Goal: Task Accomplishment & Management: Use online tool/utility

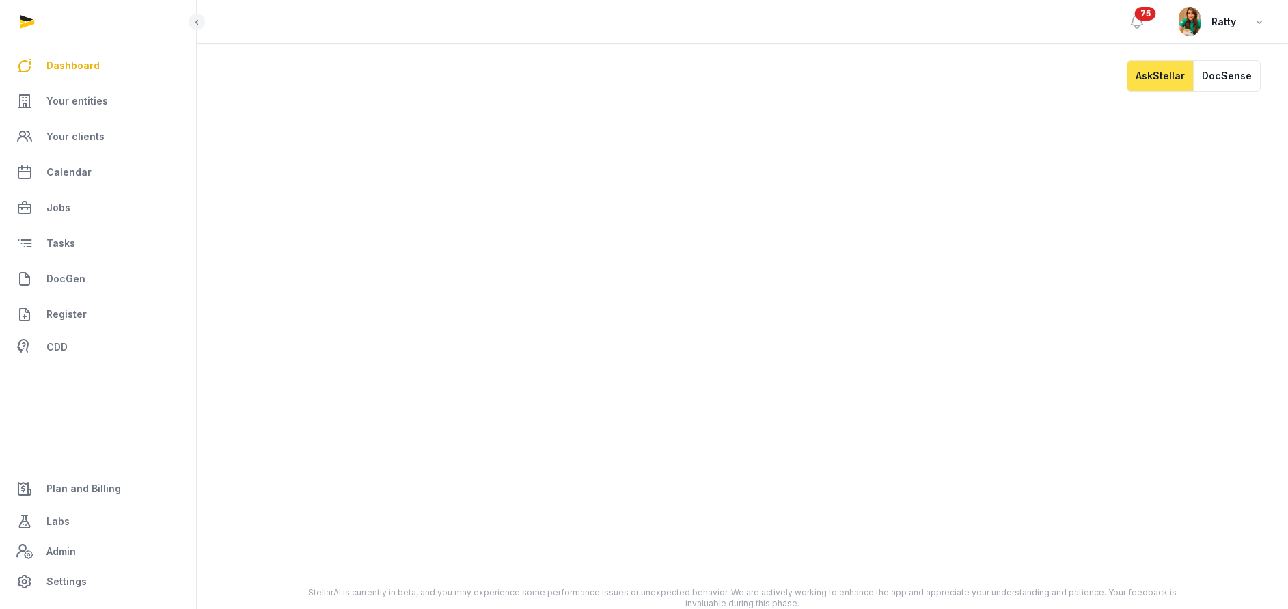
scroll to position [11, 0]
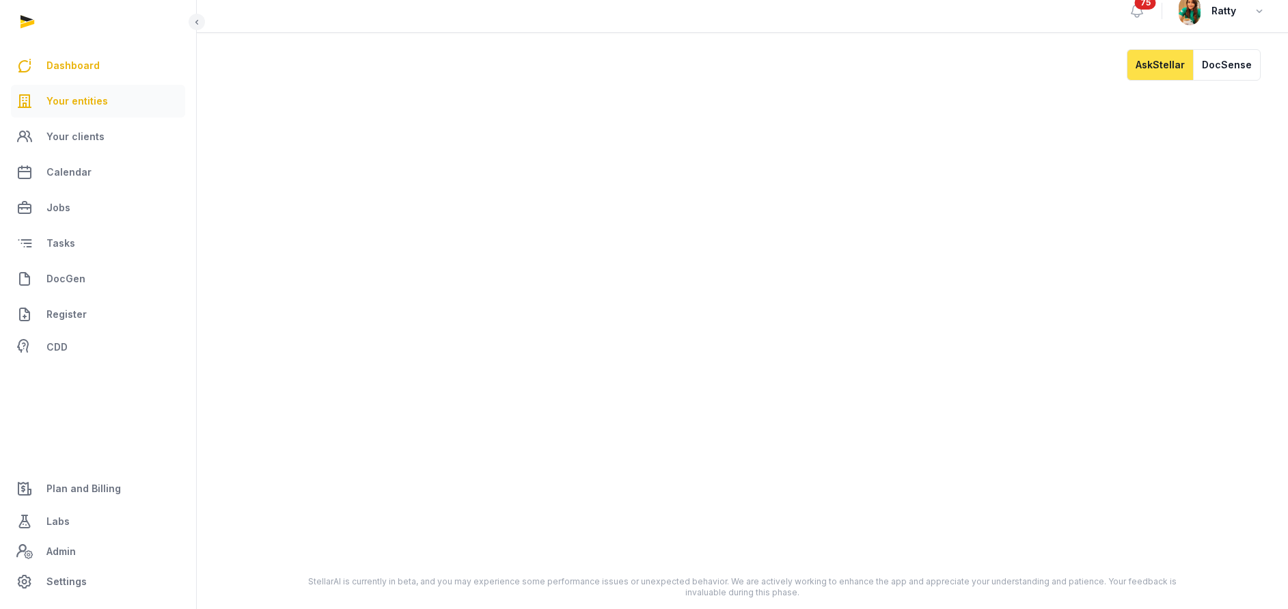
click at [79, 99] on span "Your entities" at bounding box center [76, 101] width 61 height 16
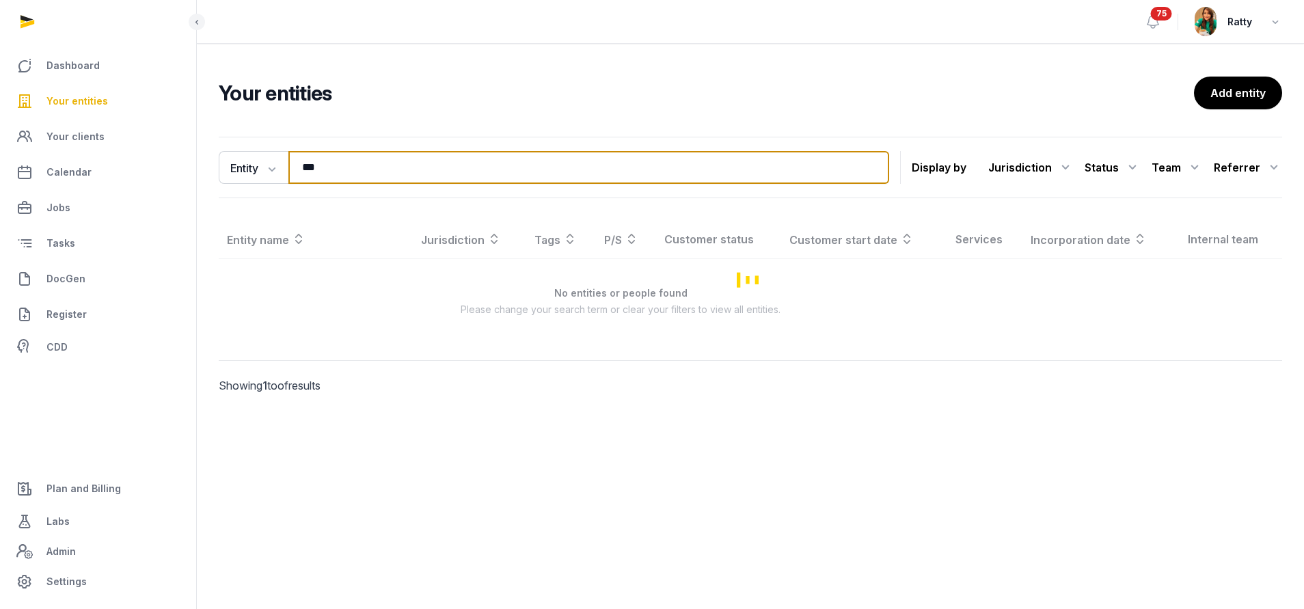
drag, startPoint x: 335, startPoint y: 172, endPoint x: -44, endPoint y: 221, distance: 383.1
click at [0, 221] on html "Dashboard Your entities Your clients Calendar Jobs Tasks DocGen Register CDD Pl…" at bounding box center [652, 304] width 1304 height 609
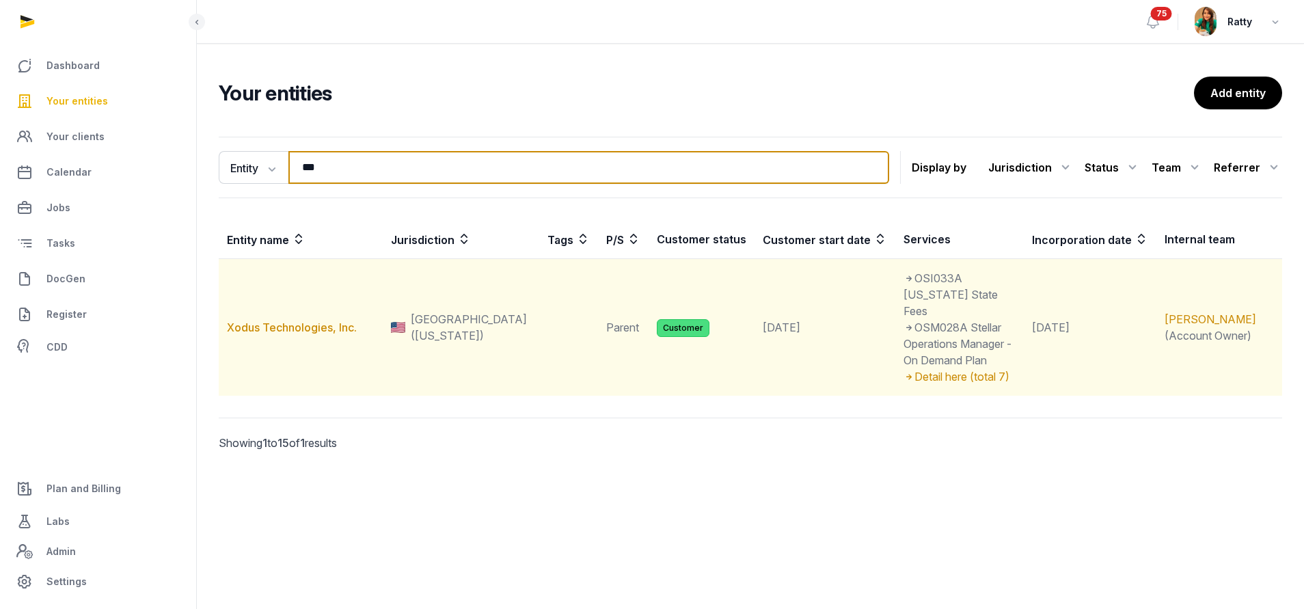
type input "***"
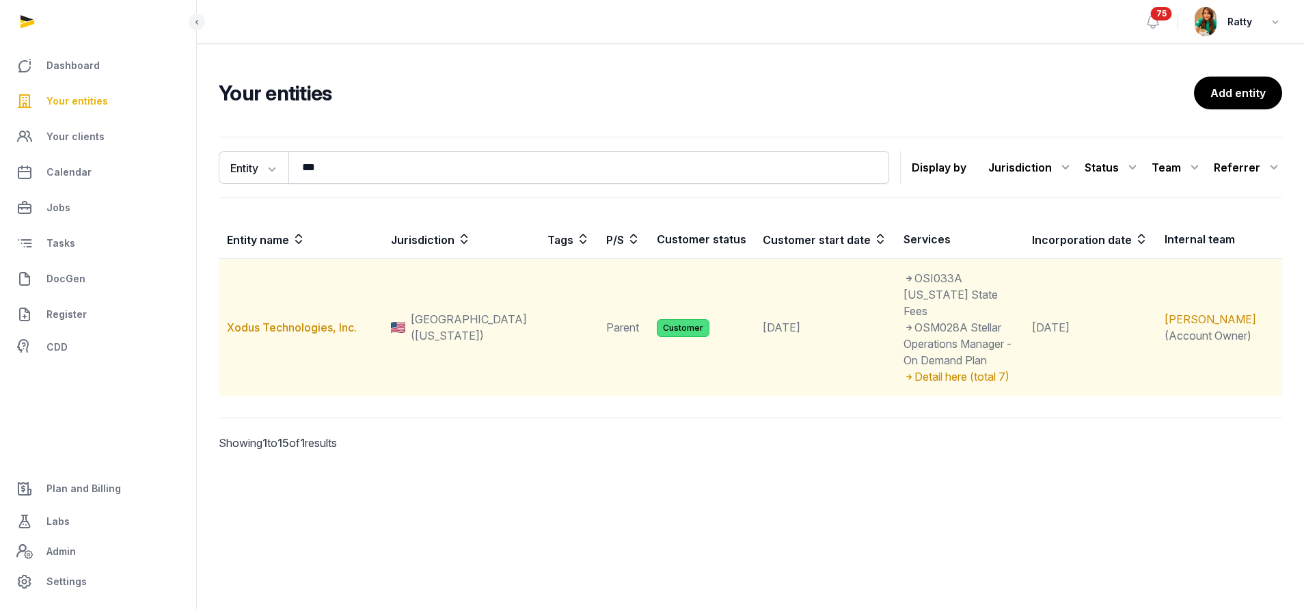
click at [275, 312] on td "Xodus Technologies, Inc." at bounding box center [301, 327] width 164 height 137
click at [286, 320] on link "Xodus Technologies, Inc." at bounding box center [292, 327] width 130 height 14
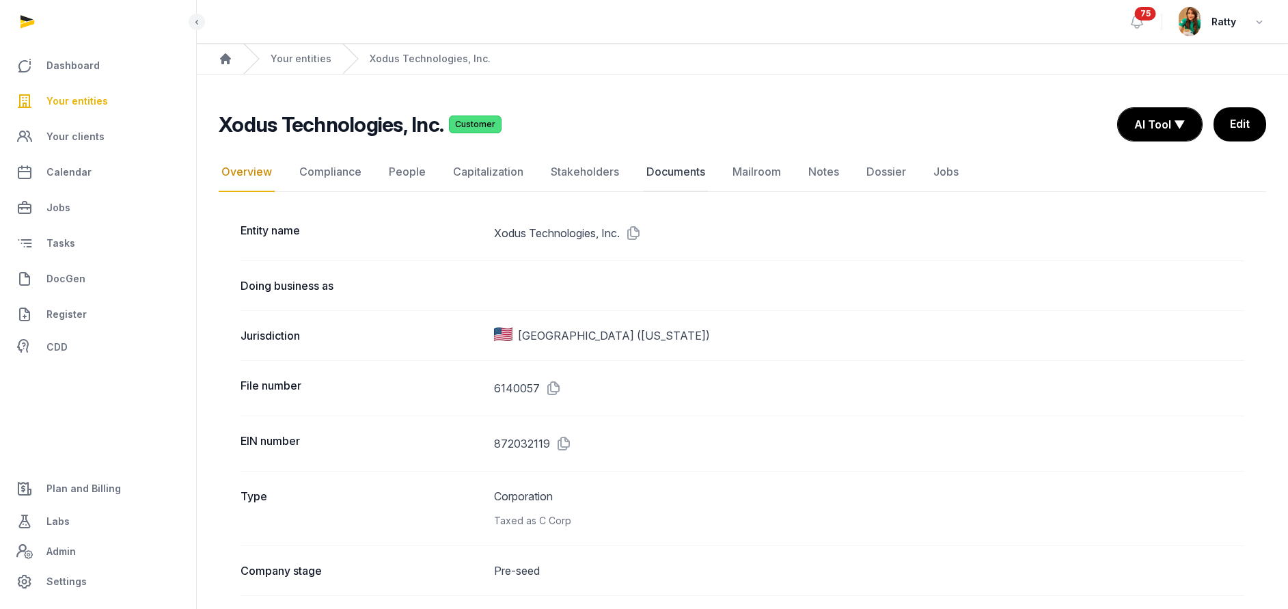
click at [670, 172] on link "Documents" at bounding box center [676, 172] width 64 height 40
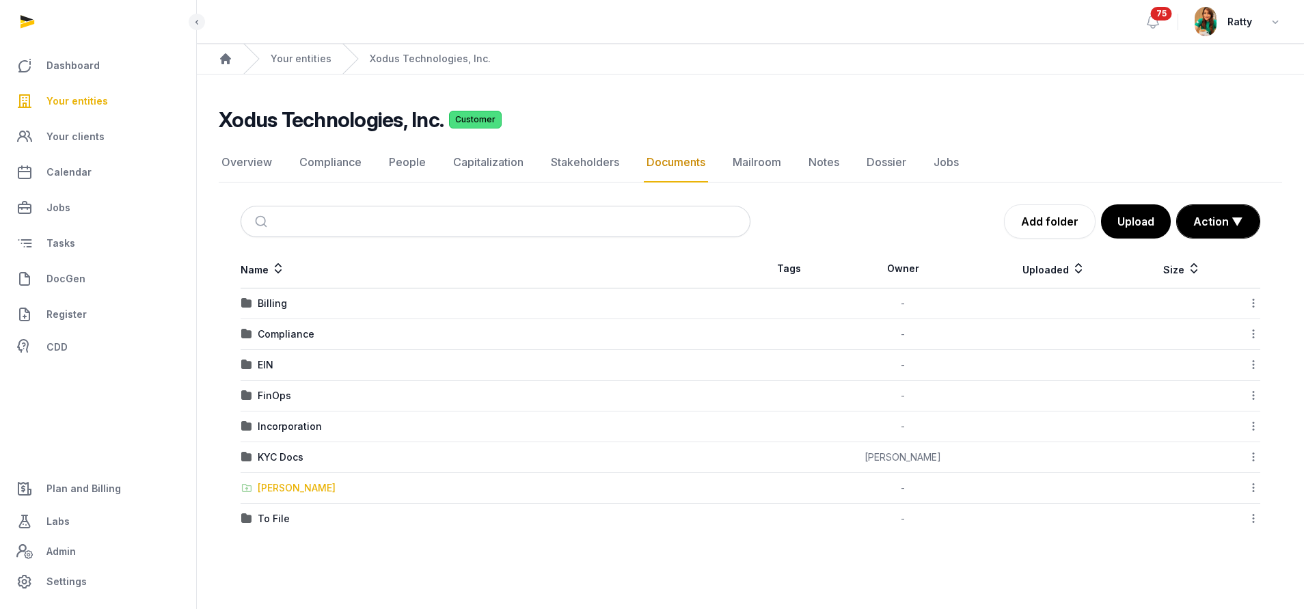
click at [277, 493] on div "Shared Folder" at bounding box center [297, 488] width 78 height 14
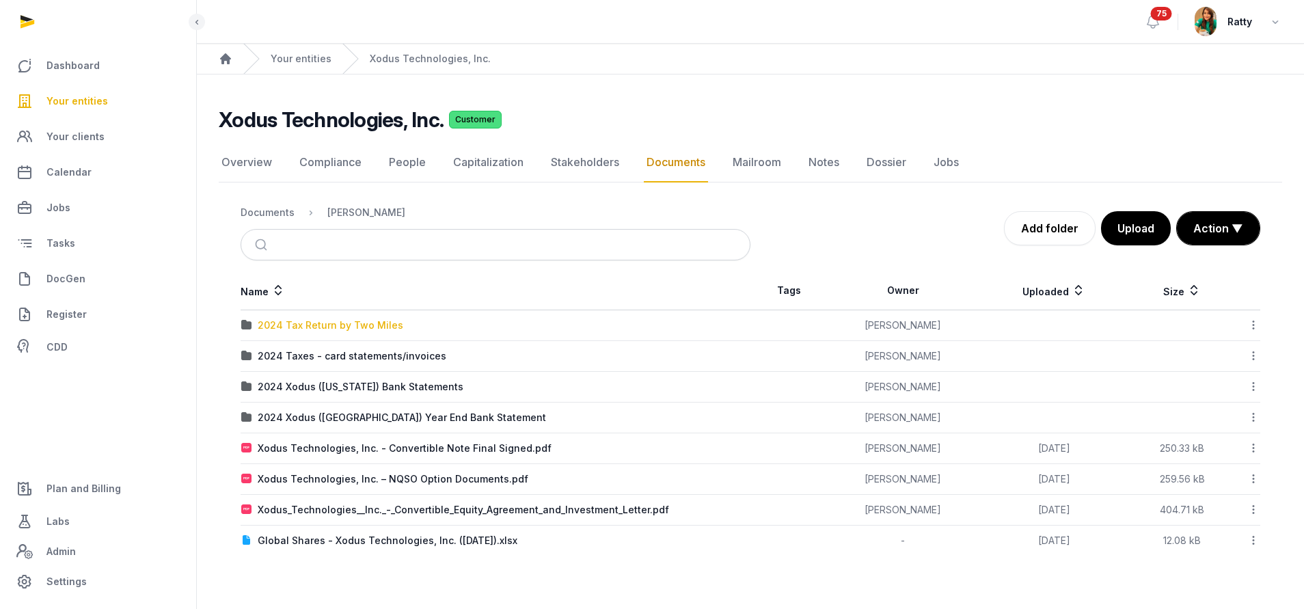
click at [332, 326] on div "2024 Tax Return by Two Miles" at bounding box center [331, 325] width 146 height 14
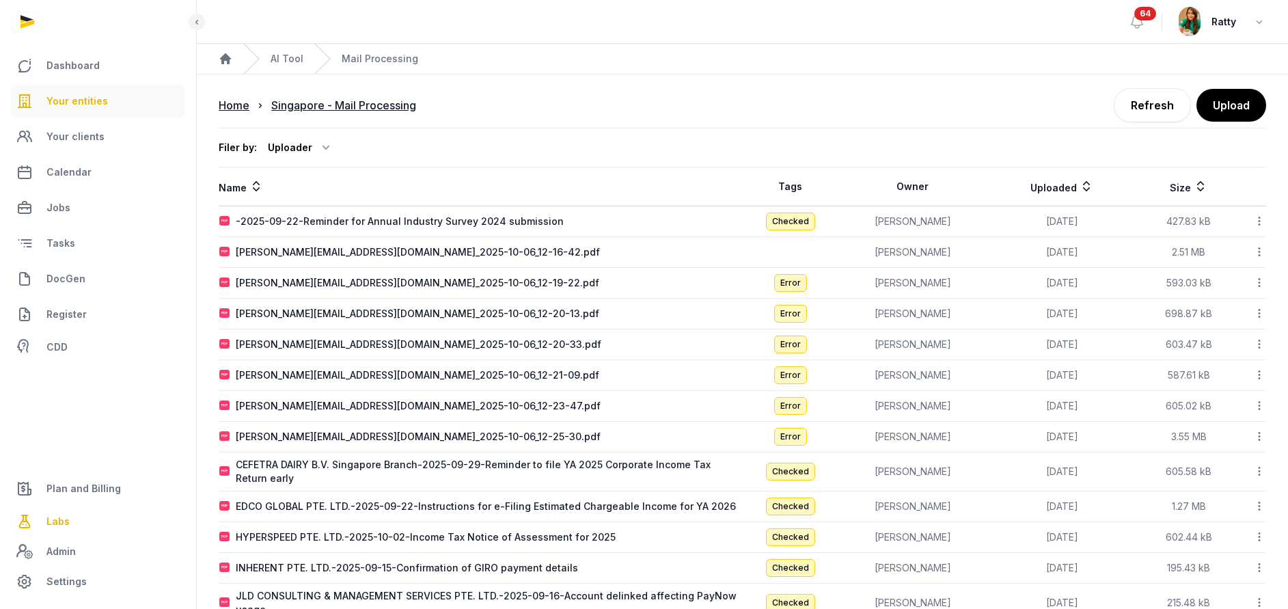
drag, startPoint x: 0, startPoint y: 0, endPoint x: 70, endPoint y: 100, distance: 122.1
click at [70, 100] on span "Your entities" at bounding box center [76, 101] width 61 height 16
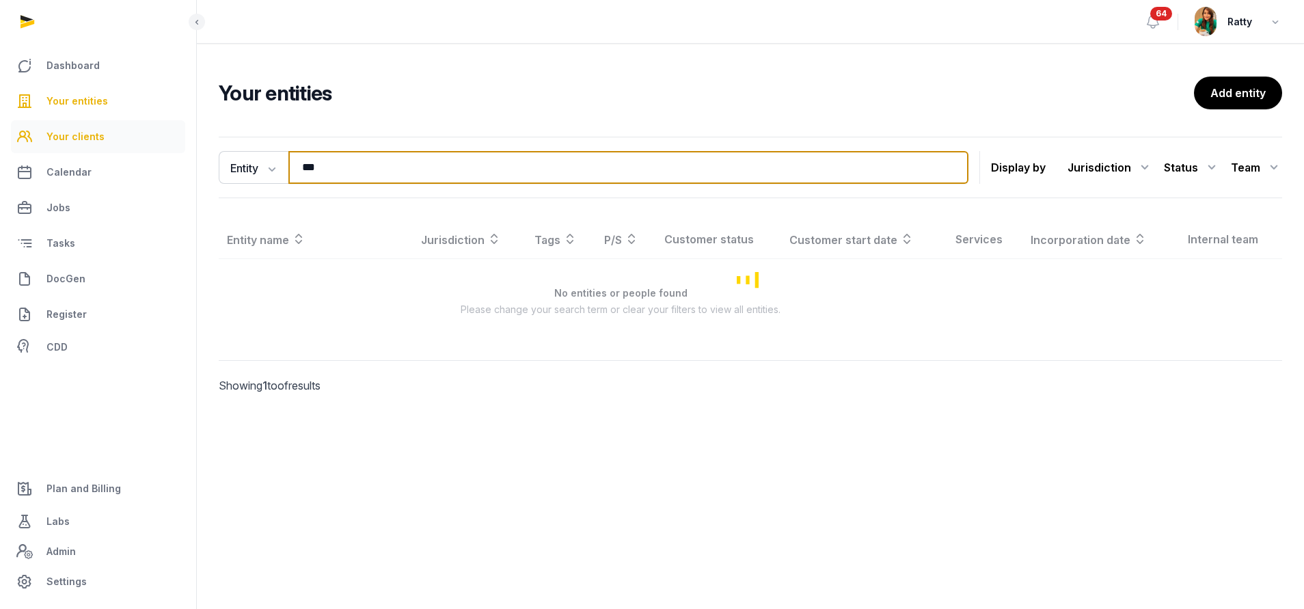
drag, startPoint x: 336, startPoint y: 165, endPoint x: 79, endPoint y: 135, distance: 259.3
click at [82, 136] on div "Dashboard Your entities Your clients Calendar Jobs Tasks DocGen Register CDD Pl…" at bounding box center [652, 304] width 1304 height 609
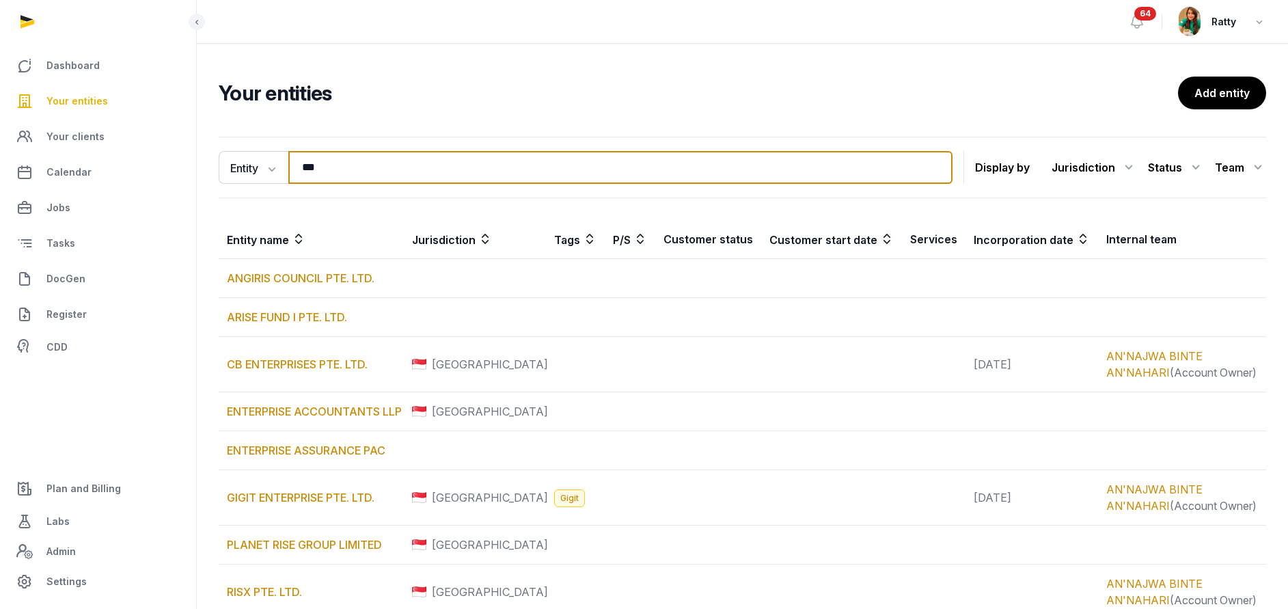
type input "**********"
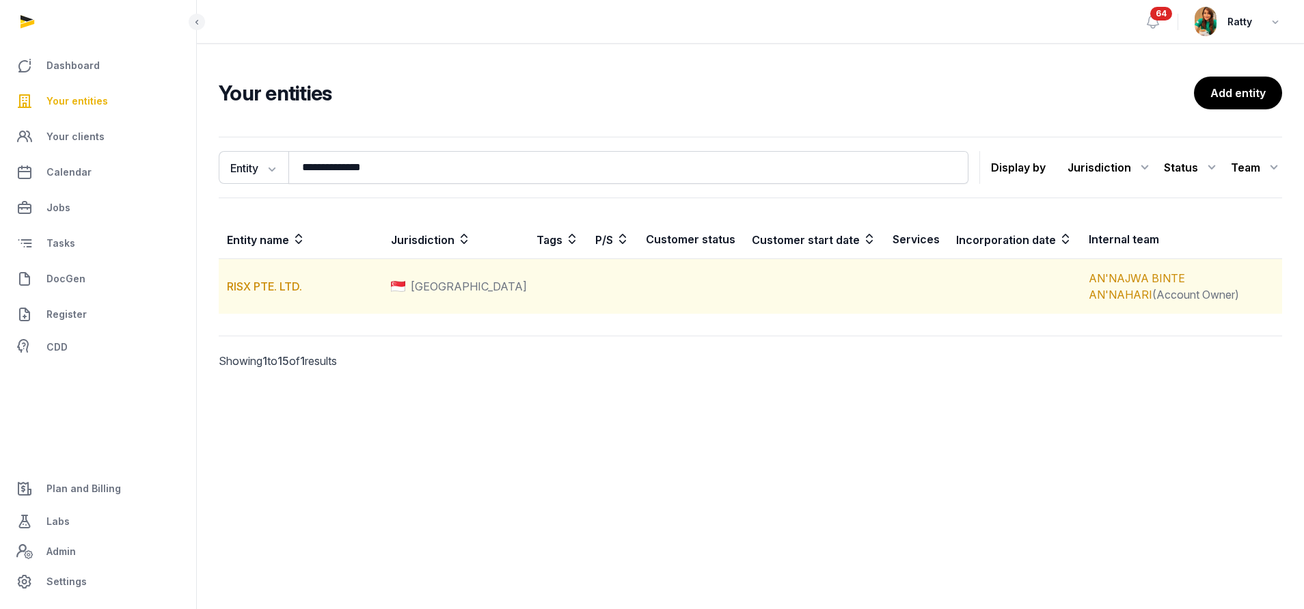
click at [287, 293] on td "RISX PTE. LTD." at bounding box center [301, 286] width 164 height 55
click at [273, 286] on link "RISX PTE. LTD." at bounding box center [264, 286] width 75 height 14
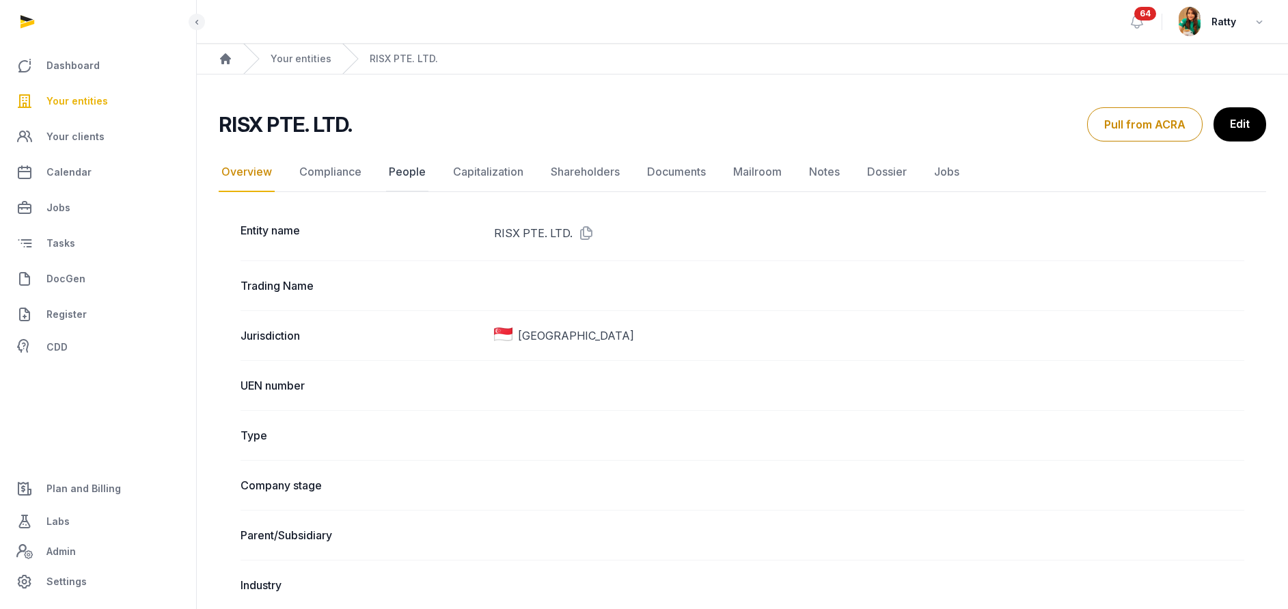
click at [416, 171] on link "People" at bounding box center [407, 172] width 42 height 40
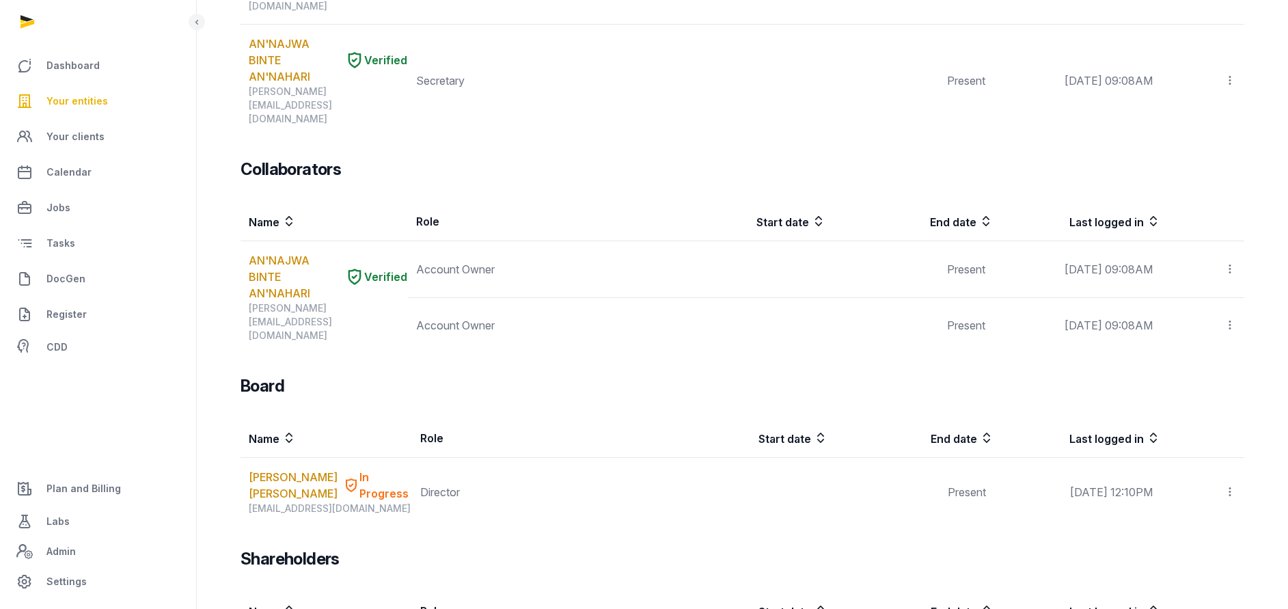
scroll to position [489, 0]
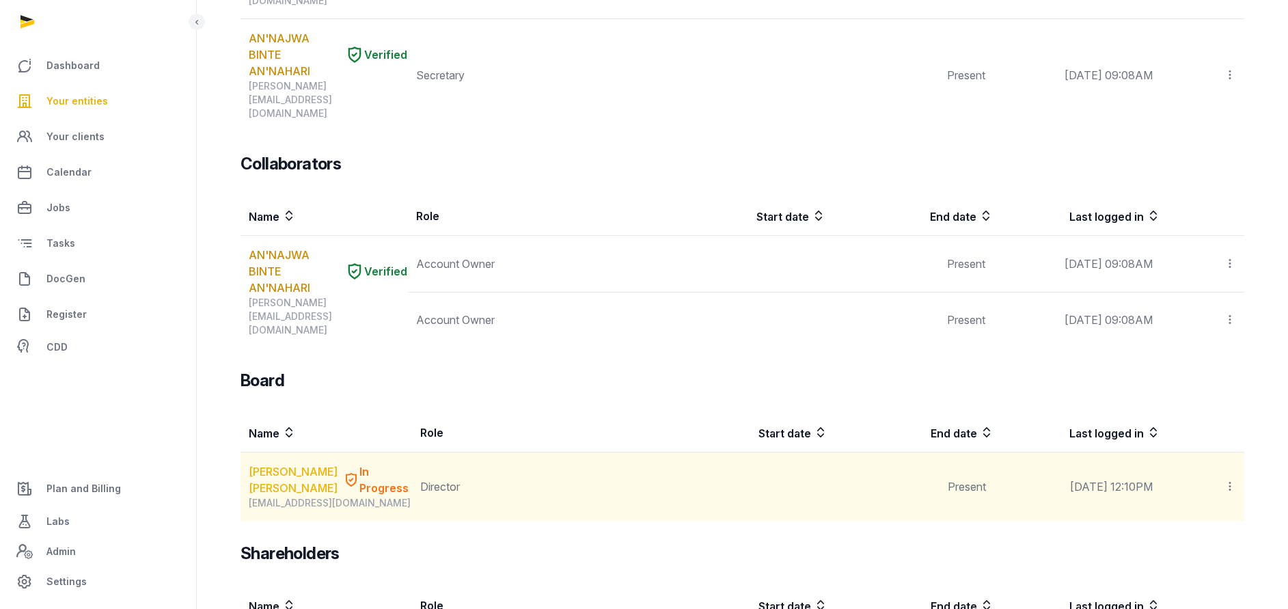
click at [264, 463] on link "[PERSON_NAME] [PERSON_NAME]" at bounding box center [293, 479] width 89 height 33
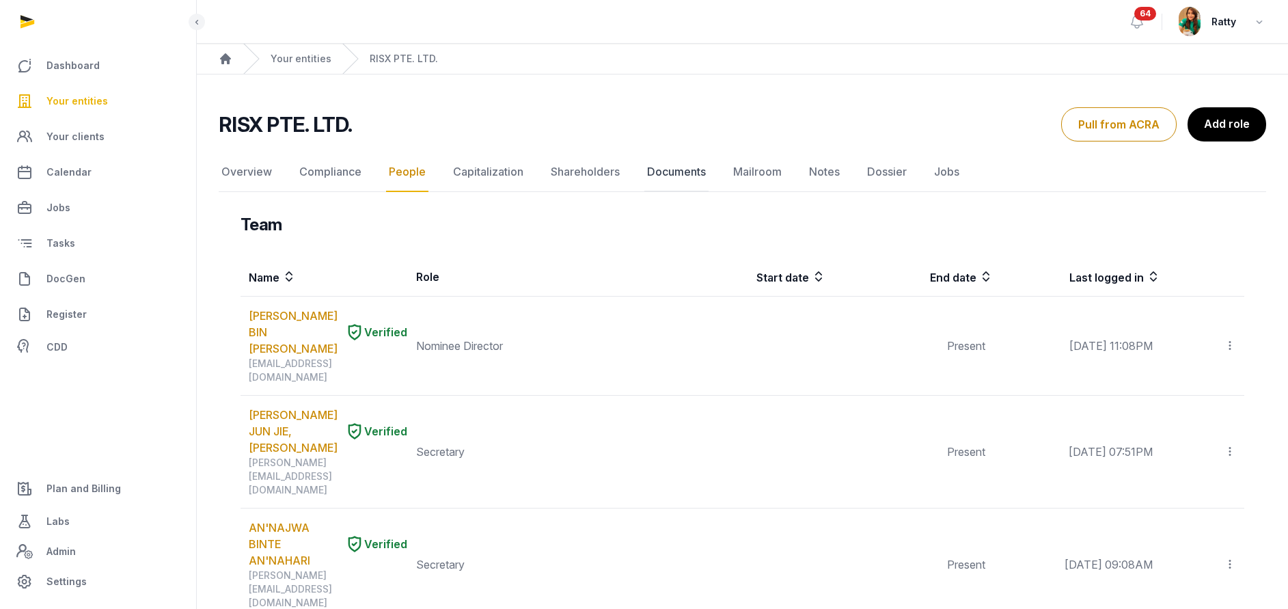
click at [679, 174] on link "Documents" at bounding box center [676, 172] width 64 height 40
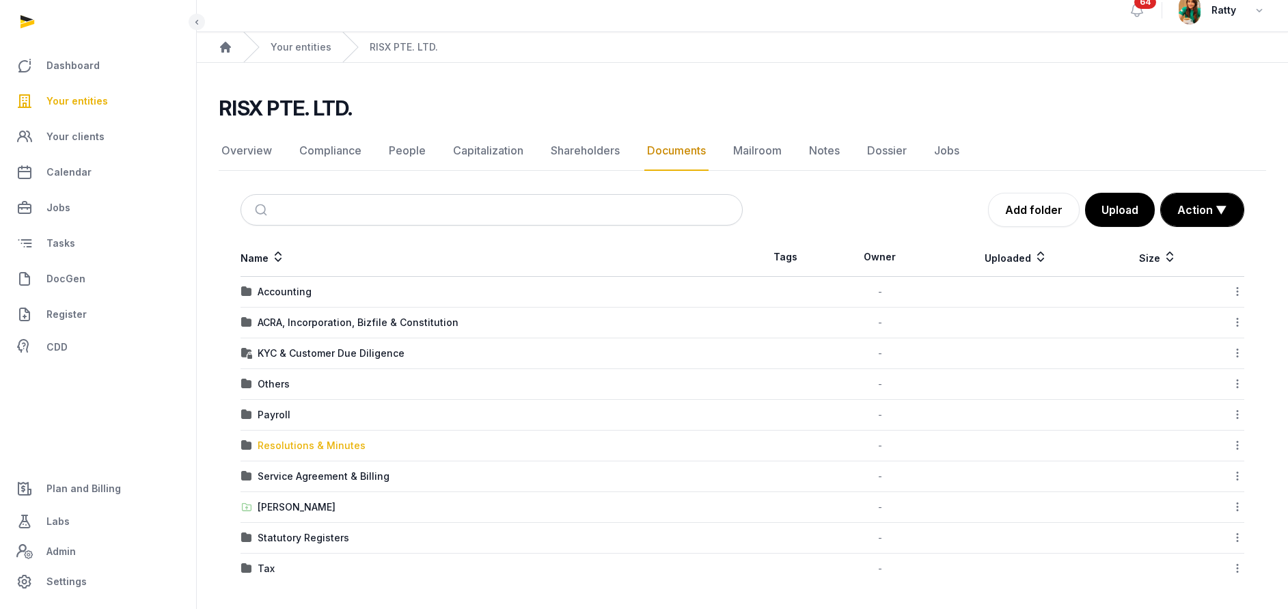
scroll to position [14, 0]
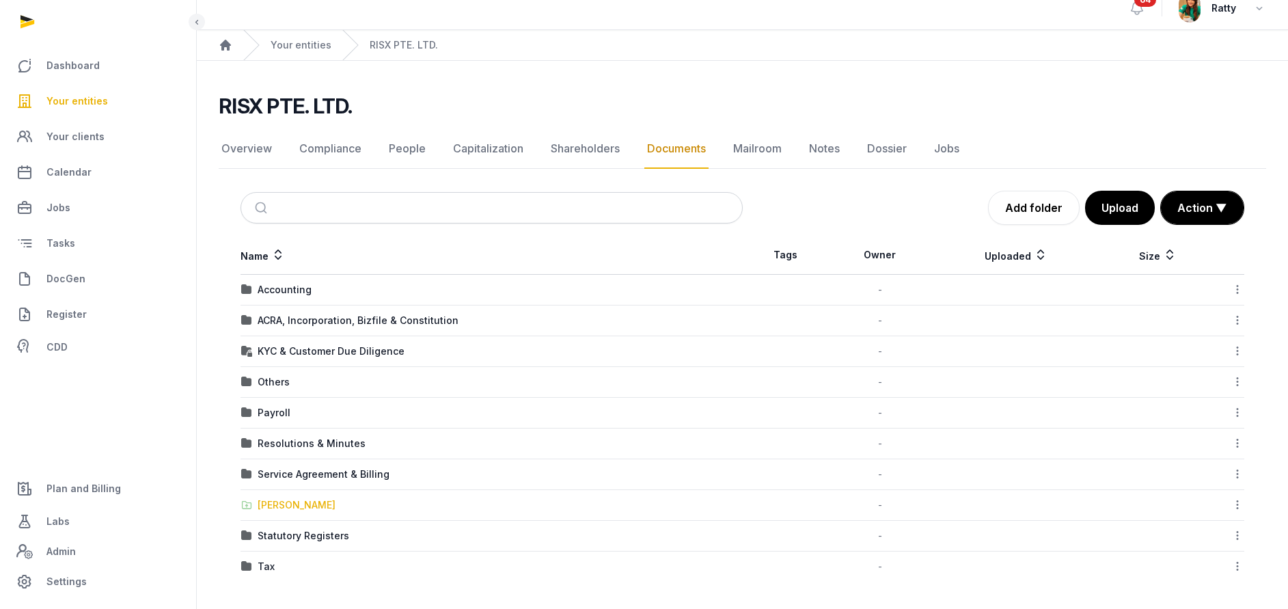
click at [285, 502] on div "Shared Folder" at bounding box center [297, 505] width 78 height 14
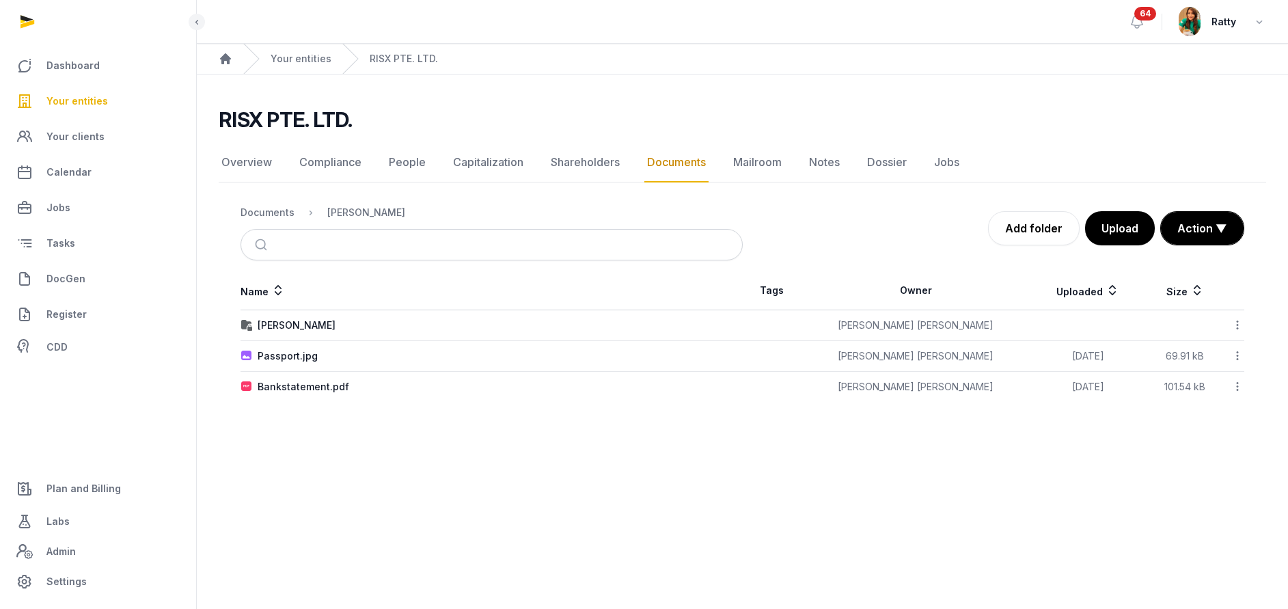
scroll to position [0, 0]
click at [1257, 347] on div at bounding box center [1249, 355] width 19 height 19
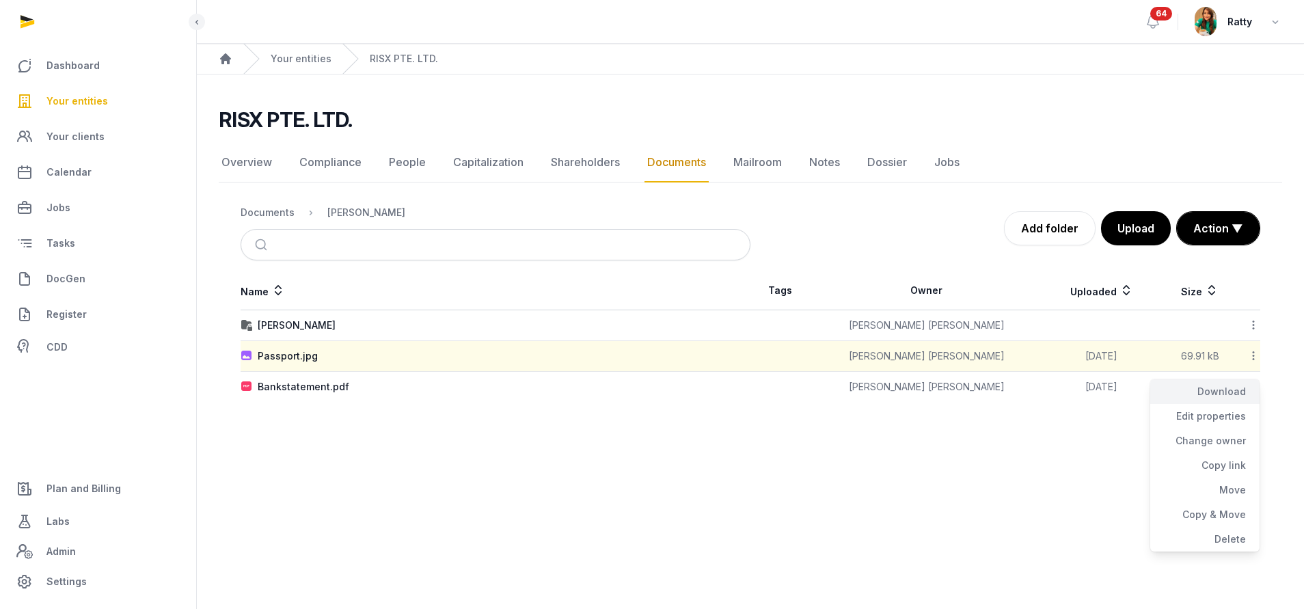
click at [1224, 383] on div "Download" at bounding box center [1204, 391] width 109 height 25
click at [303, 387] on div "Bankstatement.pdf" at bounding box center [304, 387] width 92 height 14
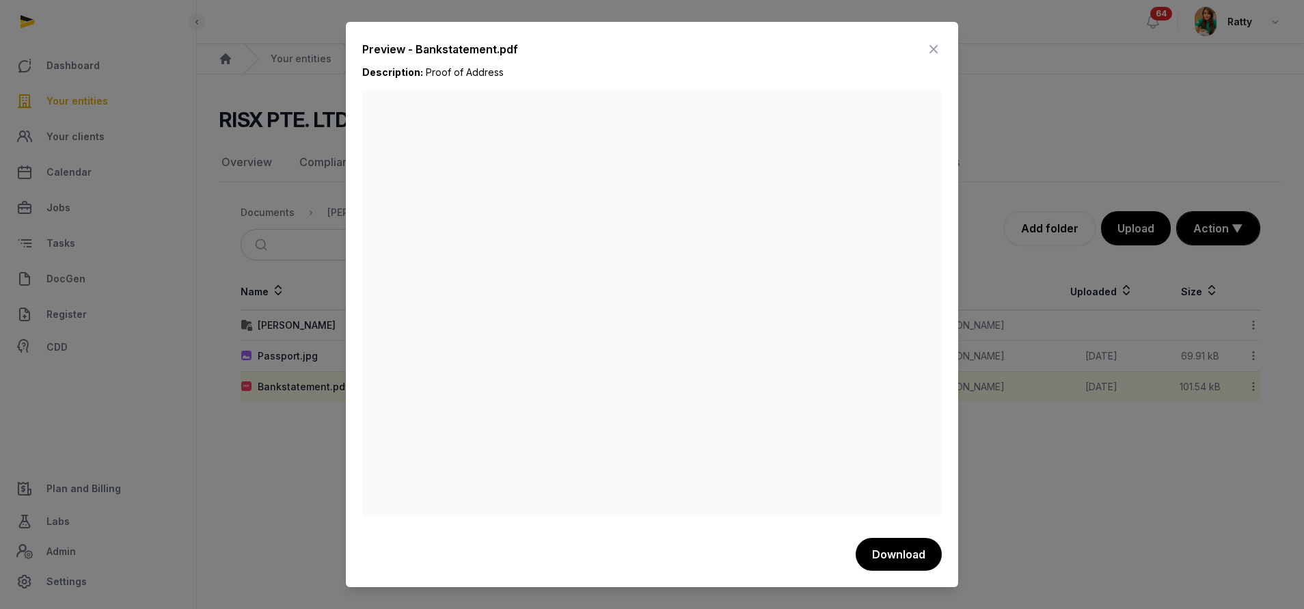
click at [940, 49] on icon at bounding box center [933, 49] width 16 height 22
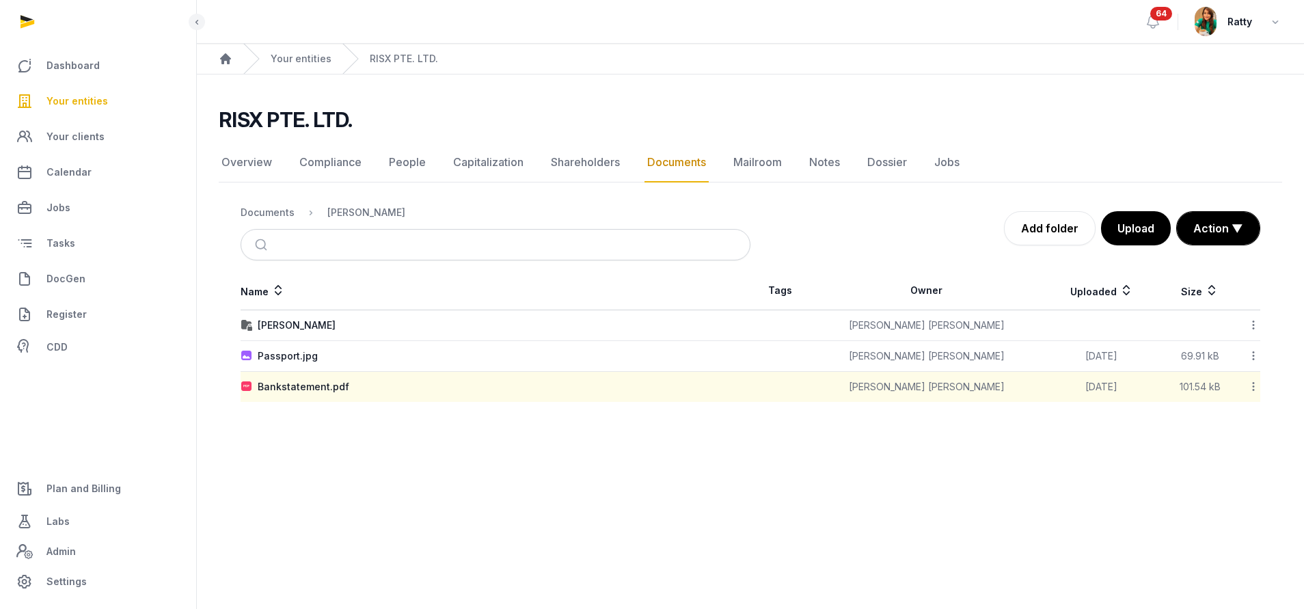
click at [1251, 388] on icon at bounding box center [1253, 386] width 12 height 14
click at [1236, 424] on div "Download" at bounding box center [1204, 422] width 109 height 25
click at [301, 327] on div "Mark Cowan" at bounding box center [297, 325] width 78 height 14
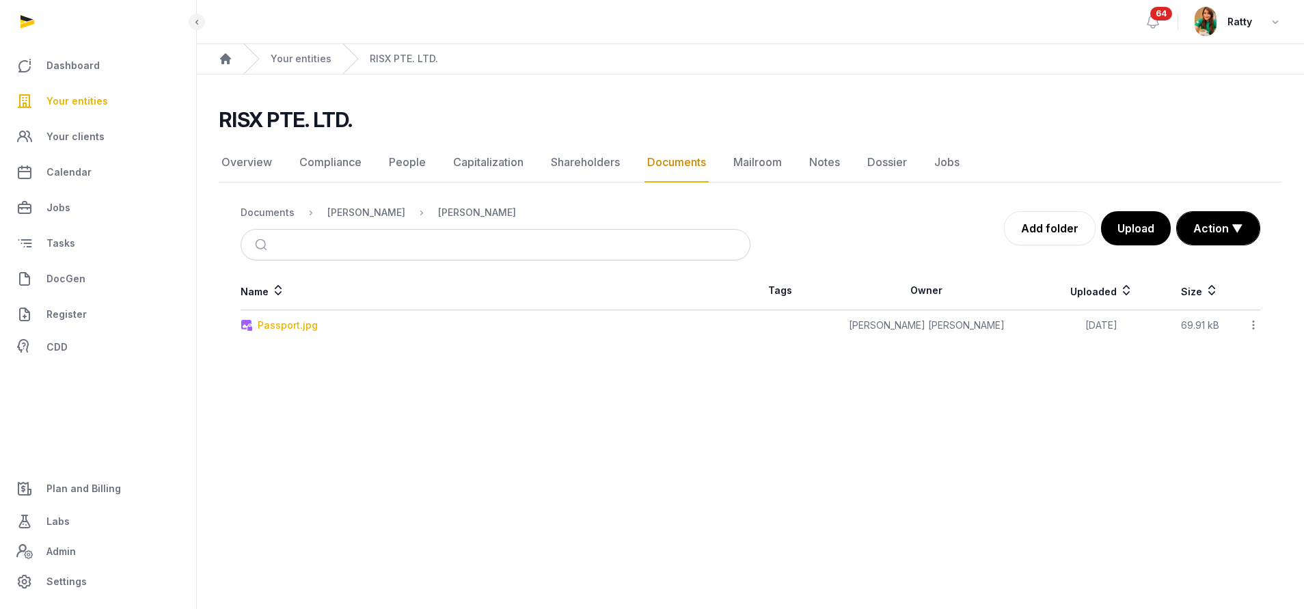
click at [301, 327] on div "Passport.jpg" at bounding box center [288, 325] width 60 height 14
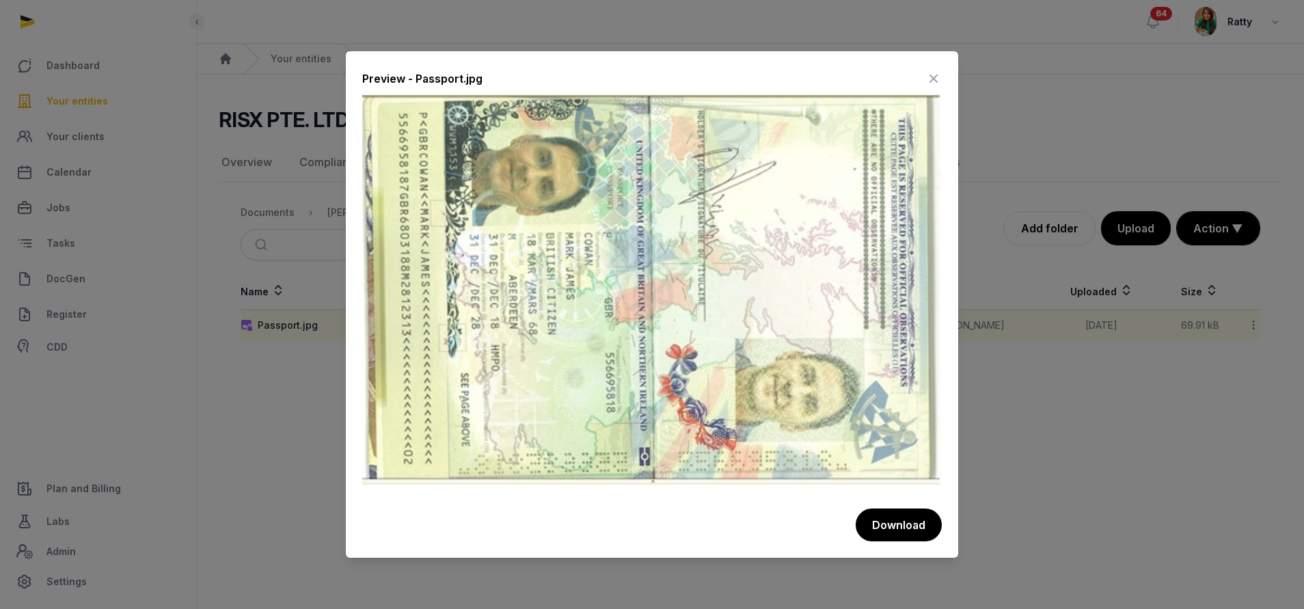
click at [935, 74] on icon at bounding box center [933, 79] width 16 height 22
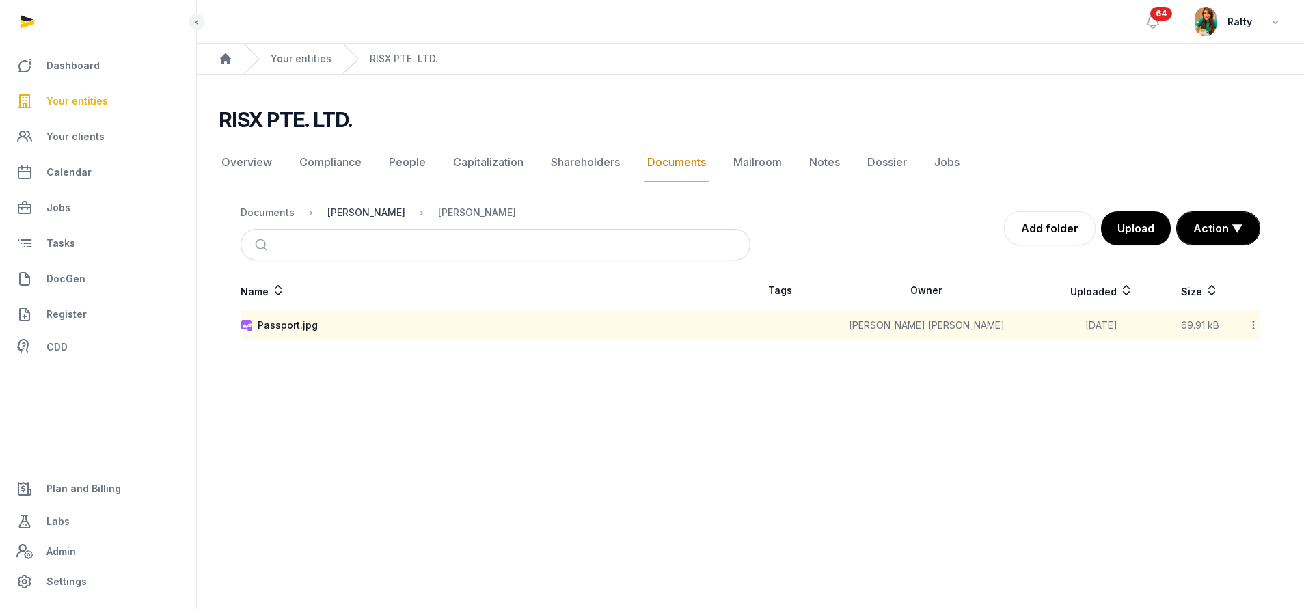
click at [359, 209] on div "Shared Folder" at bounding box center [366, 213] width 78 height 14
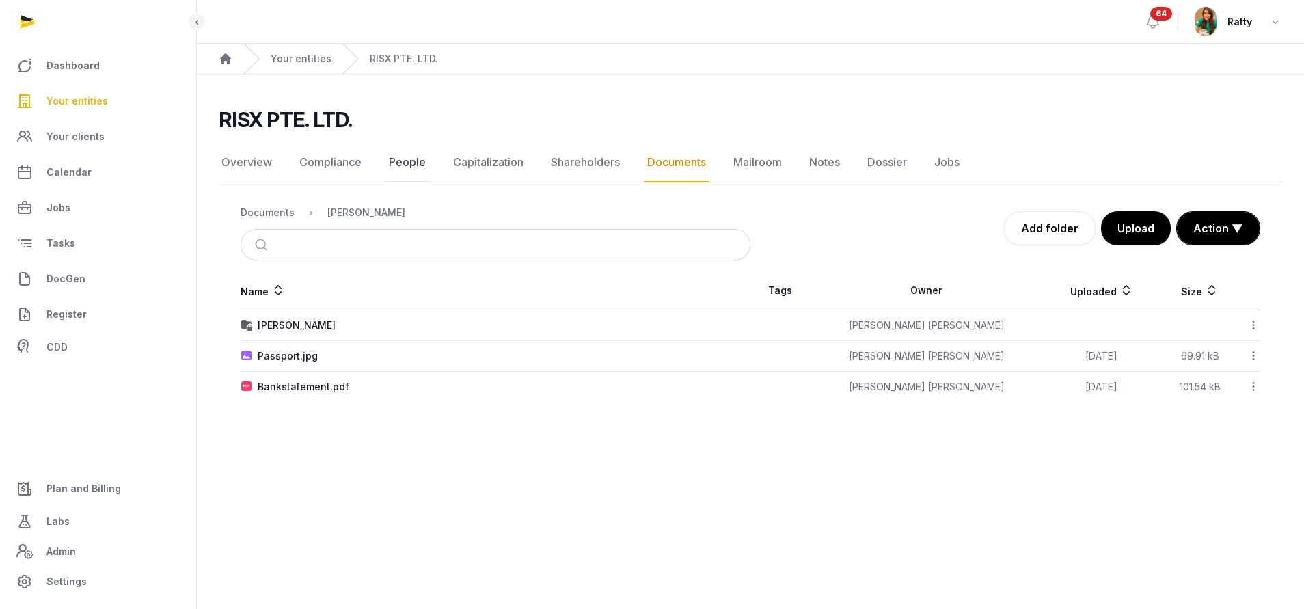
click at [415, 165] on link "People" at bounding box center [407, 163] width 42 height 40
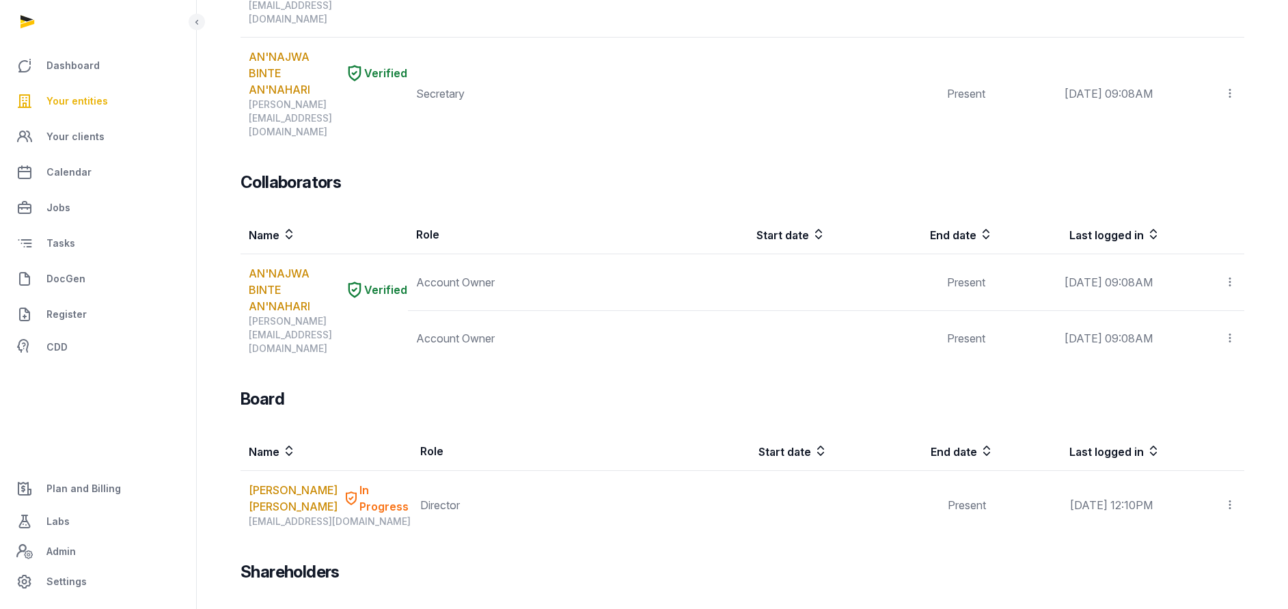
scroll to position [489, 0]
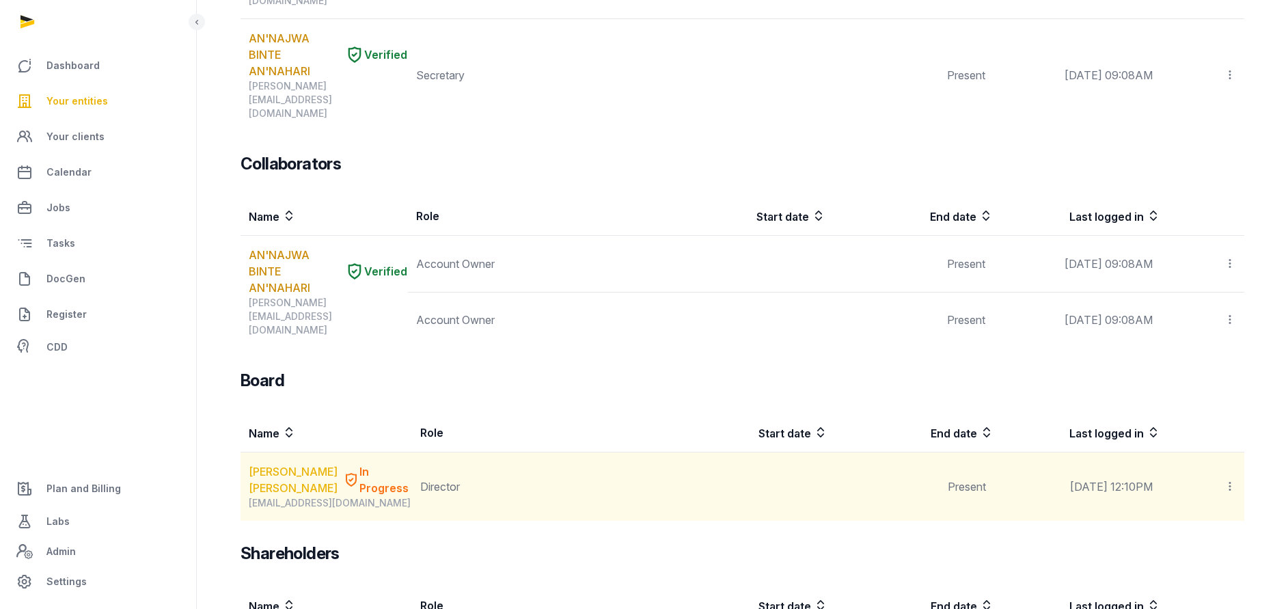
click at [265, 463] on link "[PERSON_NAME] [PERSON_NAME]" at bounding box center [293, 479] width 89 height 33
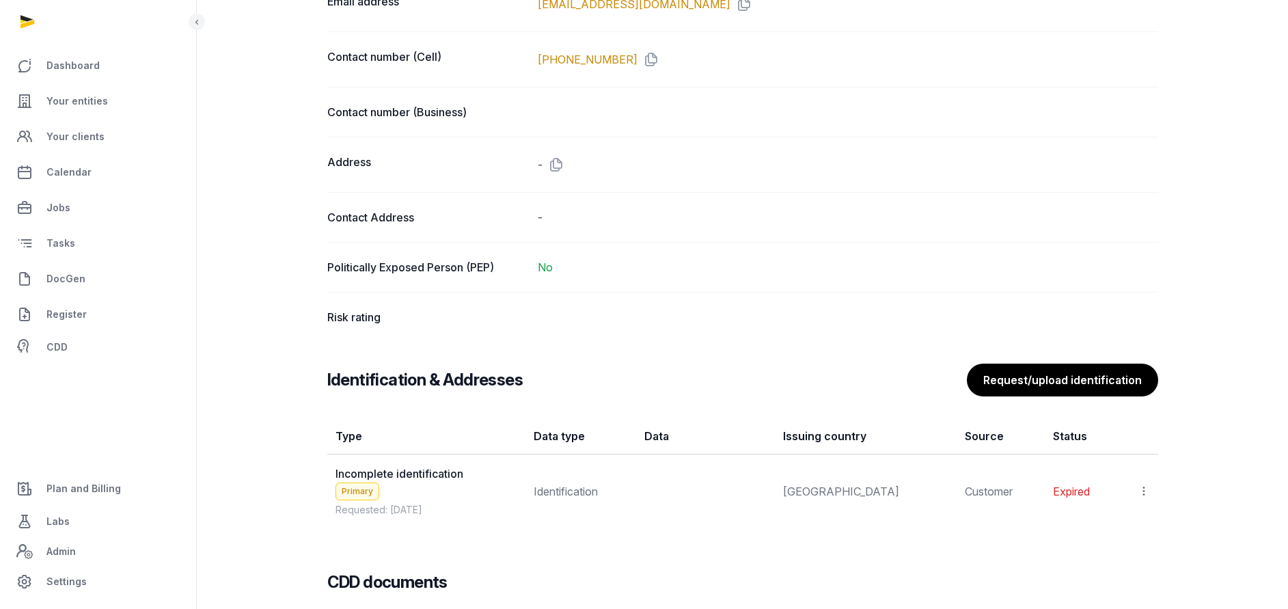
scroll to position [1025, 0]
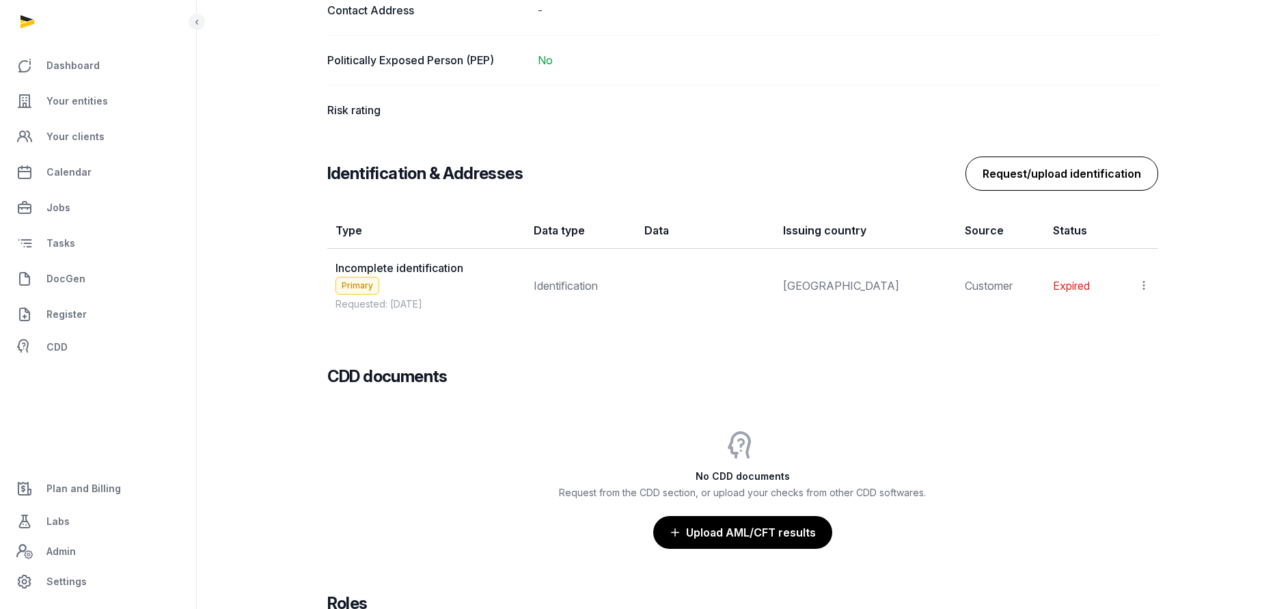
click at [1031, 174] on button "Request/upload identification" at bounding box center [1061, 173] width 193 height 34
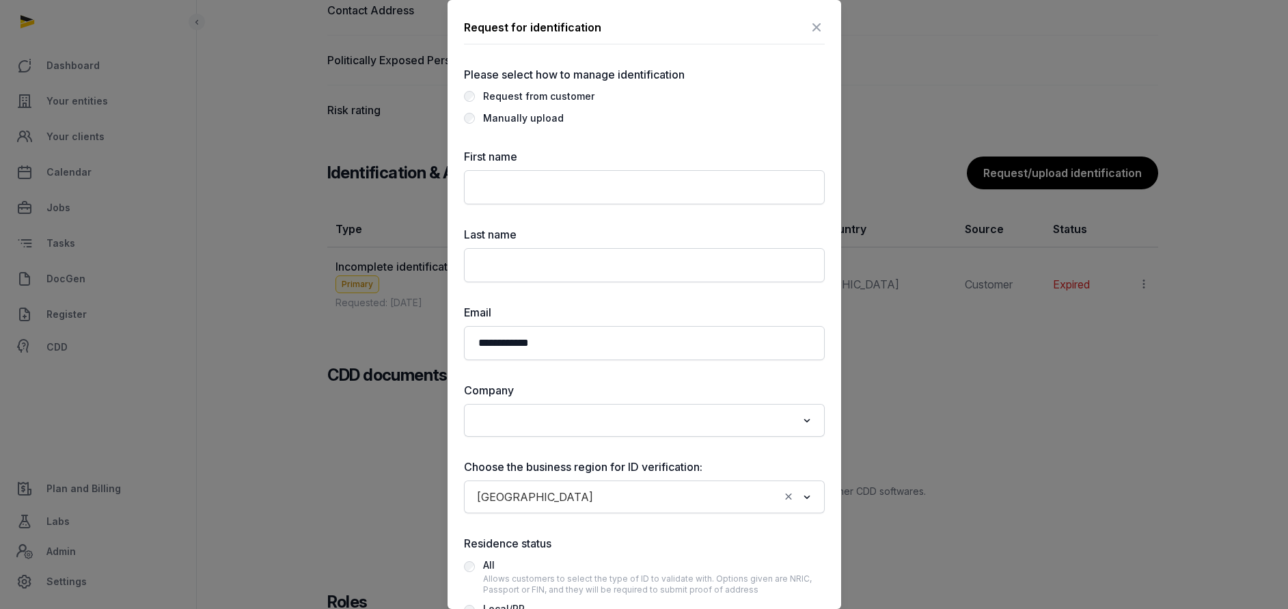
click at [808, 27] on icon at bounding box center [816, 27] width 16 height 22
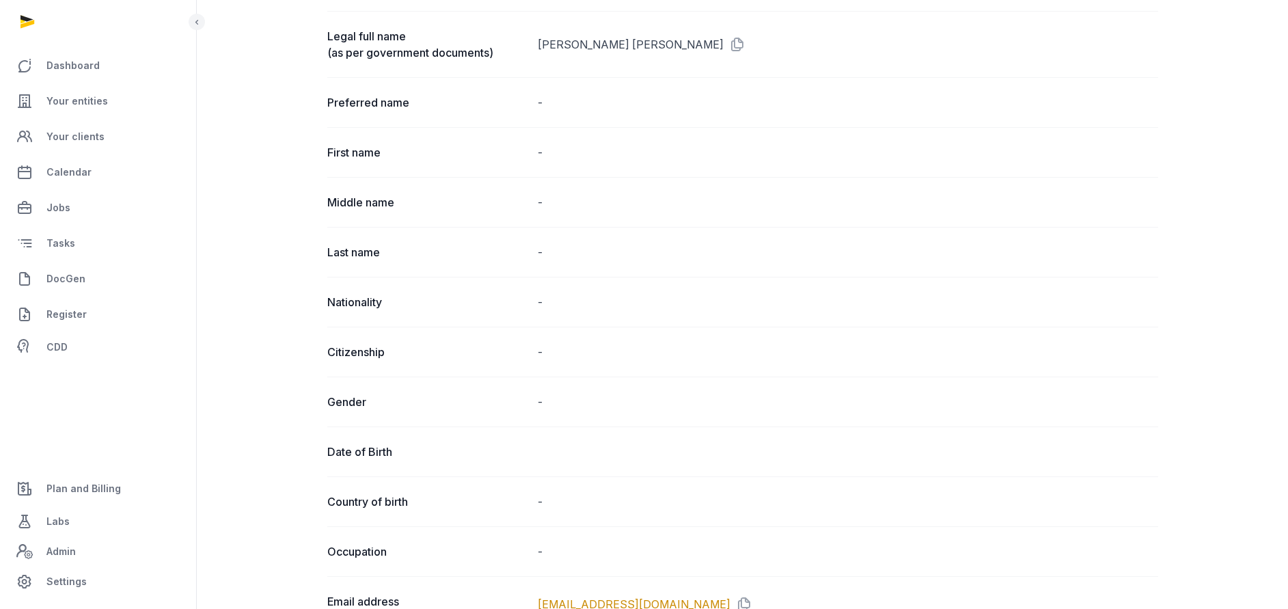
scroll to position [0, 0]
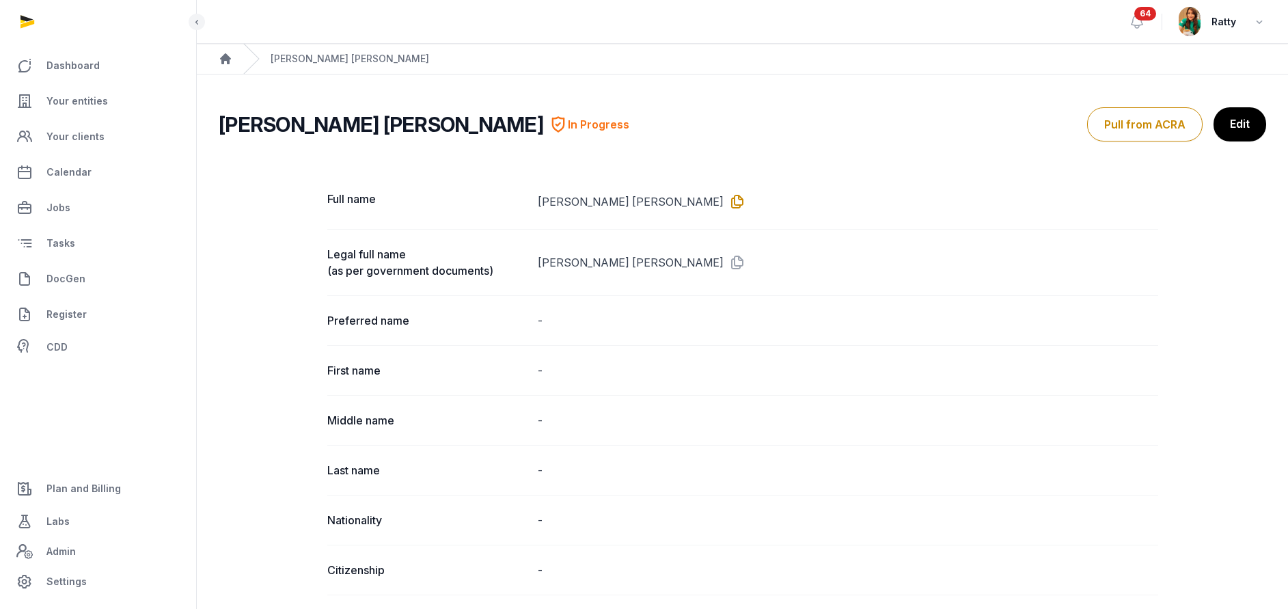
click at [724, 197] on icon at bounding box center [735, 202] width 22 height 22
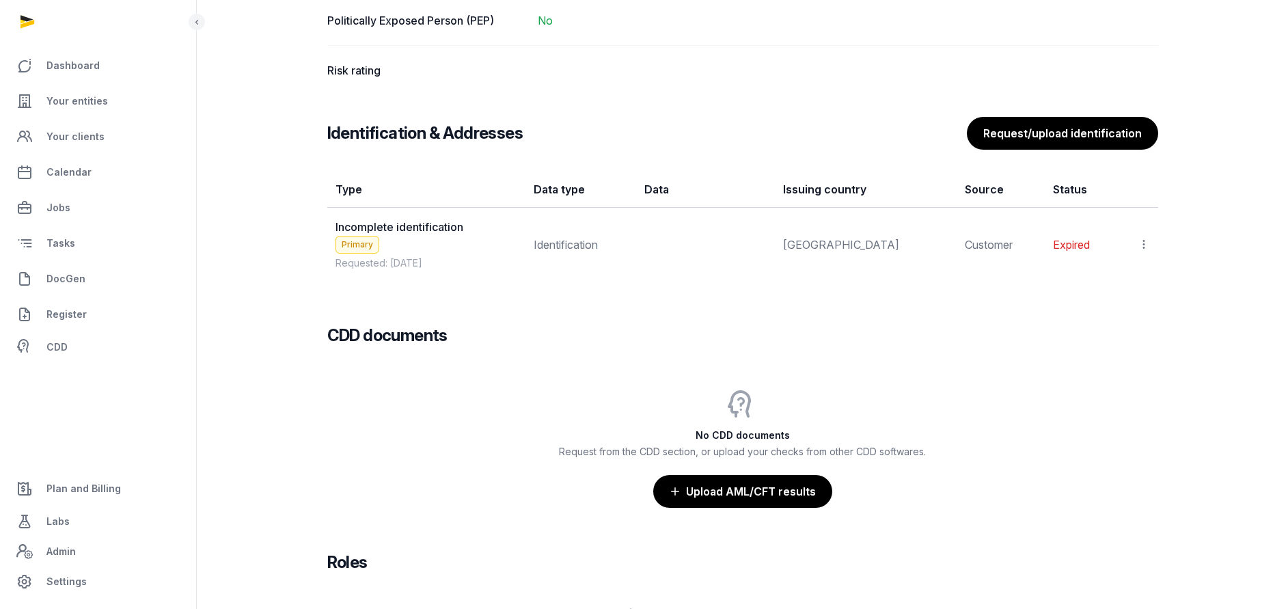
scroll to position [991, 0]
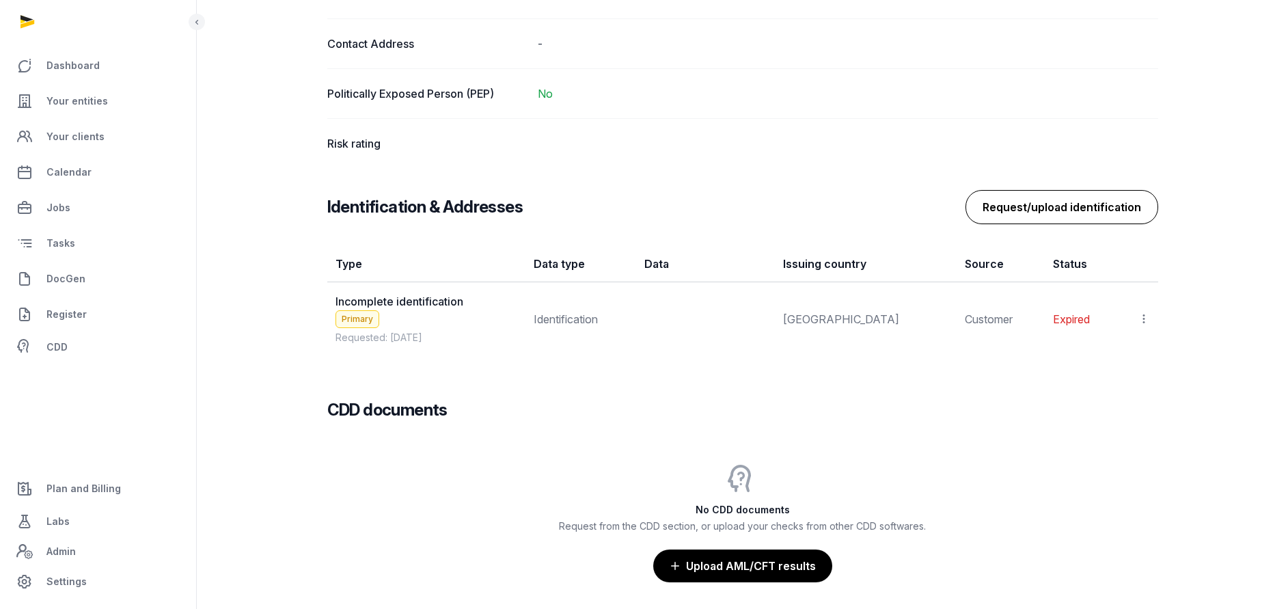
click at [1013, 214] on button "Request/upload identification" at bounding box center [1061, 207] width 193 height 34
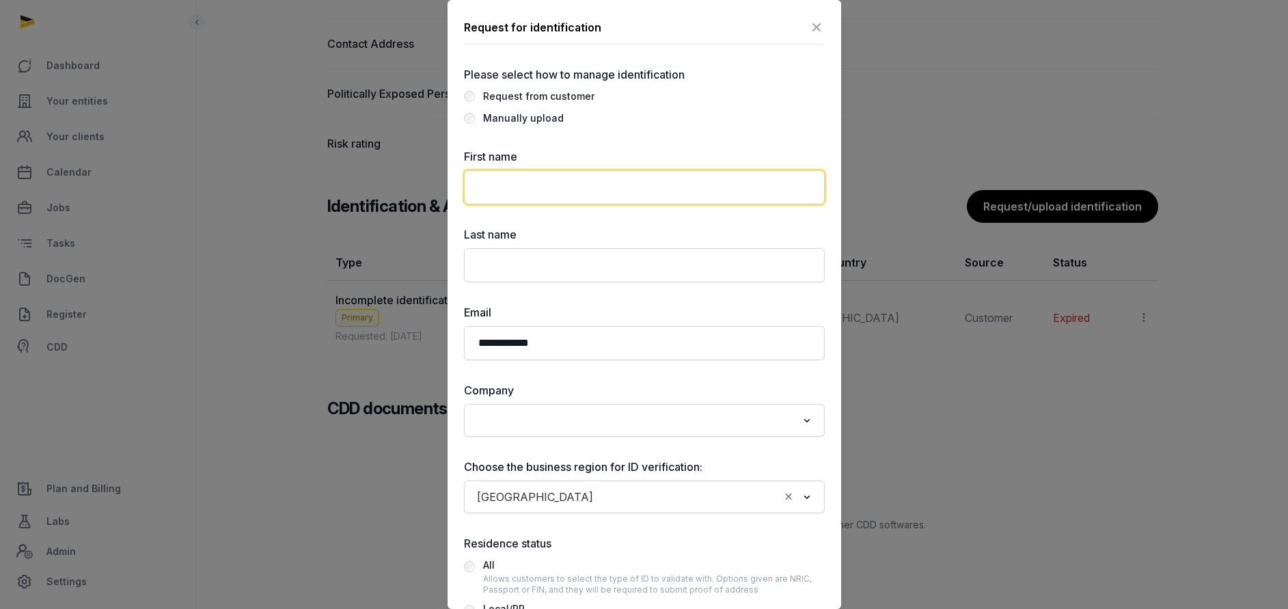
click at [510, 192] on input "text" at bounding box center [644, 187] width 361 height 34
paste input "**********"
type input "**********"
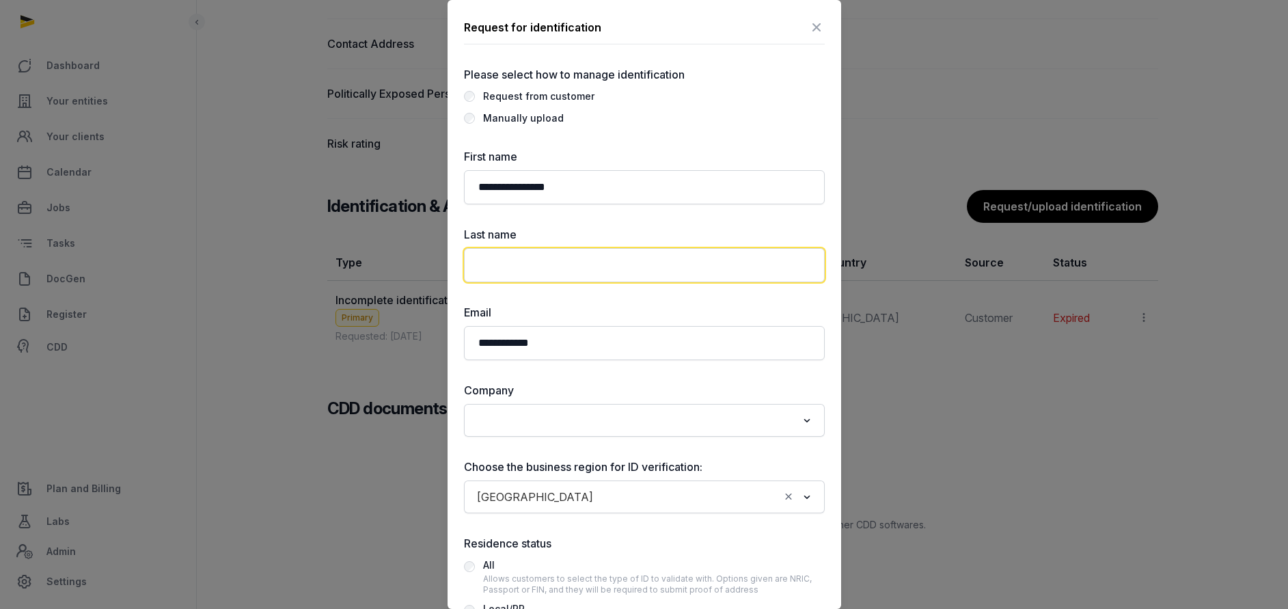
click at [506, 270] on input "text" at bounding box center [644, 265] width 361 height 34
type input "*****"
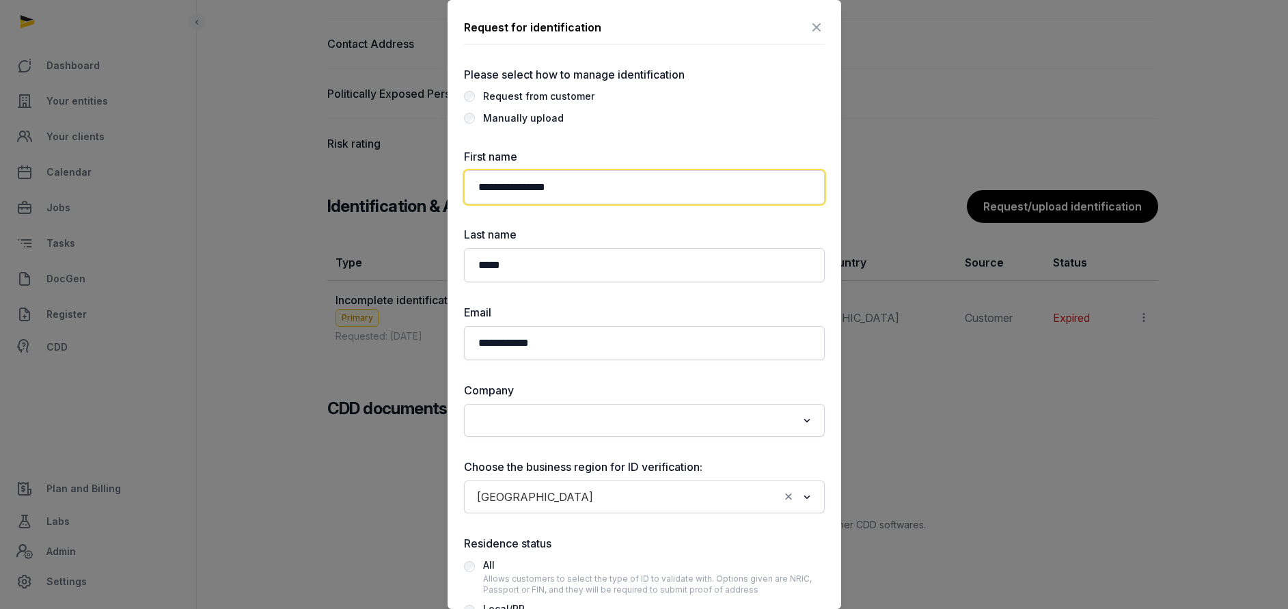
click at [599, 191] on input "**********" at bounding box center [644, 187] width 361 height 34
type input "**********"
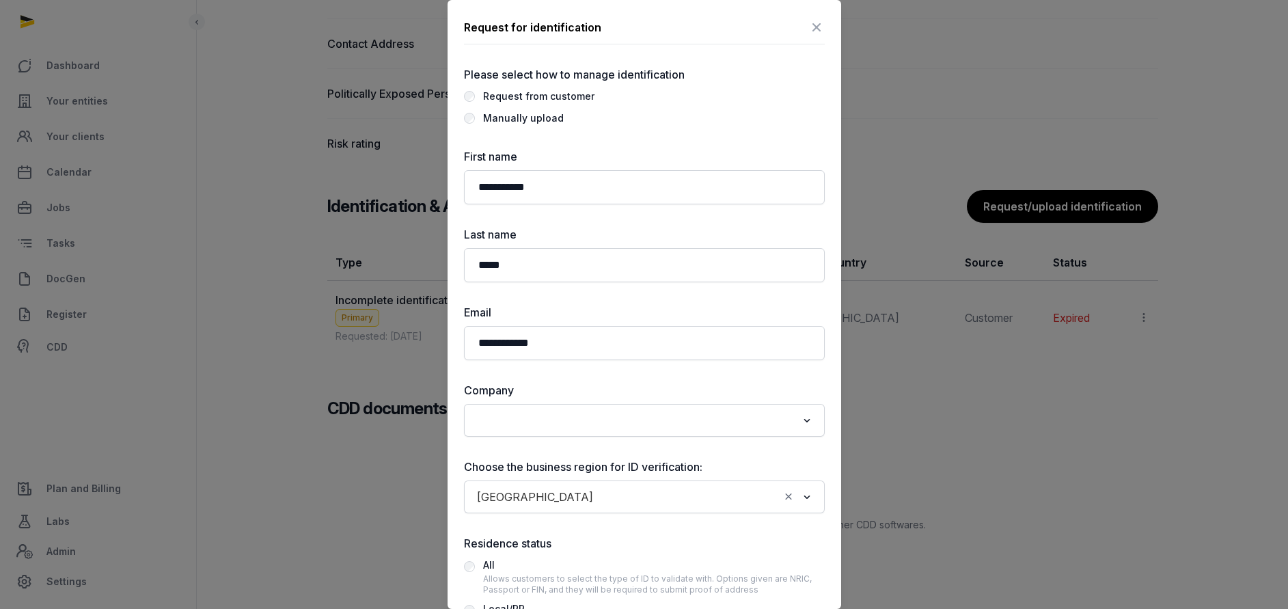
click at [514, 424] on input "Search for option" at bounding box center [634, 420] width 325 height 19
click at [538, 448] on li "RISX PTE. LTD." at bounding box center [644, 450] width 359 height 20
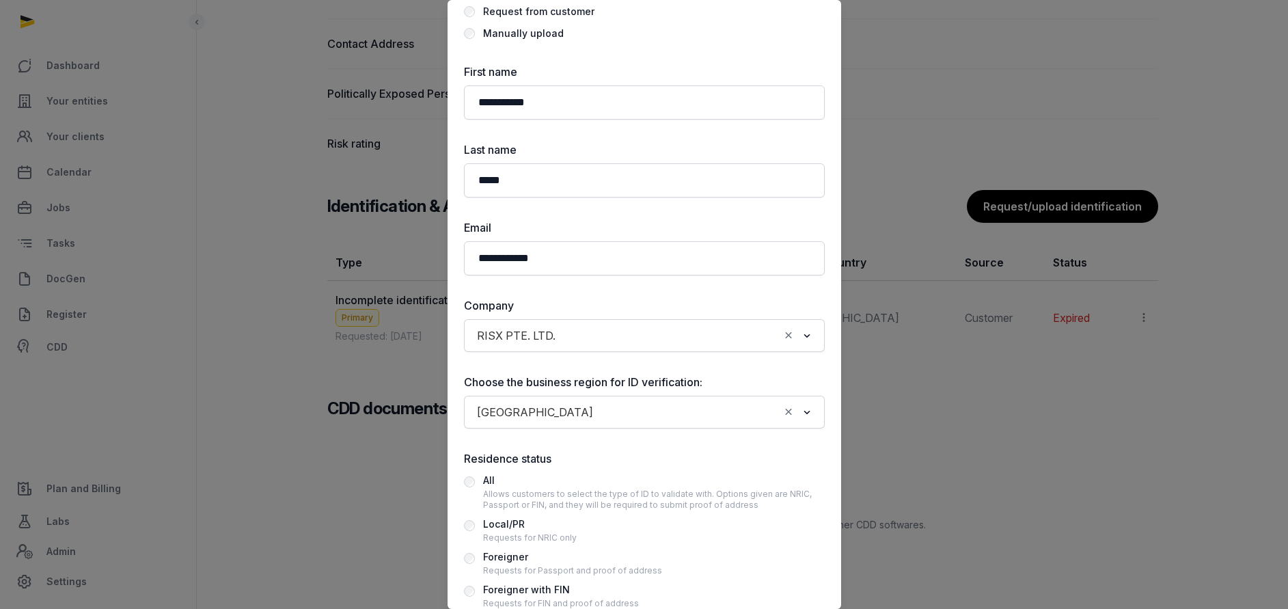
scroll to position [167, 0]
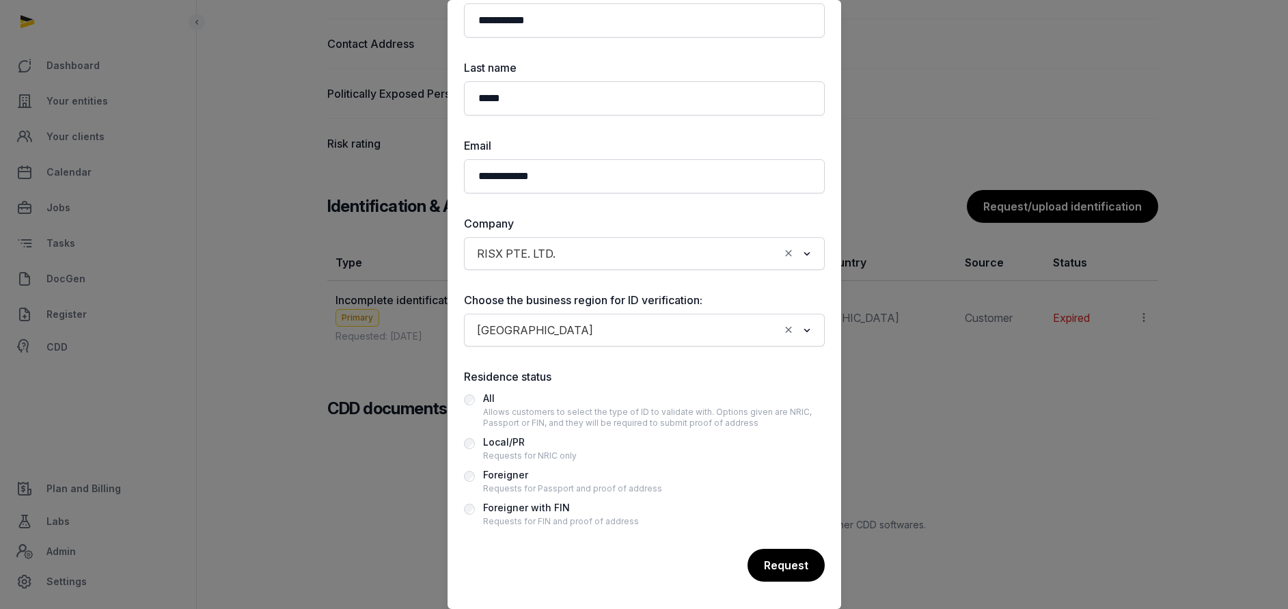
click at [504, 472] on div "Foreigner" at bounding box center [572, 475] width 179 height 16
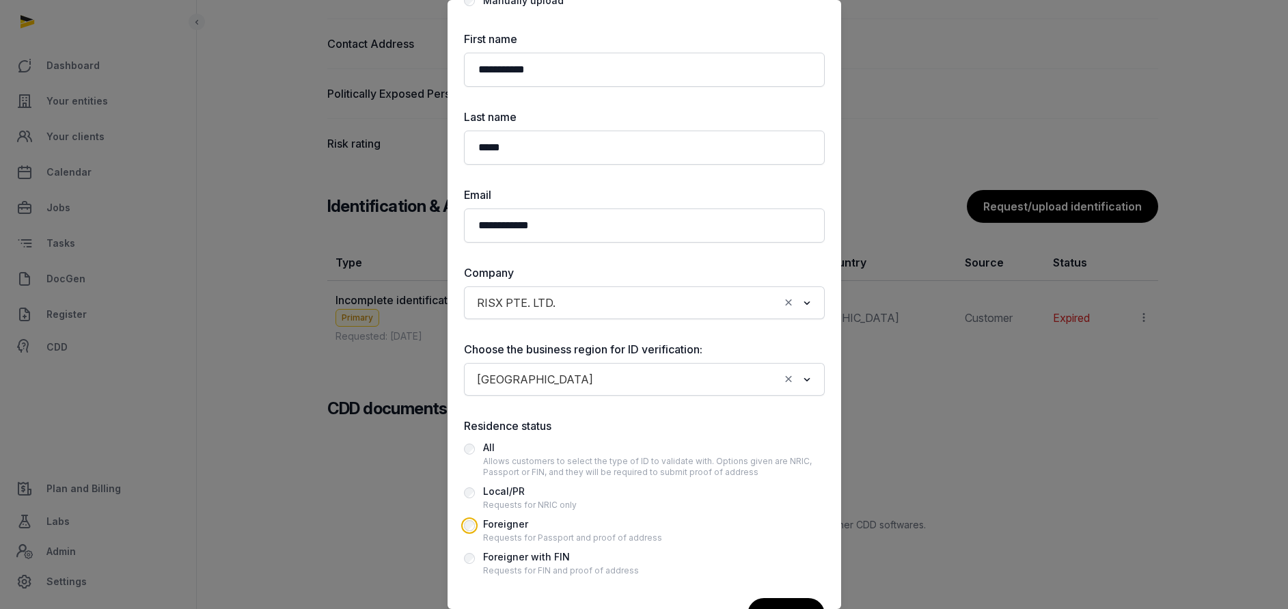
scroll to position [0, 0]
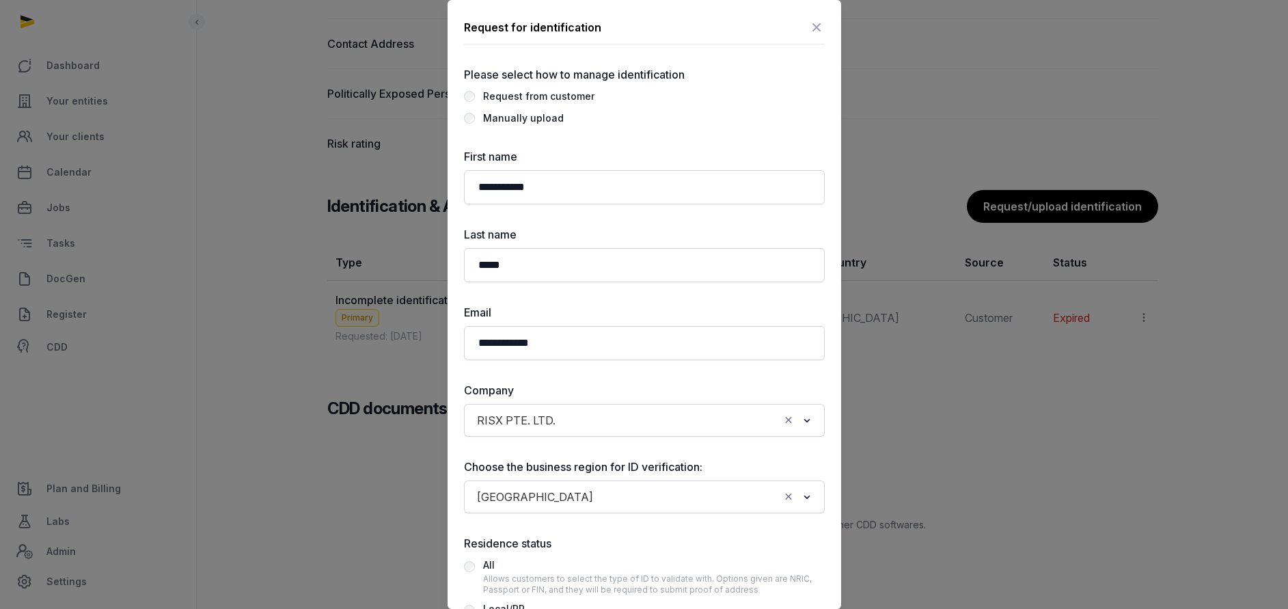
click at [499, 123] on div "Manually upload" at bounding box center [523, 118] width 81 height 16
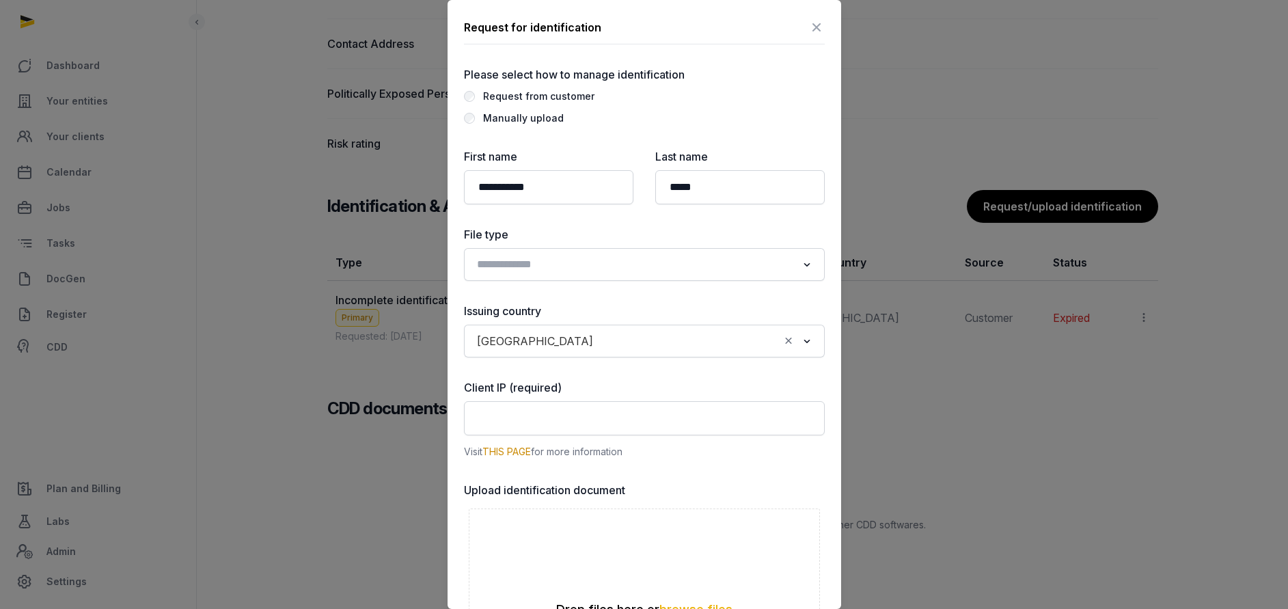
click at [519, 269] on input "Search for option" at bounding box center [634, 264] width 325 height 19
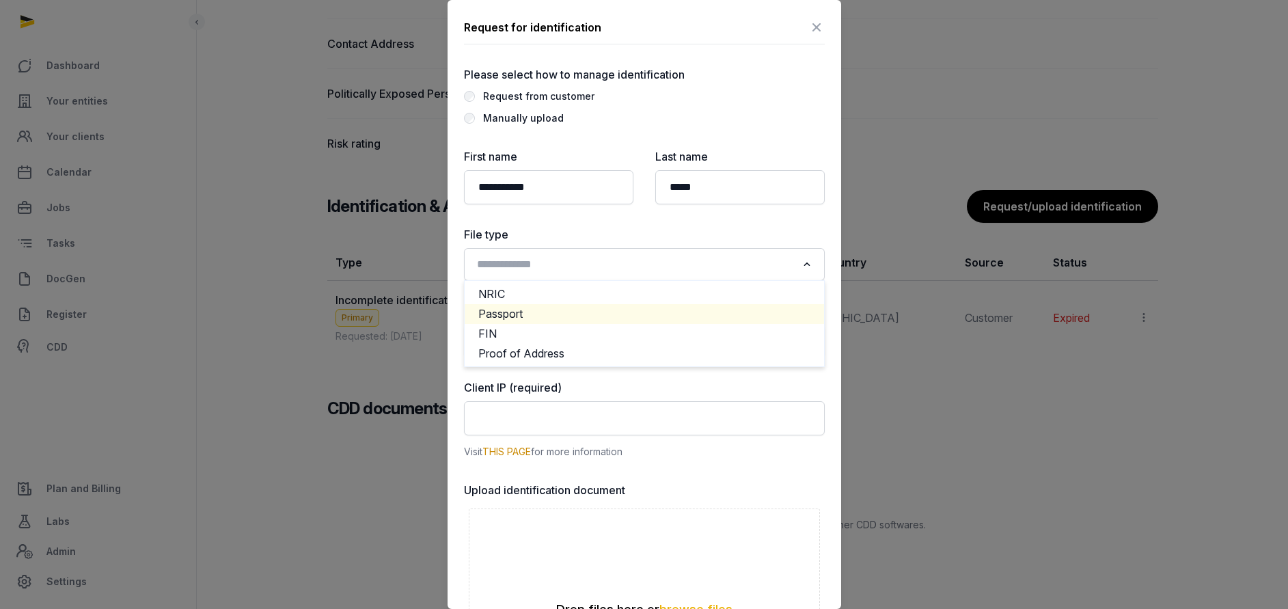
click at [510, 315] on li "Passport" at bounding box center [644, 314] width 359 height 20
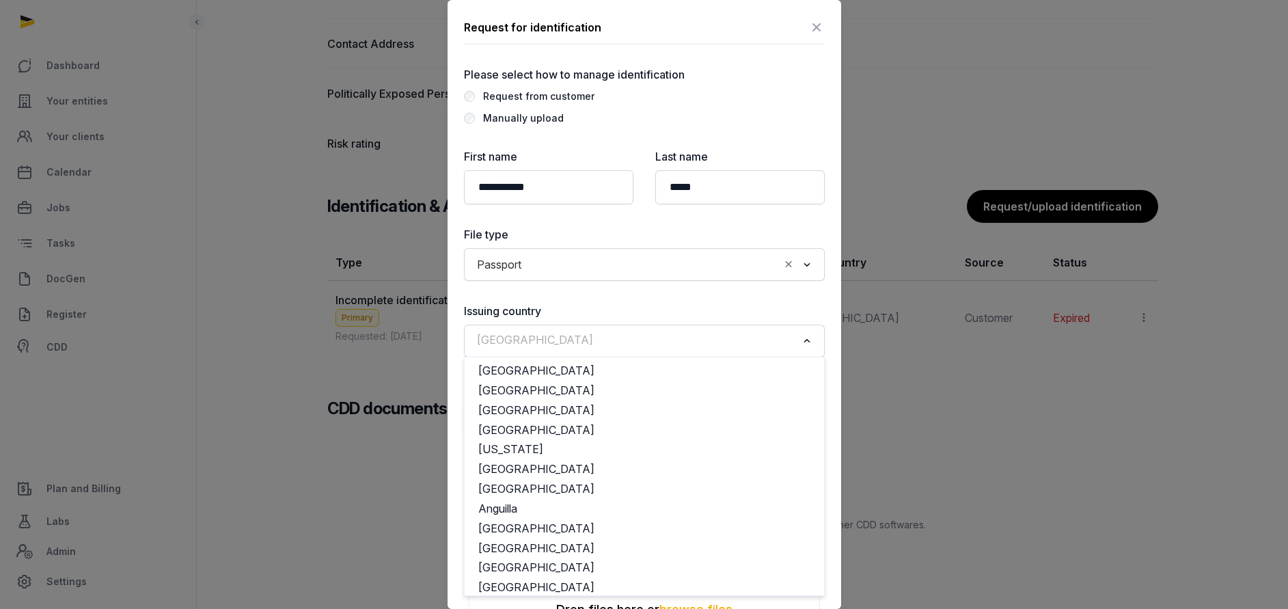
click at [534, 335] on div "[GEOGRAPHIC_DATA]" at bounding box center [634, 340] width 327 height 22
click at [540, 340] on input "Search for option" at bounding box center [634, 340] width 325 height 19
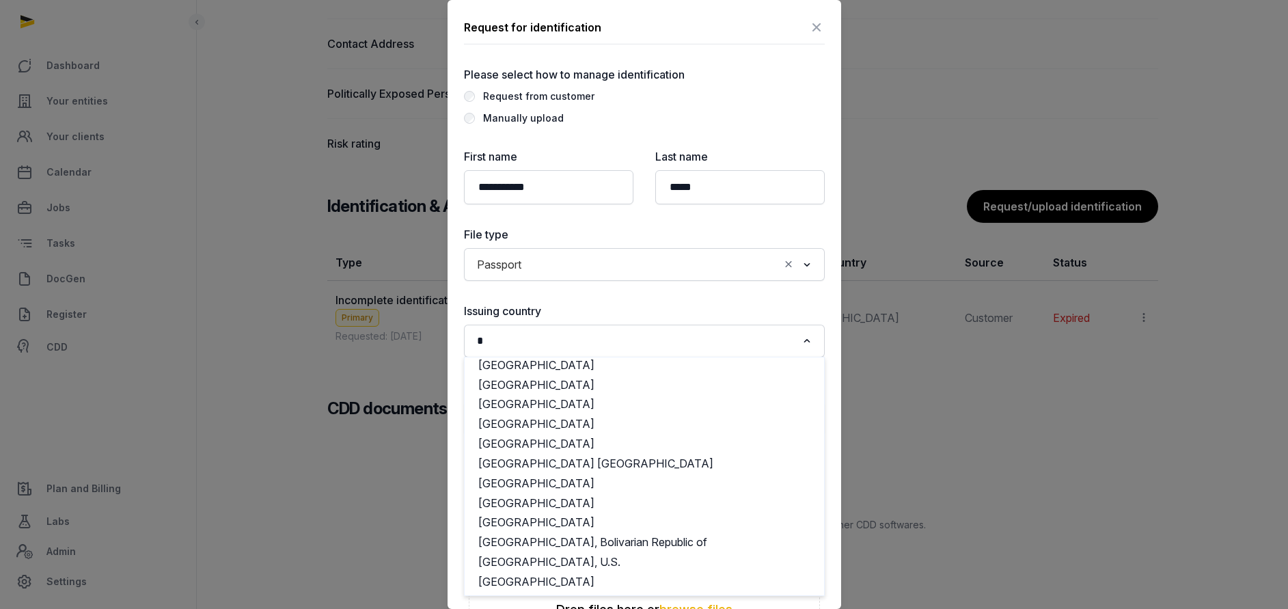
scroll to position [0, 0]
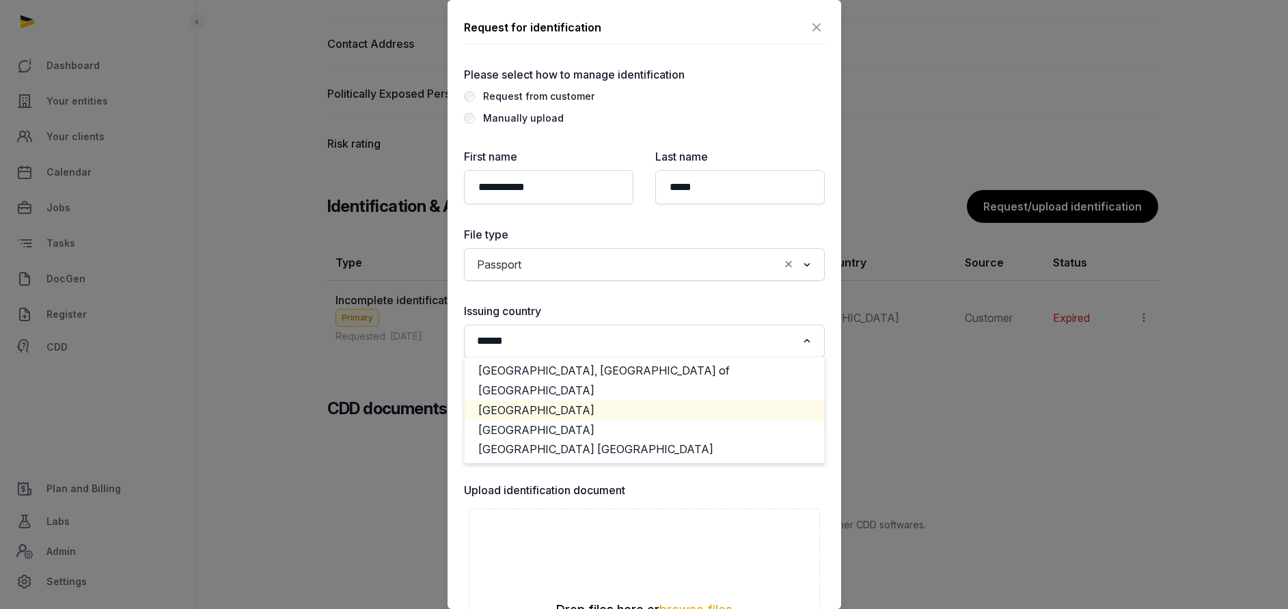
click at [533, 402] on li "[GEOGRAPHIC_DATA]" at bounding box center [644, 410] width 359 height 20
type input "******"
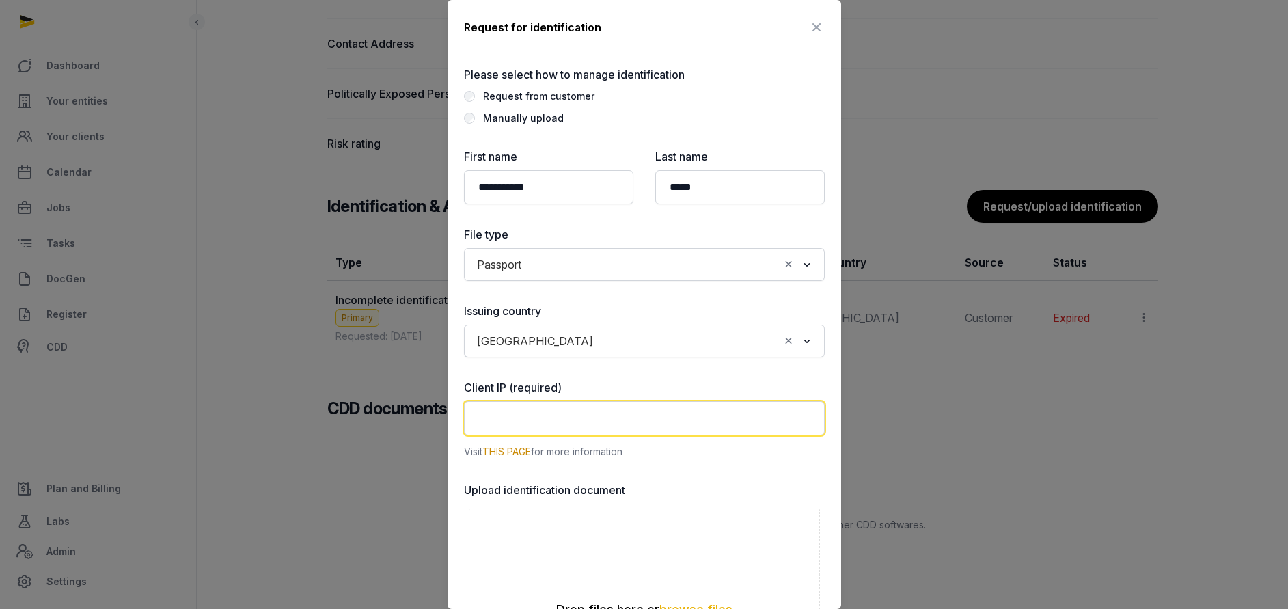
click at [587, 411] on input "text" at bounding box center [644, 418] width 361 height 34
click at [495, 451] on link "THIS PAGE" at bounding box center [506, 452] width 49 height 12
click at [534, 422] on input "text" at bounding box center [644, 418] width 361 height 34
paste input "**********"
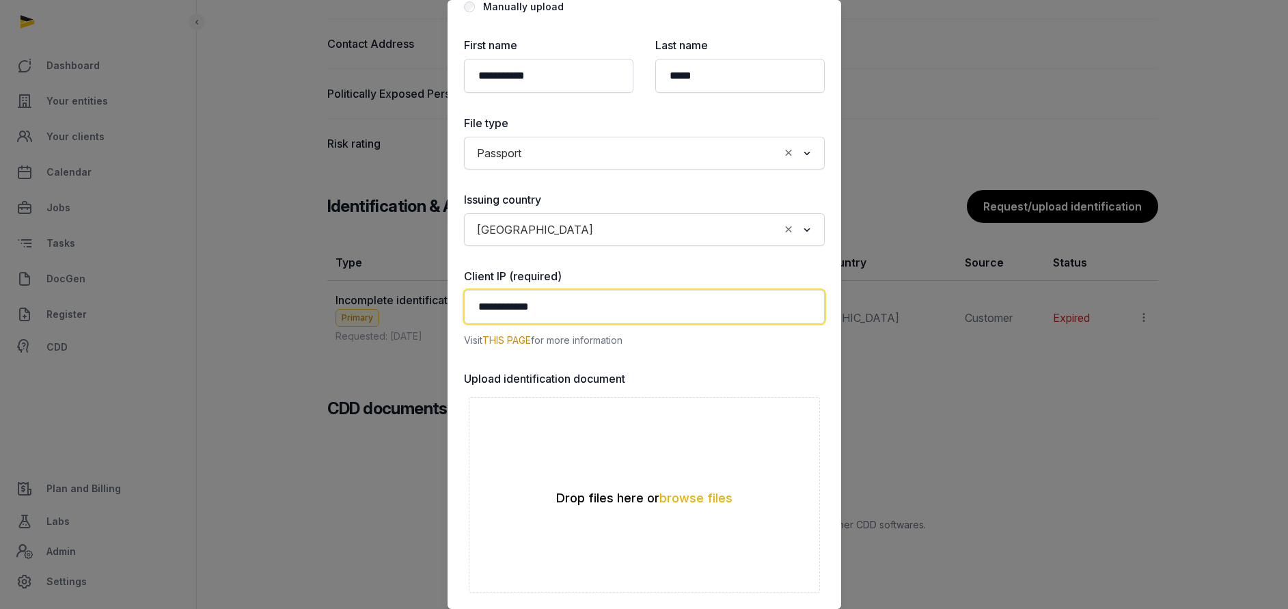
scroll to position [205, 0]
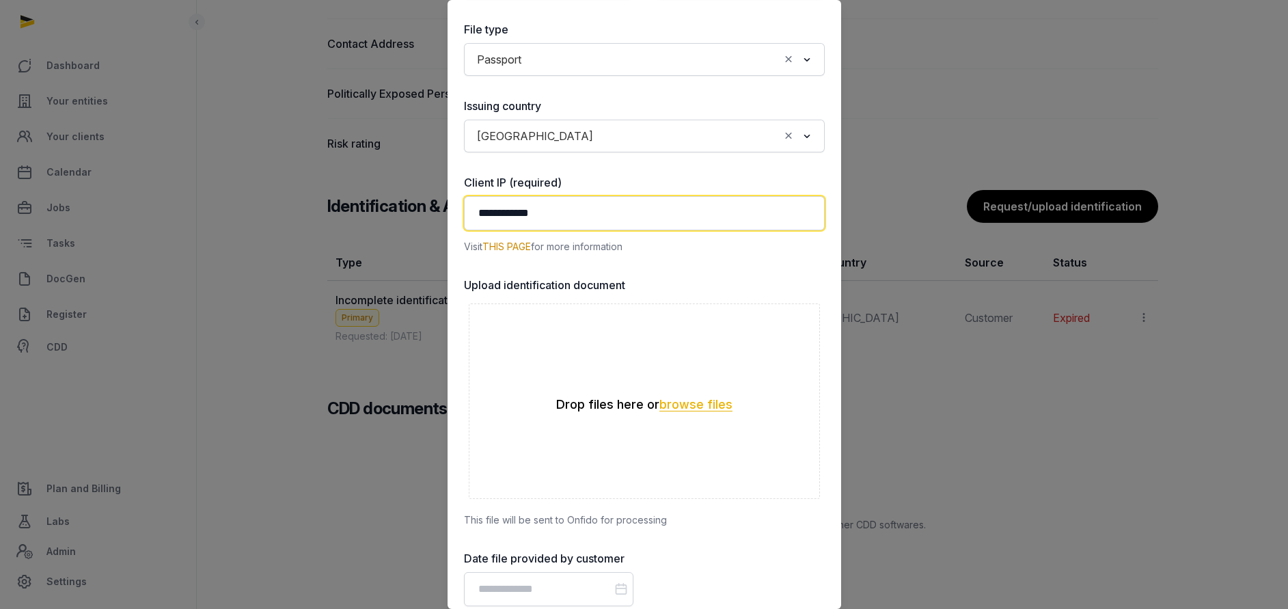
type input "**********"
click at [680, 398] on button "browse files" at bounding box center [695, 404] width 73 height 13
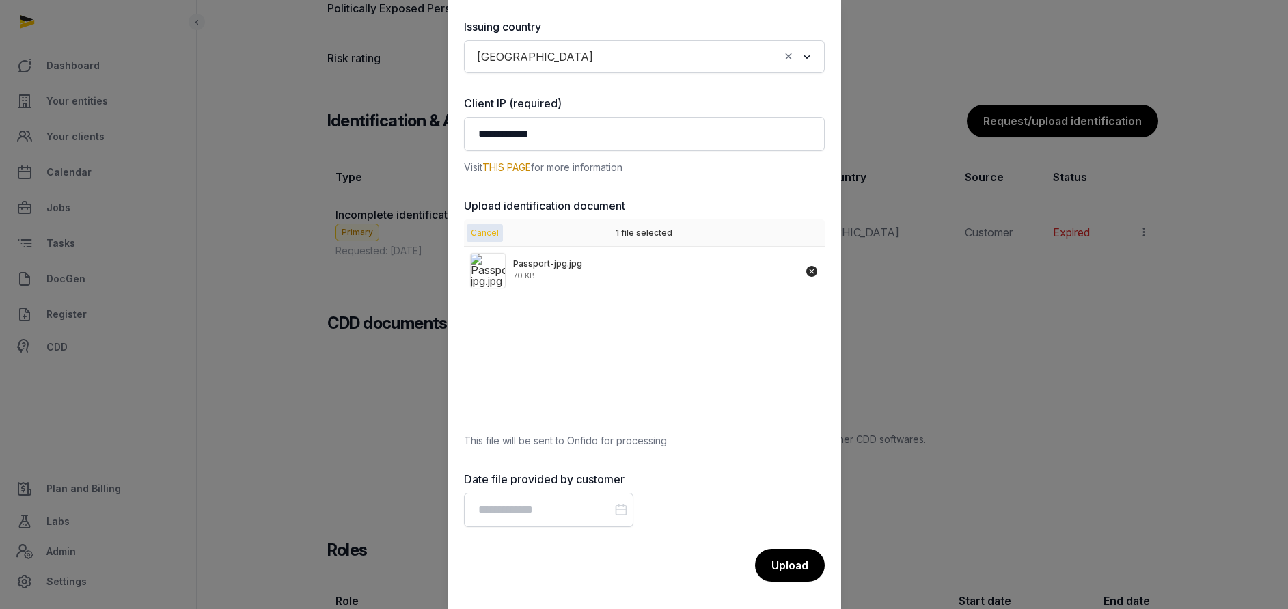
scroll to position [1196, 0]
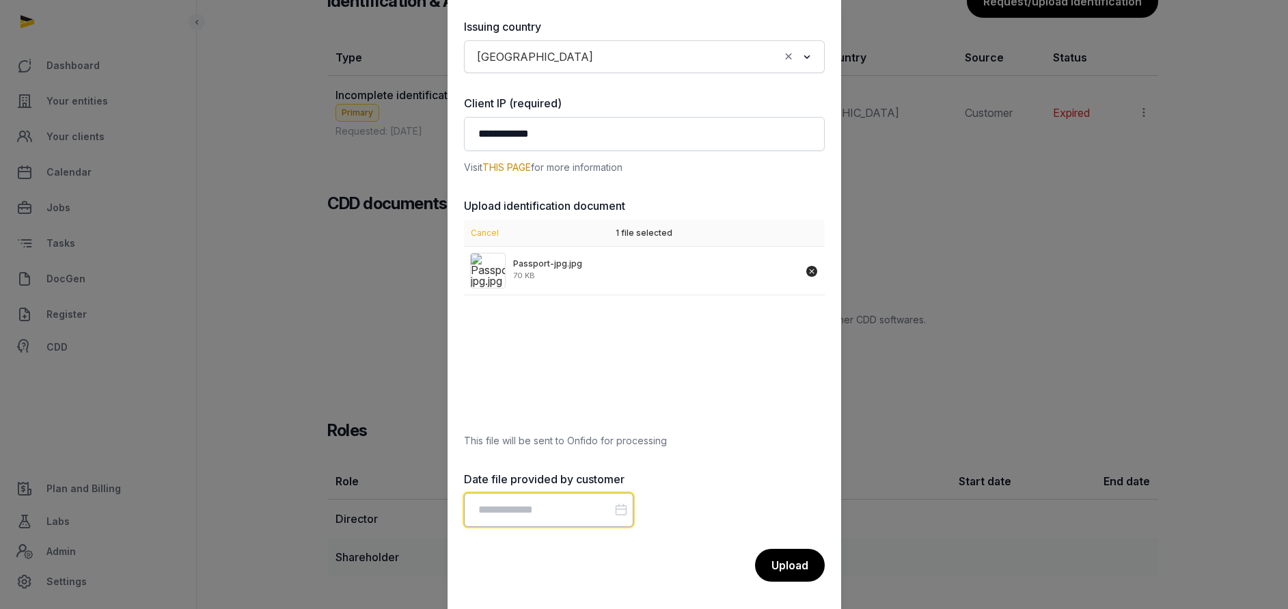
click at [578, 519] on input "Datepicker input" at bounding box center [548, 510] width 169 height 34
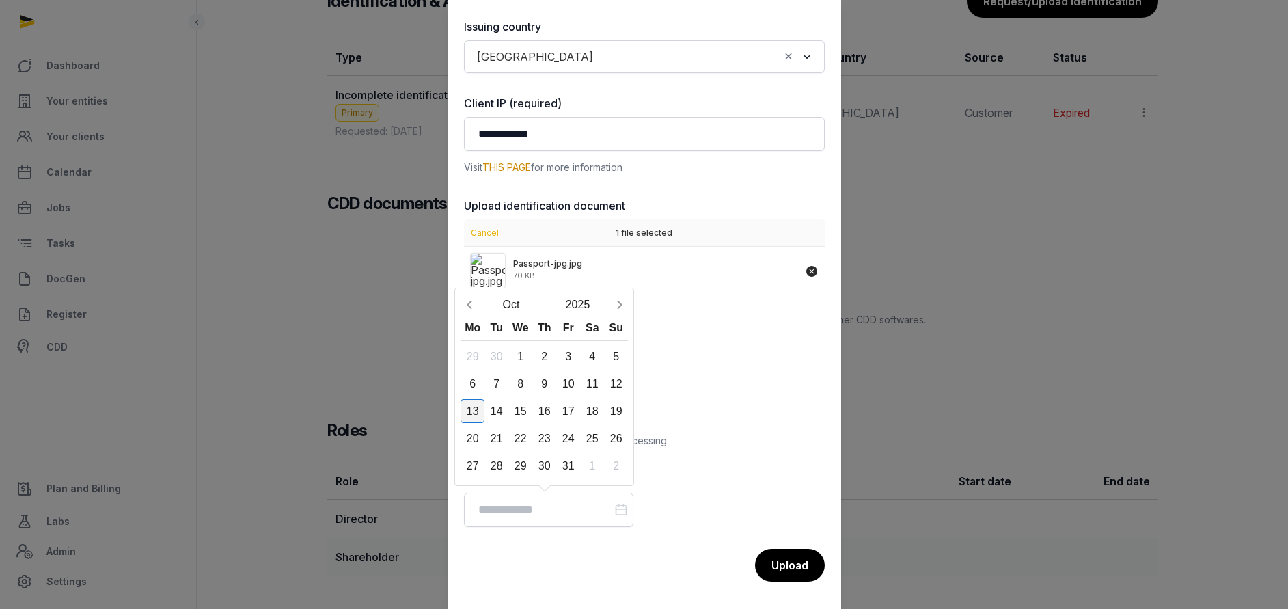
click at [470, 420] on div "13" at bounding box center [473, 411] width 24 height 24
type input "**********"
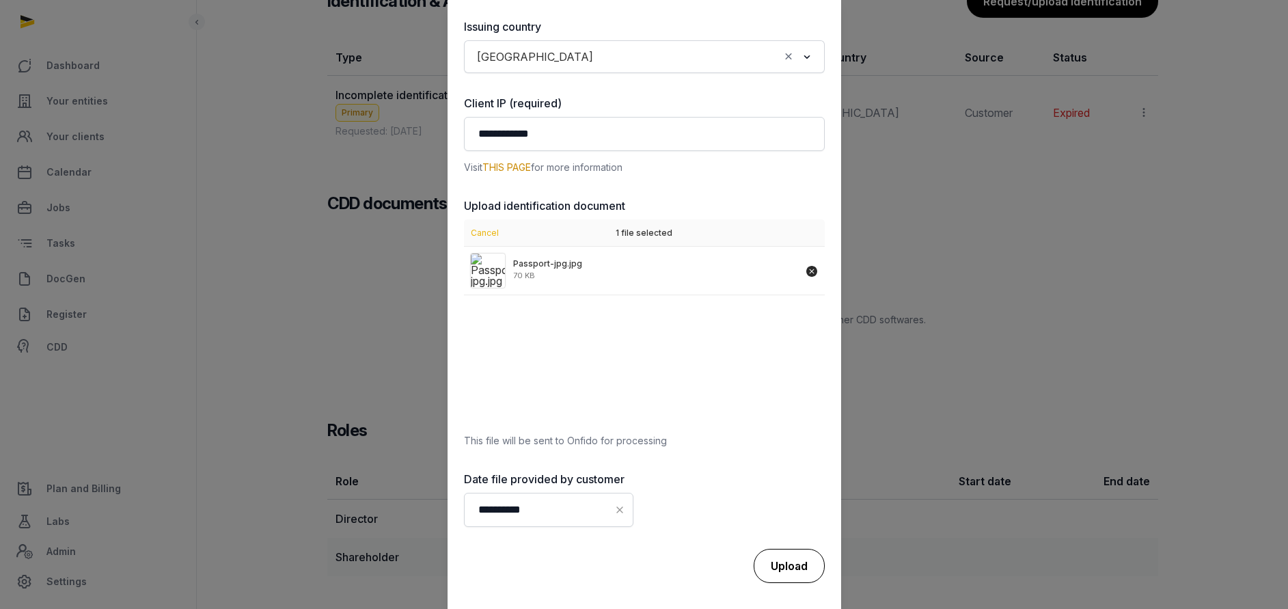
click at [772, 572] on div "Upload" at bounding box center [789, 566] width 71 height 34
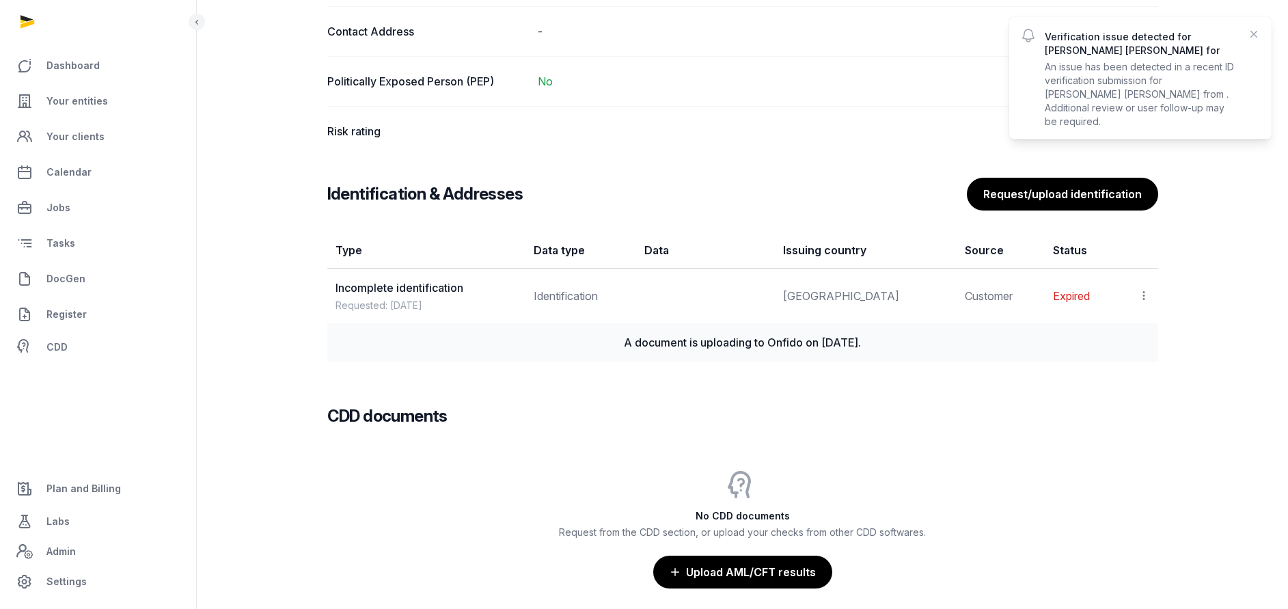
scroll to position [889, 0]
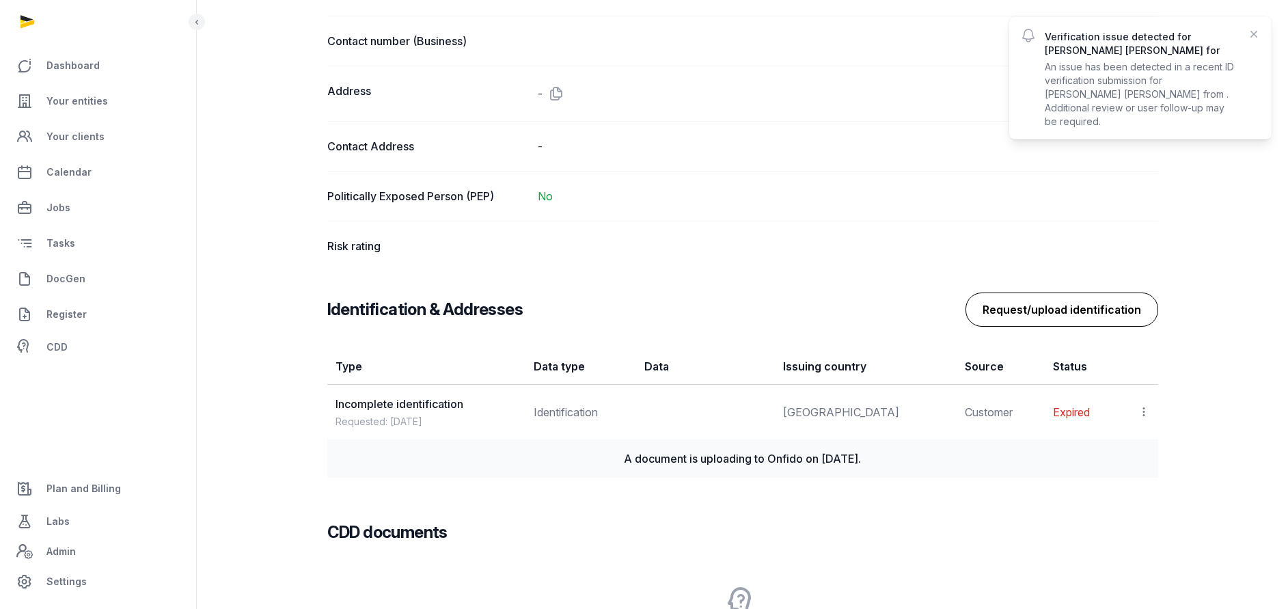
click at [1057, 318] on button "Request/upload identification" at bounding box center [1061, 309] width 193 height 34
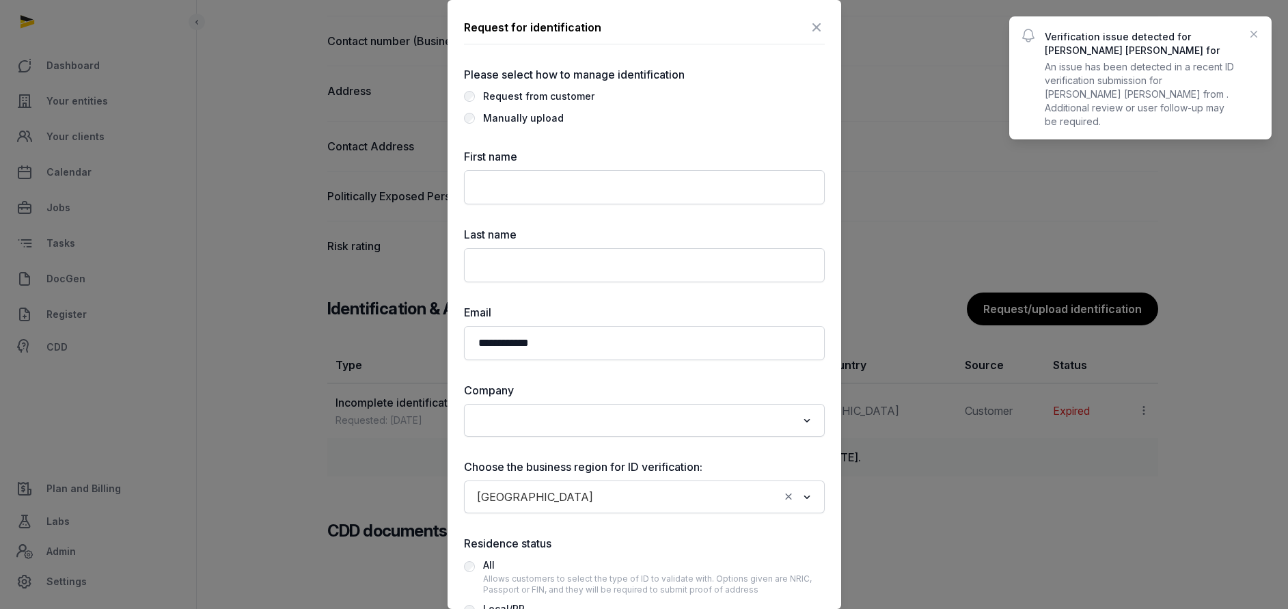
click at [490, 120] on div "Manually upload" at bounding box center [523, 118] width 81 height 16
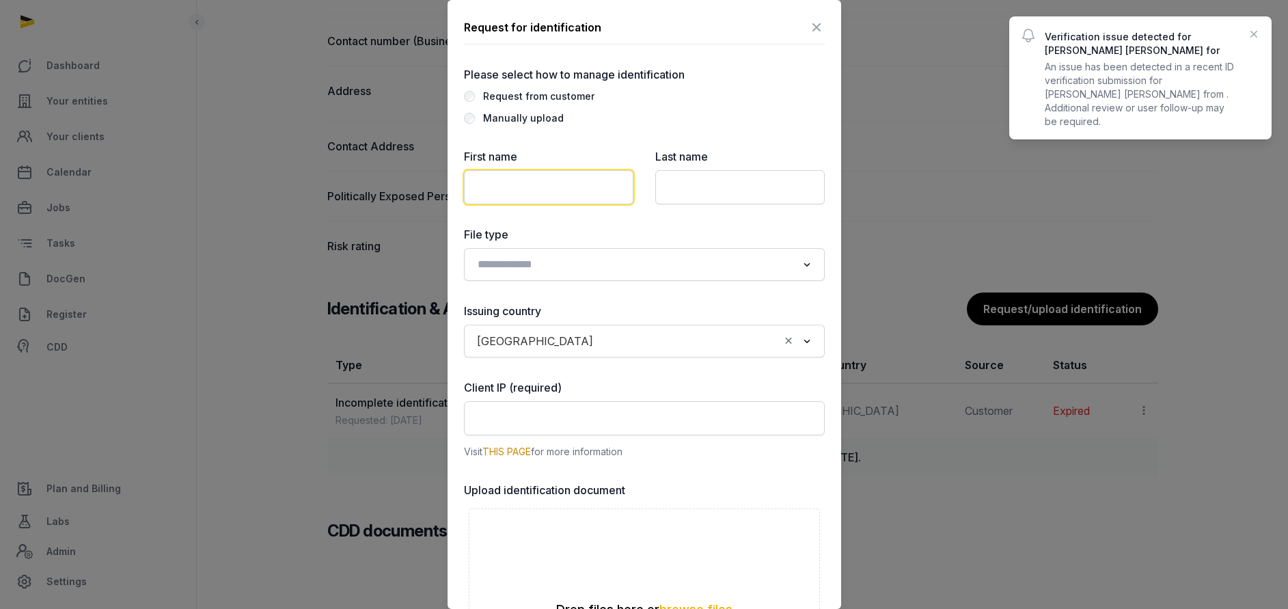
click at [519, 193] on input "text" at bounding box center [548, 187] width 169 height 34
paste input "**********"
type input "**********"
drag, startPoint x: 533, startPoint y: 180, endPoint x: 200, endPoint y: 151, distance: 334.0
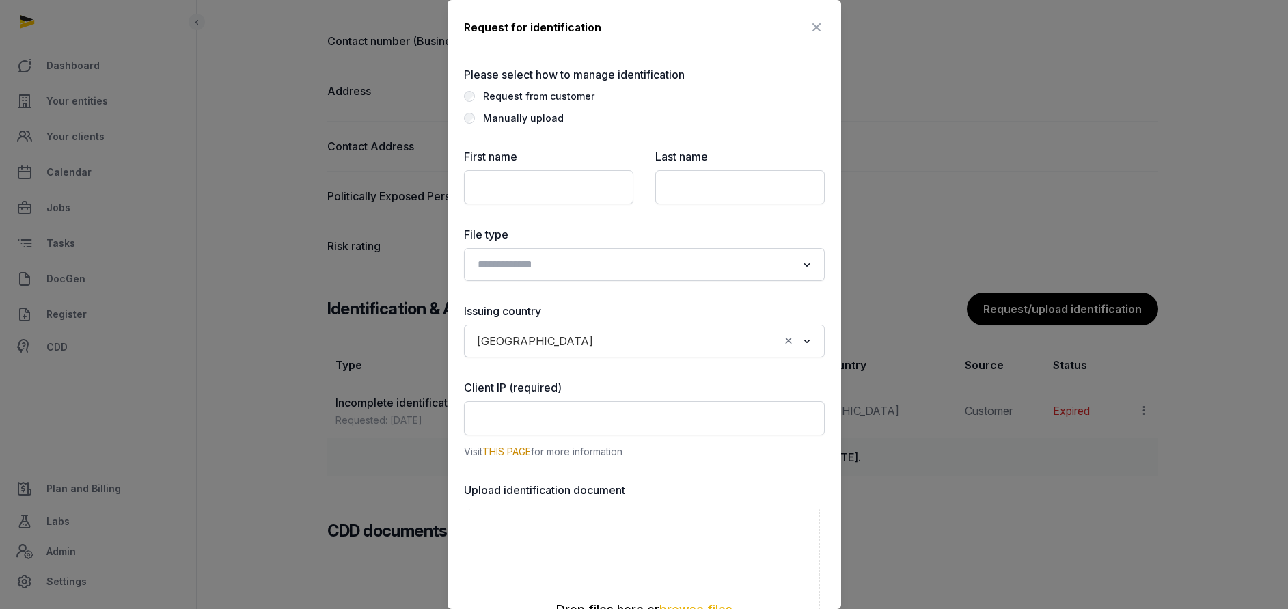
click at [808, 23] on icon at bounding box center [816, 27] width 16 height 22
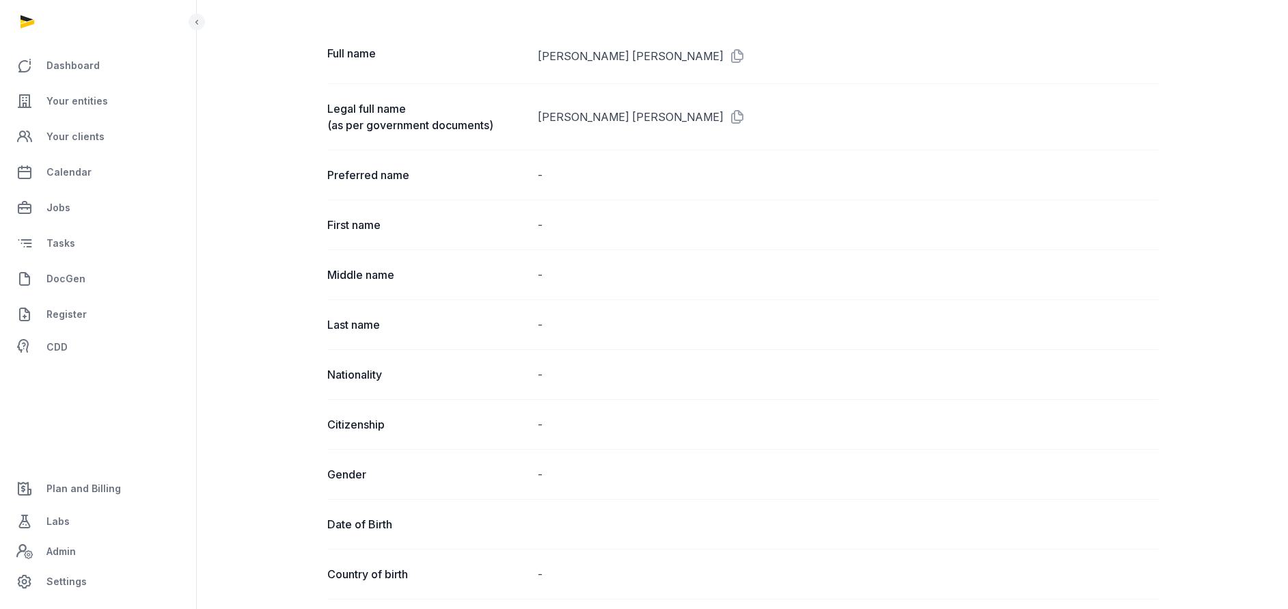
scroll to position [0, 0]
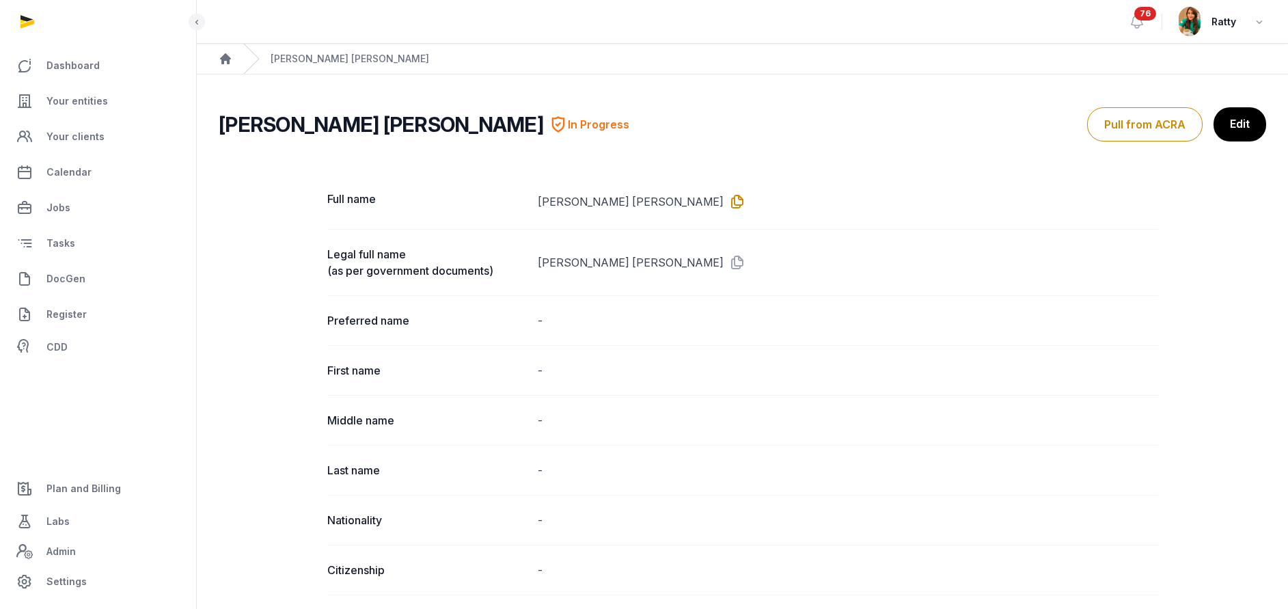
click at [724, 194] on icon at bounding box center [735, 202] width 22 height 22
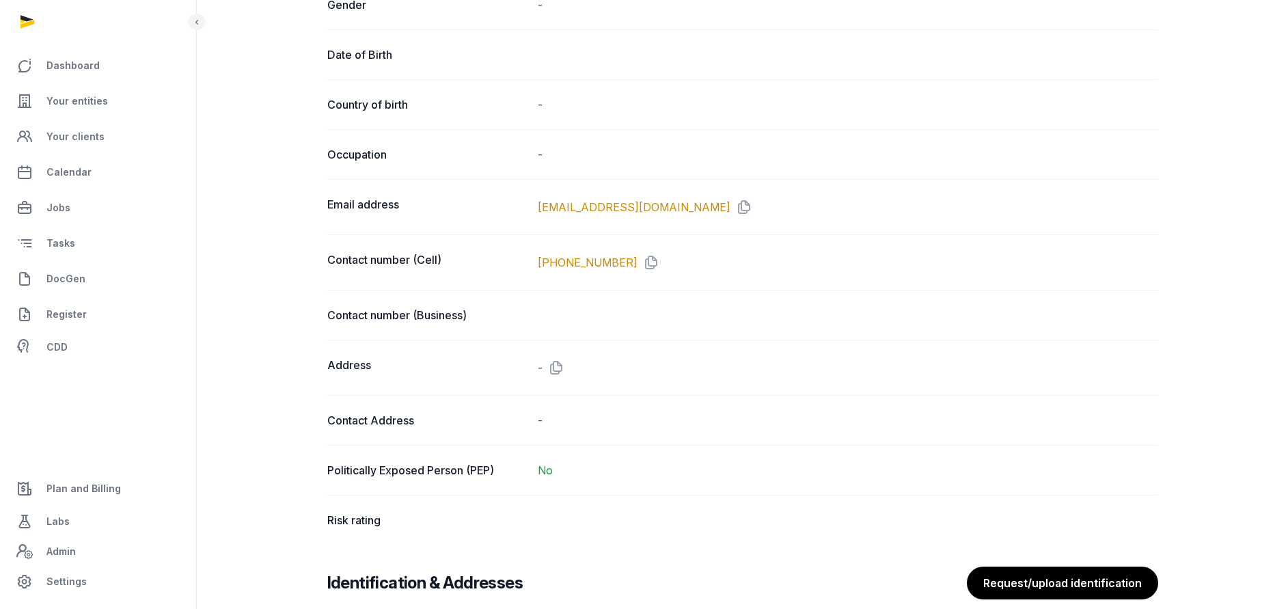
scroll to position [1025, 0]
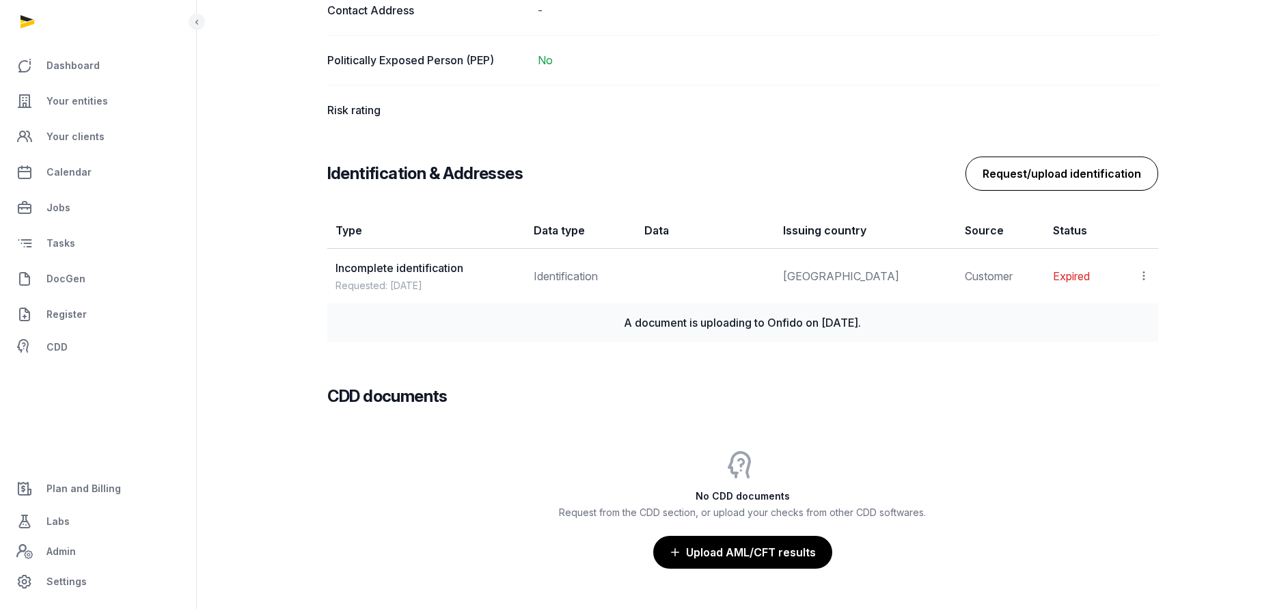
click at [1124, 179] on button "Request/upload identification" at bounding box center [1061, 173] width 193 height 34
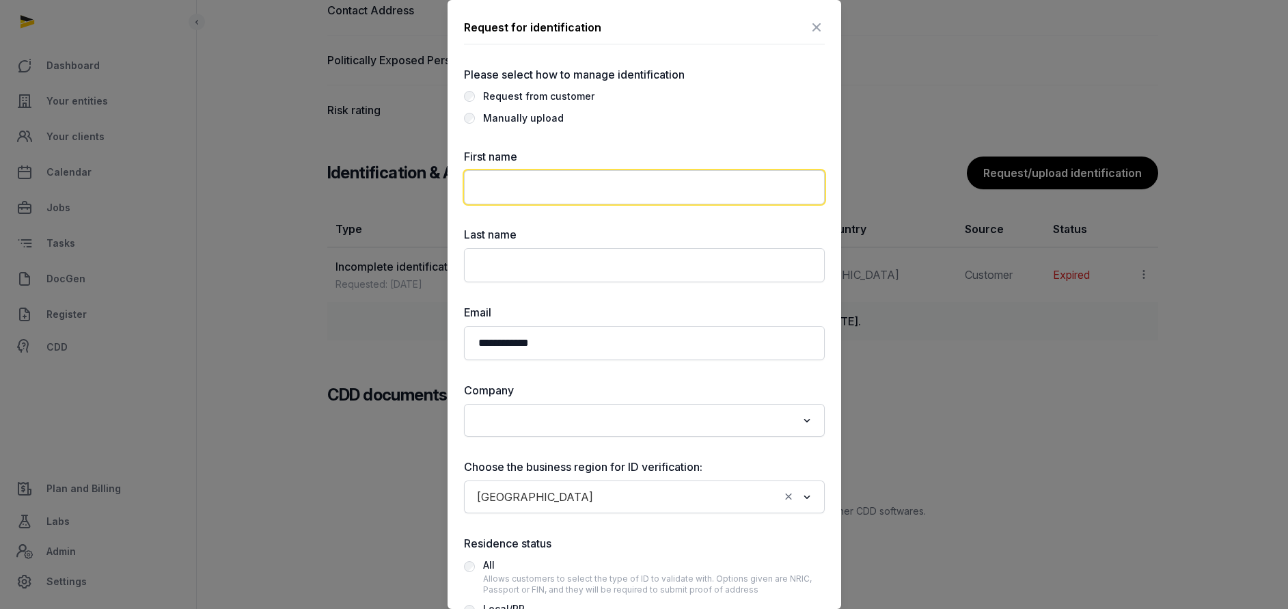
click at [552, 195] on input "text" at bounding box center [644, 187] width 361 height 34
paste input "**********"
type input "**********"
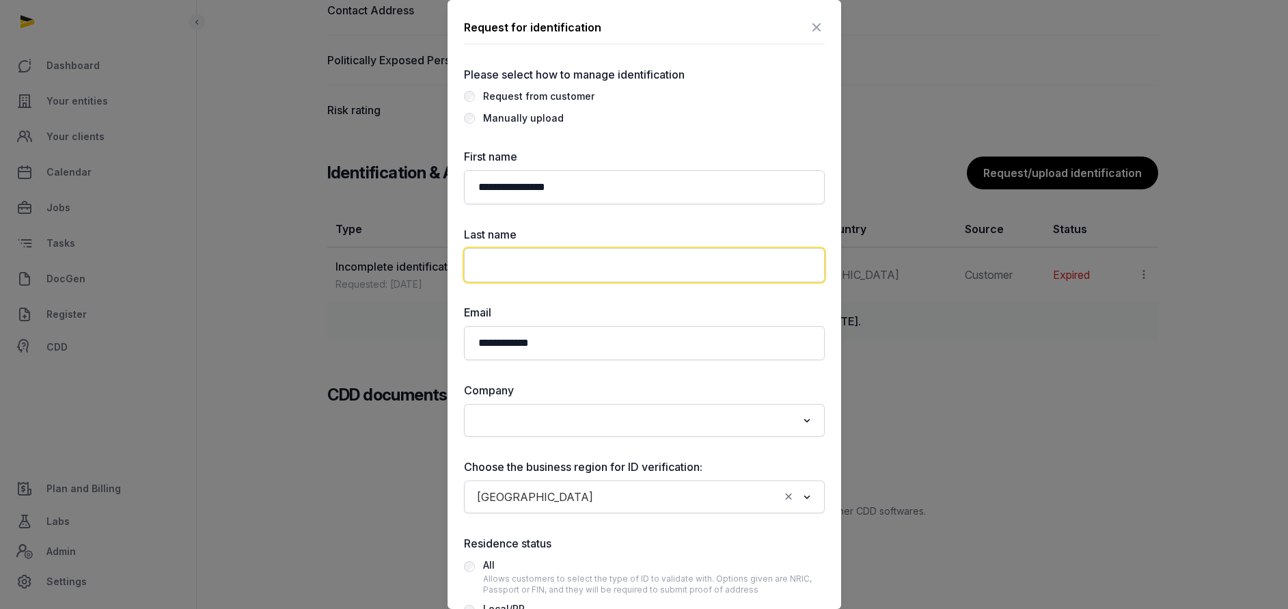
click at [542, 264] on input "text" at bounding box center [644, 265] width 361 height 34
paste input "**********"
drag, startPoint x: 542, startPoint y: 264, endPoint x: 74, endPoint y: 157, distance: 479.5
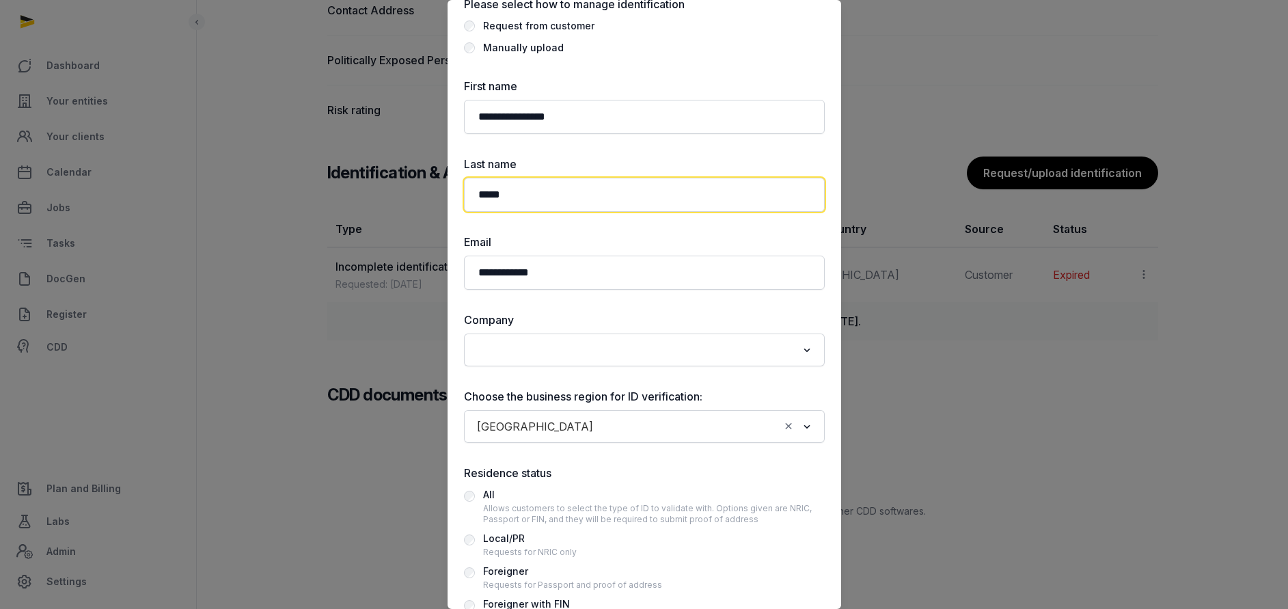
scroll to position [102, 0]
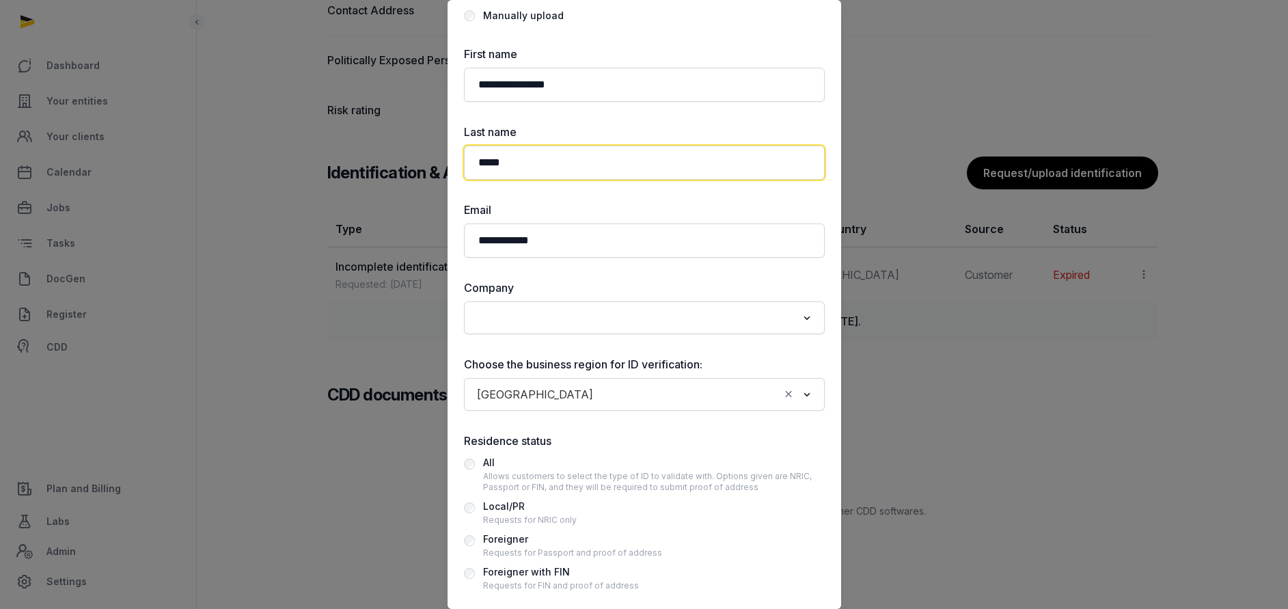
type input "*****"
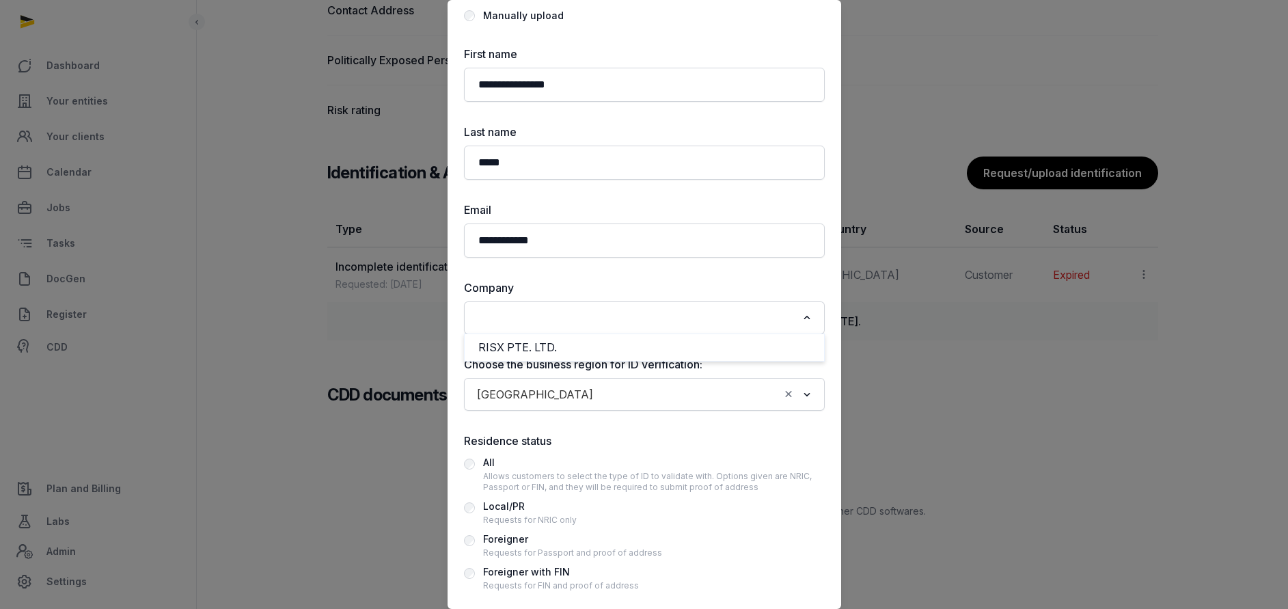
click at [534, 321] on input "Search for option" at bounding box center [634, 317] width 325 height 19
click at [527, 347] on li "RISX PTE. LTD." at bounding box center [644, 348] width 359 height 20
click at [599, 389] on input "Search for option" at bounding box center [689, 394] width 180 height 19
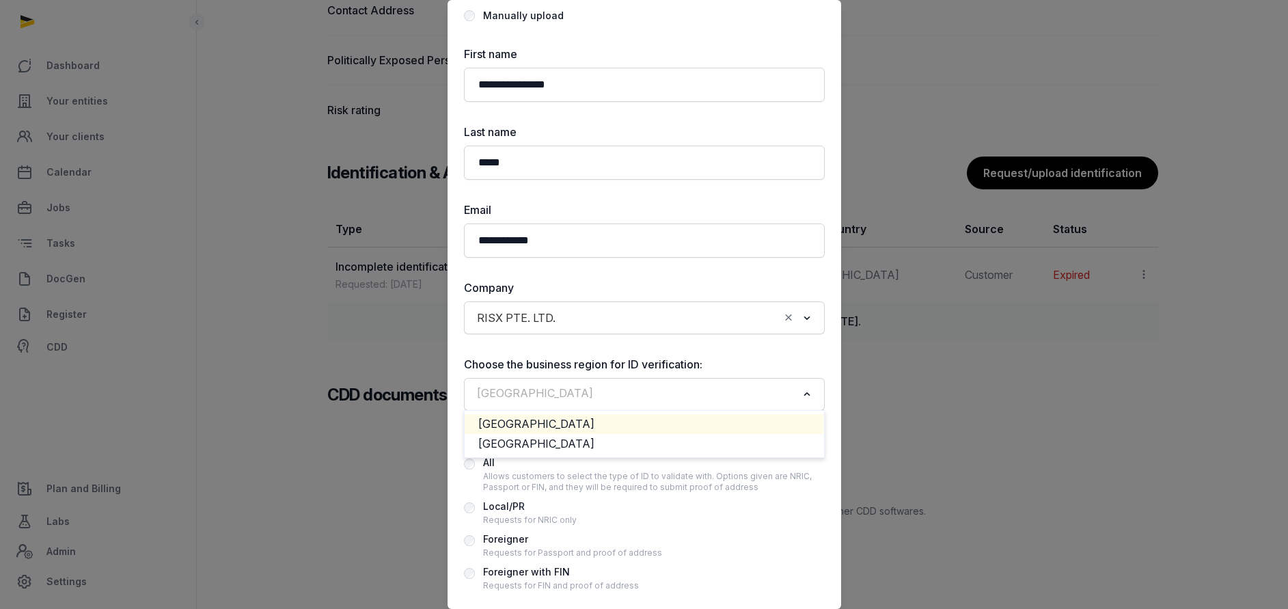
click at [514, 9] on div "Manually upload" at bounding box center [523, 16] width 81 height 16
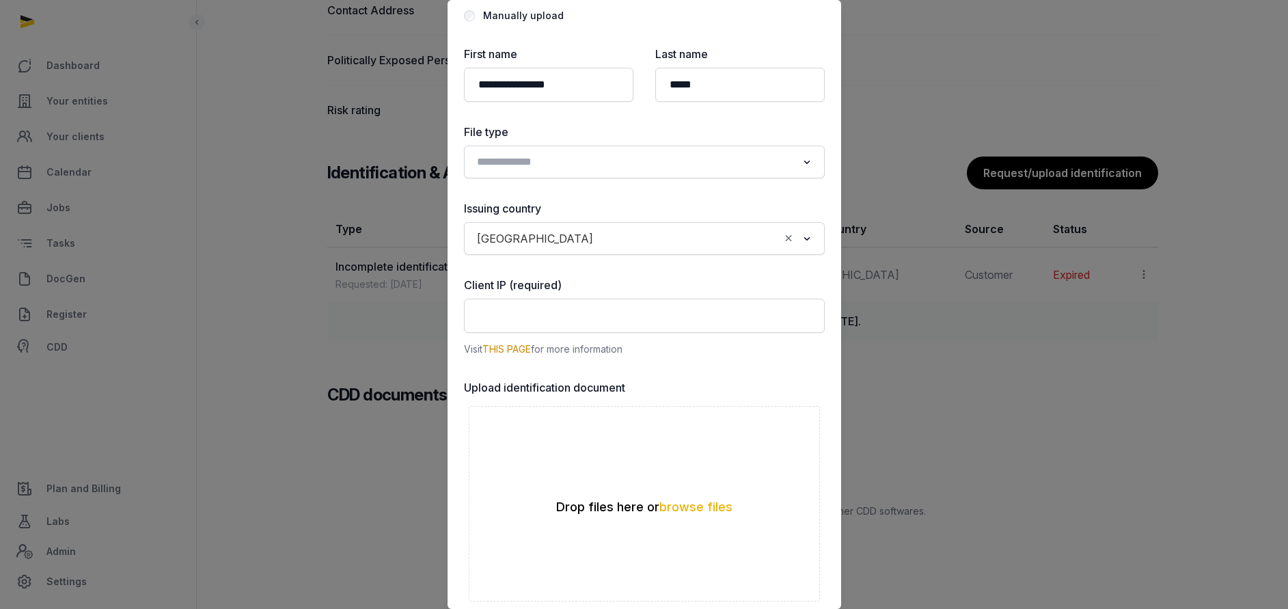
click at [564, 161] on input "Search for option" at bounding box center [634, 161] width 325 height 19
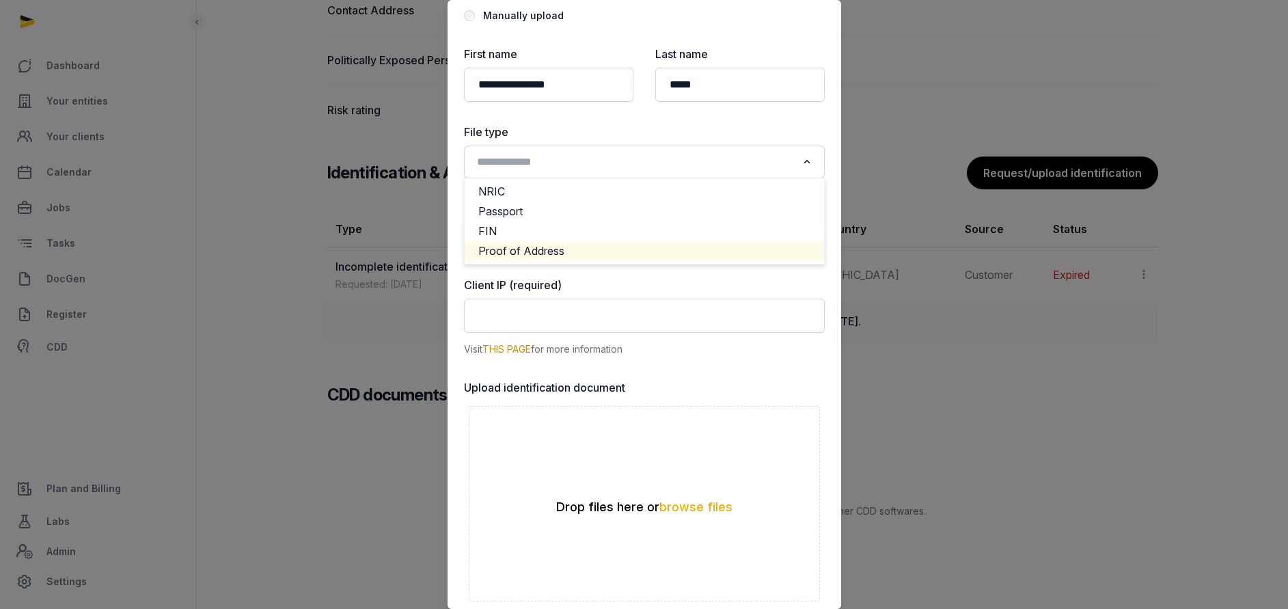
click at [518, 247] on li "Proof of Address" at bounding box center [644, 251] width 359 height 20
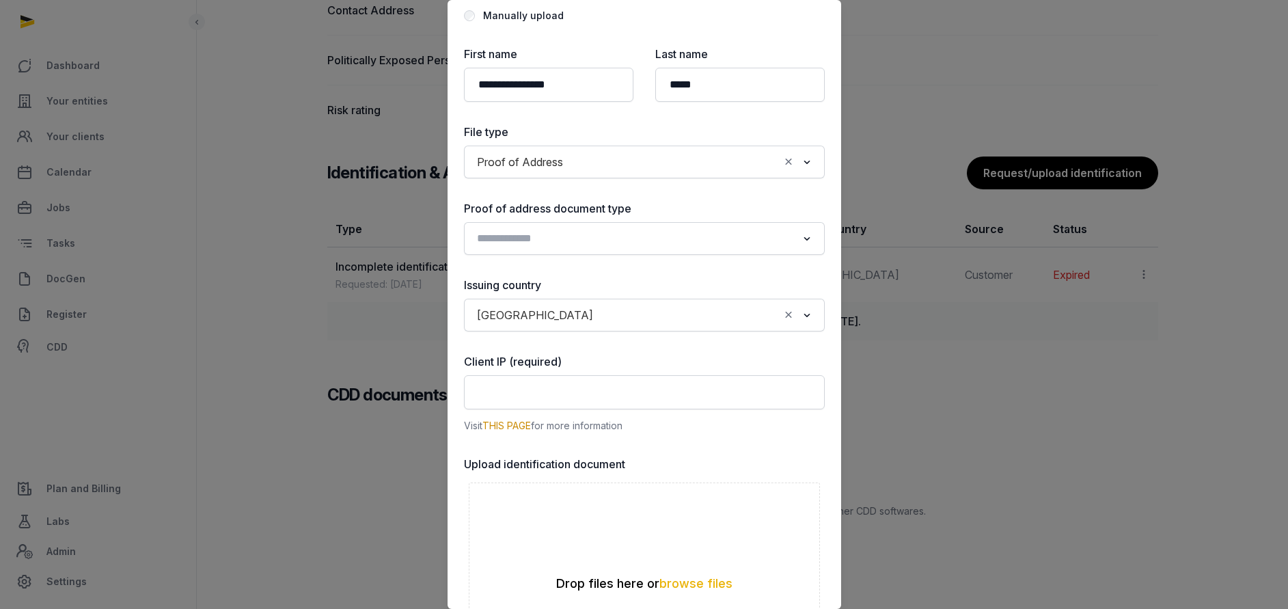
click at [525, 244] on input "Search for option" at bounding box center [634, 238] width 325 height 19
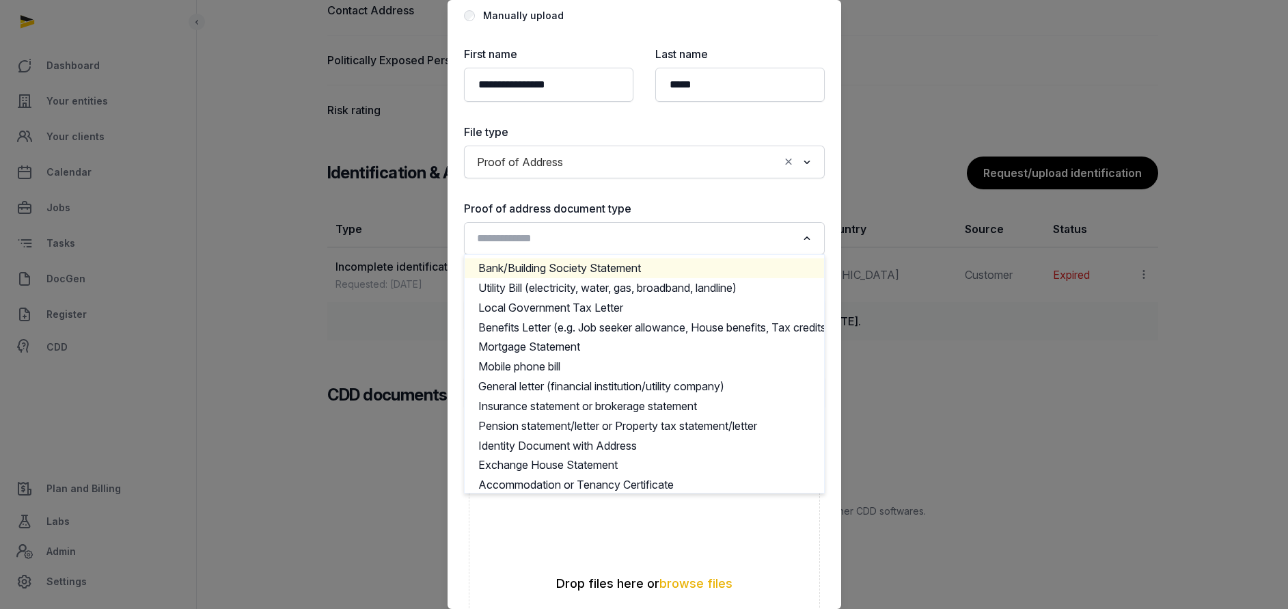
click at [549, 268] on li "Bank/Building Society Statement" at bounding box center [644, 268] width 359 height 20
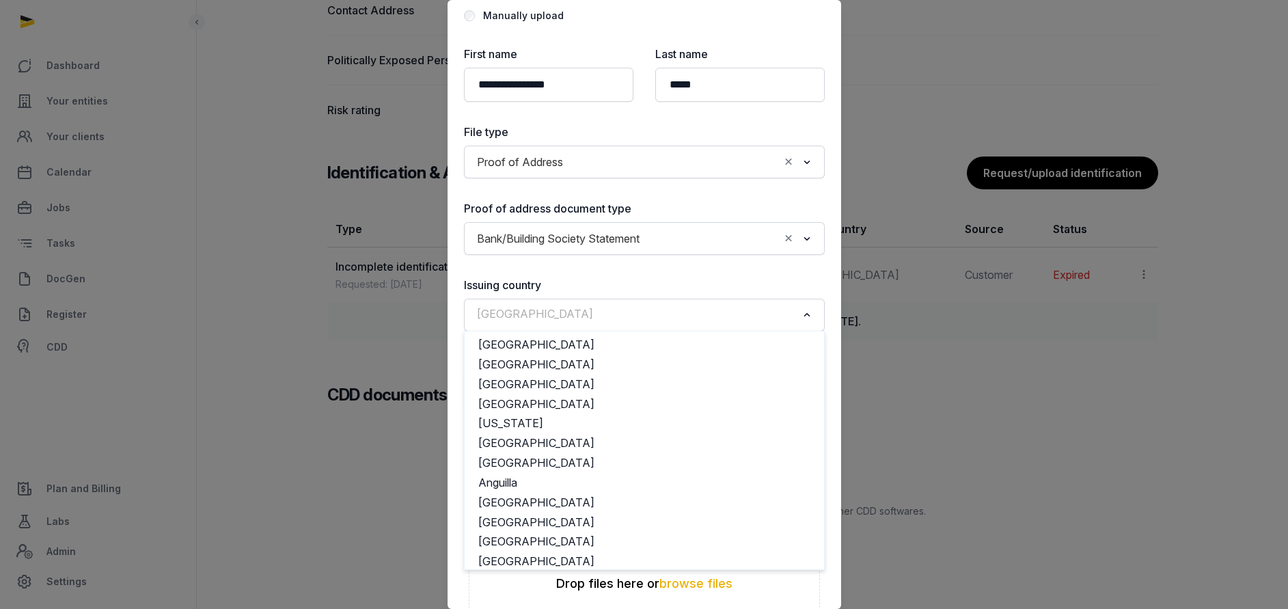
click at [556, 319] on input "Search for option" at bounding box center [634, 314] width 325 height 19
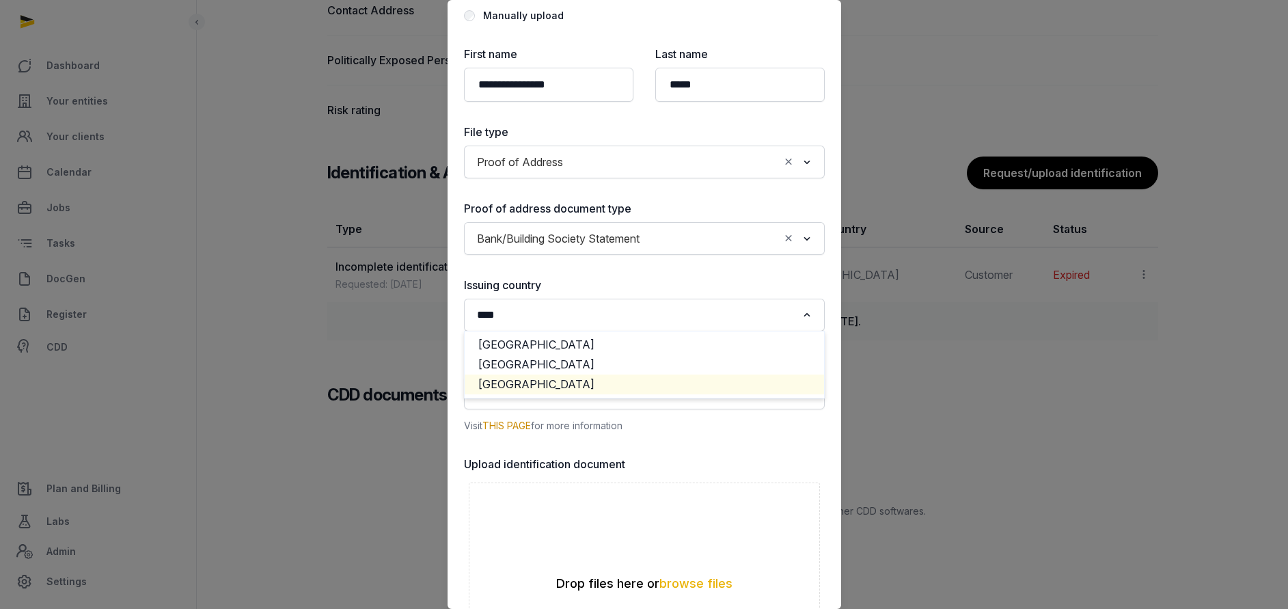
click at [512, 387] on li "Malaysia" at bounding box center [644, 384] width 359 height 20
type input "****"
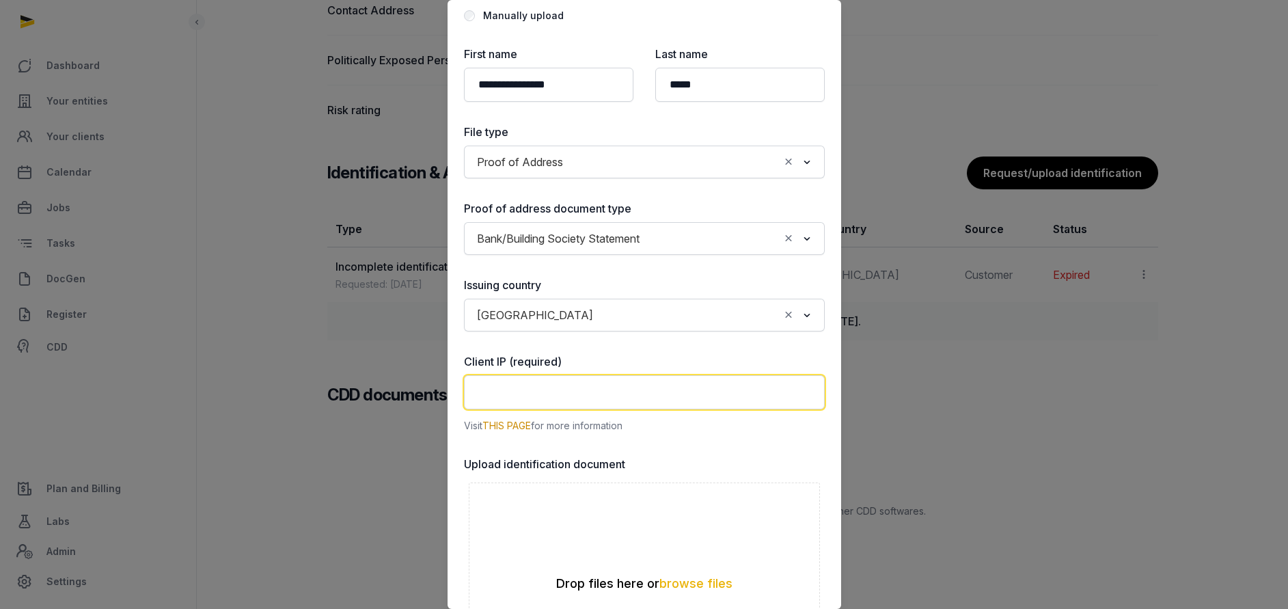
click at [511, 386] on input "text" at bounding box center [644, 392] width 361 height 34
click at [497, 426] on link "THIS PAGE" at bounding box center [506, 426] width 49 height 12
click at [513, 383] on input "text" at bounding box center [644, 392] width 361 height 34
paste input "**********"
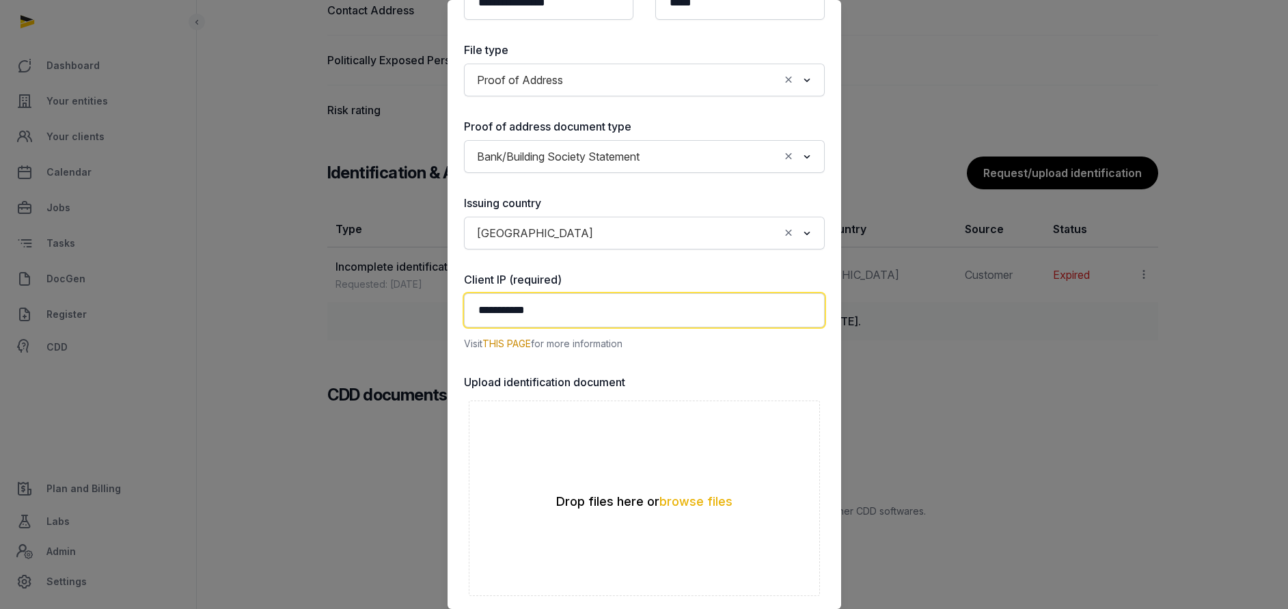
scroll to position [307, 0]
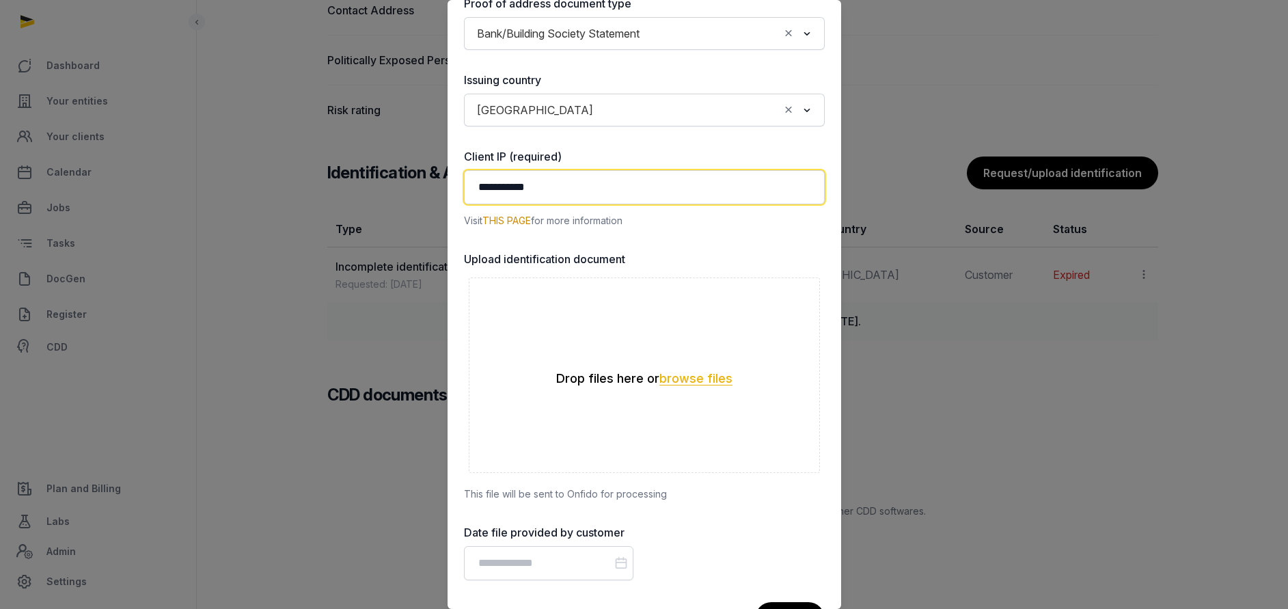
type input "**********"
click at [682, 379] on button "browse files" at bounding box center [695, 378] width 73 height 13
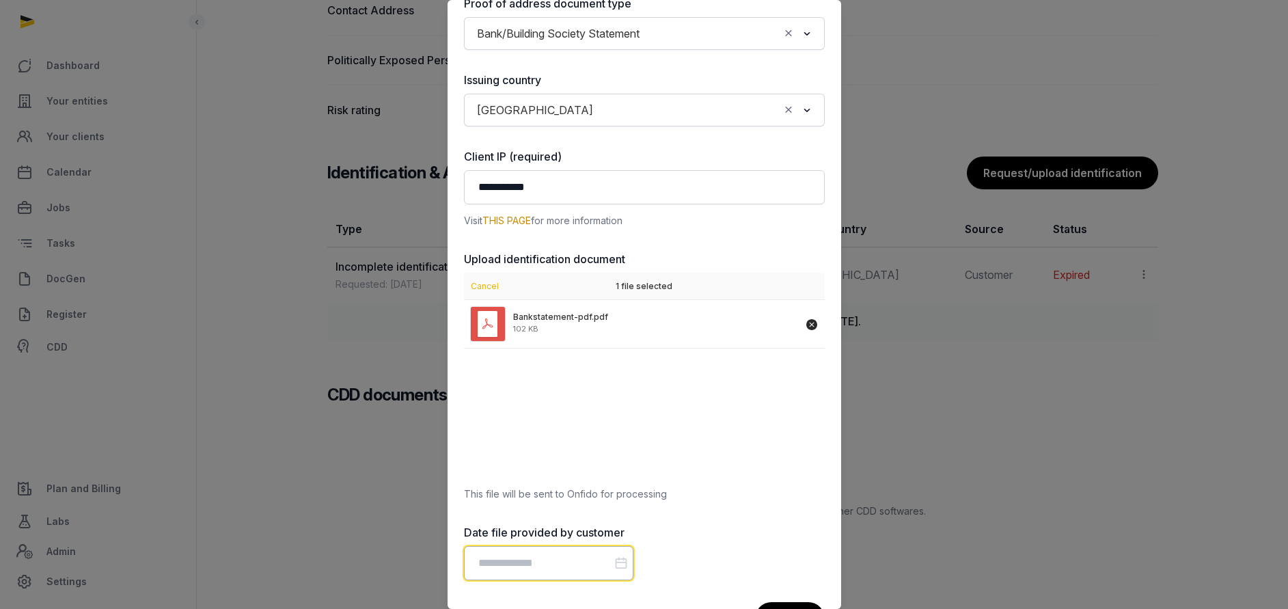
click at [546, 563] on input "Datepicker input" at bounding box center [548, 563] width 169 height 34
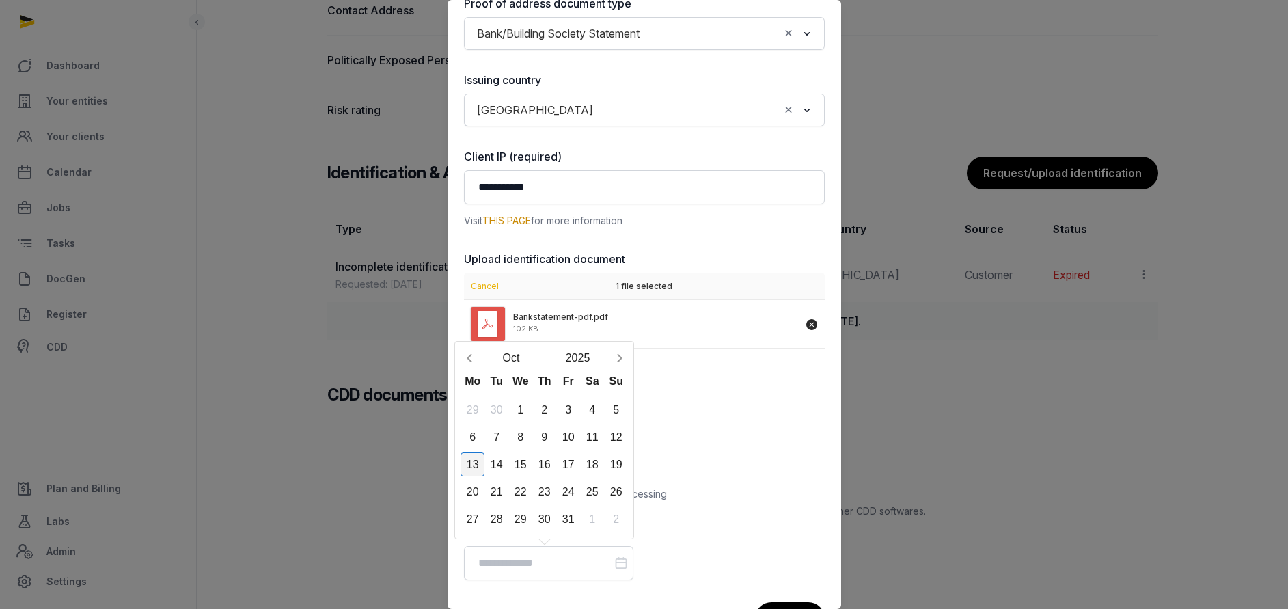
click at [469, 463] on div "13" at bounding box center [473, 464] width 24 height 24
type input "**********"
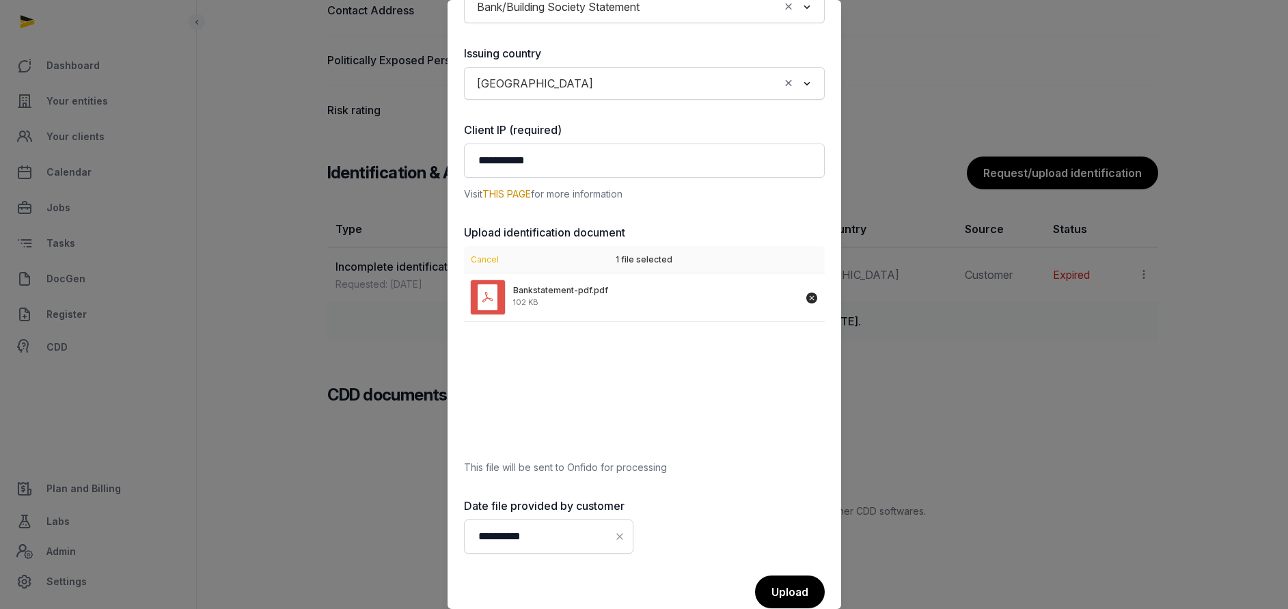
scroll to position [361, 0]
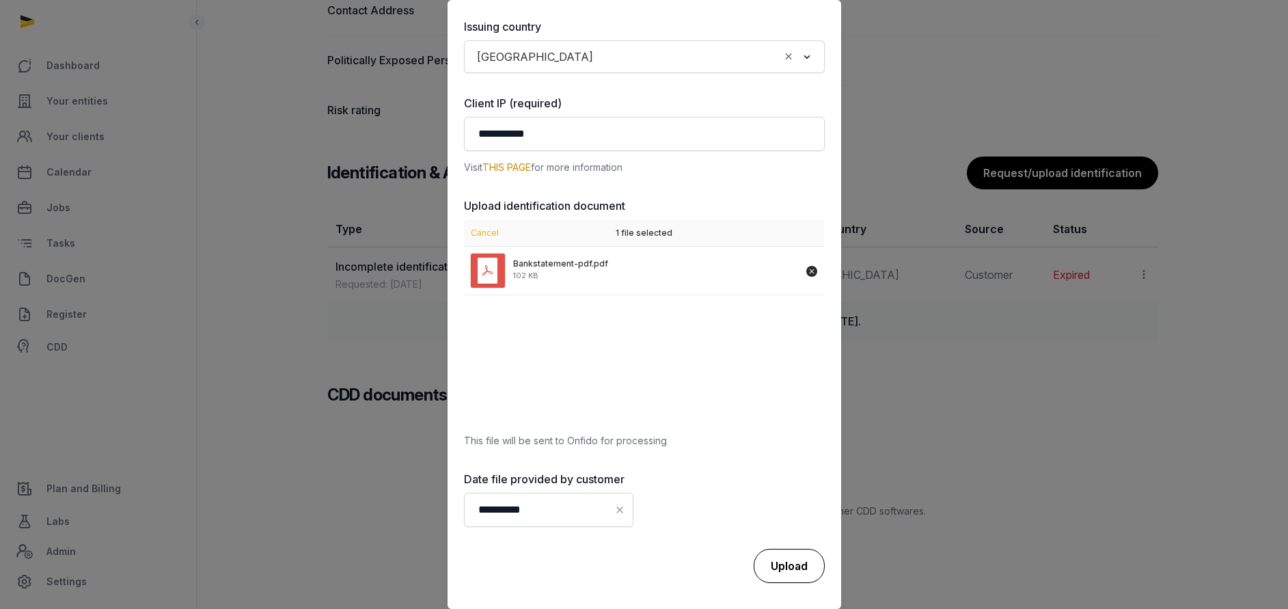
click at [762, 559] on div "Upload" at bounding box center [789, 566] width 71 height 34
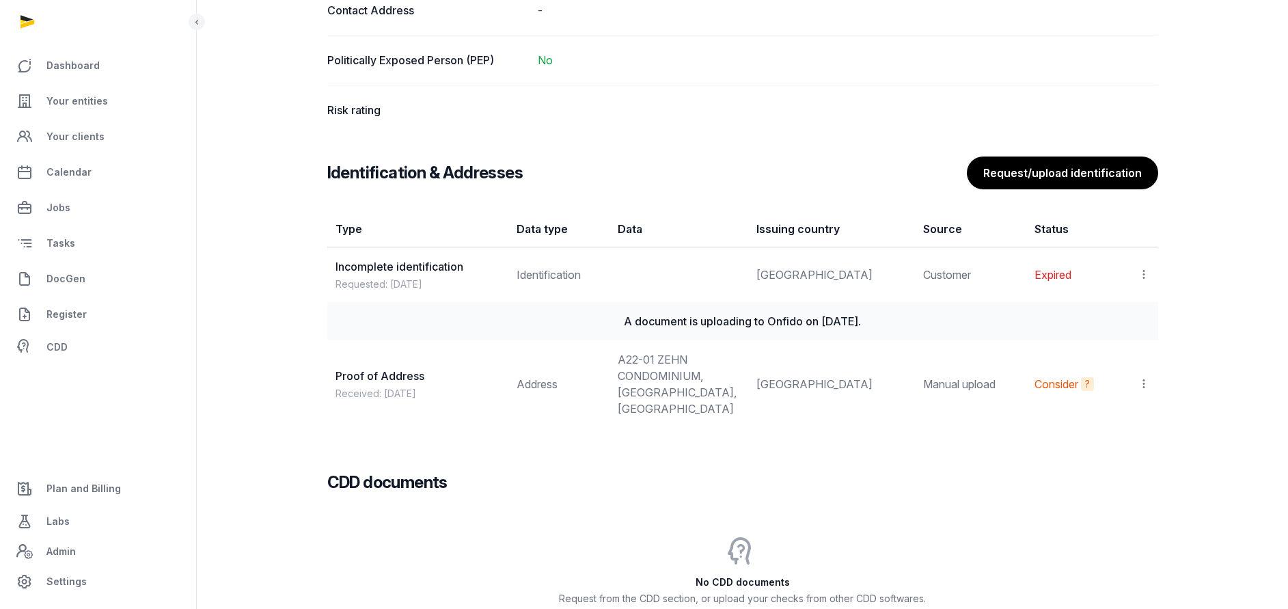
click at [1144, 271] on icon at bounding box center [1144, 274] width 12 height 14
click at [1092, 359] on span "Populate Information" at bounding box center [1084, 366] width 105 height 14
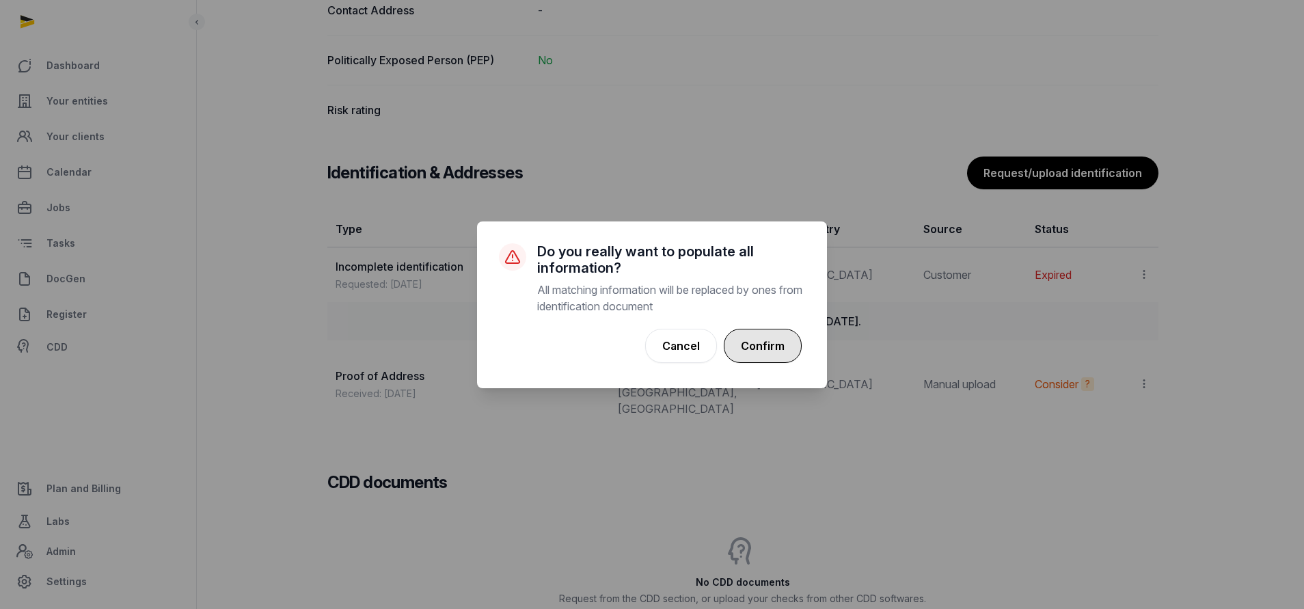
click at [758, 338] on button "Confirm" at bounding box center [763, 346] width 78 height 34
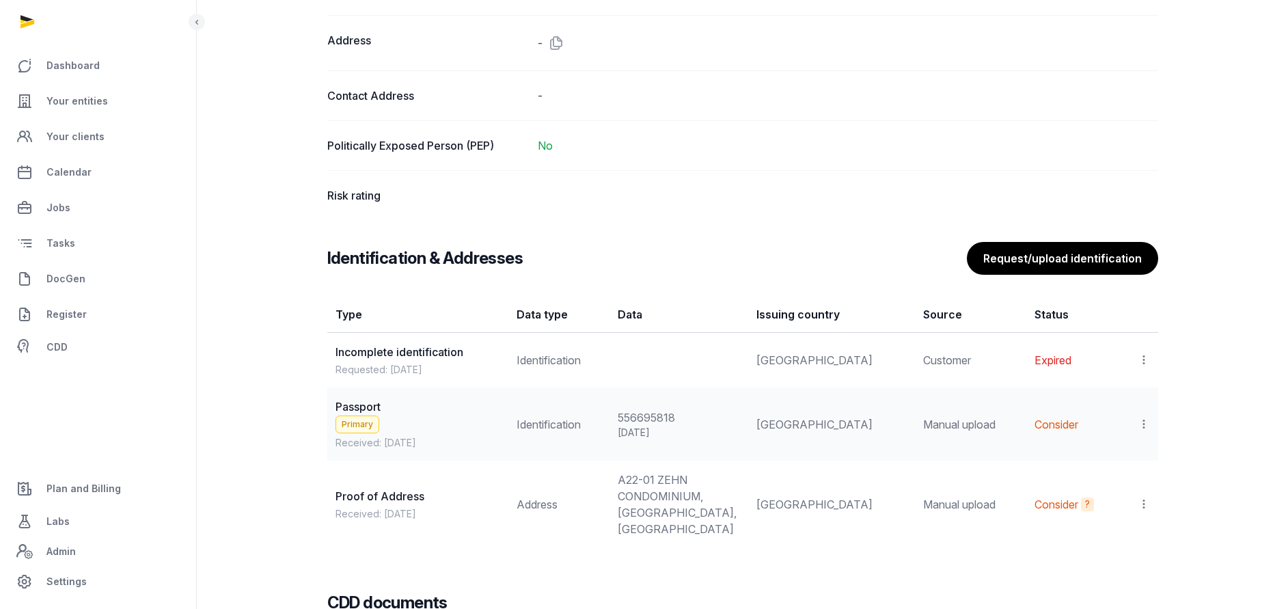
scroll to position [1025, 0]
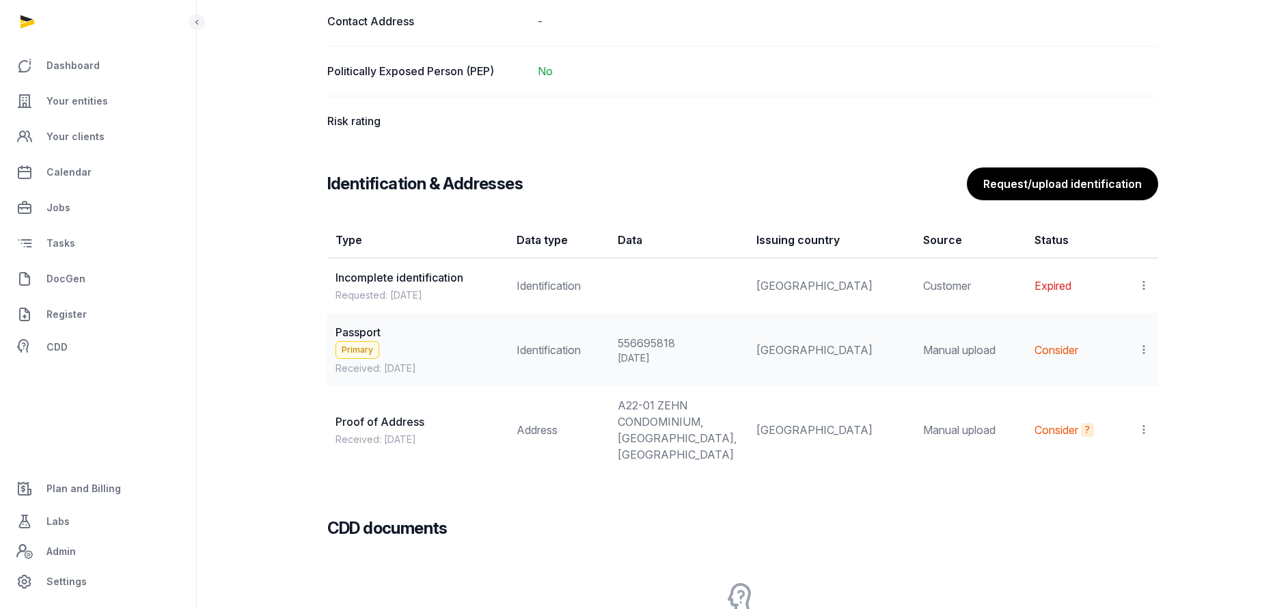
click at [1136, 435] on div at bounding box center [1140, 429] width 20 height 19
click at [1146, 437] on icon at bounding box center [1144, 429] width 12 height 14
click at [1143, 437] on icon at bounding box center [1144, 429] width 12 height 14
click at [1120, 499] on span "Set as primary" at bounding box center [1101, 494] width 70 height 14
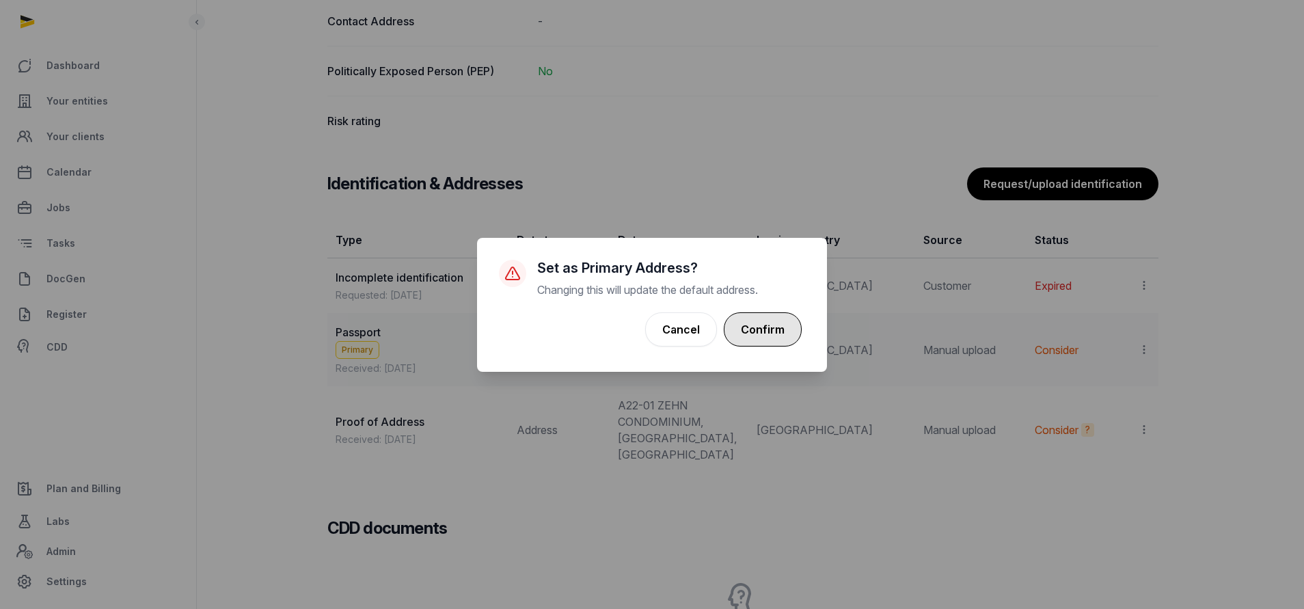
click at [754, 322] on button "Confirm" at bounding box center [763, 329] width 78 height 34
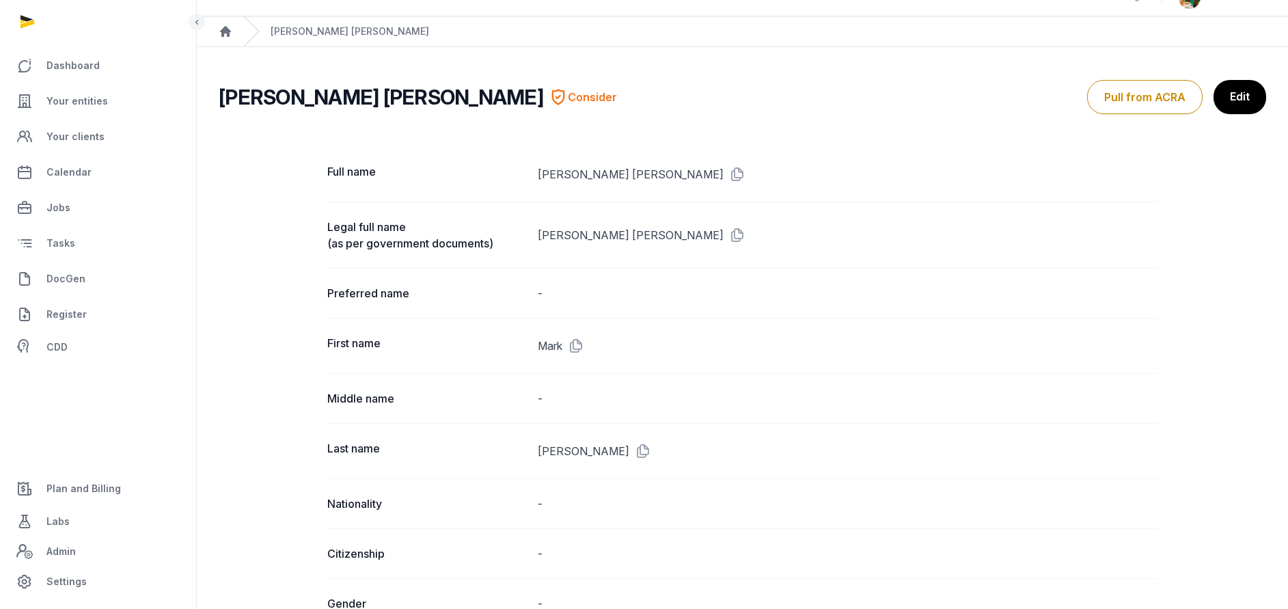
scroll to position [0, 0]
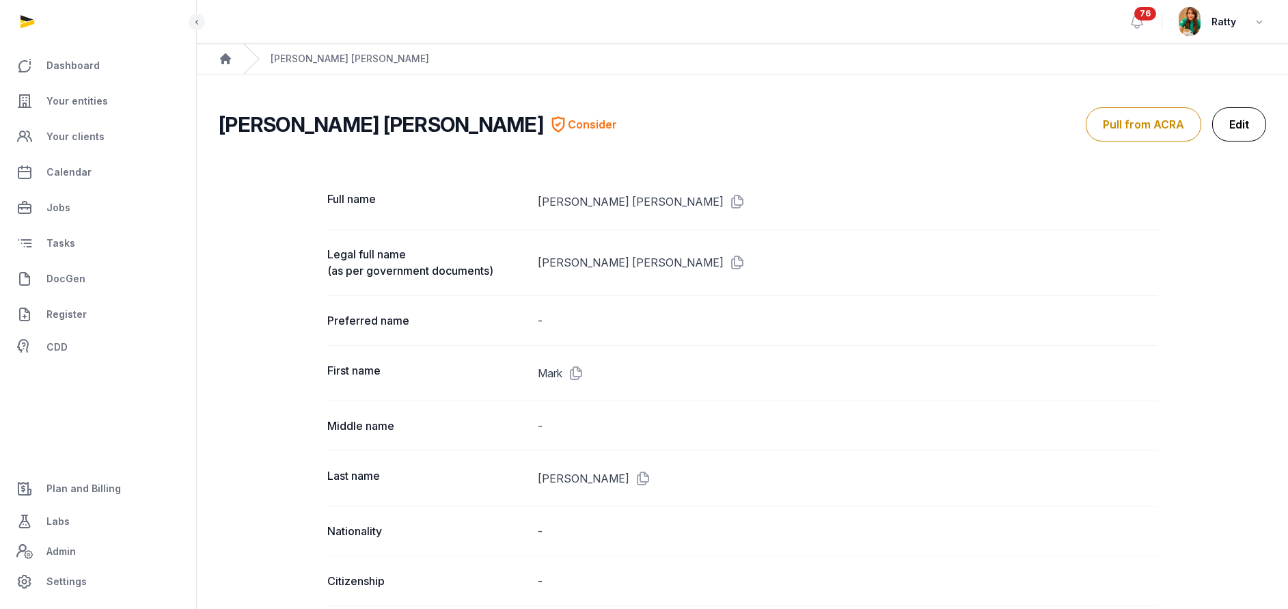
click at [1253, 131] on link "Edit" at bounding box center [1239, 124] width 54 height 34
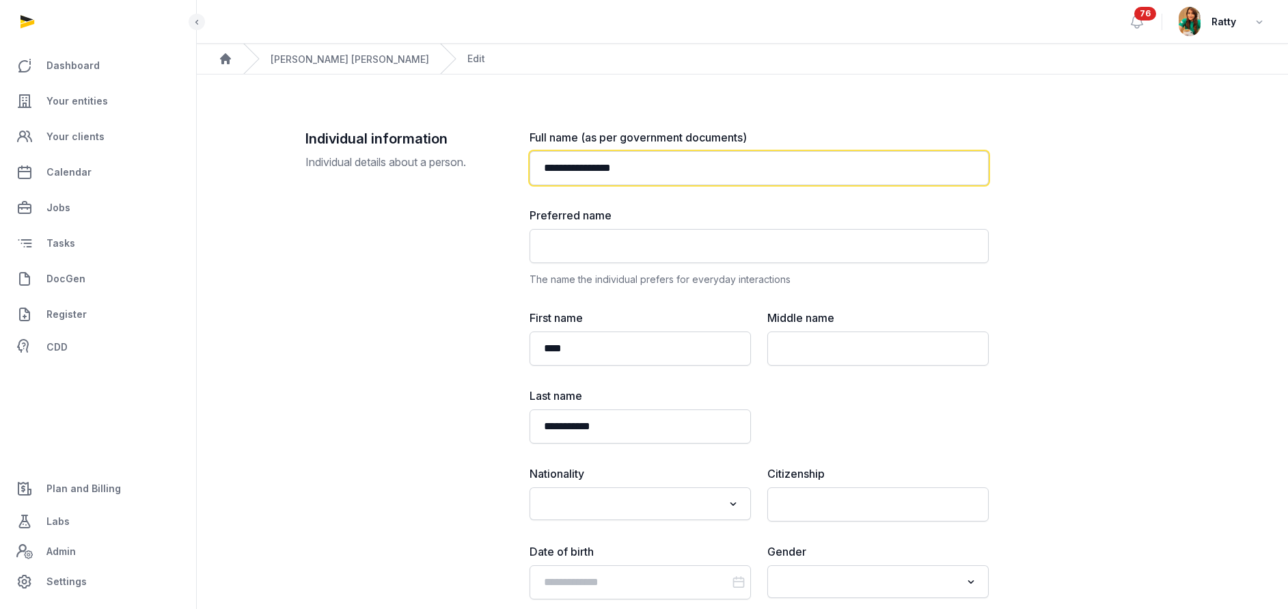
drag, startPoint x: 605, startPoint y: 167, endPoint x: 392, endPoint y: 167, distance: 213.9
click at [392, 167] on div "**********" at bounding box center [742, 497] width 875 height 737
click at [692, 166] on input "*****" at bounding box center [759, 168] width 459 height 34
paste input "**********"
click at [545, 169] on input "**********" at bounding box center [759, 168] width 459 height 34
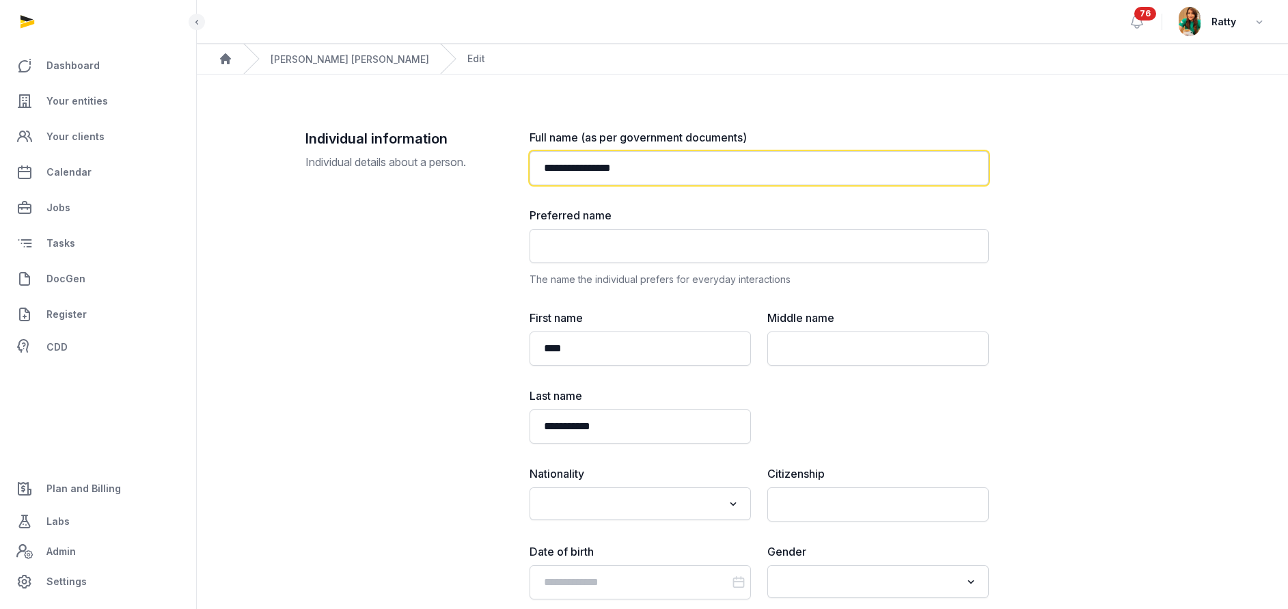
click at [696, 157] on input "**********" at bounding box center [759, 168] width 459 height 34
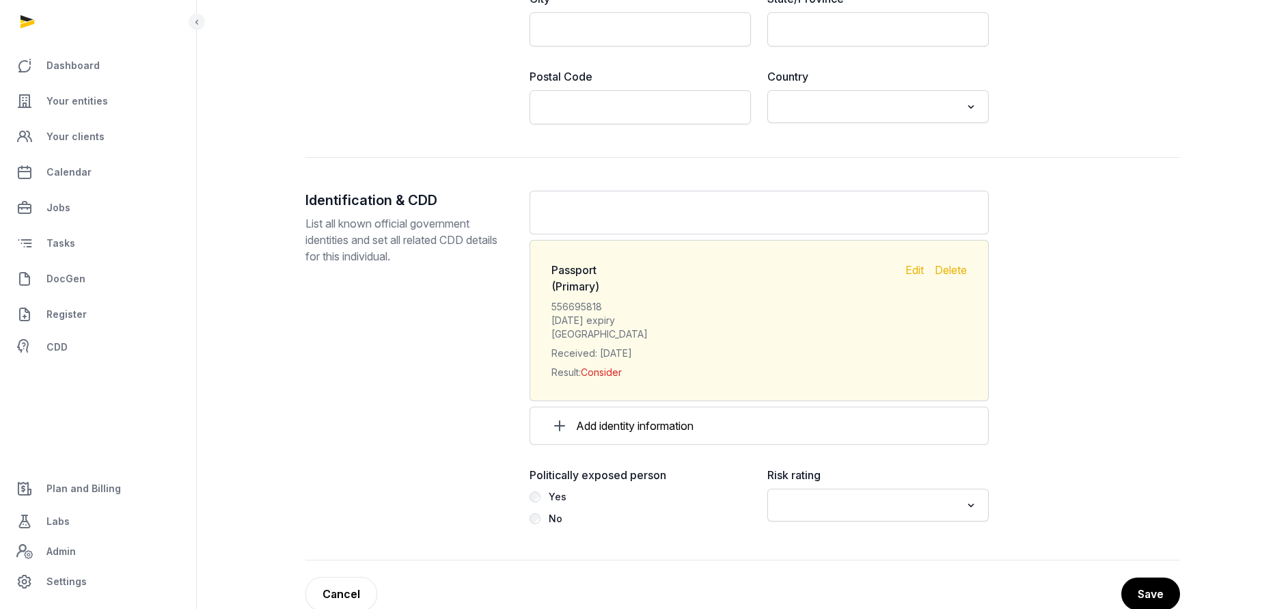
scroll to position [1294, 0]
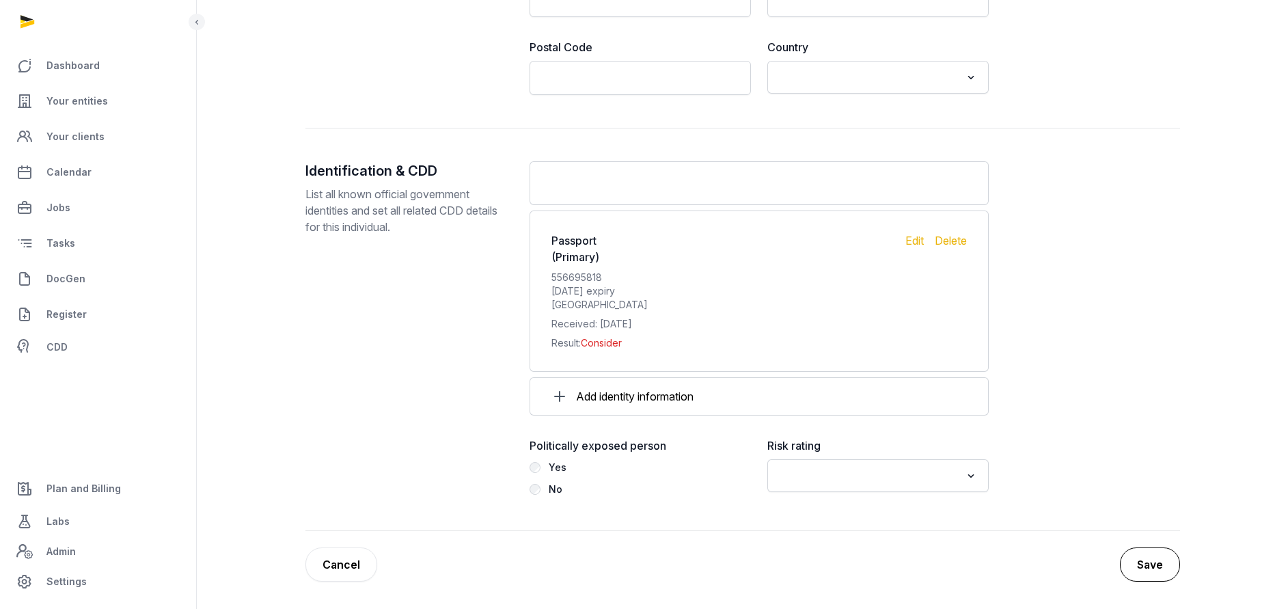
type input "**********"
click at [1140, 566] on button "Save" at bounding box center [1150, 564] width 60 height 34
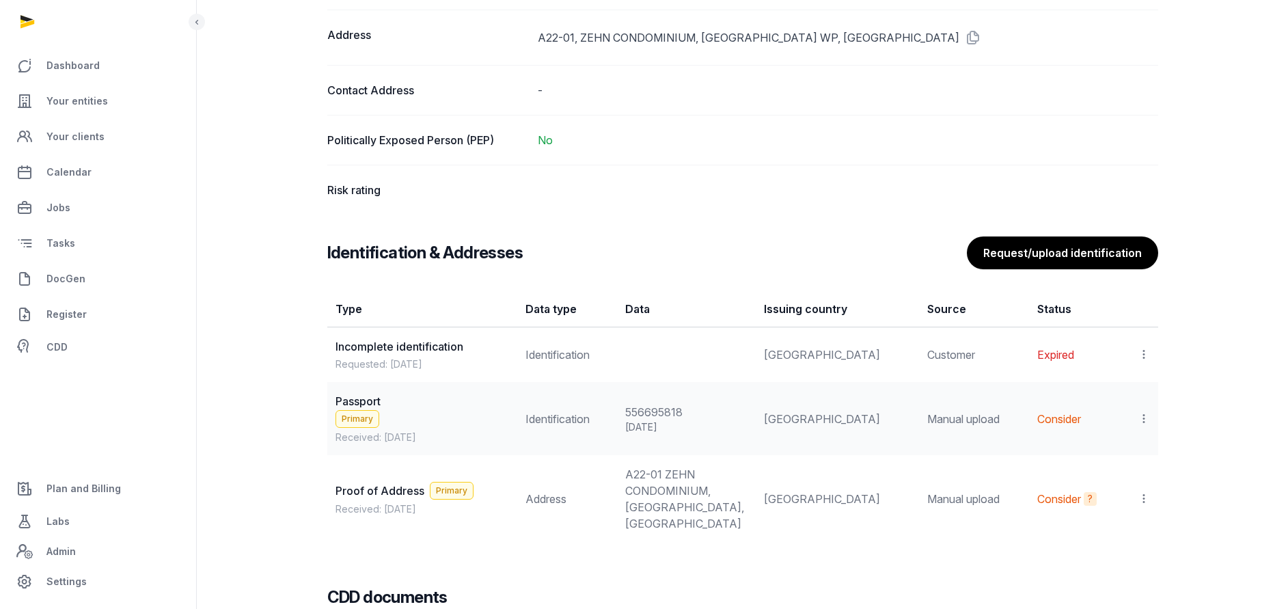
scroll to position [1058, 0]
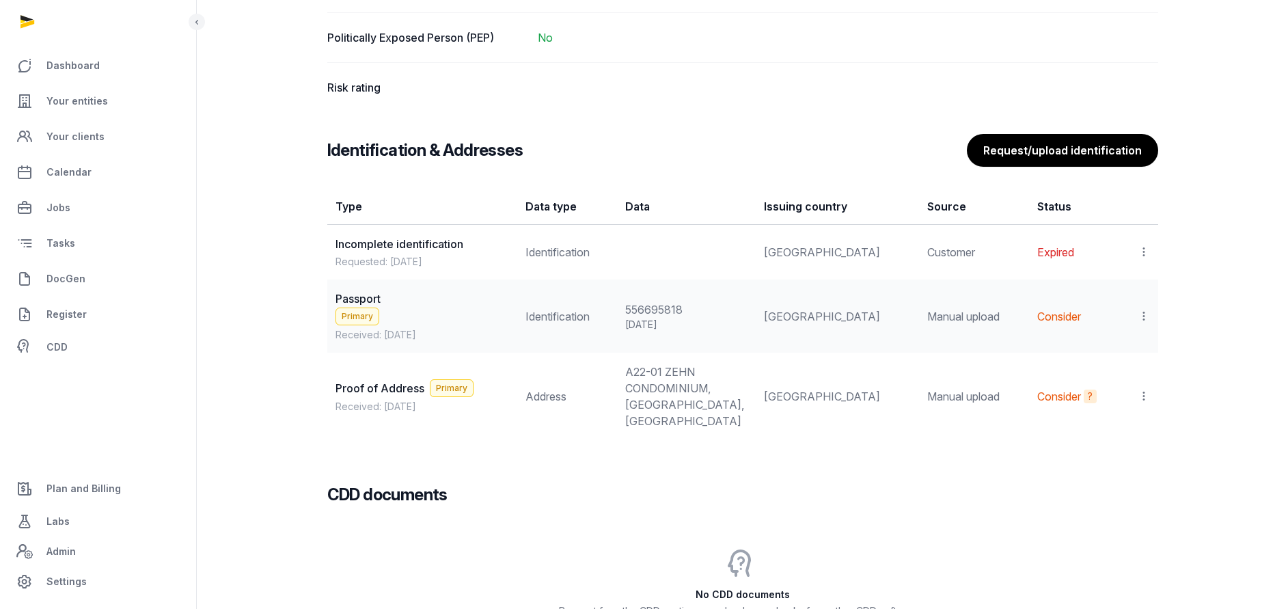
click at [1142, 313] on icon at bounding box center [1144, 316] width 12 height 14
click at [1100, 371] on div "Populate Information" at bounding box center [1084, 380] width 132 height 27
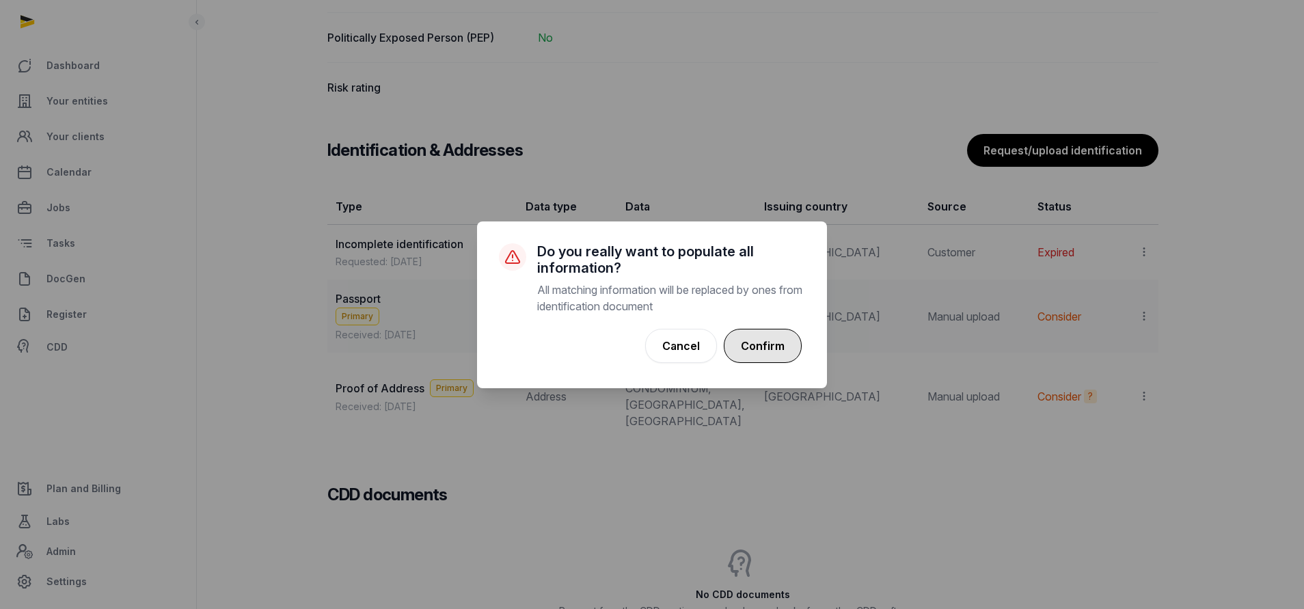
click at [756, 345] on button "Confirm" at bounding box center [763, 346] width 78 height 34
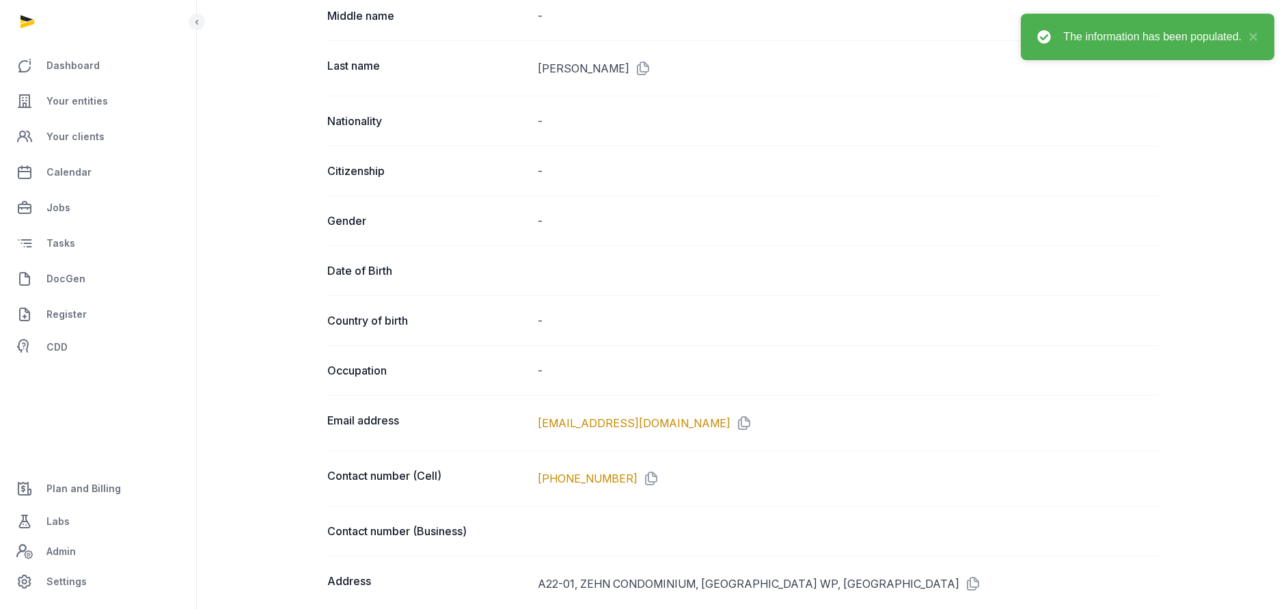
scroll to position [913, 0]
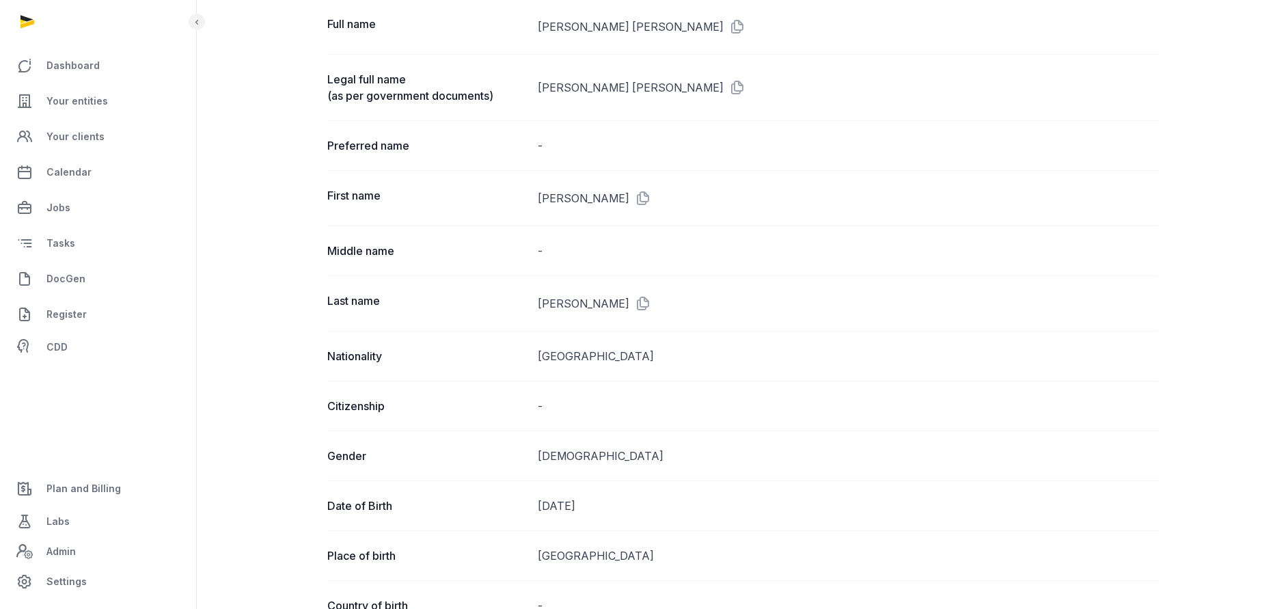
scroll to position [205, 0]
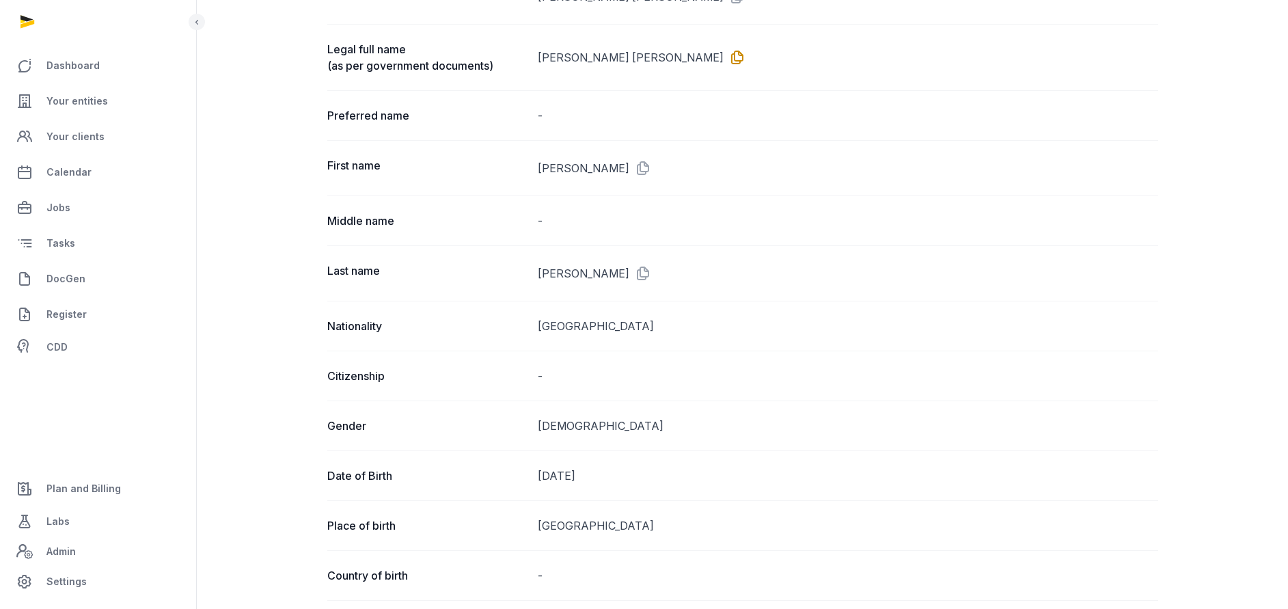
click at [724, 51] on icon at bounding box center [735, 57] width 22 height 22
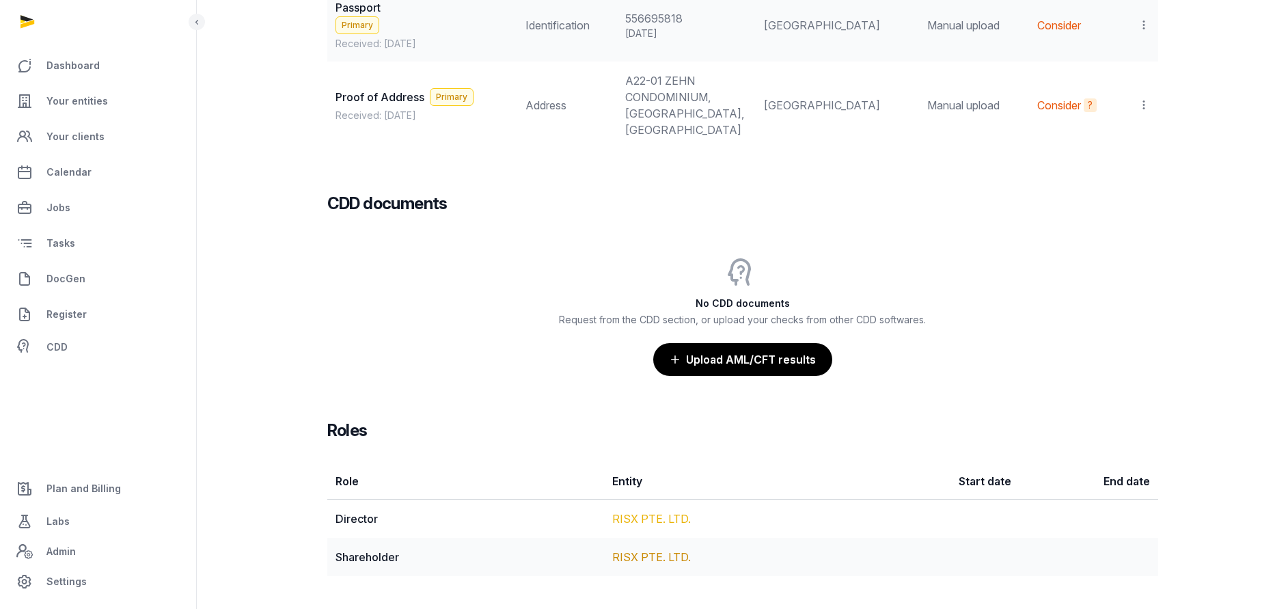
scroll to position [1416, 0]
drag, startPoint x: 651, startPoint y: 510, endPoint x: 642, endPoint y: 524, distance: 16.3
click at [758, 357] on button "Upload AML/CFT results" at bounding box center [743, 359] width 180 height 34
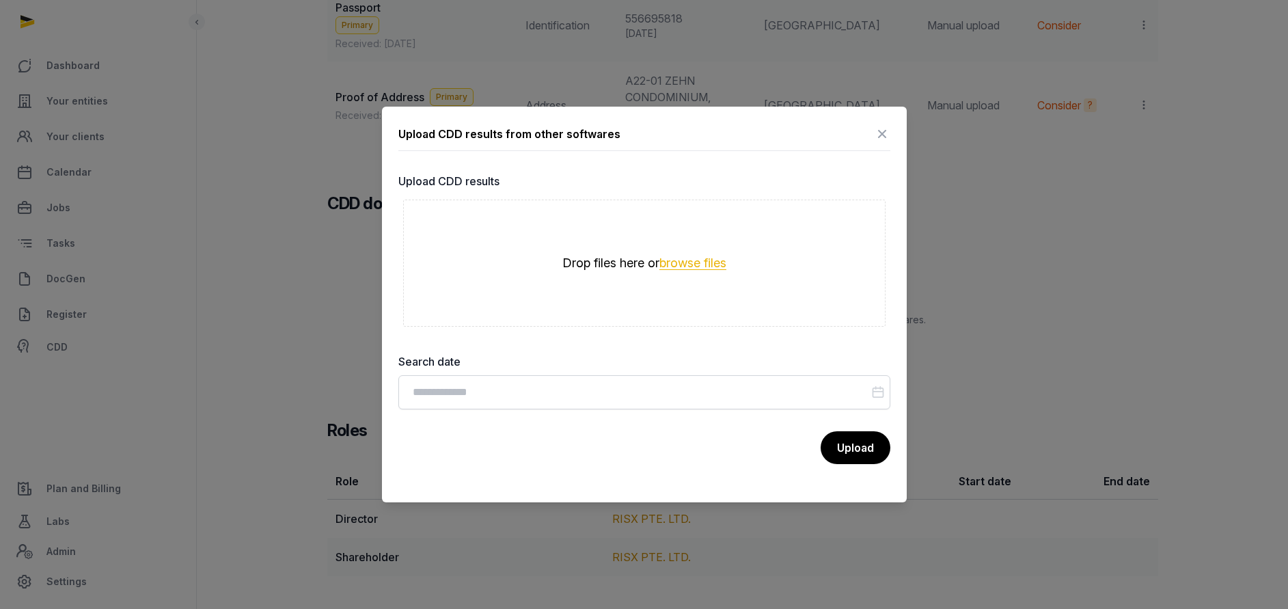
drag, startPoint x: 681, startPoint y: 270, endPoint x: 689, endPoint y: 262, distance: 10.6
click at [681, 271] on div "Drop files here or browse files" at bounding box center [644, 263] width 328 height 16
click at [689, 260] on button "browse files" at bounding box center [692, 263] width 67 height 13
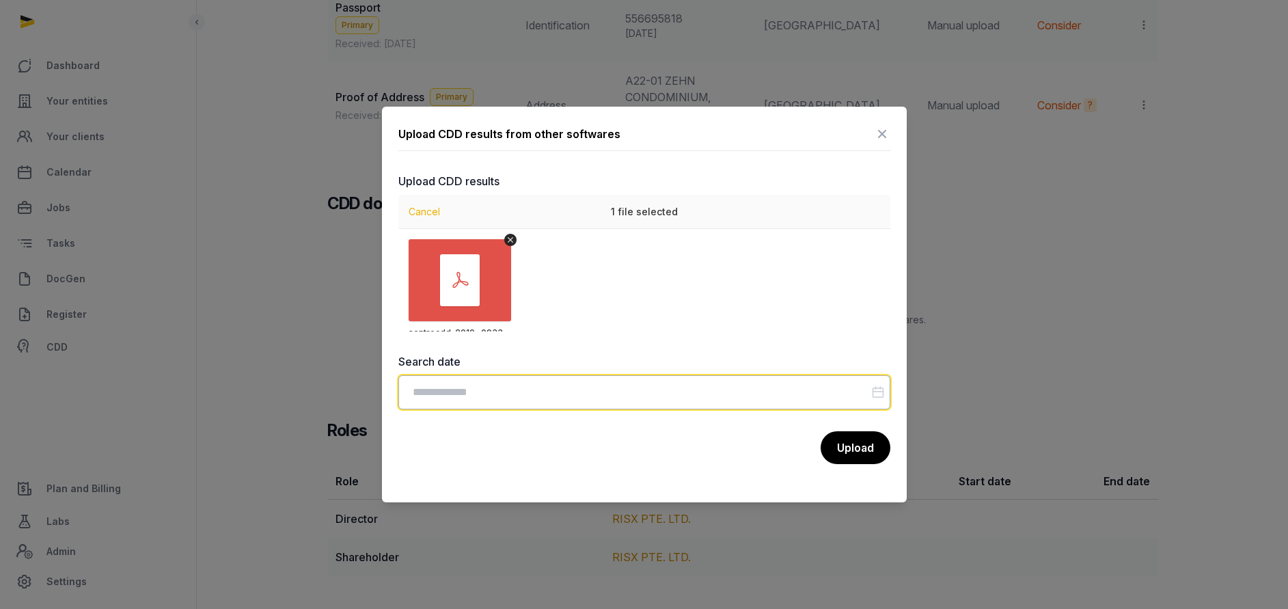
click at [448, 388] on input "Datepicker input" at bounding box center [644, 392] width 492 height 34
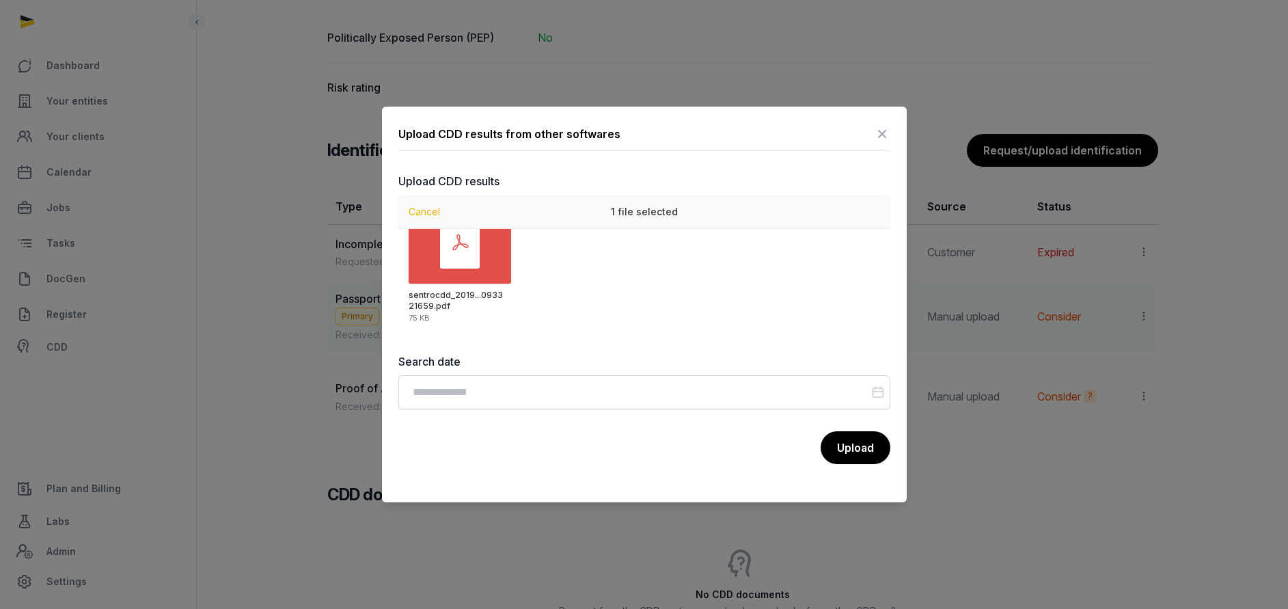
scroll to position [38, 0]
drag, startPoint x: 899, startPoint y: 285, endPoint x: 881, endPoint y: 400, distance: 116.8
click at [881, 400] on div "Upload CDD results from other softwares Upload CDD results Drop your files here…" at bounding box center [644, 305] width 525 height 396
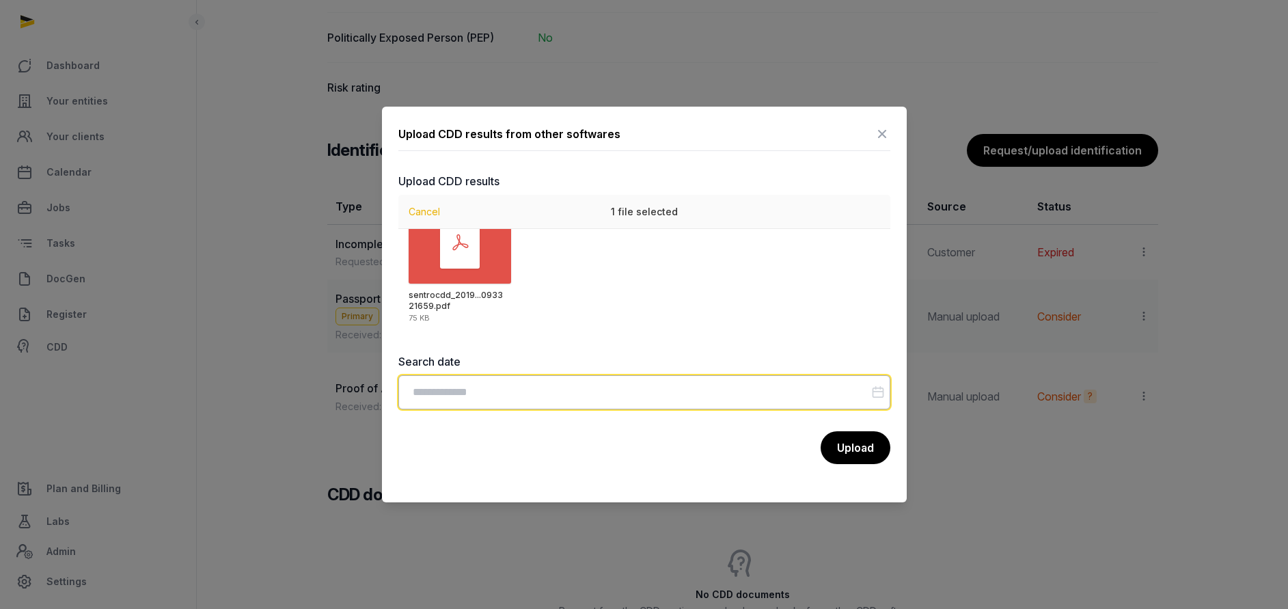
click at [528, 392] on input "Datepicker input" at bounding box center [644, 392] width 492 height 34
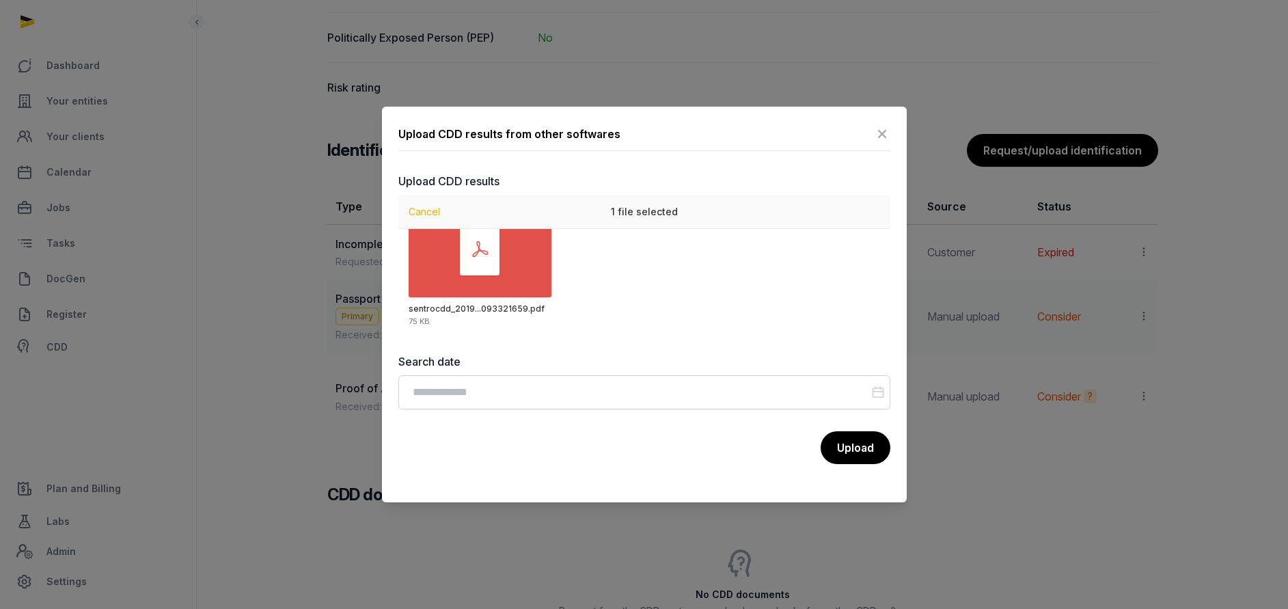
scroll to position [0, 0]
click at [898, 497] on div "Upload CDD results from other softwares Upload CDD results Drop your files here…" at bounding box center [644, 305] width 525 height 396
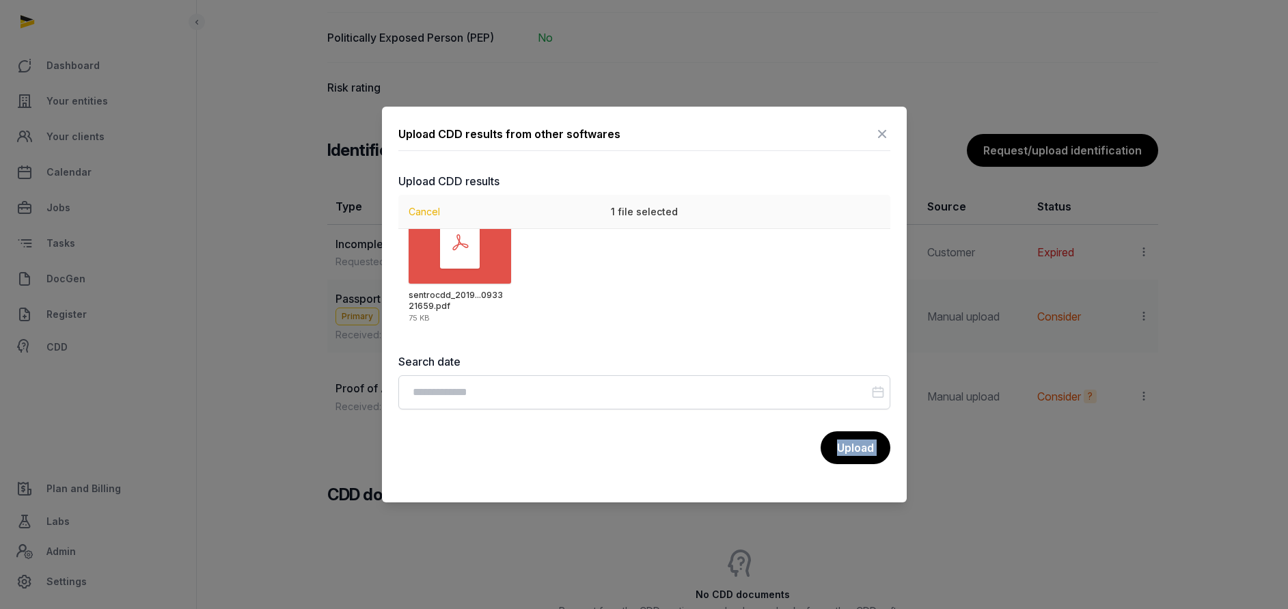
click at [898, 497] on div "Upload CDD results from other softwares Upload CDD results Drop your files here…" at bounding box center [644, 305] width 525 height 396
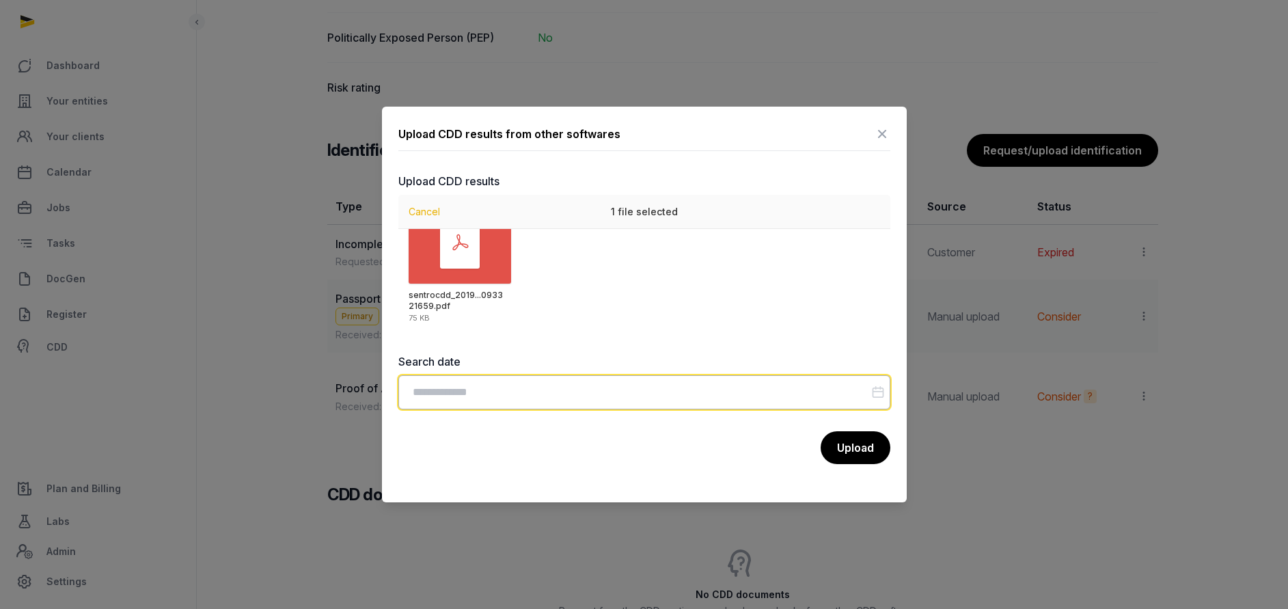
click at [482, 407] on input "Datepicker input" at bounding box center [644, 392] width 492 height 34
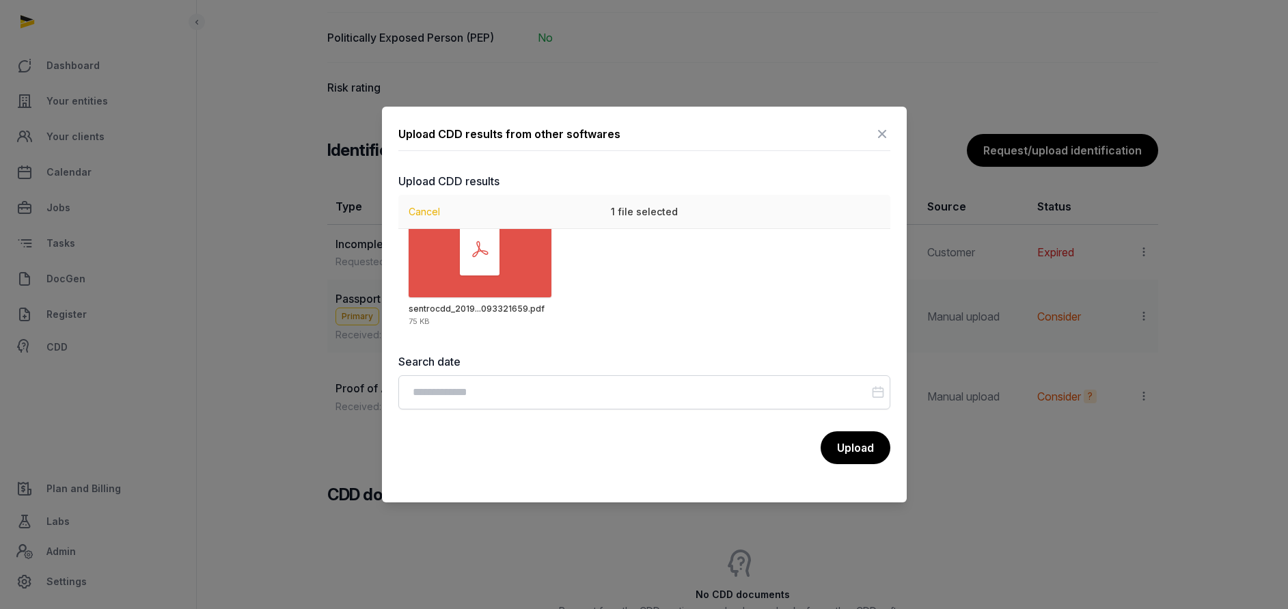
scroll to position [38, 0]
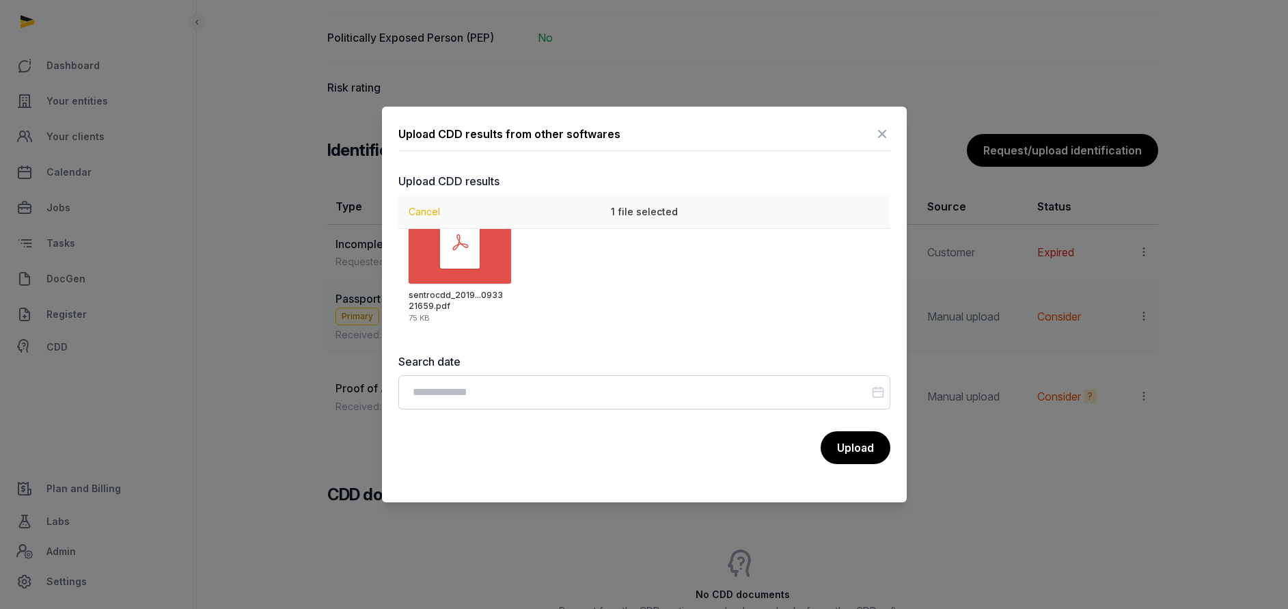
click at [864, 316] on div "sentrocdd_2019...093321659.pdf 75 KB" at bounding box center [644, 280] width 492 height 102
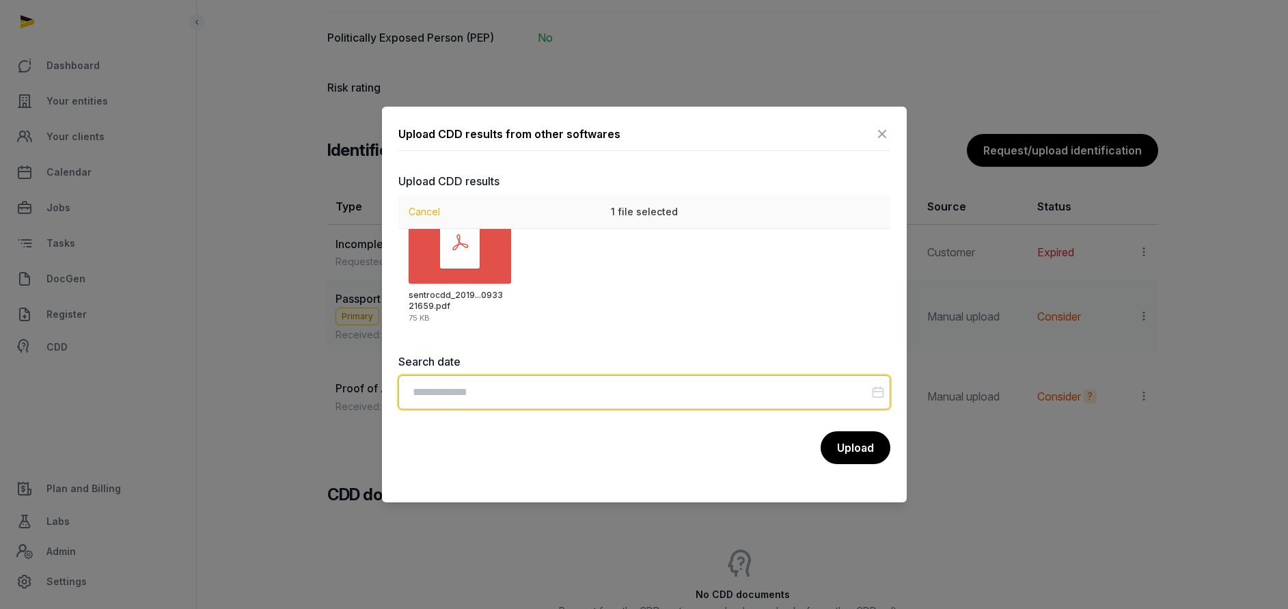
click at [814, 395] on input "Datepicker input" at bounding box center [644, 392] width 492 height 34
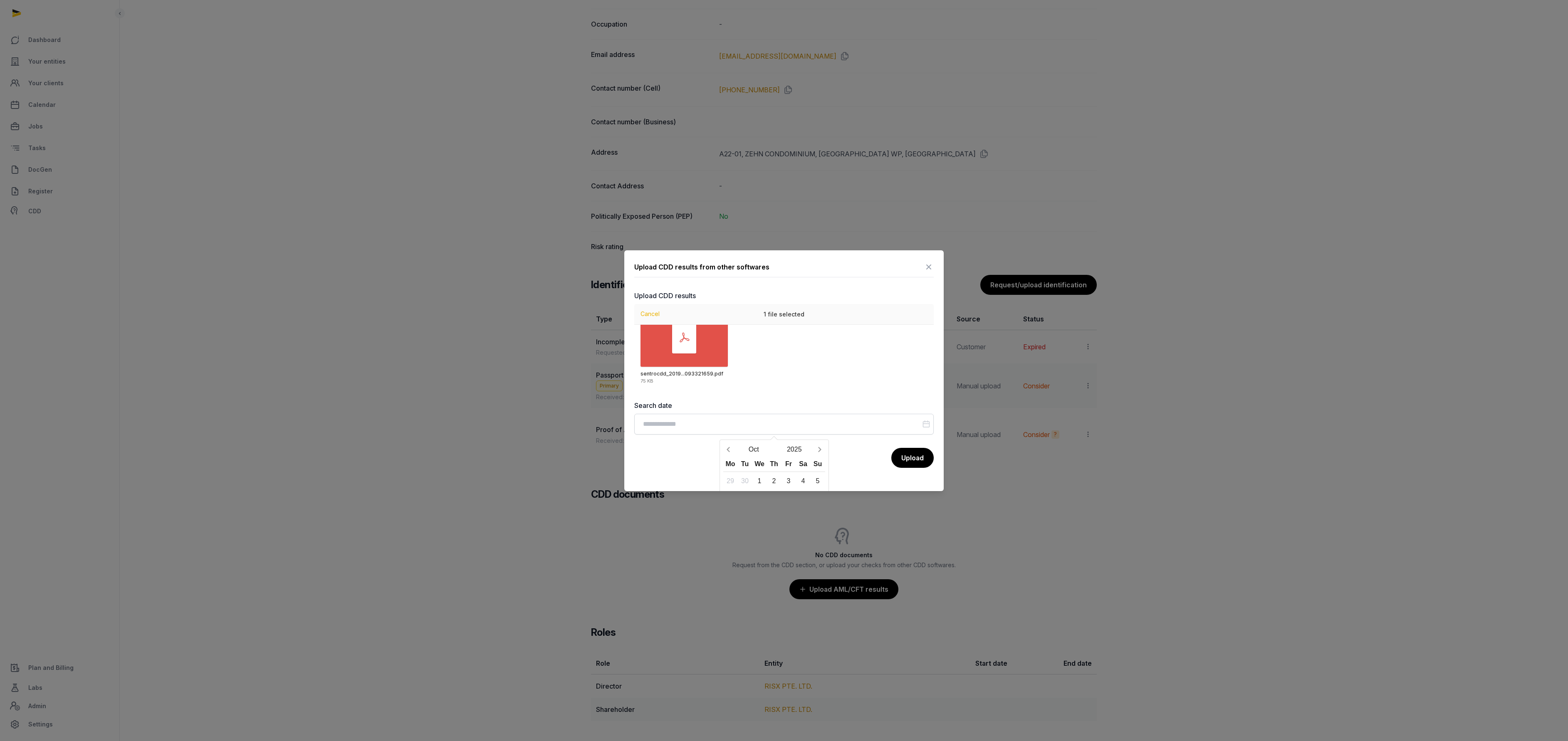
scroll to position [0, 0]
click at [783, 370] on input "Datepicker input" at bounding box center [784, 424] width 299 height 21
click at [783, 263] on icon at bounding box center [929, 267] width 10 height 13
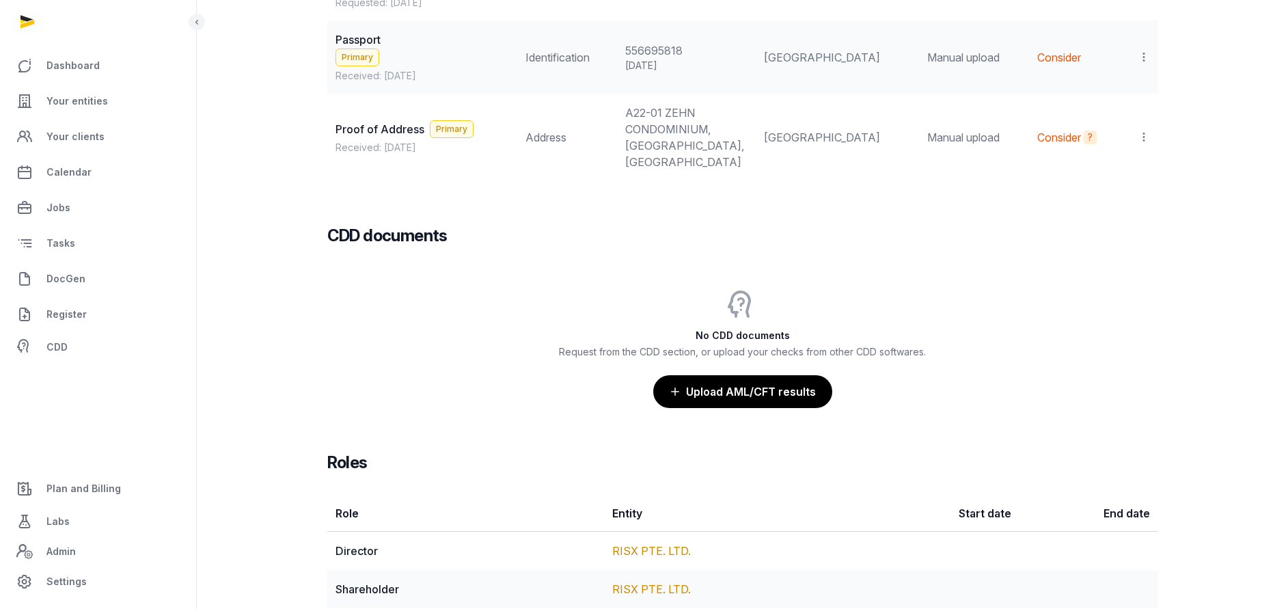
scroll to position [1416, 0]
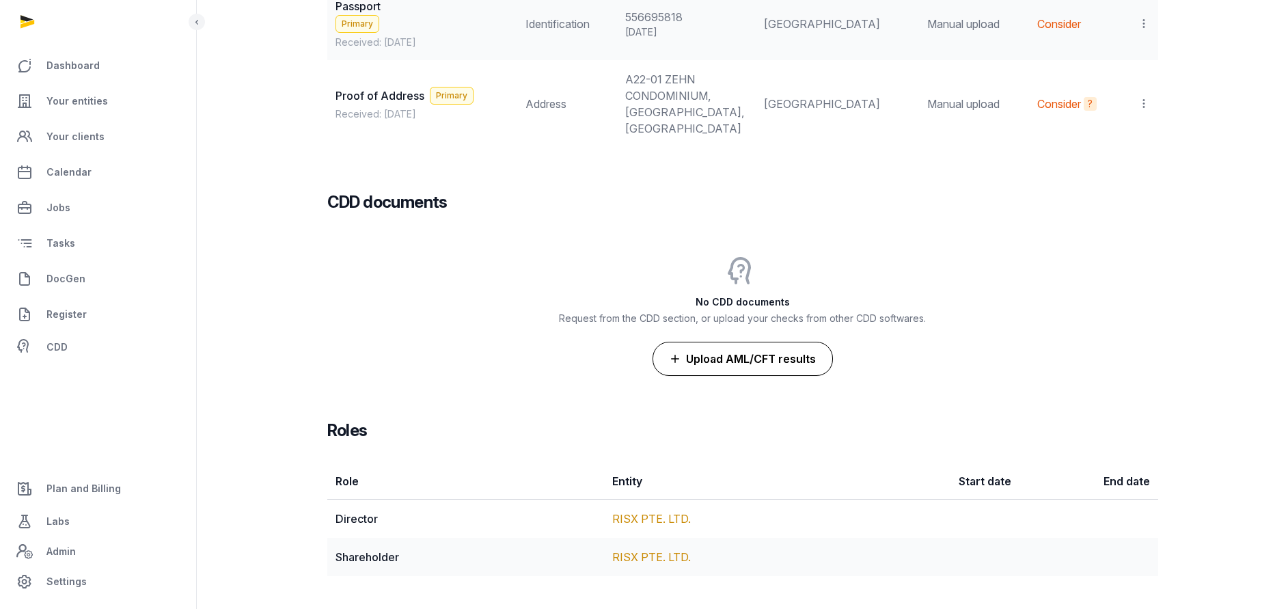
click at [717, 357] on button "Upload AML/CFT results" at bounding box center [743, 359] width 180 height 34
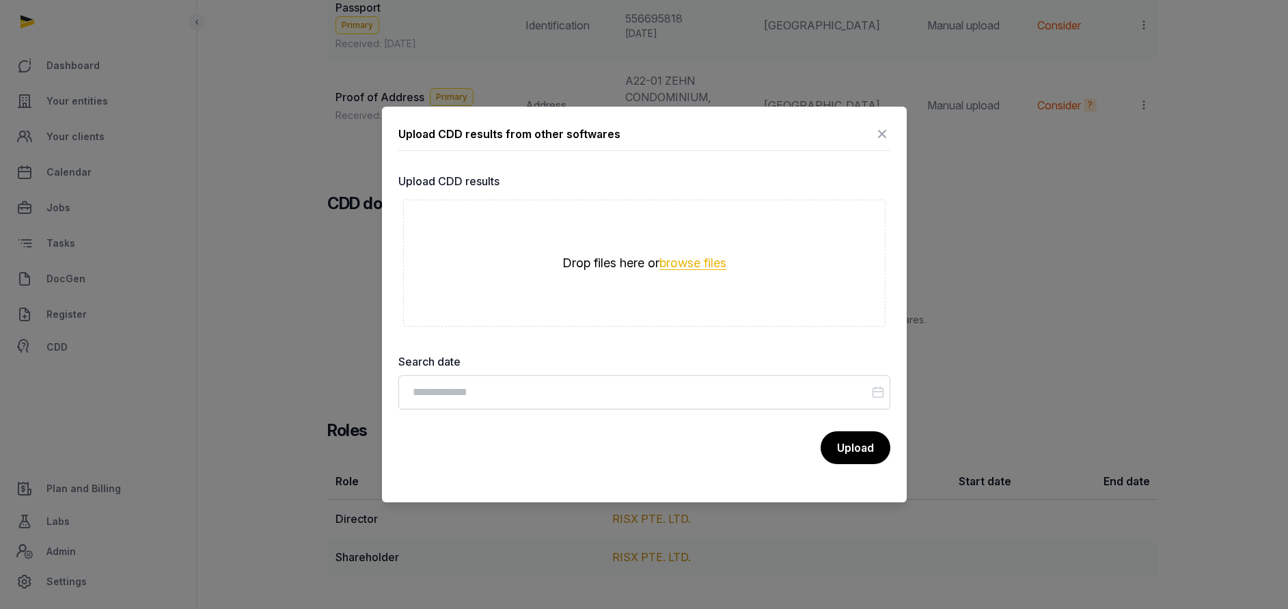
click at [676, 258] on button "browse files" at bounding box center [692, 263] width 67 height 13
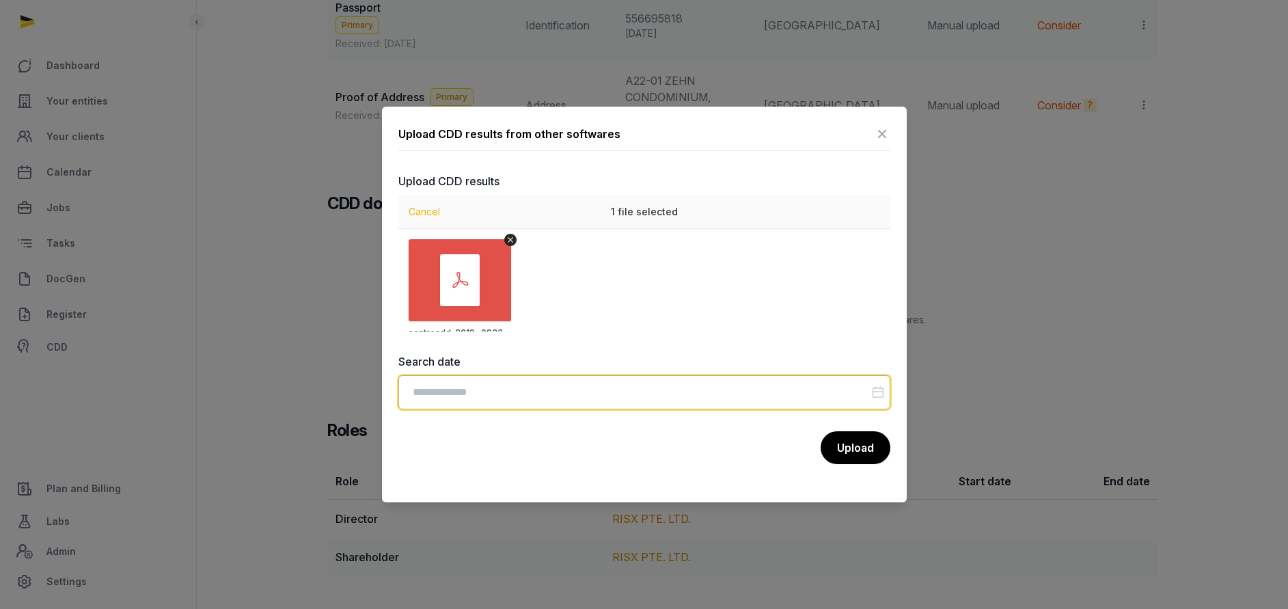
click at [530, 385] on input "Datepicker input" at bounding box center [644, 392] width 492 height 34
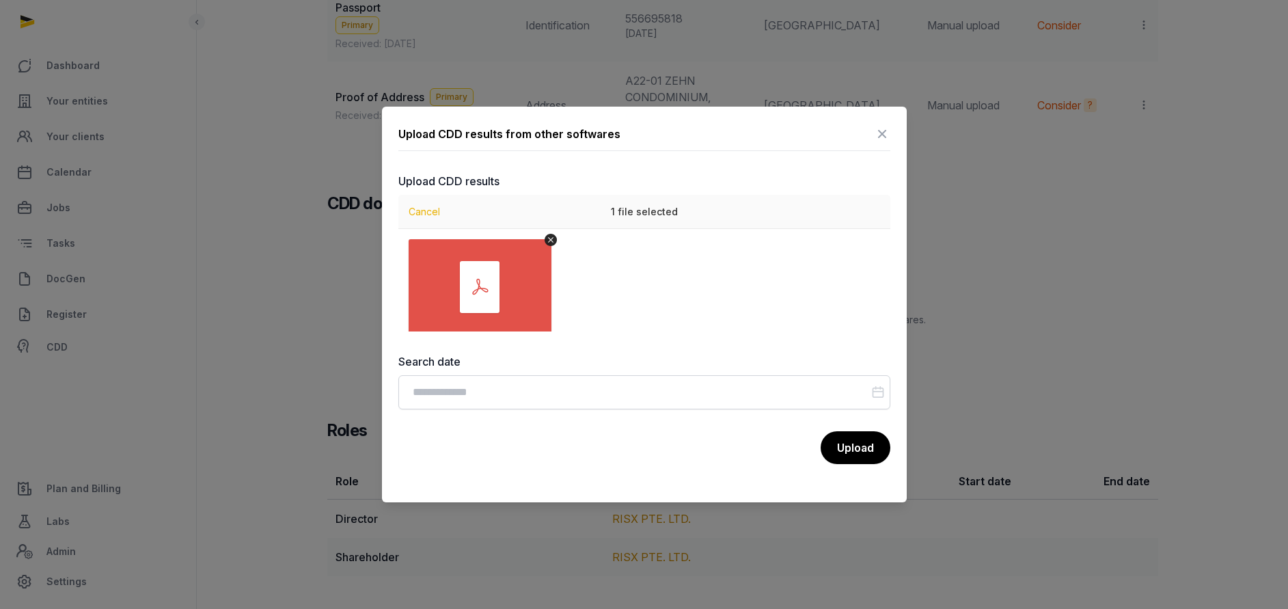
scroll to position [84, 0]
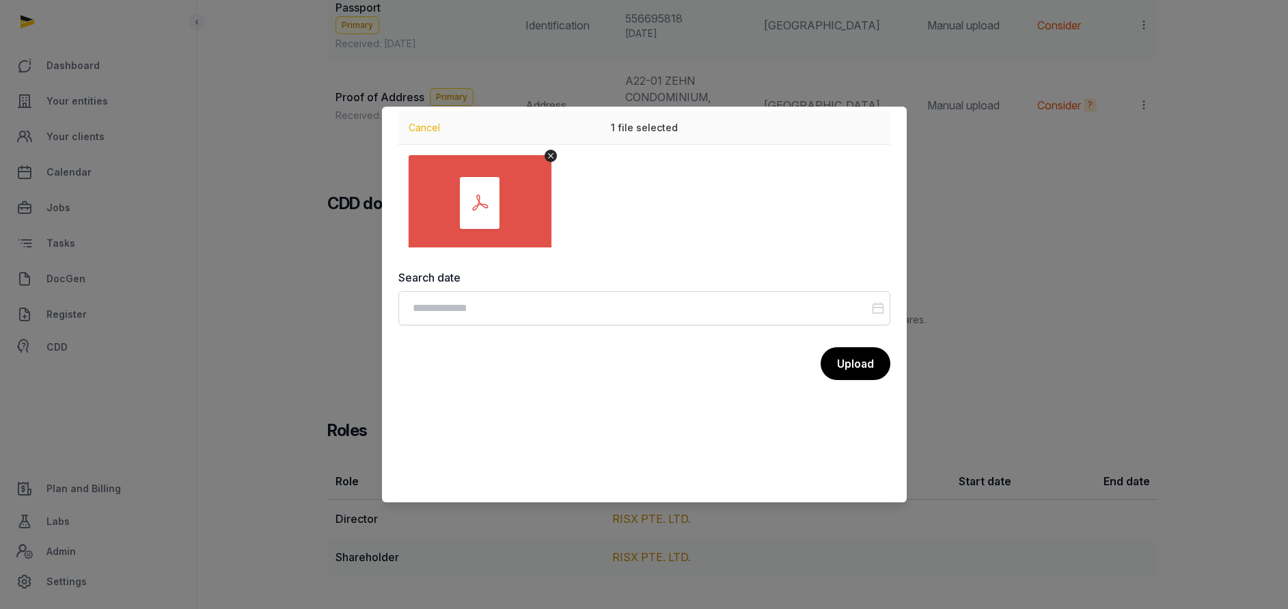
click at [903, 467] on div "Upload CDD results from other softwares Upload CDD results Drop your files here…" at bounding box center [644, 305] width 525 height 396
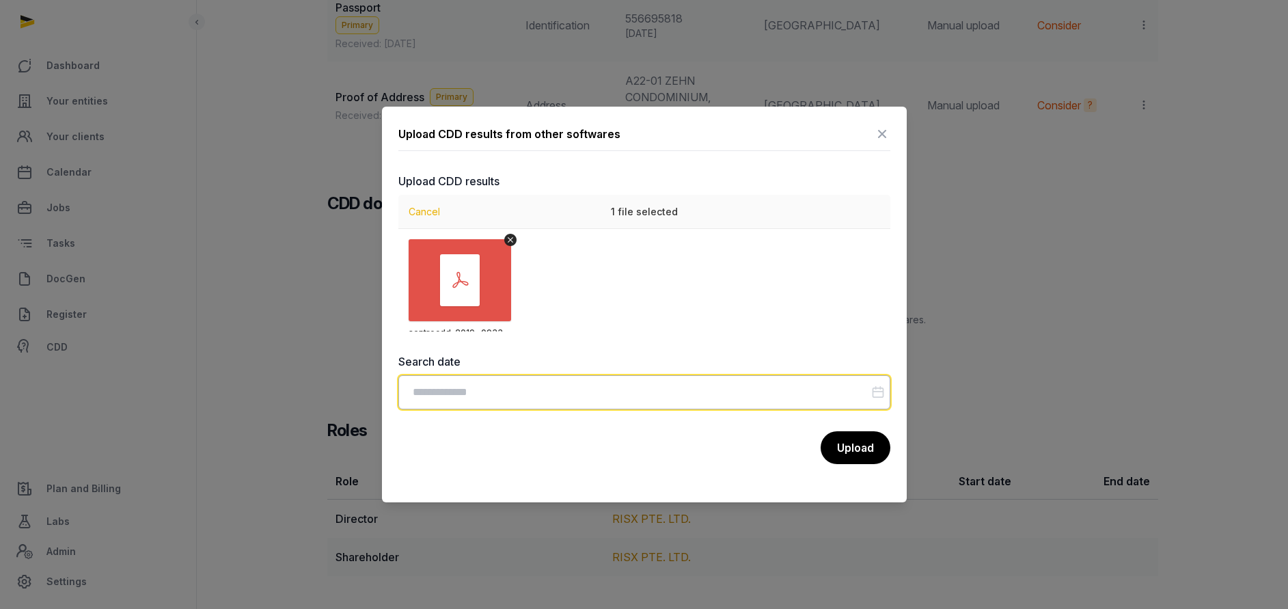
click at [830, 392] on input "Datepicker input" at bounding box center [644, 392] width 492 height 34
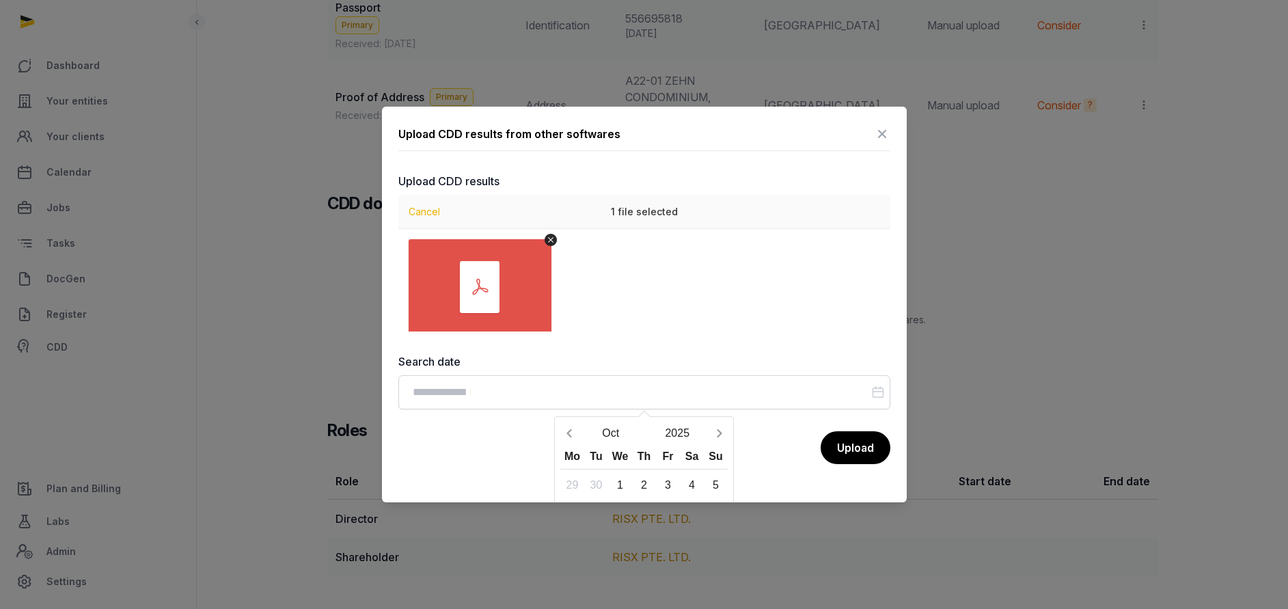
click at [754, 269] on div "sentrocdd_2019...093321659.pdf 75 KB" at bounding box center [644, 280] width 492 height 102
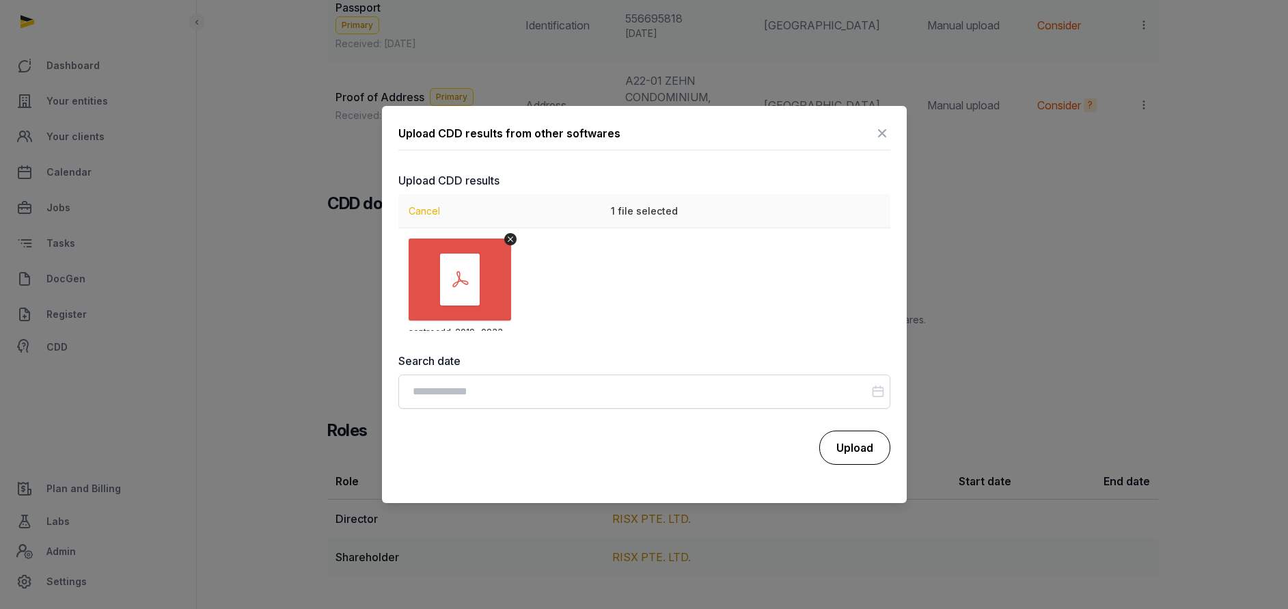
click at [862, 434] on button "Upload" at bounding box center [854, 447] width 71 height 34
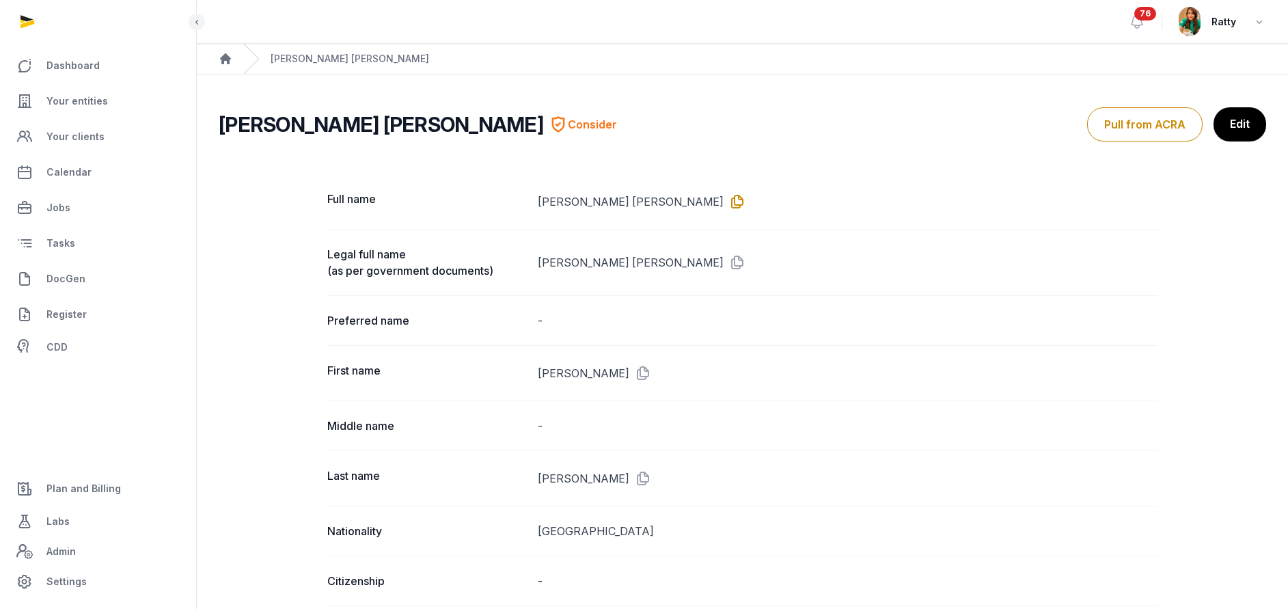
click at [724, 196] on icon at bounding box center [735, 202] width 22 height 22
click at [724, 262] on icon at bounding box center [735, 262] width 22 height 22
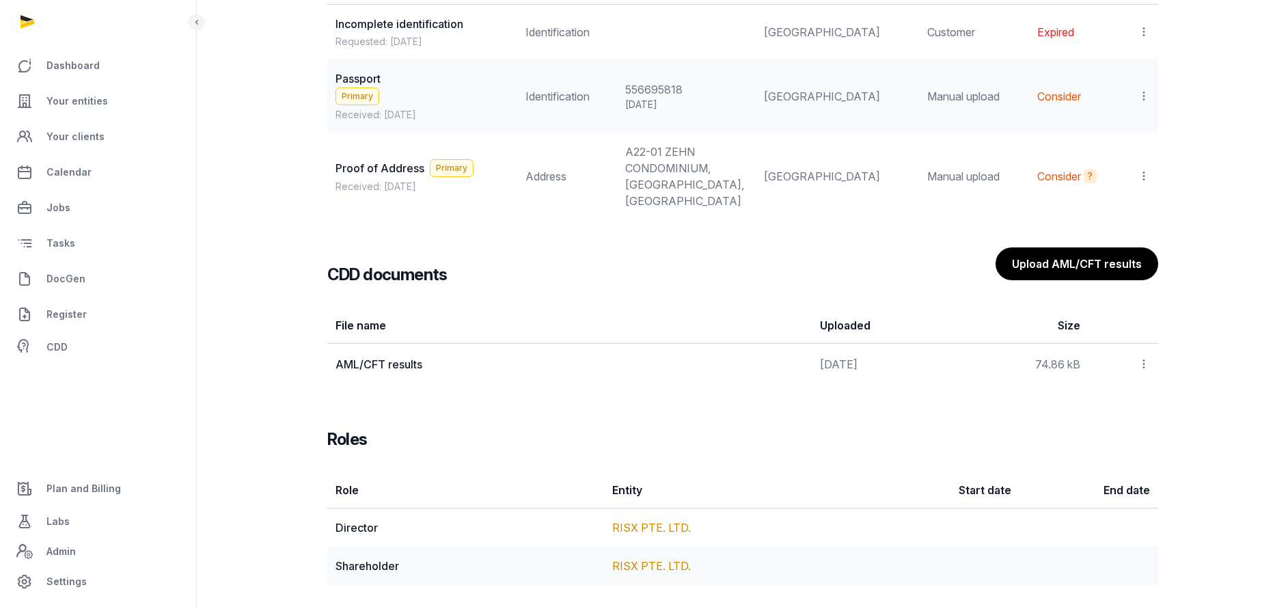
scroll to position [1354, 0]
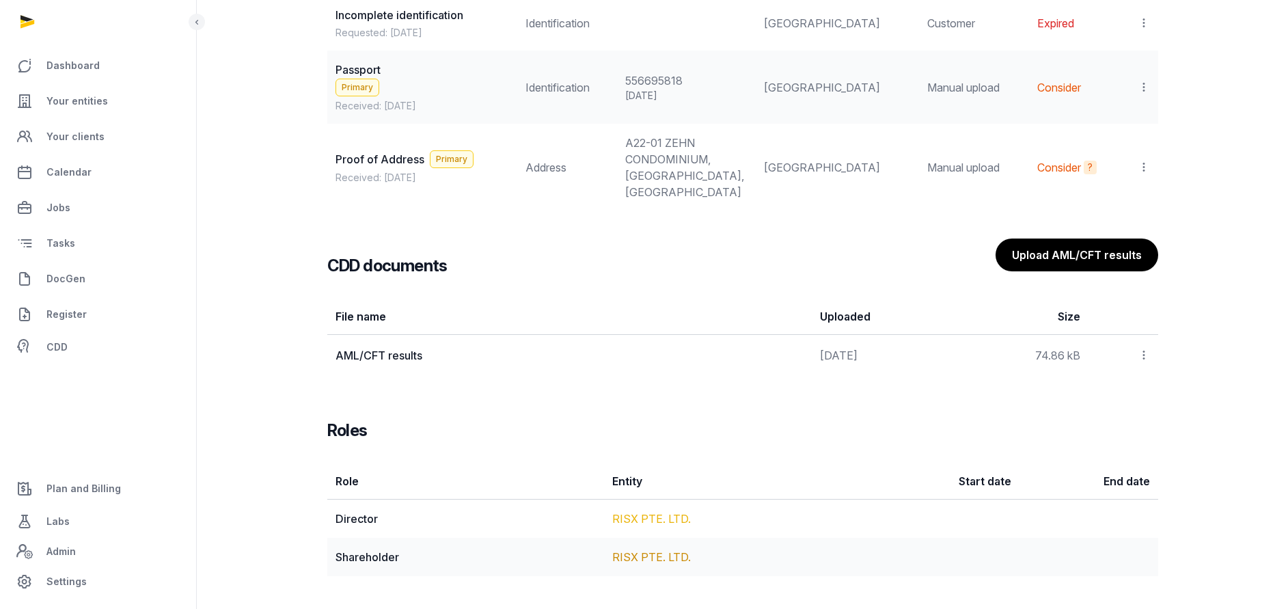
click at [666, 513] on link "RISX PTE. LTD." at bounding box center [651, 519] width 79 height 14
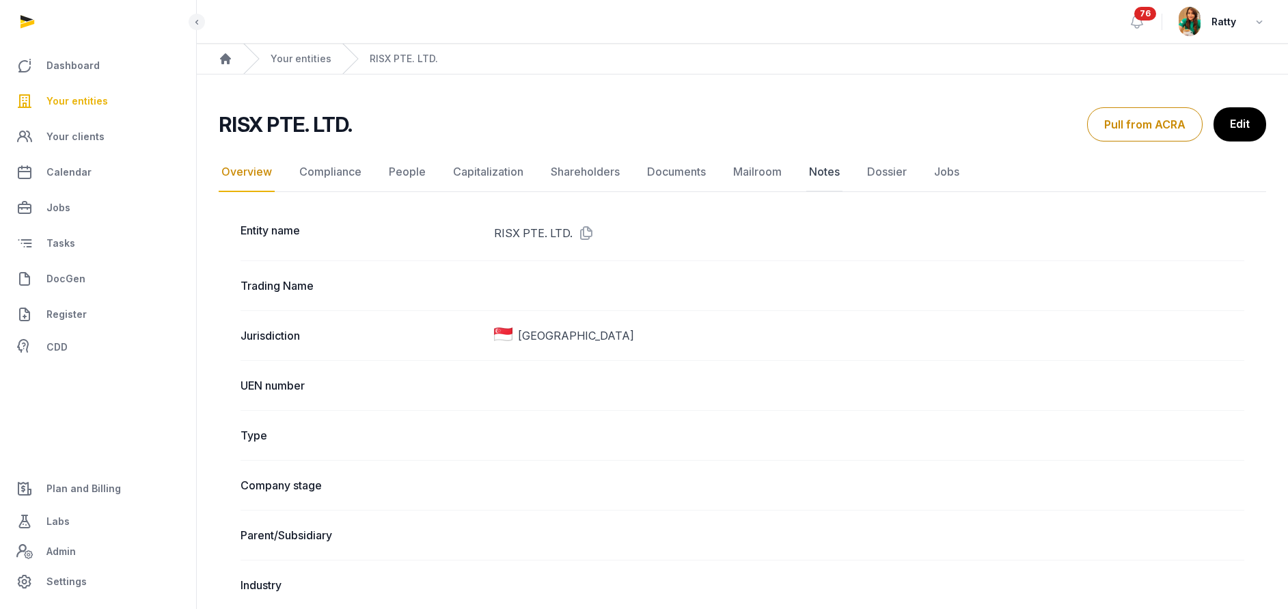
click at [812, 169] on link "Notes" at bounding box center [824, 172] width 36 height 40
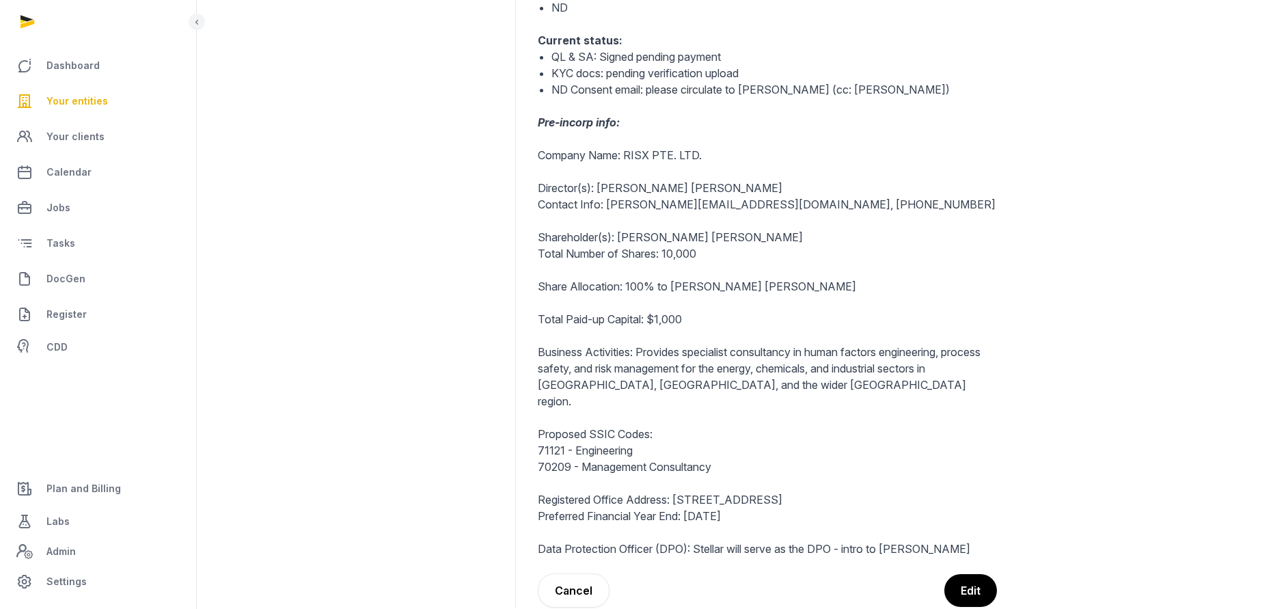
scroll to position [387, 0]
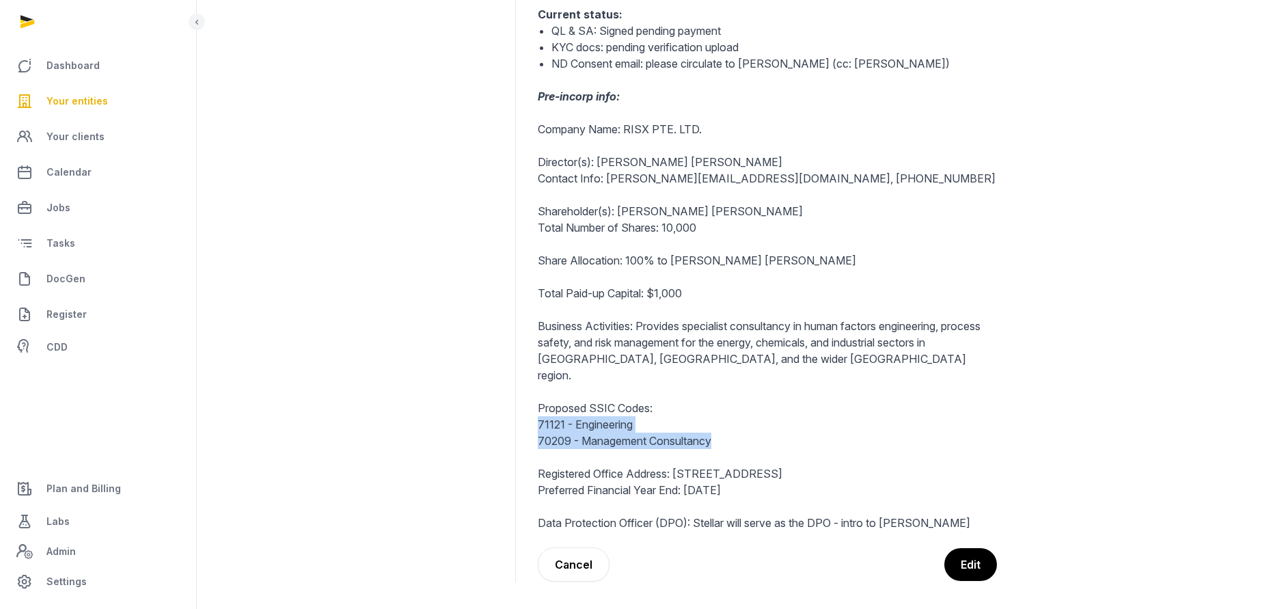
drag, startPoint x: 537, startPoint y: 409, endPoint x: 739, endPoint y: 427, distance: 203.1
click at [739, 427] on div "Tenant: JWC Primary services: Incorp CS RO ND Current status: QL & SA: Signed p…" at bounding box center [767, 203] width 459 height 656
copy div "71121 - Engineering 70209 - Management Consultancy"
click at [801, 416] on p "71121 - Engineering" at bounding box center [767, 424] width 459 height 16
click at [678, 416] on p "71121 - Engineering" at bounding box center [767, 424] width 459 height 16
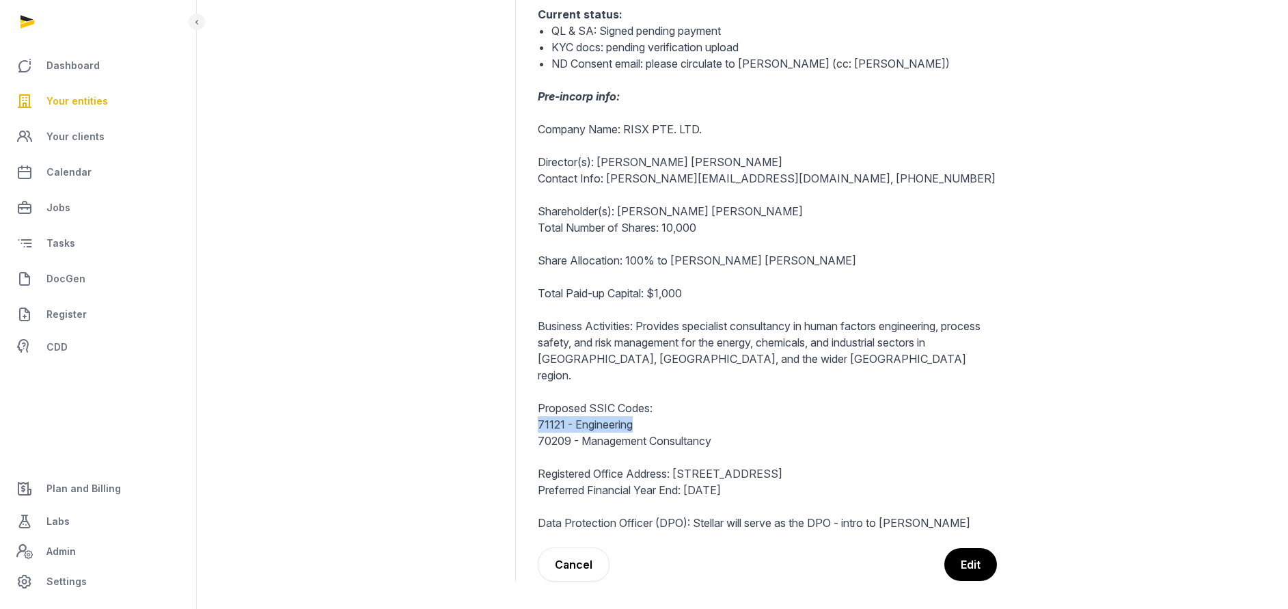
drag, startPoint x: 646, startPoint y: 409, endPoint x: 532, endPoint y: 414, distance: 113.6
click at [532, 414] on dd "Back Incorporation of RISX PTE. LTD. Tenant: JWC Primary services: Incorp CS RO…" at bounding box center [853, 204] width 653 height 756
copy p "71121 - Engineering"
drag, startPoint x: 727, startPoint y: 430, endPoint x: 530, endPoint y: 422, distance: 196.9
click at [530, 422] on dd "Back Incorporation of RISX PTE. LTD. Tenant: JWC Primary services: Incorp CS RO…" at bounding box center [853, 204] width 653 height 756
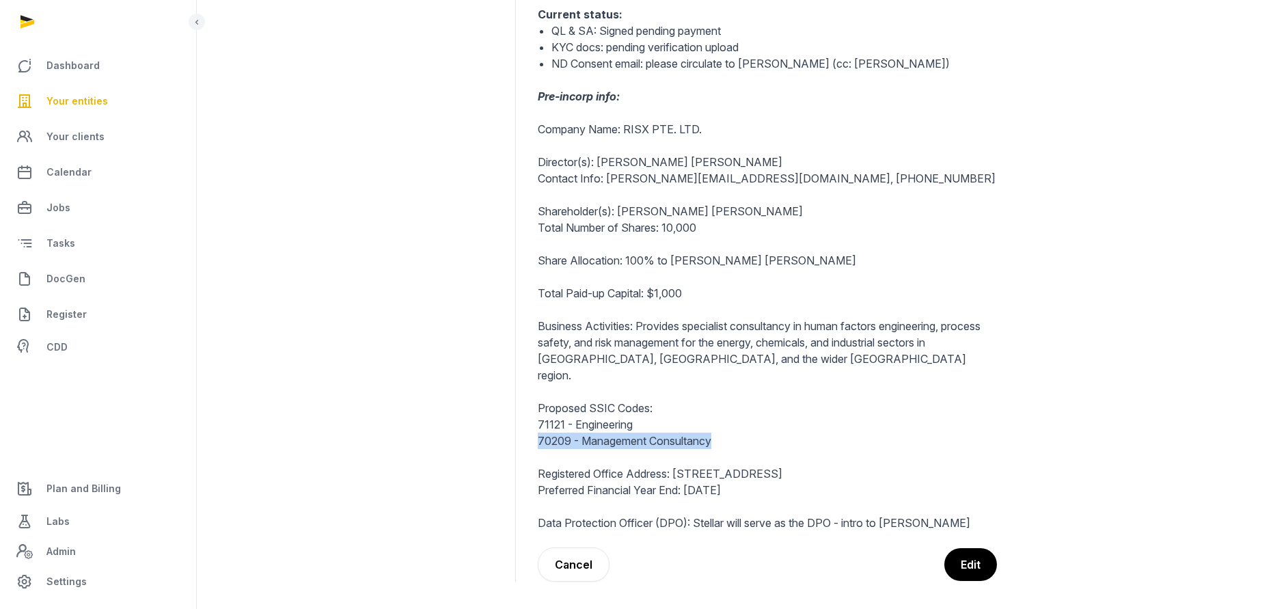
copy p "70209 - Management Consultancy"
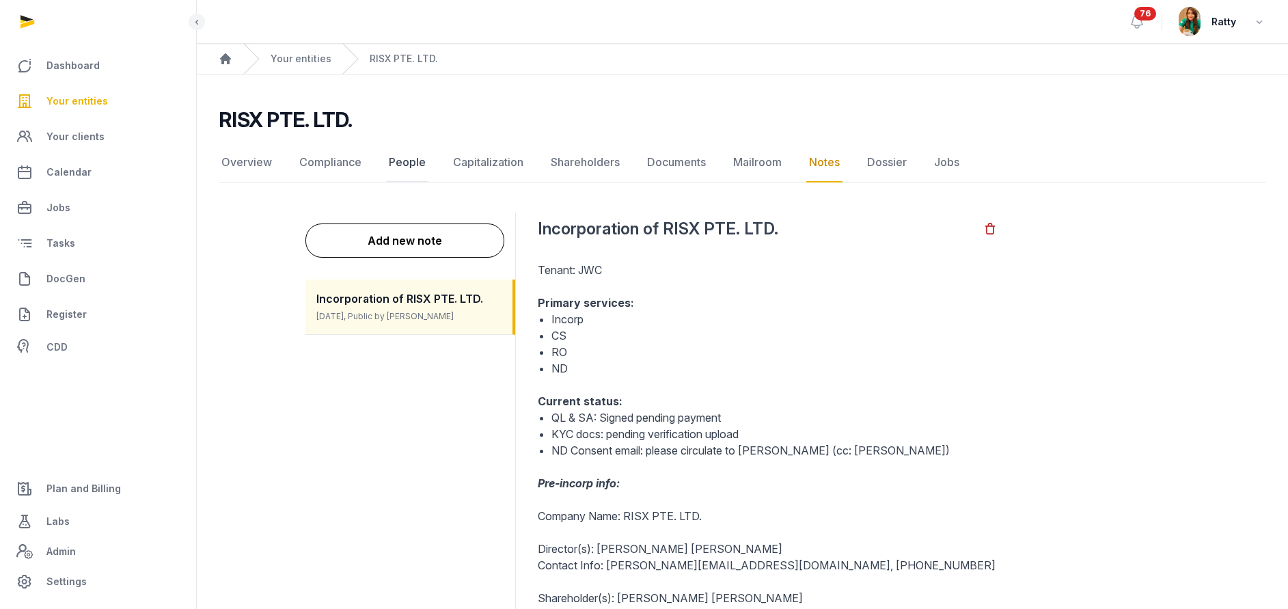
click at [408, 167] on link "People" at bounding box center [407, 163] width 42 height 40
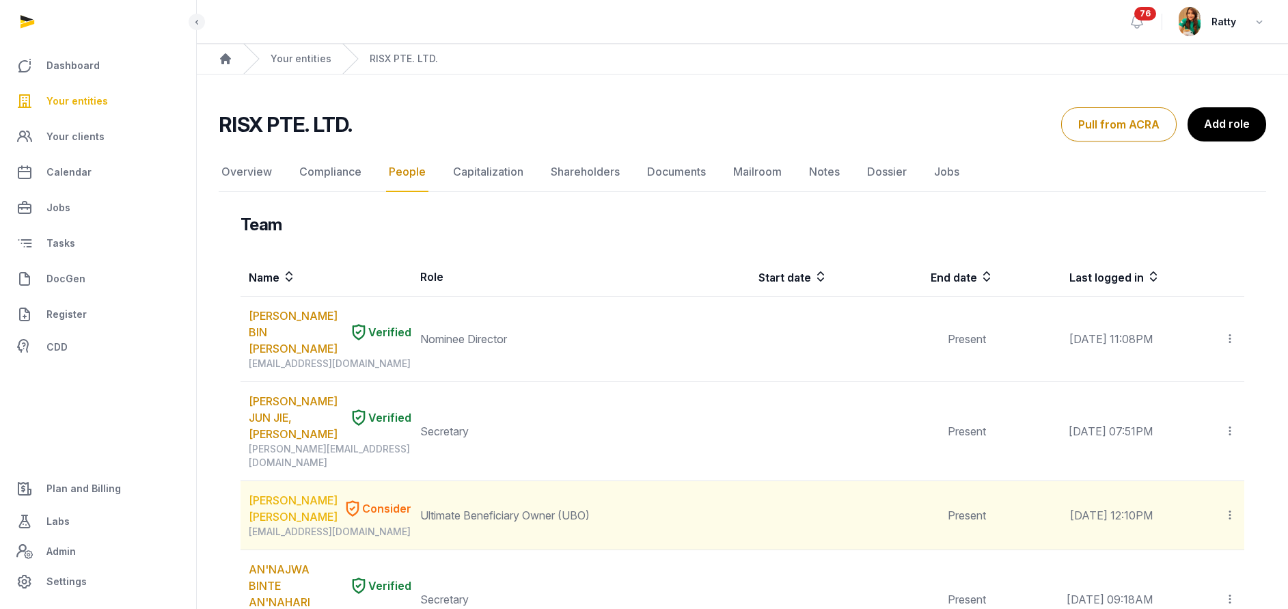
click at [268, 492] on link "COWAN MARK JAMES" at bounding box center [293, 508] width 89 height 33
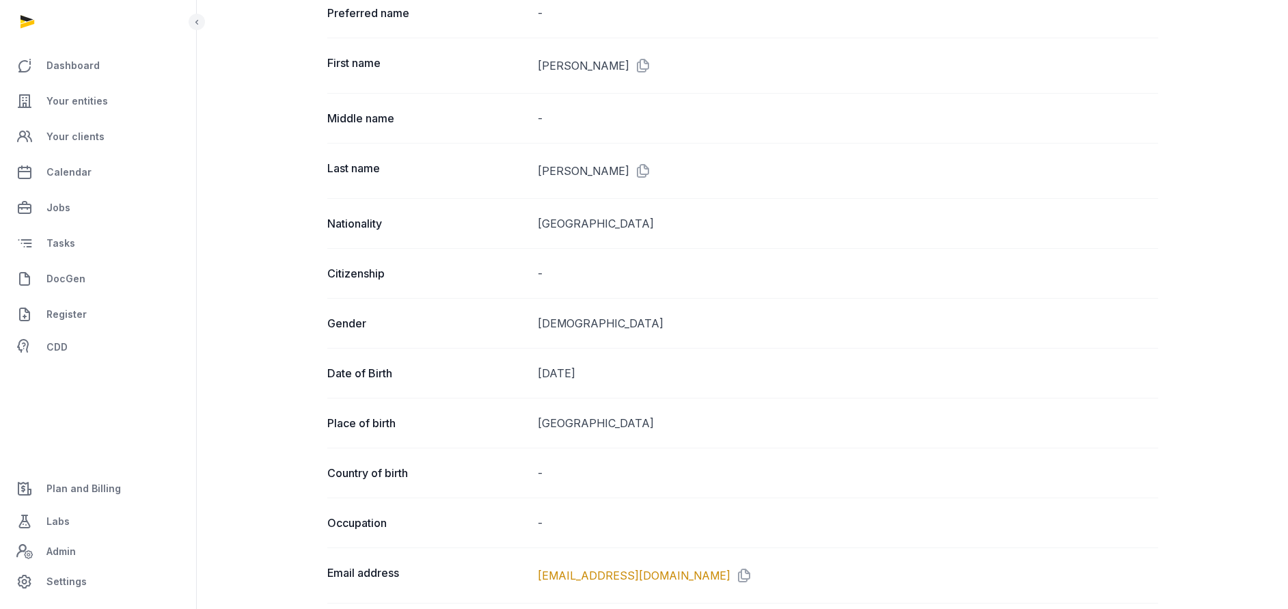
scroll to position [717, 0]
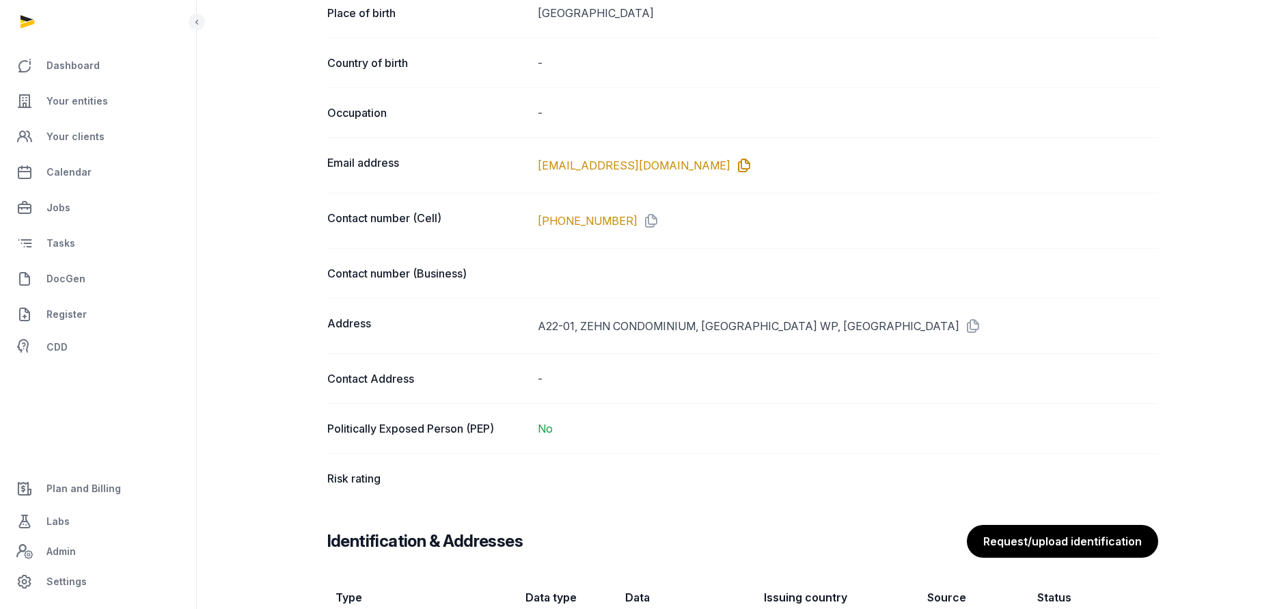
click at [730, 165] on icon at bounding box center [741, 165] width 22 height 22
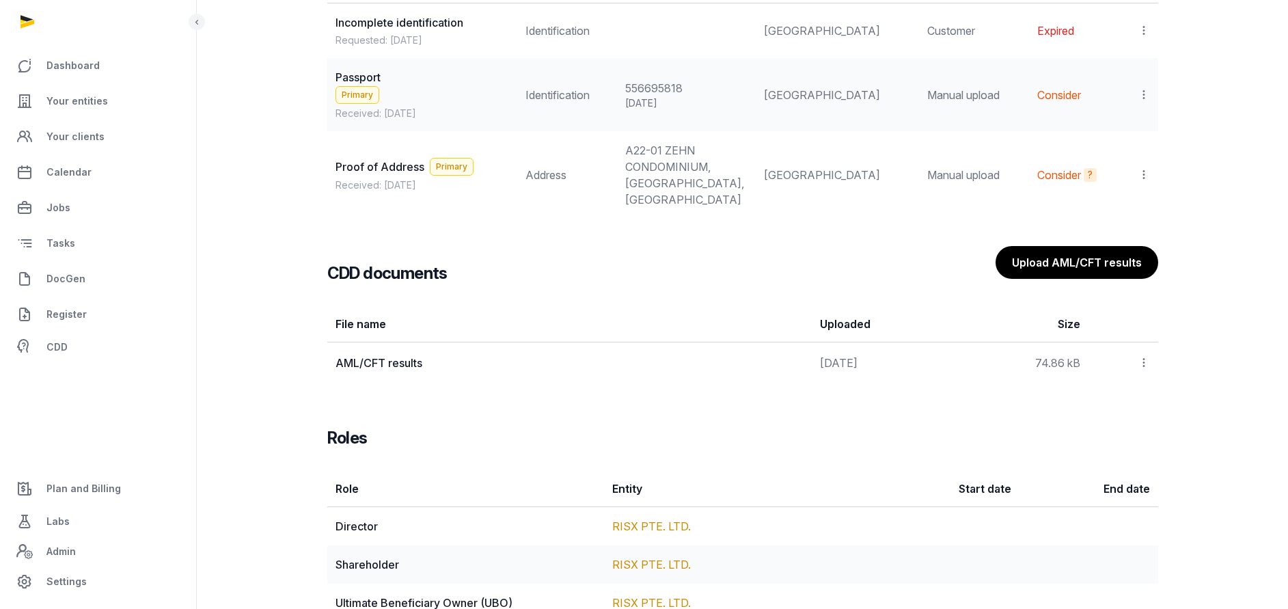
scroll to position [1392, 0]
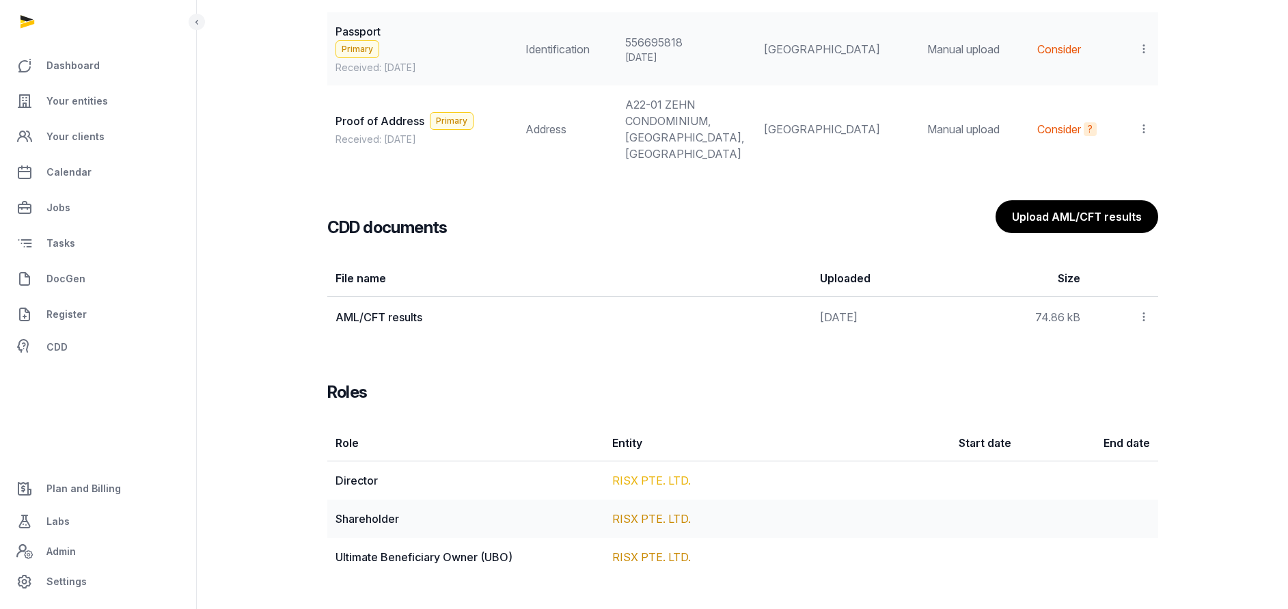
click at [668, 475] on link "RISX PTE. LTD." at bounding box center [651, 481] width 79 height 14
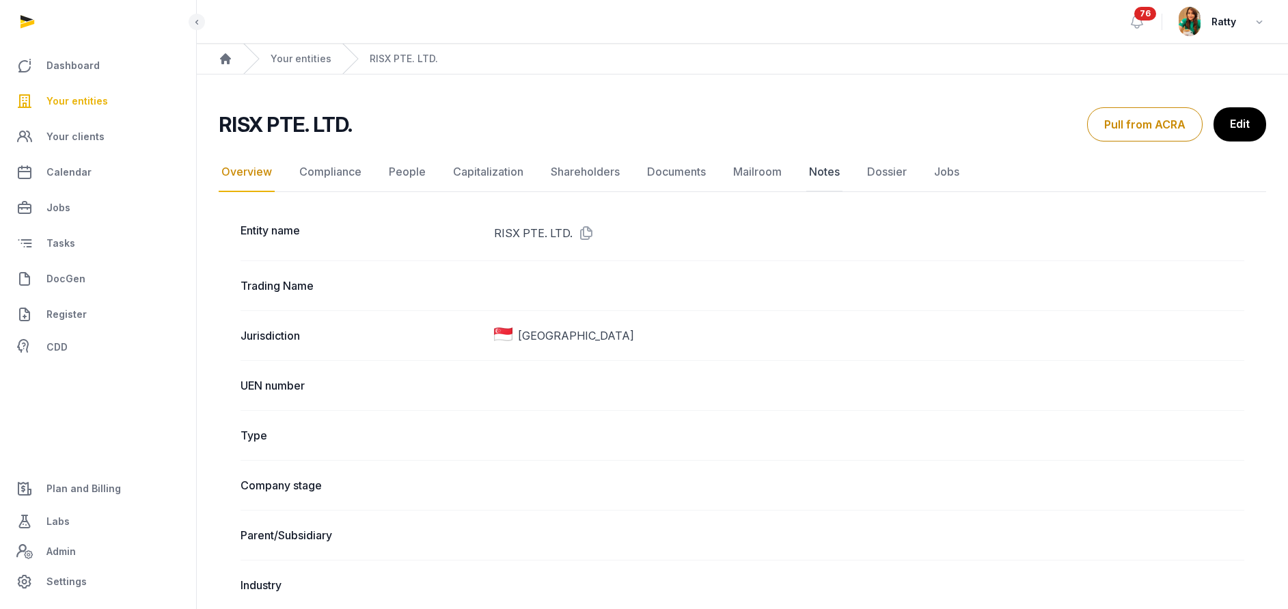
click at [827, 172] on link "Notes" at bounding box center [824, 172] width 36 height 40
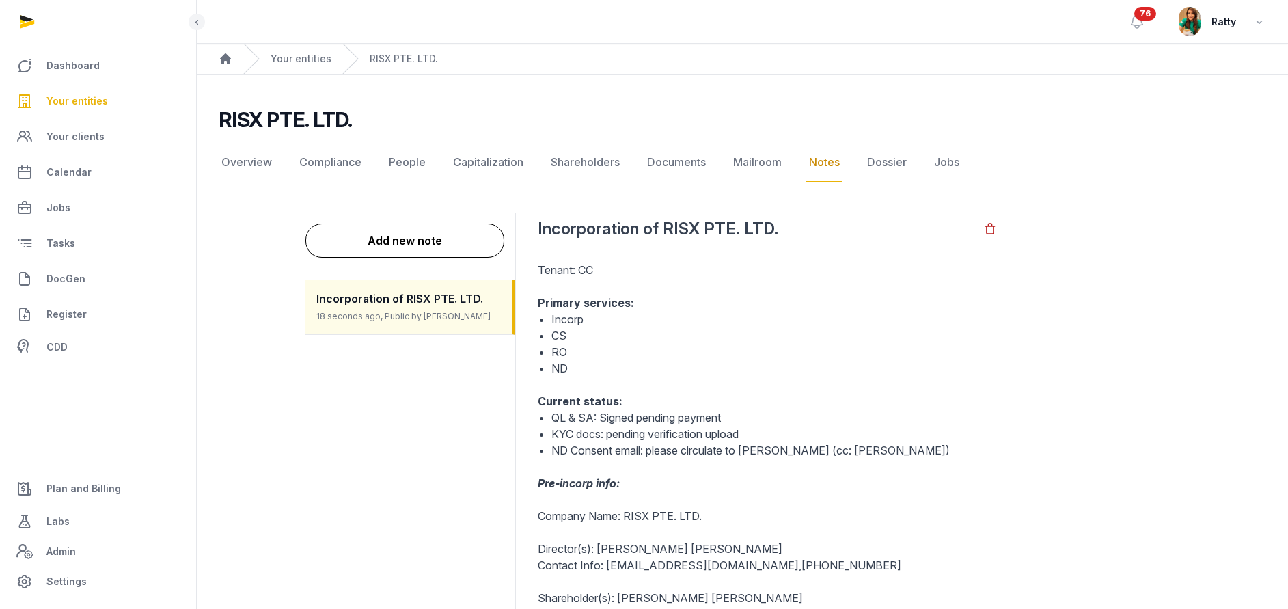
click at [68, 106] on span "Your entities" at bounding box center [76, 101] width 61 height 16
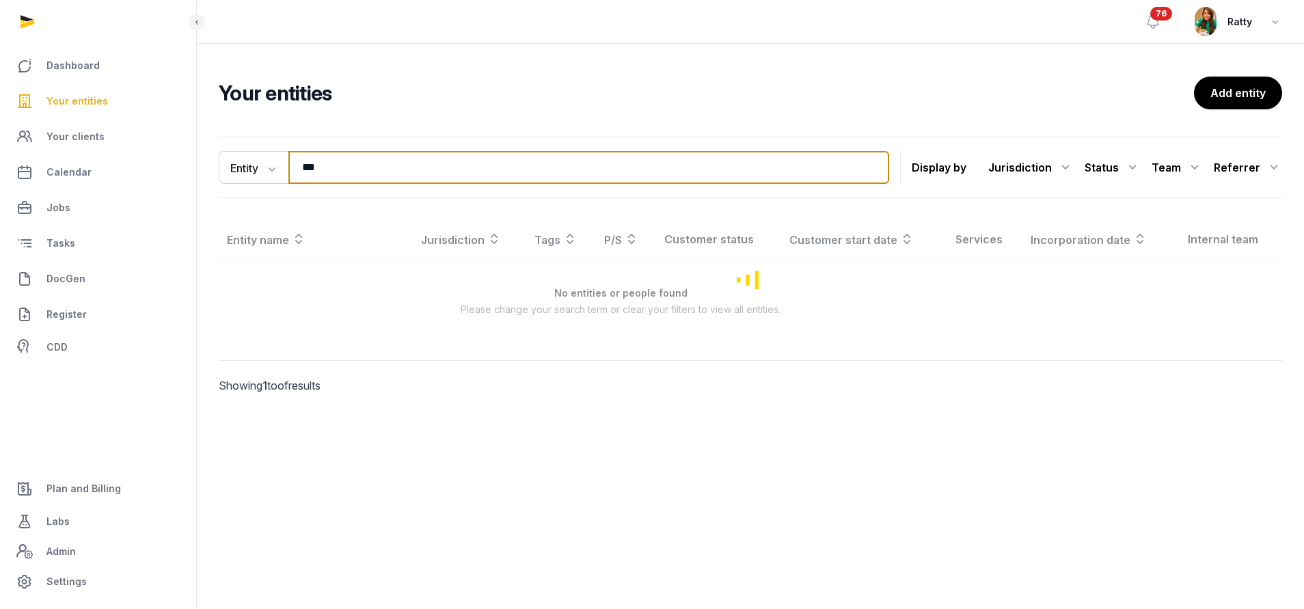
drag, startPoint x: 347, startPoint y: 154, endPoint x: 0, endPoint y: 217, distance: 352.9
click at [19, 223] on div "Dashboard Your entities Your clients Calendar Jobs Tasks DocGen Register CDD Pl…" at bounding box center [652, 304] width 1304 height 609
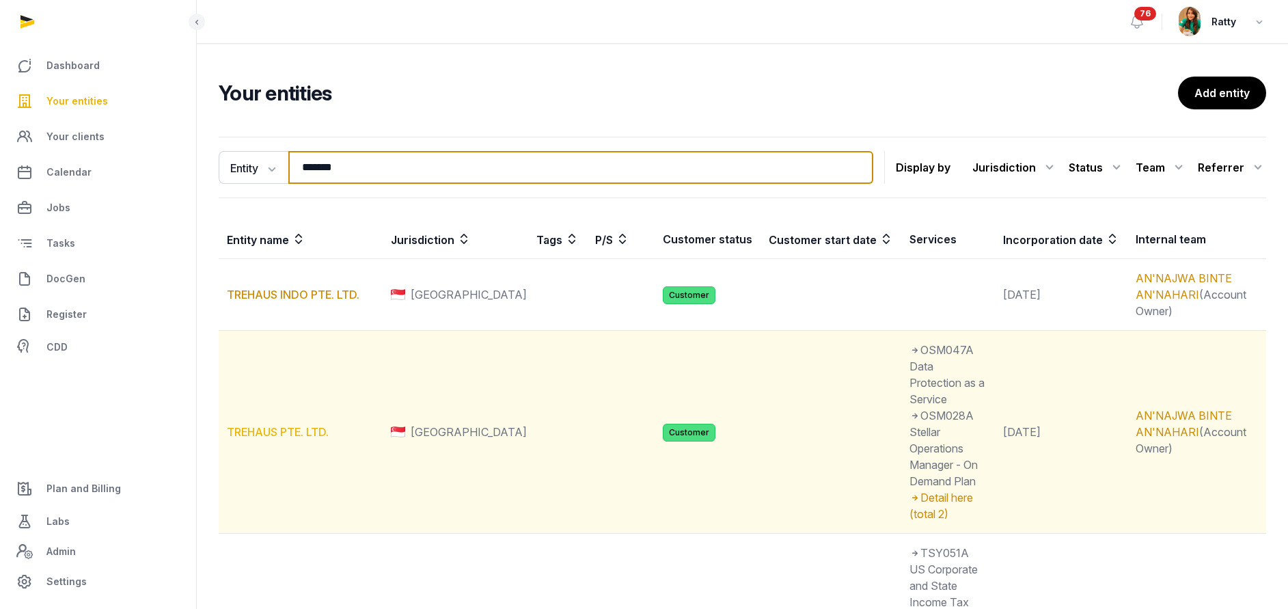
type input "*******"
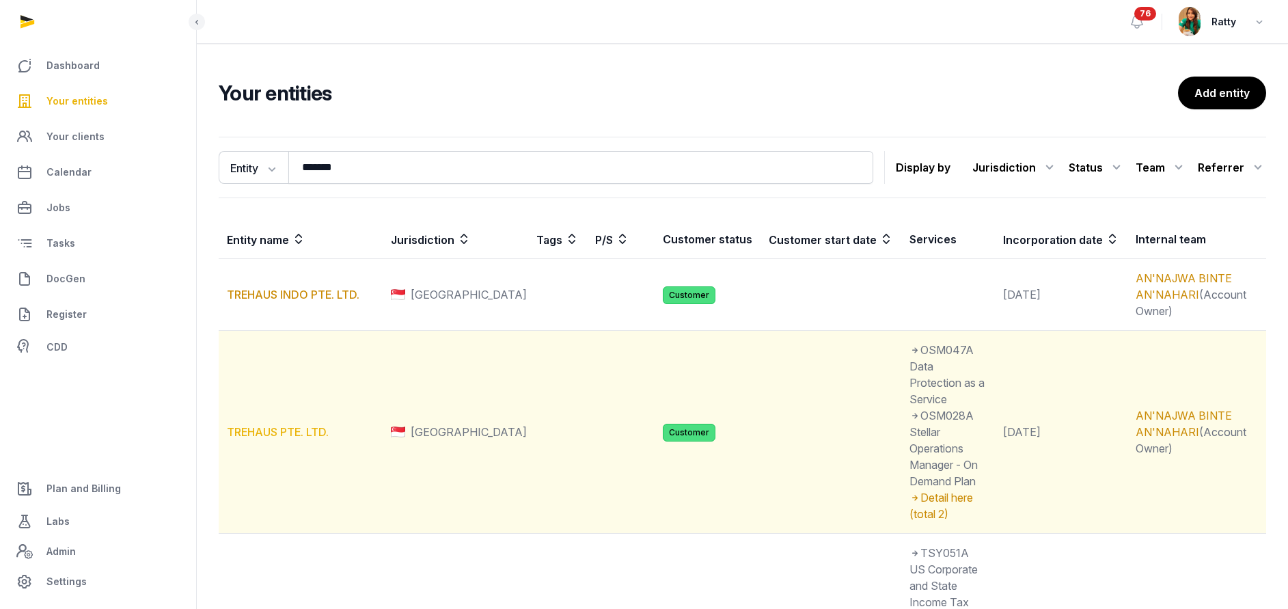
click at [288, 425] on link "TREHAUS PTE. LTD." at bounding box center [278, 432] width 102 height 14
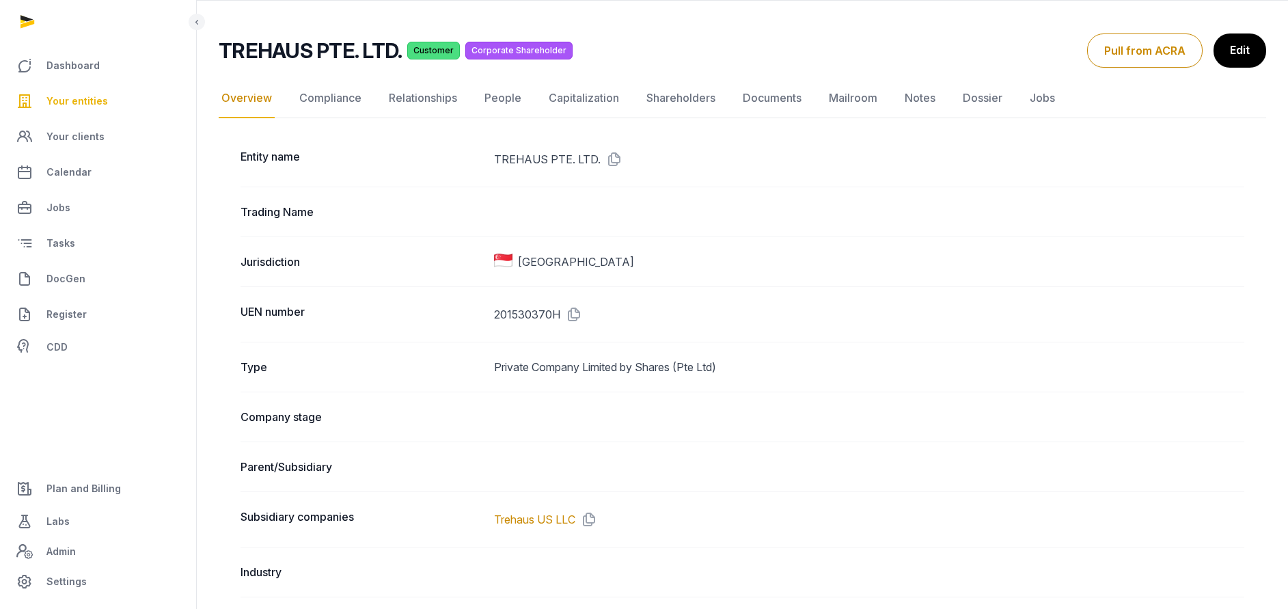
scroll to position [102, 0]
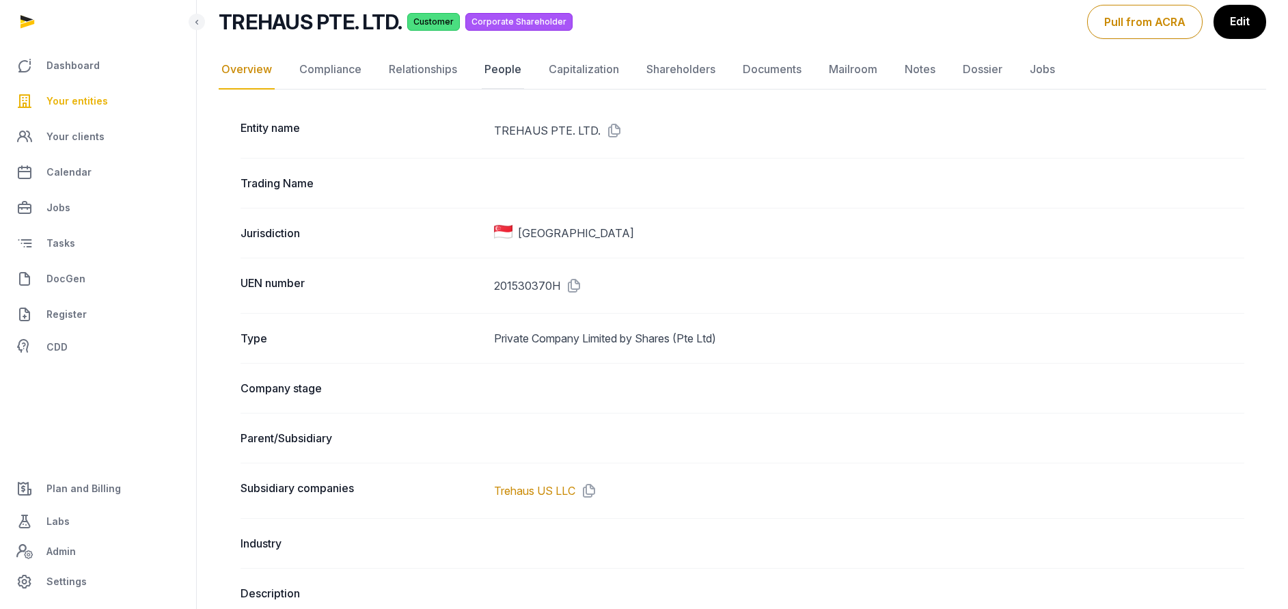
click at [502, 66] on link "People" at bounding box center [503, 70] width 42 height 40
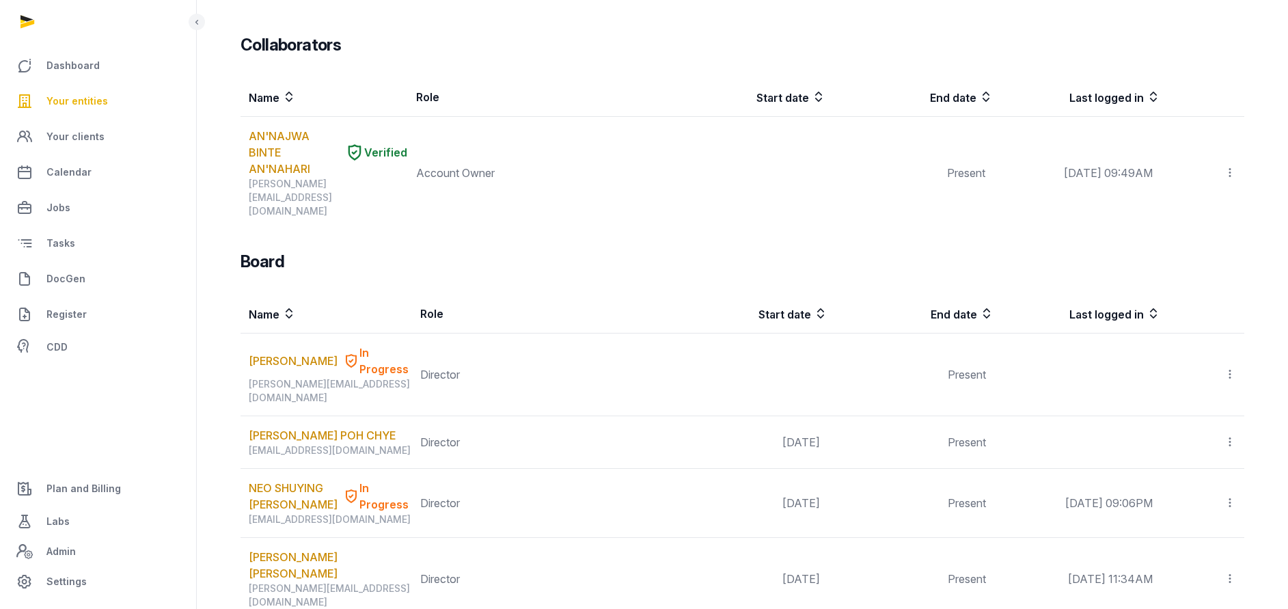
scroll to position [922, 0]
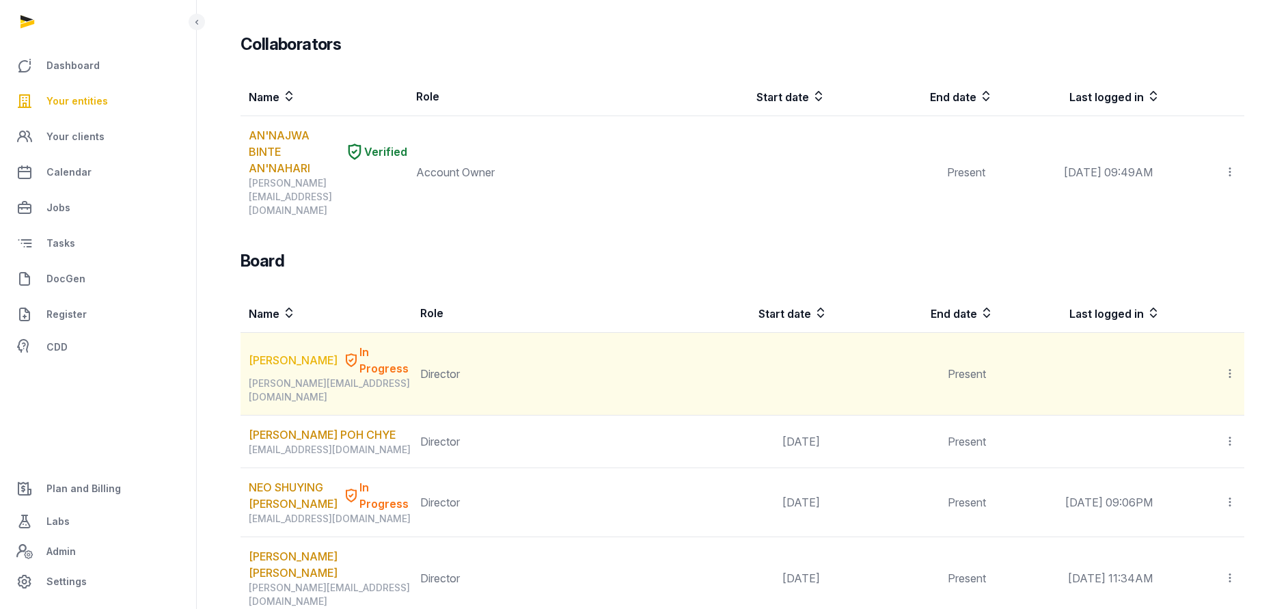
click at [286, 352] on link "Lin Junlin, Nigel" at bounding box center [293, 360] width 89 height 16
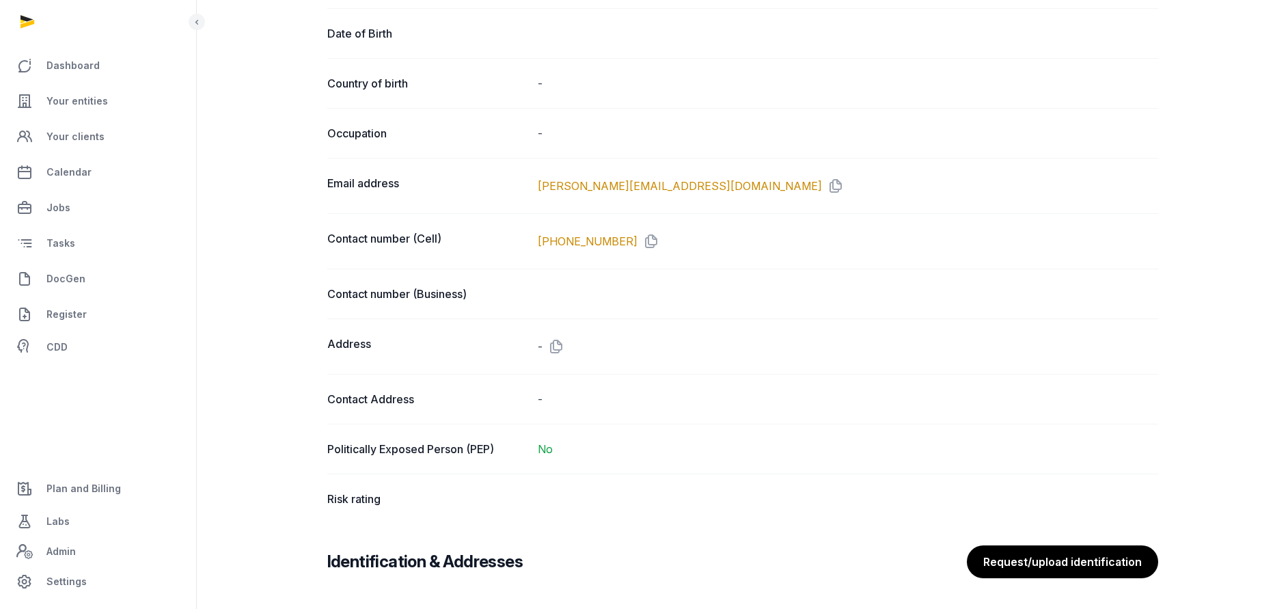
scroll to position [615, 0]
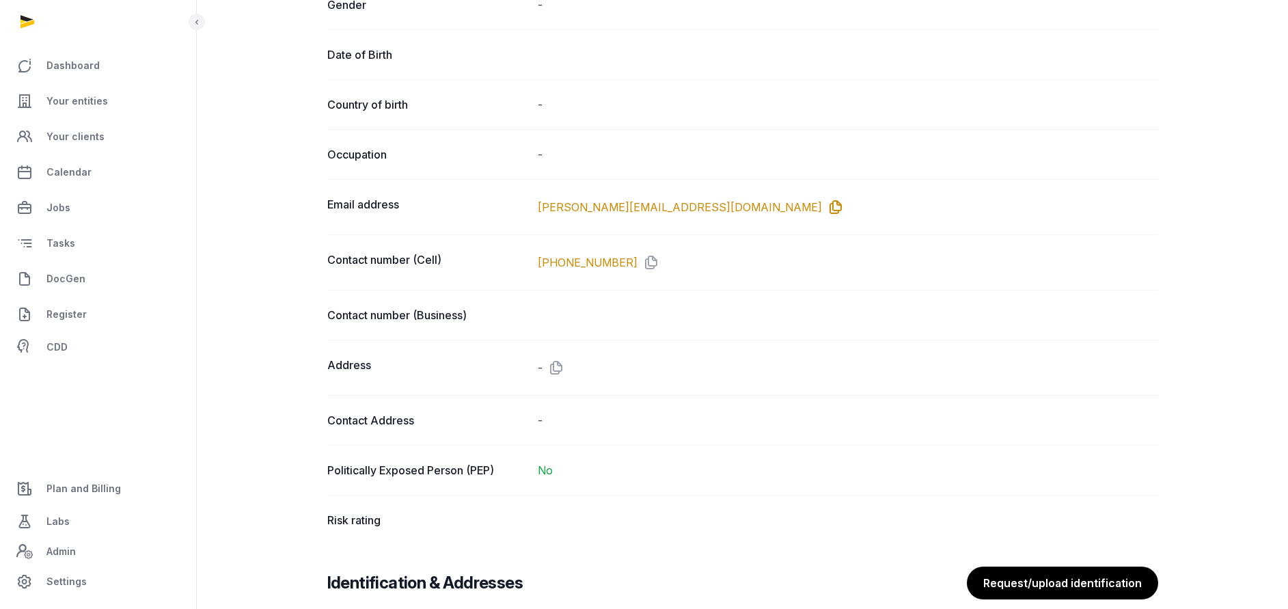
click at [822, 205] on icon at bounding box center [833, 207] width 22 height 22
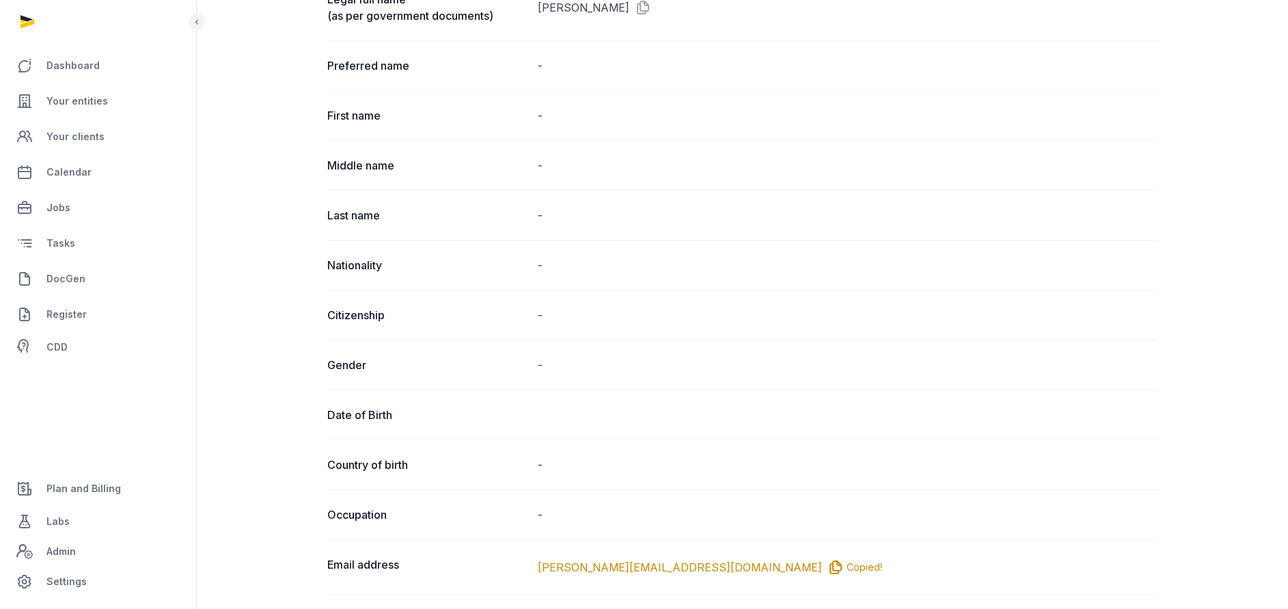
scroll to position [0, 0]
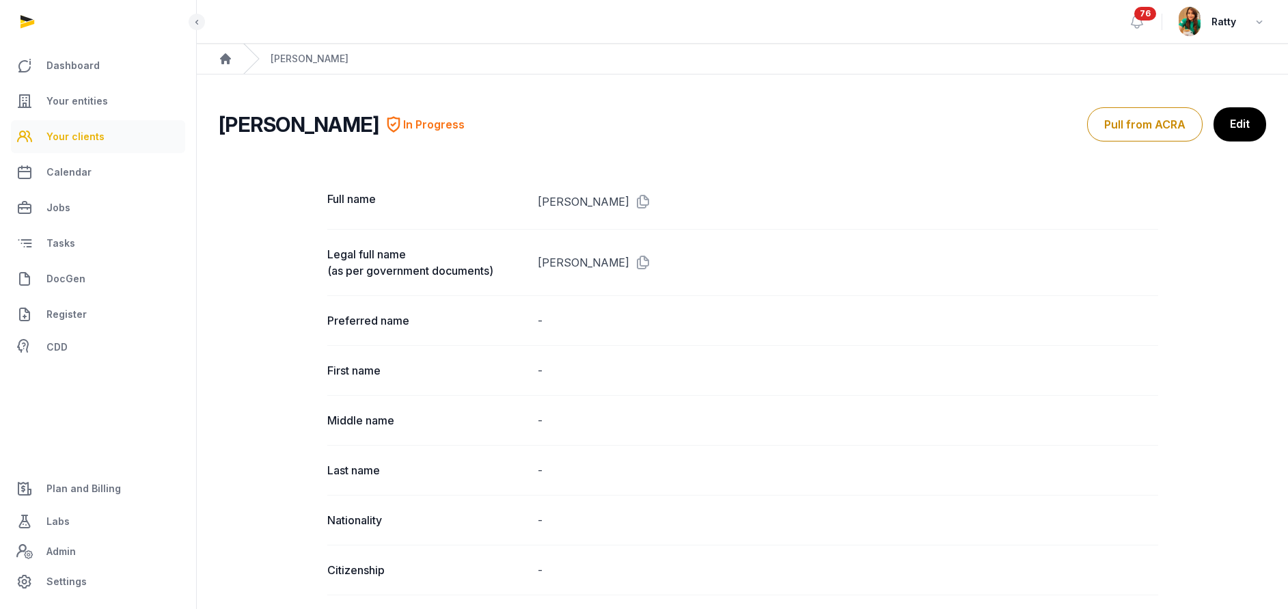
click at [84, 139] on span "Your clients" at bounding box center [75, 136] width 58 height 16
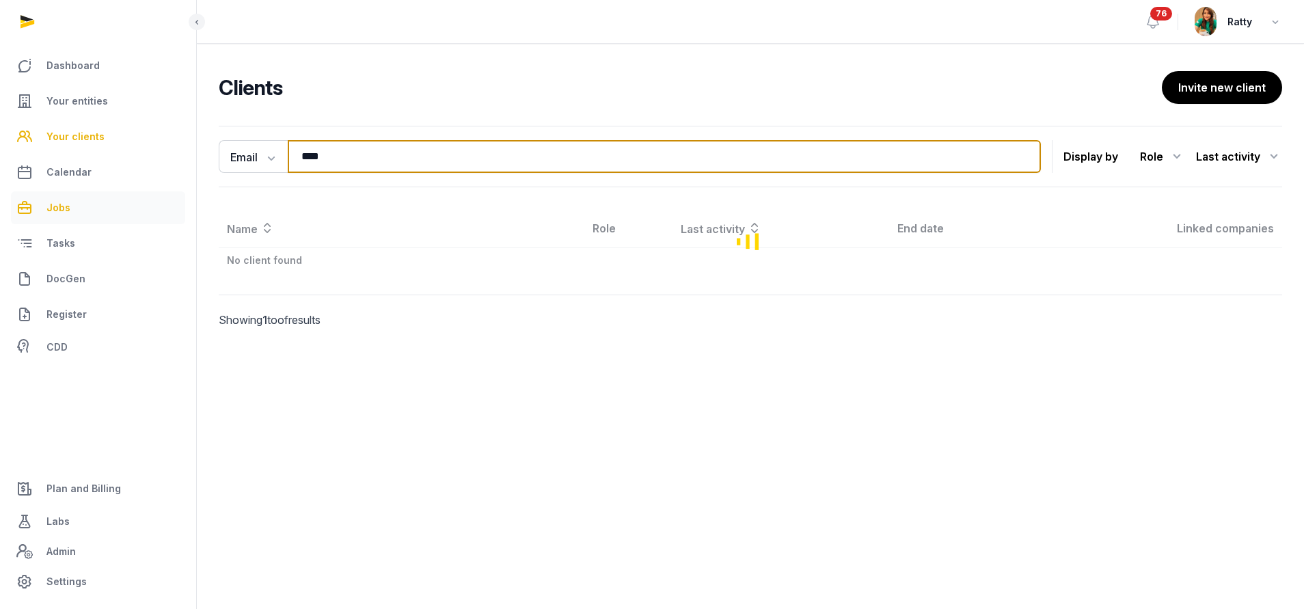
drag, startPoint x: 350, startPoint y: 155, endPoint x: 170, endPoint y: 193, distance: 183.6
click at [182, 193] on div "Dashboard Your entities Your clients Calendar Jobs Tasks DocGen Register CDD Pl…" at bounding box center [652, 304] width 1304 height 609
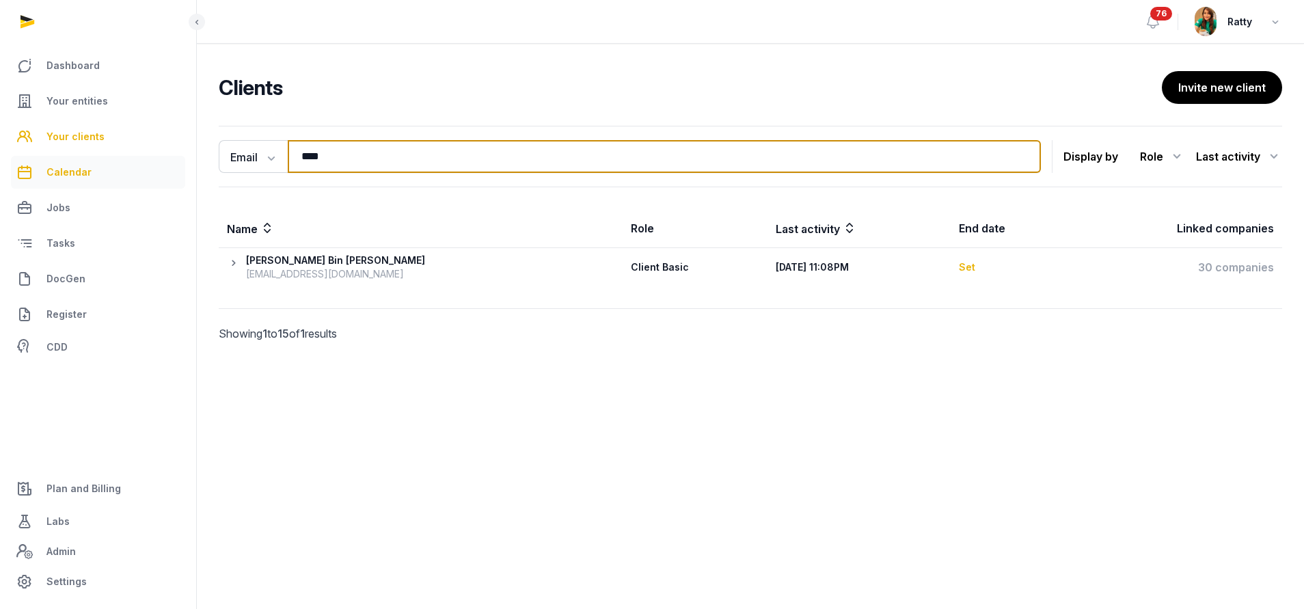
paste input "**********"
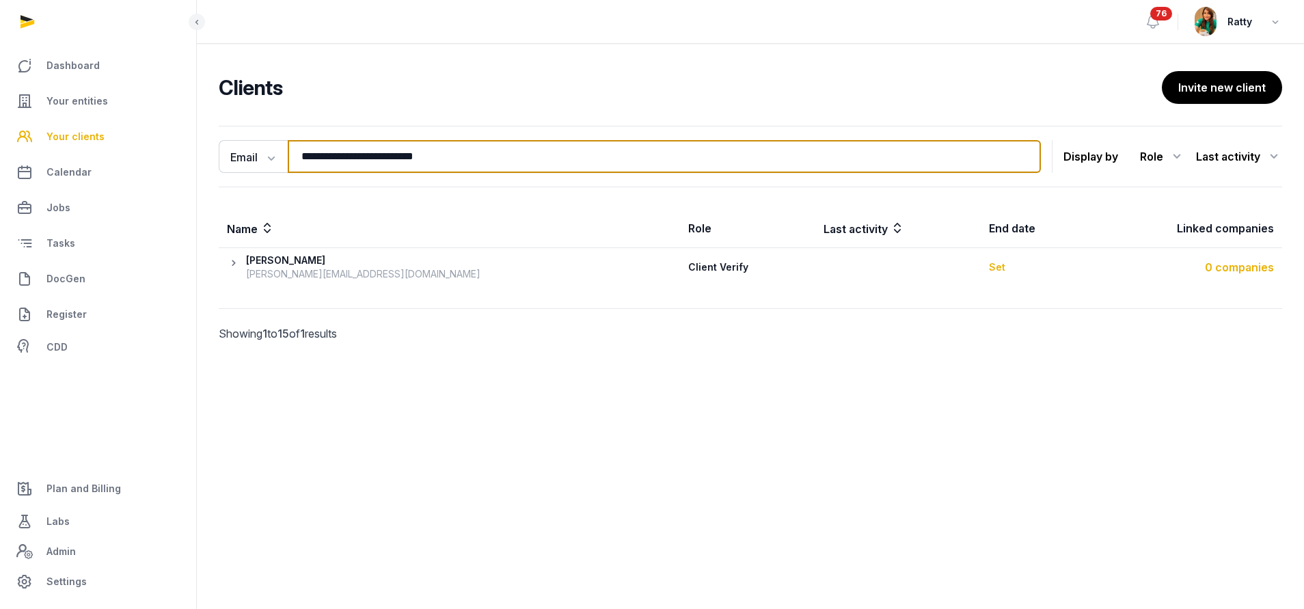
type input "**********"
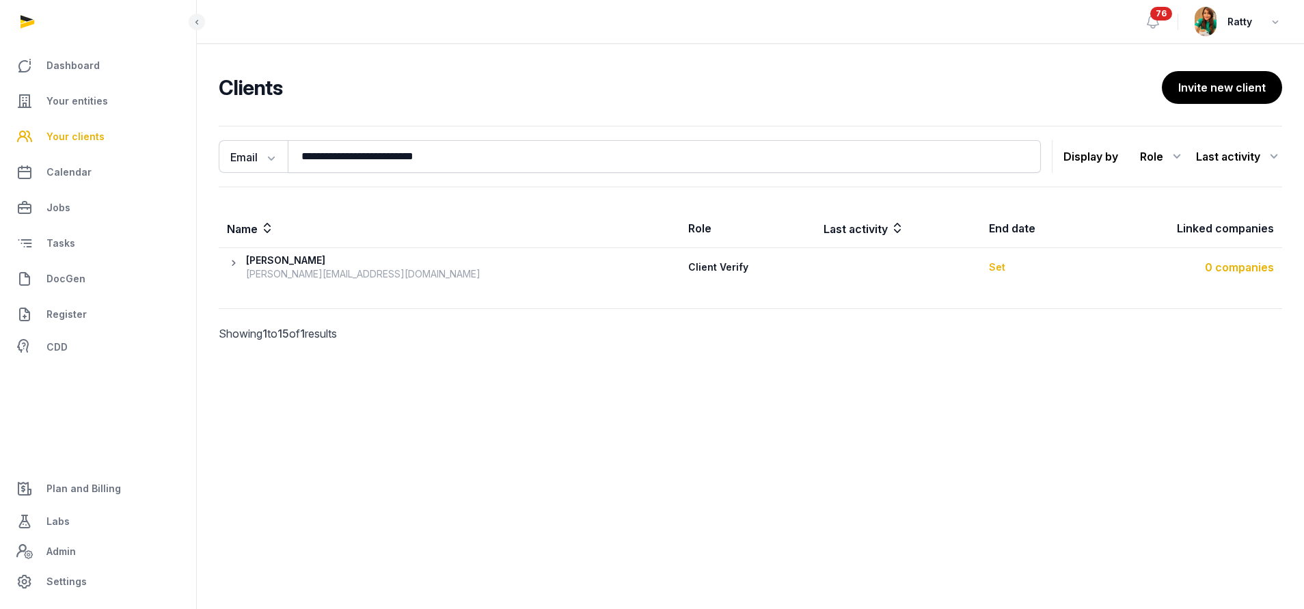
click at [1246, 266] on div "0 companies" at bounding box center [1185, 267] width 178 height 16
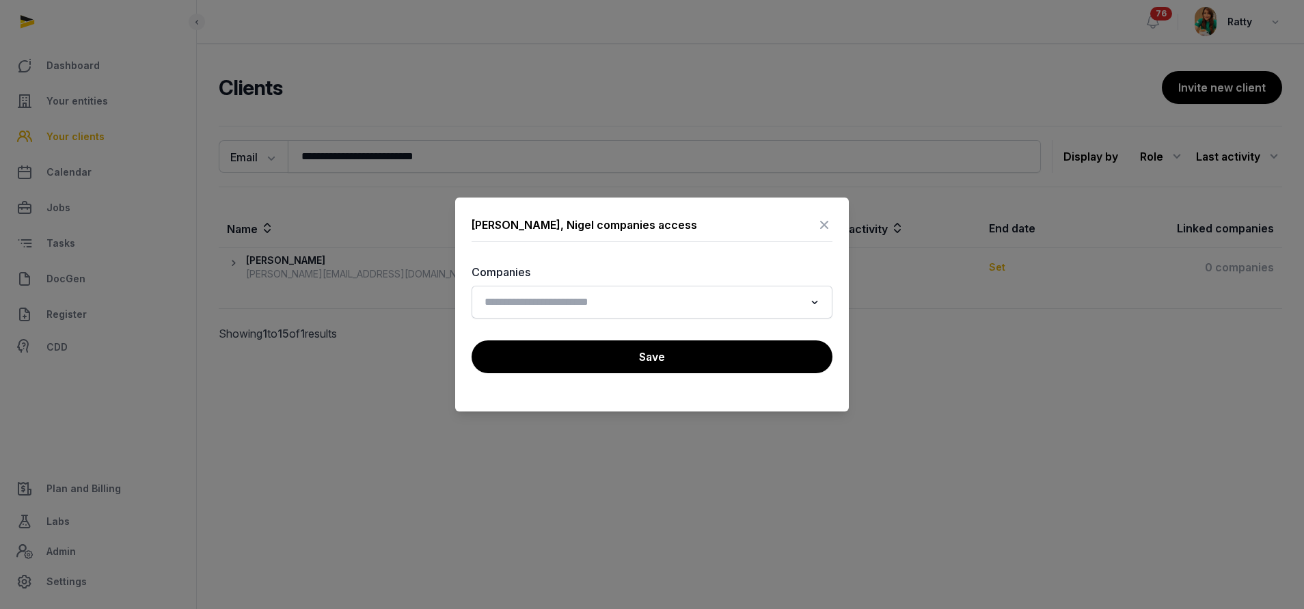
click at [620, 311] on input "Search for option" at bounding box center [642, 301] width 325 height 19
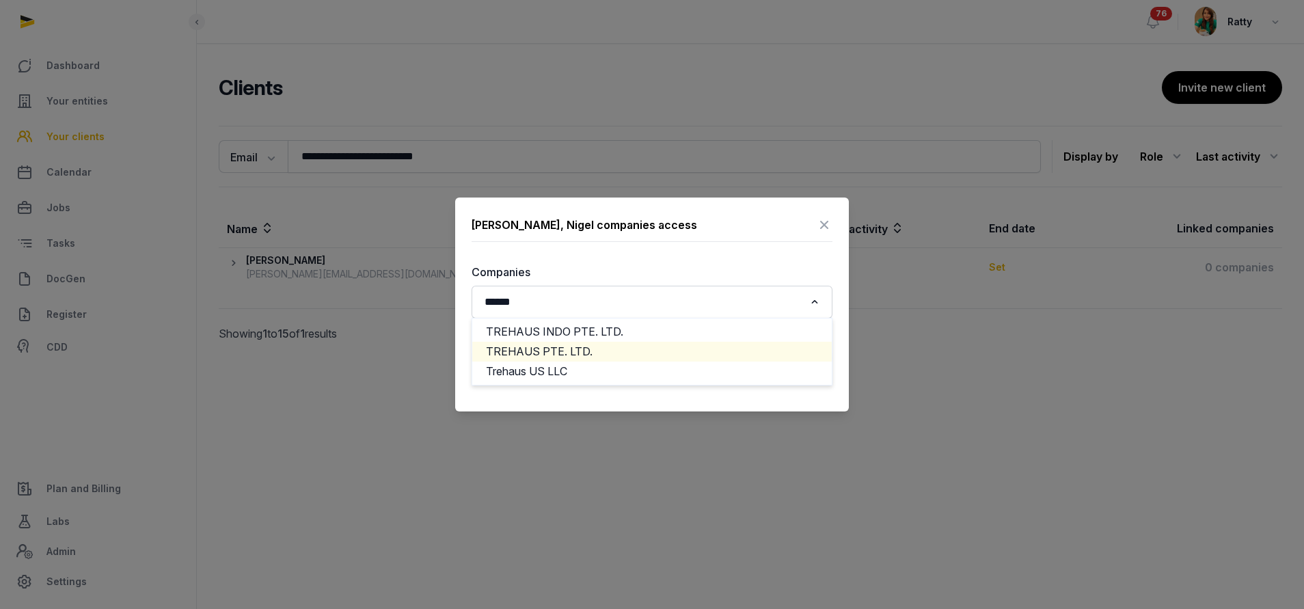
click at [565, 347] on li "TREHAUS PTE. LTD." at bounding box center [651, 352] width 359 height 20
type input "******"
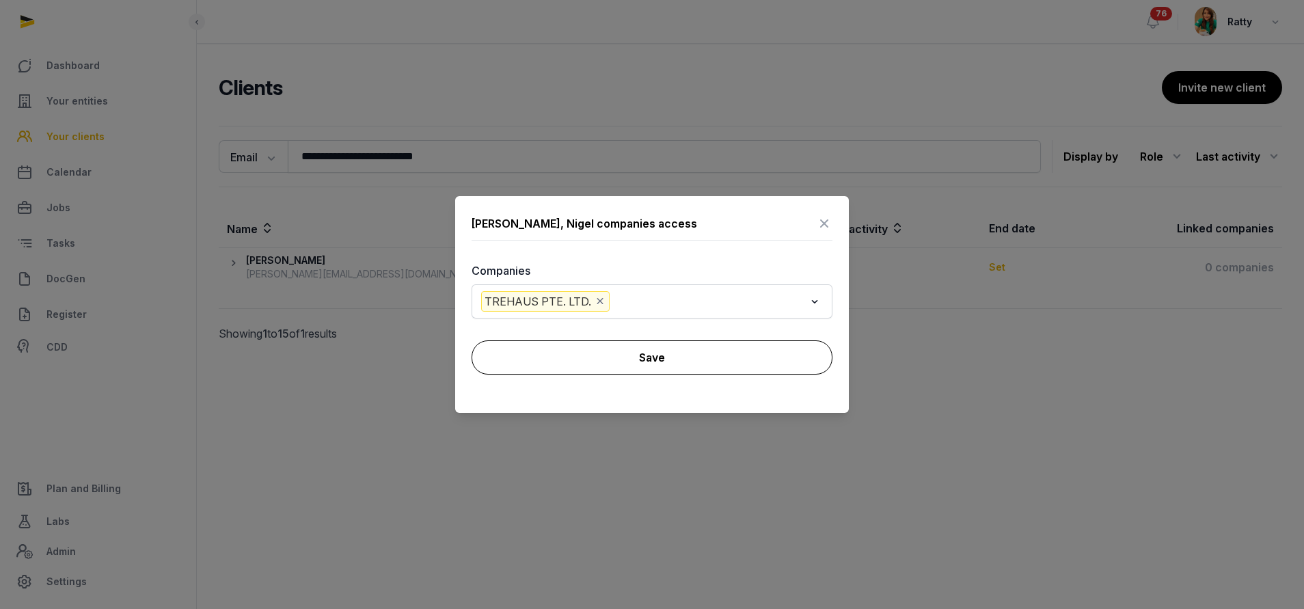
click at [637, 354] on button "Save" at bounding box center [651, 357] width 361 height 34
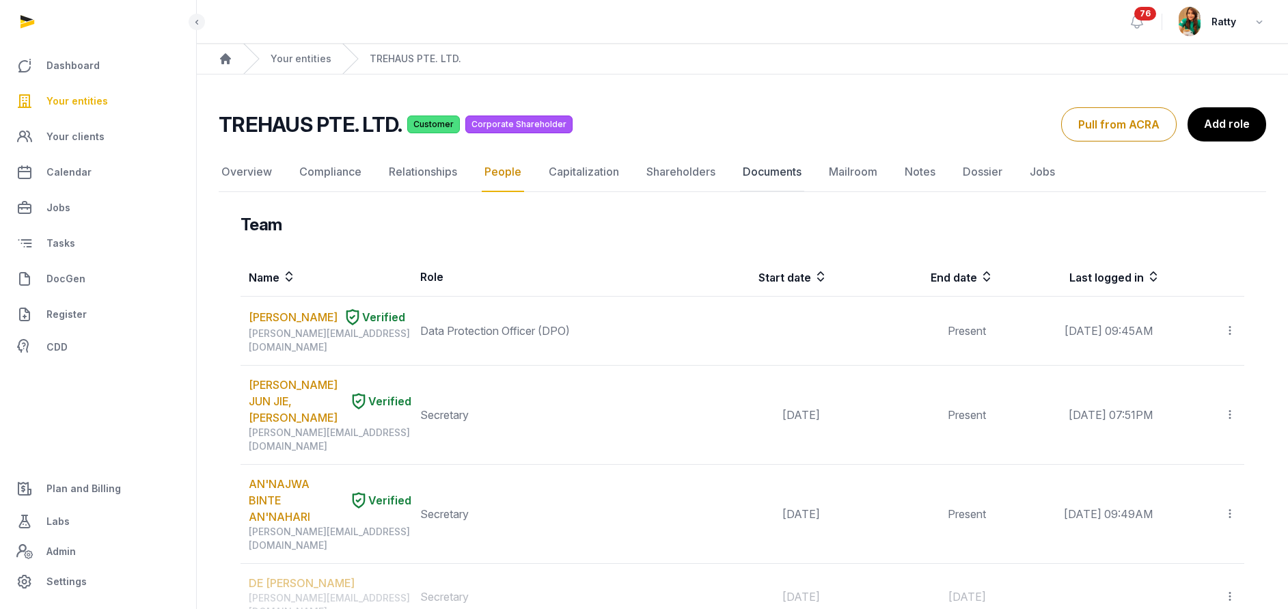
click at [784, 169] on link "Documents" at bounding box center [772, 172] width 64 height 40
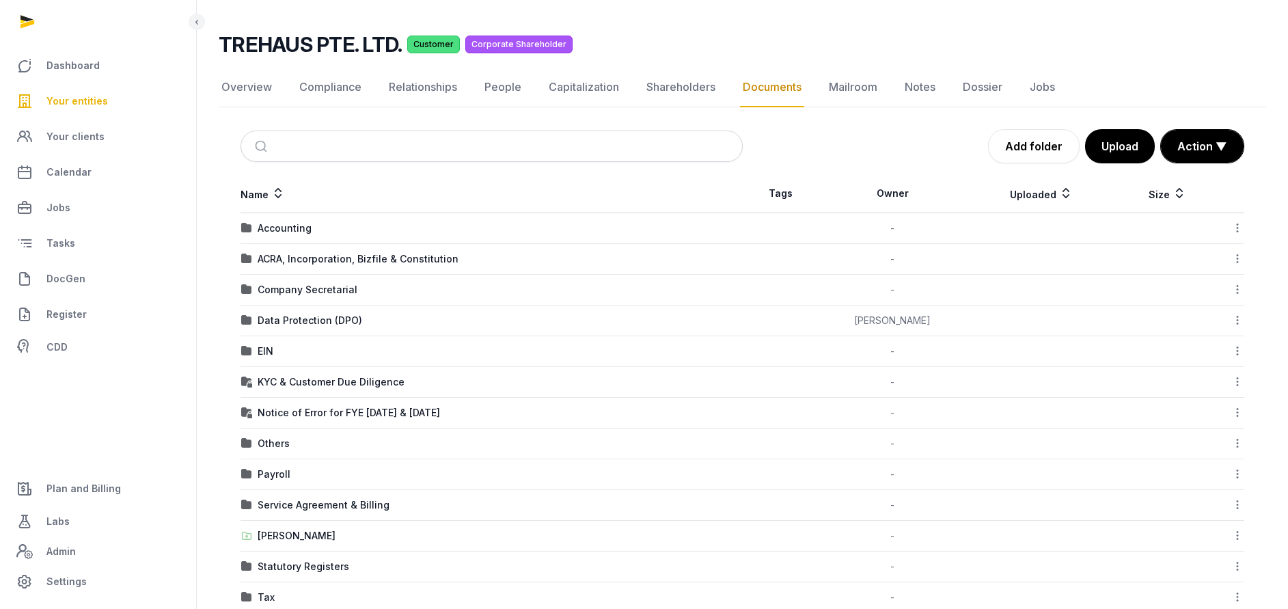
scroll to position [106, 0]
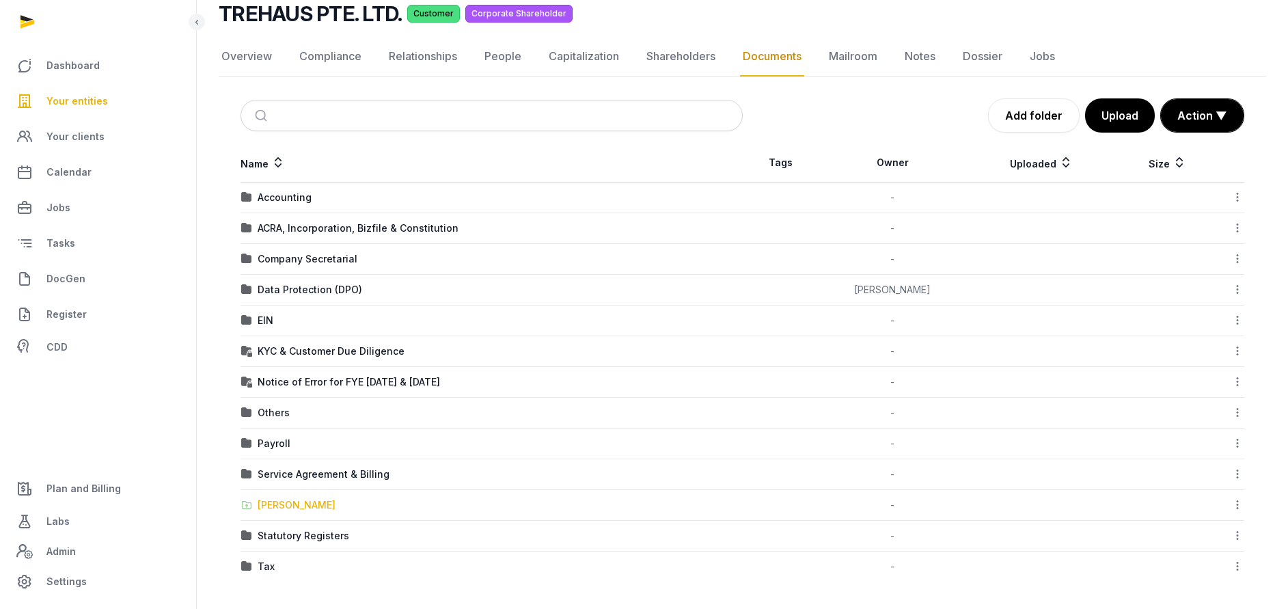
click at [279, 498] on div "Shared Folder" at bounding box center [297, 505] width 78 height 14
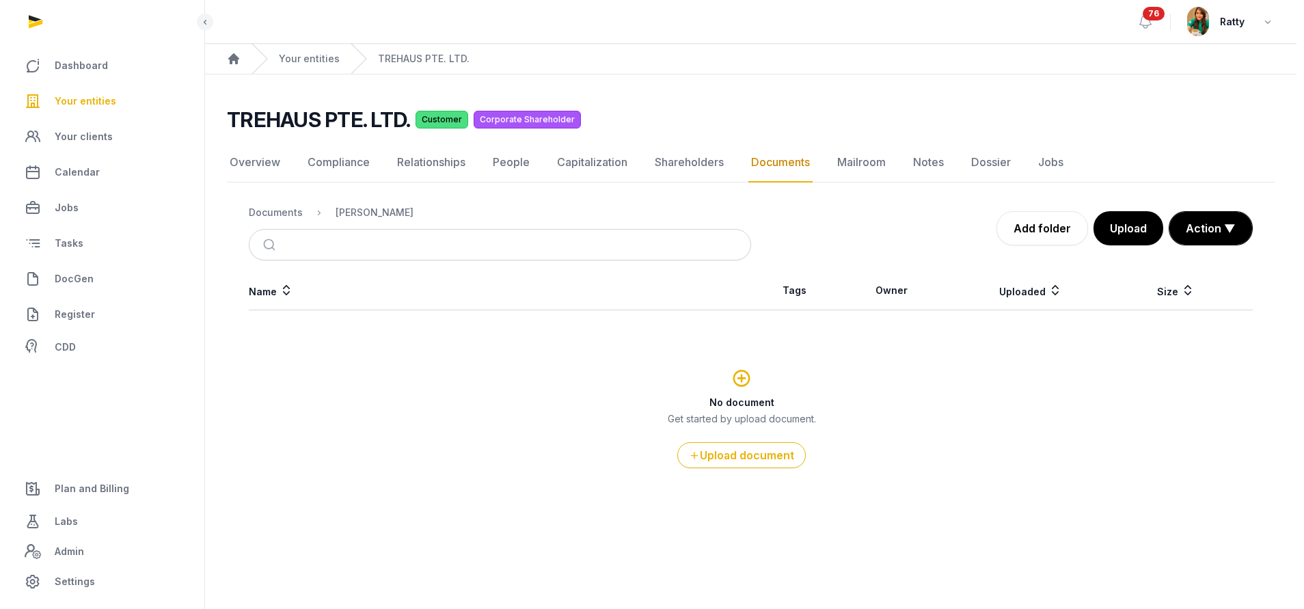
scroll to position [0, 0]
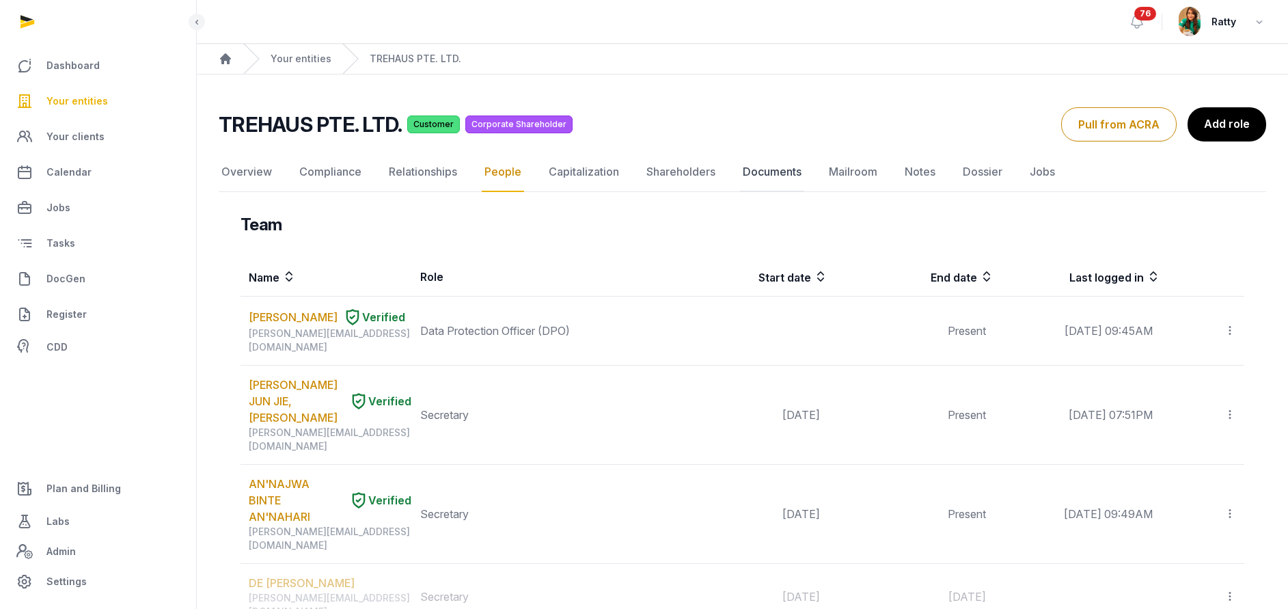
click at [758, 177] on link "Documents" at bounding box center [772, 172] width 64 height 40
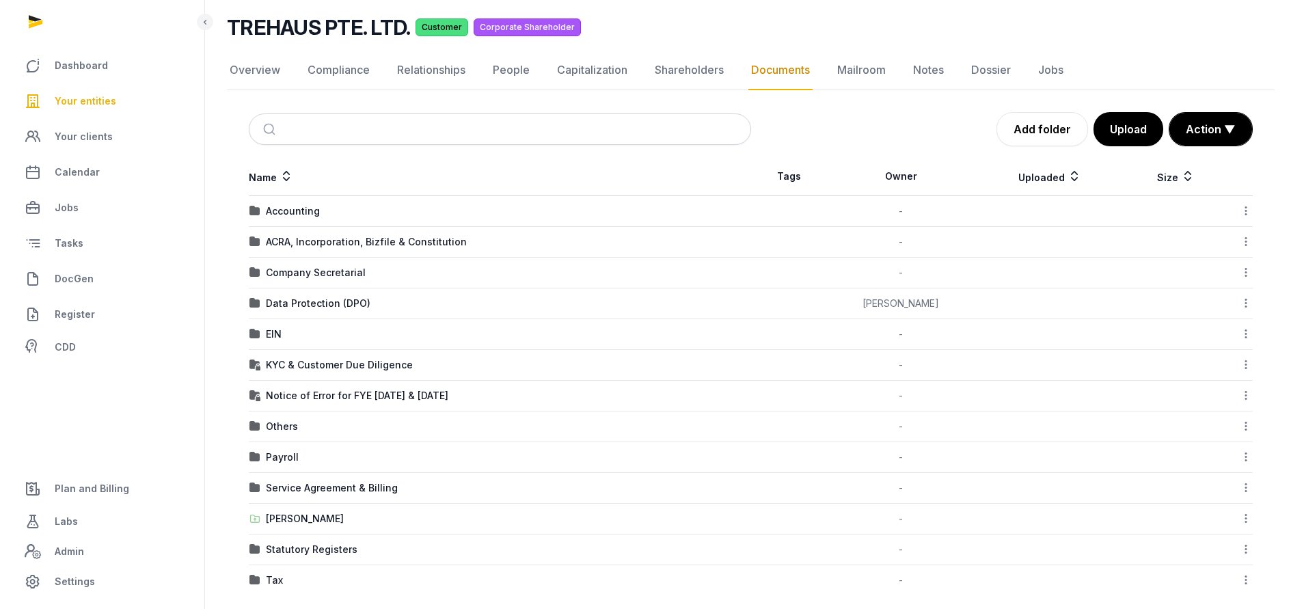
scroll to position [106, 0]
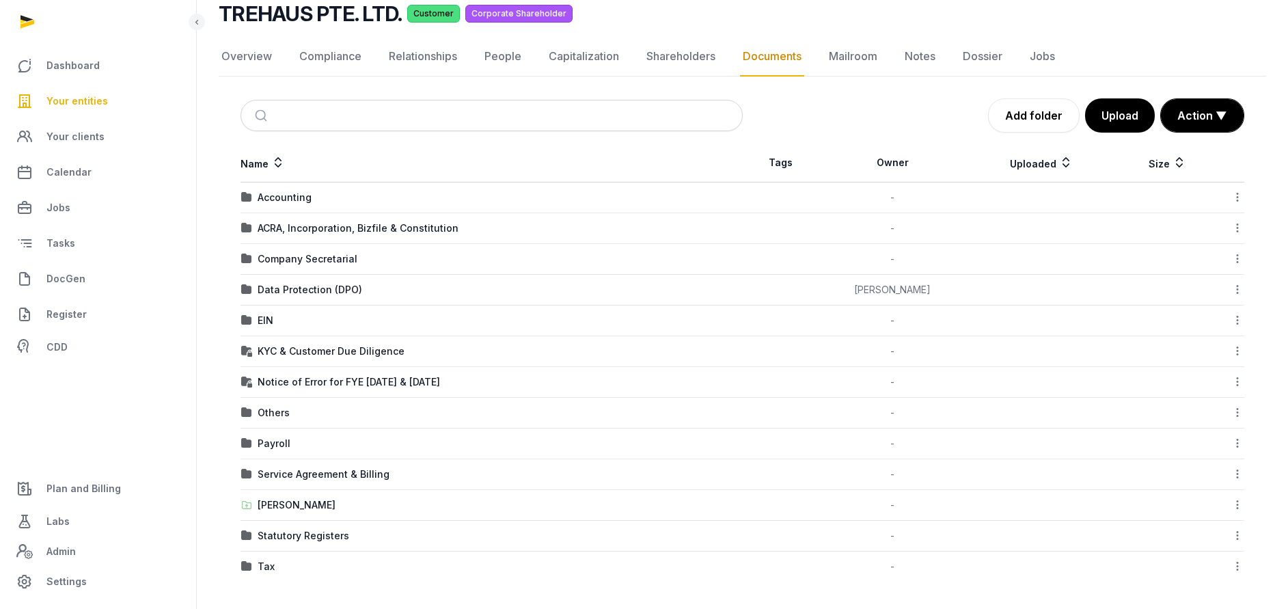
click at [1238, 506] on icon at bounding box center [1237, 504] width 12 height 14
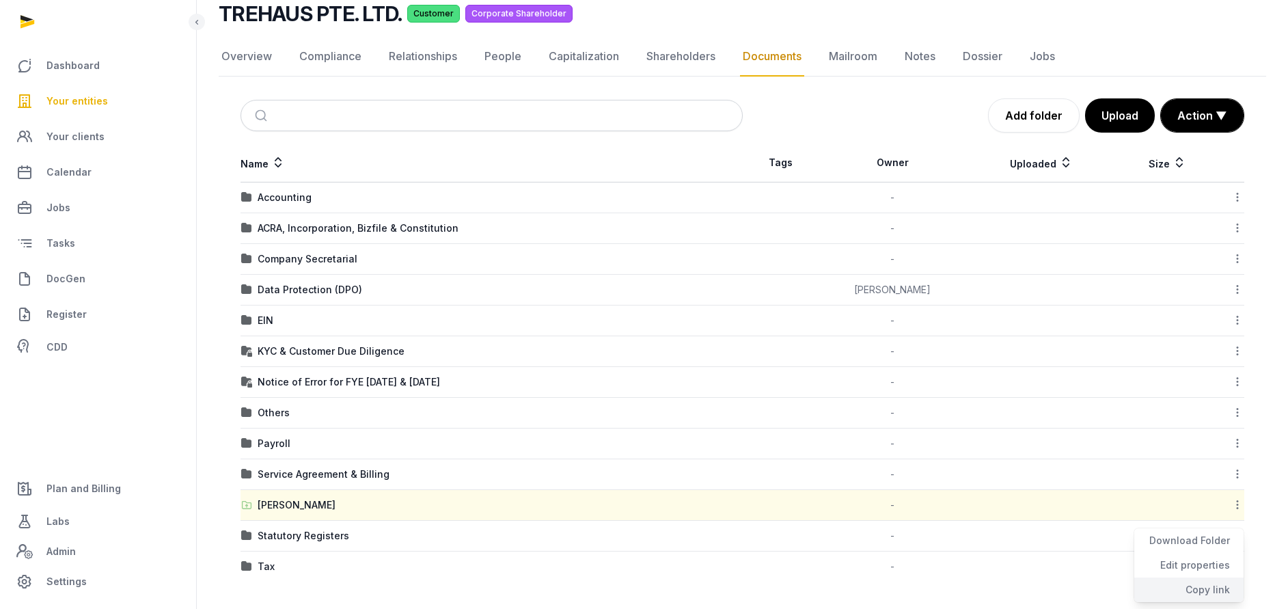
click at [1205, 579] on div "Copy link" at bounding box center [1188, 589] width 109 height 25
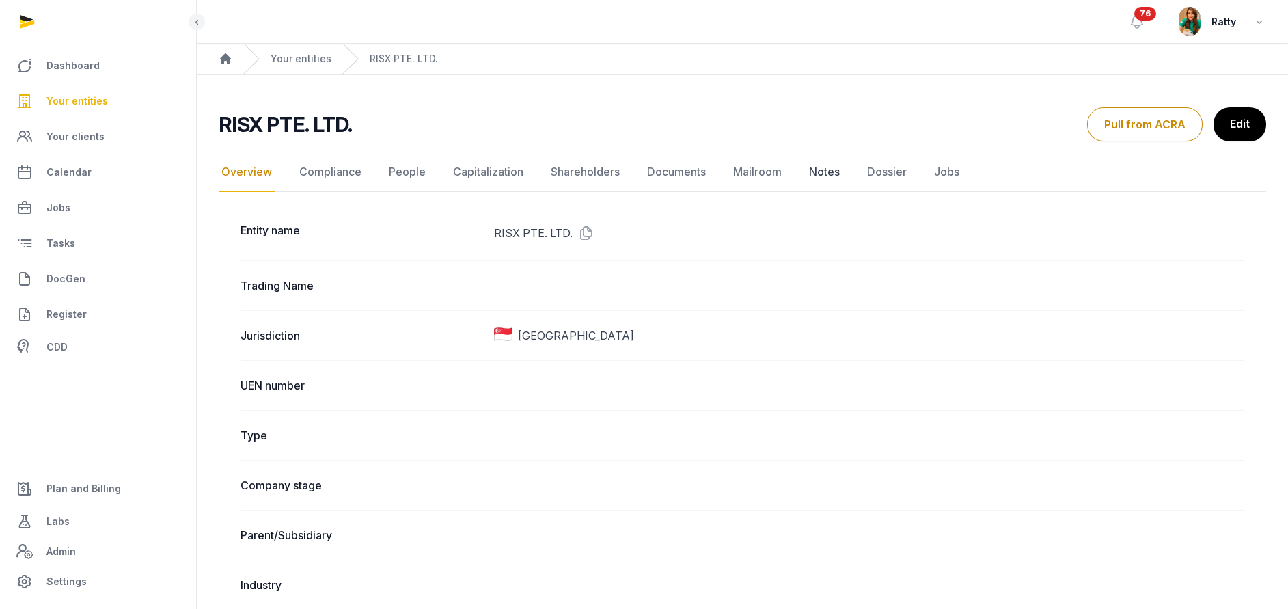
click at [821, 169] on link "Notes" at bounding box center [824, 172] width 36 height 40
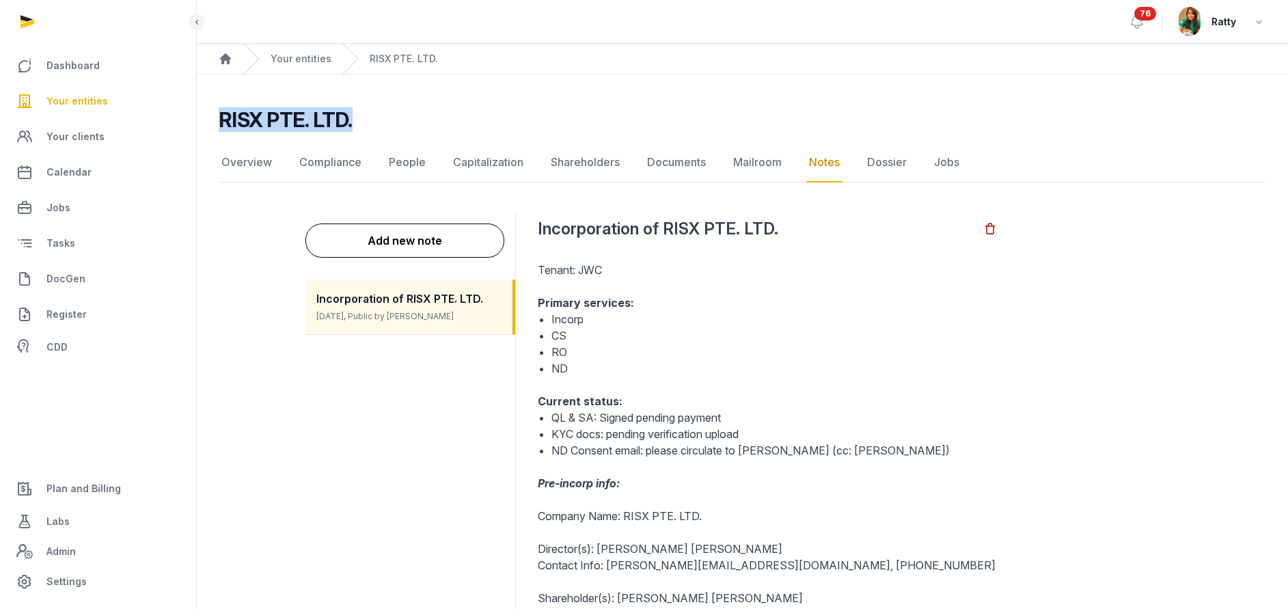
drag, startPoint x: 353, startPoint y: 119, endPoint x: 213, endPoint y: 118, distance: 140.8
click at [213, 118] on div "RISX PTE. LTD. Notes Overview Compliance People Capitalization Shareholders Doc…" at bounding box center [742, 548] width 1091 height 883
copy h2 "RISX PTE. LTD."
click at [408, 159] on link "People" at bounding box center [407, 163] width 42 height 40
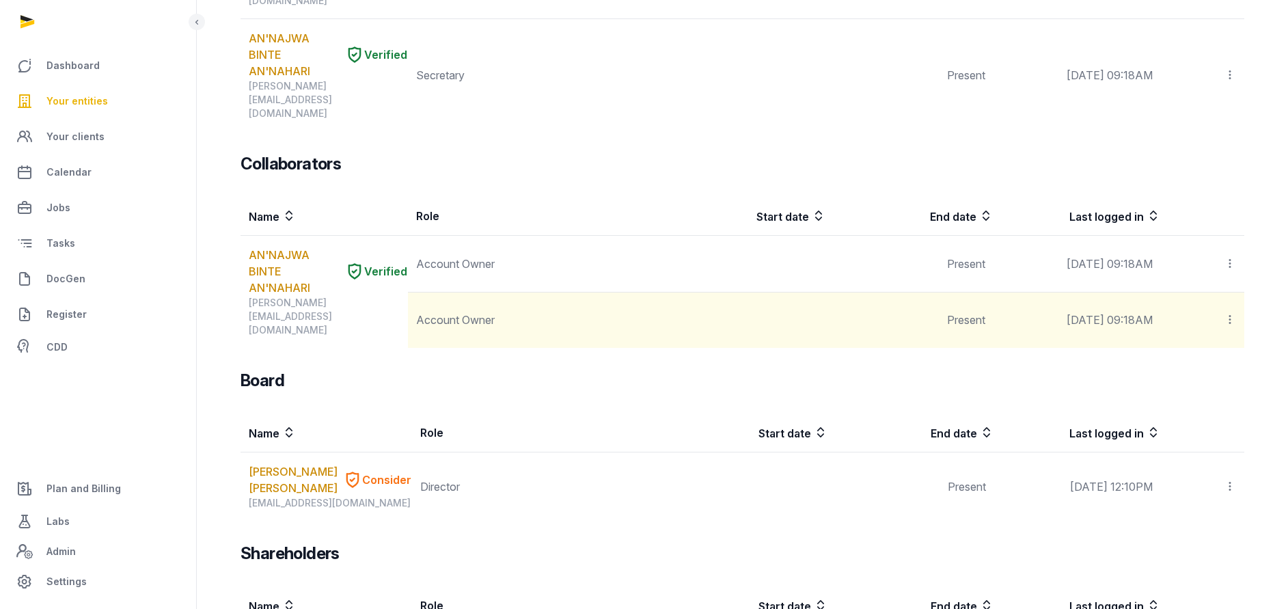
scroll to position [79, 0]
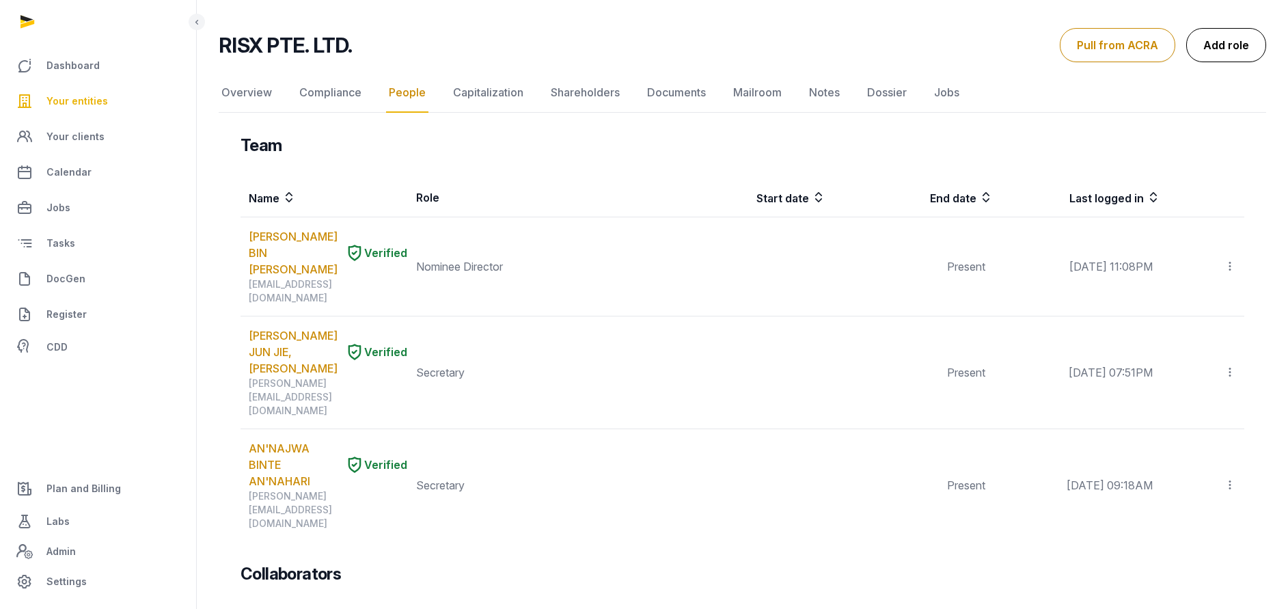
click at [1232, 46] on link "Add role" at bounding box center [1226, 45] width 80 height 34
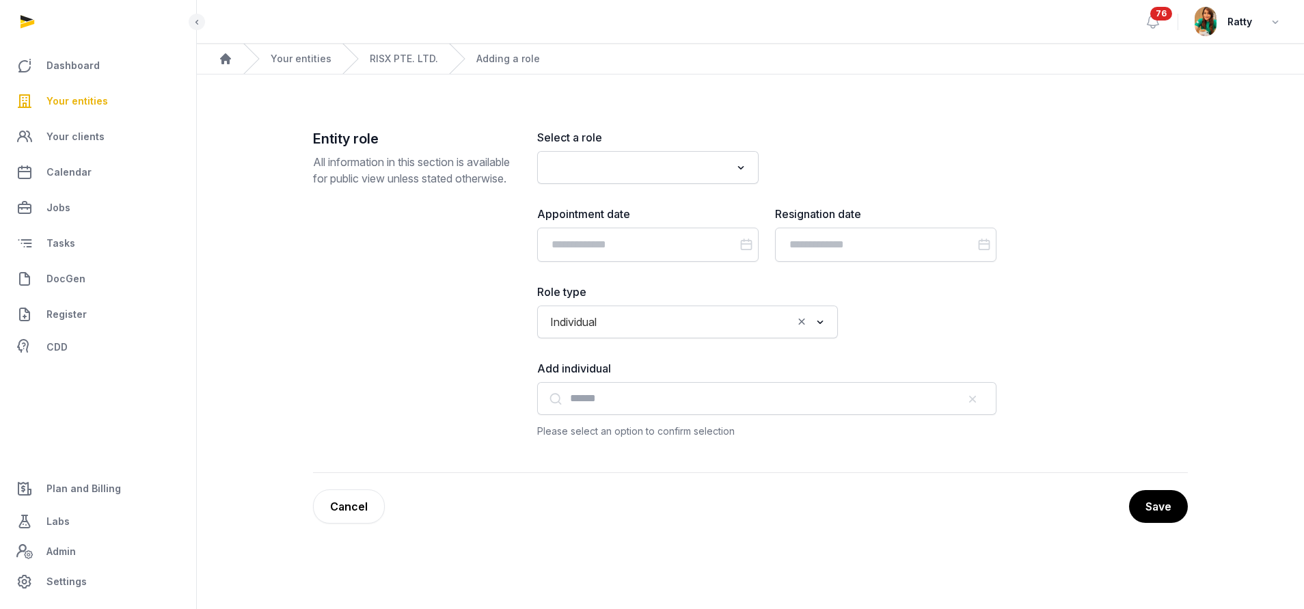
click at [607, 195] on div "Select a role Loading... Appointment date Resignation date Role type Individual…" at bounding box center [766, 284] width 459 height 310
click at [612, 169] on input "Search for option" at bounding box center [637, 167] width 185 height 19
click at [654, 197] on li "Ultimate Beneficiary Owner (UBO)" at bounding box center [648, 197] width 220 height 20
type input "**"
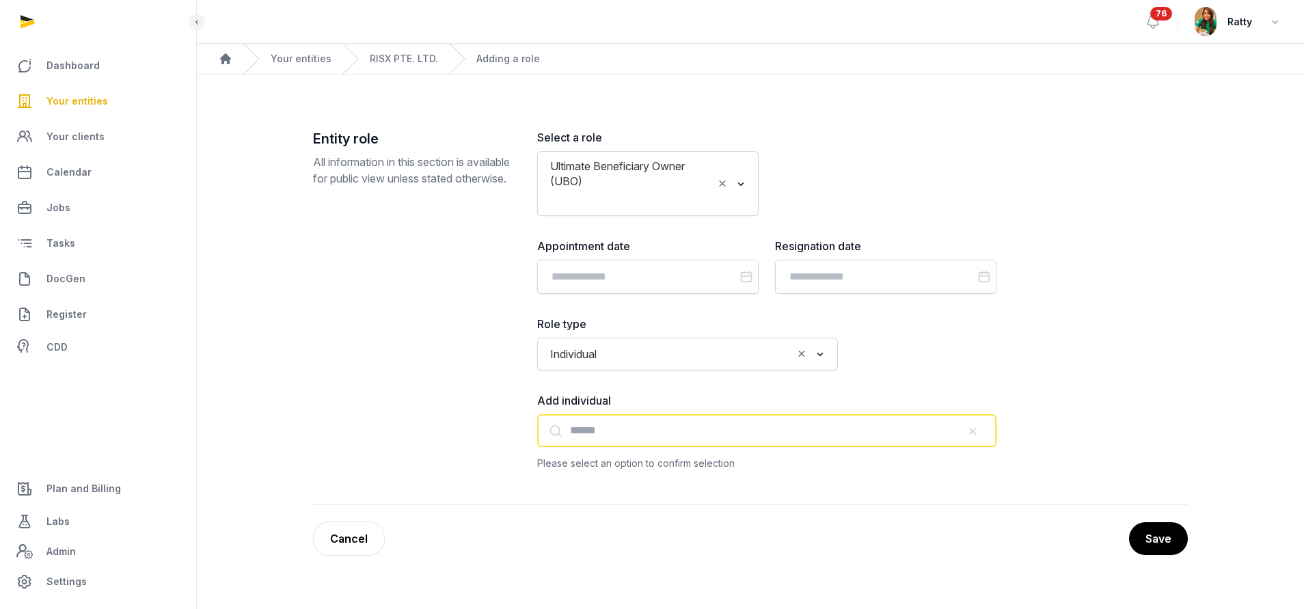
click at [611, 426] on input "text" at bounding box center [766, 430] width 459 height 33
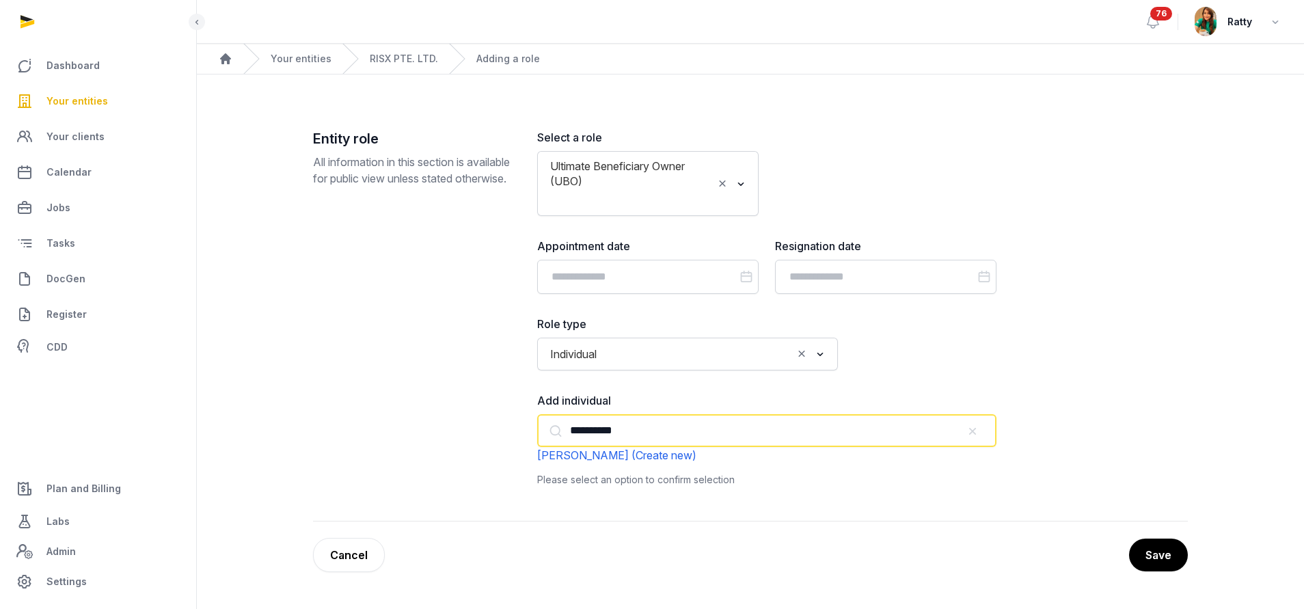
drag, startPoint x: 695, startPoint y: 430, endPoint x: 446, endPoint y: 440, distance: 248.9
click at [448, 440] on div "**********" at bounding box center [750, 325] width 875 height 392
click at [681, 433] on input "**********" at bounding box center [766, 430] width 459 height 33
type input "*"
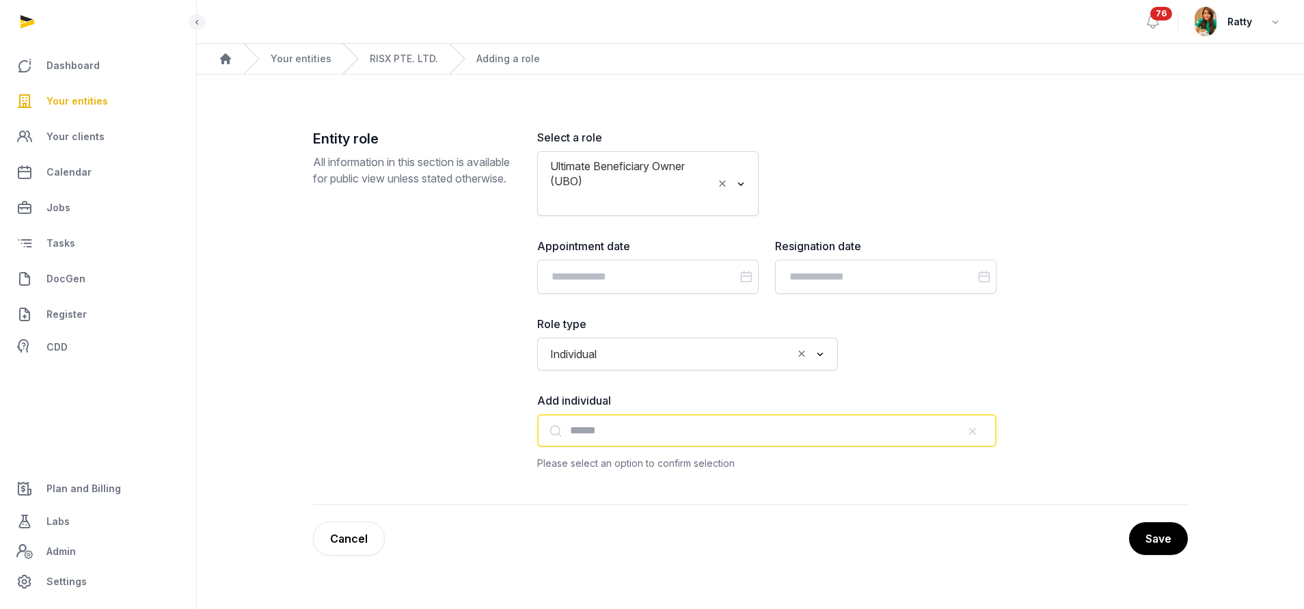
paste input "**********"
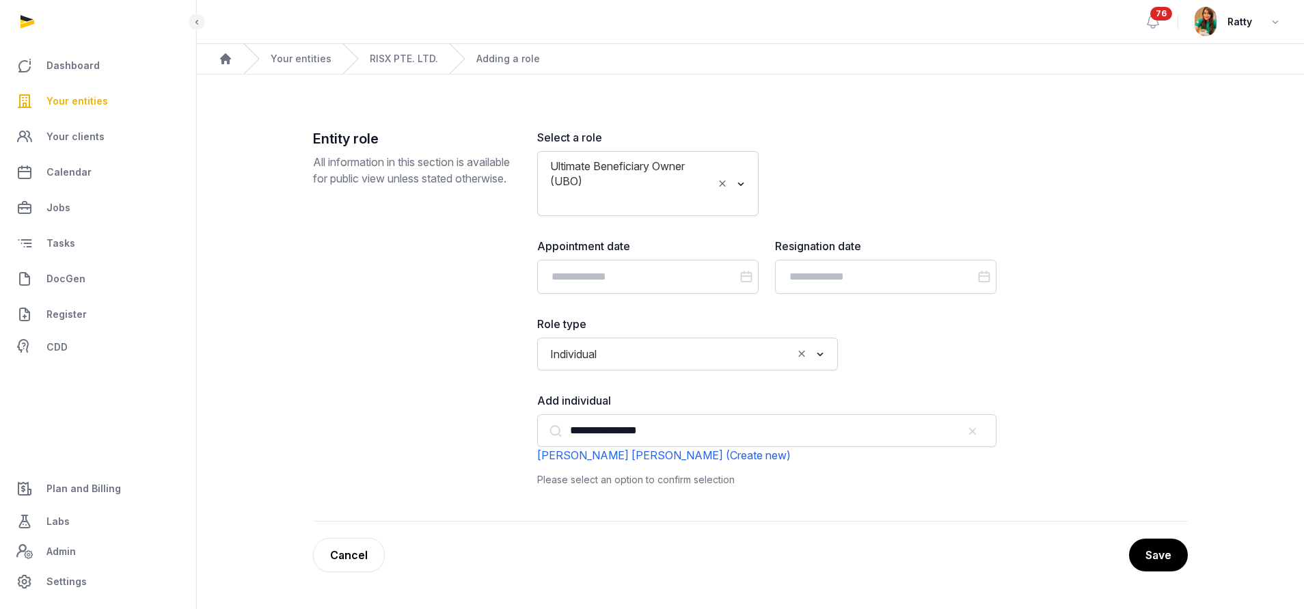
click at [1078, 403] on div "**********" at bounding box center [750, 325] width 875 height 392
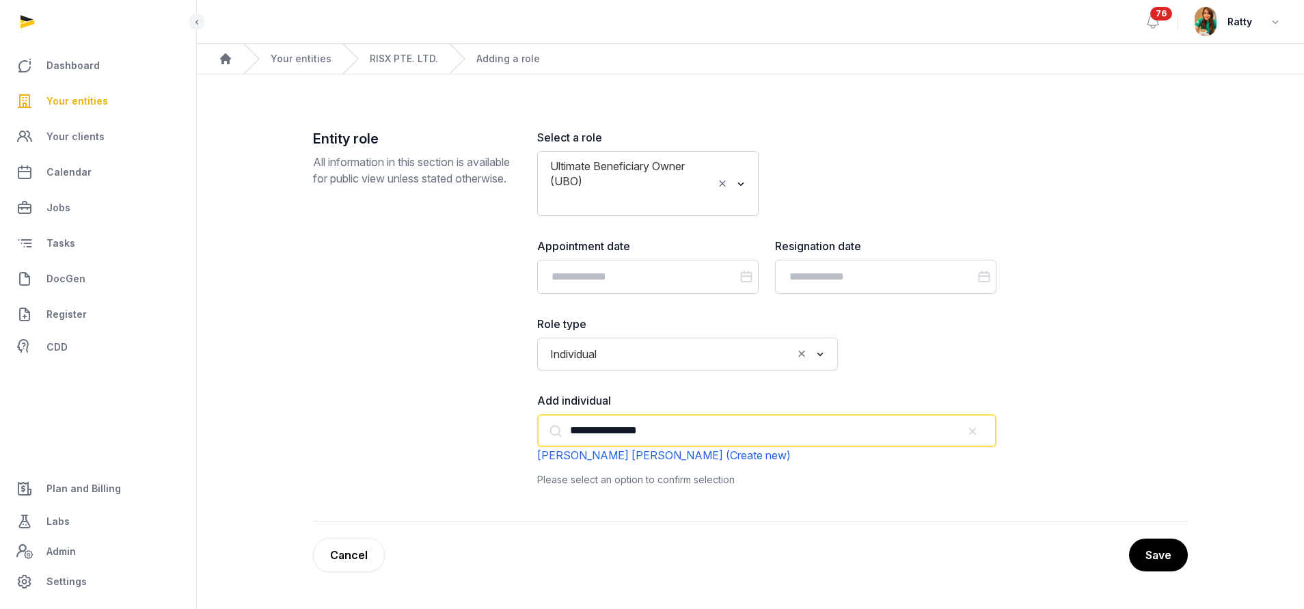
drag, startPoint x: 725, startPoint y: 437, endPoint x: -164, endPoint y: 449, distance: 889.0
click at [0, 449] on html "**********" at bounding box center [652, 304] width 1304 height 609
paste input "text"
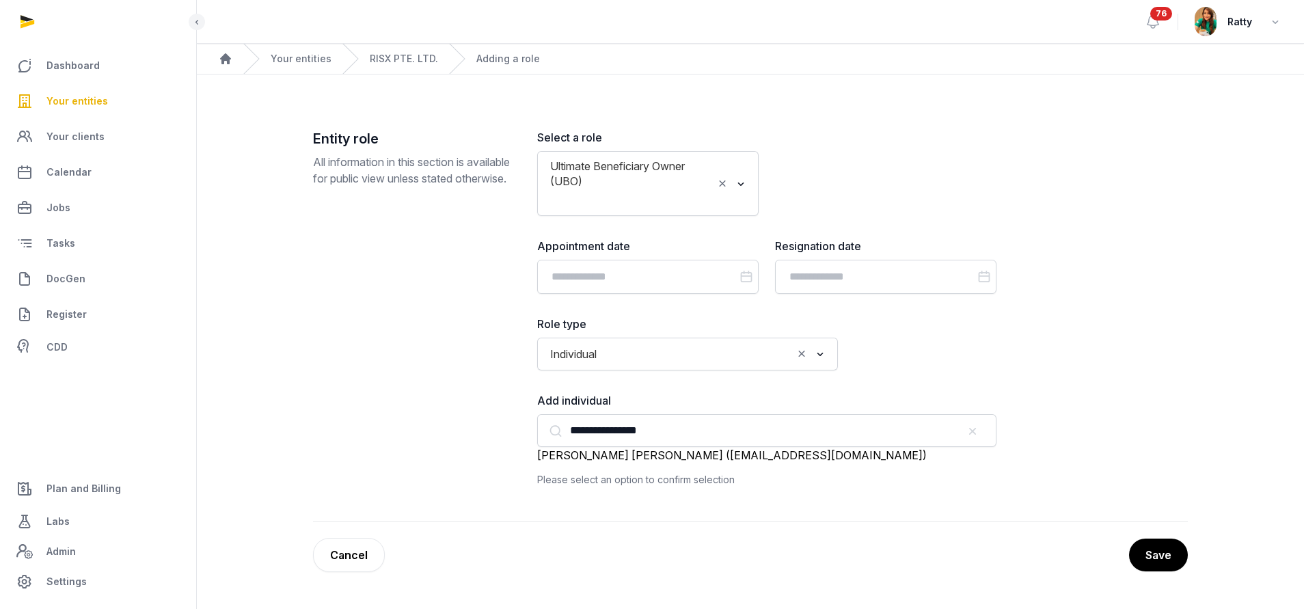
type input "**********"
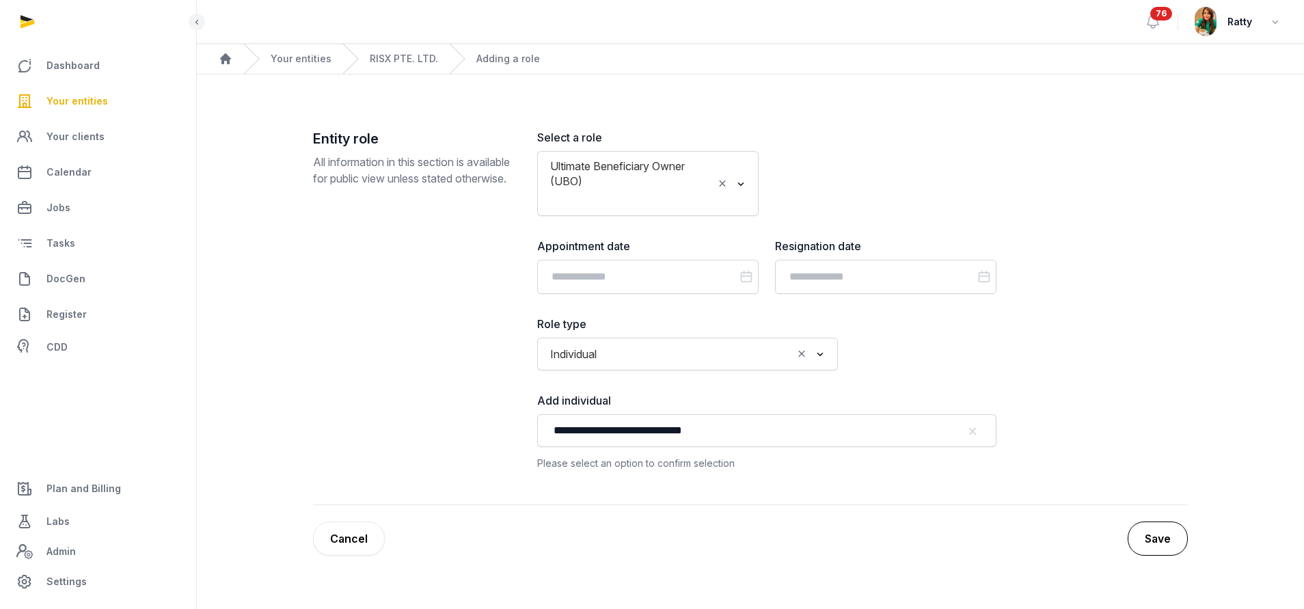
click at [1155, 532] on button "Save" at bounding box center [1157, 538] width 60 height 34
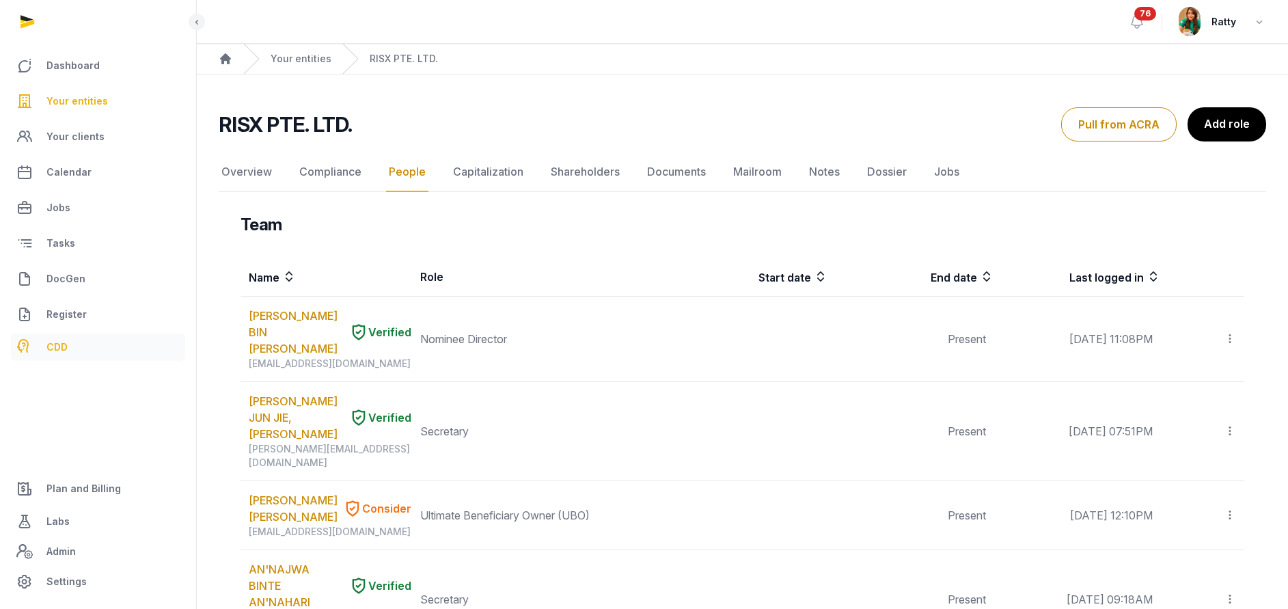
click at [67, 345] on span "CDD" at bounding box center [56, 347] width 21 height 16
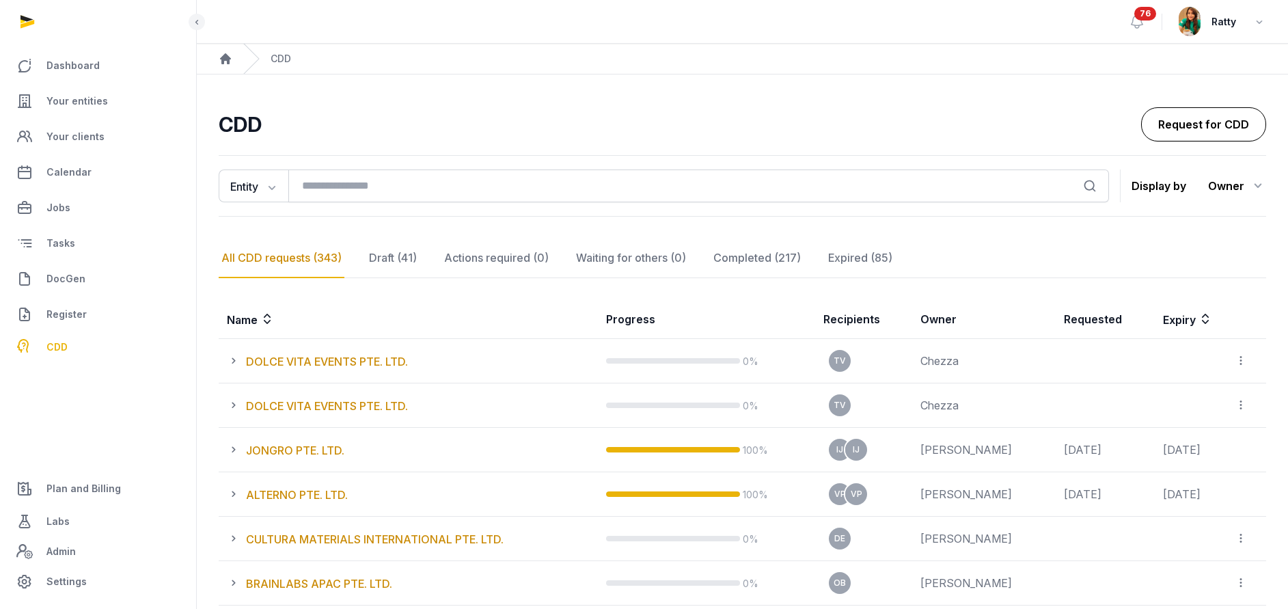
click at [1243, 124] on link "Request for CDD" at bounding box center [1203, 124] width 125 height 34
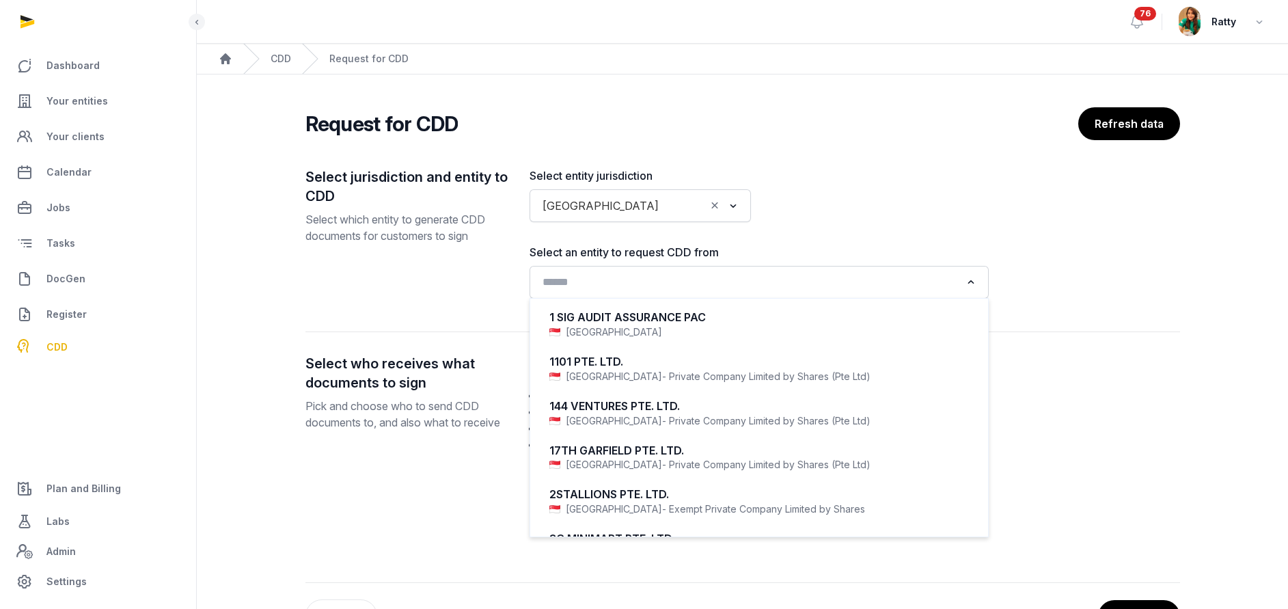
click at [587, 277] on input "Search for option" at bounding box center [749, 282] width 423 height 19
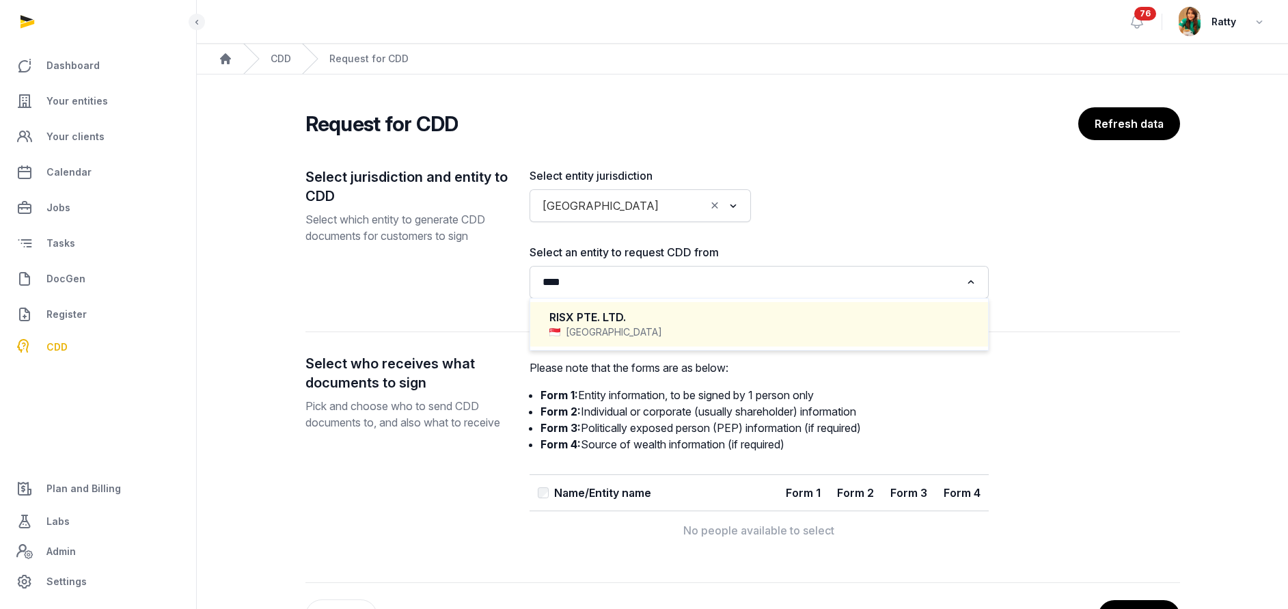
click at [629, 317] on div "RISX PTE. LTD." at bounding box center [759, 318] width 420 height 16
type input "****"
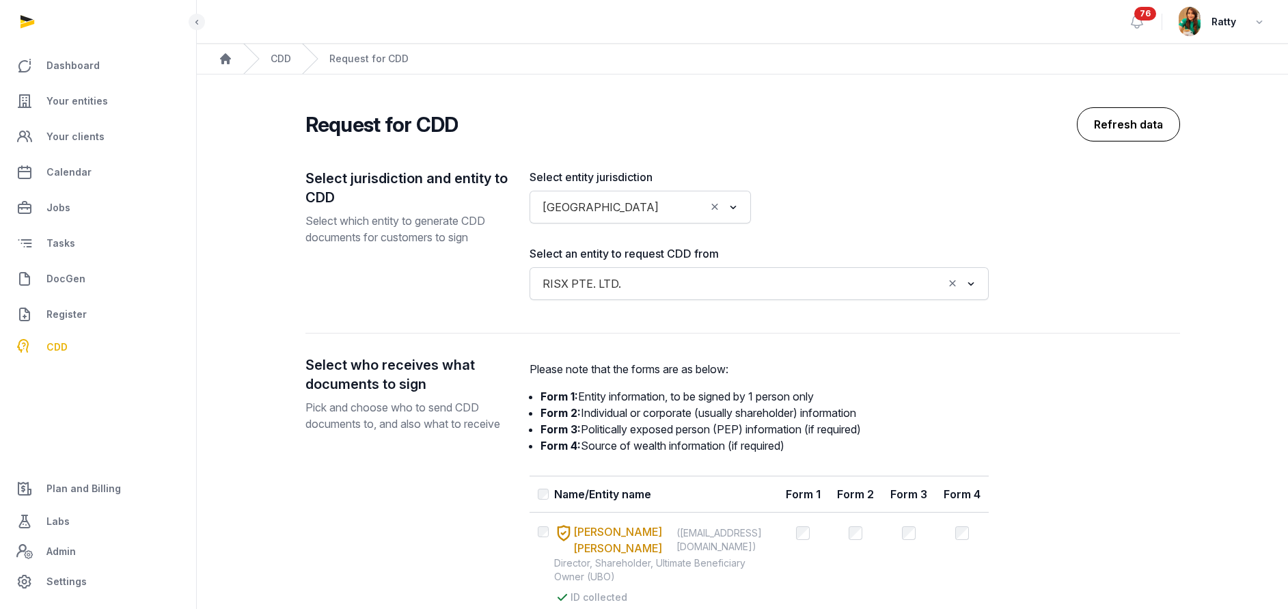
click at [1122, 121] on button "Refresh data" at bounding box center [1128, 124] width 103 height 34
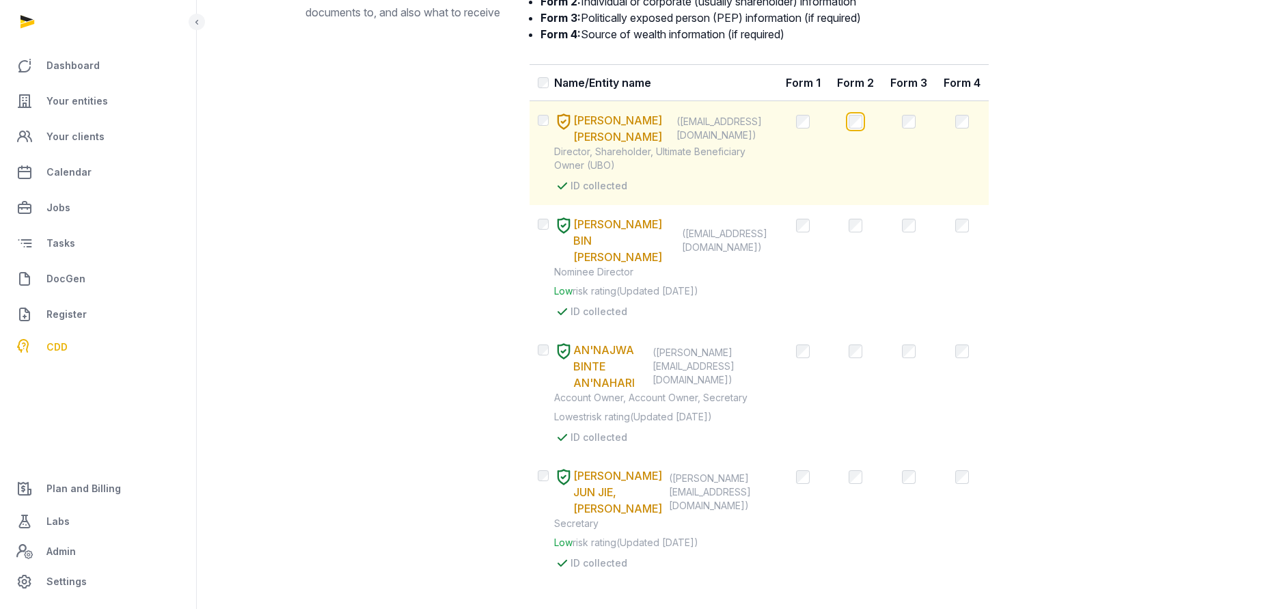
scroll to position [465, 0]
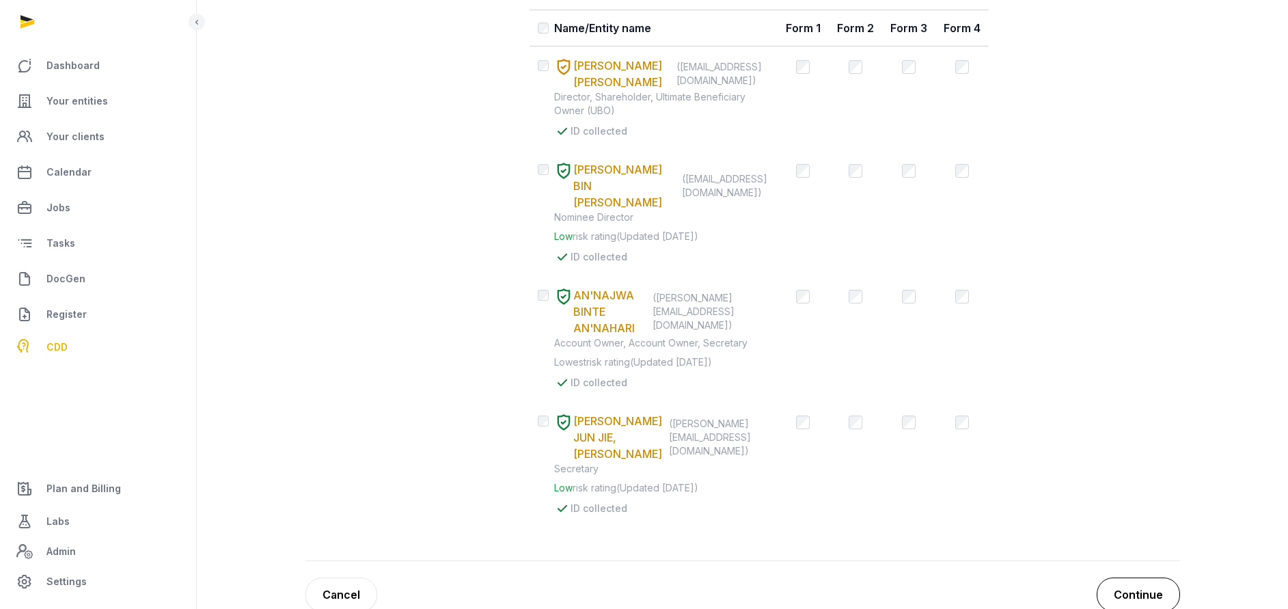
click at [1138, 577] on button "Continue" at bounding box center [1138, 594] width 83 height 34
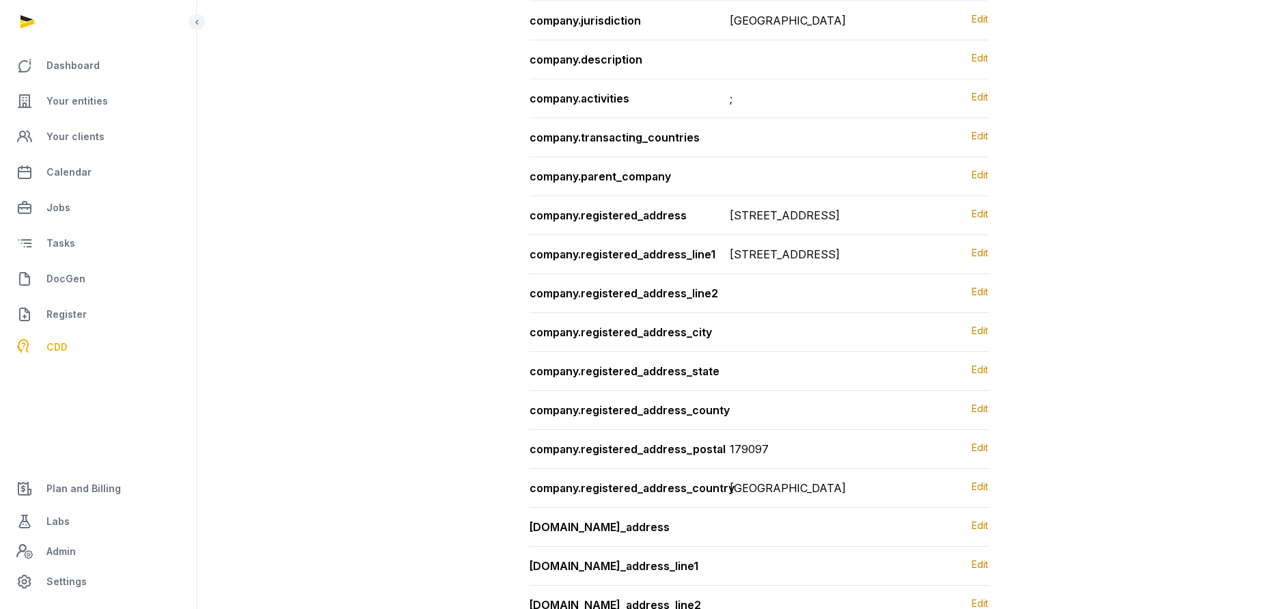
scroll to position [0, 0]
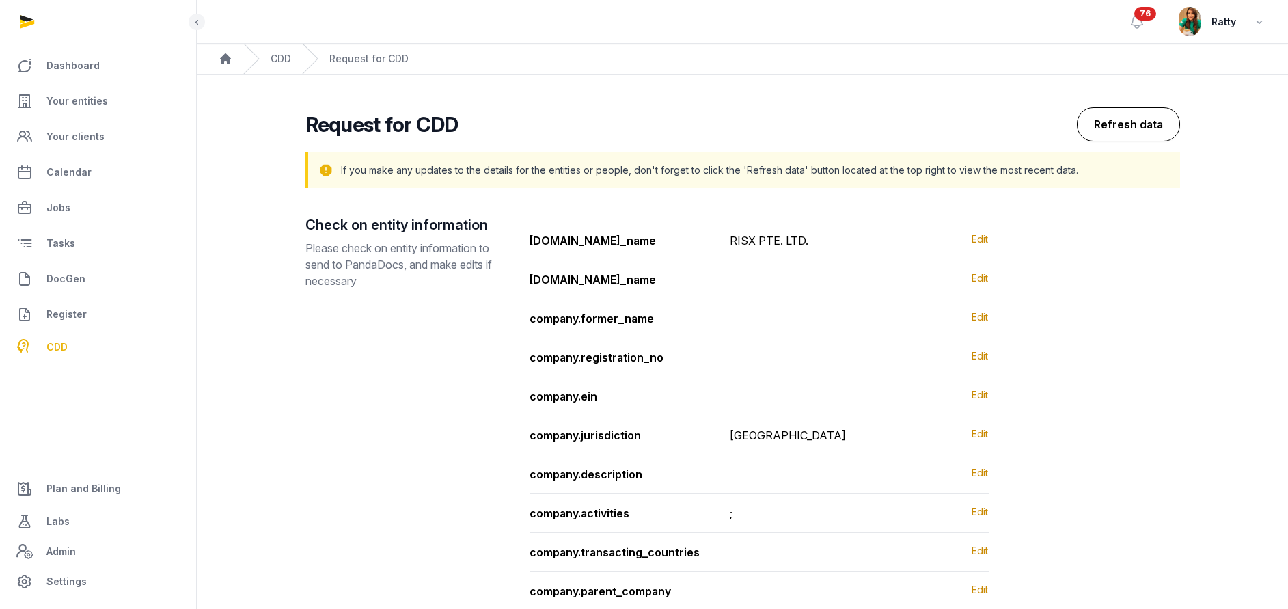
click at [1155, 131] on button "Refresh data" at bounding box center [1128, 124] width 103 height 34
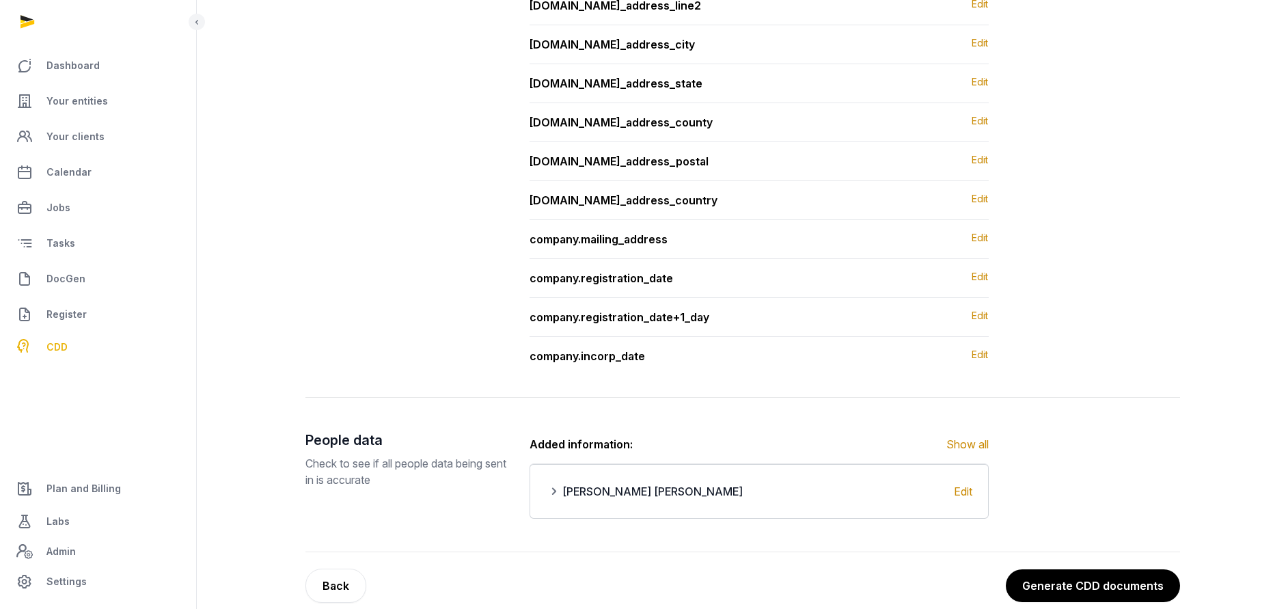
scroll to position [1050, 0]
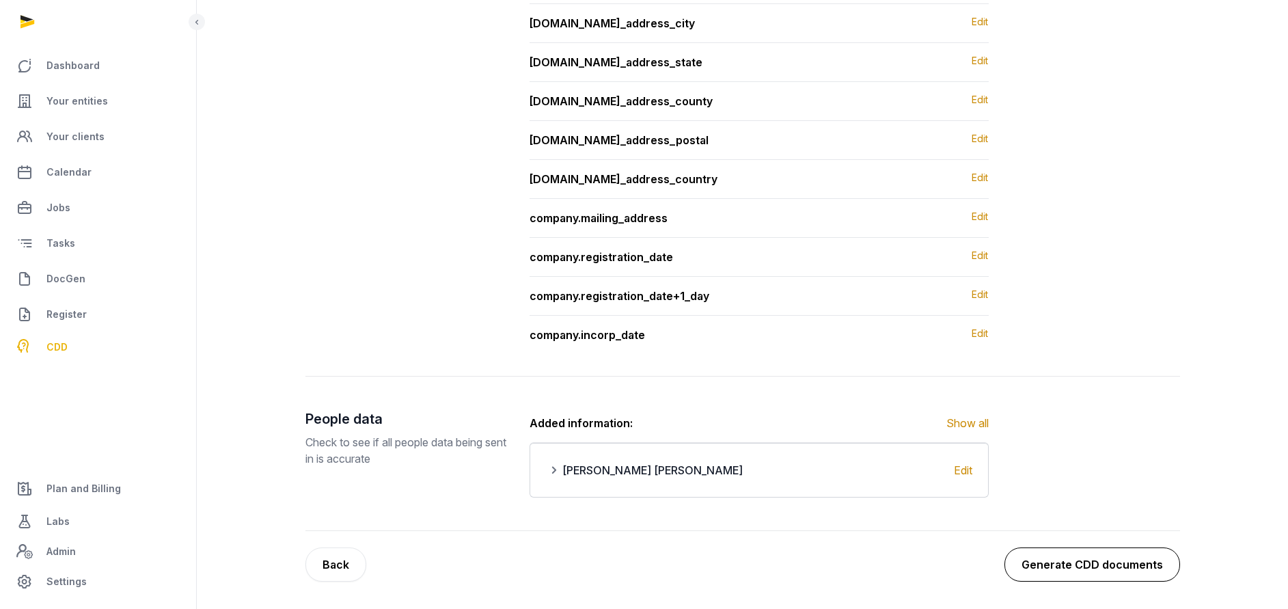
click at [1108, 564] on button "Generate CDD documents" at bounding box center [1092, 564] width 176 height 34
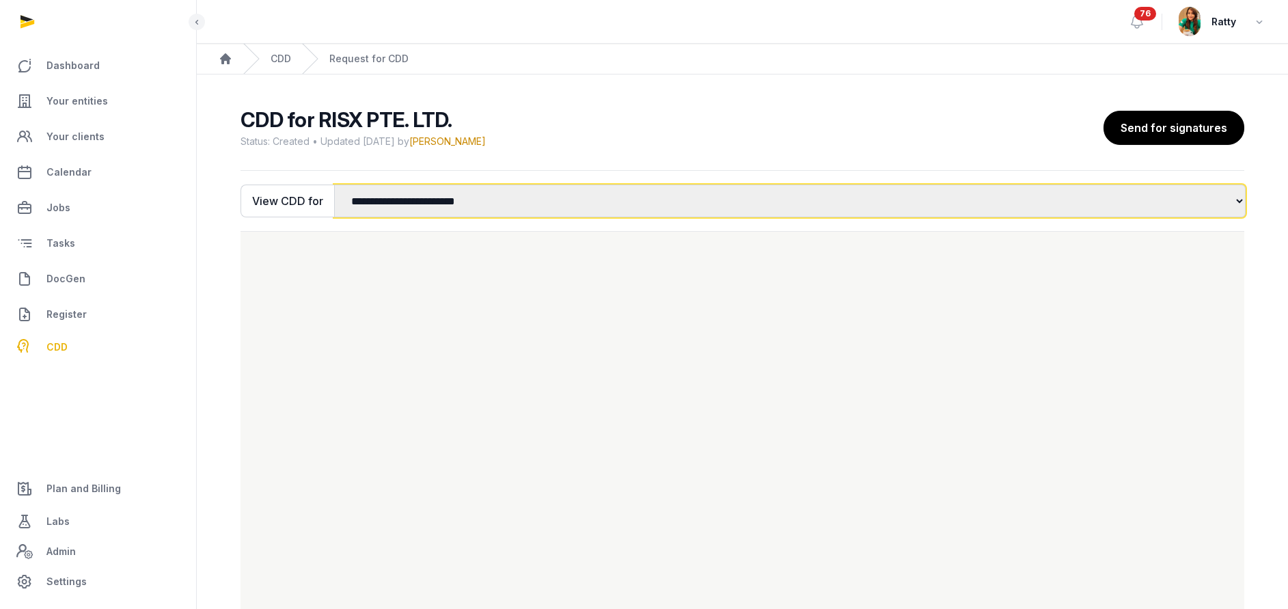
click at [581, 184] on select "**********" at bounding box center [790, 200] width 912 height 33
select select "*"
click at [334, 184] on select "**********" at bounding box center [790, 200] width 912 height 33
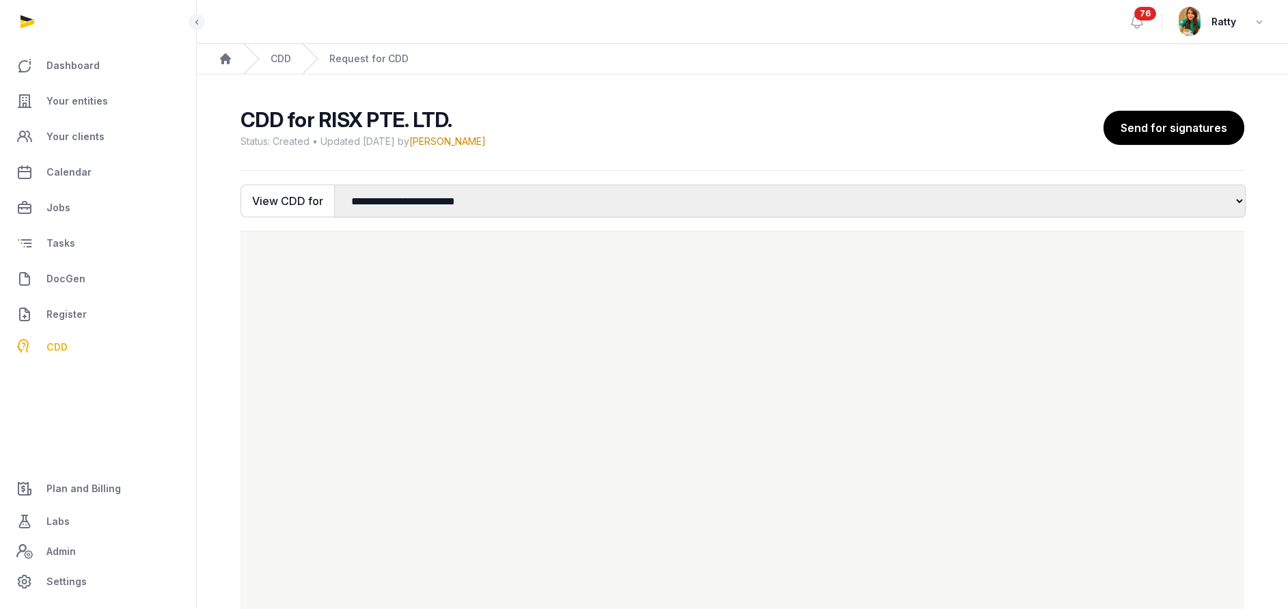
click at [0, 0] on div "Loading" at bounding box center [0, 0] width 0 height 0
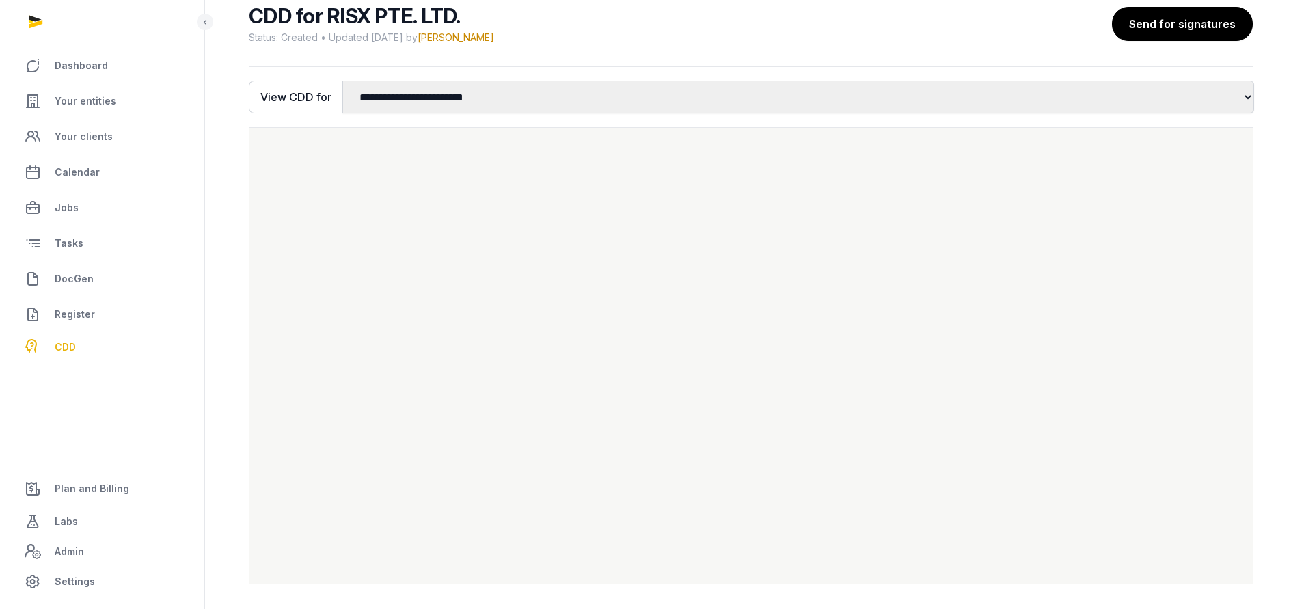
scroll to position [107, 0]
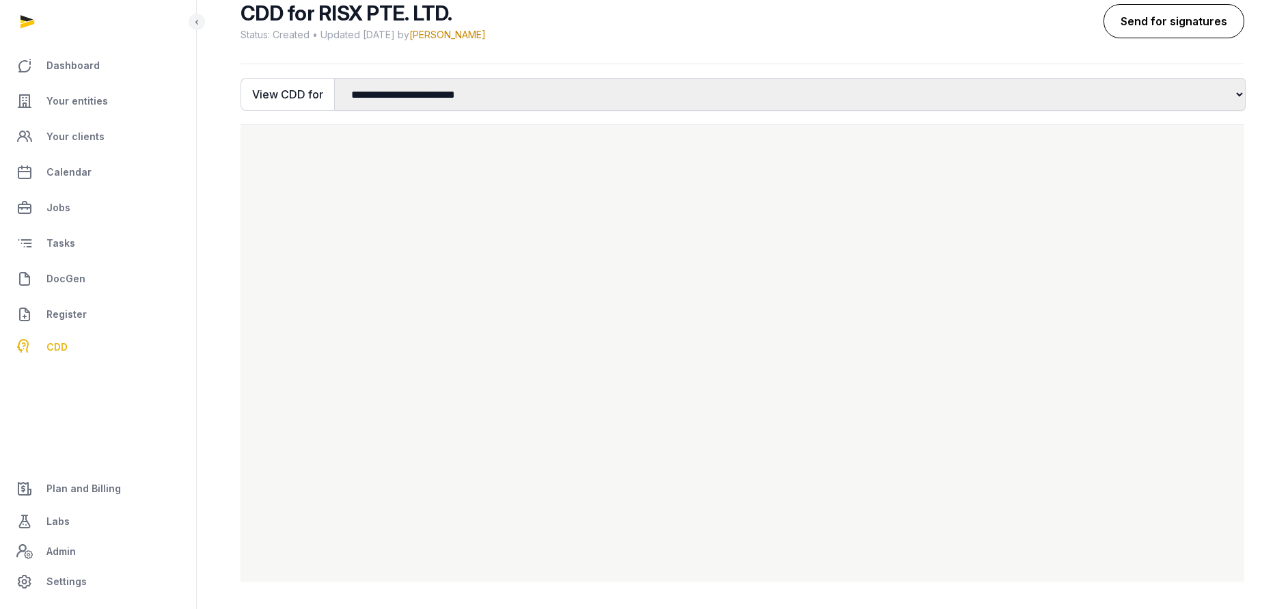
click at [1185, 28] on button "Send for signatures" at bounding box center [1174, 21] width 141 height 34
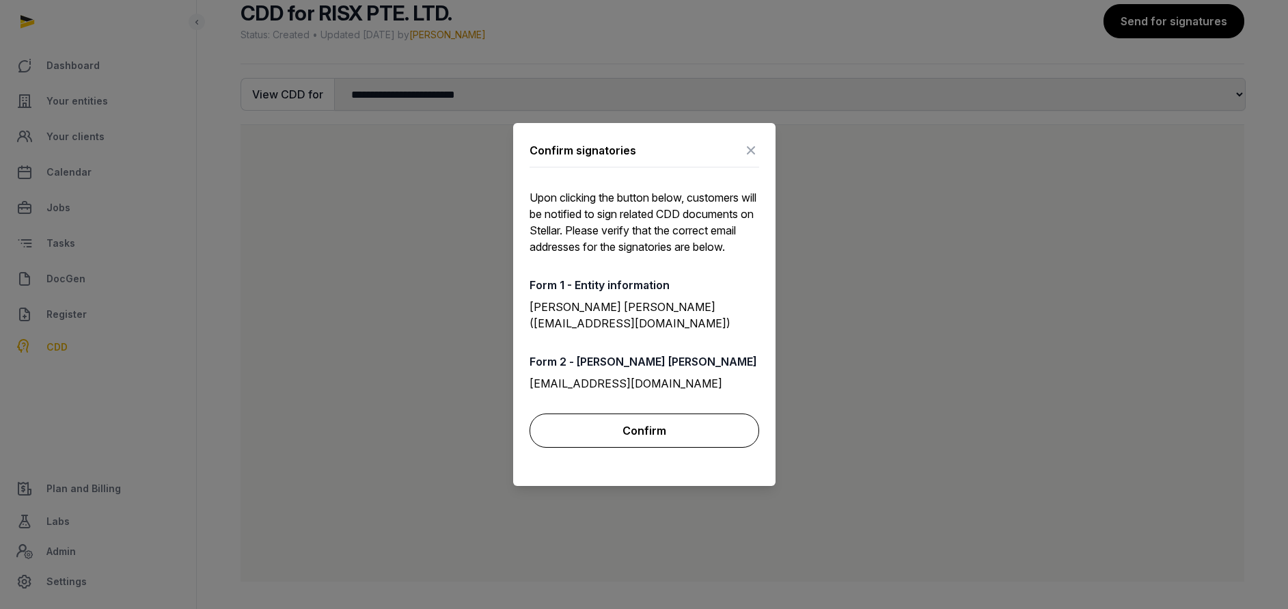
click at [620, 430] on button "Confirm" at bounding box center [645, 430] width 230 height 34
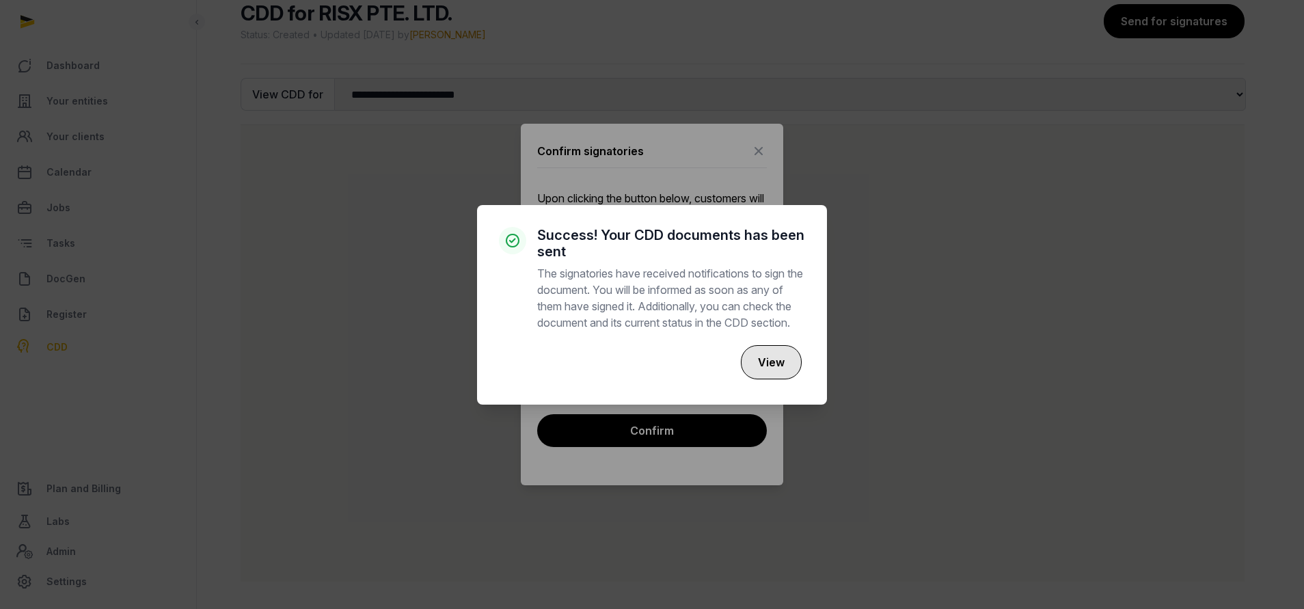
click at [769, 366] on button "View" at bounding box center [771, 362] width 61 height 34
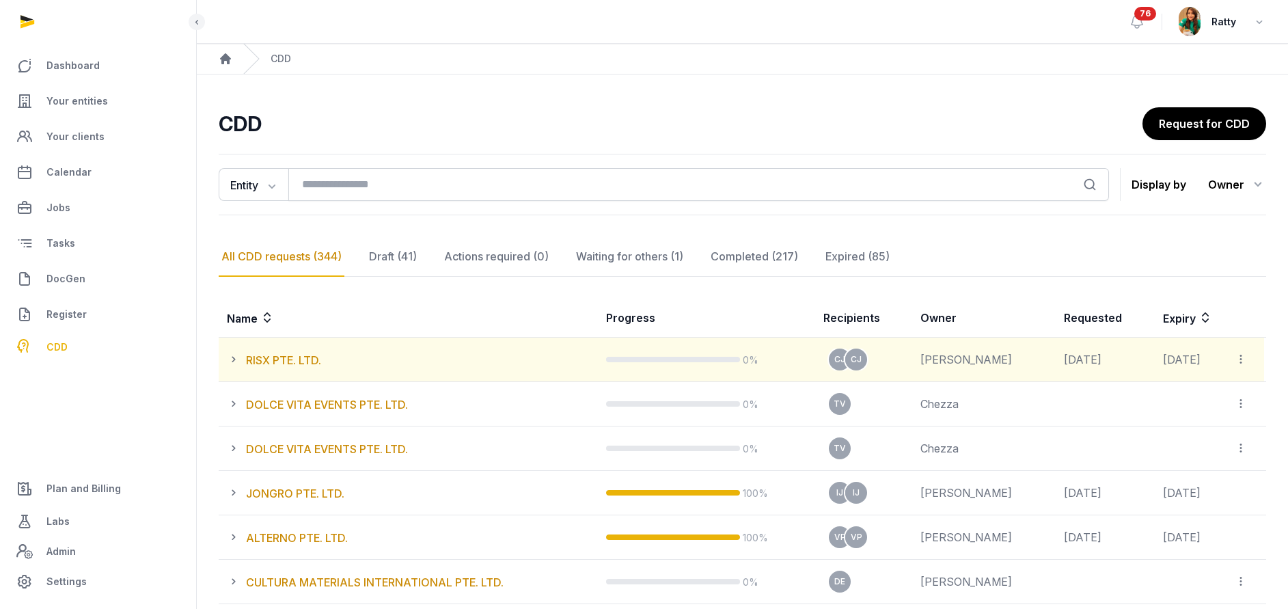
click at [1240, 369] on td "View all CDD links Expire all CDD" at bounding box center [1246, 360] width 38 height 44
click at [1240, 366] on div at bounding box center [1246, 359] width 22 height 19
click at [1216, 394] on span "View all CDD links" at bounding box center [1198, 396] width 88 height 14
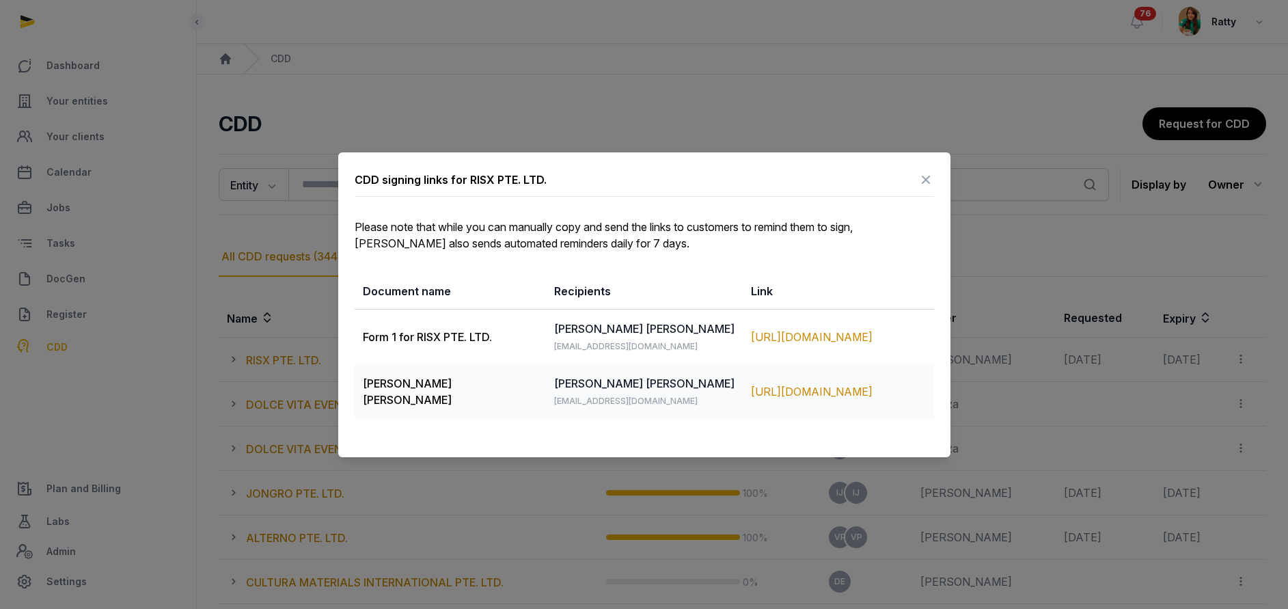
drag, startPoint x: 366, startPoint y: 337, endPoint x: 888, endPoint y: 408, distance: 527.5
click at [888, 408] on tbody "Form 1 for RISX PTE. LTD. COWAN MARK JAMES mark@risx.co https://app.pandadoc.co…" at bounding box center [644, 364] width 579 height 110
copy tbody "orm 1 for RISX PTE. LTD. COWAN MARK JAMES mark@risx.co https://app.pandadoc.com…"
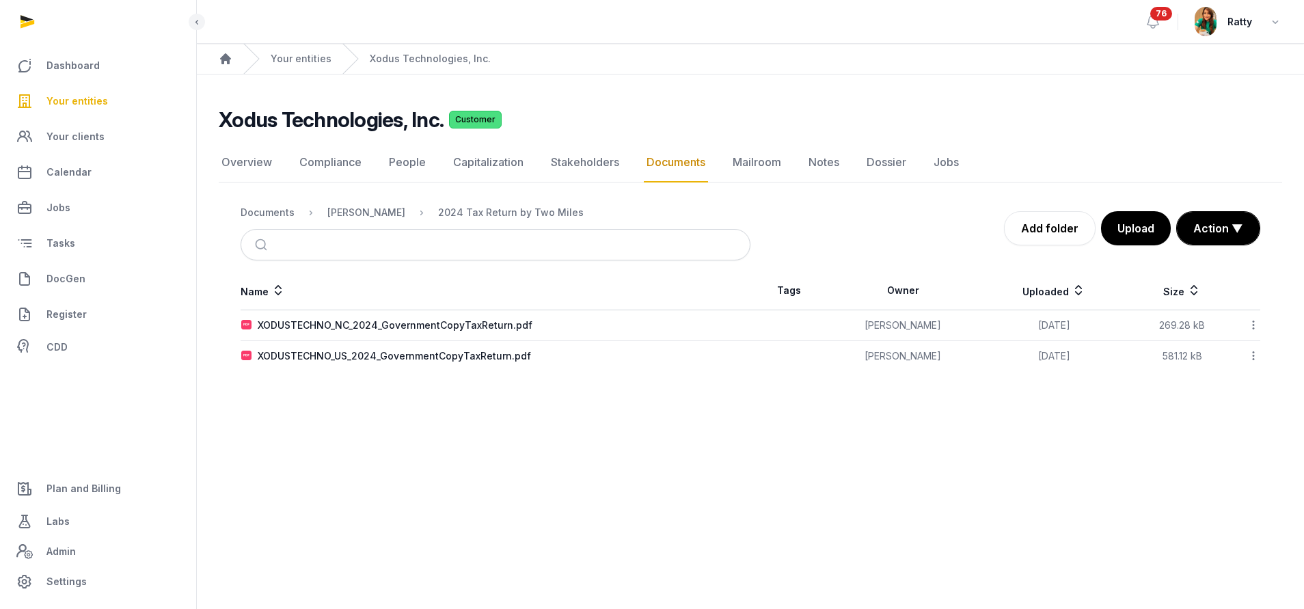
click at [396, 318] on td "XODUSTECHNO_NC_2024_GovernmentCopyTaxReturn.pdf" at bounding box center [496, 325] width 510 height 31
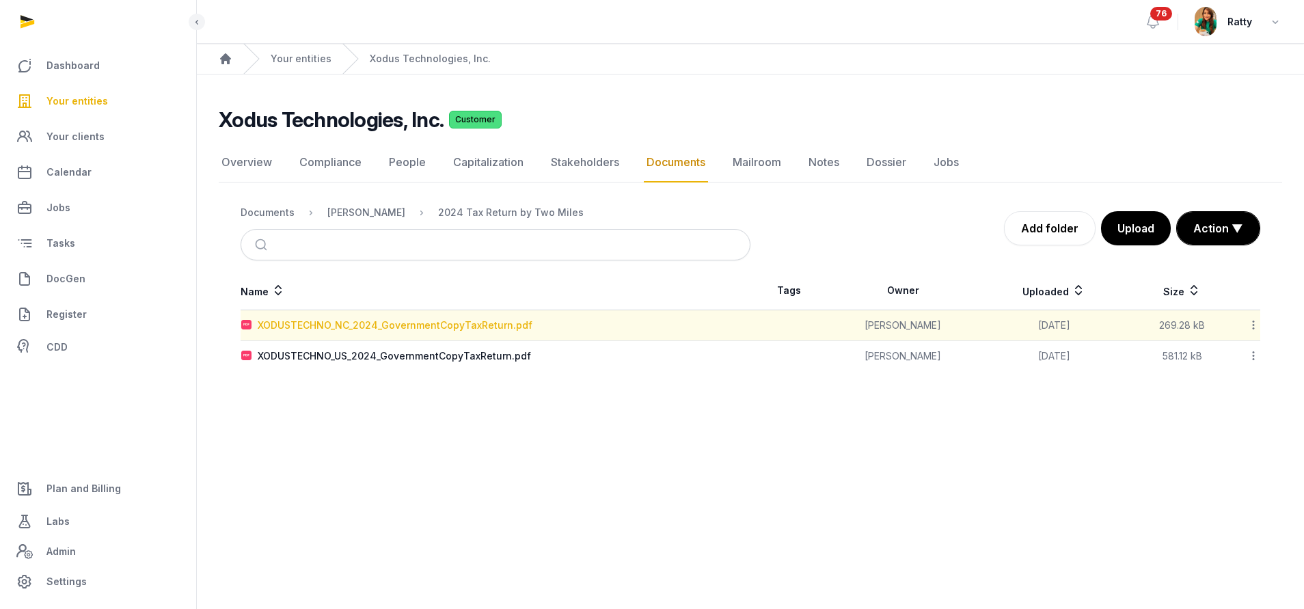
click at [384, 330] on div "XODUSTECHNO_NC_2024_GovernmentCopyTaxReturn.pdf" at bounding box center [395, 325] width 275 height 14
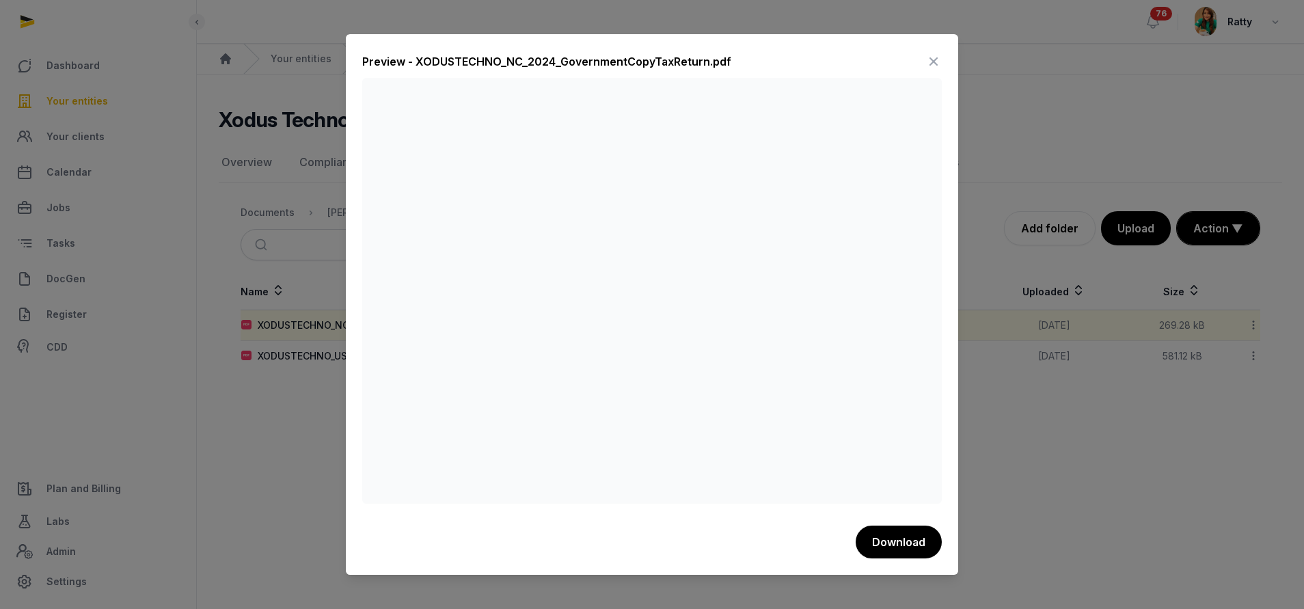
click at [933, 59] on icon at bounding box center [933, 62] width 16 height 22
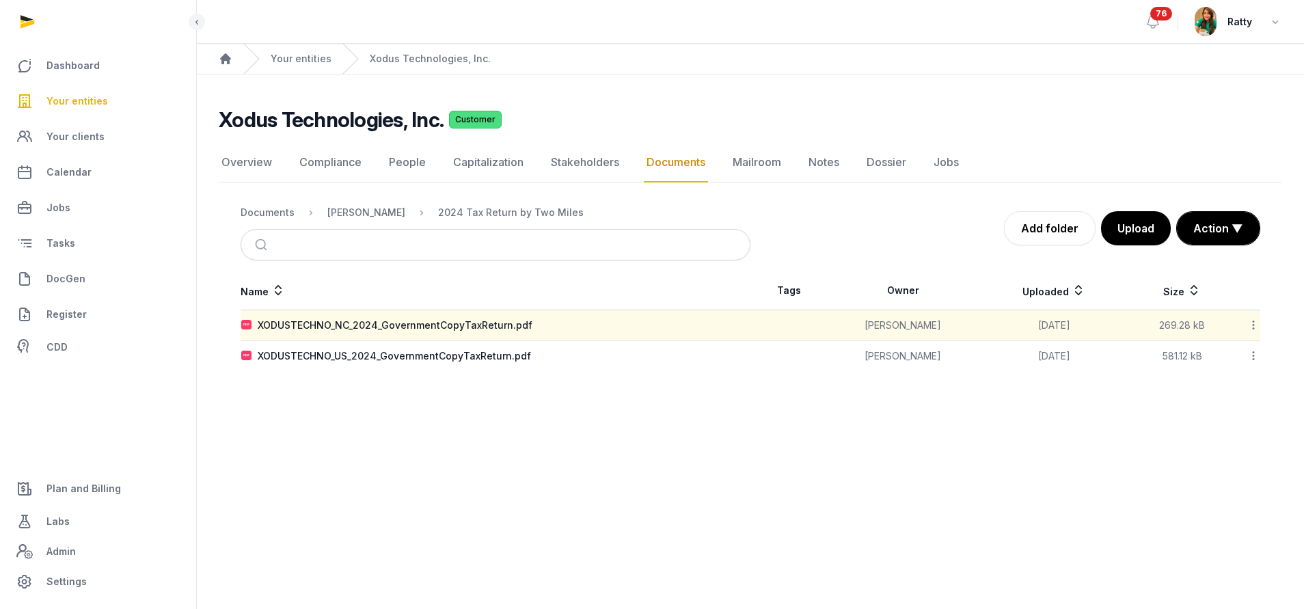
click at [1257, 323] on icon at bounding box center [1253, 325] width 12 height 14
click at [1222, 361] on div "Download" at bounding box center [1204, 360] width 109 height 25
click at [1253, 353] on icon at bounding box center [1253, 355] width 12 height 14
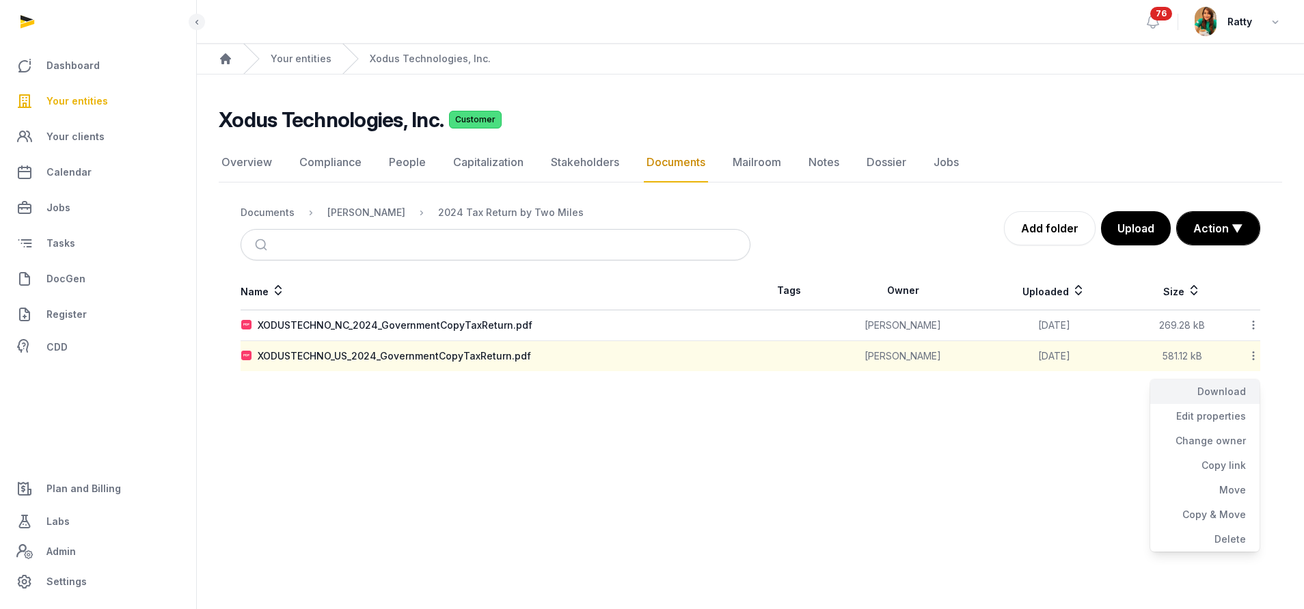
click at [1228, 384] on div "Download" at bounding box center [1204, 391] width 109 height 25
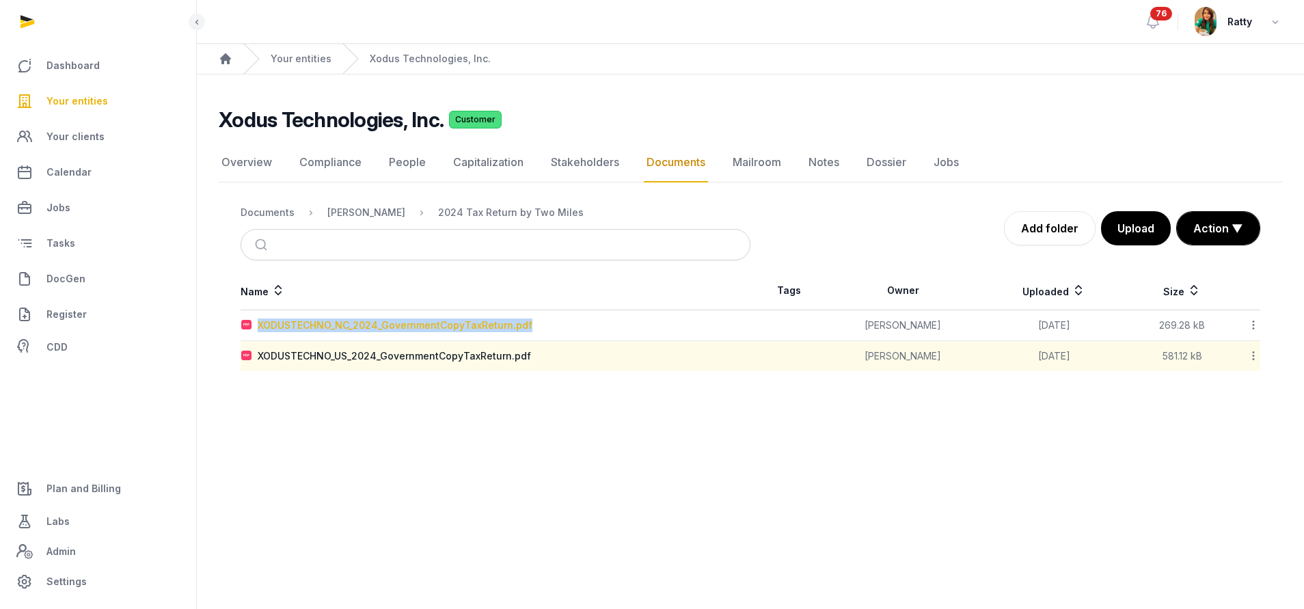
drag, startPoint x: 536, startPoint y: 329, endPoint x: 259, endPoint y: 322, distance: 276.8
click at [259, 322] on div "XODUSTECHNO_NC_2024_GovernmentCopyTaxReturn.pdf" at bounding box center [495, 325] width 508 height 14
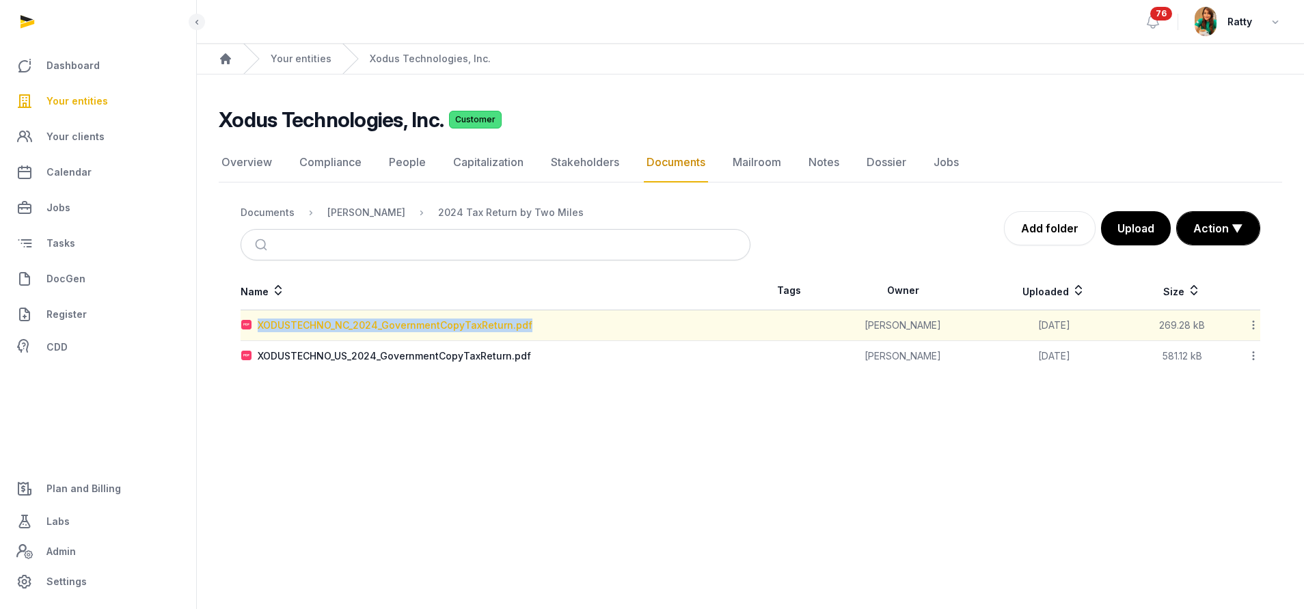
copy div "XODUSTECHNO_NC_2024_GovernmentCopyTaxReturn.pdf"
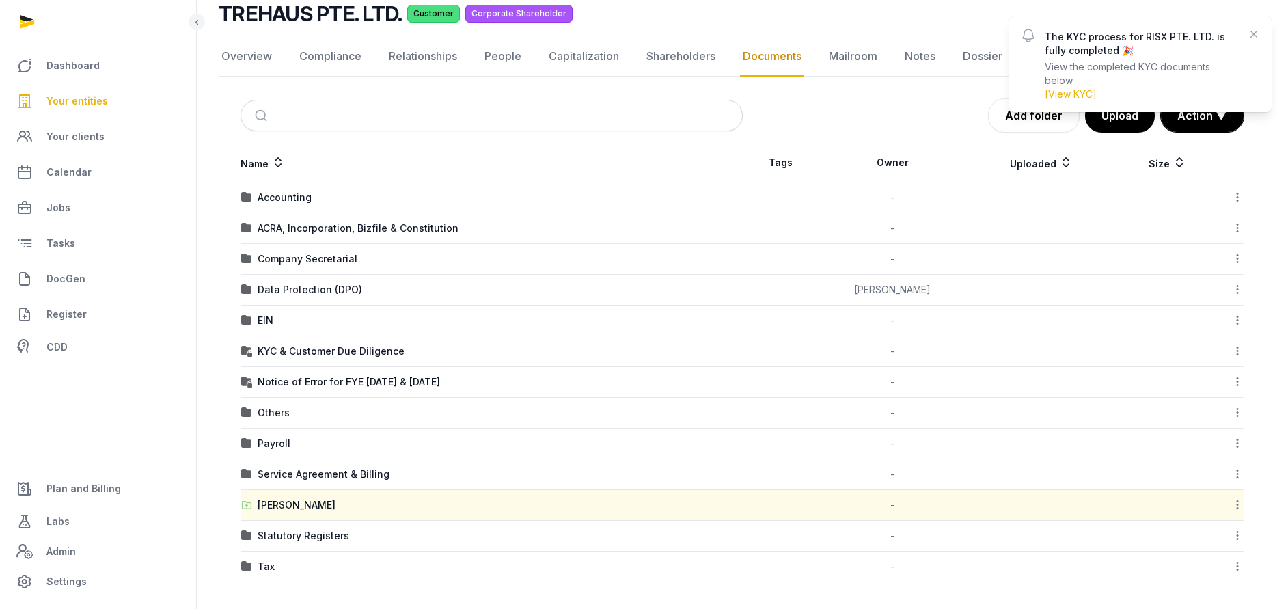
drag, startPoint x: 0, startPoint y: 0, endPoint x: 68, endPoint y: 99, distance: 120.0
click at [68, 99] on span "Your entities" at bounding box center [76, 101] width 61 height 16
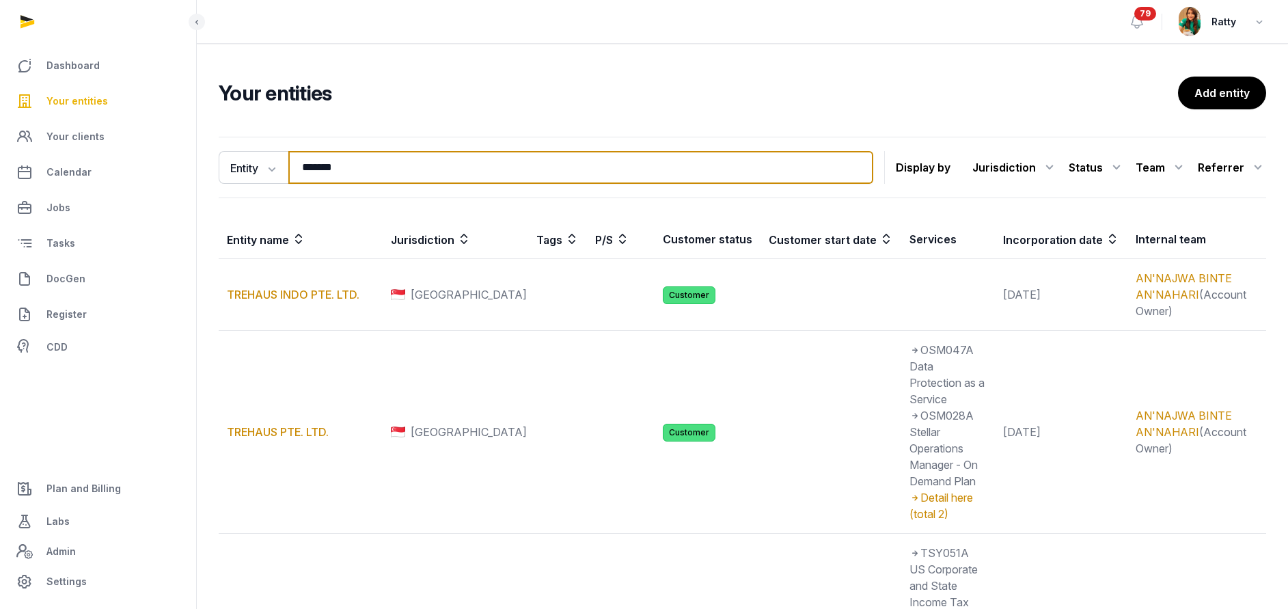
drag, startPoint x: 357, startPoint y: 168, endPoint x: 24, endPoint y: 46, distance: 354.5
click at [202, 122] on div "Your entities Add entity Entity Entity People Tags Services ******* Search Disp…" at bounding box center [742, 478] width 1091 height 802
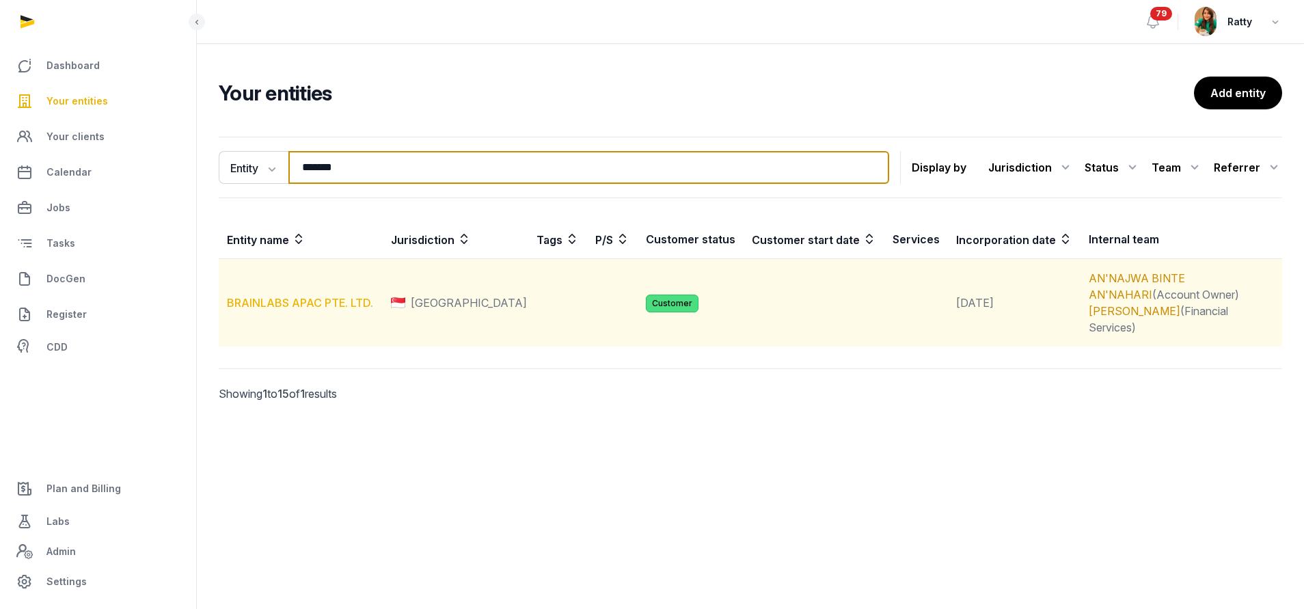
type input "*******"
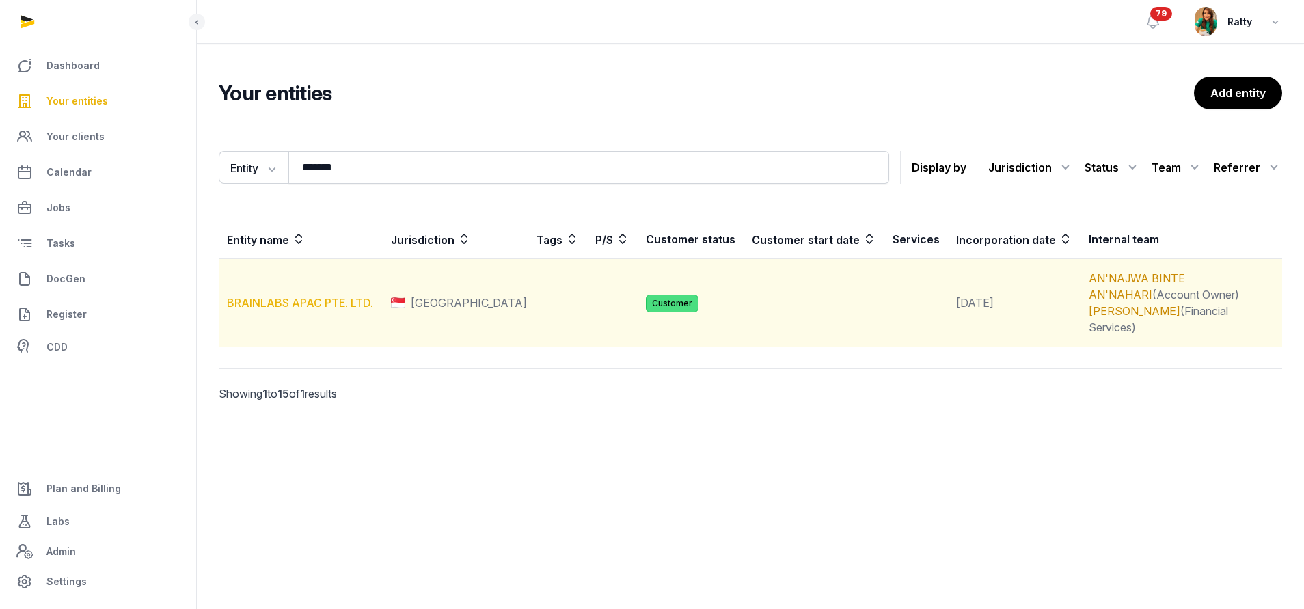
click at [283, 296] on link "BRAINLABS APAC PTE. LTD." at bounding box center [300, 303] width 146 height 14
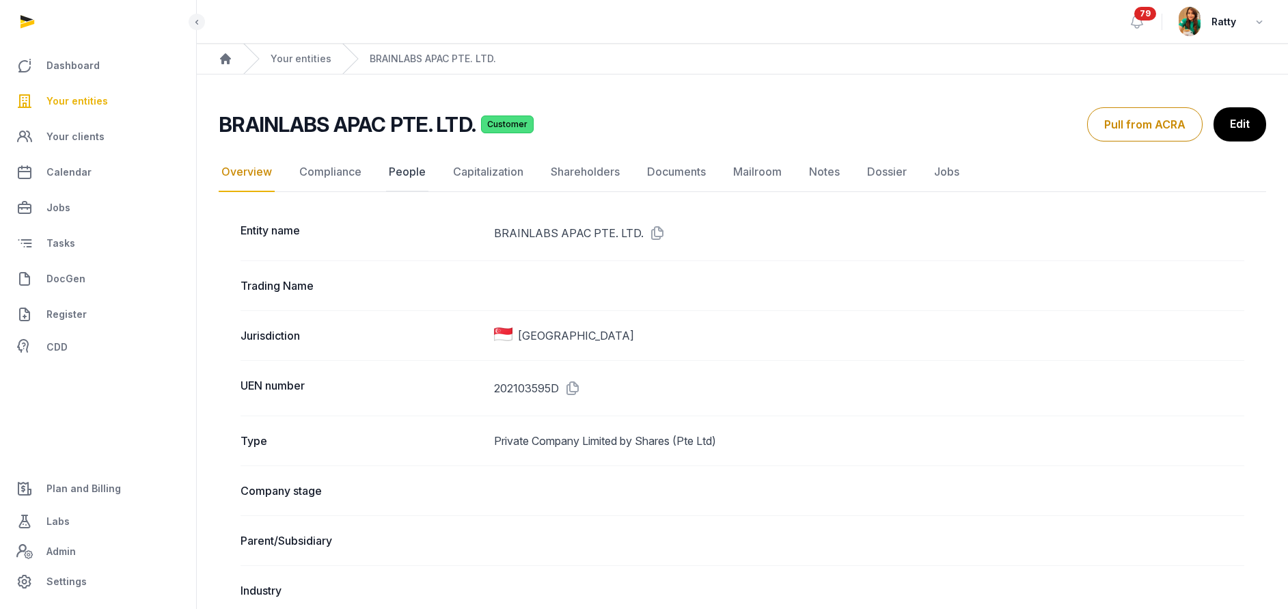
click at [401, 175] on link "People" at bounding box center [407, 172] width 42 height 40
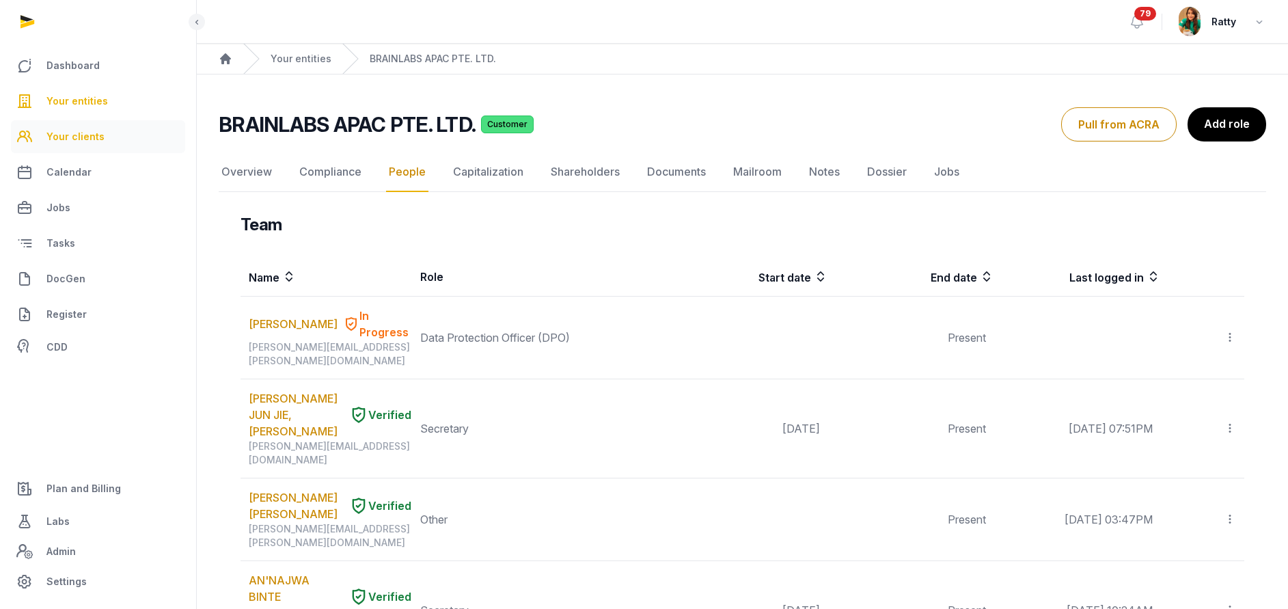
click at [90, 124] on link "Your clients" at bounding box center [98, 136] width 174 height 33
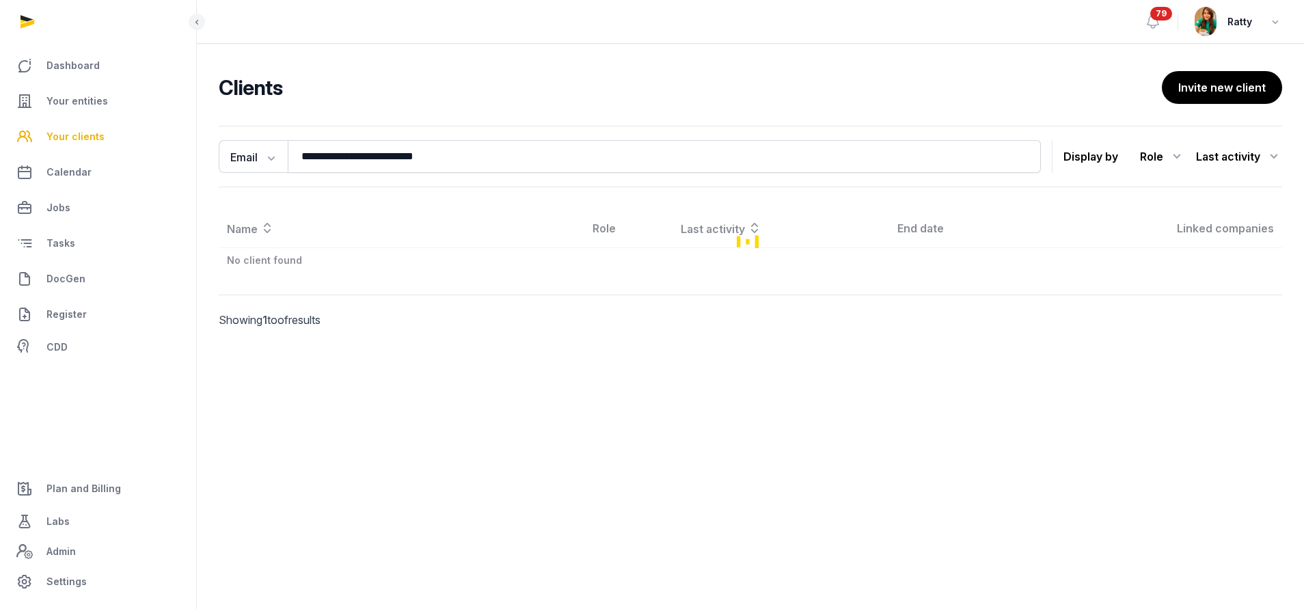
click at [95, 111] on link "Your entities" at bounding box center [98, 101] width 174 height 33
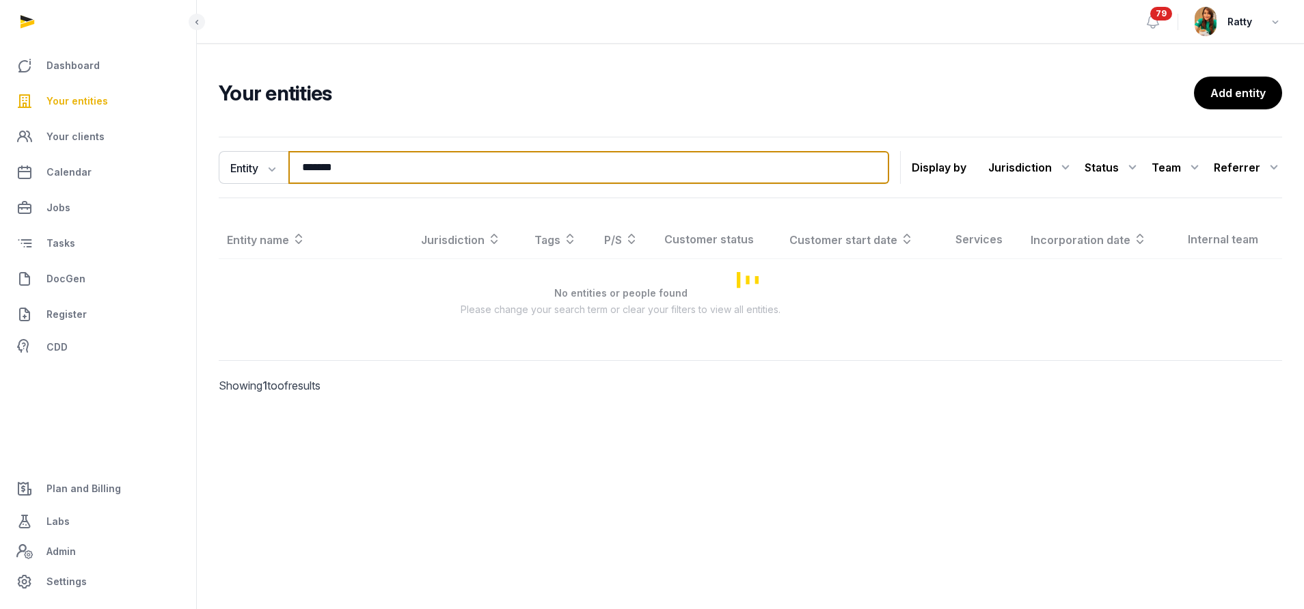
drag, startPoint x: 329, startPoint y: 173, endPoint x: -37, endPoint y: 163, distance: 366.4
click at [0, 163] on html "Dashboard Your entities Your clients Calendar Jobs Tasks DocGen Register CDD Pl…" at bounding box center [652, 304] width 1304 height 609
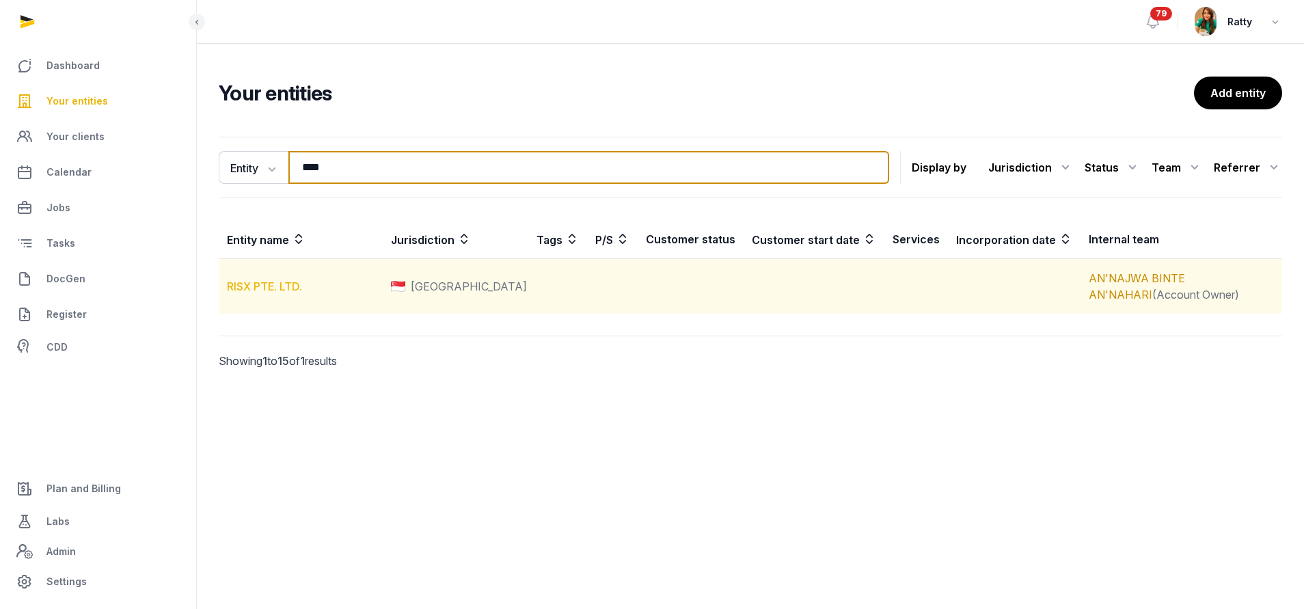
type input "****"
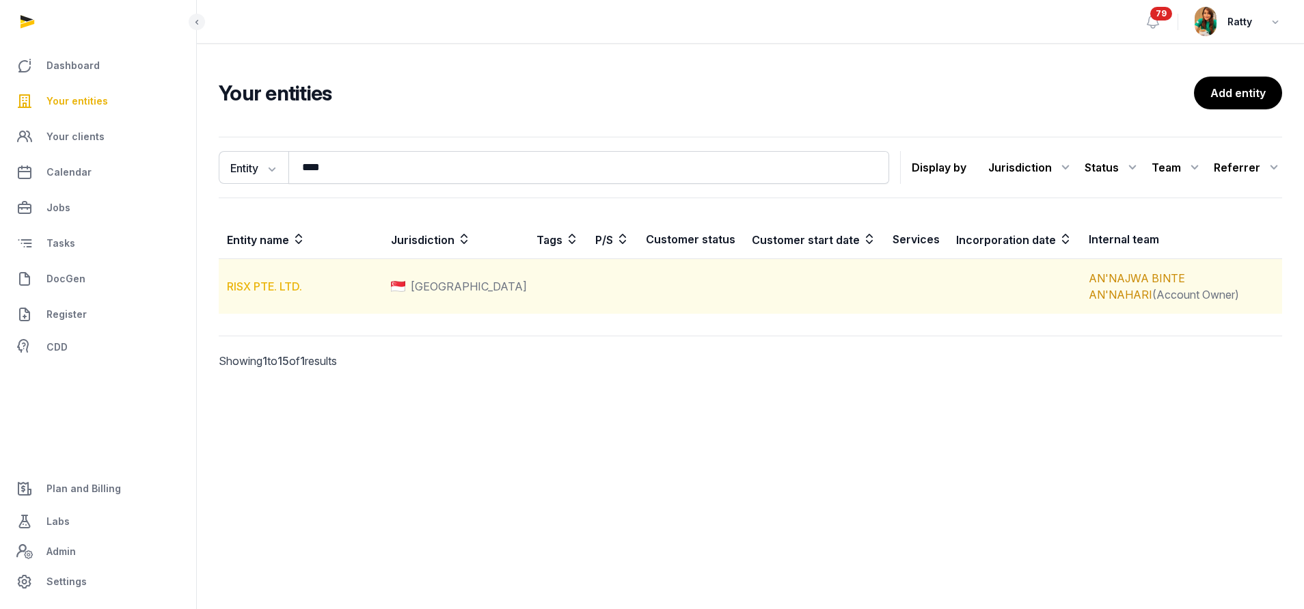
click at [280, 292] on link "RISX PTE. LTD." at bounding box center [264, 286] width 75 height 14
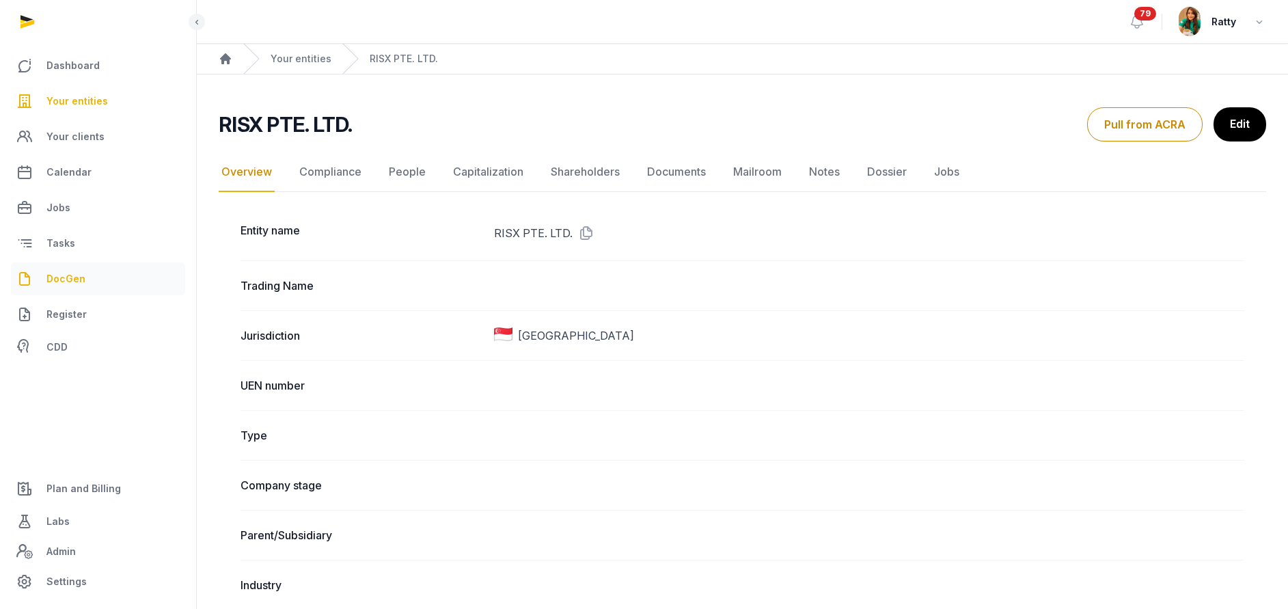
click at [63, 269] on link "DocGen" at bounding box center [98, 278] width 174 height 33
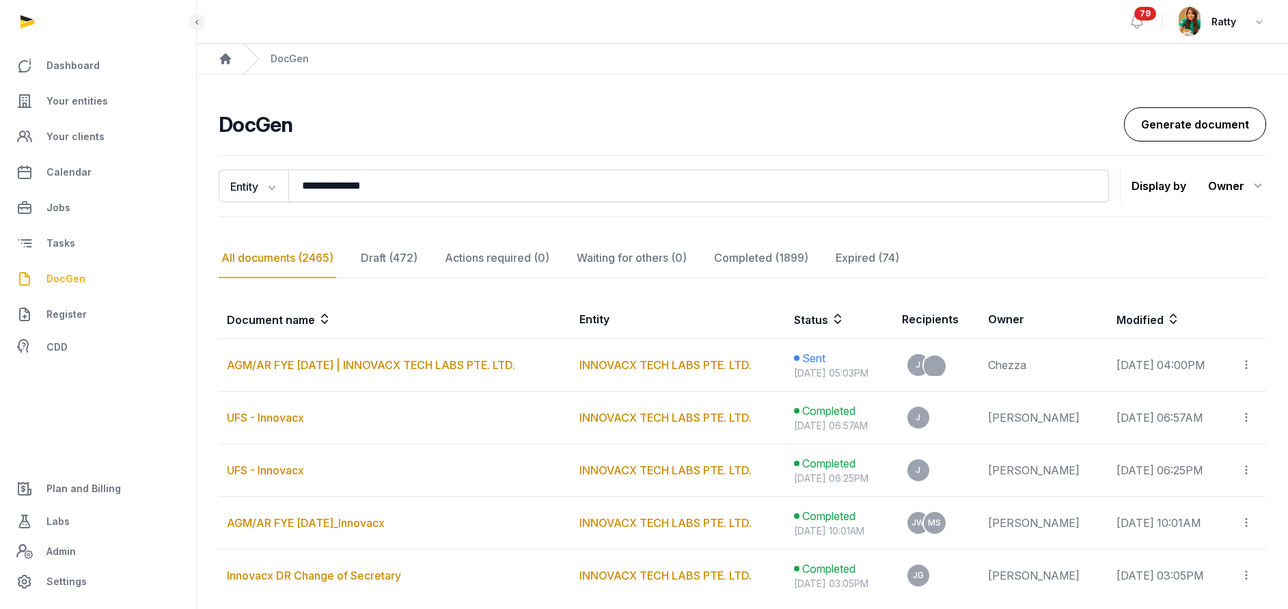
click at [1222, 126] on link "Generate document" at bounding box center [1195, 124] width 142 height 34
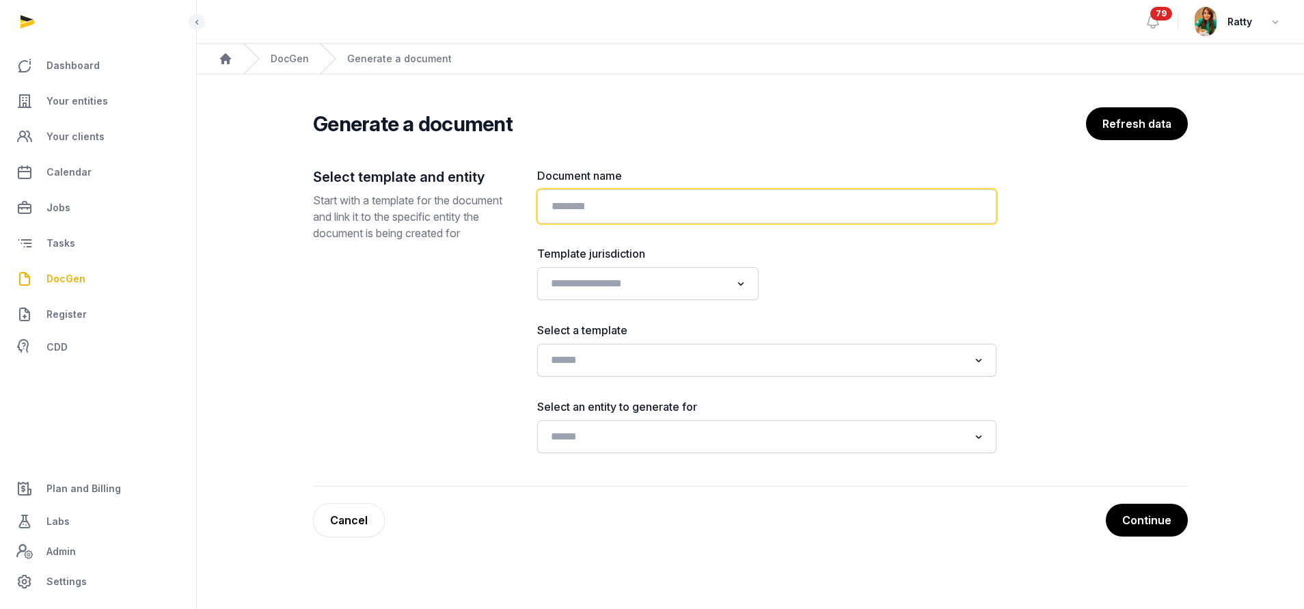
click at [654, 200] on input "text" at bounding box center [766, 206] width 459 height 34
click at [643, 207] on input "text" at bounding box center [766, 206] width 459 height 34
paste input "**********"
type input "**********"
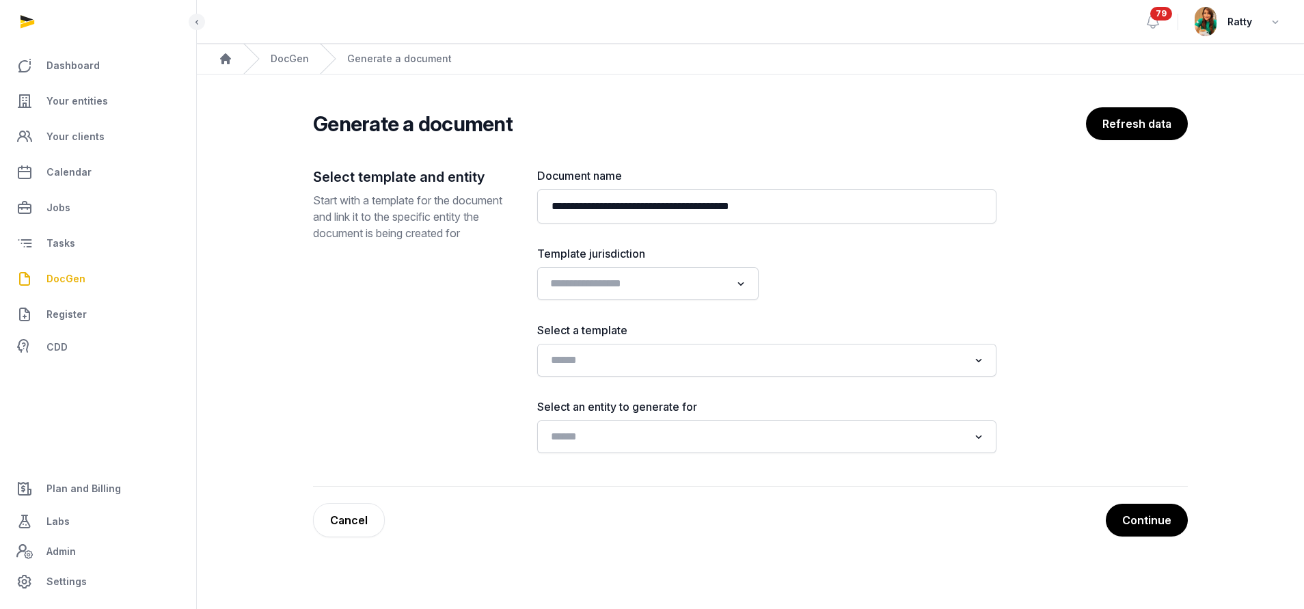
click at [605, 286] on input "Search for option" at bounding box center [637, 283] width 185 height 19
click at [573, 351] on li "[GEOGRAPHIC_DATA]" at bounding box center [648, 353] width 220 height 20
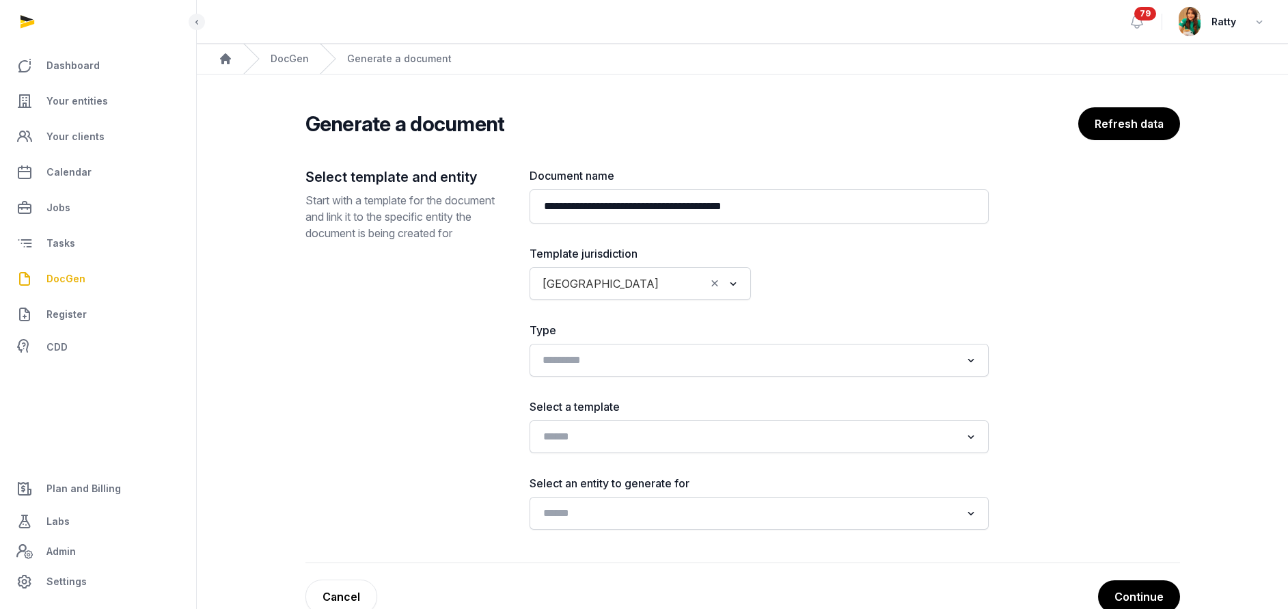
click at [580, 362] on input "Search for option" at bounding box center [749, 360] width 423 height 19
click at [409, 372] on div "Select template and entity Start with a template for the document and link it t…" at bounding box center [406, 348] width 202 height 362
click at [557, 439] on input "Search for option" at bounding box center [749, 436] width 423 height 19
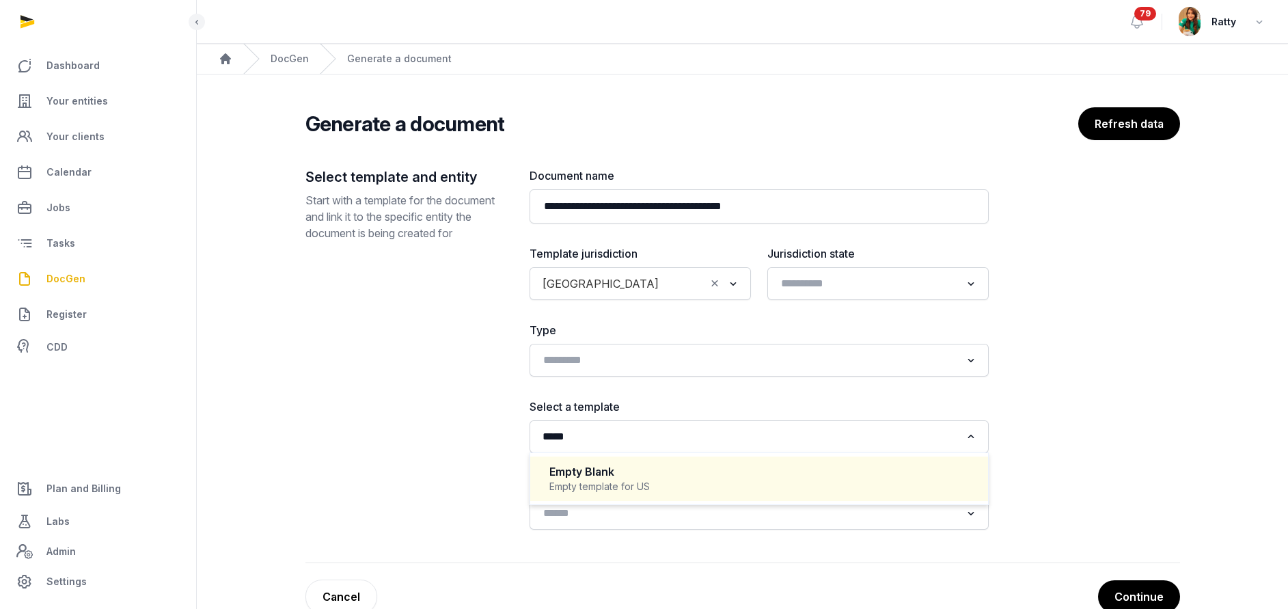
click at [590, 470] on div "Empty Blank" at bounding box center [759, 472] width 420 height 16
type input "*****"
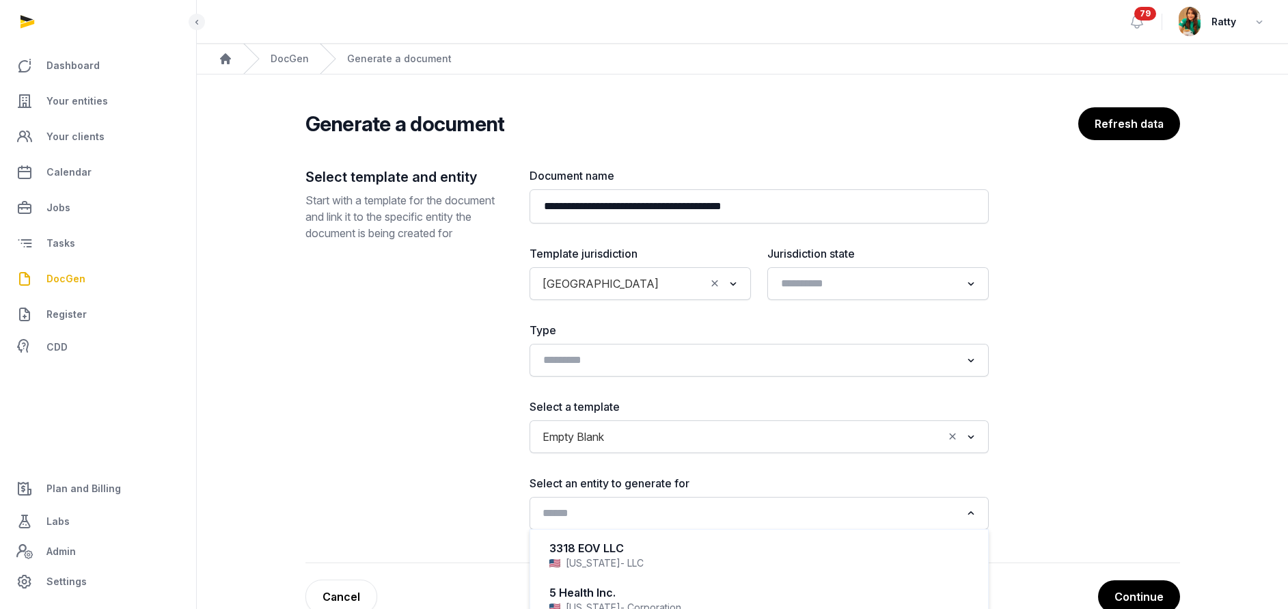
click at [576, 525] on div "Loading..." at bounding box center [759, 513] width 446 height 25
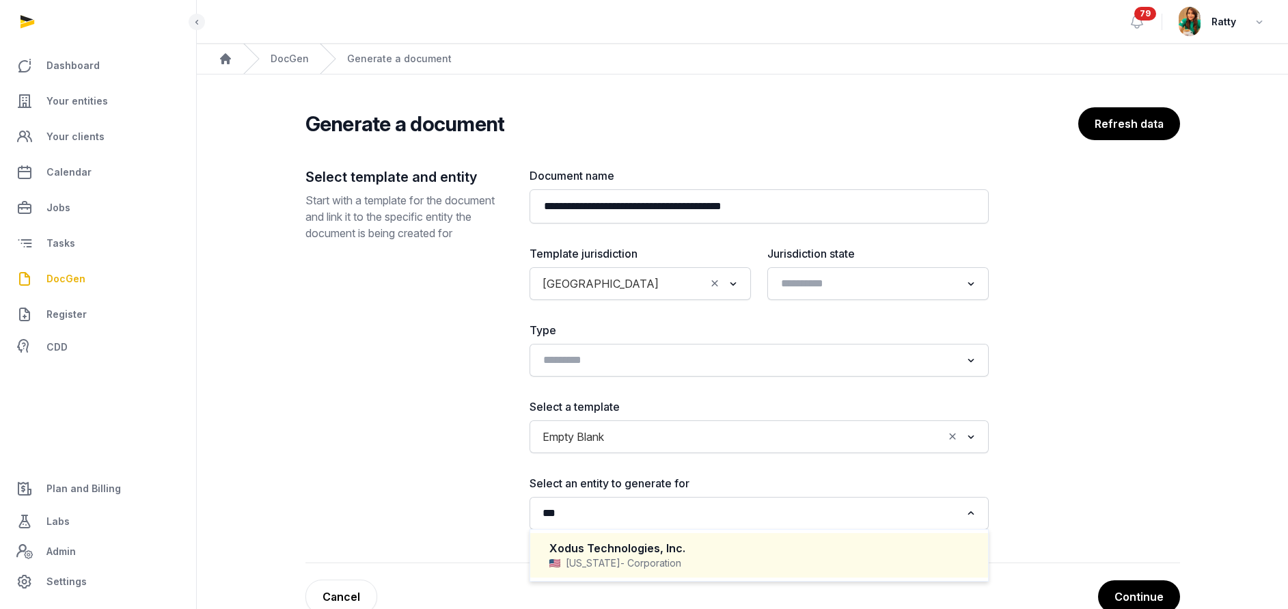
click at [577, 551] on div "Xodus Technologies, Inc." at bounding box center [759, 548] width 420 height 16
type input "***"
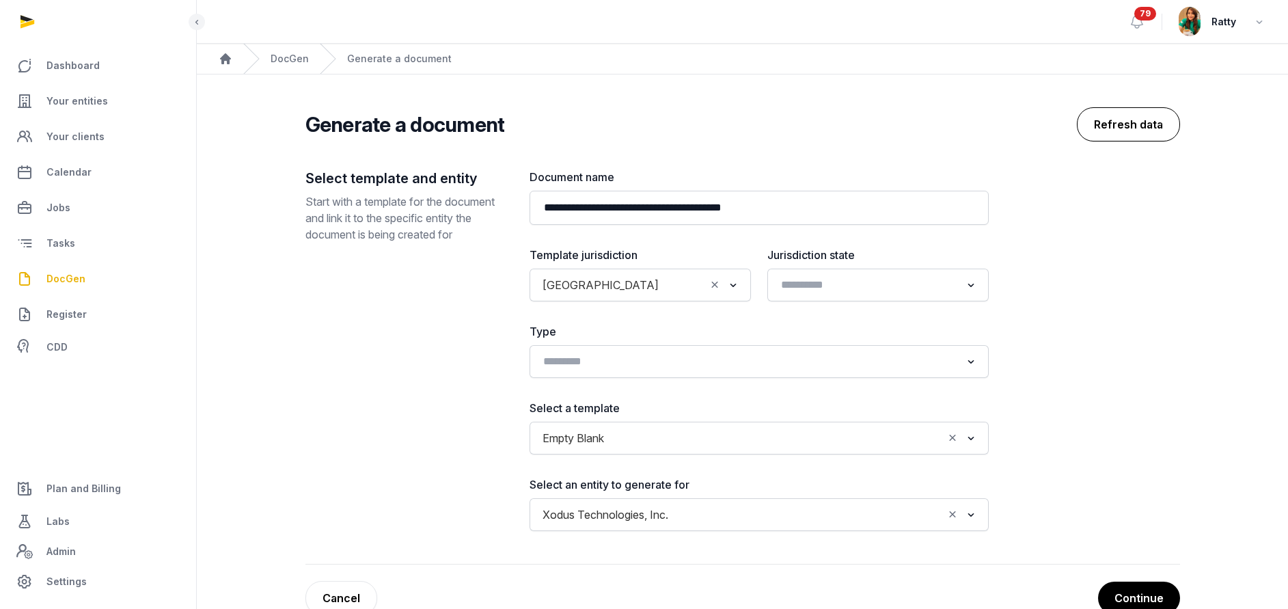
click at [1142, 110] on button "Refresh data" at bounding box center [1128, 124] width 103 height 34
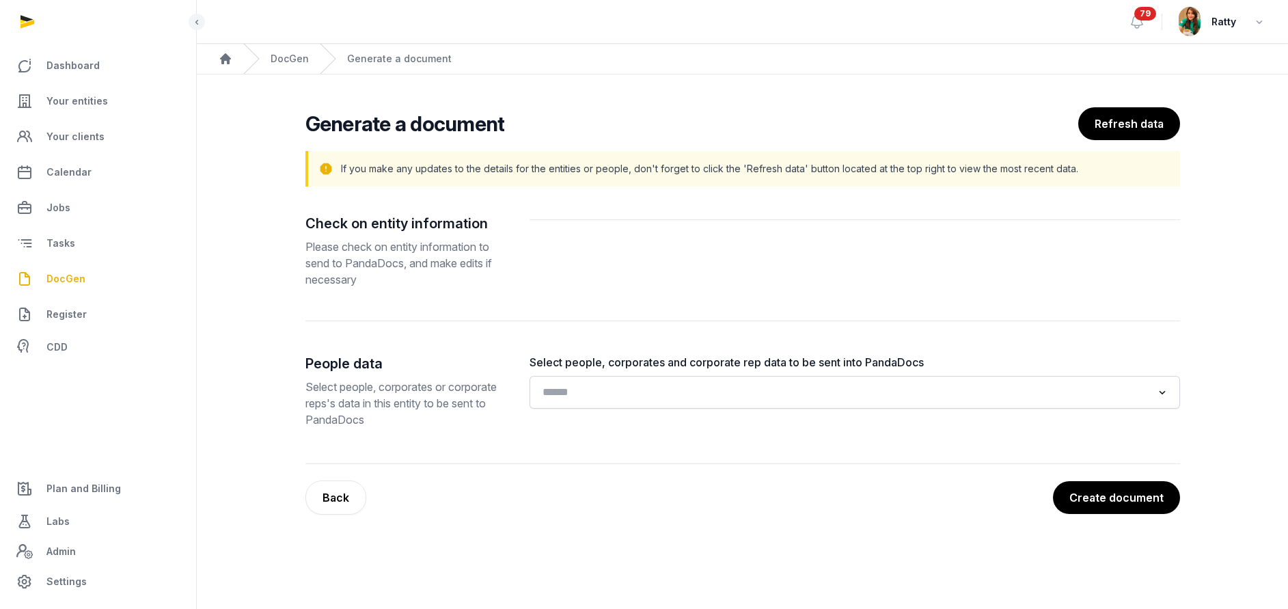
click at [613, 397] on input "Search for option" at bounding box center [845, 392] width 614 height 19
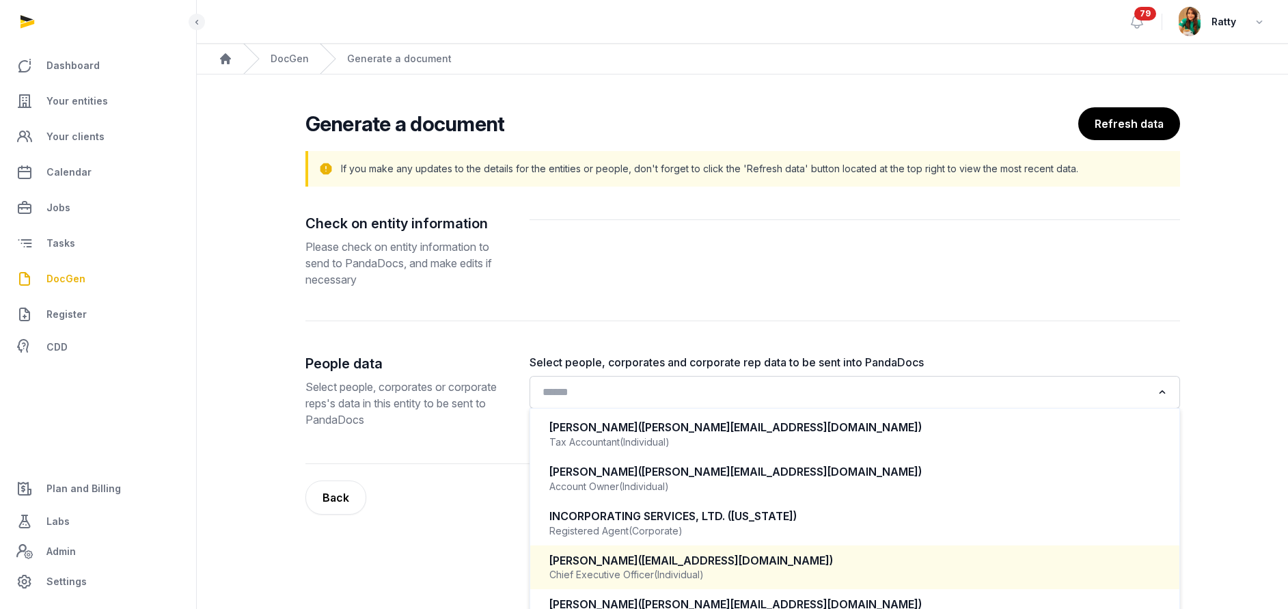
click at [624, 569] on div "Chief Executive Officer (Individual)" at bounding box center [854, 575] width 611 height 14
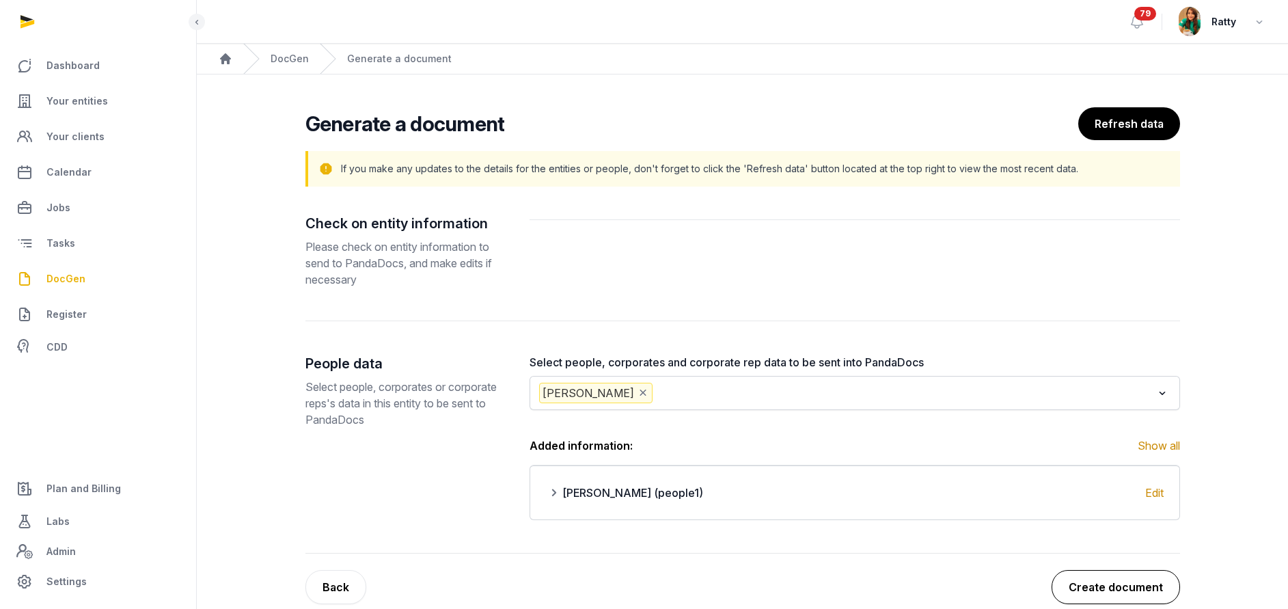
click at [1099, 582] on button "Create document" at bounding box center [1116, 587] width 128 height 34
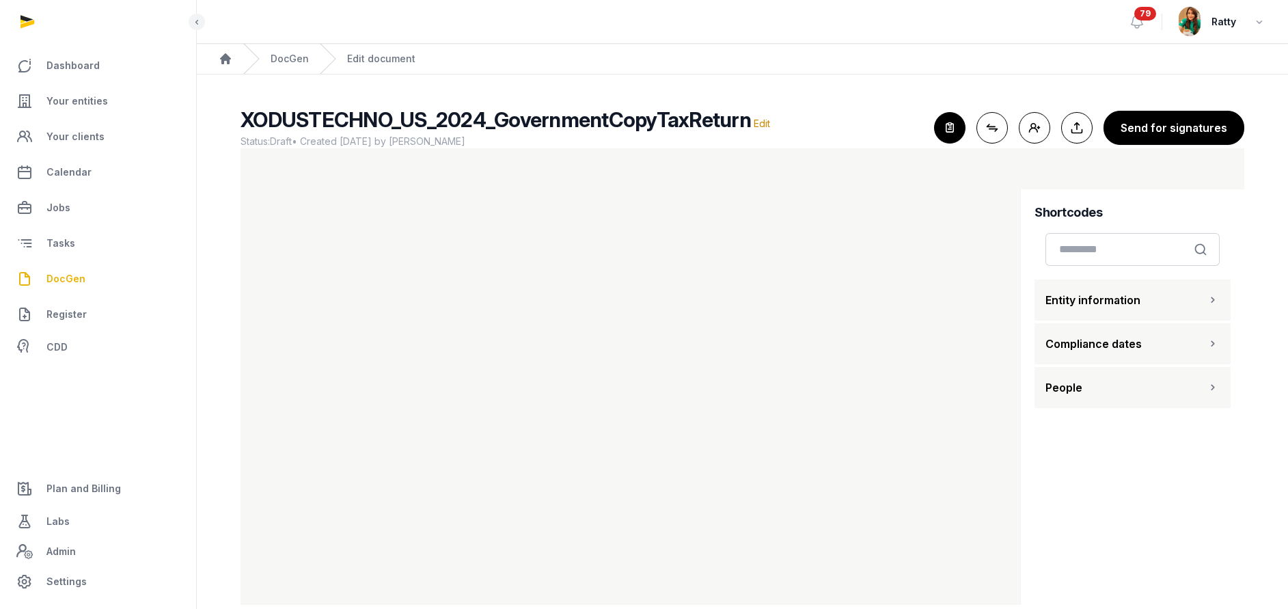
scroll to position [14, 0]
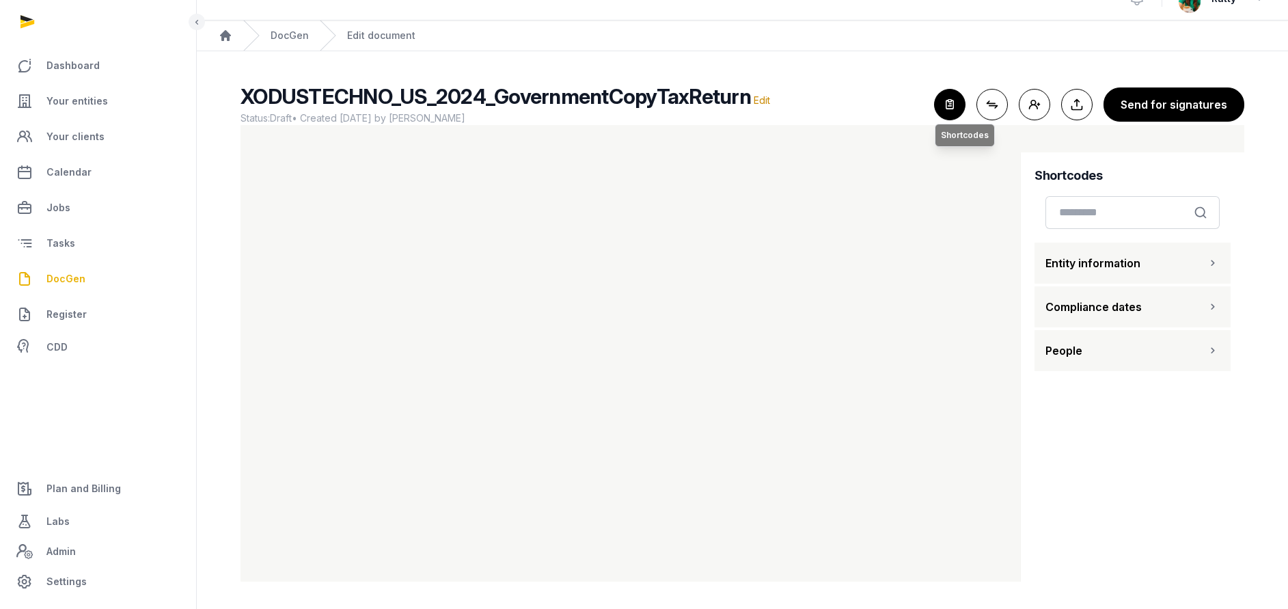
click at [946, 93] on icon "button" at bounding box center [950, 105] width 30 height 30
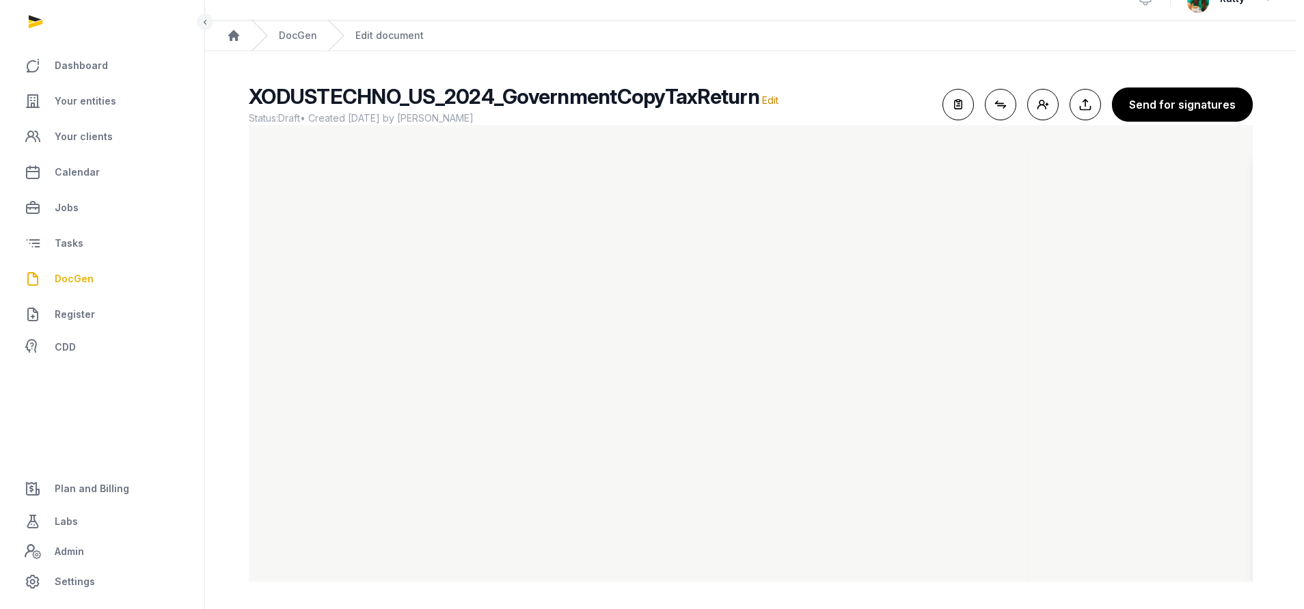
scroll to position [0, 0]
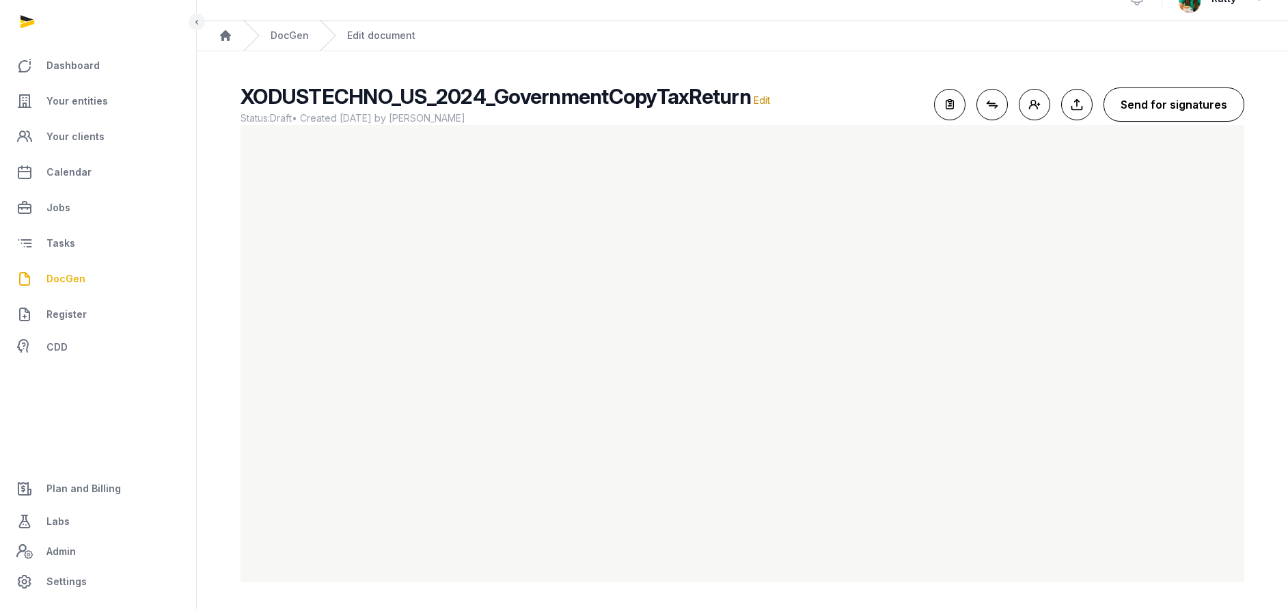
click at [1186, 95] on button "Send for signatures" at bounding box center [1174, 104] width 141 height 34
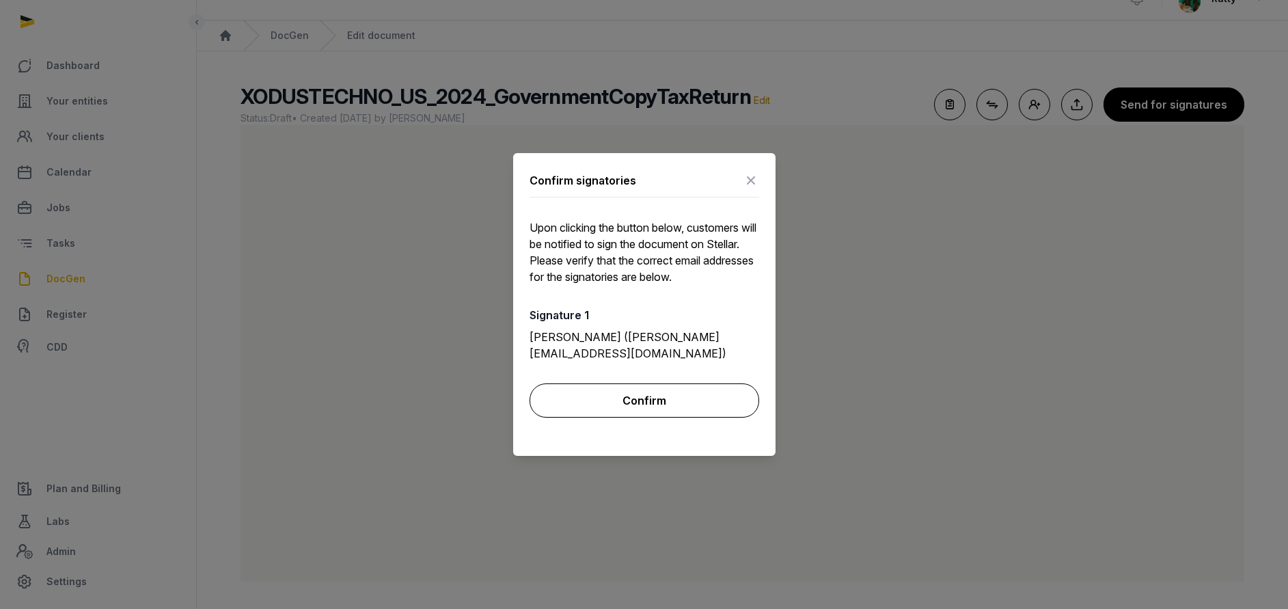
click at [634, 398] on button "Confirm" at bounding box center [645, 400] width 230 height 34
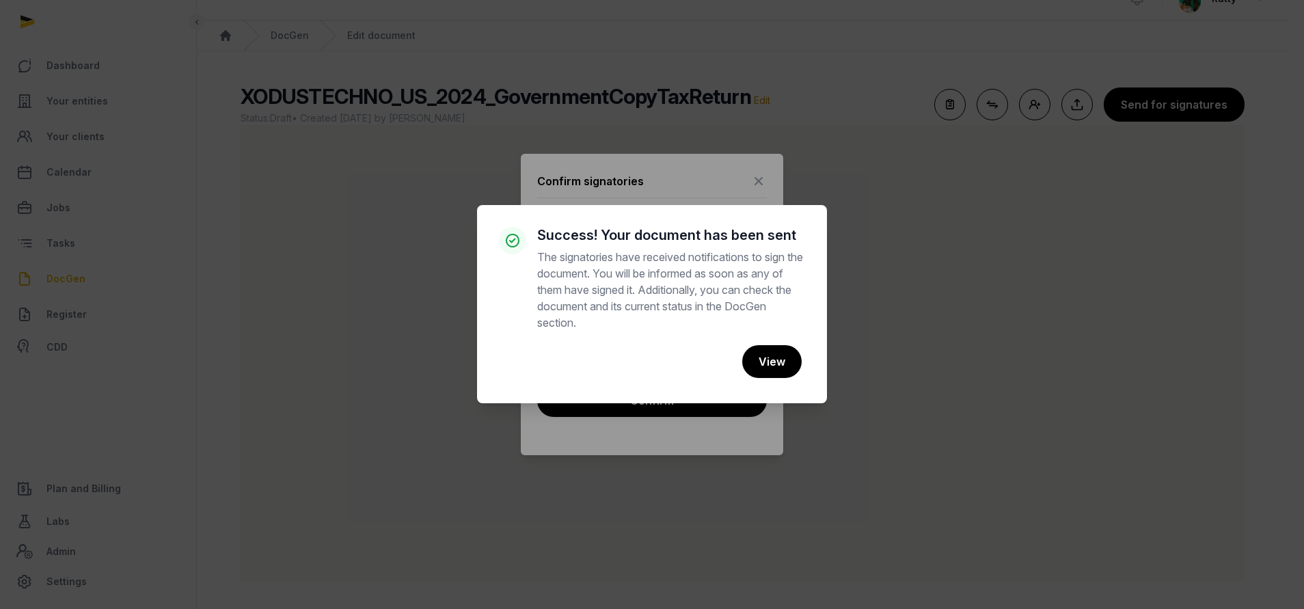
drag, startPoint x: 782, startPoint y: 315, endPoint x: 776, endPoint y: 320, distance: 8.3
click at [782, 315] on p "The signatories have received notifications to sign the document. You will be i…" at bounding box center [671, 290] width 268 height 82
click at [773, 360] on button "View" at bounding box center [771, 362] width 61 height 34
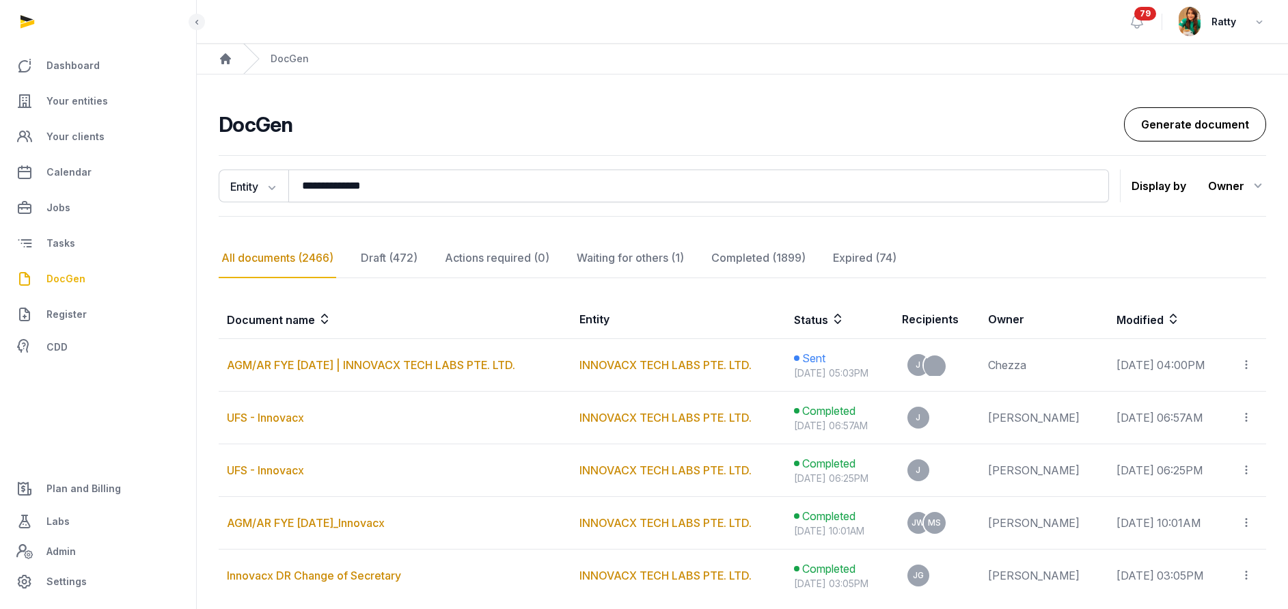
click at [1230, 128] on link "Generate document" at bounding box center [1195, 124] width 142 height 34
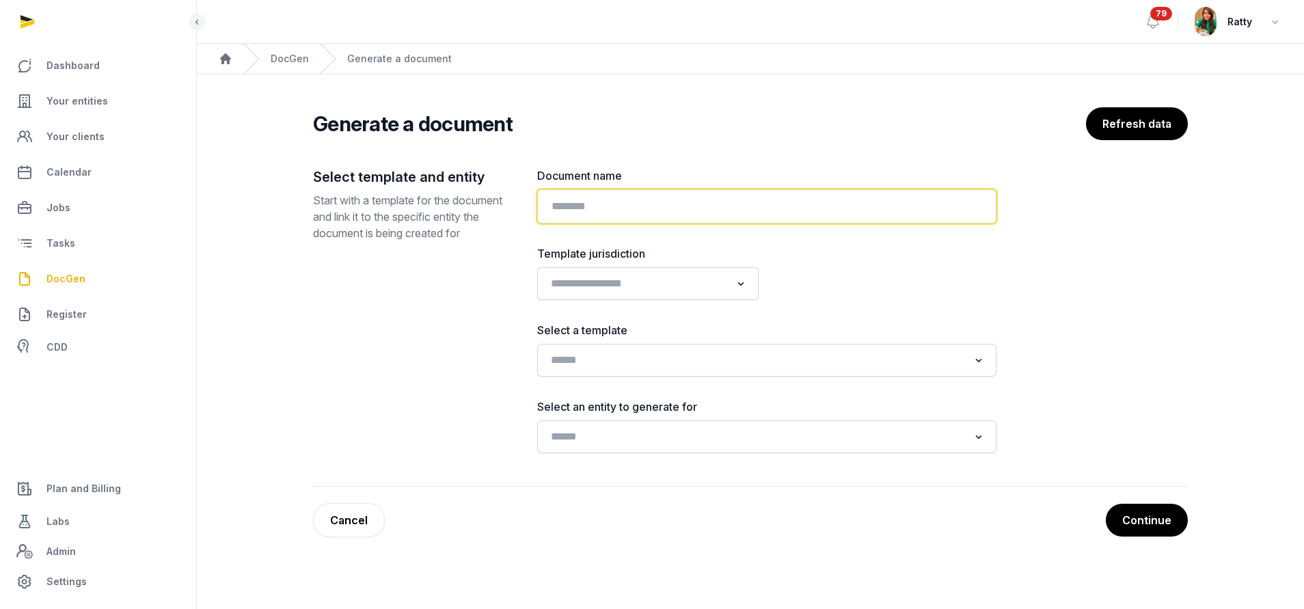
click at [592, 206] on input "text" at bounding box center [766, 206] width 459 height 34
paste input "**********"
type input "**********"
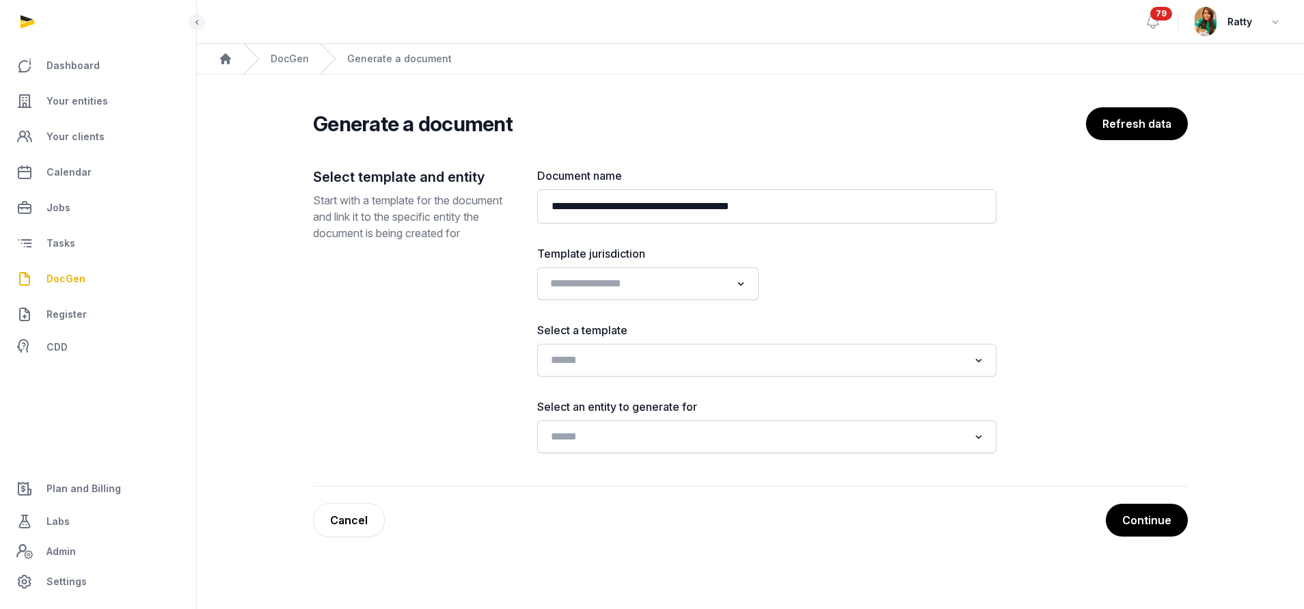
click at [599, 285] on input "Search for option" at bounding box center [637, 283] width 185 height 19
click at [588, 353] on li "USA" at bounding box center [648, 353] width 220 height 20
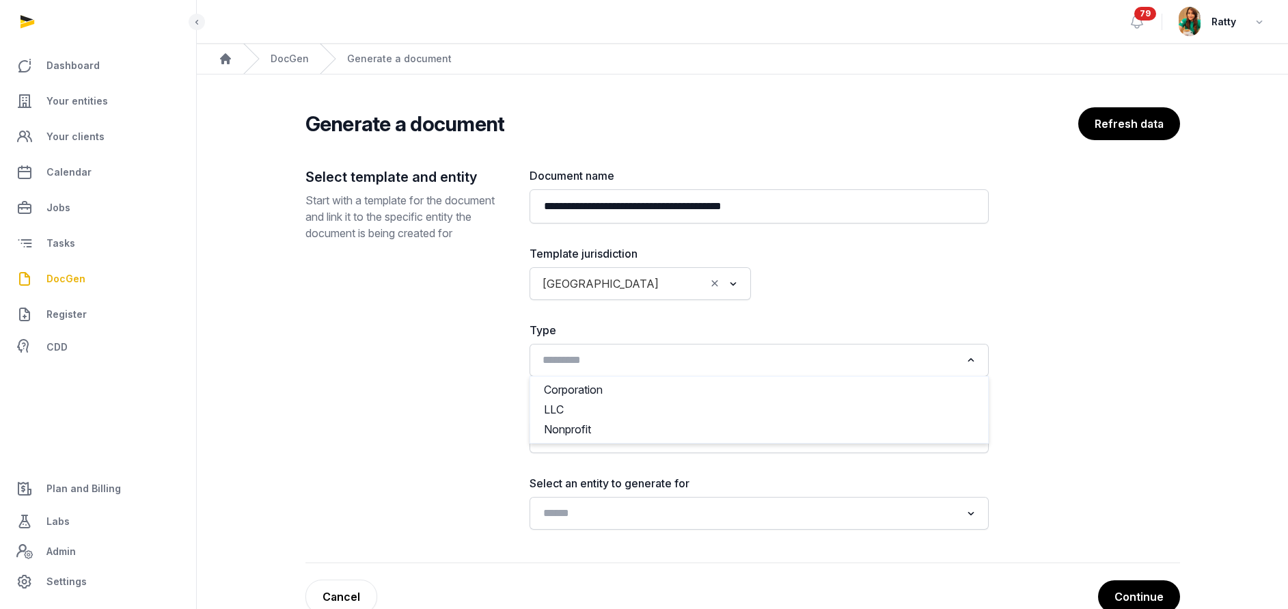
click at [588, 353] on input "Search for option" at bounding box center [749, 360] width 423 height 19
click at [589, 353] on input "Search for option" at bounding box center [749, 360] width 423 height 19
click at [385, 356] on div "Select template and entity Start with a template for the document and link it t…" at bounding box center [406, 348] width 202 height 362
click at [619, 439] on input "Search for option" at bounding box center [749, 436] width 423 height 19
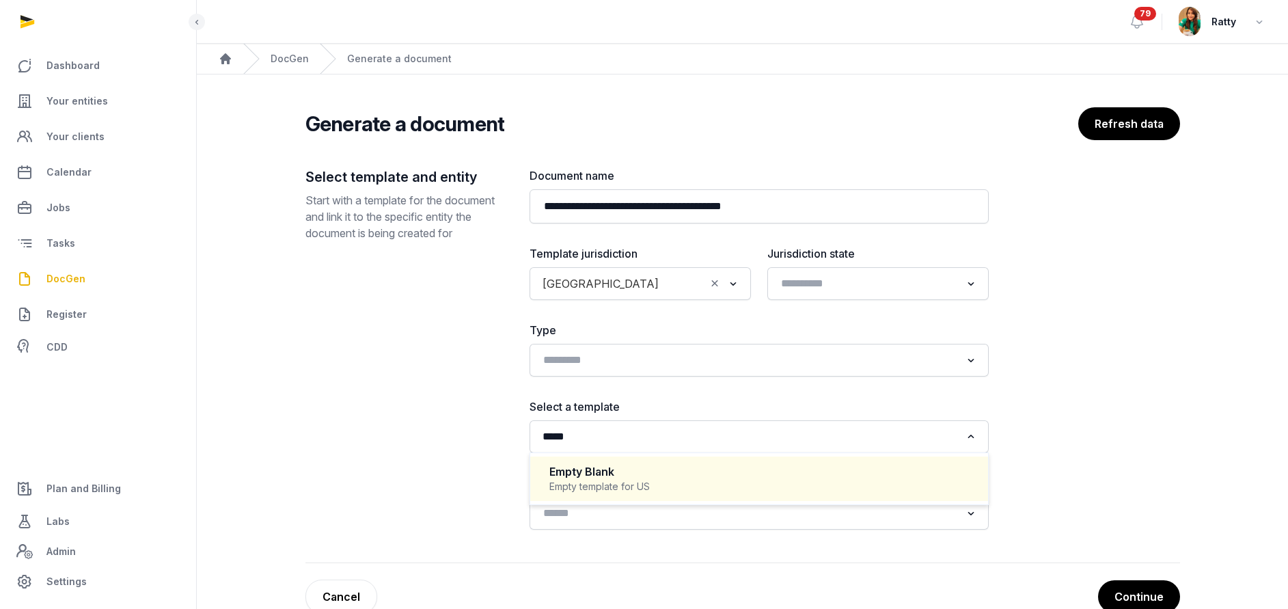
click at [633, 480] on div "Empty template for US" at bounding box center [759, 487] width 420 height 14
type input "*****"
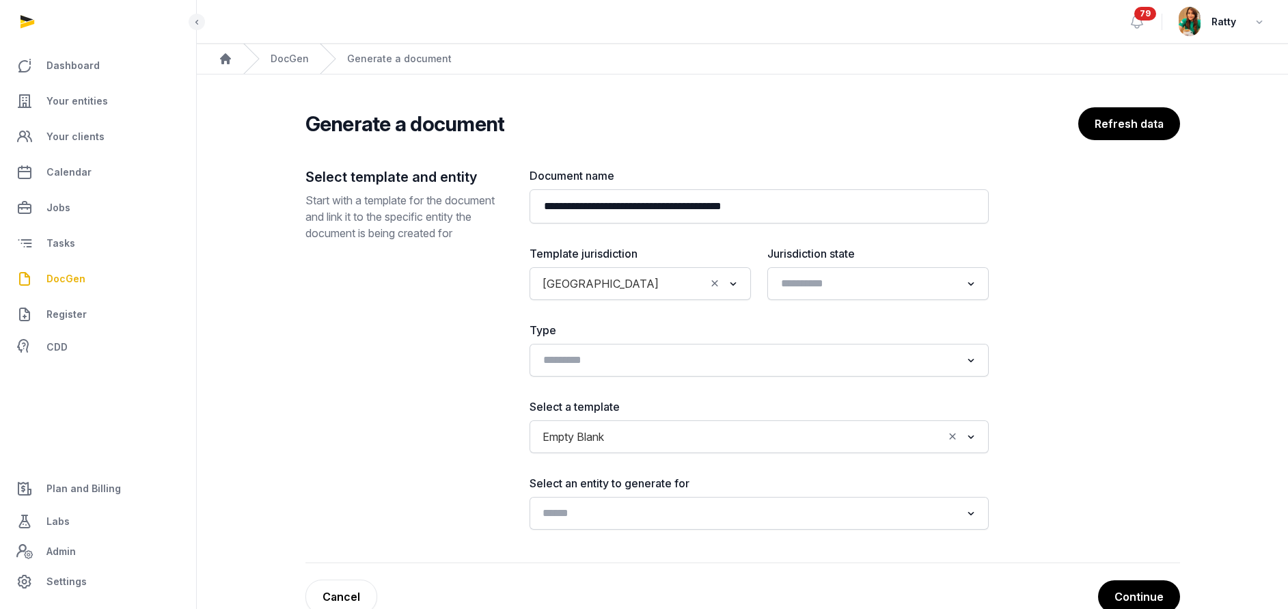
click at [590, 513] on input "Search for option" at bounding box center [749, 513] width 423 height 19
type input "*"
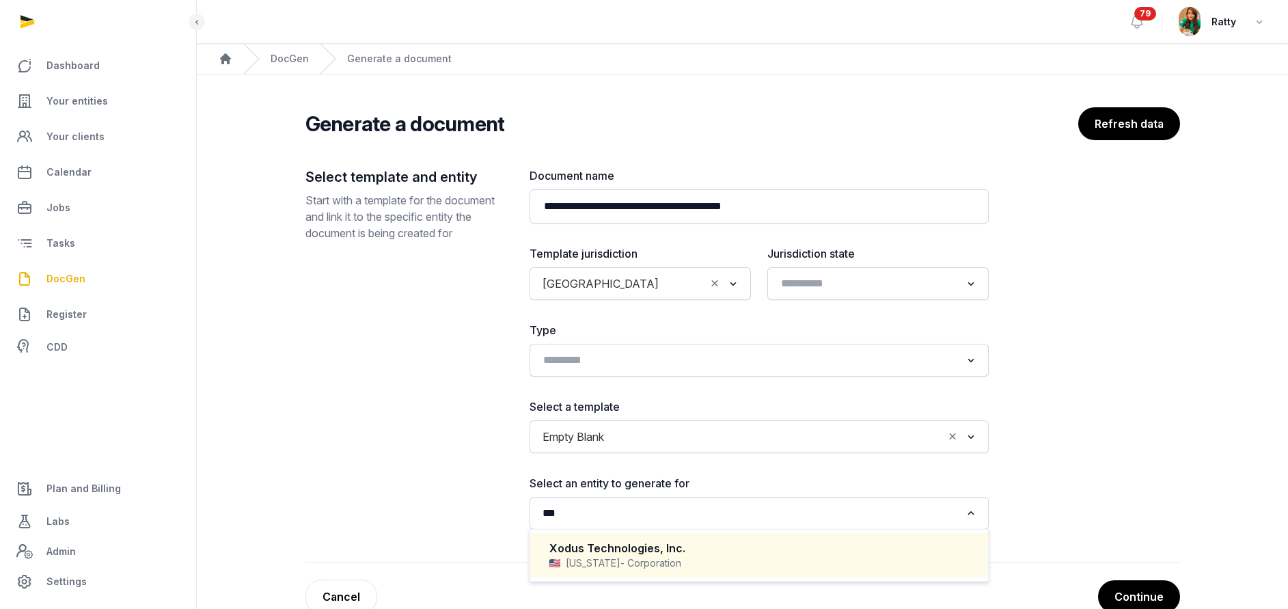
click at [620, 555] on div "Xodus Technologies, Inc." at bounding box center [759, 548] width 420 height 16
type input "***"
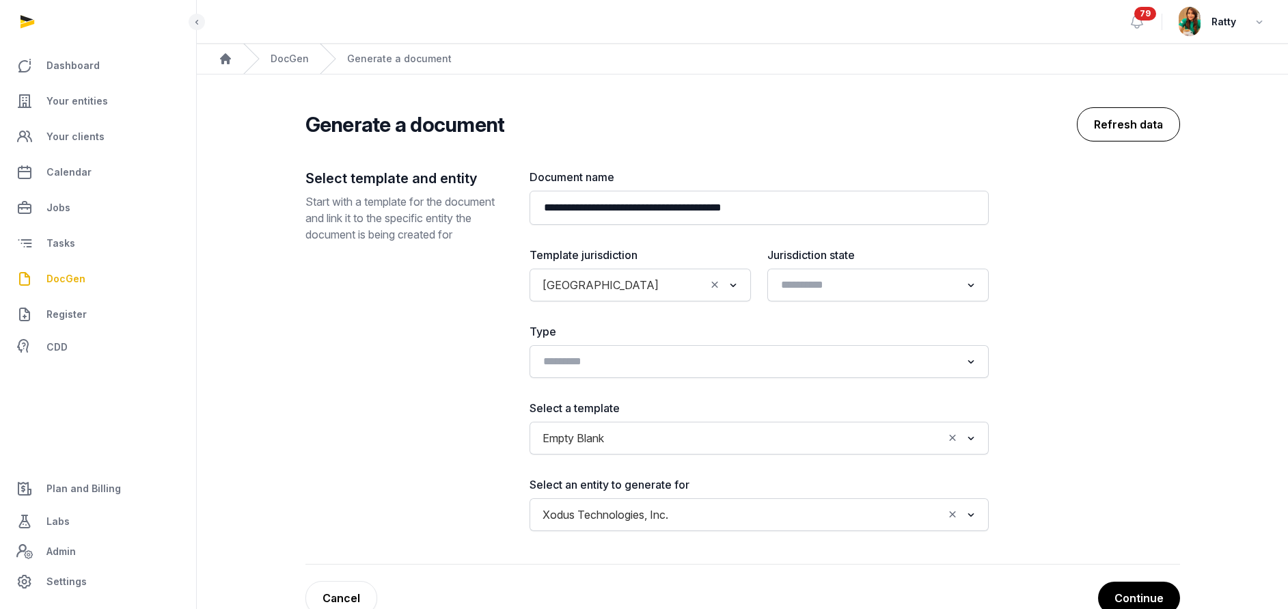
click at [1110, 133] on button "Refresh data" at bounding box center [1128, 124] width 103 height 34
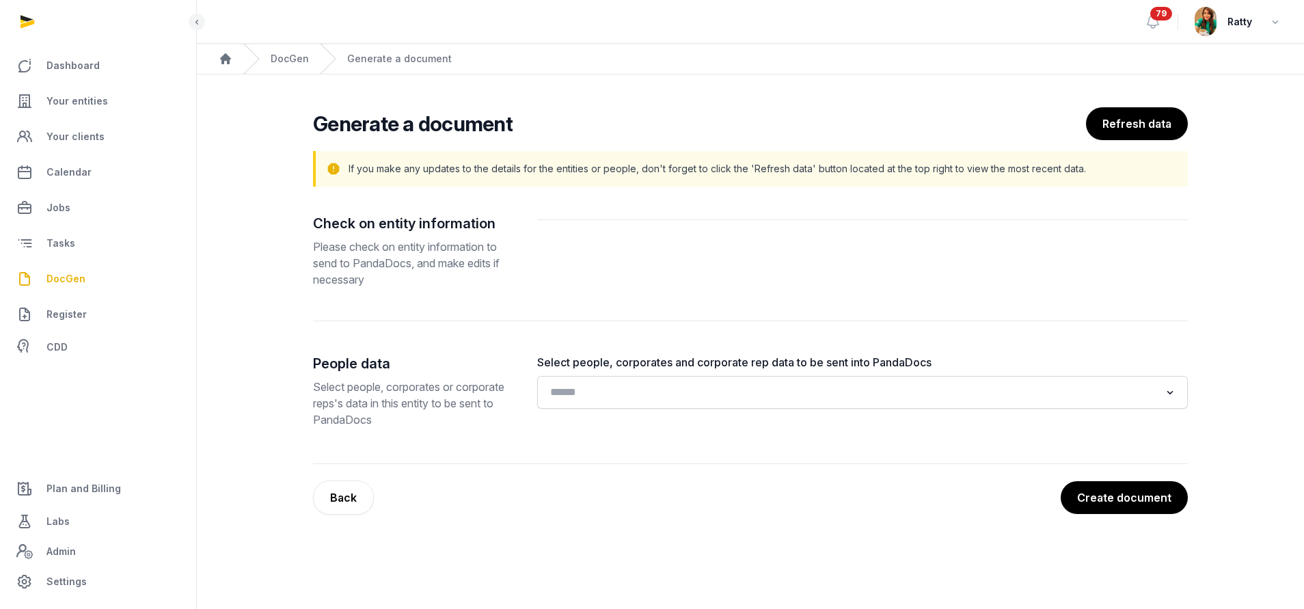
click at [564, 381] on div "Search for option" at bounding box center [852, 391] width 617 height 22
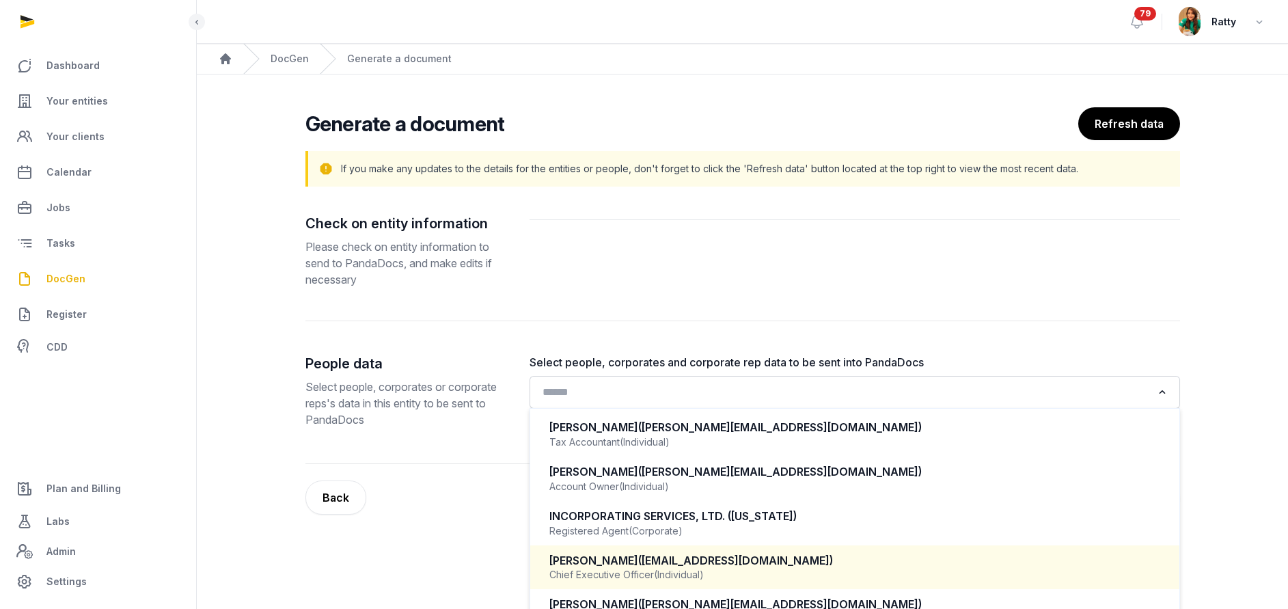
click at [638, 567] on div "Jelani Sutherland (jelani@xodusfinance.com)" at bounding box center [854, 561] width 611 height 16
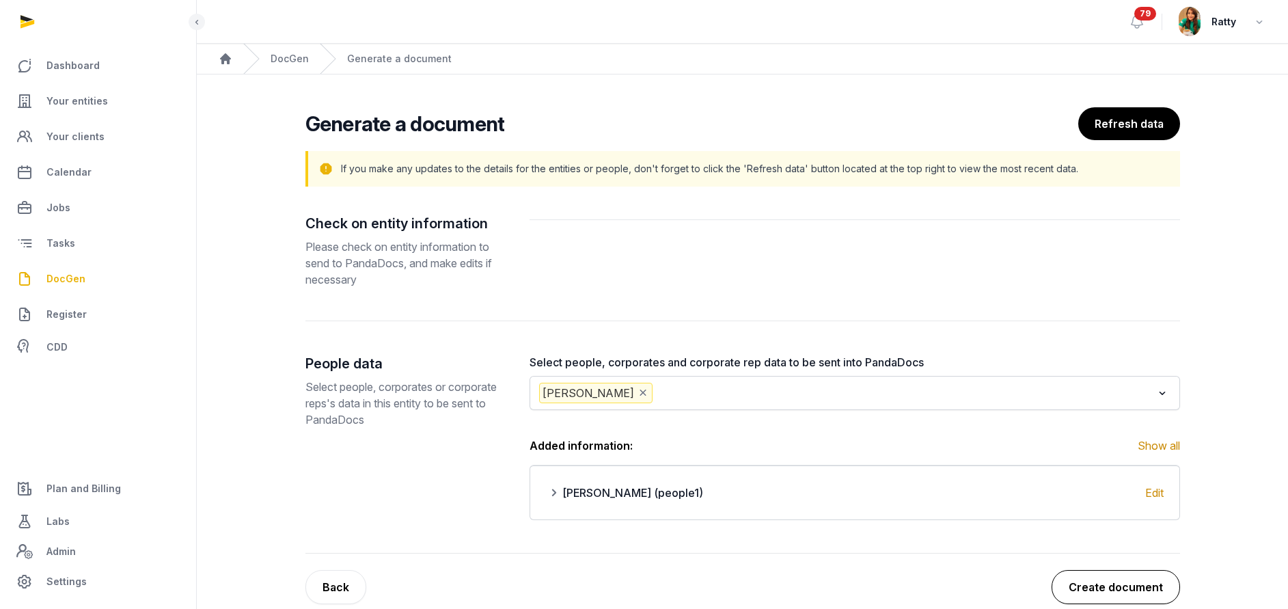
click at [1120, 593] on button "Create document" at bounding box center [1116, 587] width 128 height 34
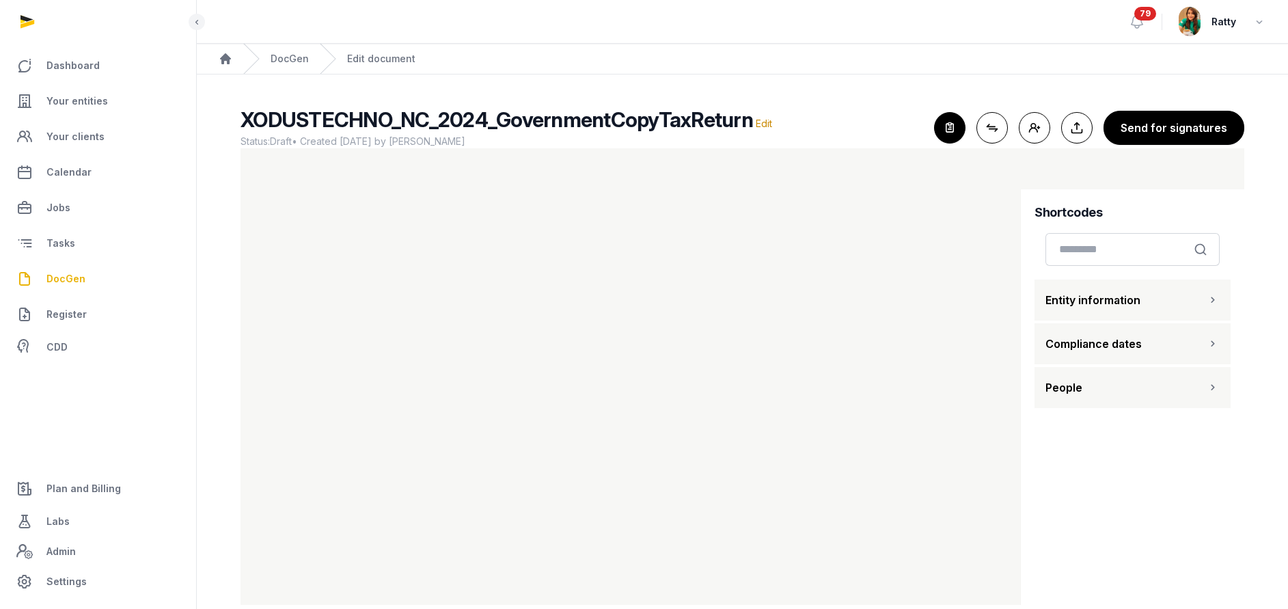
scroll to position [14, 0]
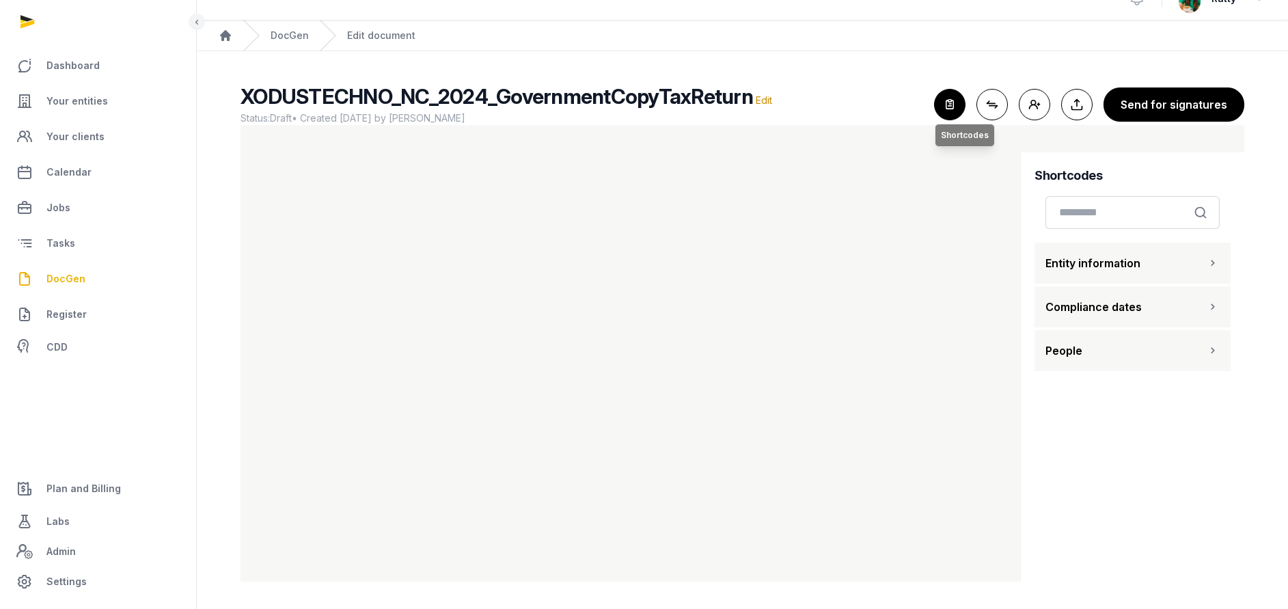
click at [959, 105] on icon "button" at bounding box center [950, 105] width 30 height 30
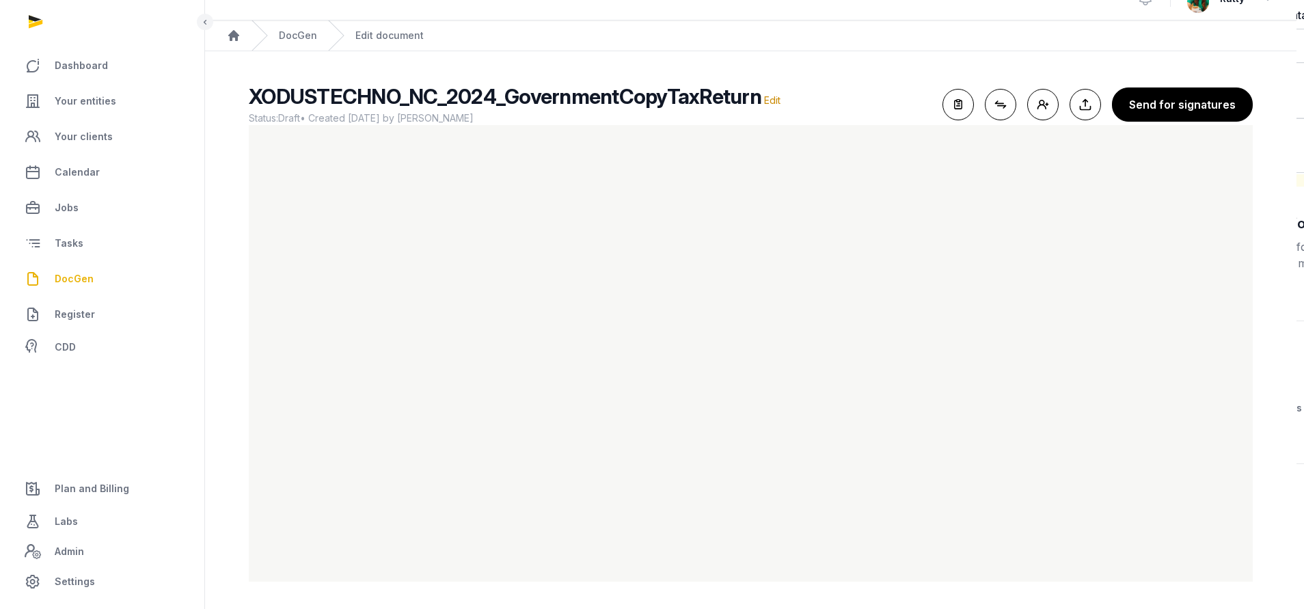
scroll to position [0, 0]
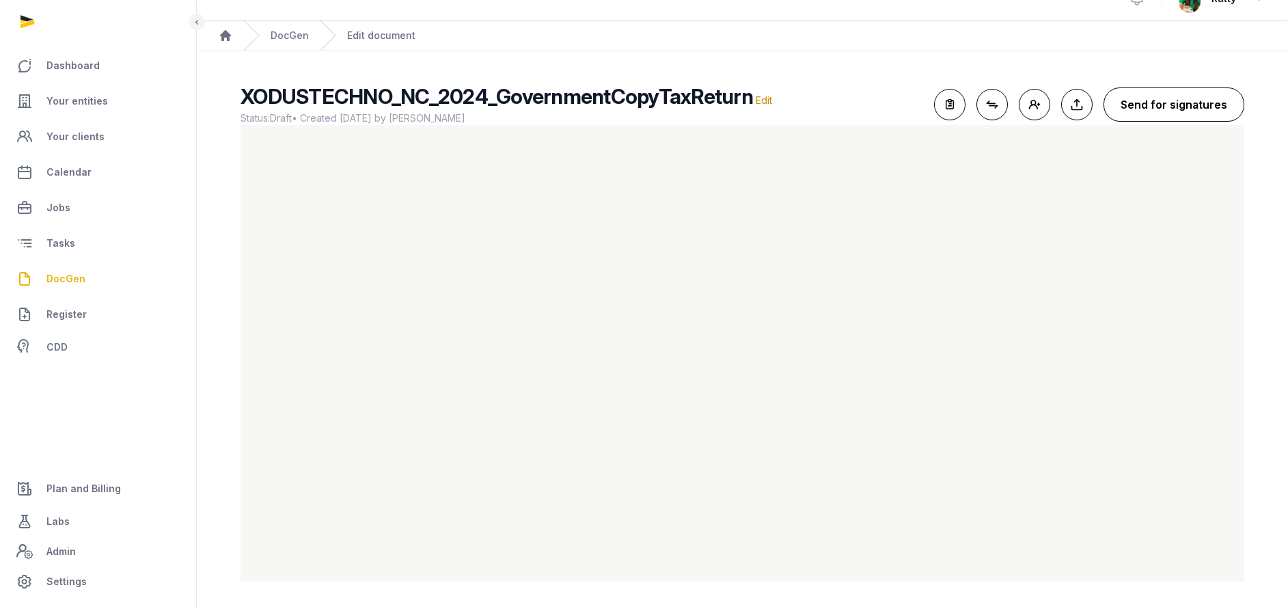
click at [1184, 93] on button "Send for signatures" at bounding box center [1174, 104] width 141 height 34
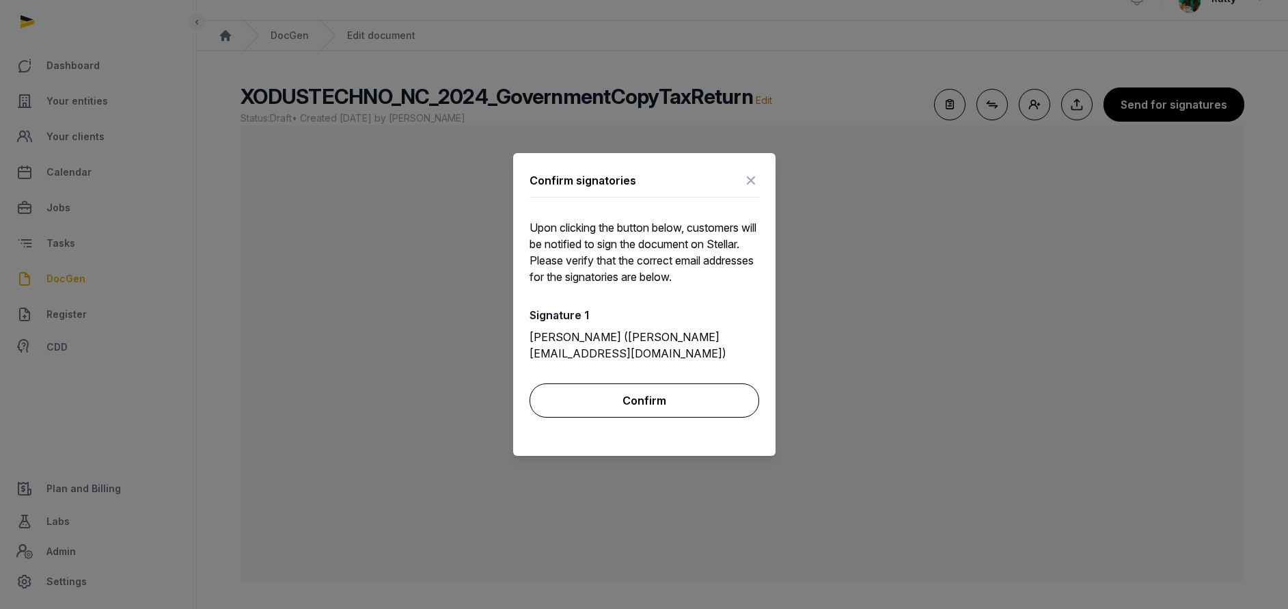
click at [679, 394] on button "Confirm" at bounding box center [645, 400] width 230 height 34
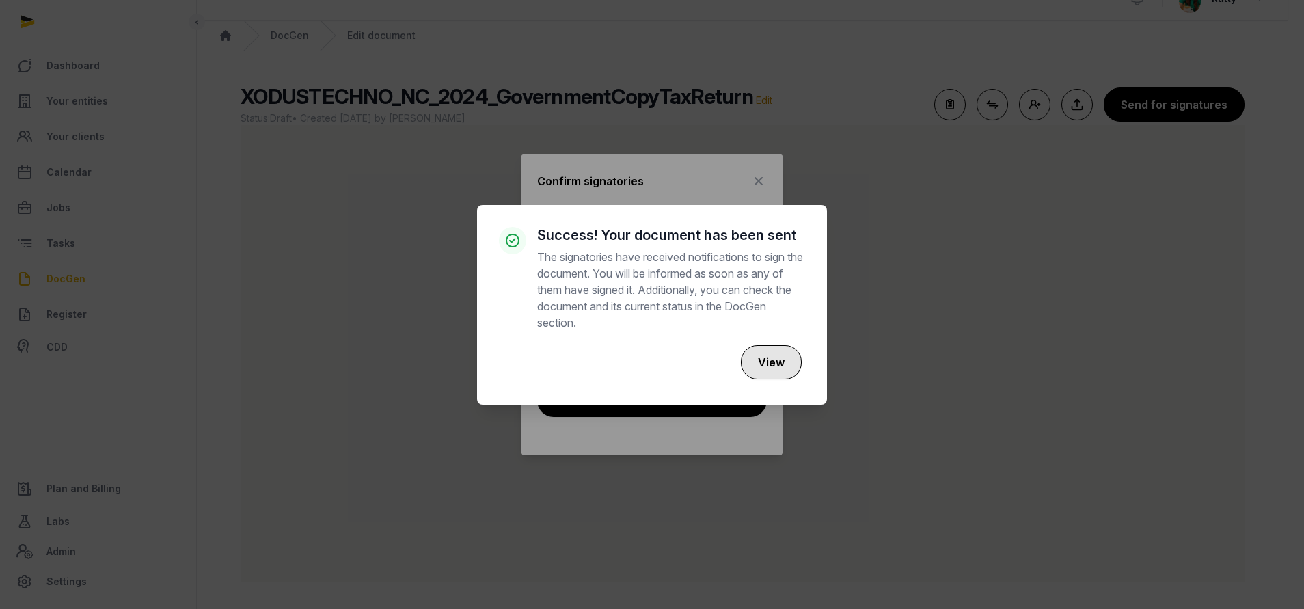
click at [773, 363] on button "View" at bounding box center [771, 362] width 61 height 34
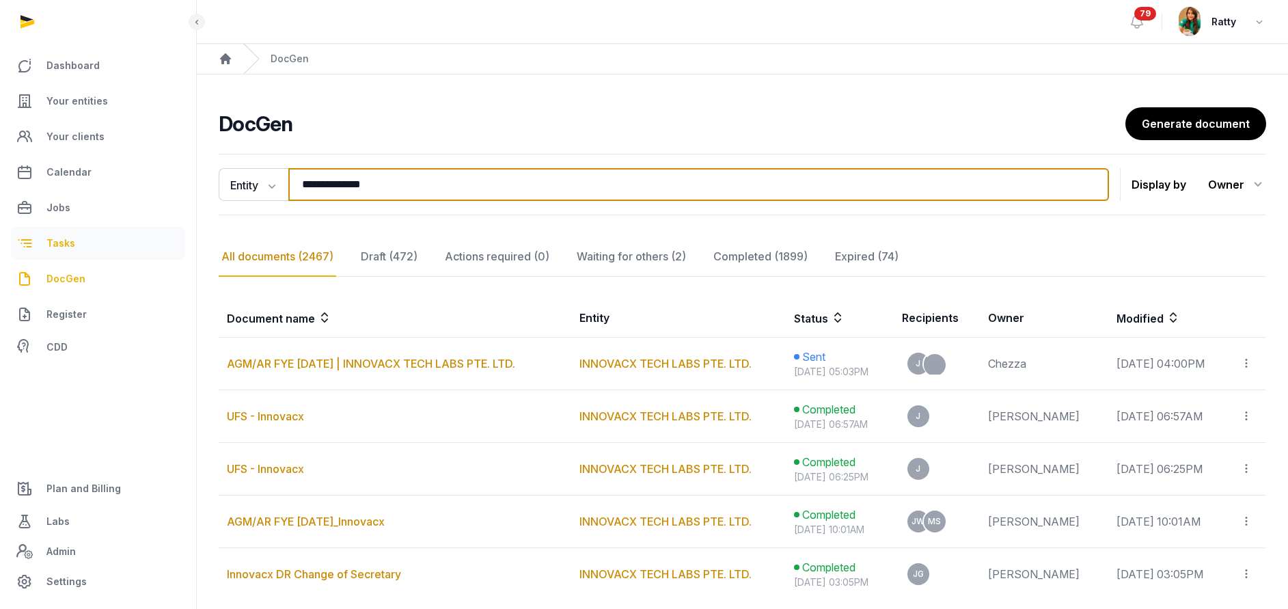
drag, startPoint x: 415, startPoint y: 180, endPoint x: 18, endPoint y: 233, distance: 401.2
click at [19, 233] on div "**********" at bounding box center [644, 360] width 1288 height 721
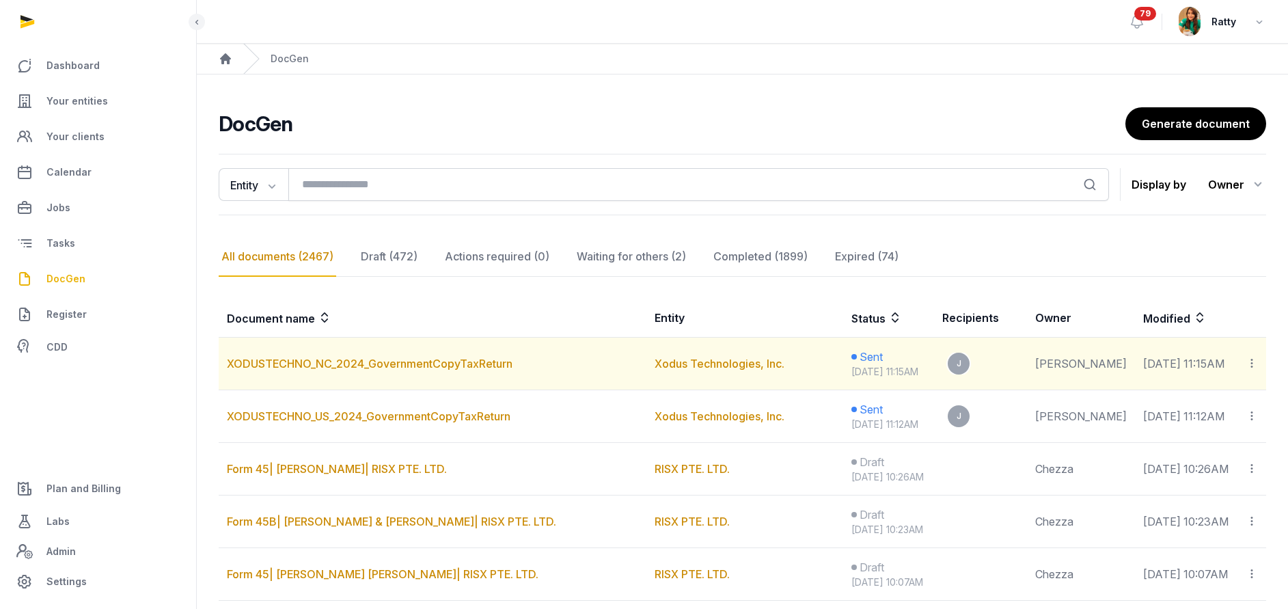
click at [1250, 370] on icon at bounding box center [1252, 363] width 12 height 14
click at [1184, 405] on div "Copy links" at bounding box center [1196, 400] width 96 height 16
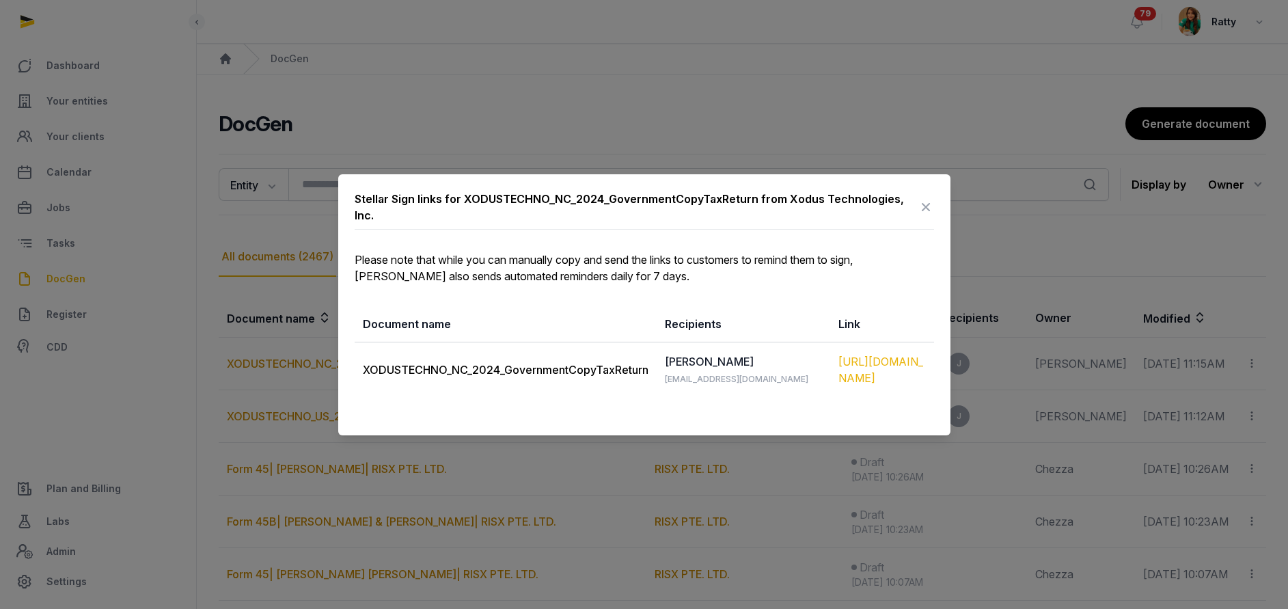
drag, startPoint x: 363, startPoint y: 369, endPoint x: 924, endPoint y: 378, distance: 561.7
click at [924, 378] on tr "XODUSTECHNO_NC_2024_GovernmentCopyTaxReturn Jelani jelani@xodusfinance.com http…" at bounding box center [644, 369] width 579 height 55
copy tr "XODUSTECHNO_NC_2024_GovernmentCopyTaxReturn Jelani jelani@xodusfinance.com http…"
click at [928, 196] on icon at bounding box center [926, 207] width 16 height 22
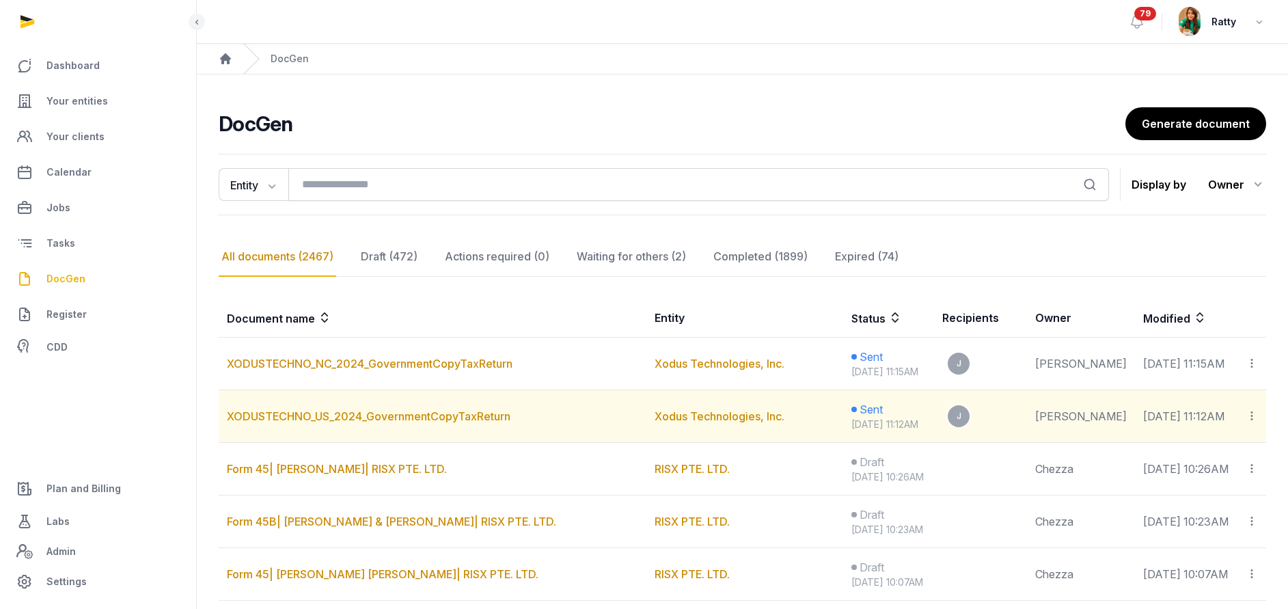
click at [1248, 426] on div at bounding box center [1252, 416] width 12 height 19
click at [1220, 463] on div "Copy links" at bounding box center [1196, 452] width 124 height 27
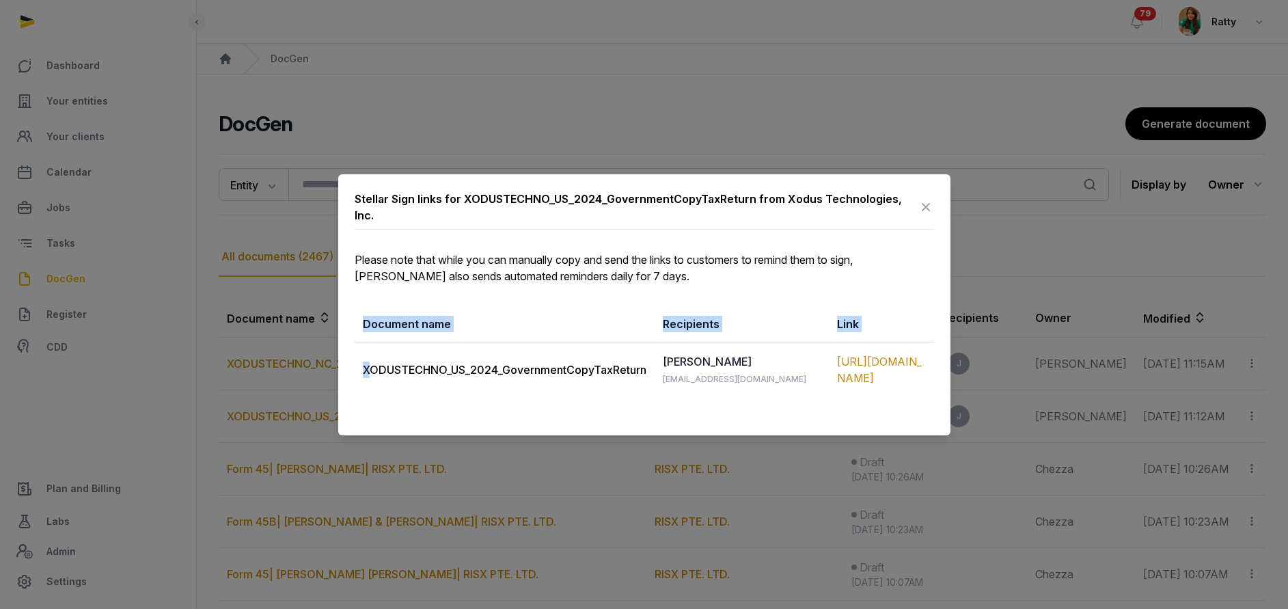
drag, startPoint x: 366, startPoint y: 365, endPoint x: 935, endPoint y: 394, distance: 569.3
click at [935, 394] on div "Stellar Sign links for XODUSTECHNO_US_2024_GovernmentCopyTaxReturn from Xodus T…" at bounding box center [644, 304] width 612 height 261
copy table "Document name Recipients Link X"
click at [927, 197] on icon at bounding box center [926, 207] width 16 height 22
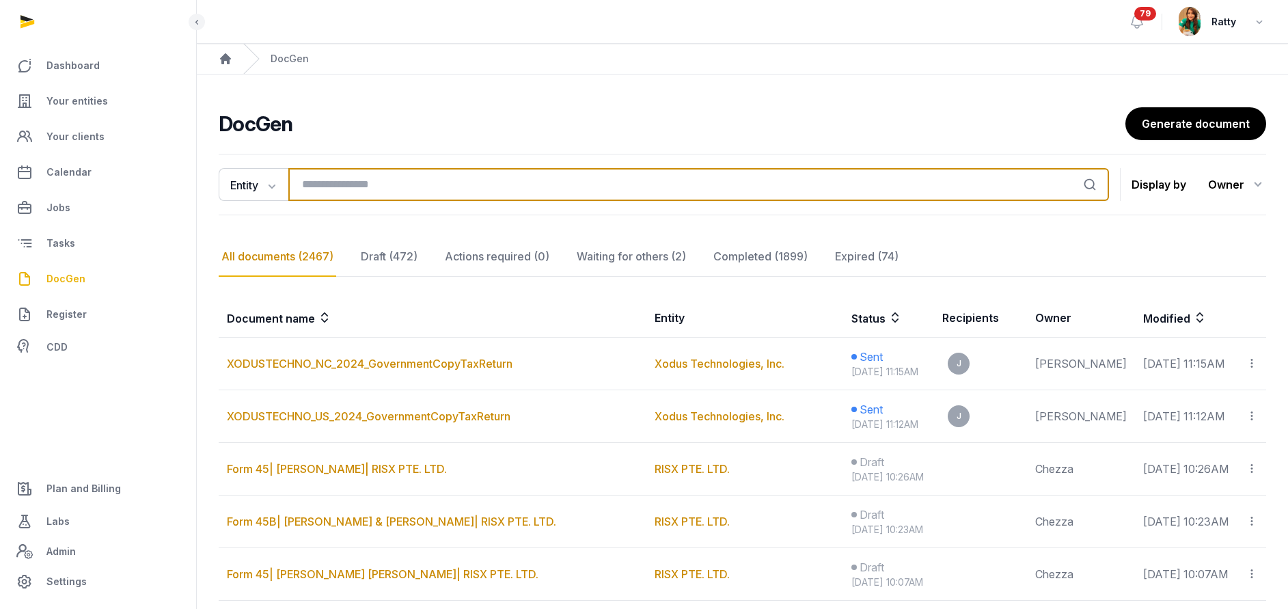
click at [323, 191] on input "search" at bounding box center [698, 184] width 821 height 33
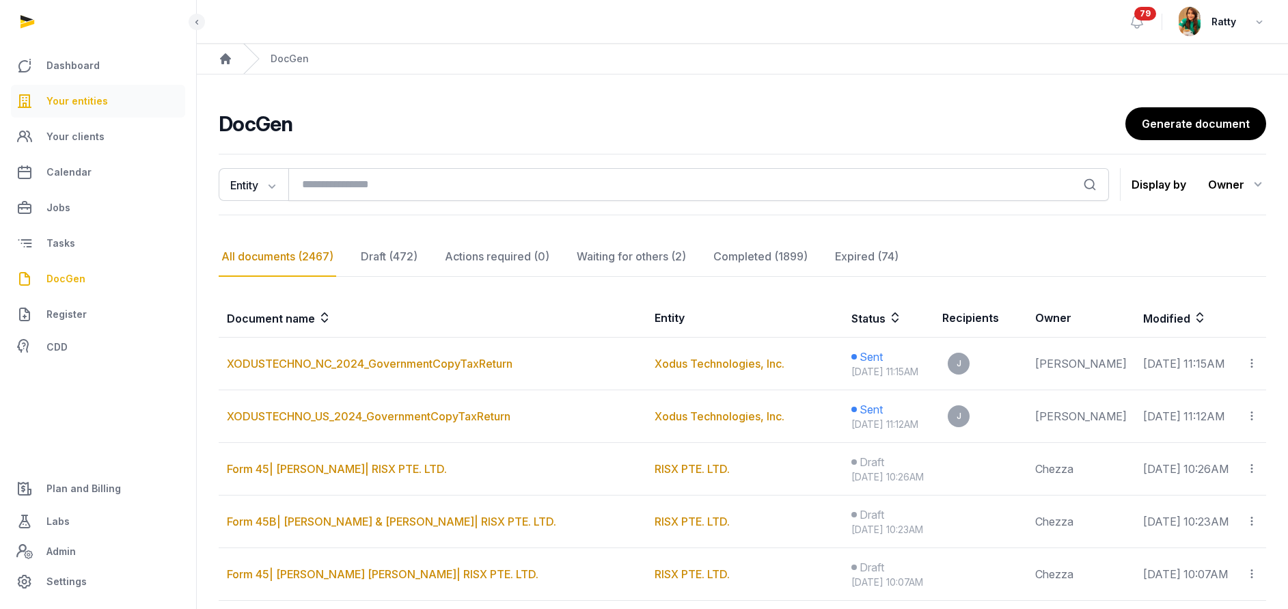
click at [54, 98] on span "Your entities" at bounding box center [76, 101] width 61 height 16
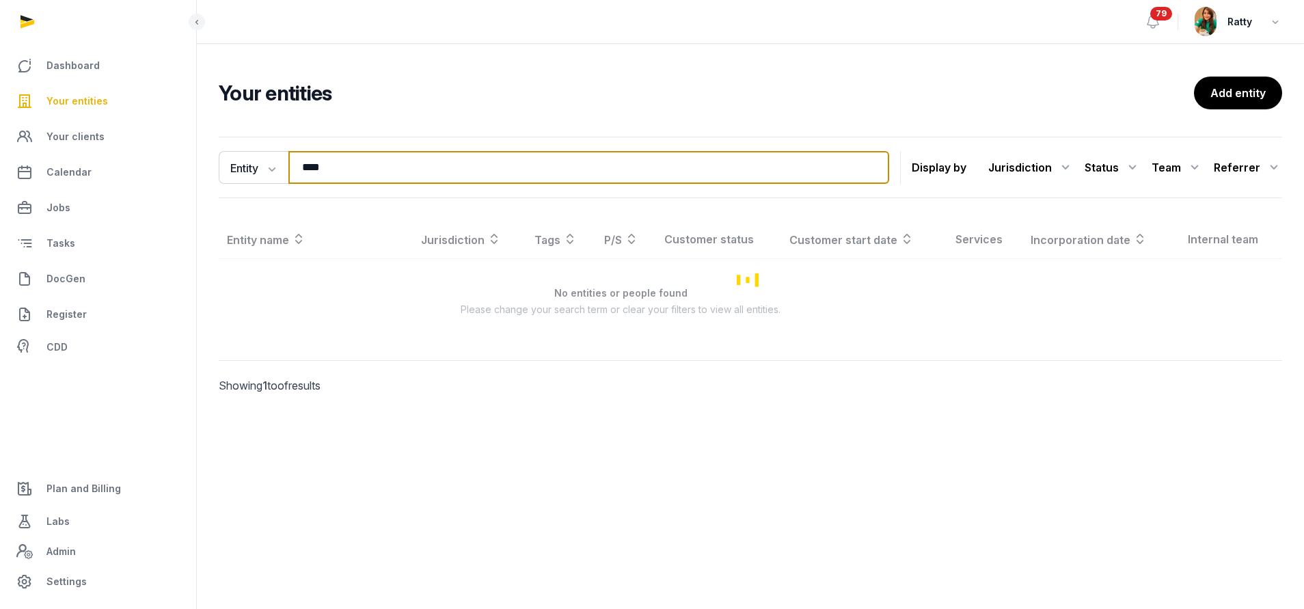
drag, startPoint x: 368, startPoint y: 168, endPoint x: -73, endPoint y: 158, distance: 440.8
click at [0, 158] on html "Dashboard Your entities Your clients Calendar Jobs Tasks DocGen Register CDD Pl…" at bounding box center [652, 304] width 1304 height 609
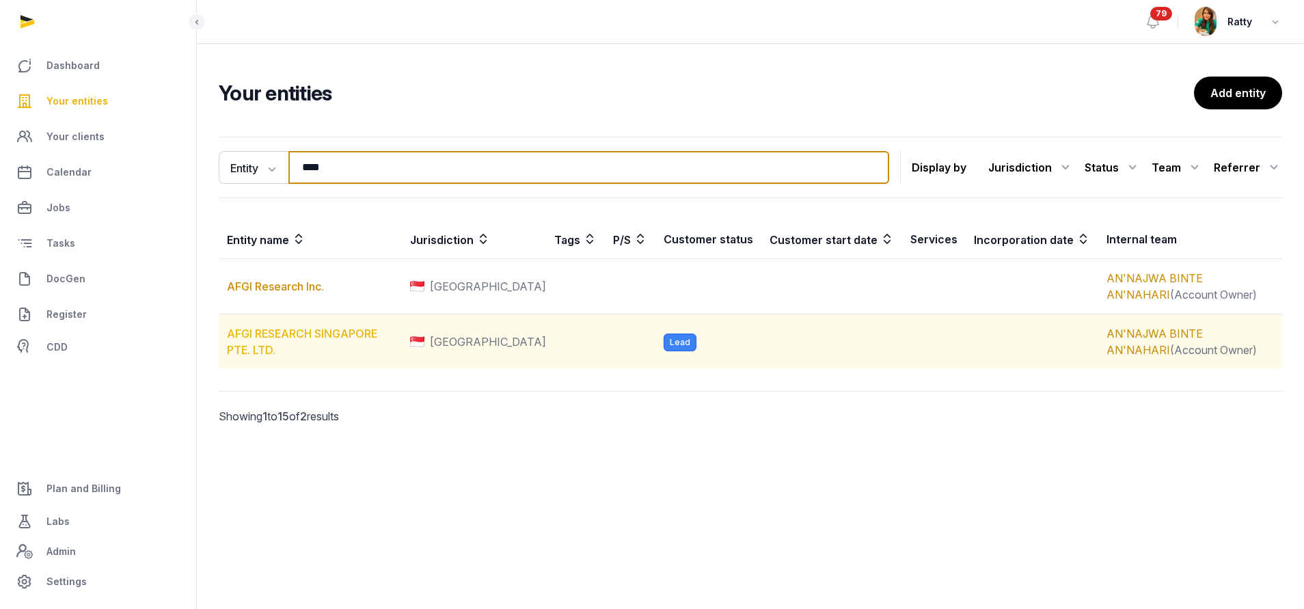
type input "****"
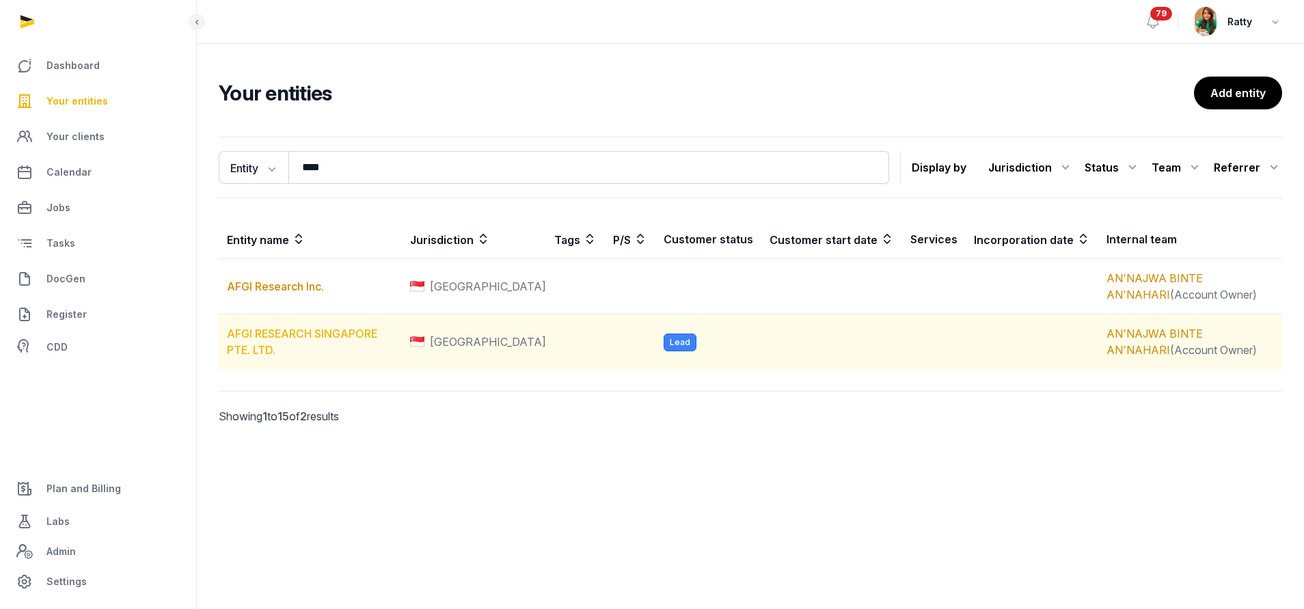
click at [299, 330] on link "AFGI RESEARCH SINGAPORE PTE. LTD." at bounding box center [302, 342] width 150 height 30
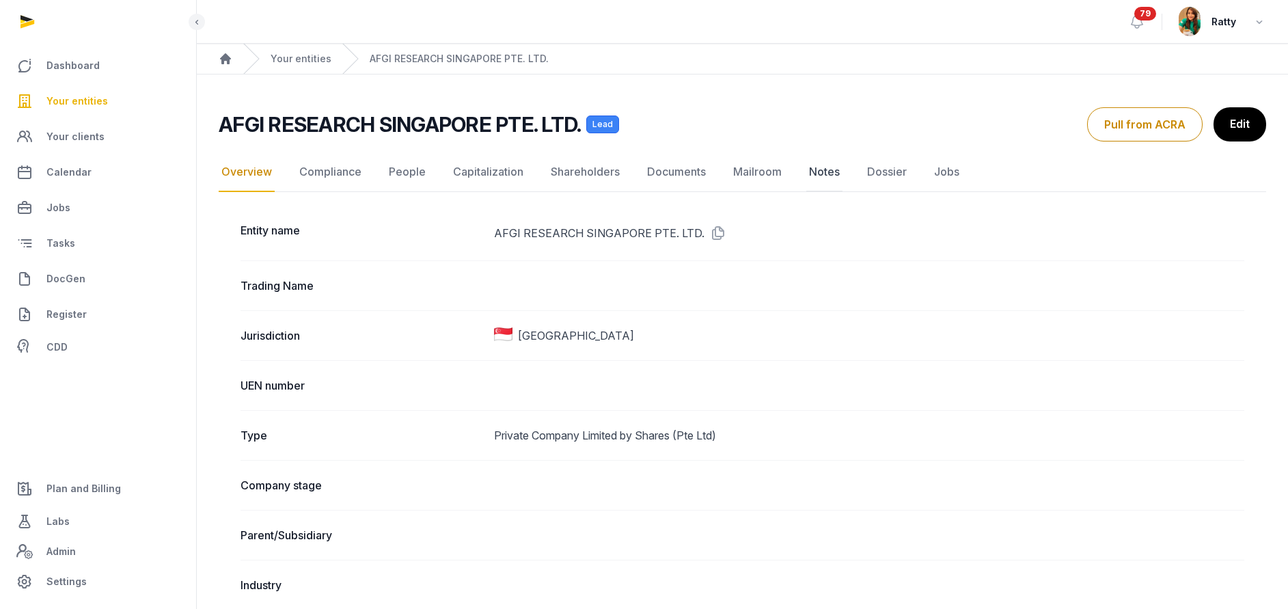
click at [826, 169] on link "Notes" at bounding box center [824, 172] width 36 height 40
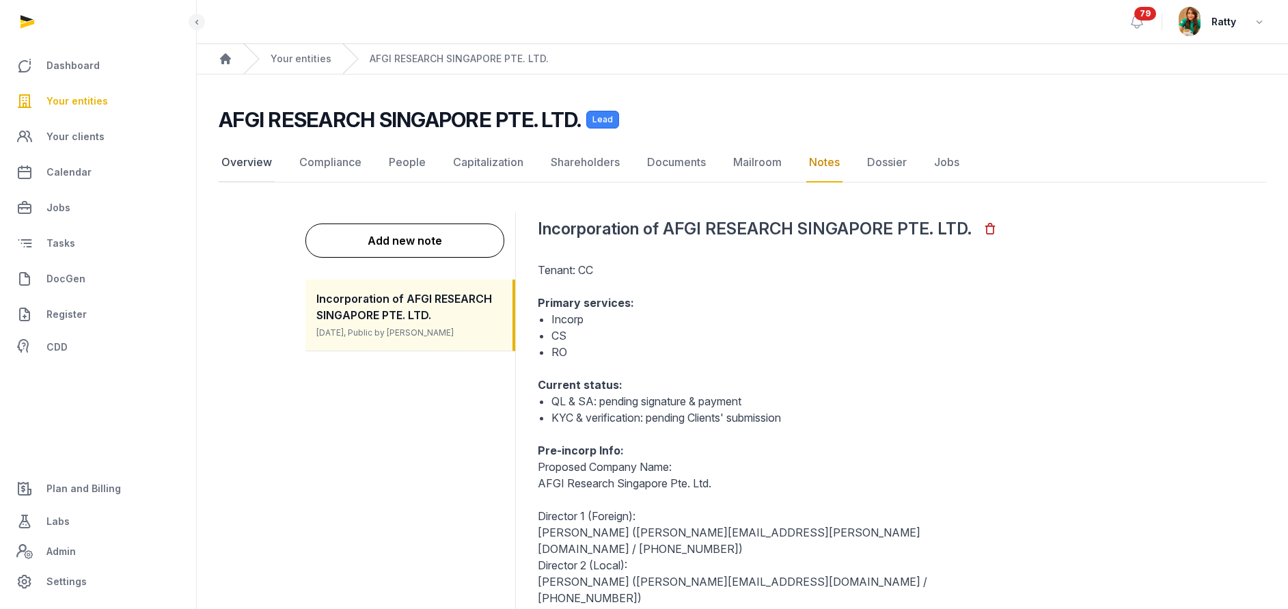
click at [262, 163] on link "Overview" at bounding box center [247, 163] width 56 height 40
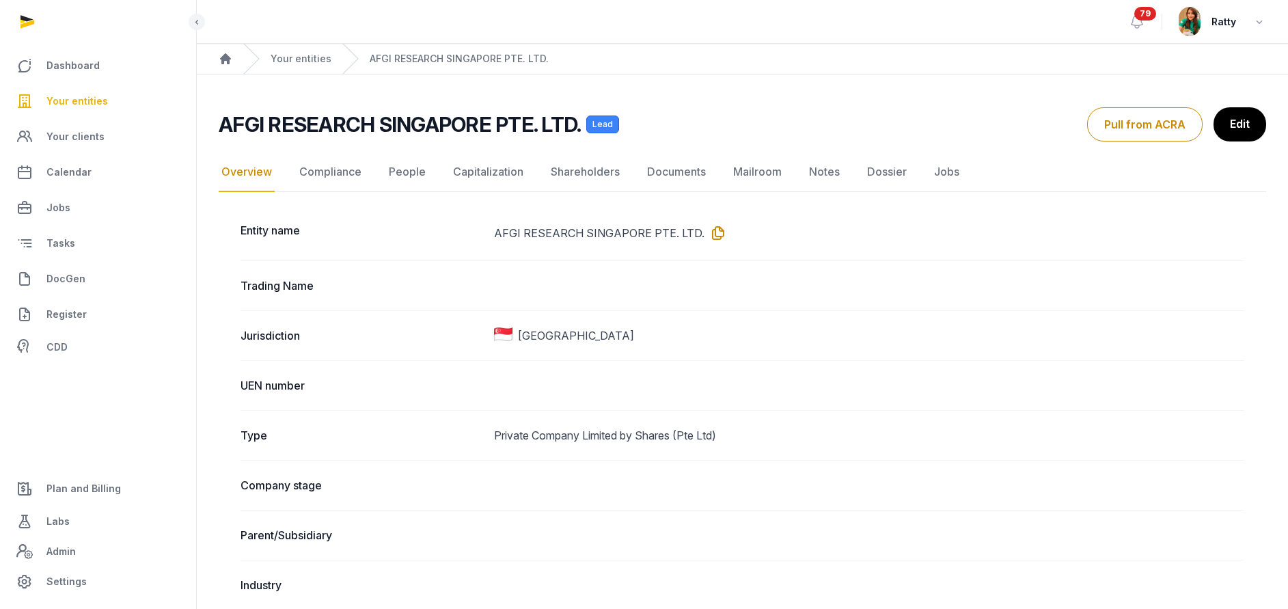
click at [709, 234] on icon at bounding box center [715, 233] width 22 height 22
click at [653, 169] on link "Documents" at bounding box center [676, 172] width 64 height 40
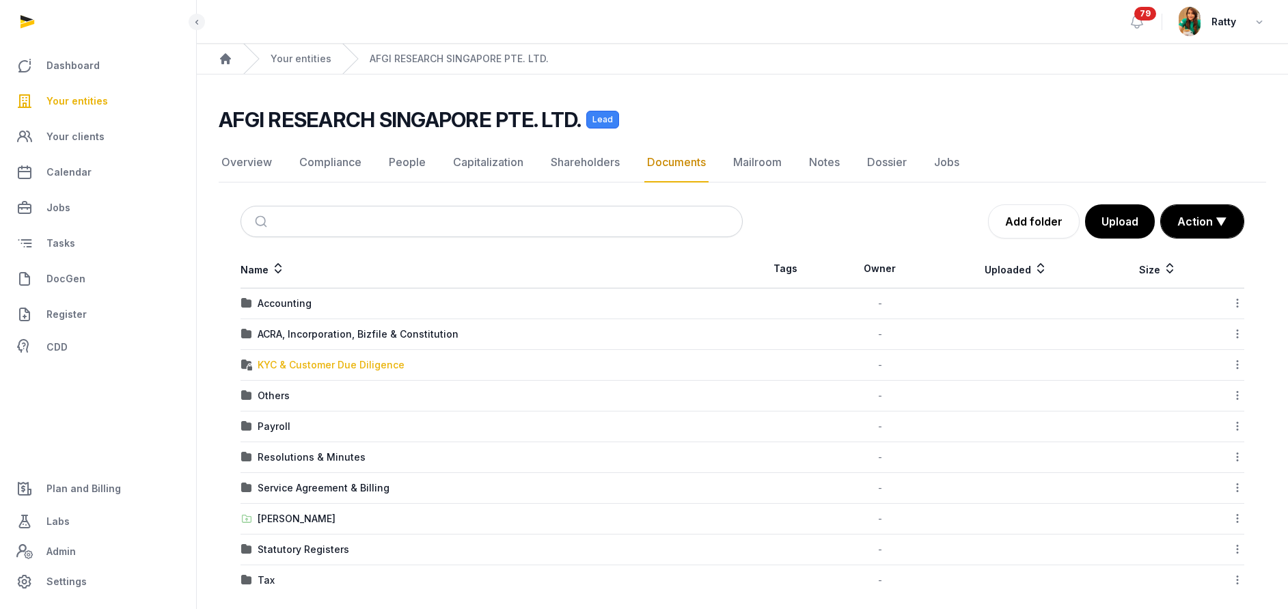
click at [288, 366] on div "KYC & Customer Due Diligence" at bounding box center [331, 365] width 147 height 14
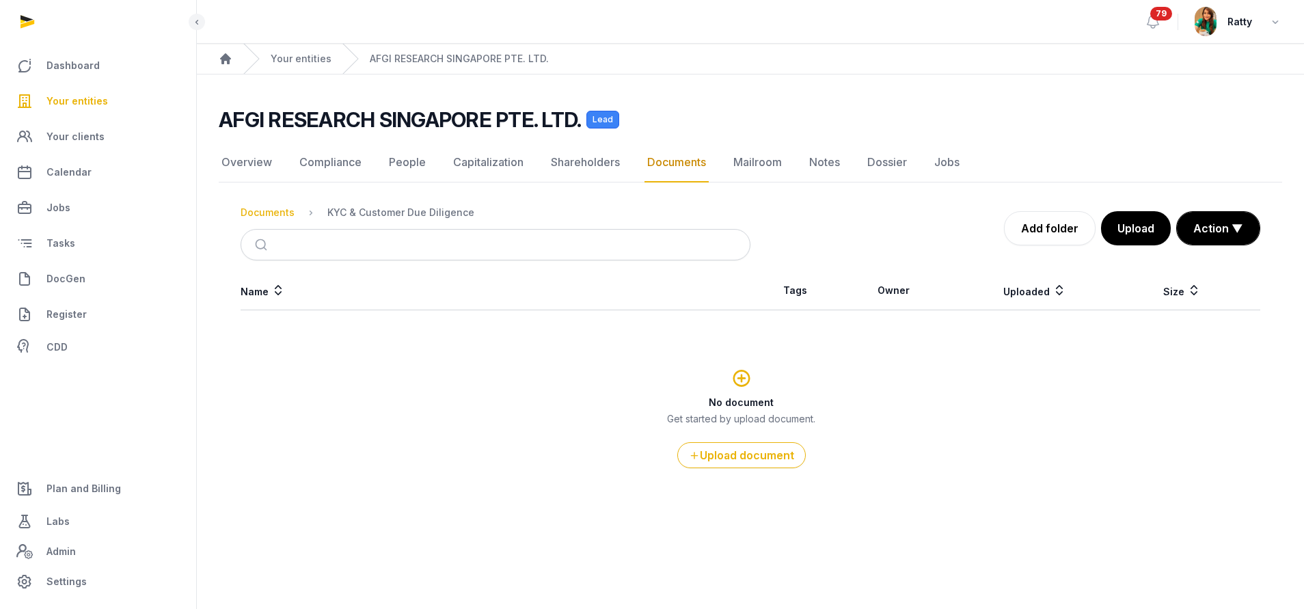
click at [271, 212] on div "Documents" at bounding box center [268, 213] width 54 height 14
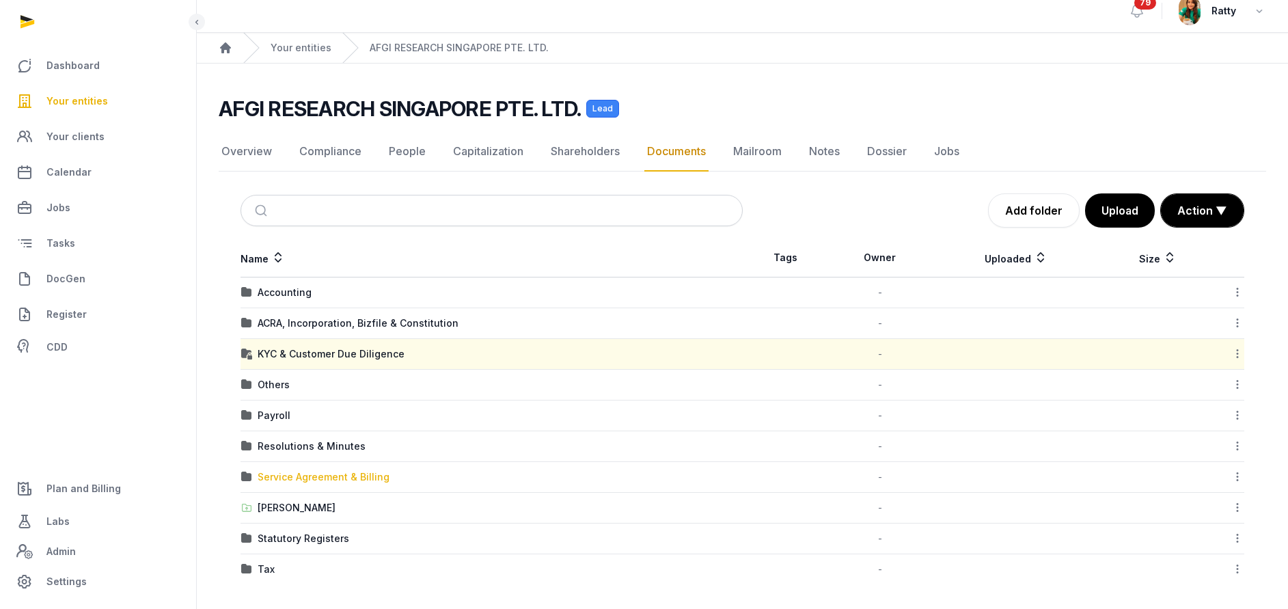
scroll to position [14, 0]
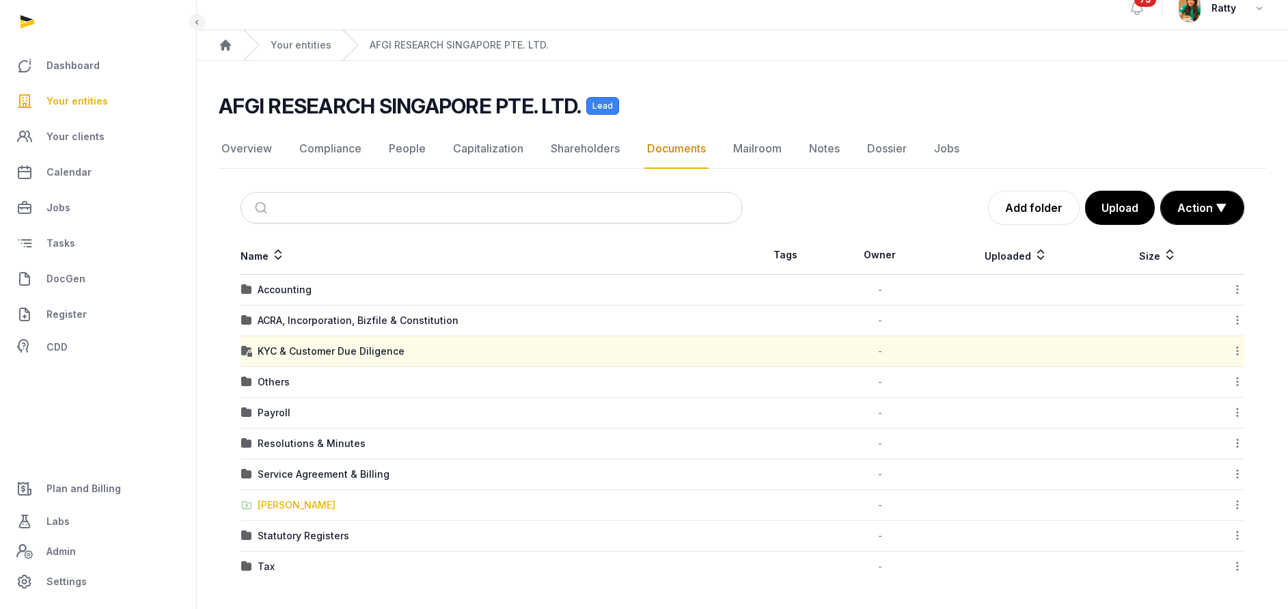
click at [260, 506] on div "[PERSON_NAME]" at bounding box center [297, 505] width 78 height 14
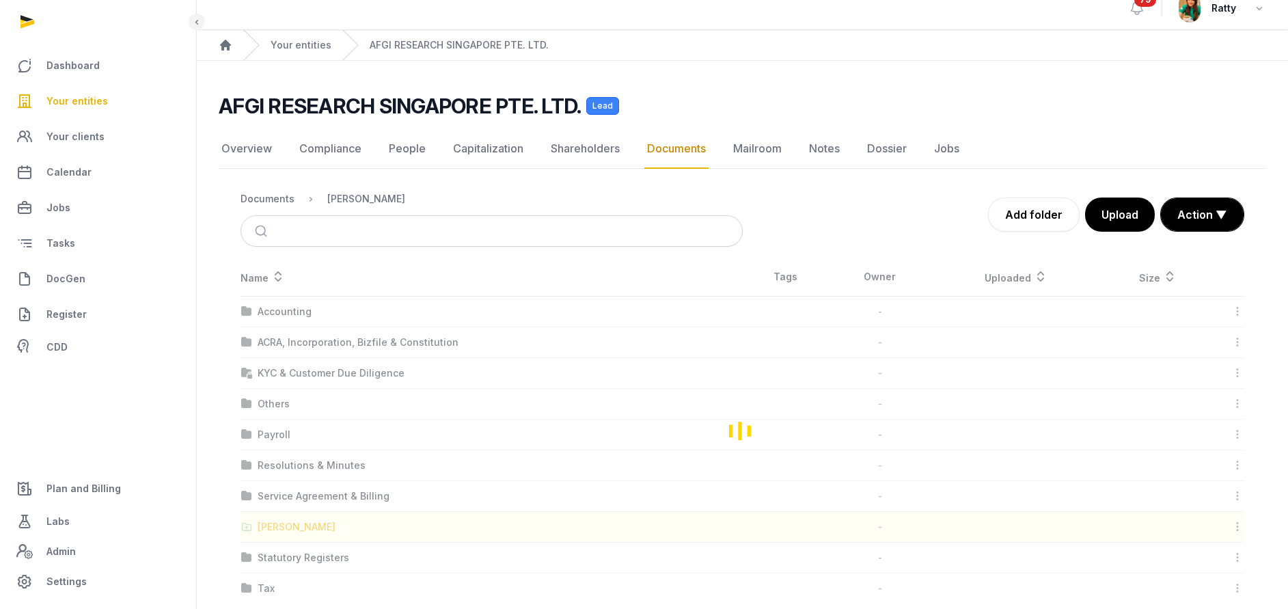
scroll to position [0, 0]
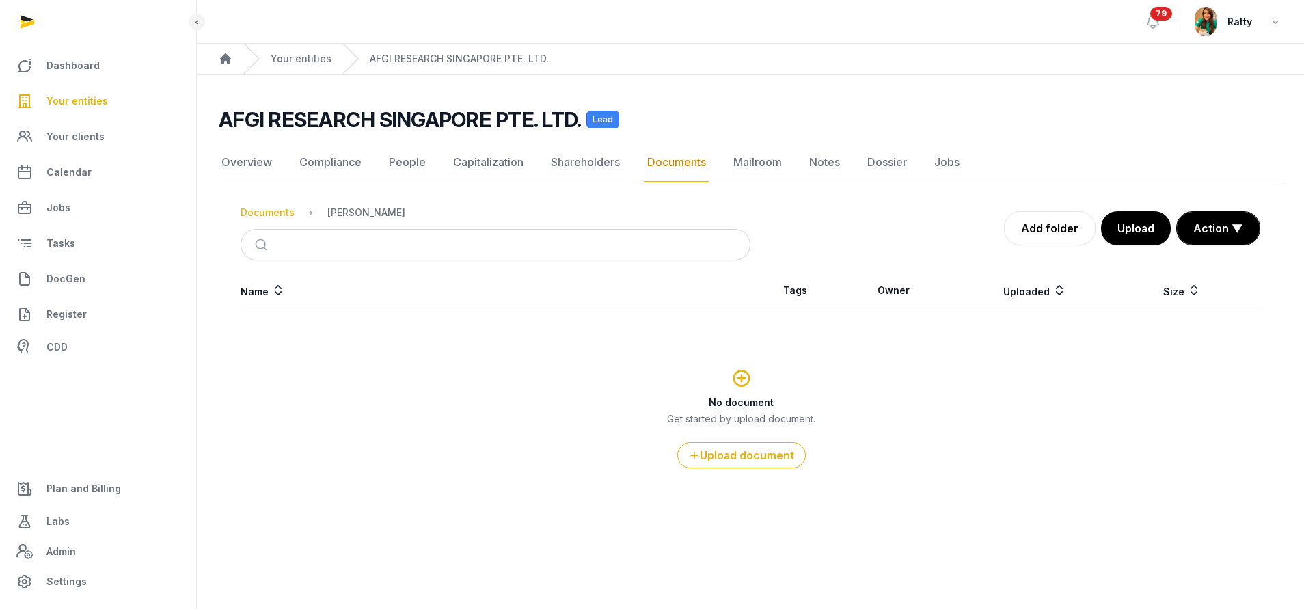
click at [263, 215] on div "Documents" at bounding box center [268, 213] width 54 height 14
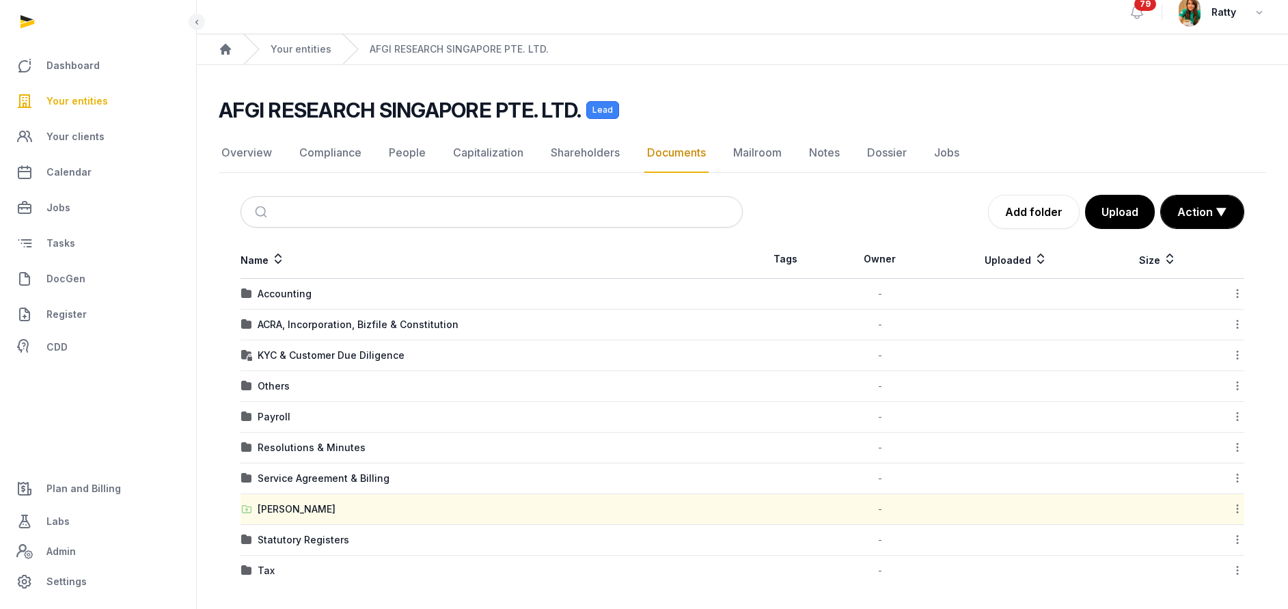
scroll to position [14, 0]
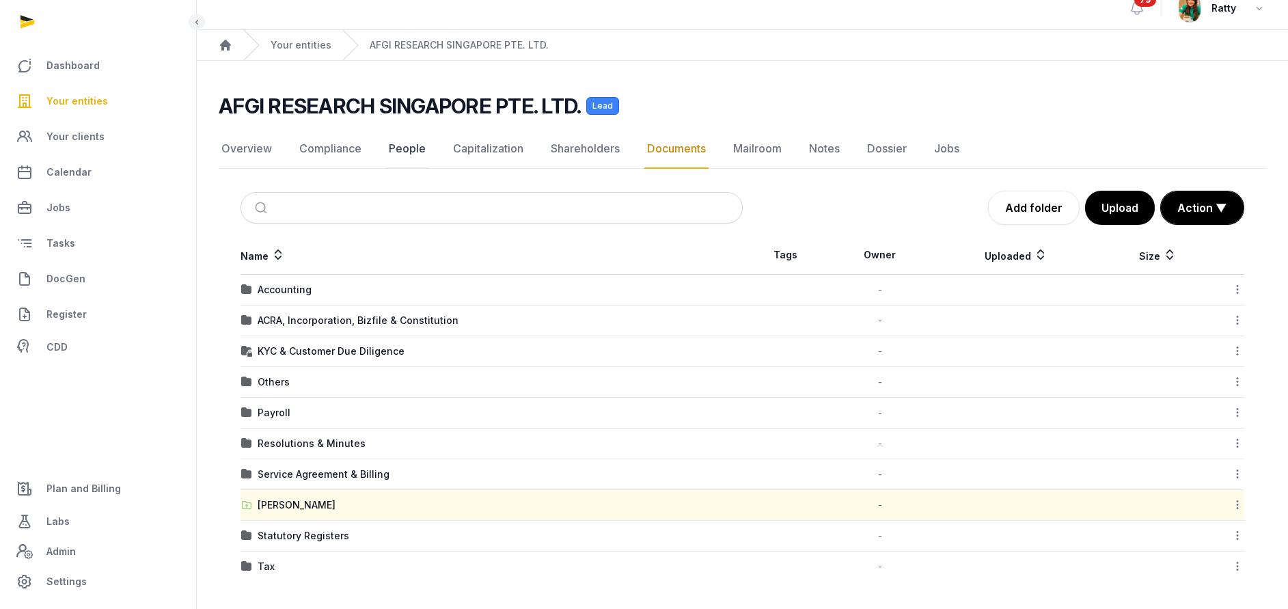
click at [402, 153] on link "People" at bounding box center [407, 149] width 42 height 40
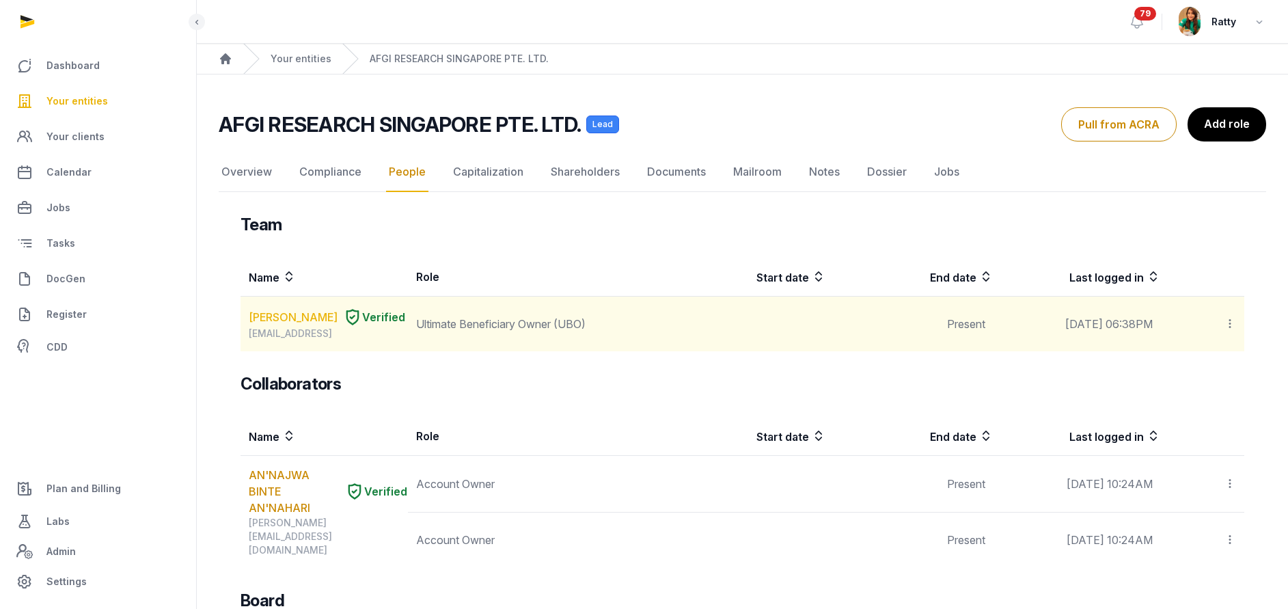
click at [299, 310] on link "Ritik Vijayvergiya" at bounding box center [293, 317] width 89 height 16
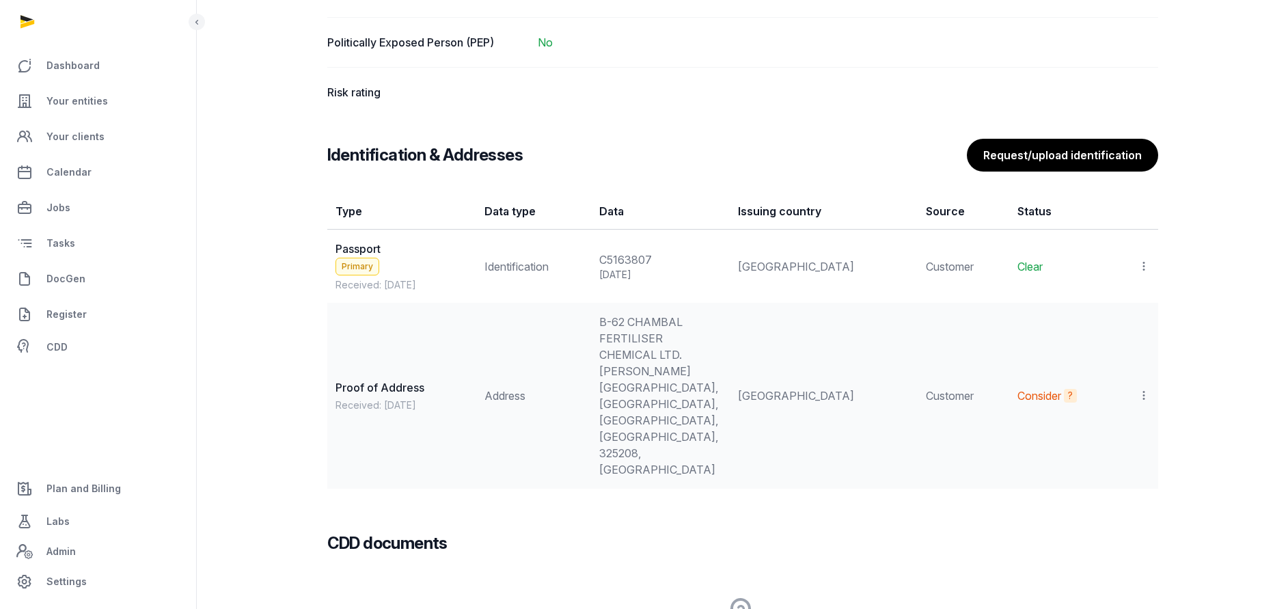
scroll to position [1230, 0]
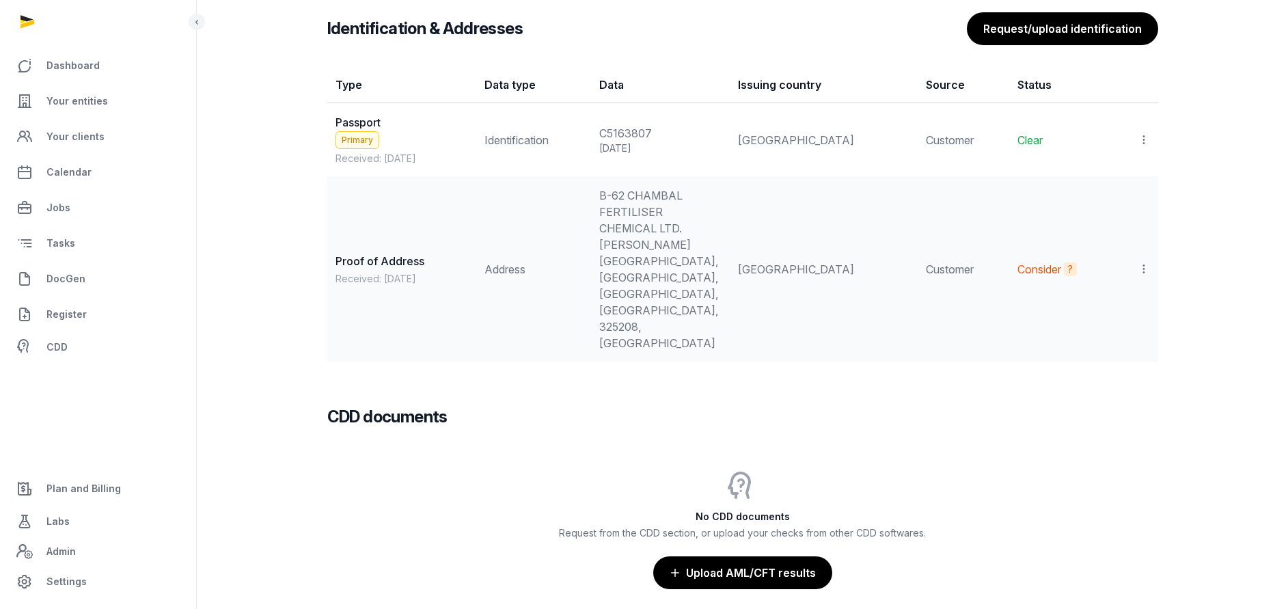
click at [1142, 262] on icon at bounding box center [1144, 269] width 12 height 14
click at [1127, 292] on div "View" at bounding box center [1095, 305] width 109 height 27
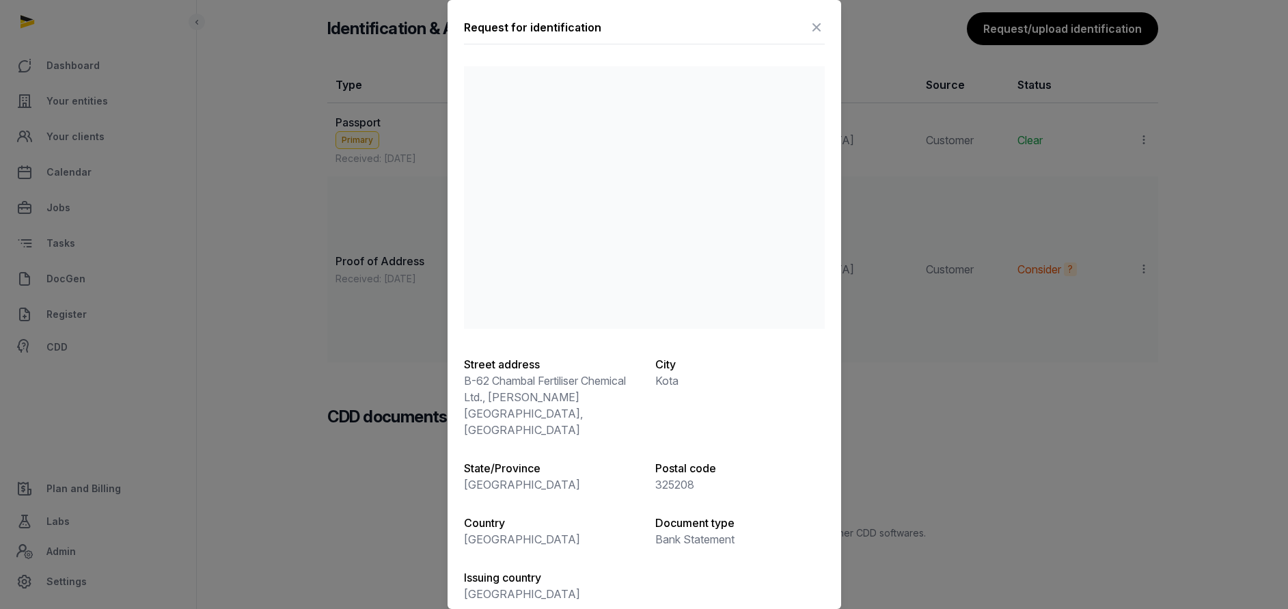
click at [808, 21] on icon at bounding box center [816, 27] width 16 height 22
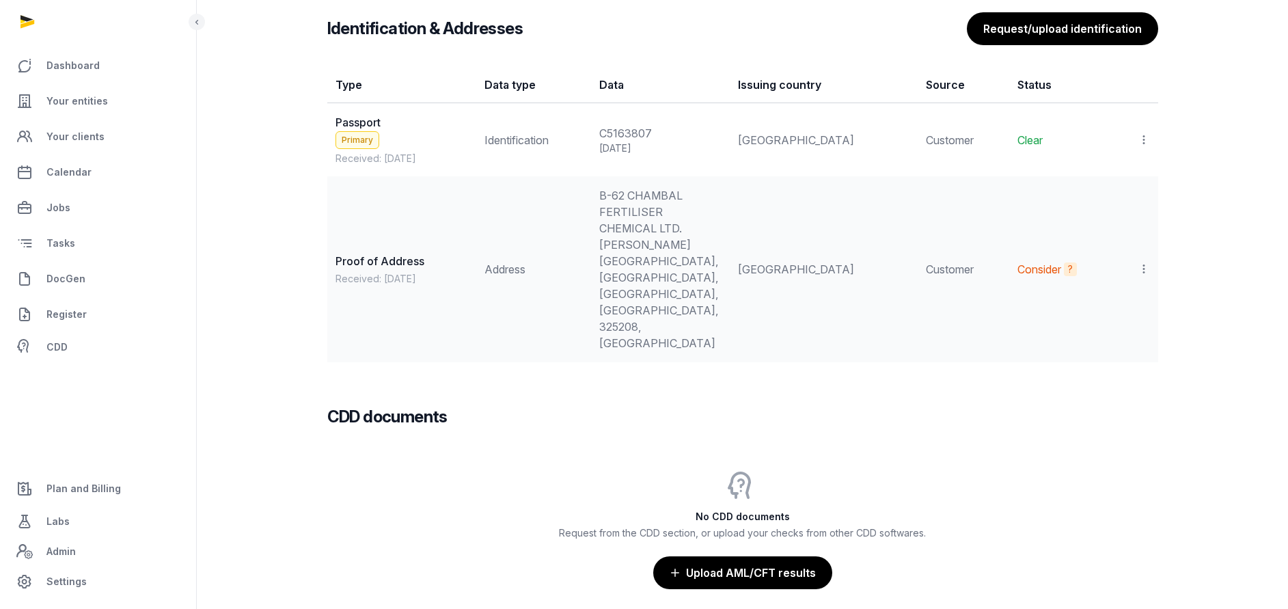
click at [1141, 262] on icon at bounding box center [1144, 269] width 12 height 14
click at [1101, 327] on span "Set as primary" at bounding box center [1101, 334] width 70 height 14
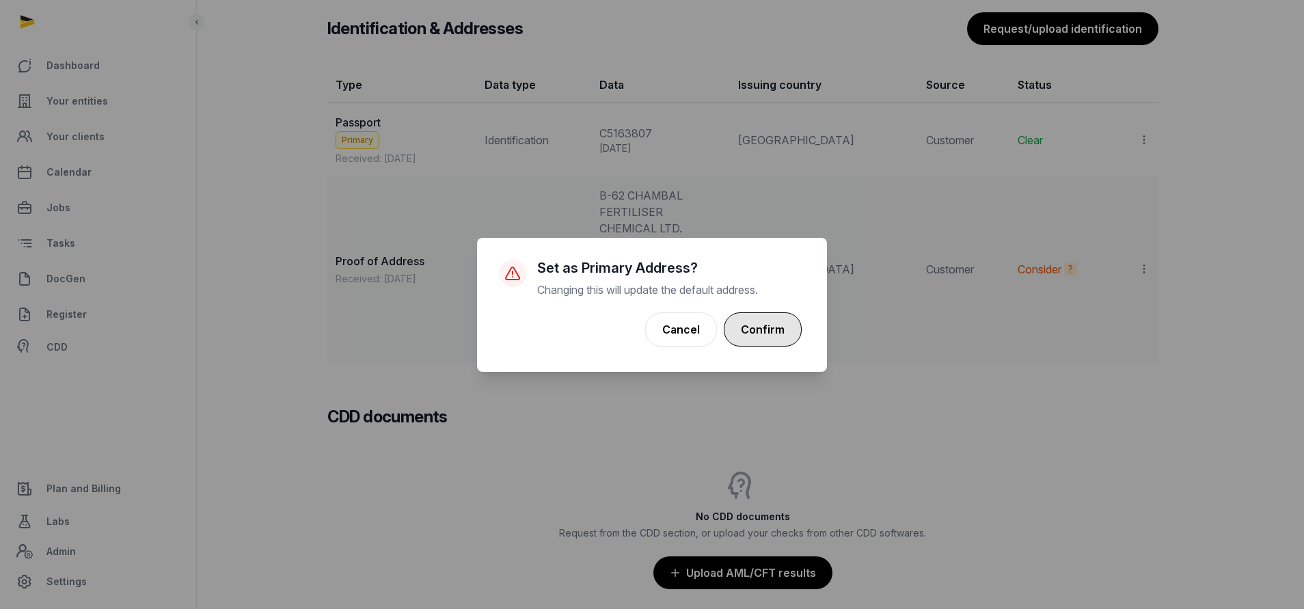
click at [747, 321] on button "Confirm" at bounding box center [763, 329] width 78 height 34
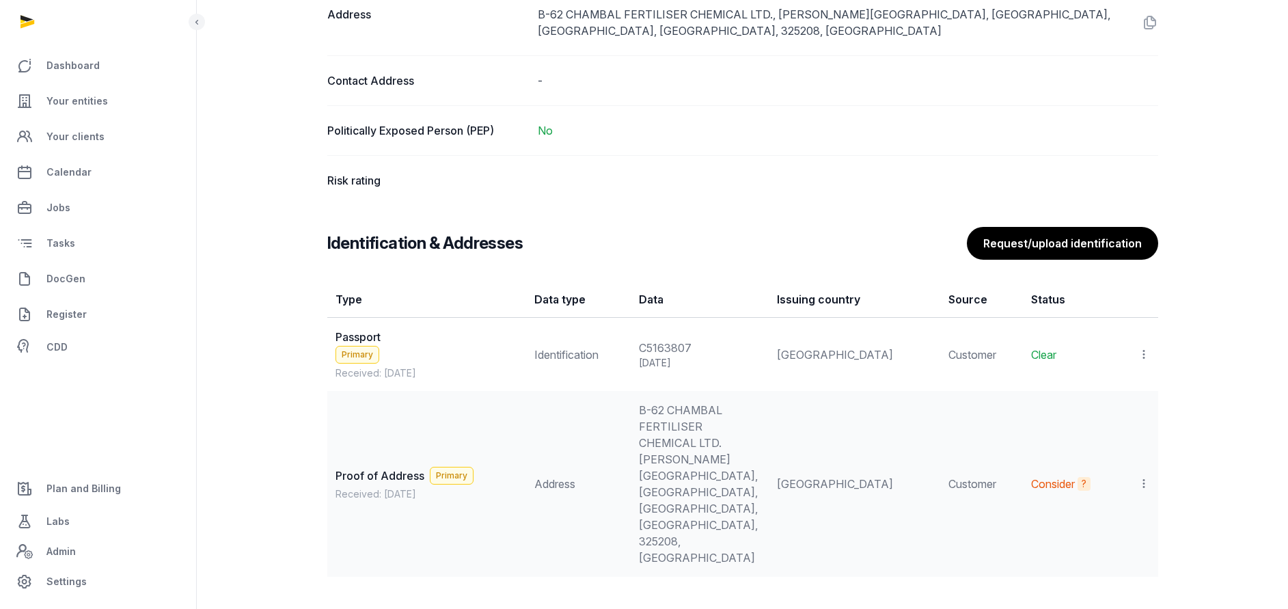
scroll to position [1378, 0]
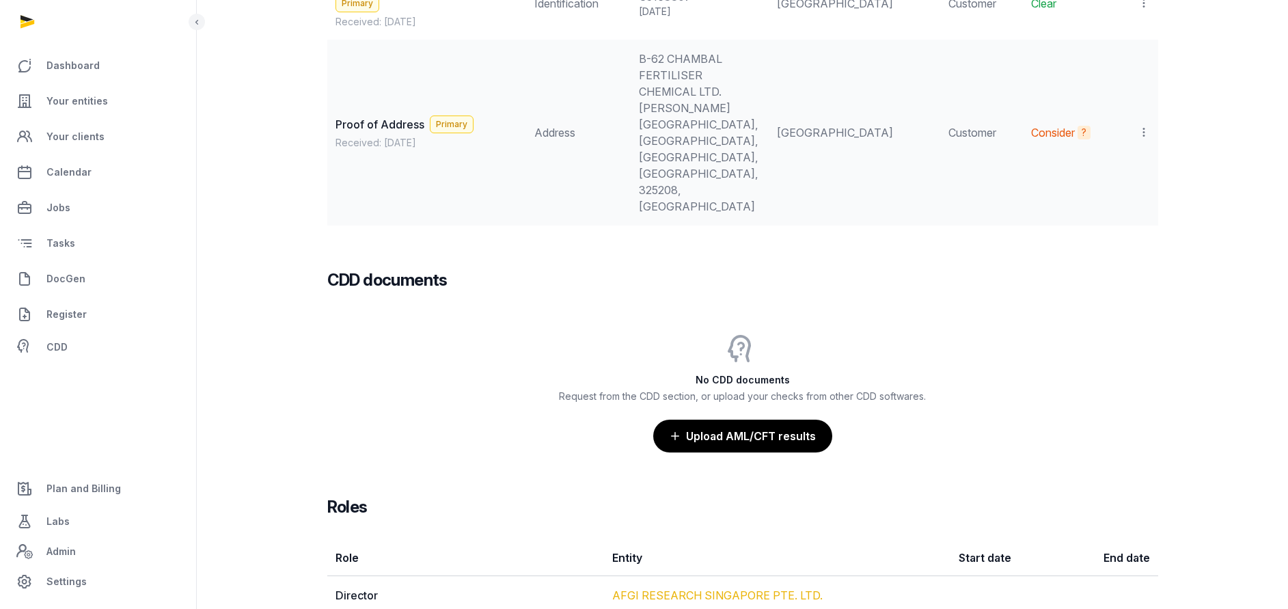
click at [685, 588] on link "AFGI RESEARCH SINGAPORE PTE. LTD." at bounding box center [717, 595] width 210 height 14
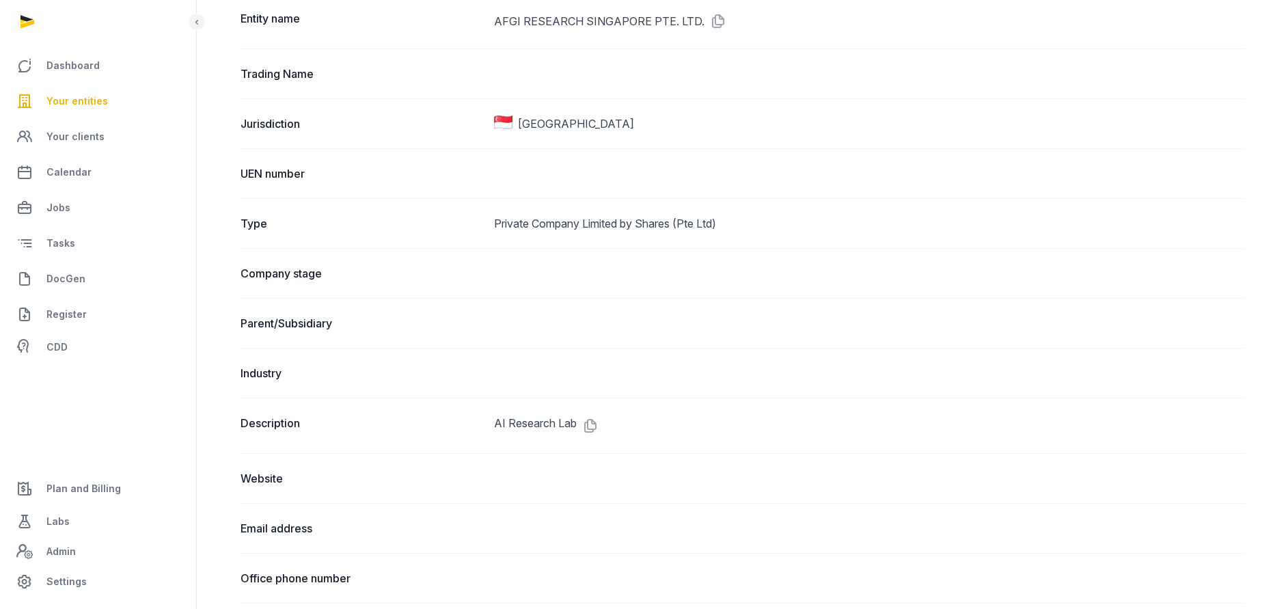
scroll to position [70, 0]
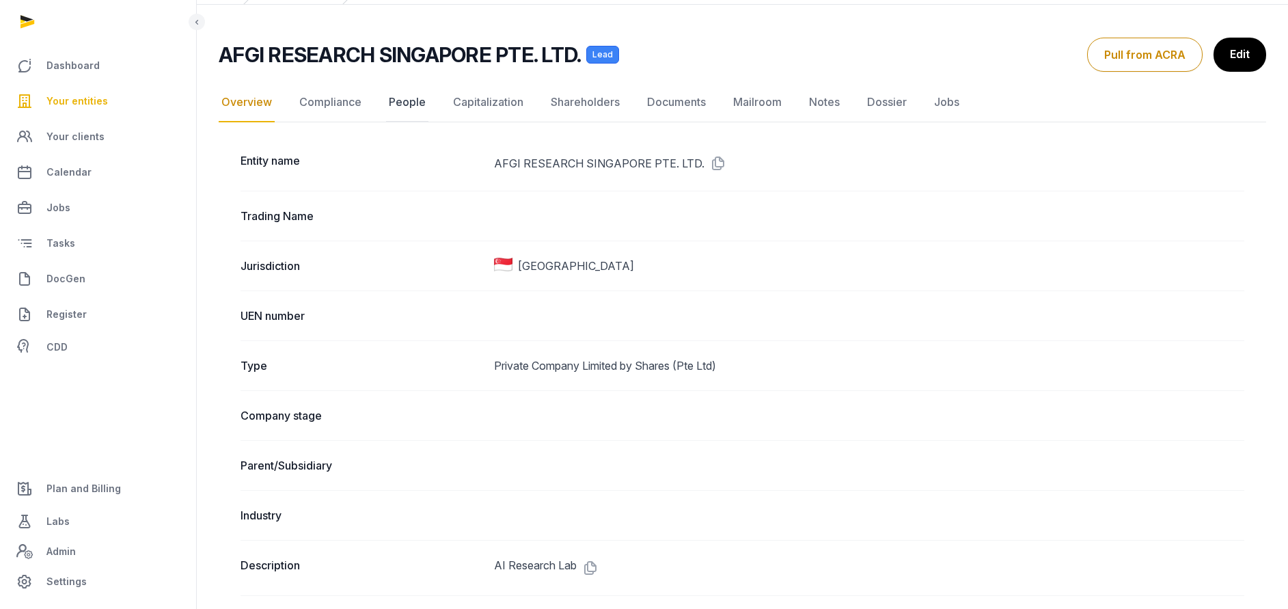
click at [395, 98] on link "People" at bounding box center [407, 103] width 42 height 40
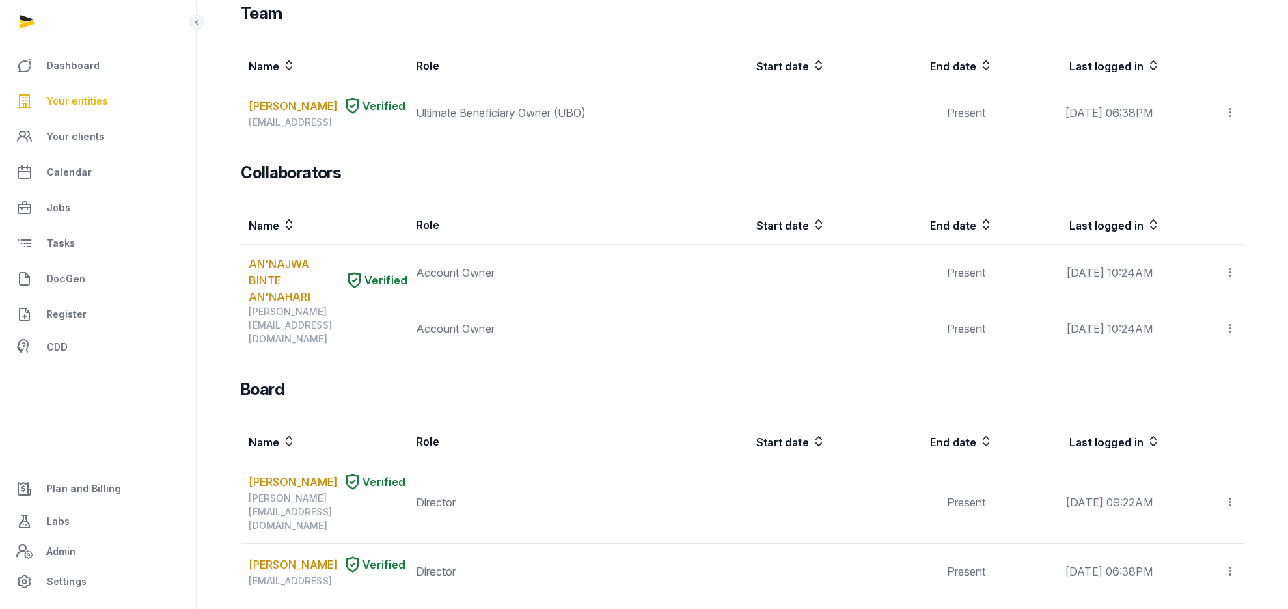
scroll to position [333, 0]
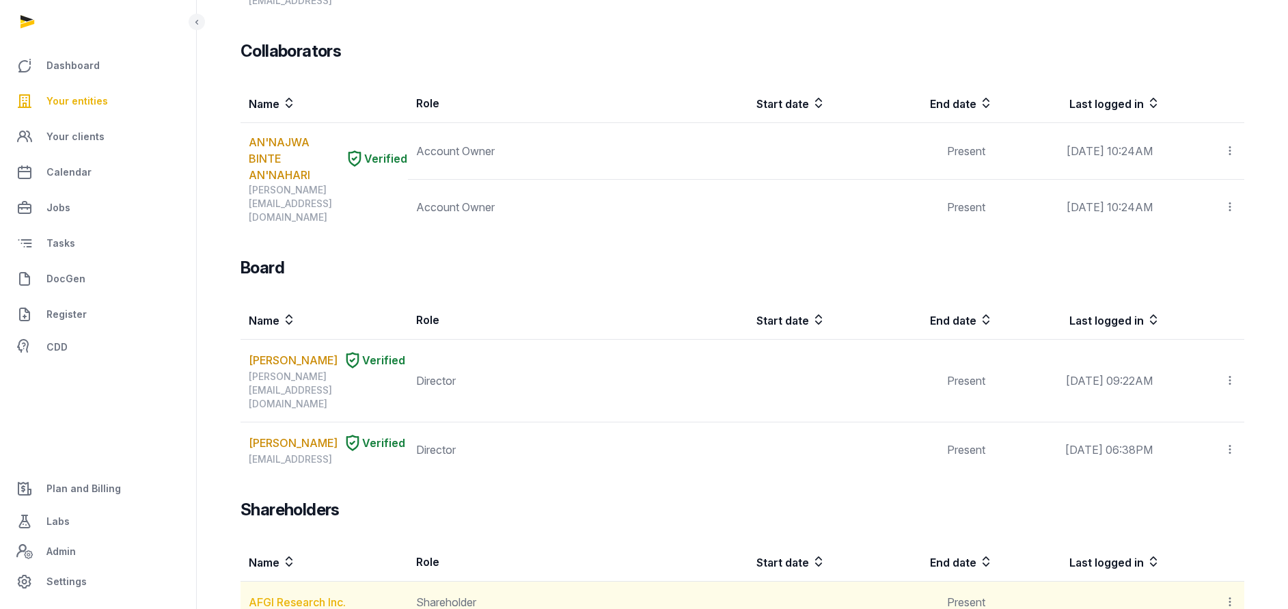
click at [300, 595] on link "AFGI Research Inc." at bounding box center [297, 602] width 97 height 14
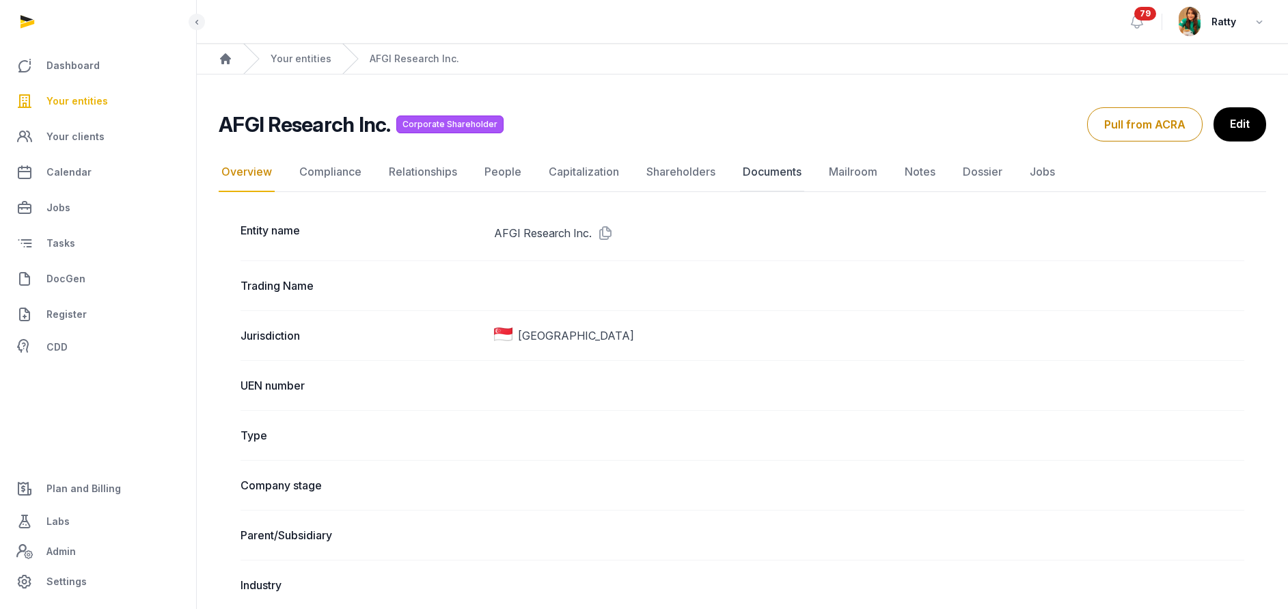
click at [771, 173] on link "Documents" at bounding box center [772, 172] width 64 height 40
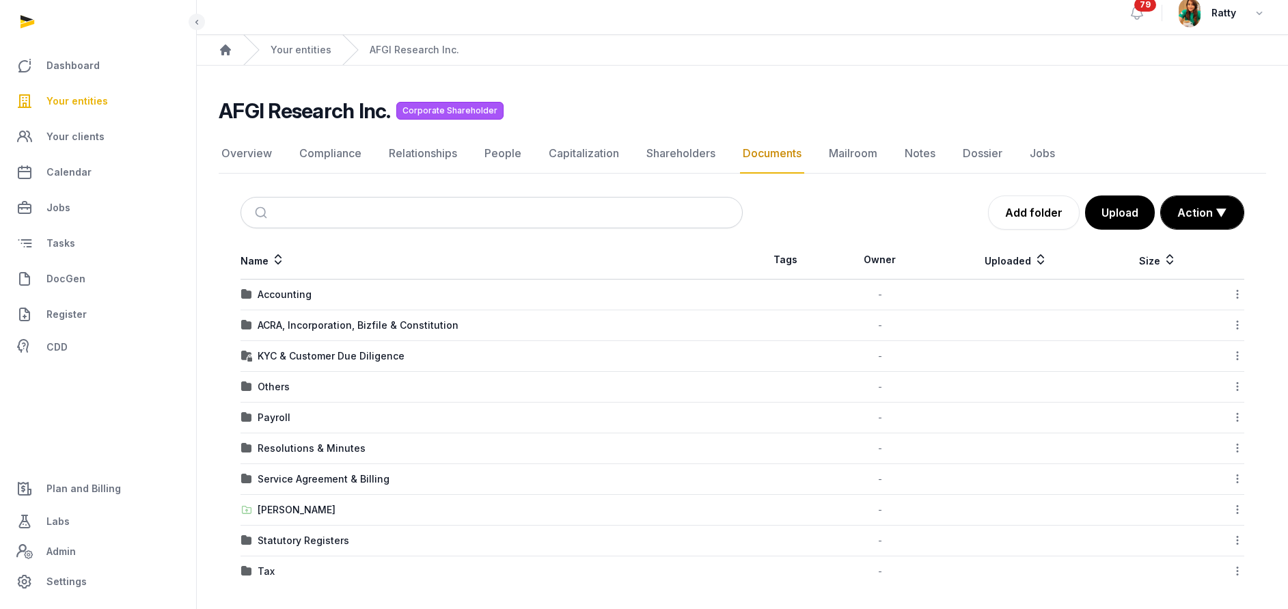
scroll to position [14, 0]
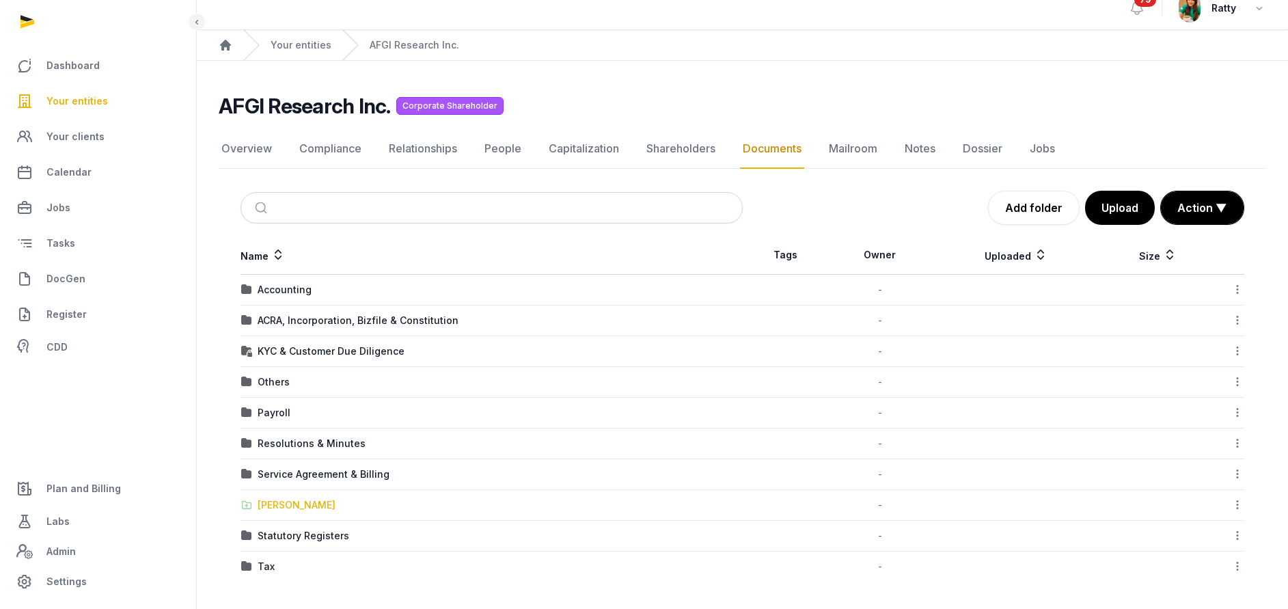
click at [276, 511] on div "[PERSON_NAME]" at bounding box center [297, 505] width 78 height 14
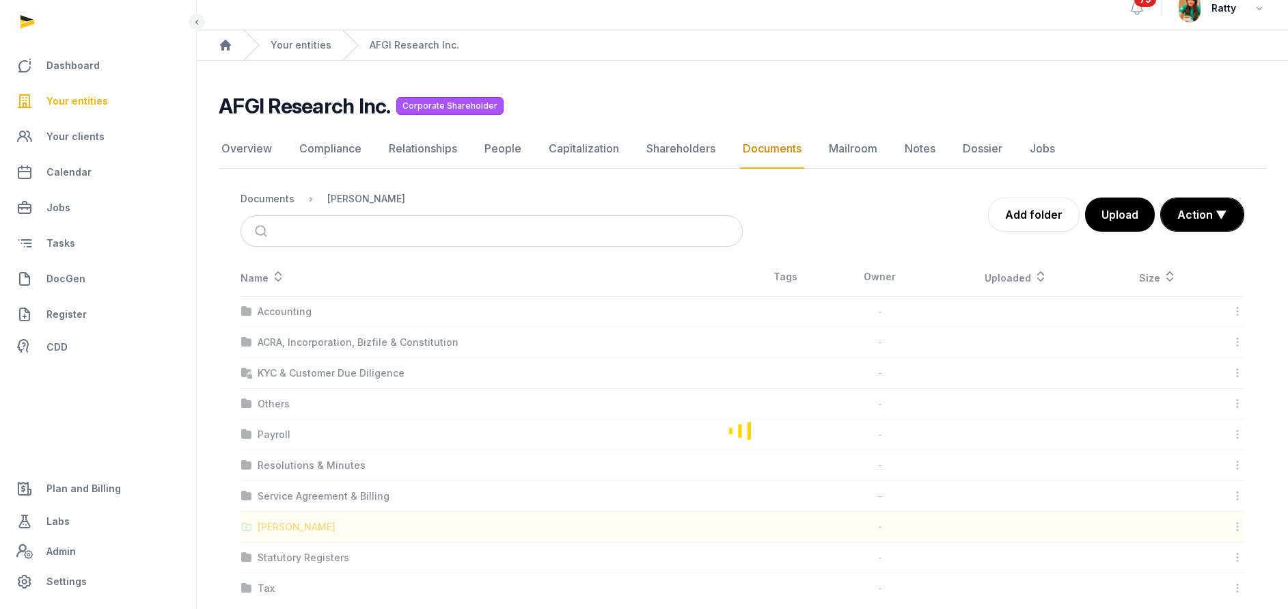
scroll to position [0, 0]
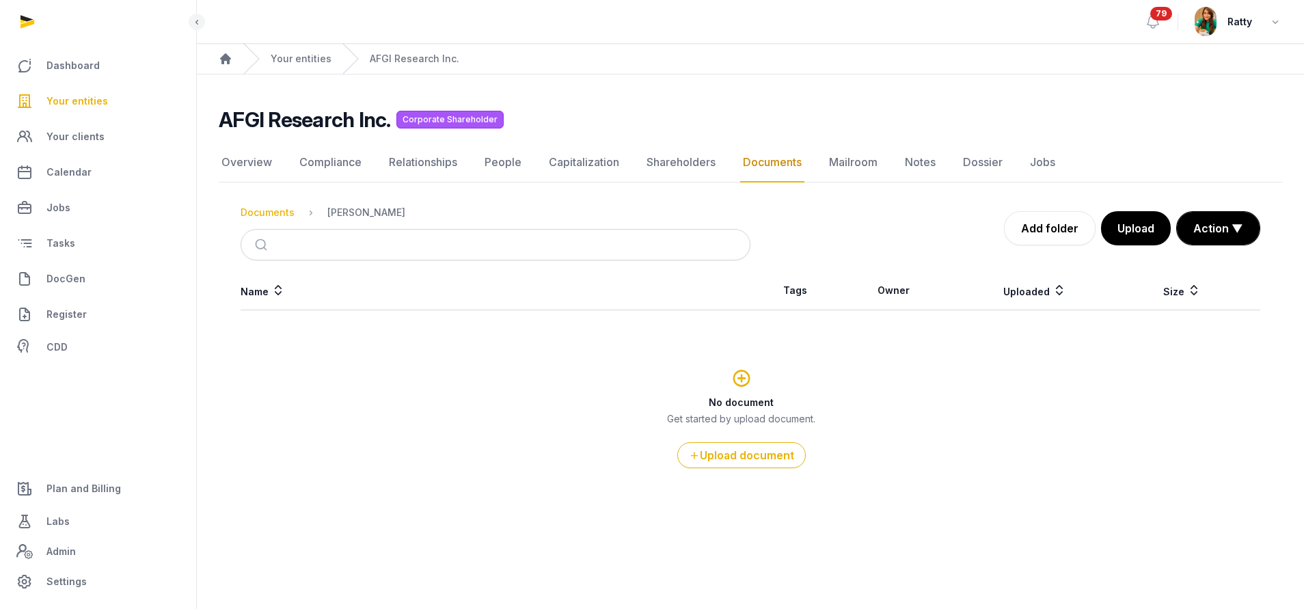
click at [258, 211] on div "Documents" at bounding box center [268, 213] width 54 height 14
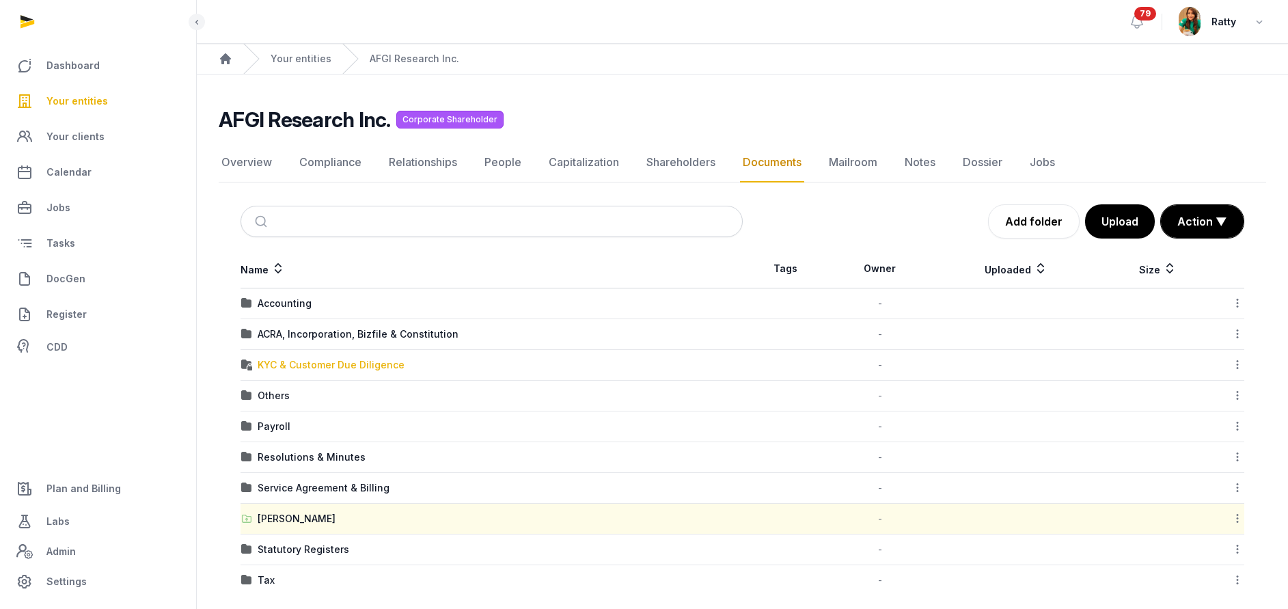
click at [286, 358] on div "KYC & Customer Due Diligence" at bounding box center [331, 365] width 147 height 14
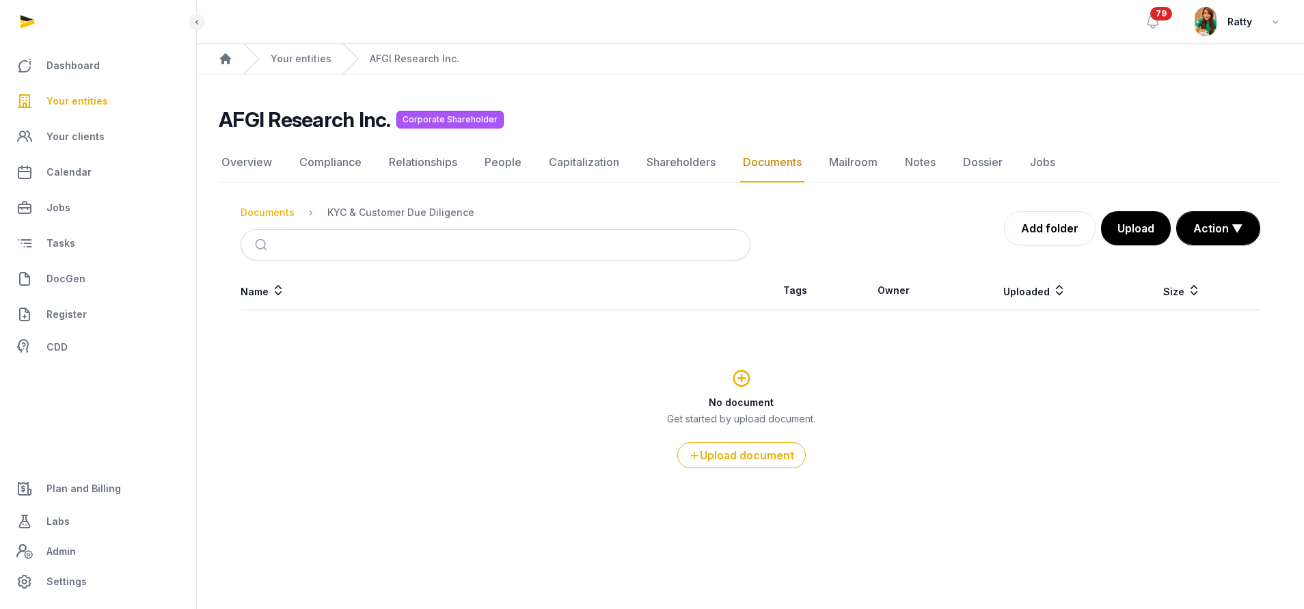
click at [273, 211] on div "Documents" at bounding box center [268, 213] width 54 height 14
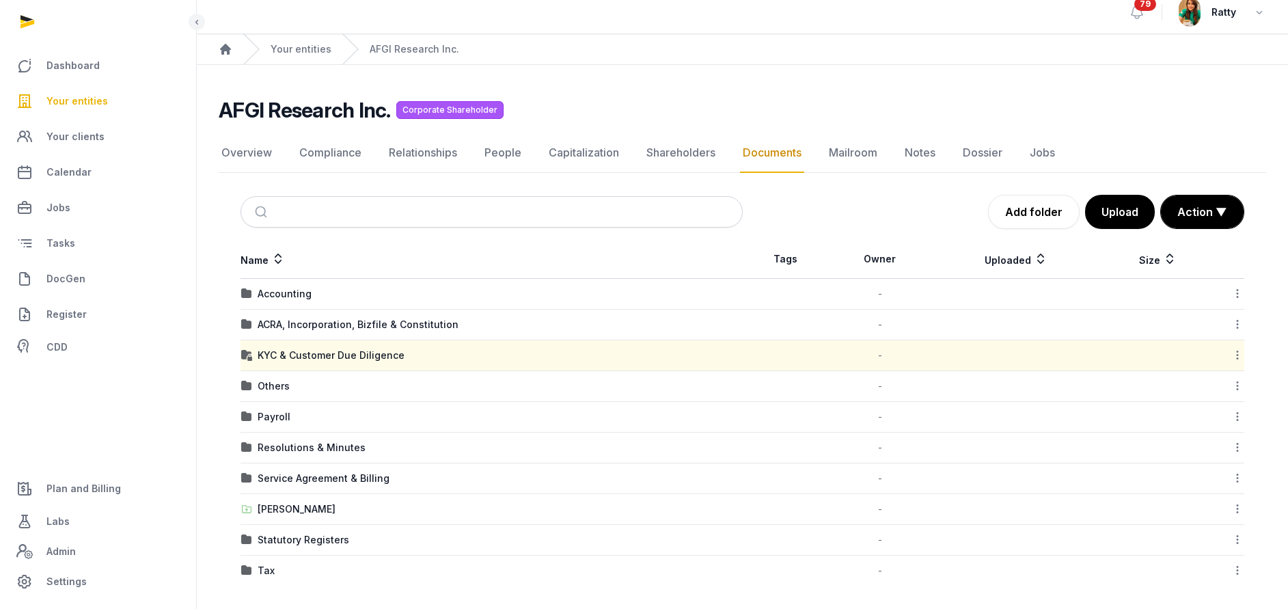
scroll to position [14, 0]
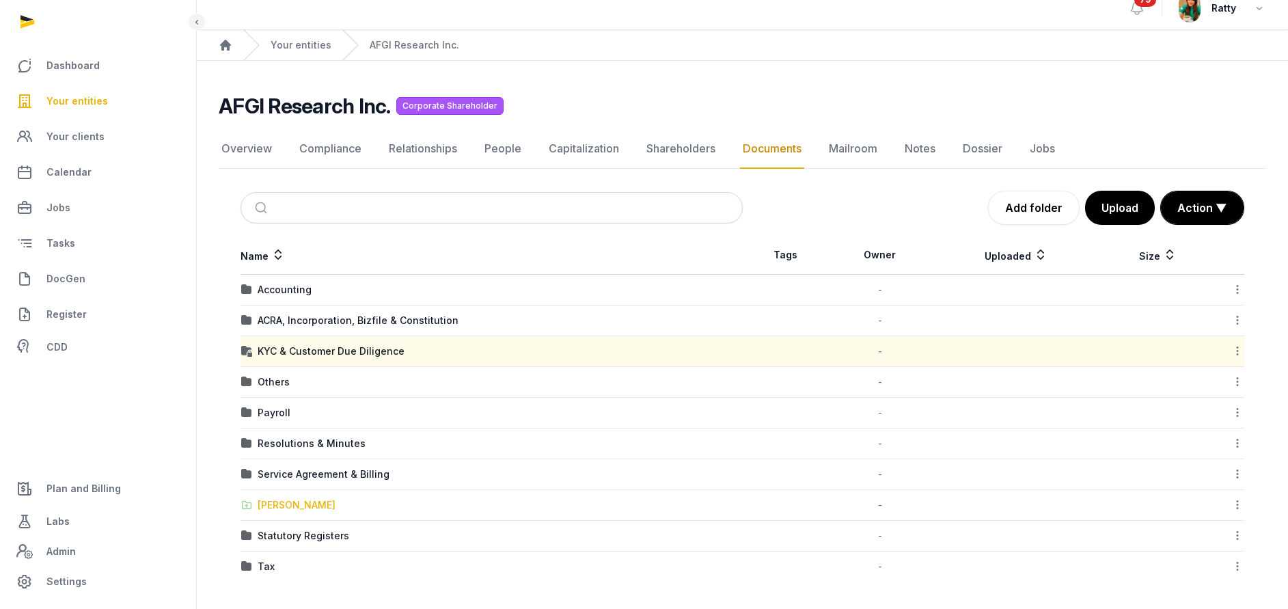
click at [292, 507] on div "[PERSON_NAME]" at bounding box center [297, 505] width 78 height 14
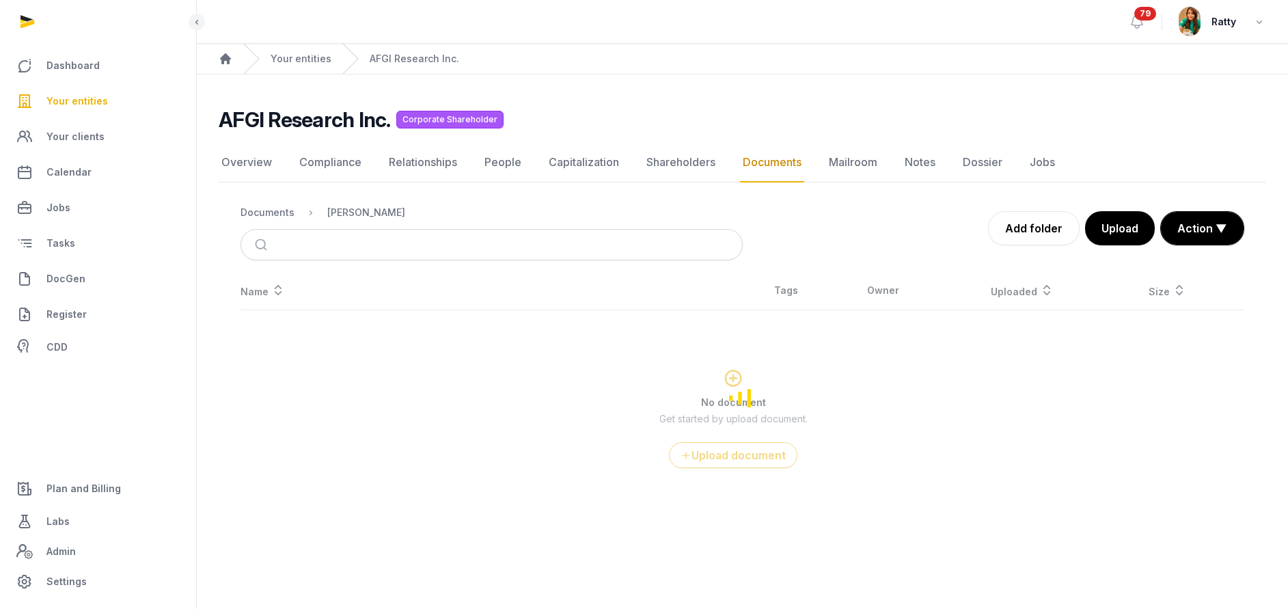
scroll to position [0, 0]
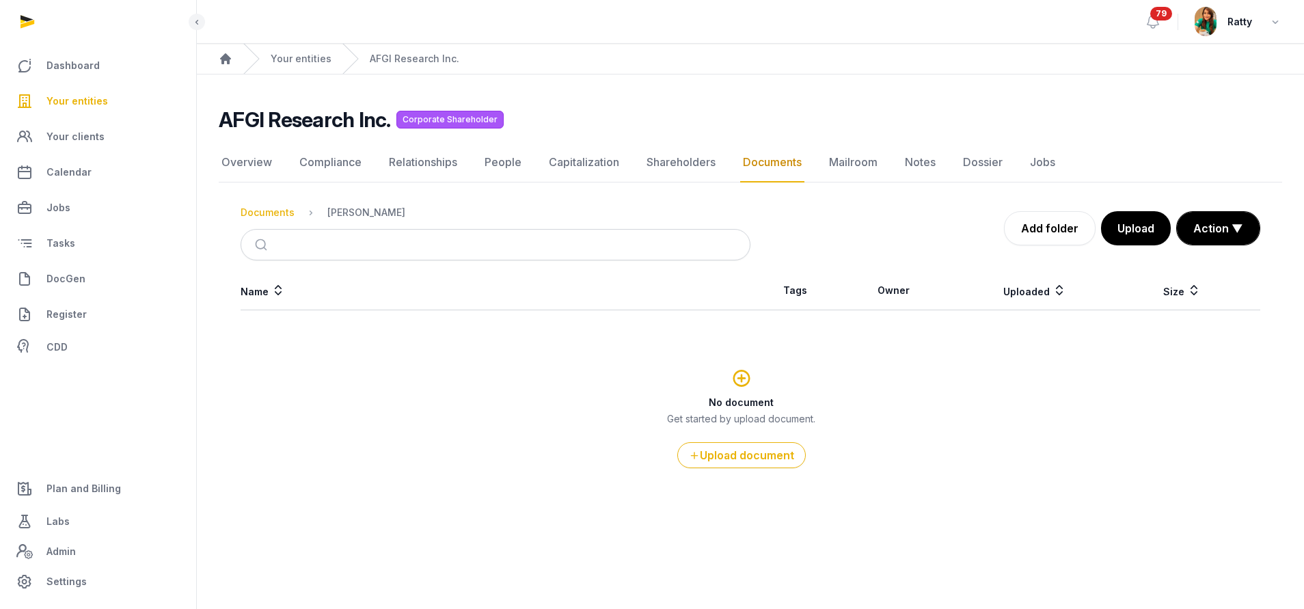
click at [282, 210] on div "Documents" at bounding box center [268, 213] width 54 height 14
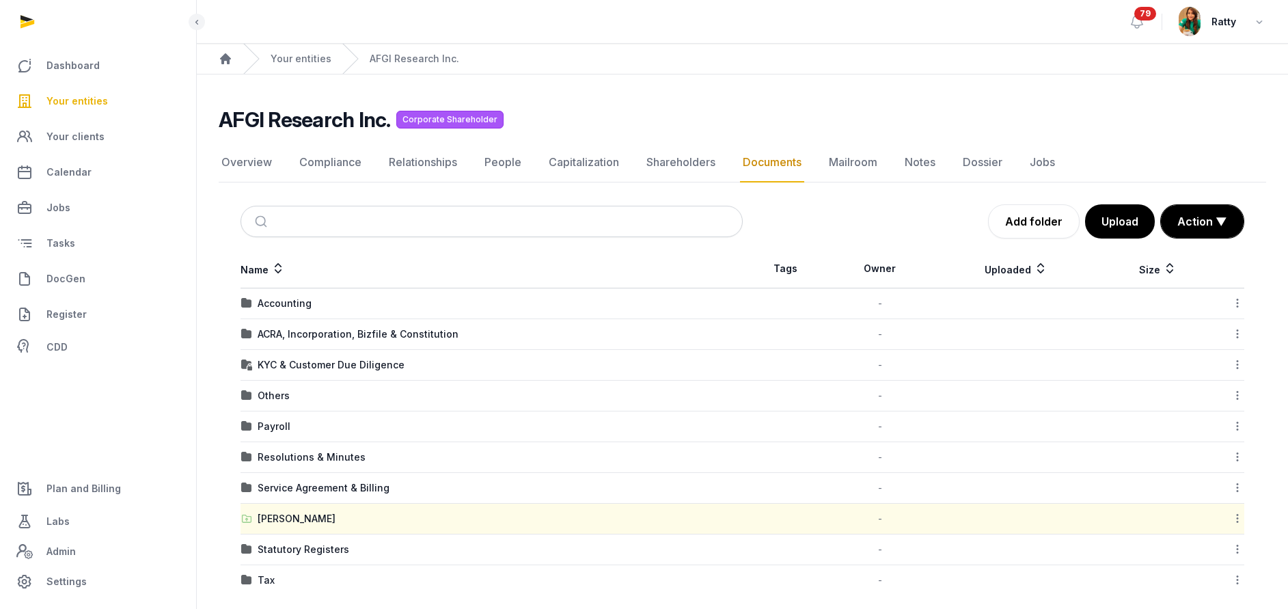
scroll to position [14, 0]
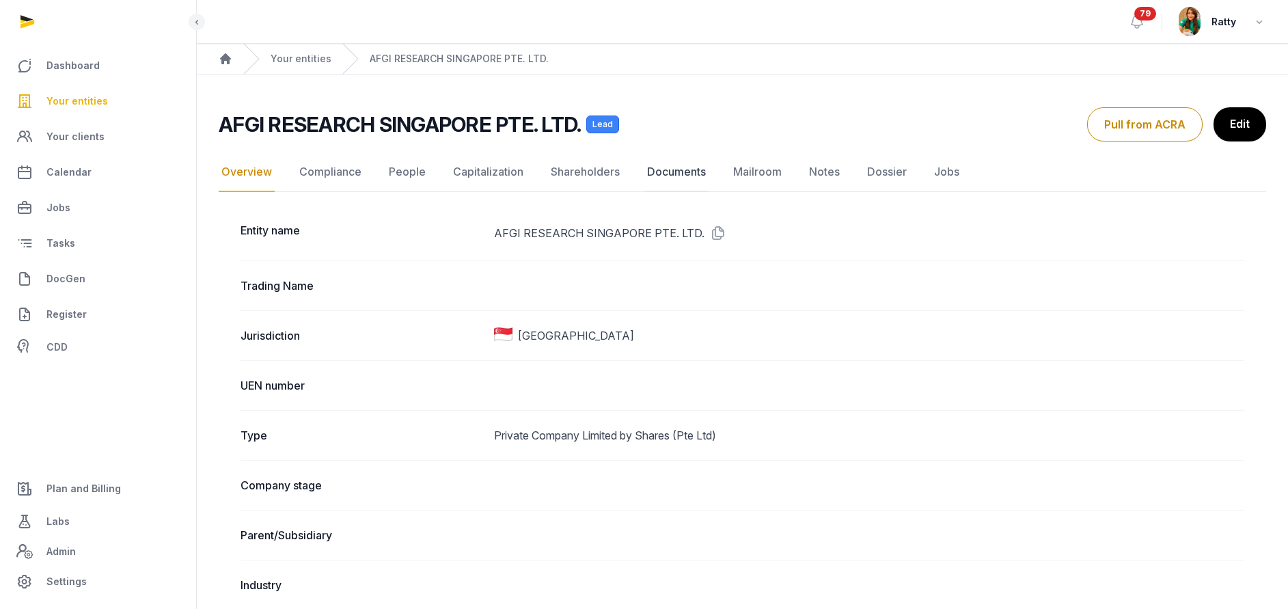
click at [677, 168] on link "Documents" at bounding box center [676, 172] width 64 height 40
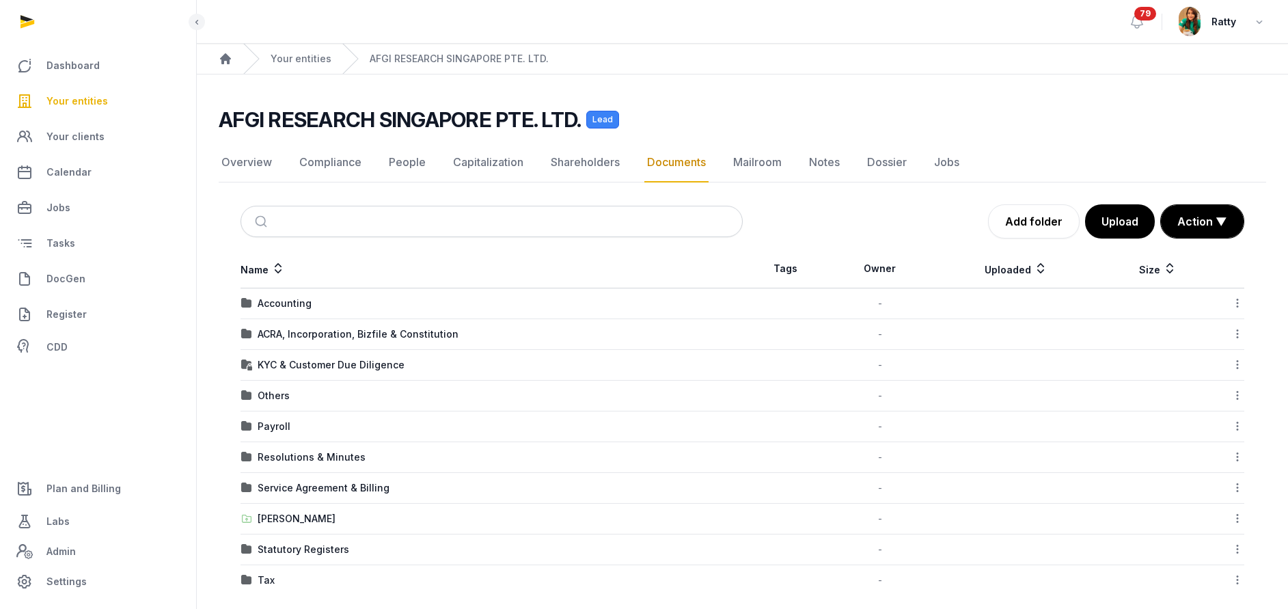
scroll to position [14, 0]
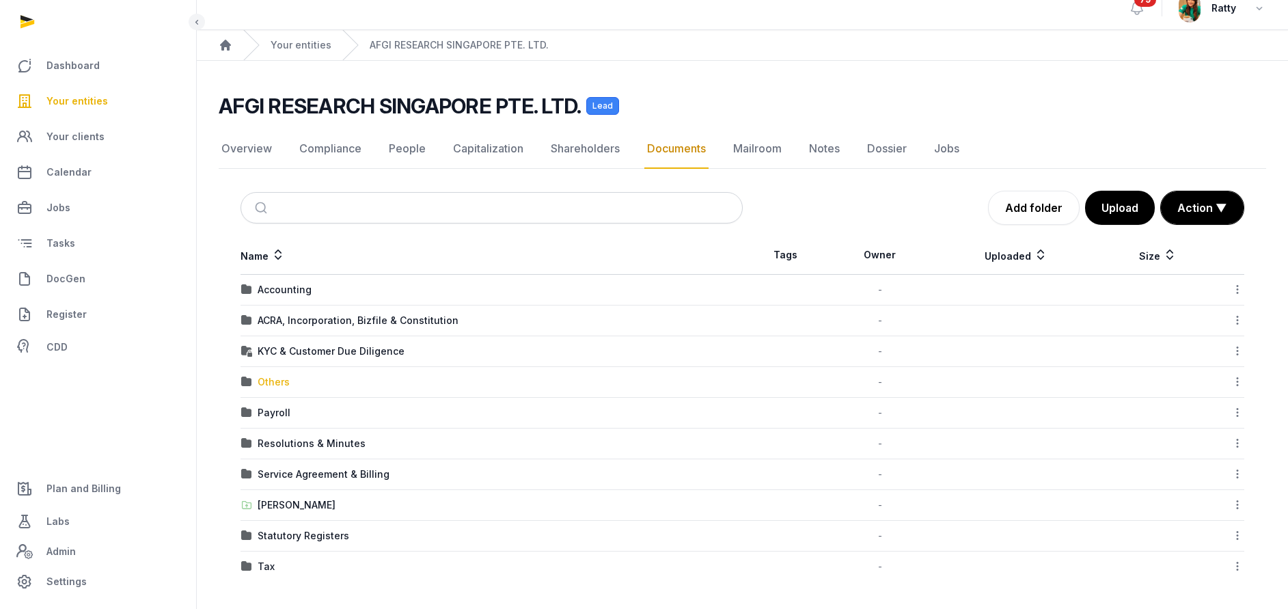
click at [280, 385] on div "Others" at bounding box center [274, 382] width 32 height 14
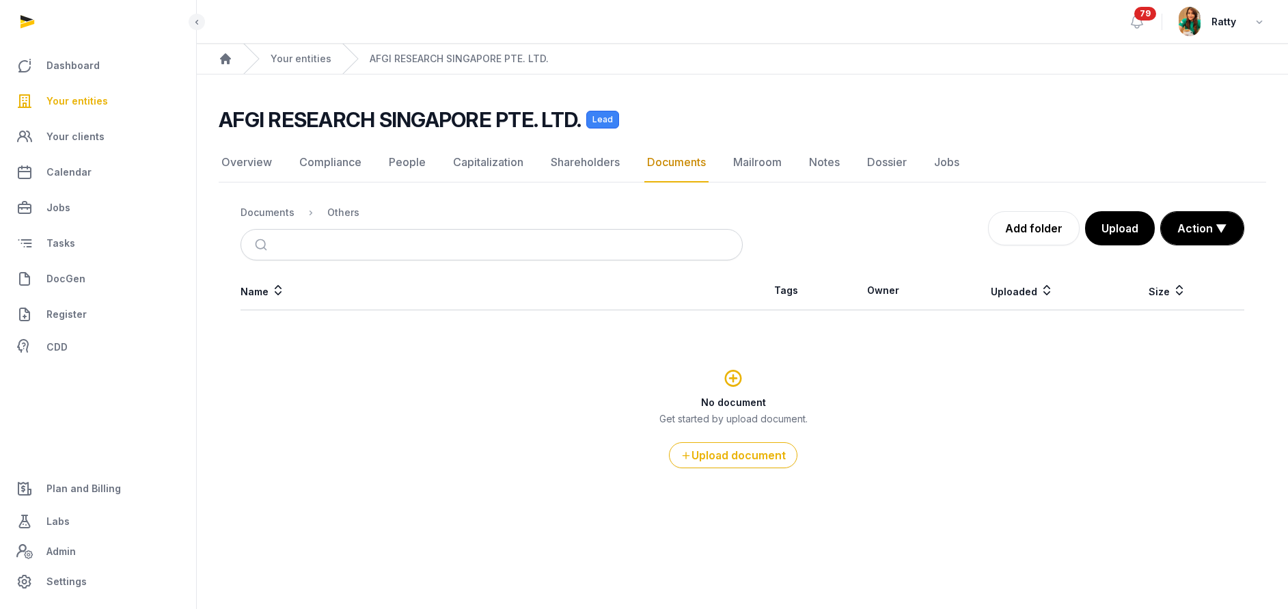
scroll to position [0, 0]
click at [269, 211] on div "Documents" at bounding box center [268, 213] width 54 height 14
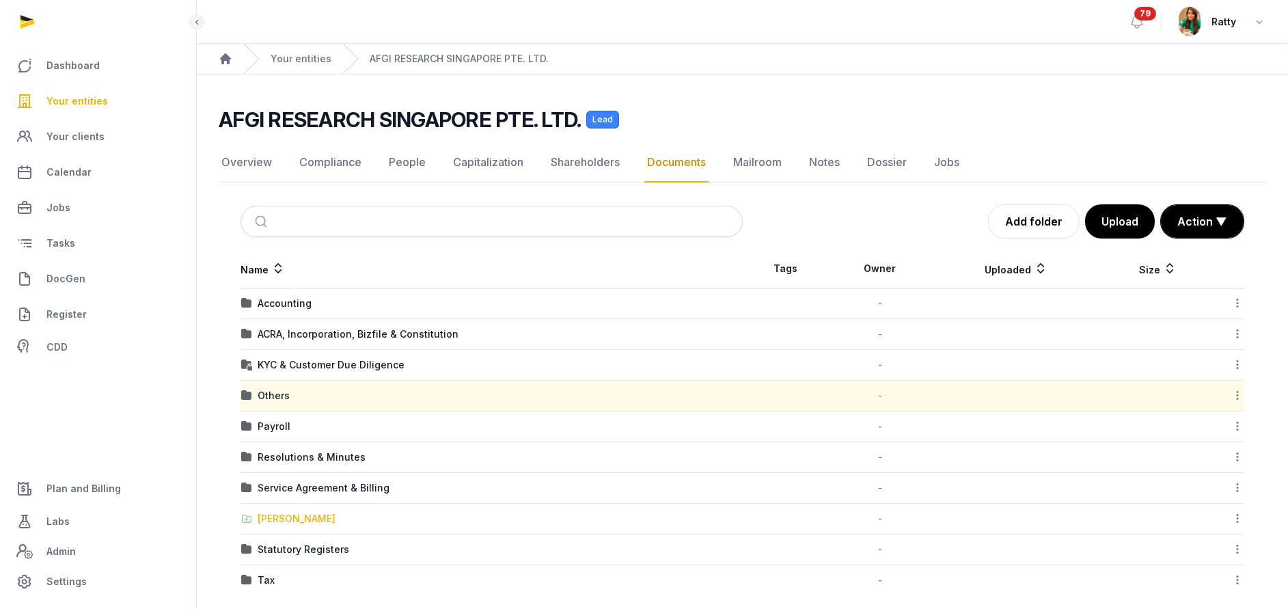
click at [297, 523] on div "[PERSON_NAME]" at bounding box center [297, 519] width 78 height 14
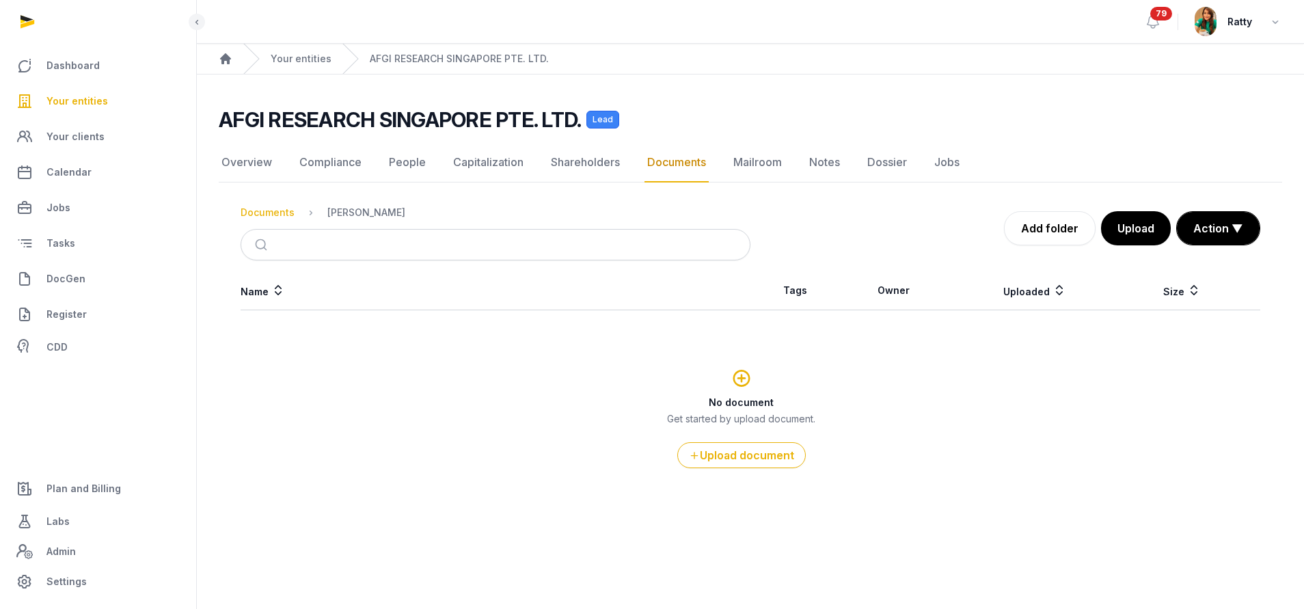
click at [277, 213] on div "Documents" at bounding box center [268, 213] width 54 height 14
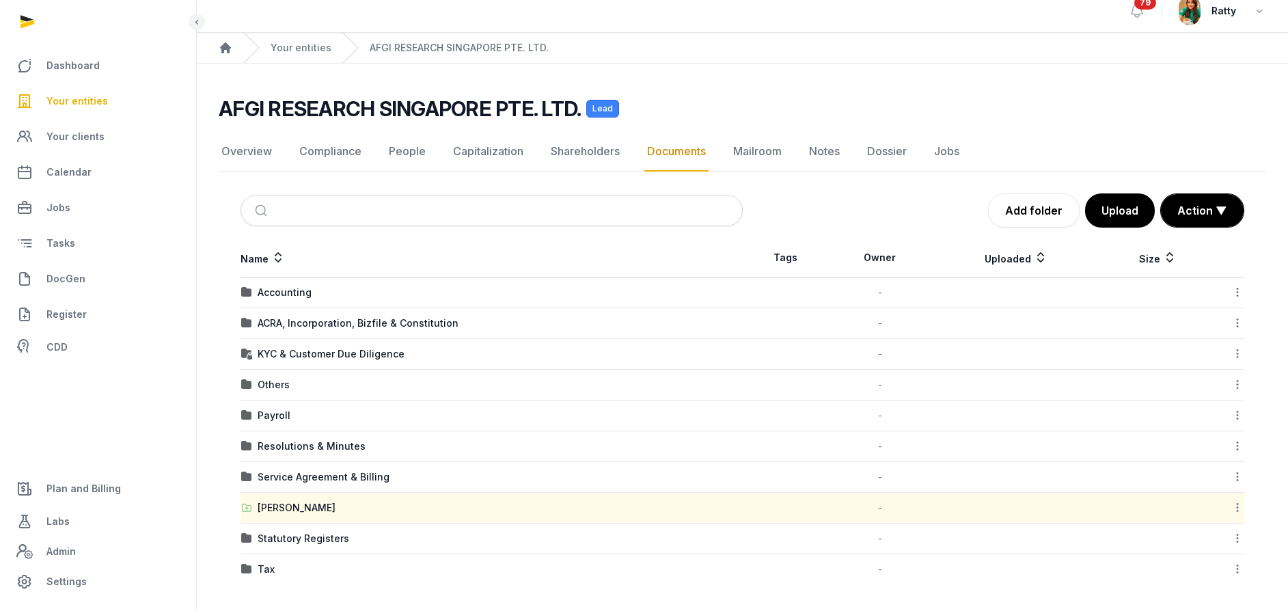
scroll to position [14, 0]
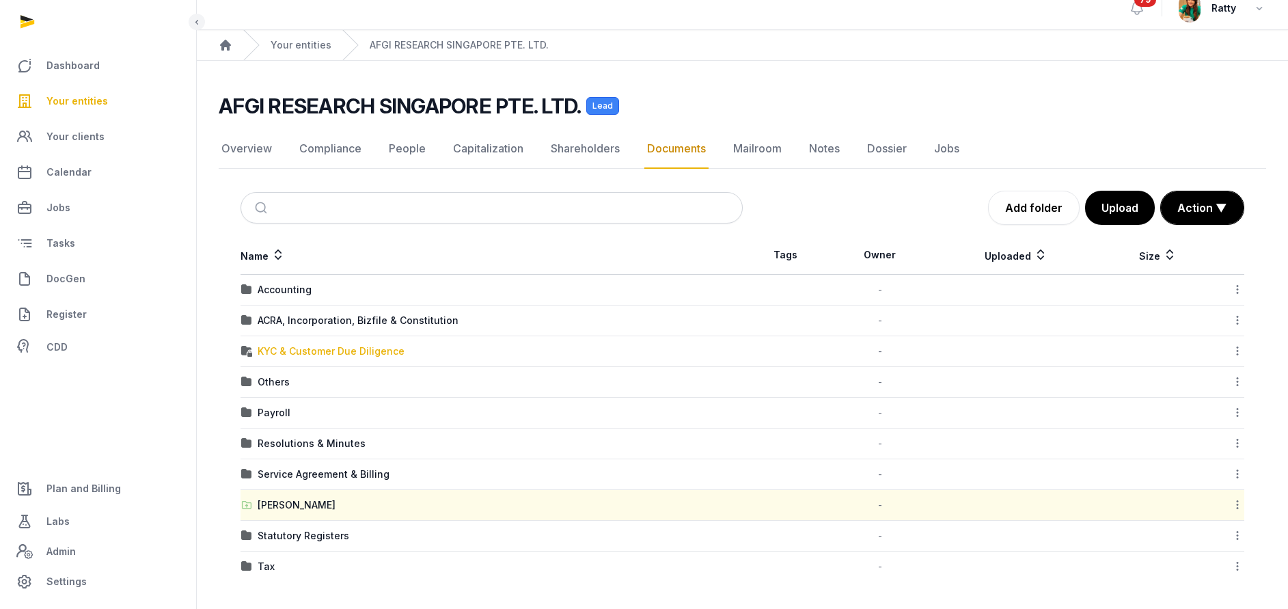
click at [269, 351] on div "KYC & Customer Due Diligence" at bounding box center [331, 351] width 147 height 14
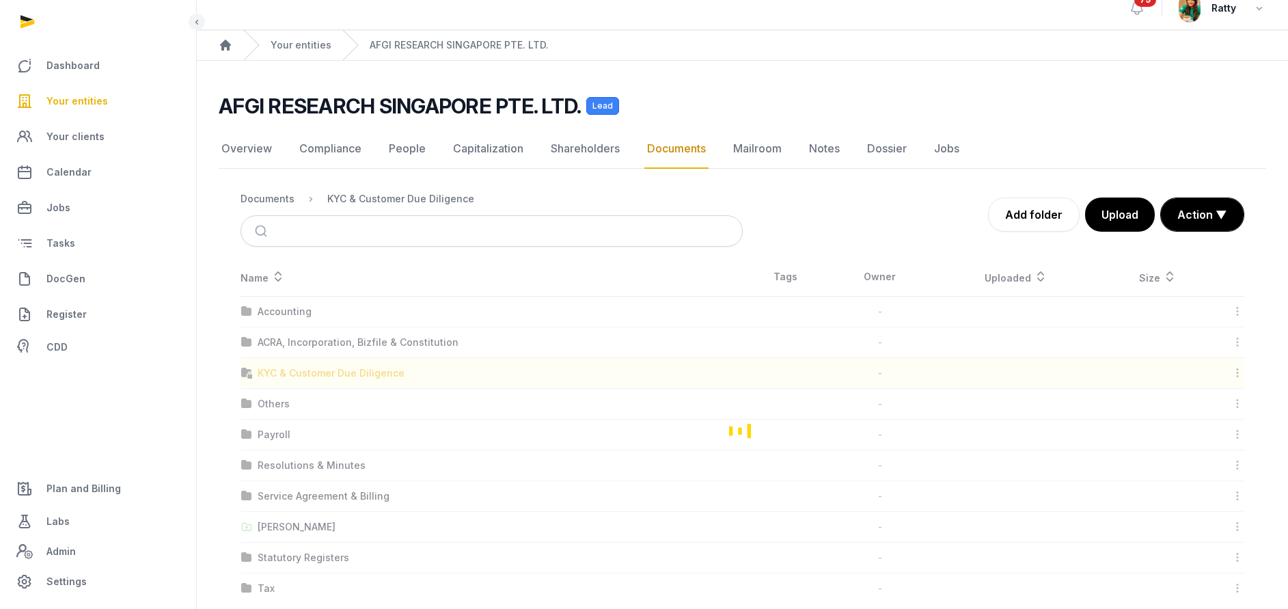
scroll to position [0, 0]
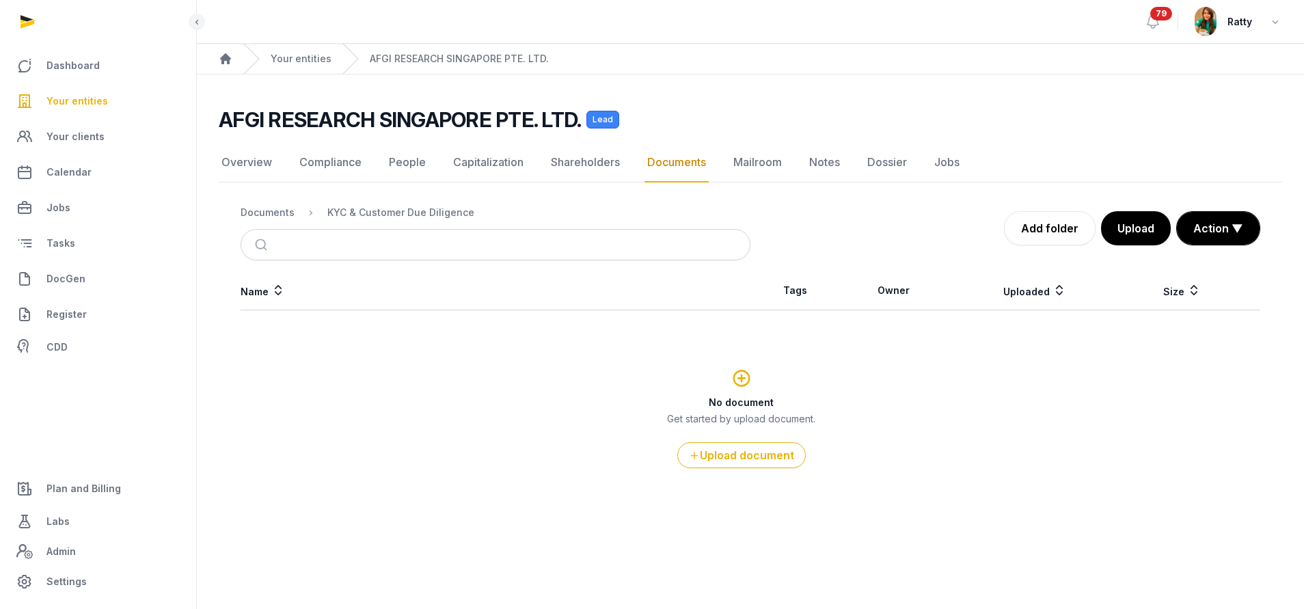
click at [257, 221] on nav "Documents KYC & Customer Due Diligence" at bounding box center [496, 212] width 510 height 33
click at [257, 217] on div "Documents" at bounding box center [268, 213] width 54 height 14
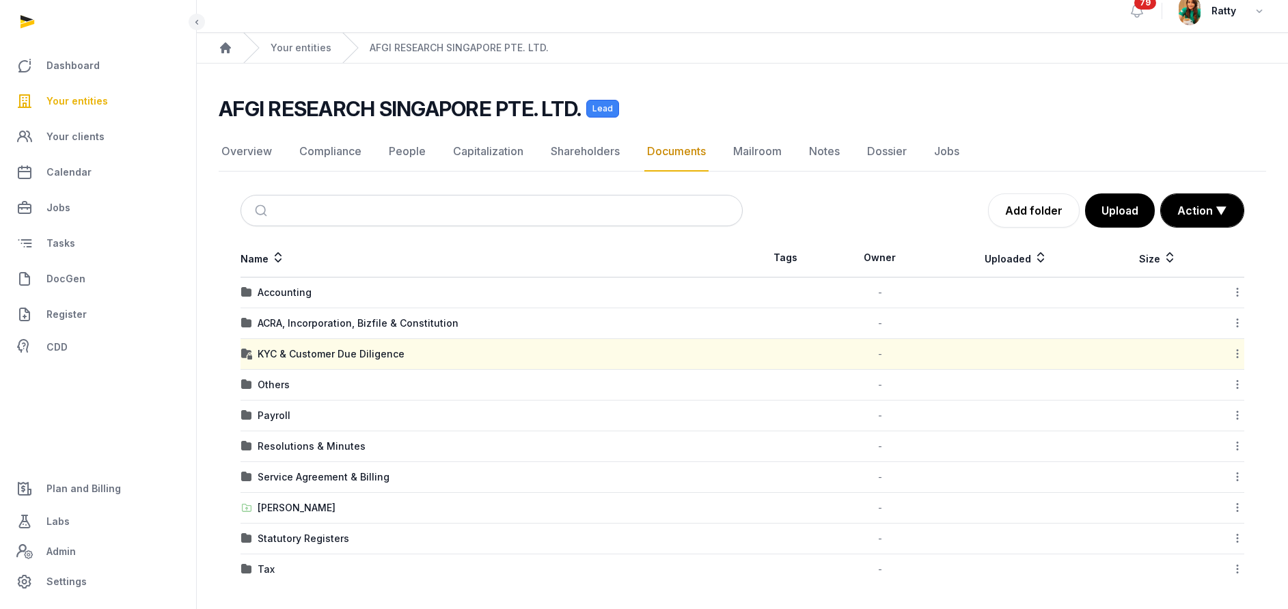
scroll to position [14, 0]
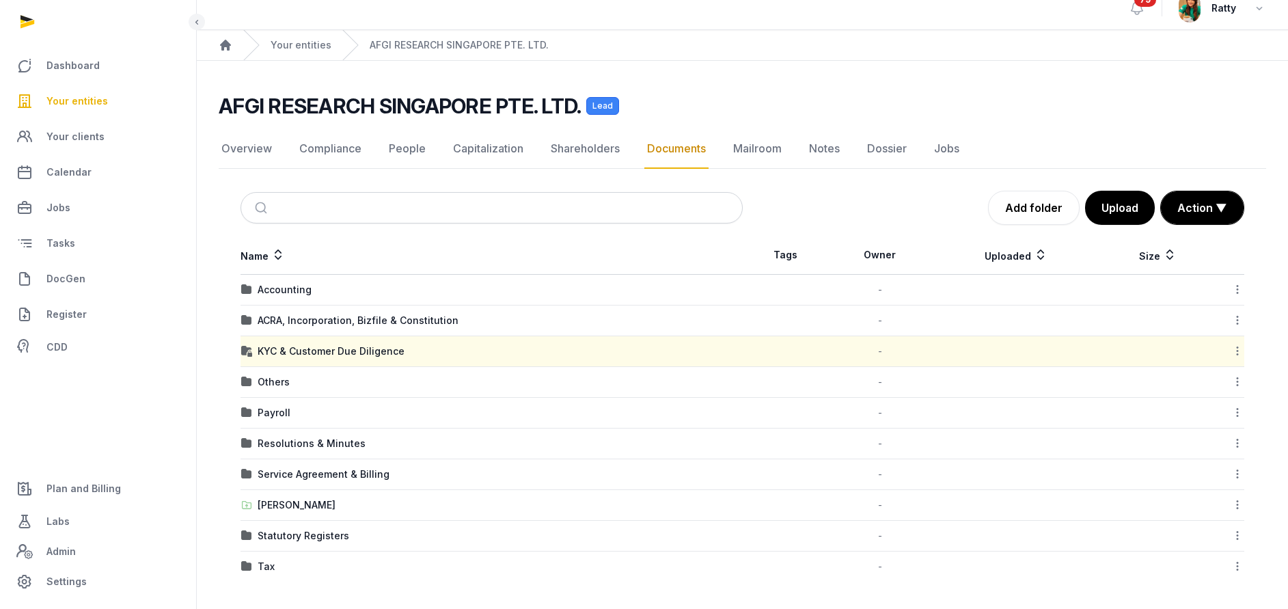
drag, startPoint x: 294, startPoint y: 508, endPoint x: 298, endPoint y: 499, distance: 9.2
click at [298, 505] on div "[PERSON_NAME]" at bounding box center [297, 505] width 78 height 14
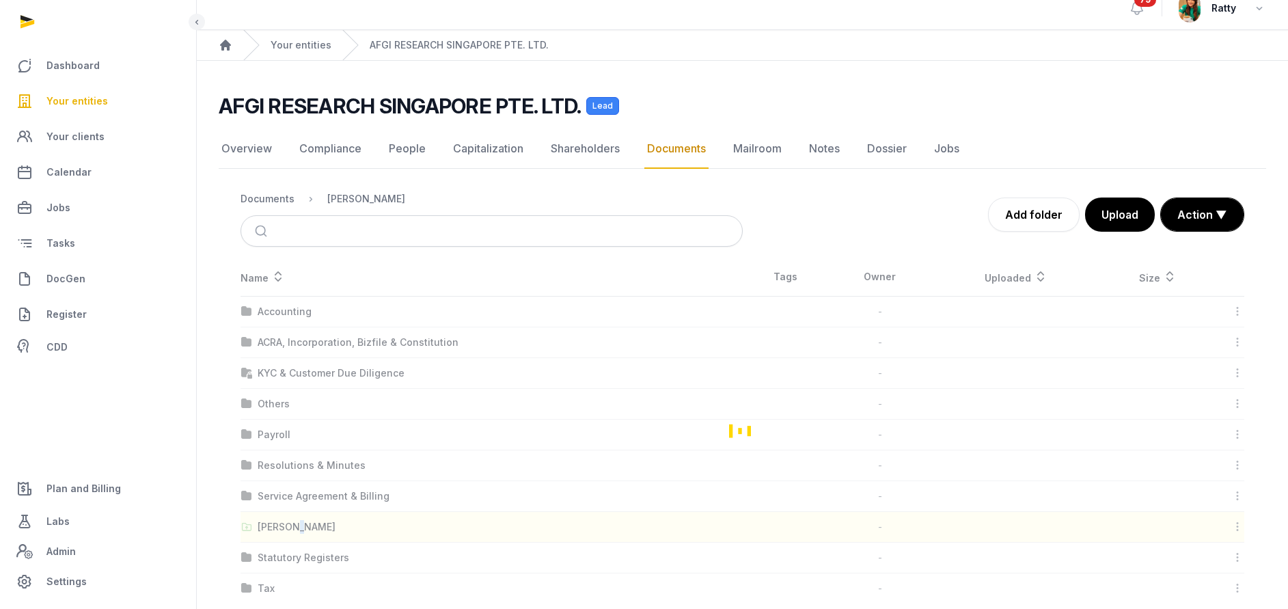
scroll to position [0, 0]
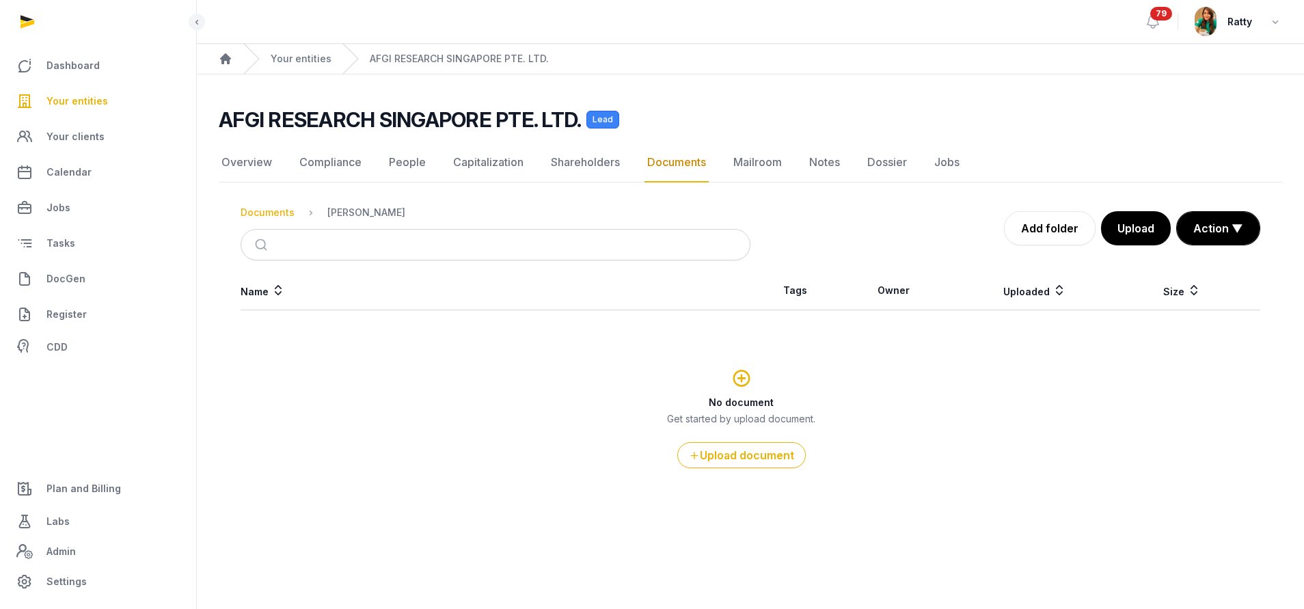
click at [281, 217] on div "Documents" at bounding box center [268, 213] width 54 height 14
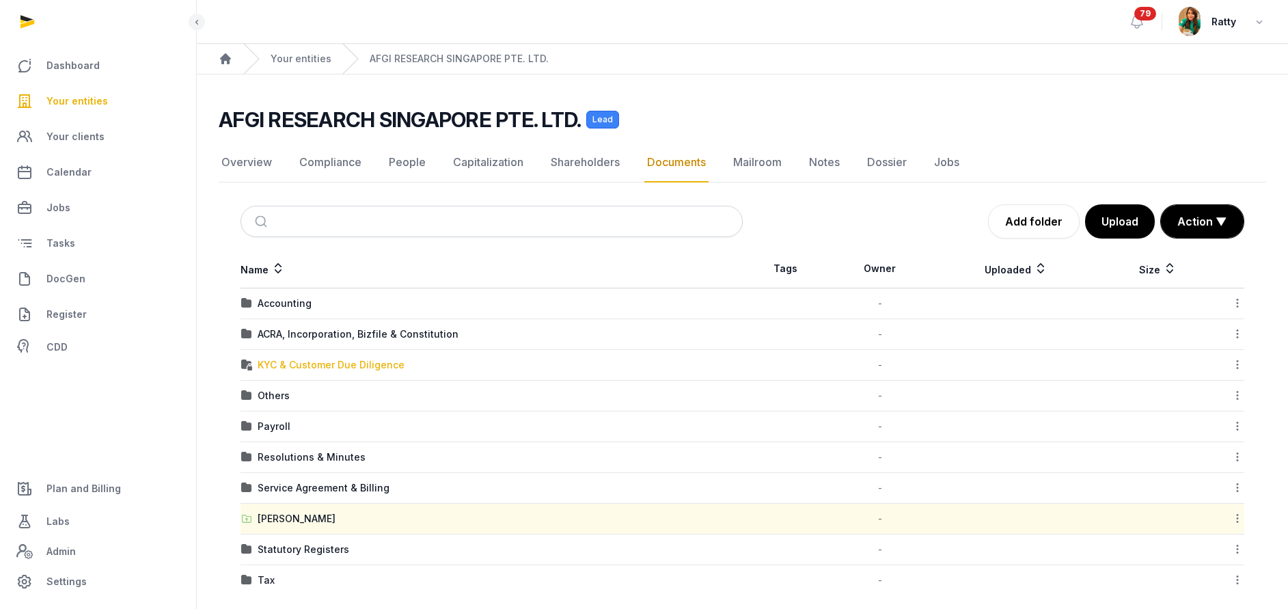
click at [327, 369] on div "KYC & Customer Due Diligence" at bounding box center [331, 365] width 147 height 14
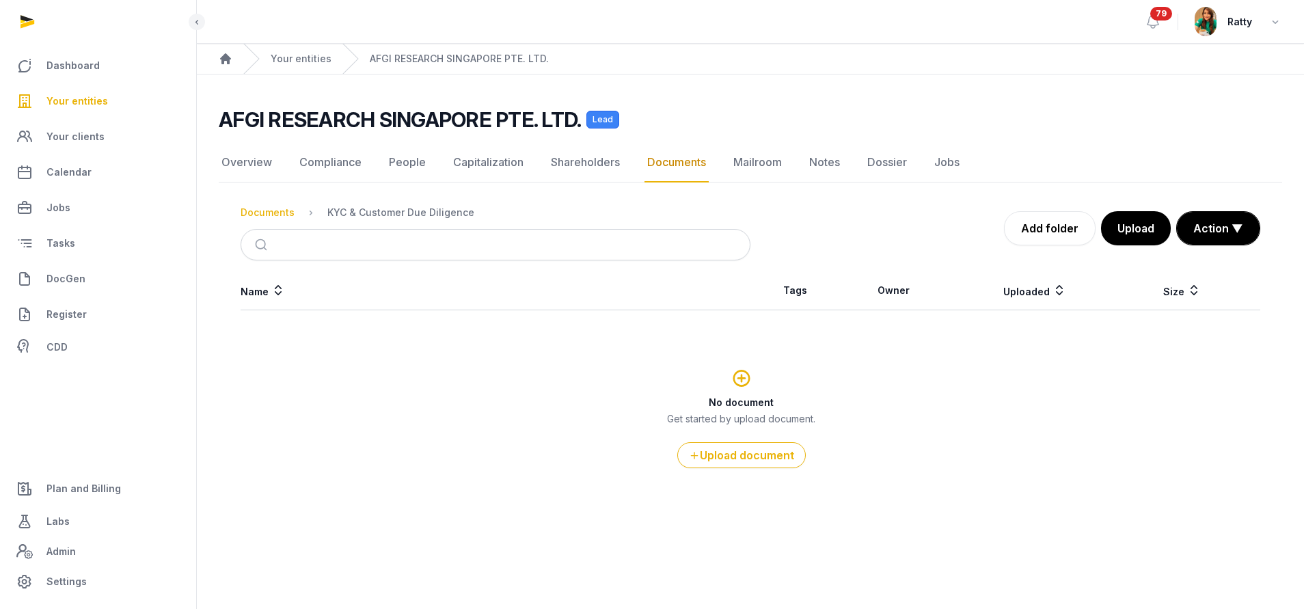
click at [281, 213] on div "Documents" at bounding box center [268, 213] width 54 height 14
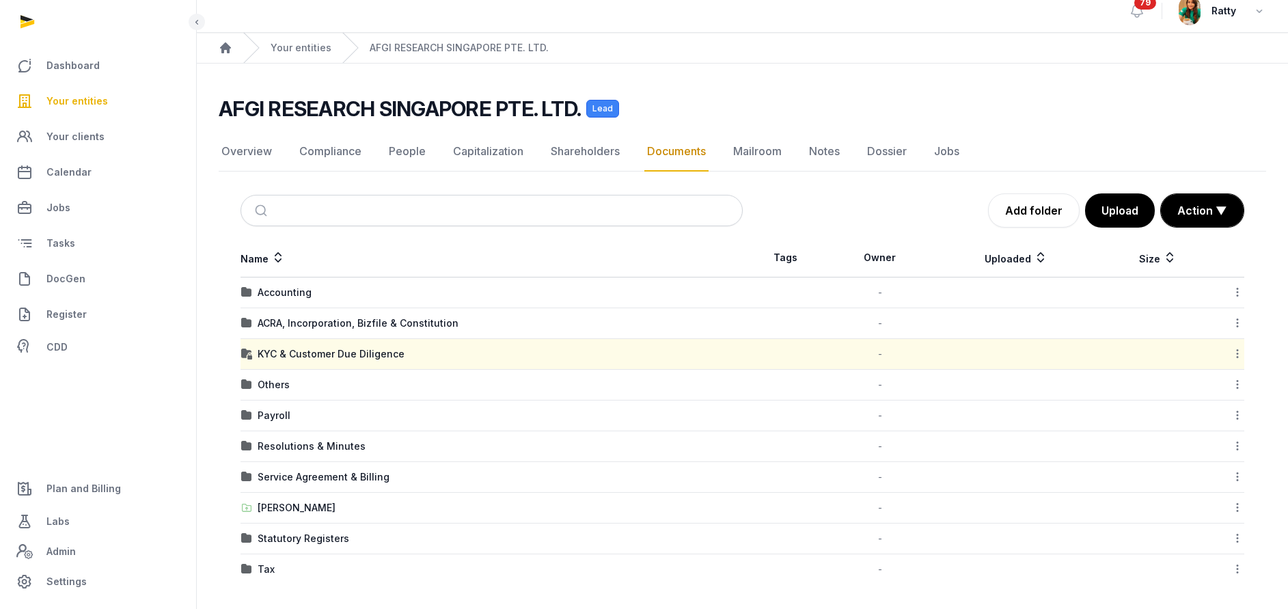
scroll to position [14, 0]
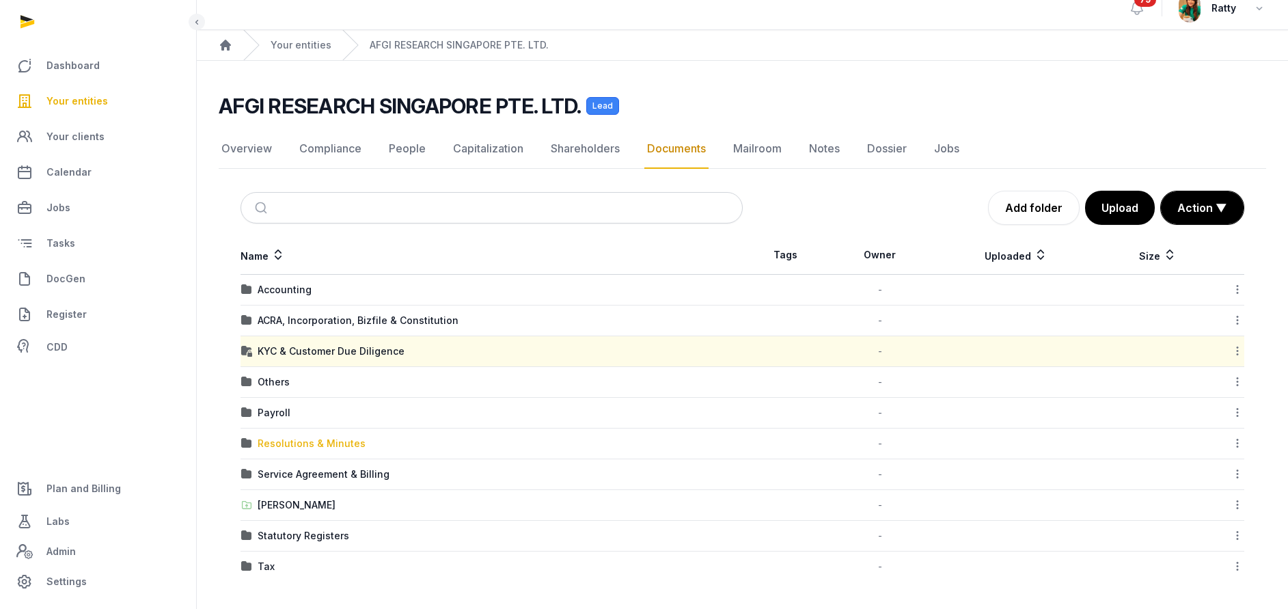
click at [314, 449] on div "Resolutions & Minutes" at bounding box center [312, 444] width 108 height 14
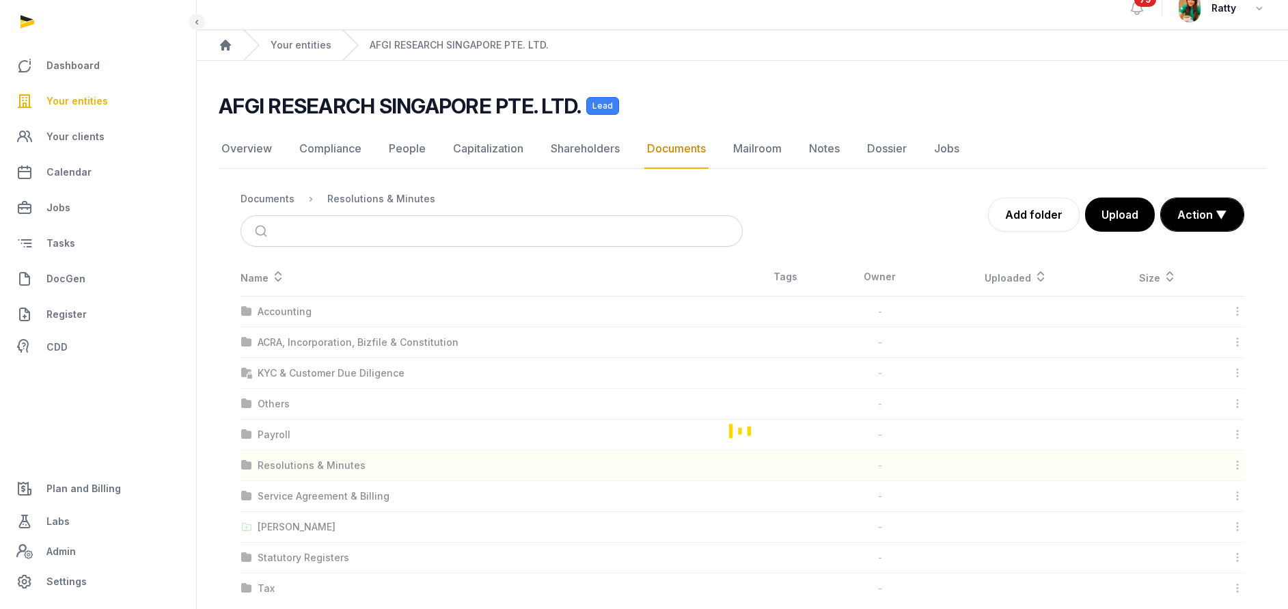
scroll to position [0, 0]
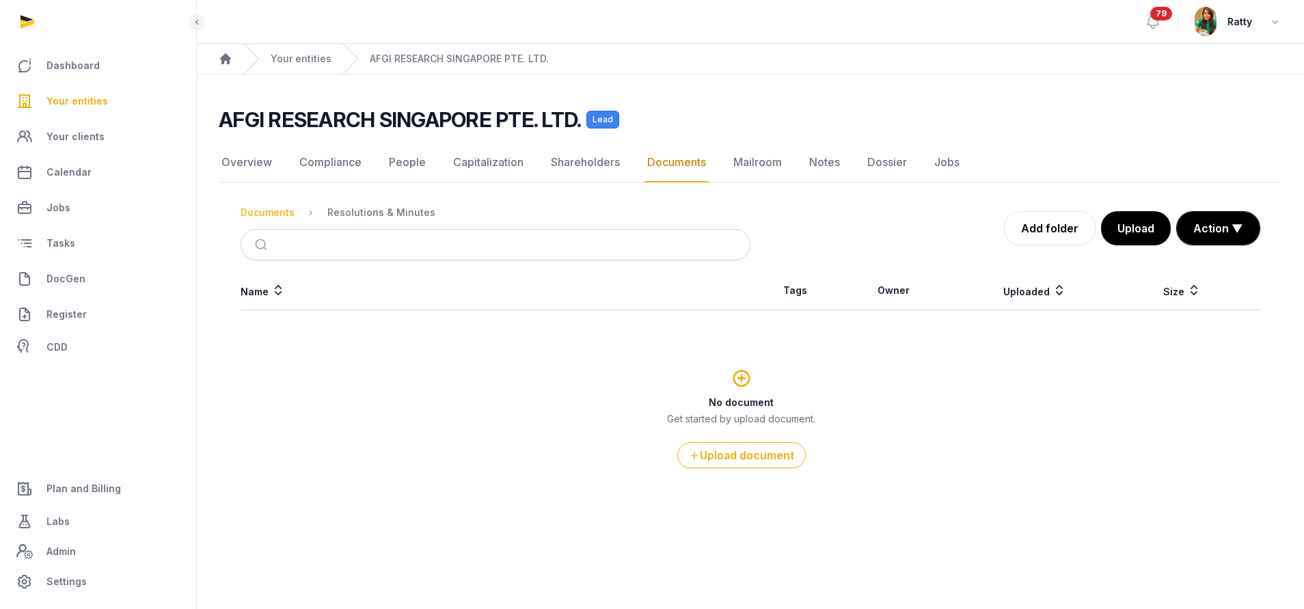
click at [269, 212] on div "Documents" at bounding box center [268, 213] width 54 height 14
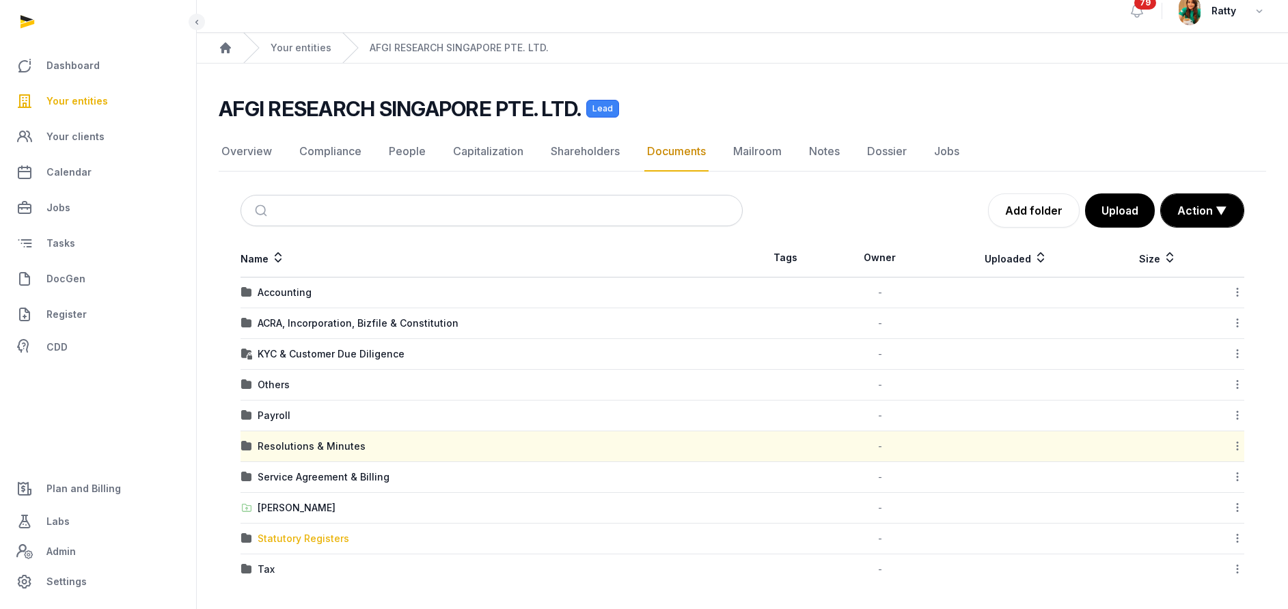
scroll to position [14, 0]
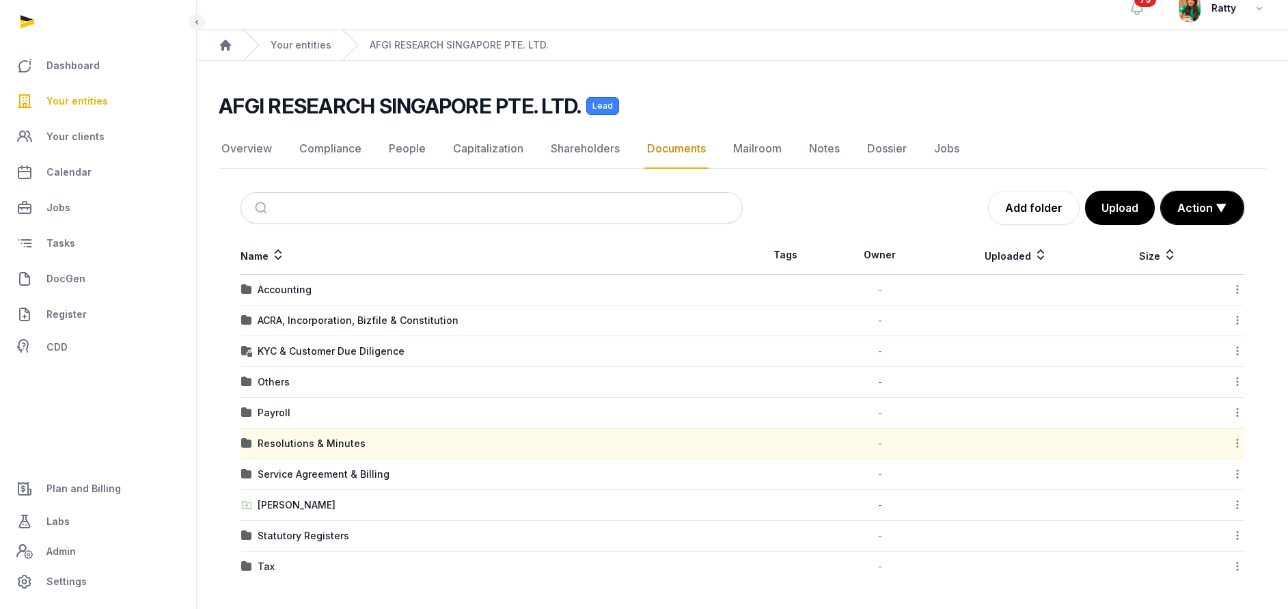
click at [72, 98] on span "Your entities" at bounding box center [76, 101] width 61 height 16
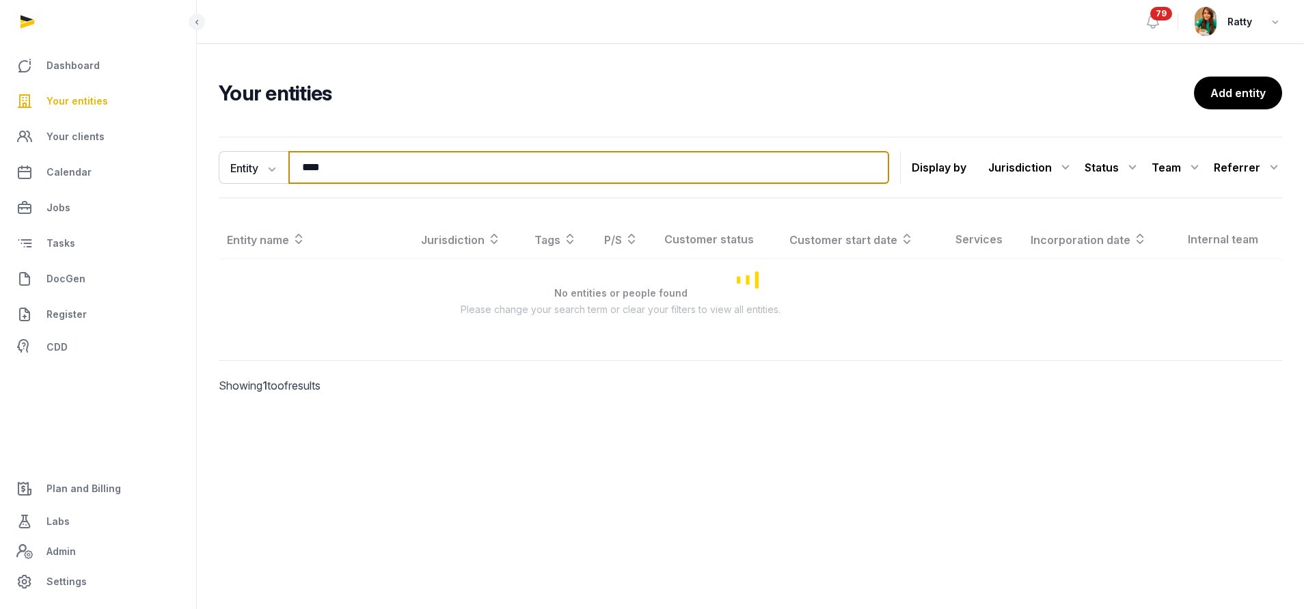
drag, startPoint x: 389, startPoint y: 173, endPoint x: -31, endPoint y: 171, distance: 420.2
click at [0, 171] on html "Dashboard Your entities Your clients Calendar Jobs Tasks DocGen Register CDD Pl…" at bounding box center [652, 304] width 1304 height 609
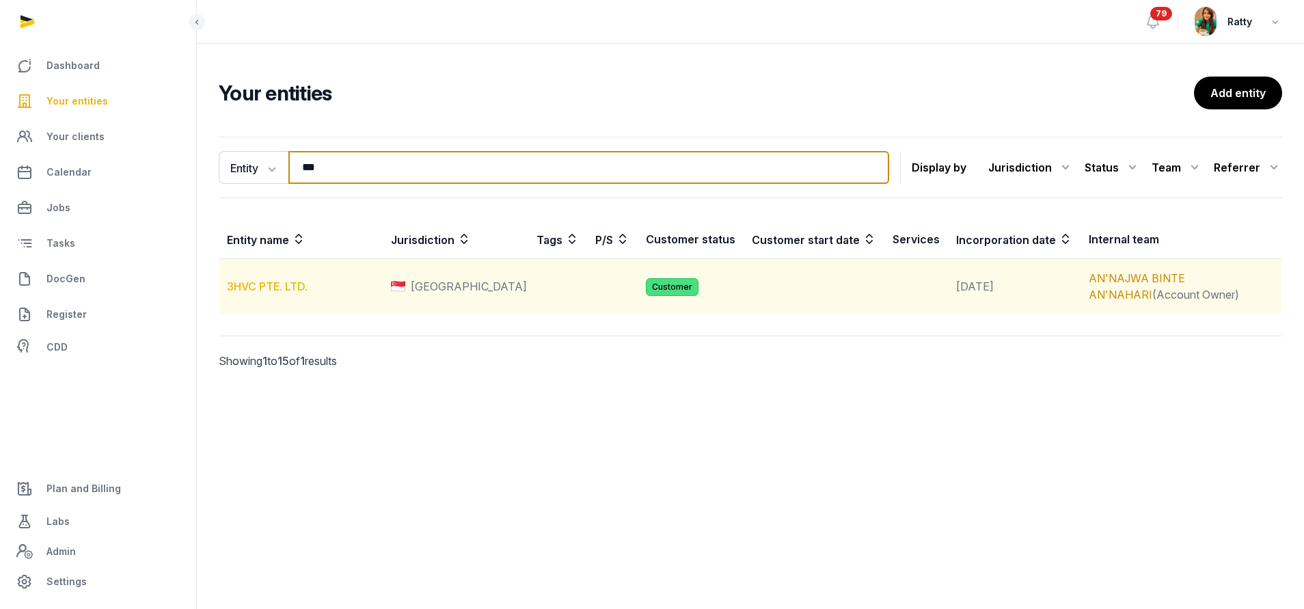
type input "***"
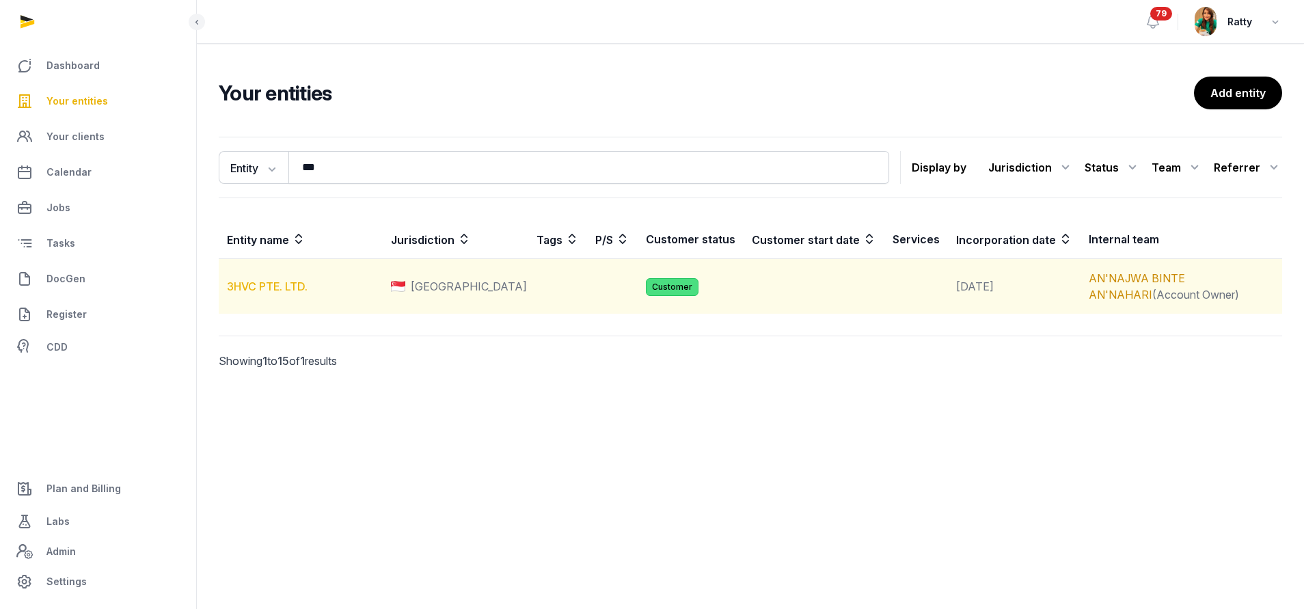
click at [288, 282] on link "3HVC PTE. LTD." at bounding box center [267, 286] width 81 height 14
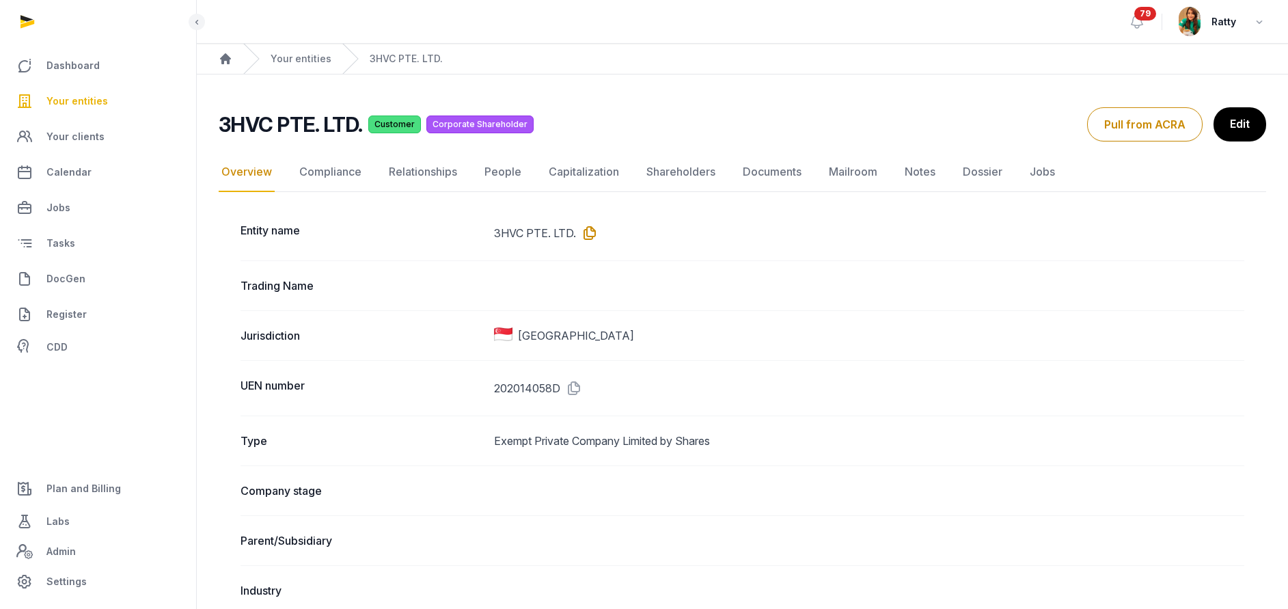
click at [594, 234] on icon at bounding box center [587, 233] width 22 height 22
click at [576, 382] on icon at bounding box center [571, 388] width 22 height 22
click at [907, 165] on link "Notes" at bounding box center [920, 172] width 36 height 40
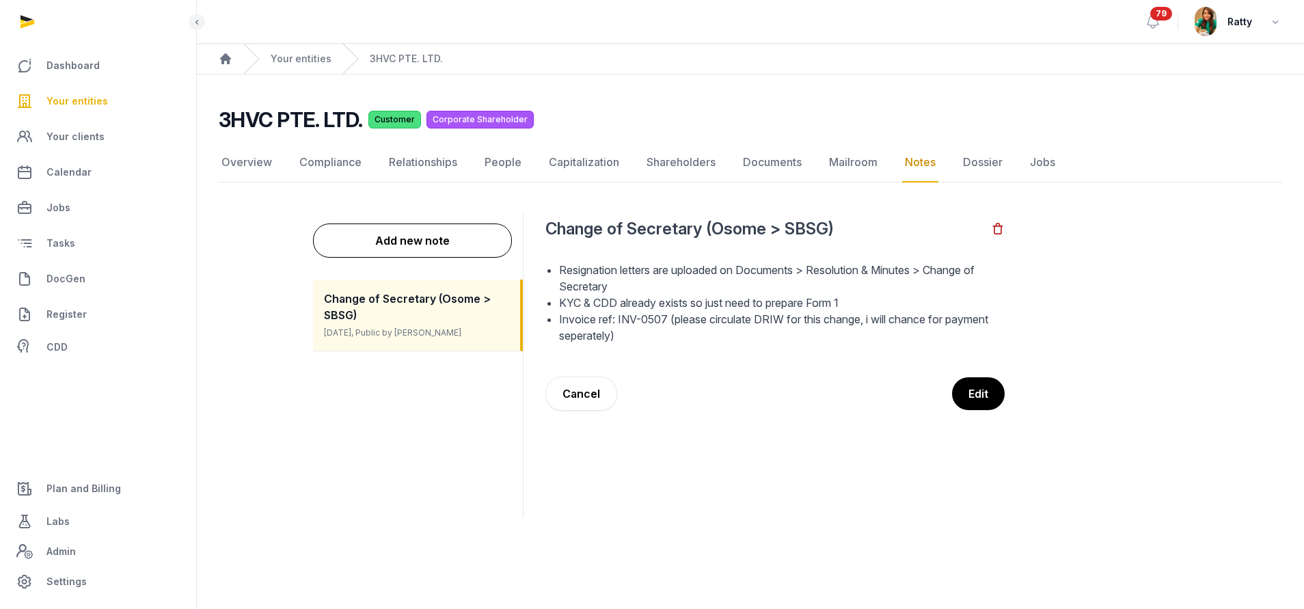
click at [83, 94] on span "Your entities" at bounding box center [76, 101] width 61 height 16
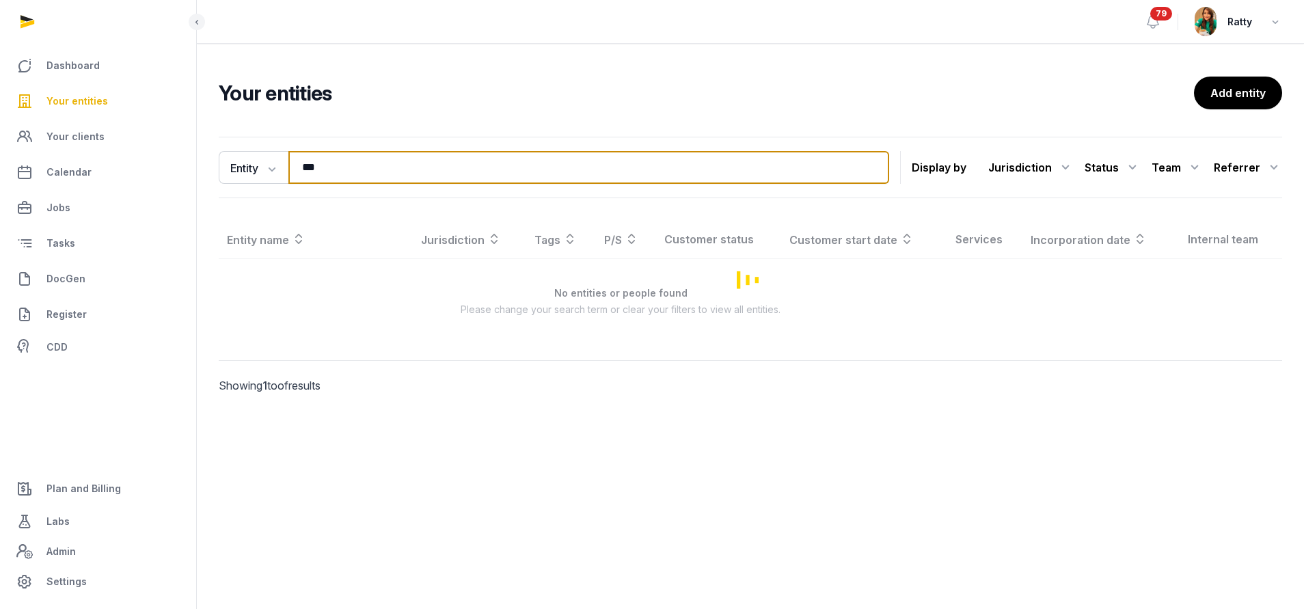
drag, startPoint x: 341, startPoint y: 172, endPoint x: 100, endPoint y: 154, distance: 241.2
click at [115, 156] on div "Dashboard Your entities Your clients Calendar Jobs Tasks DocGen Register CDD Pl…" at bounding box center [652, 304] width 1304 height 609
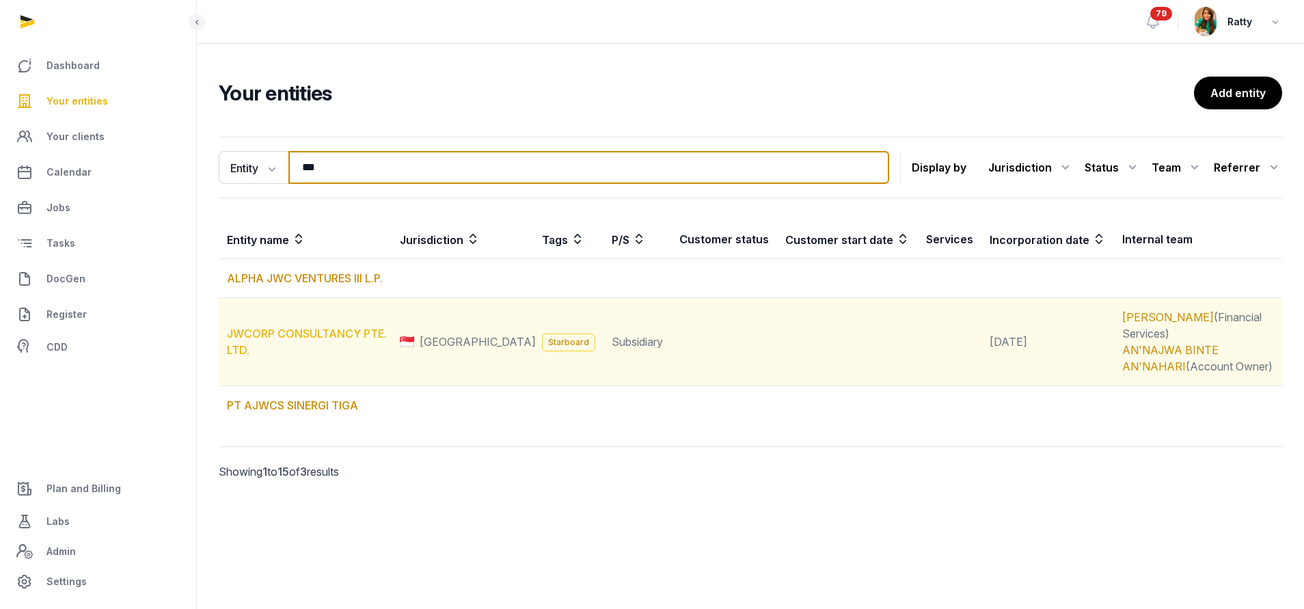
type input "***"
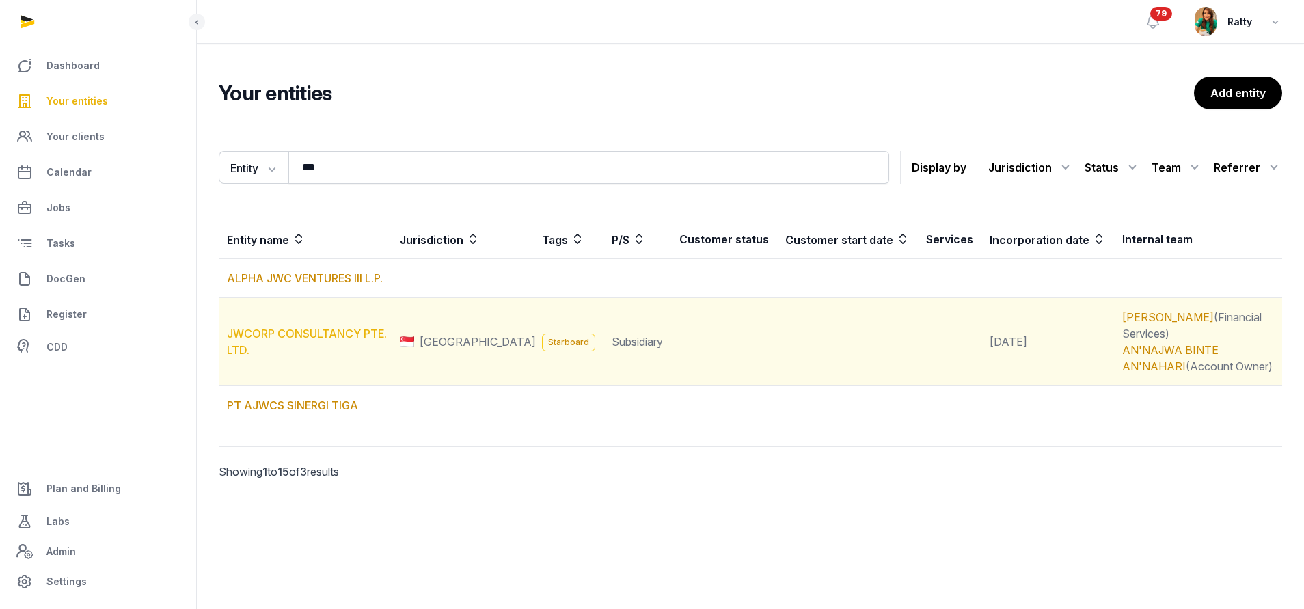
click at [243, 327] on link "JWCORP CONSULTANCY PTE. LTD." at bounding box center [307, 342] width 160 height 30
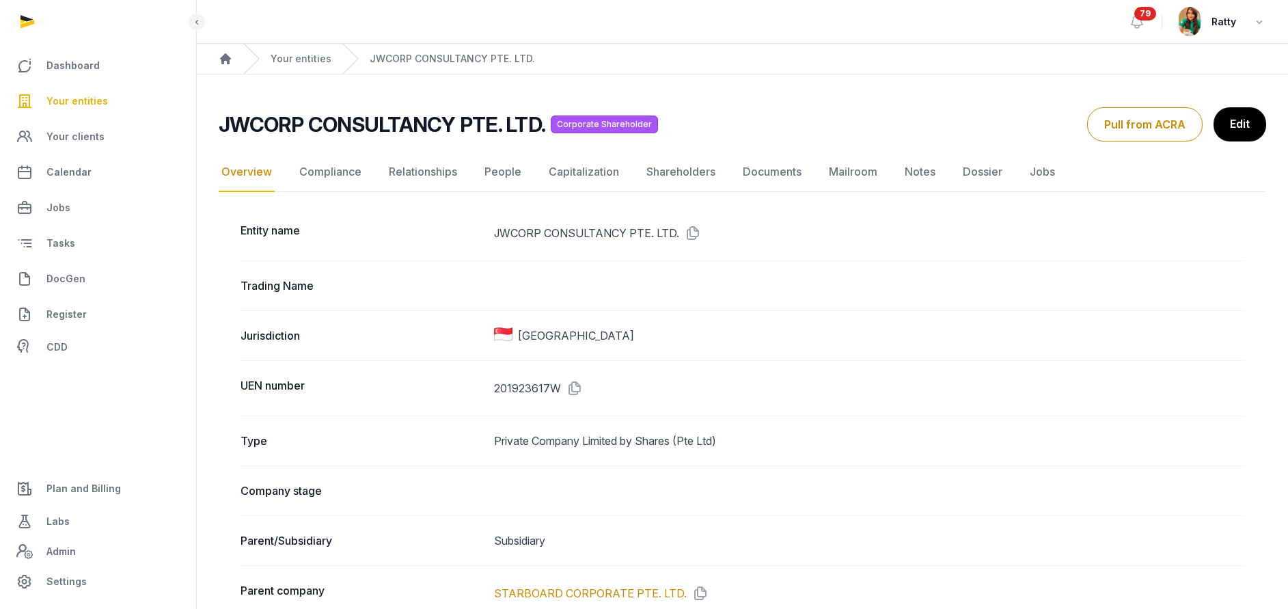
click at [690, 232] on icon at bounding box center [690, 233] width 22 height 22
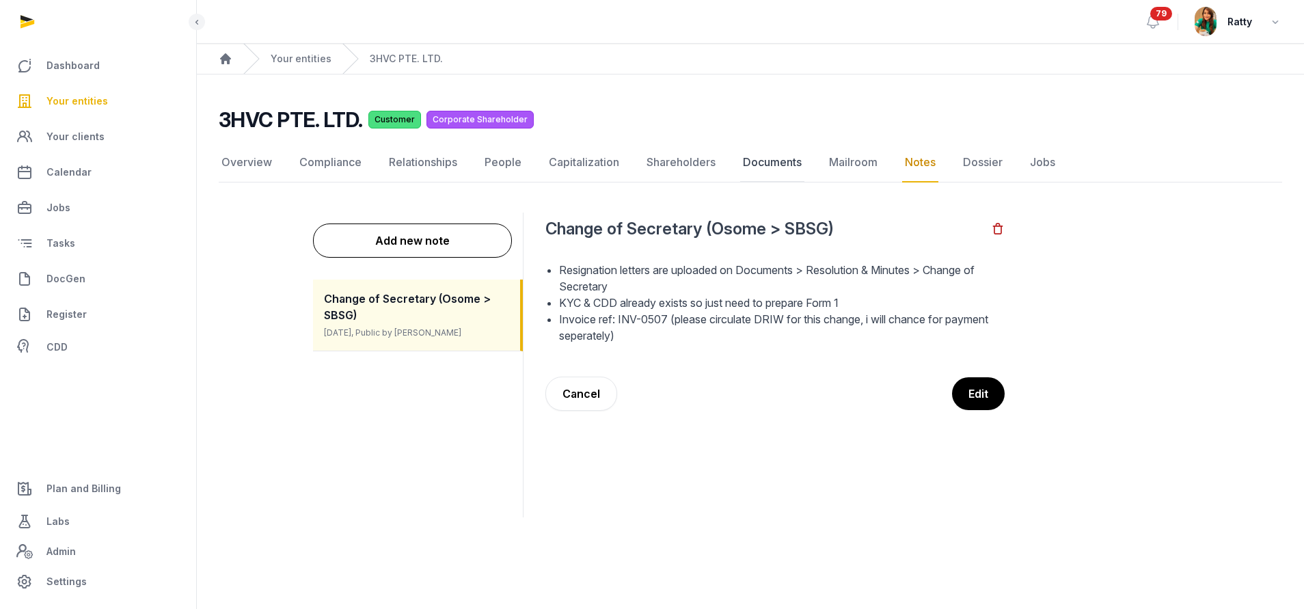
click at [779, 157] on link "Documents" at bounding box center [772, 163] width 64 height 40
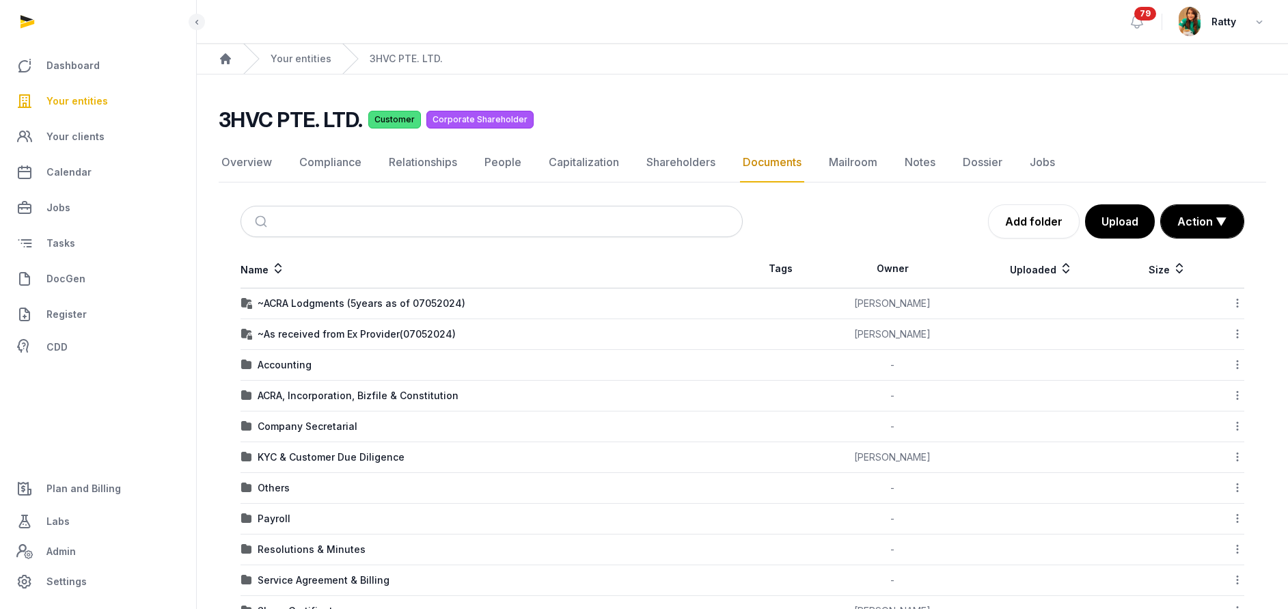
scroll to position [102, 0]
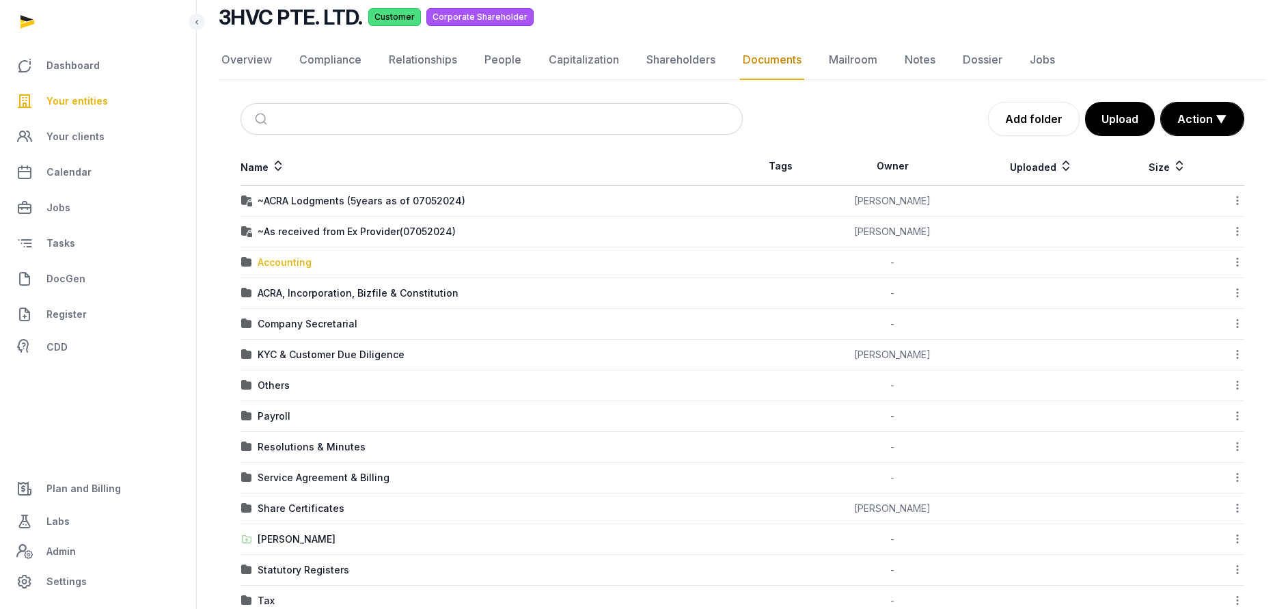
click at [279, 262] on div "Accounting" at bounding box center [285, 263] width 54 height 14
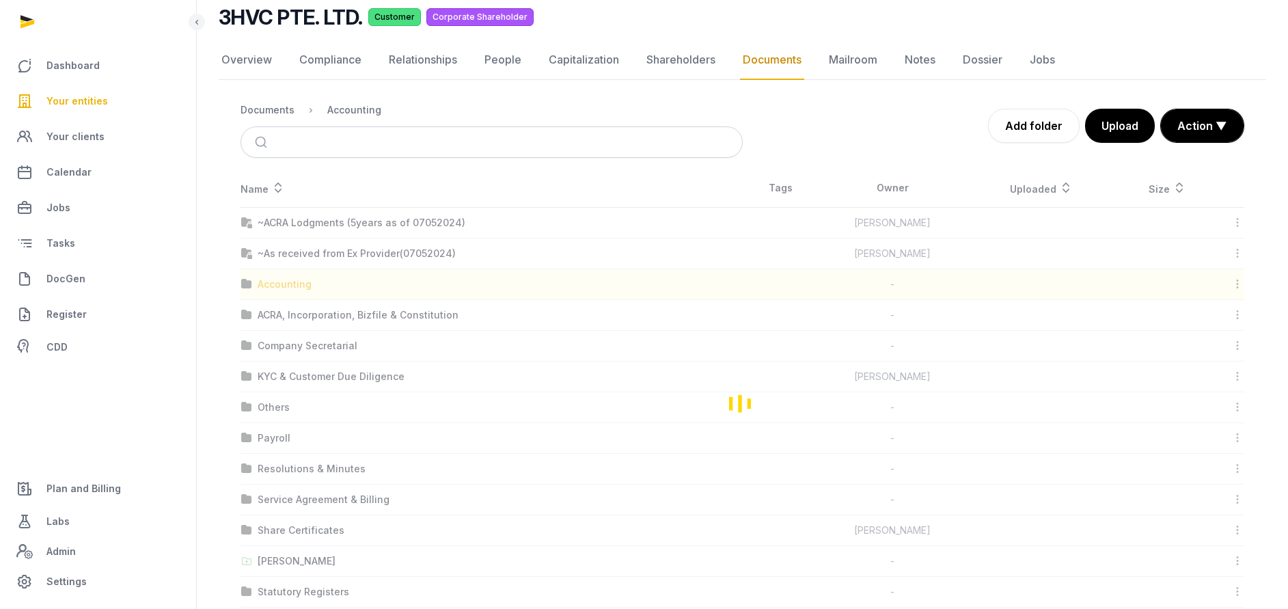
scroll to position [0, 0]
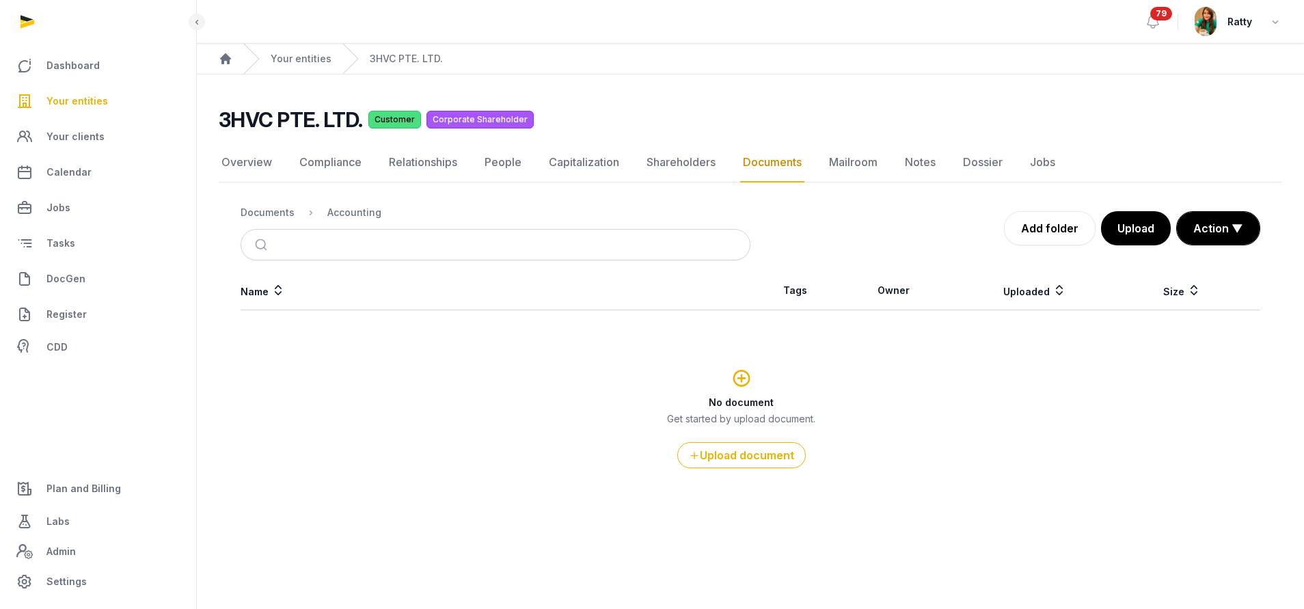
click at [269, 203] on nav "Documents Accounting" at bounding box center [496, 212] width 510 height 33
click at [261, 209] on div "Documents" at bounding box center [268, 213] width 54 height 14
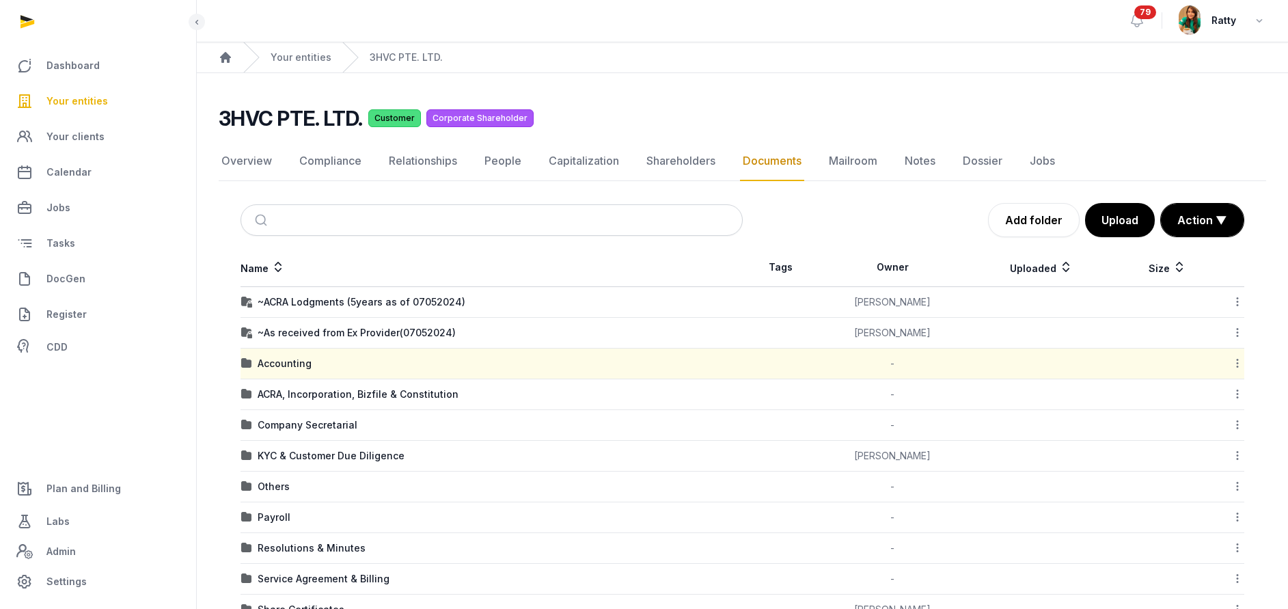
scroll to position [102, 0]
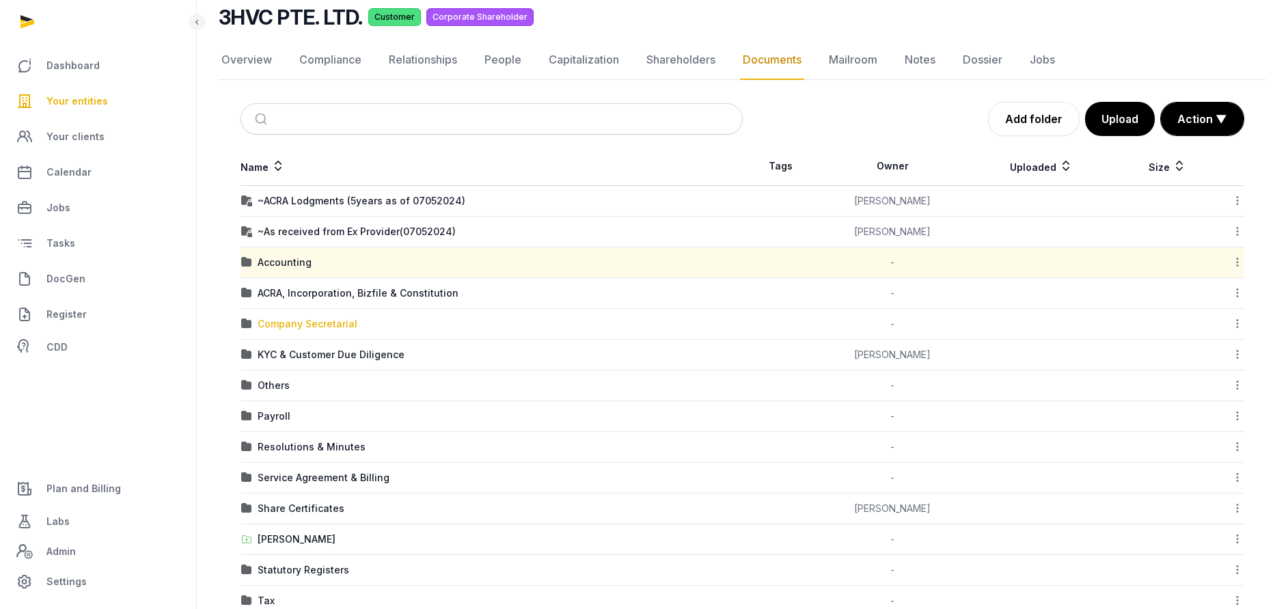
click at [320, 327] on div "Company Secretarial" at bounding box center [308, 324] width 100 height 14
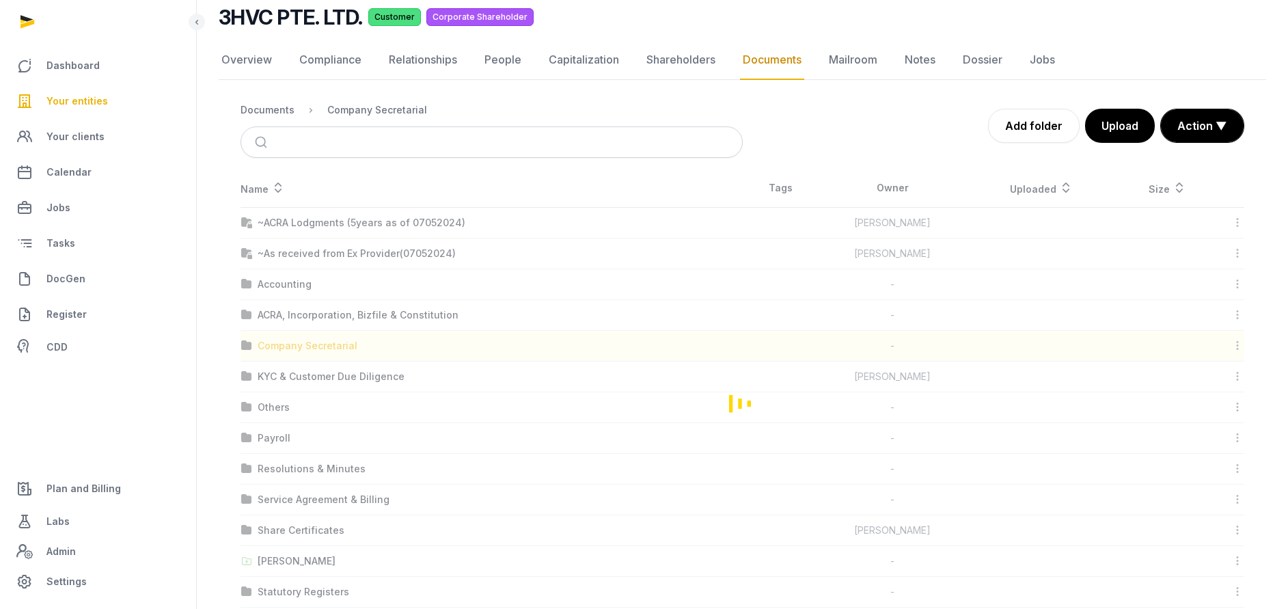
scroll to position [0, 0]
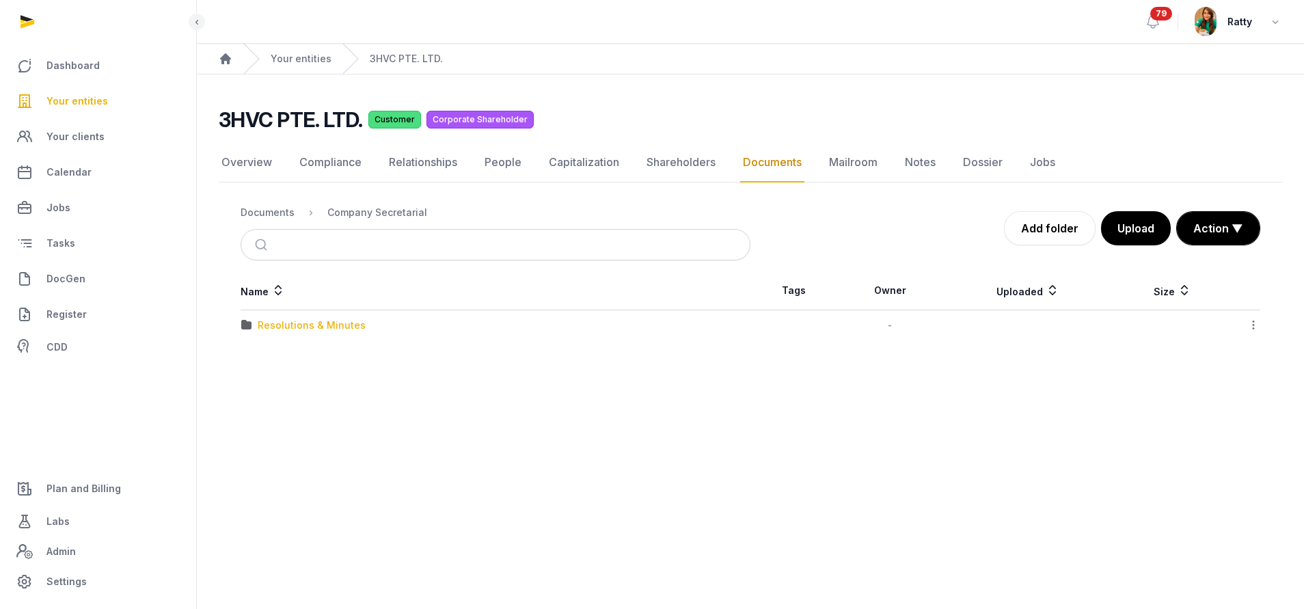
click at [300, 318] on div "Resolutions & Minutes" at bounding box center [312, 325] width 108 height 14
click at [273, 320] on div "2024" at bounding box center [270, 325] width 25 height 14
click at [273, 320] on div "AGM & AR FYE 2024" at bounding box center [305, 325] width 95 height 14
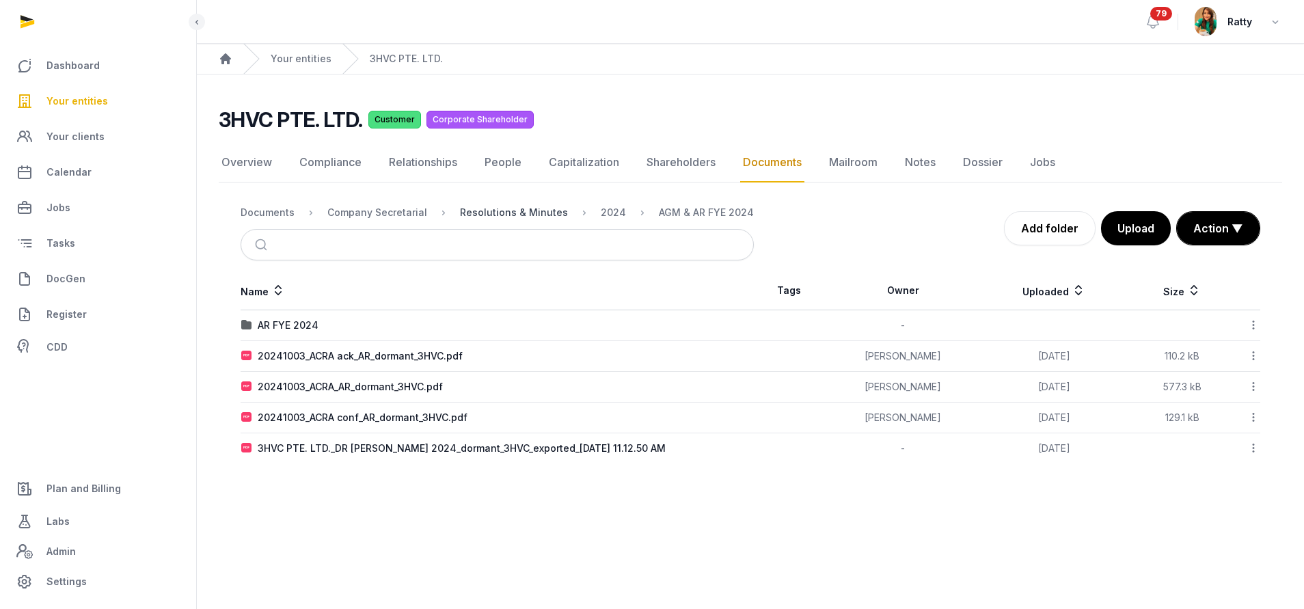
click at [489, 218] on div "Resolutions & Minutes" at bounding box center [514, 213] width 108 height 14
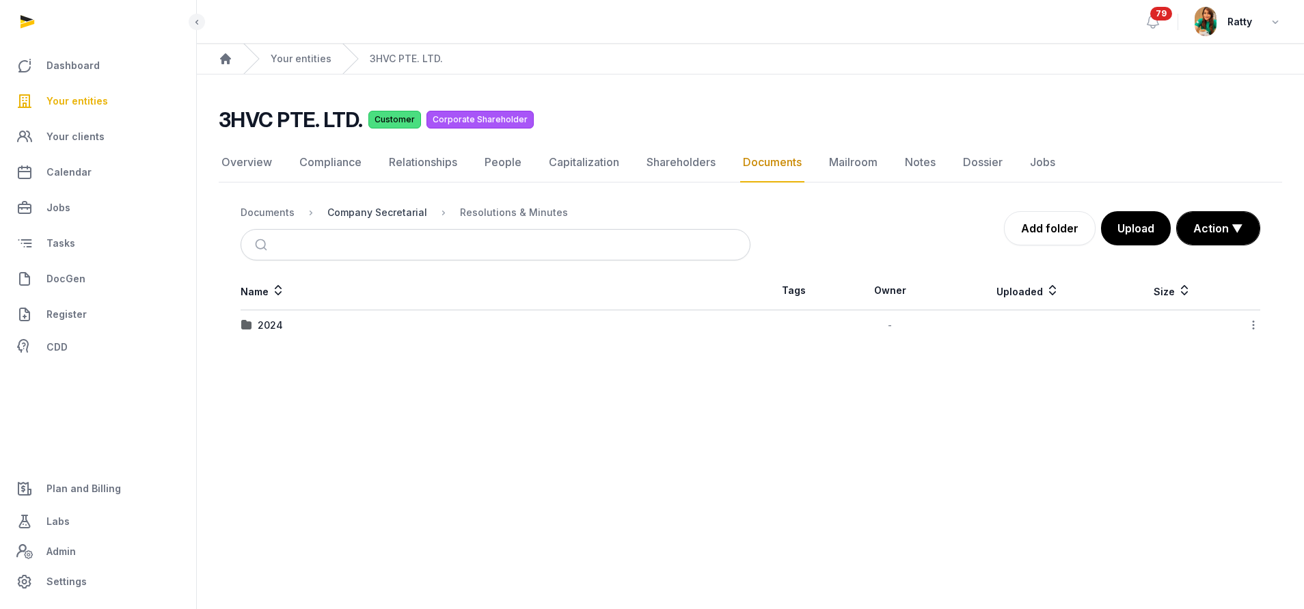
click at [351, 207] on div "Company Secretarial" at bounding box center [377, 213] width 100 height 14
click at [259, 208] on div "Documents" at bounding box center [268, 213] width 54 height 14
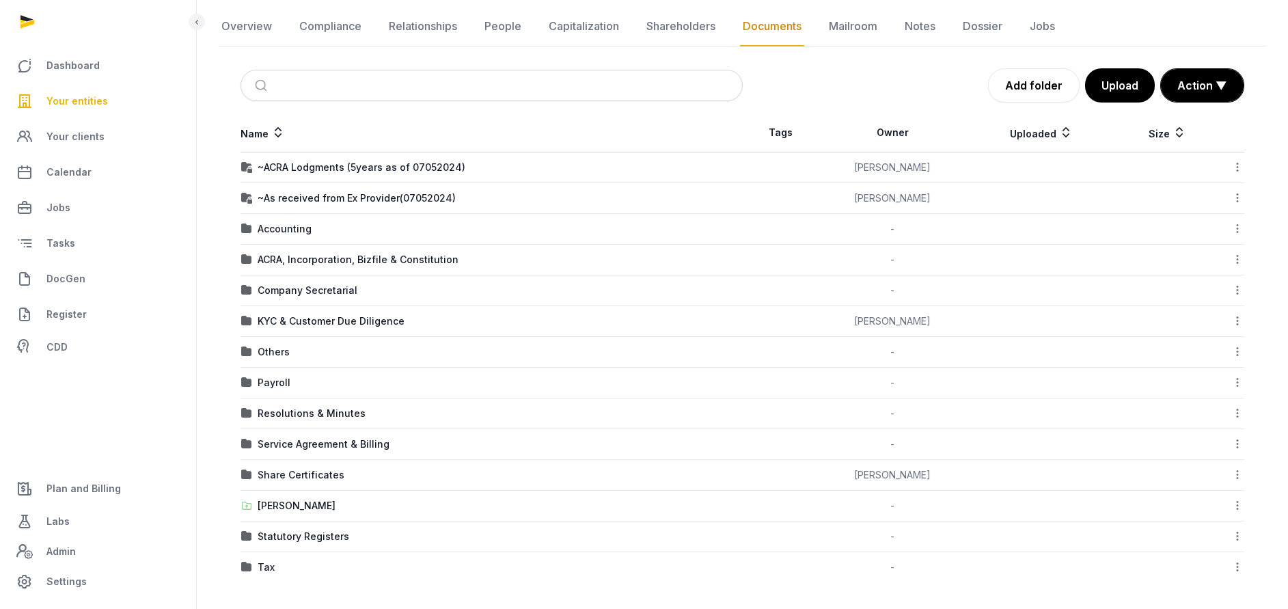
scroll to position [137, 0]
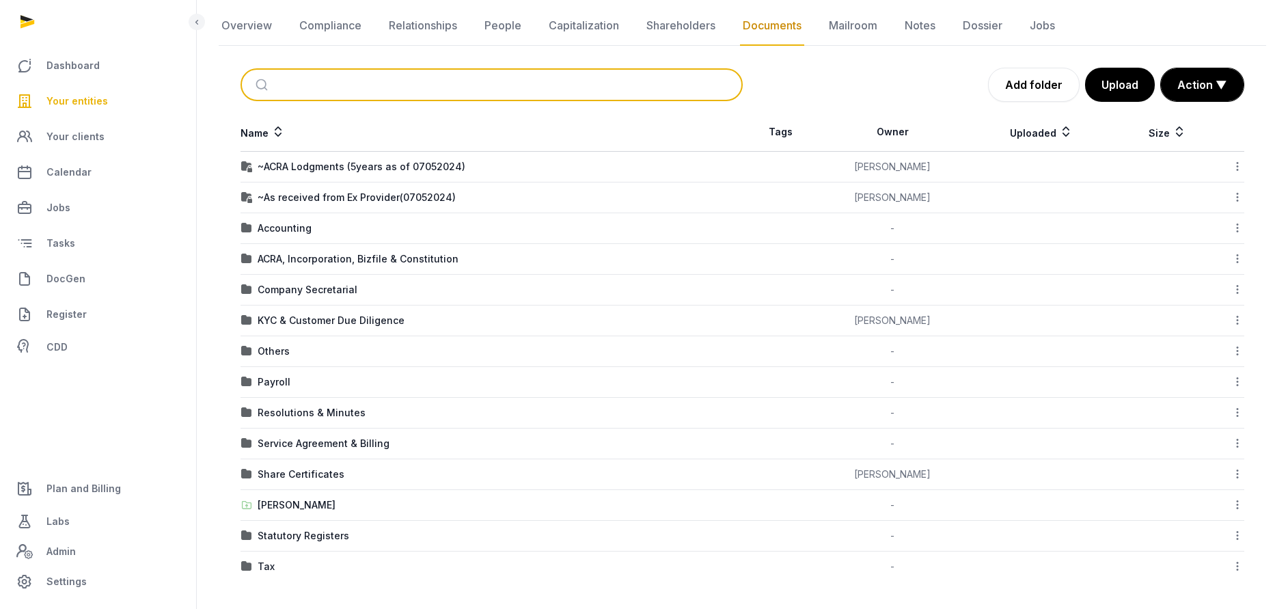
click at [347, 78] on input "search" at bounding box center [507, 85] width 456 height 30
type input "*"
type input "*********"
click at [247, 70] on button "submit" at bounding box center [263, 85] width 32 height 30
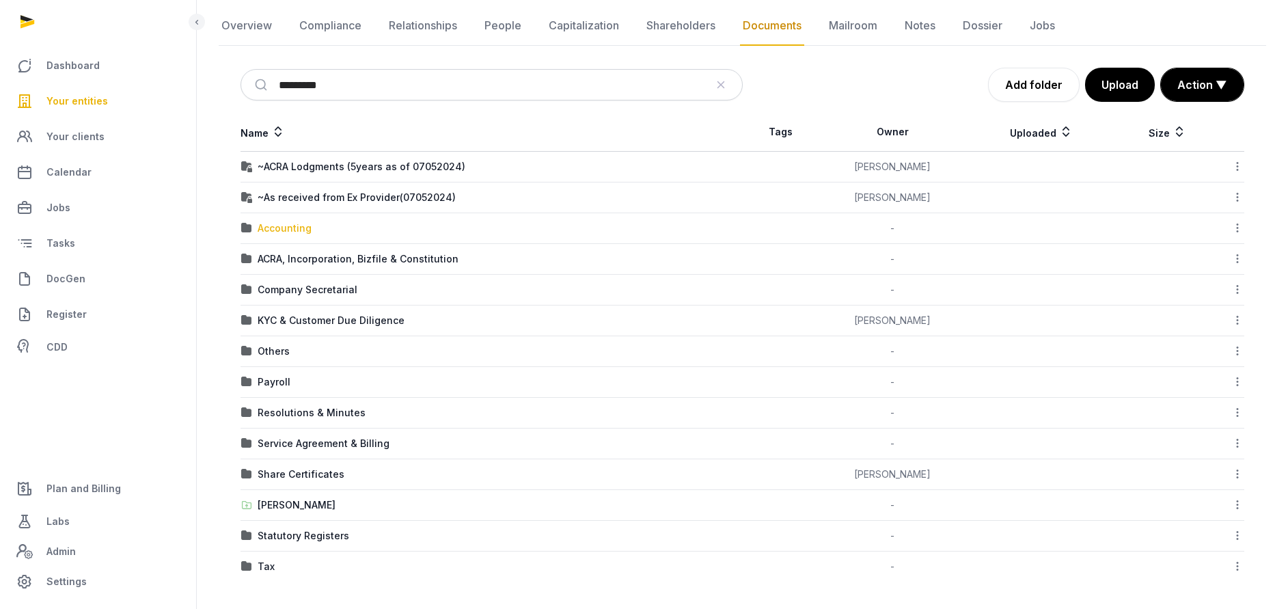
click at [287, 226] on div "Accounting" at bounding box center [285, 228] width 54 height 14
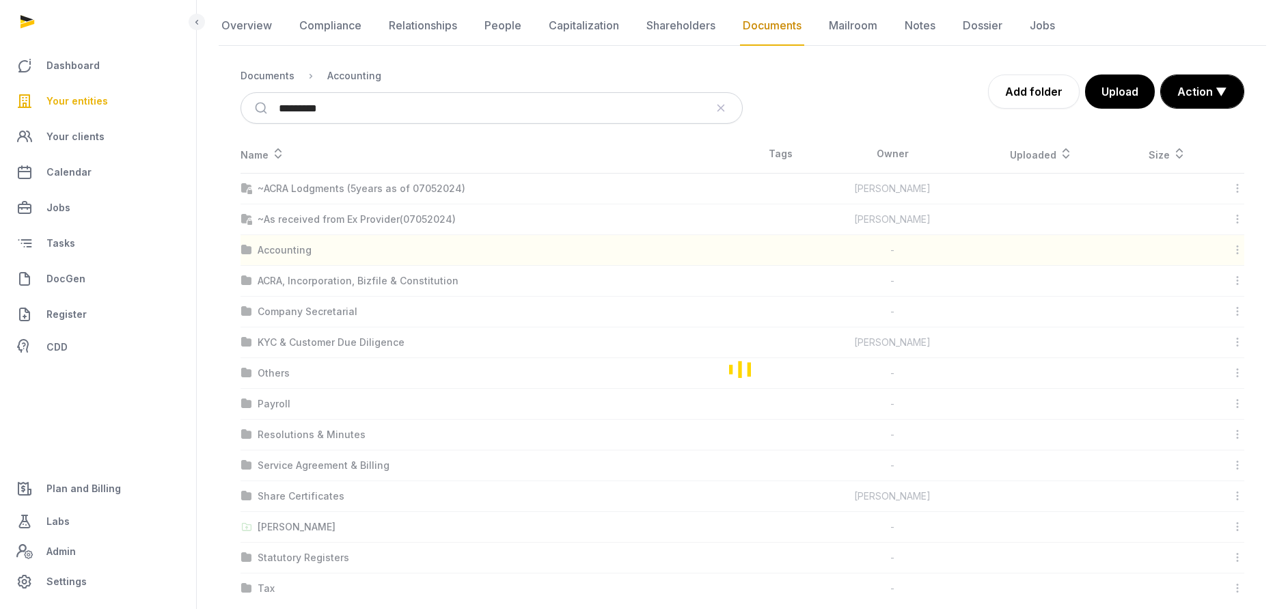
scroll to position [0, 0]
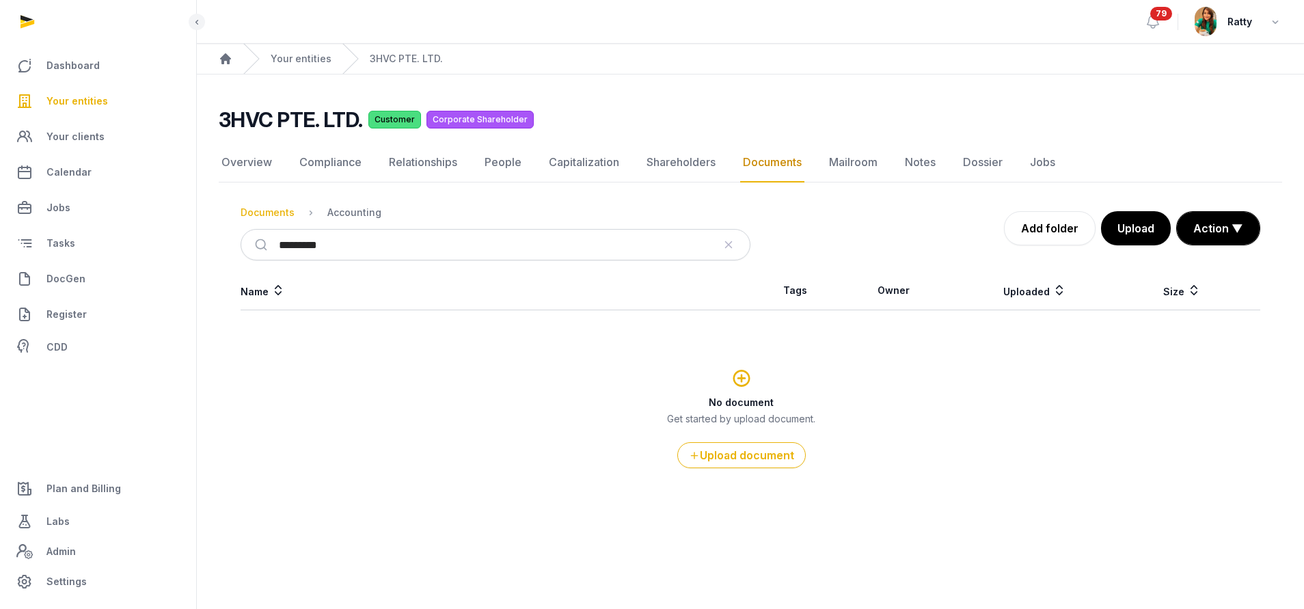
click at [266, 209] on div "Documents" at bounding box center [268, 213] width 54 height 14
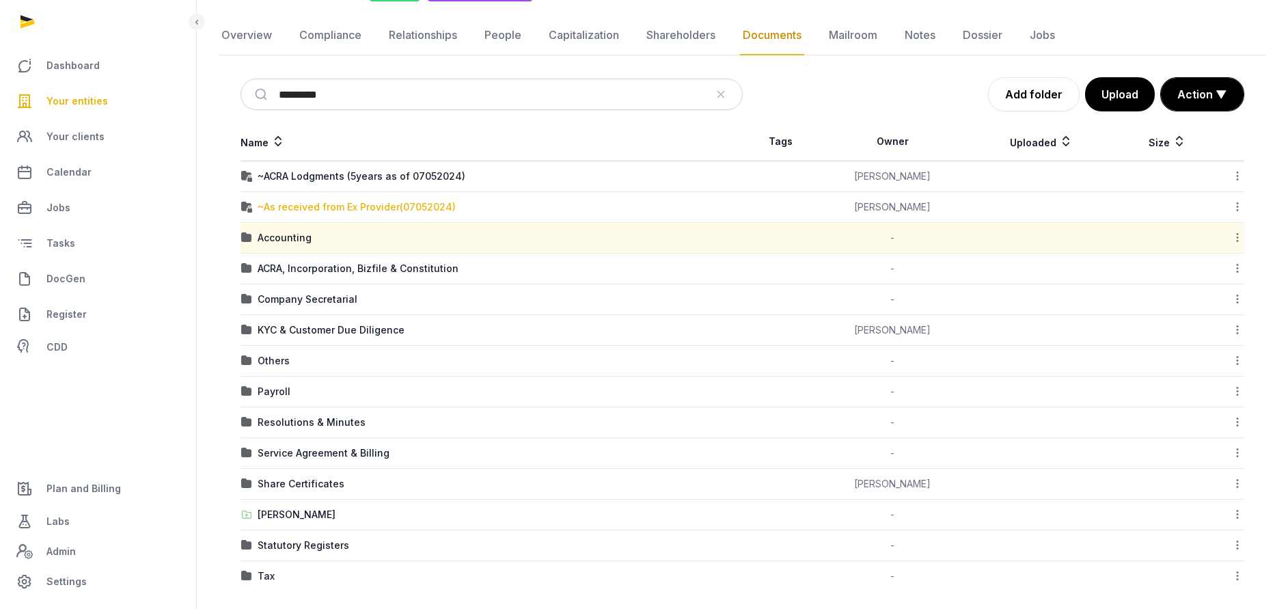
scroll to position [137, 0]
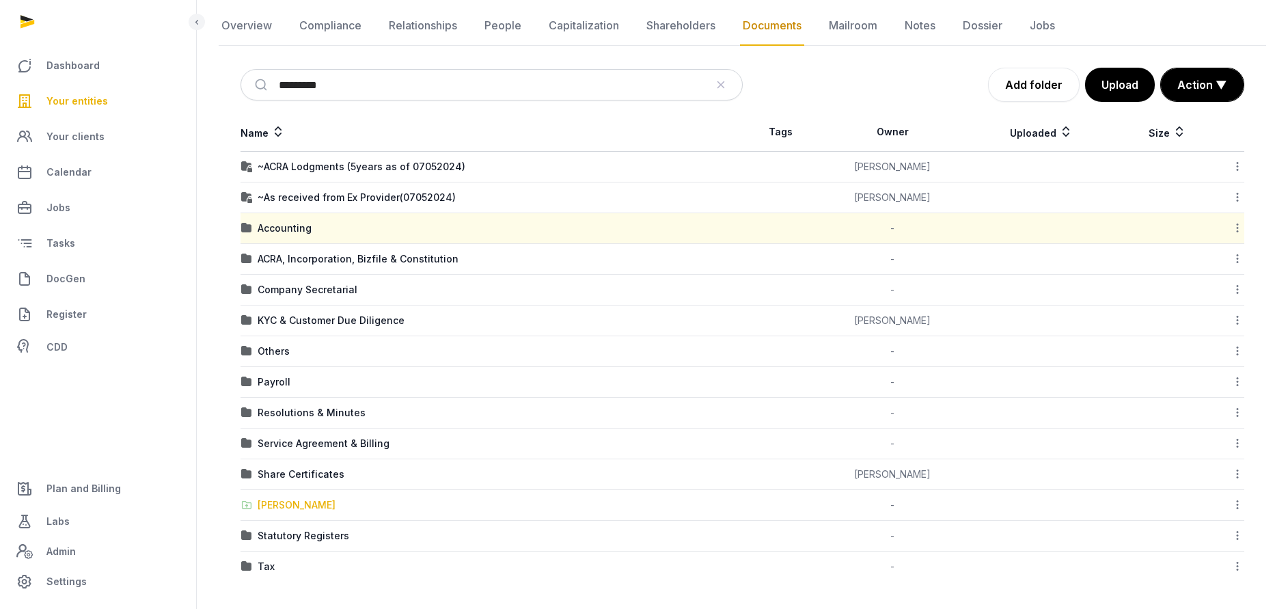
click at [279, 500] on div "[PERSON_NAME]" at bounding box center [297, 505] width 78 height 14
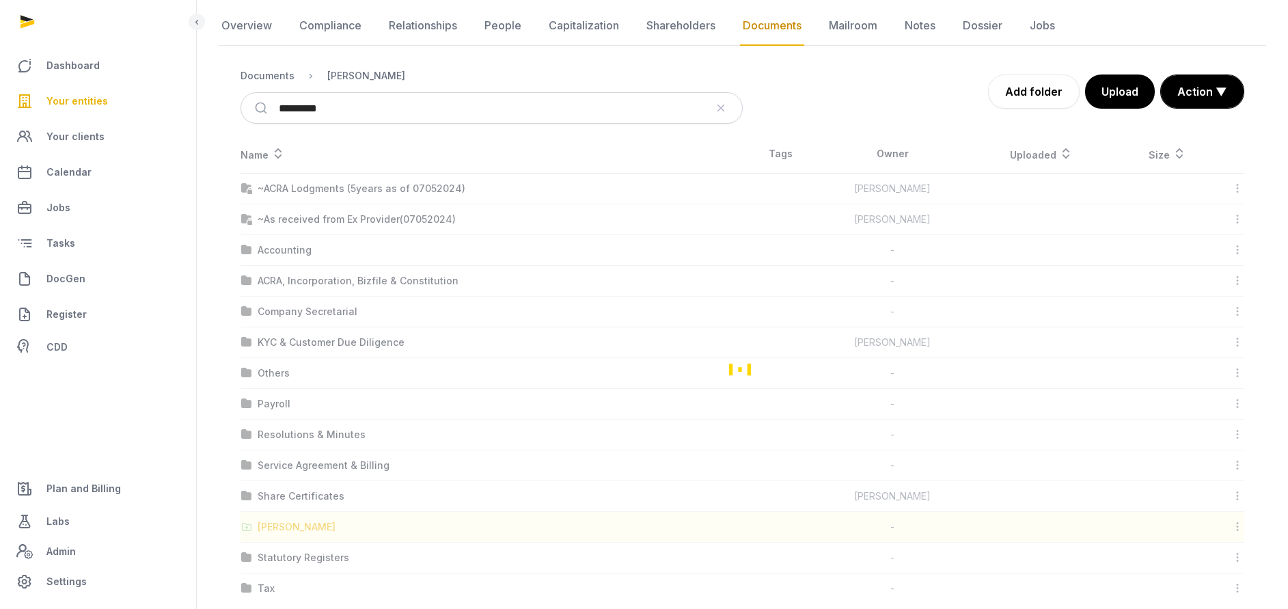
scroll to position [0, 0]
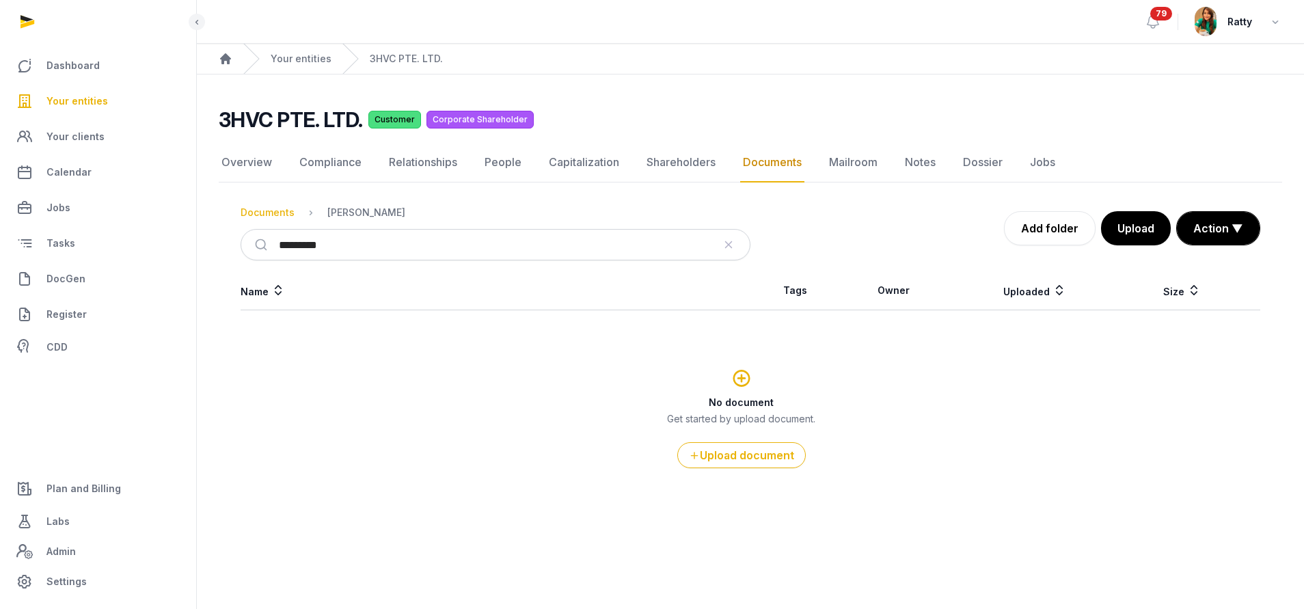
click at [279, 218] on div "Documents" at bounding box center [268, 213] width 54 height 14
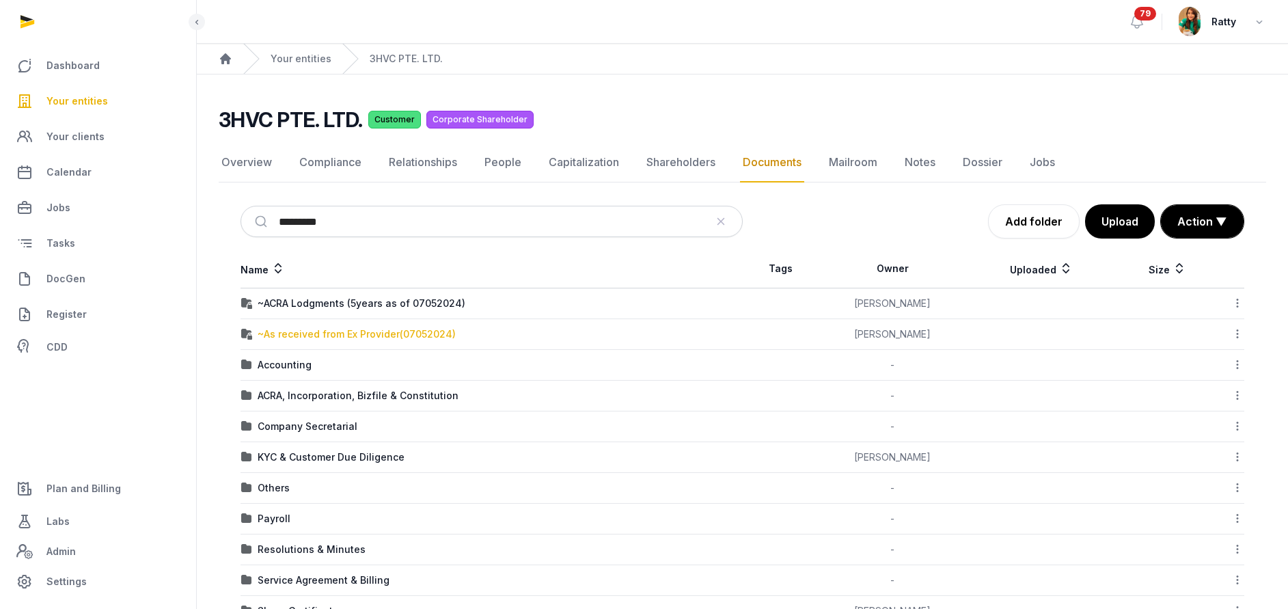
click at [338, 333] on div "~As received from Ex Provider(07052024)" at bounding box center [357, 334] width 198 height 14
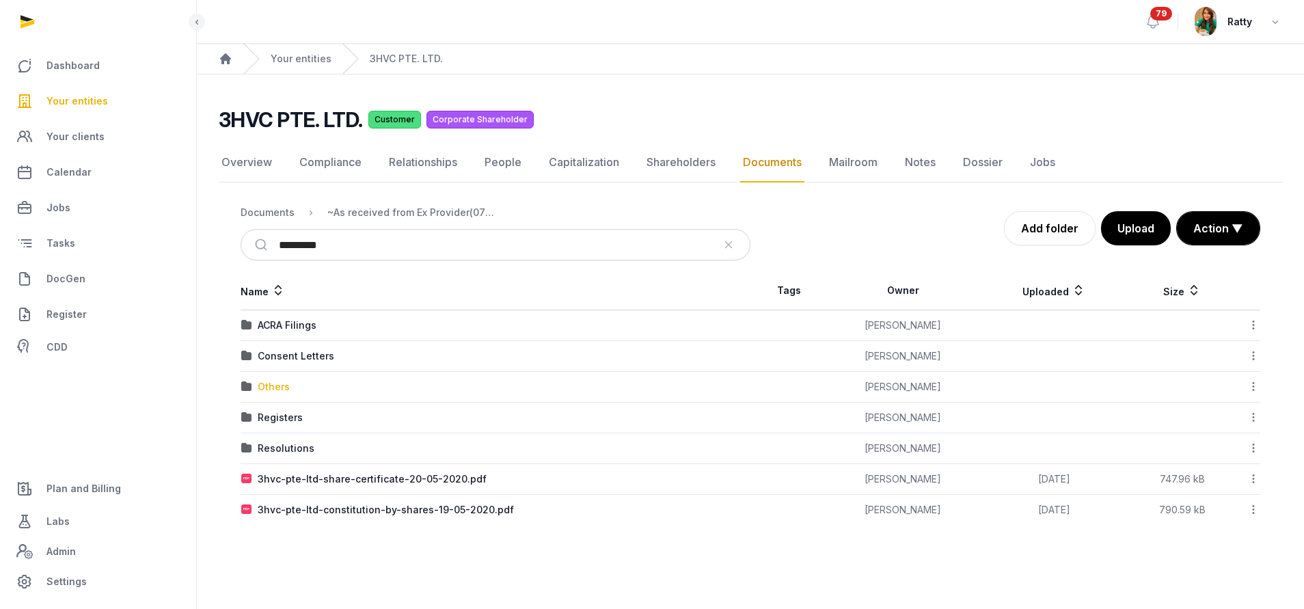
click at [275, 390] on div "Others" at bounding box center [274, 387] width 32 height 14
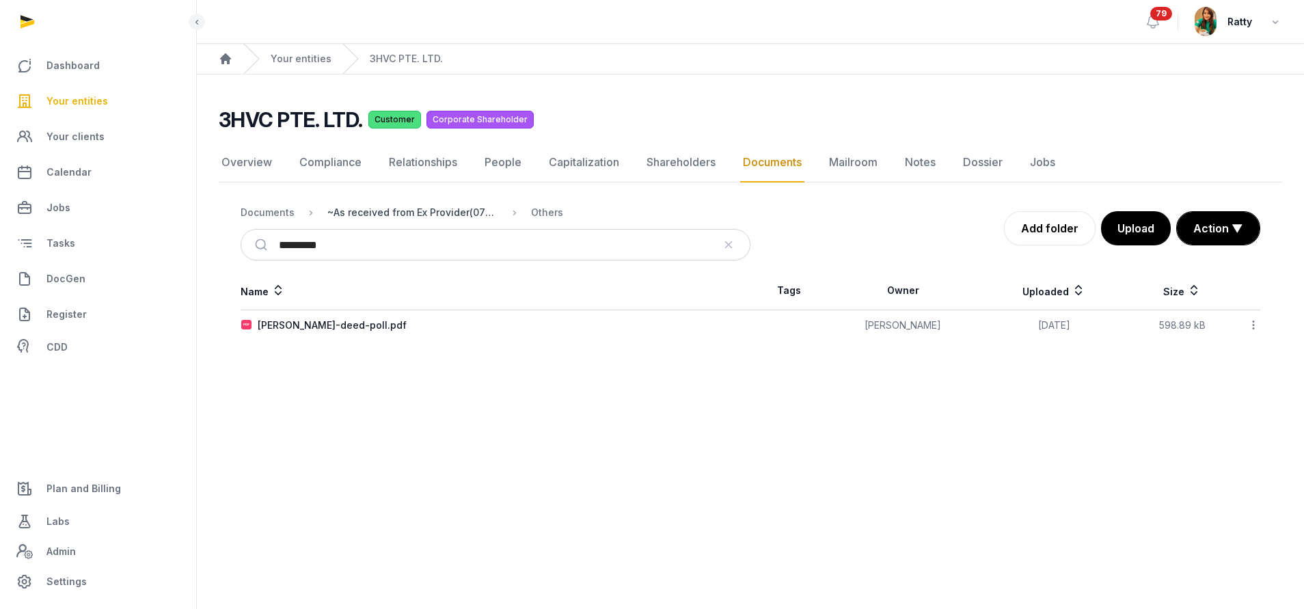
click at [387, 214] on div "~As received from Ex Provider(07052024)" at bounding box center [412, 213] width 171 height 14
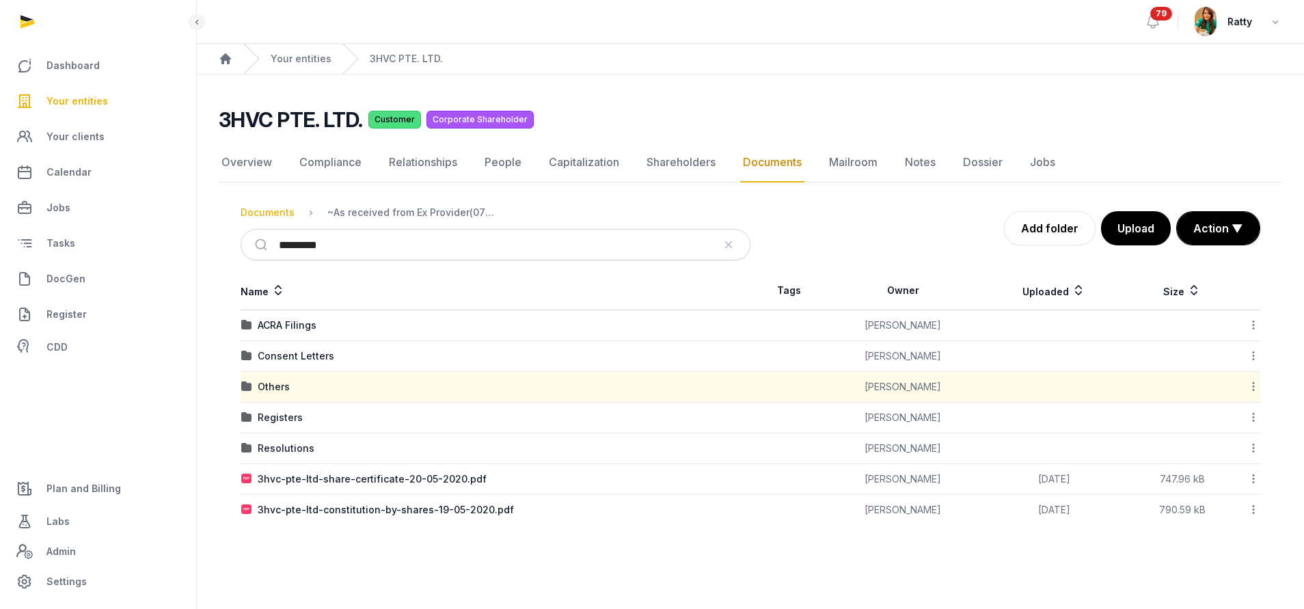
click at [268, 213] on div "Documents" at bounding box center [268, 213] width 54 height 14
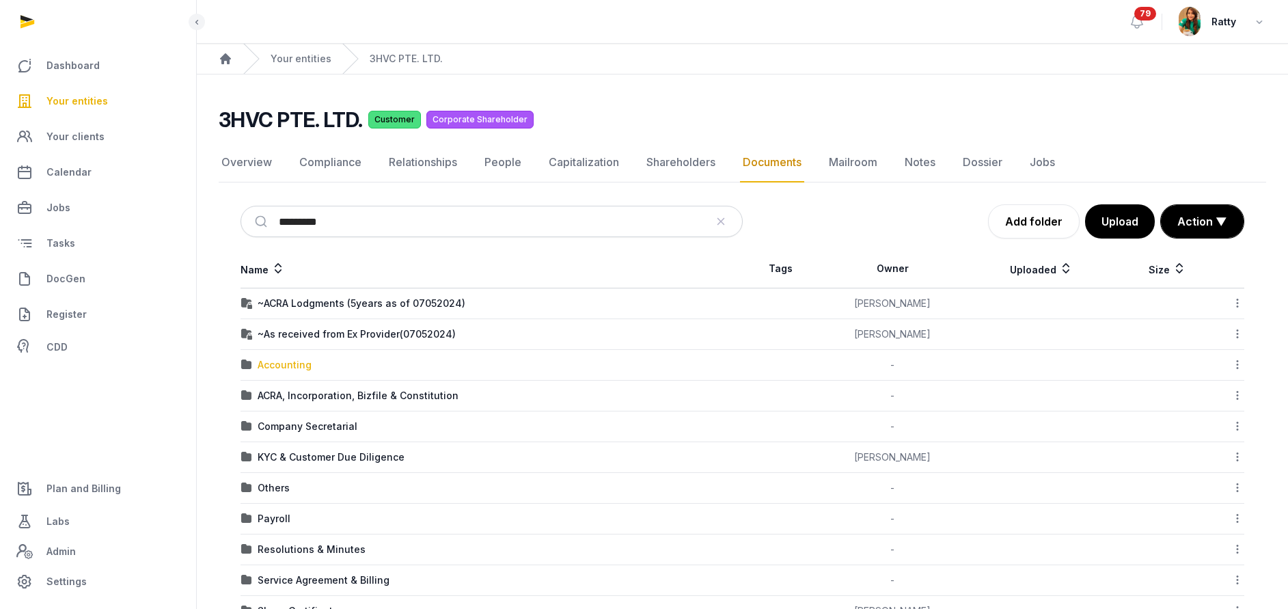
click at [290, 364] on div "Accounting" at bounding box center [285, 365] width 54 height 14
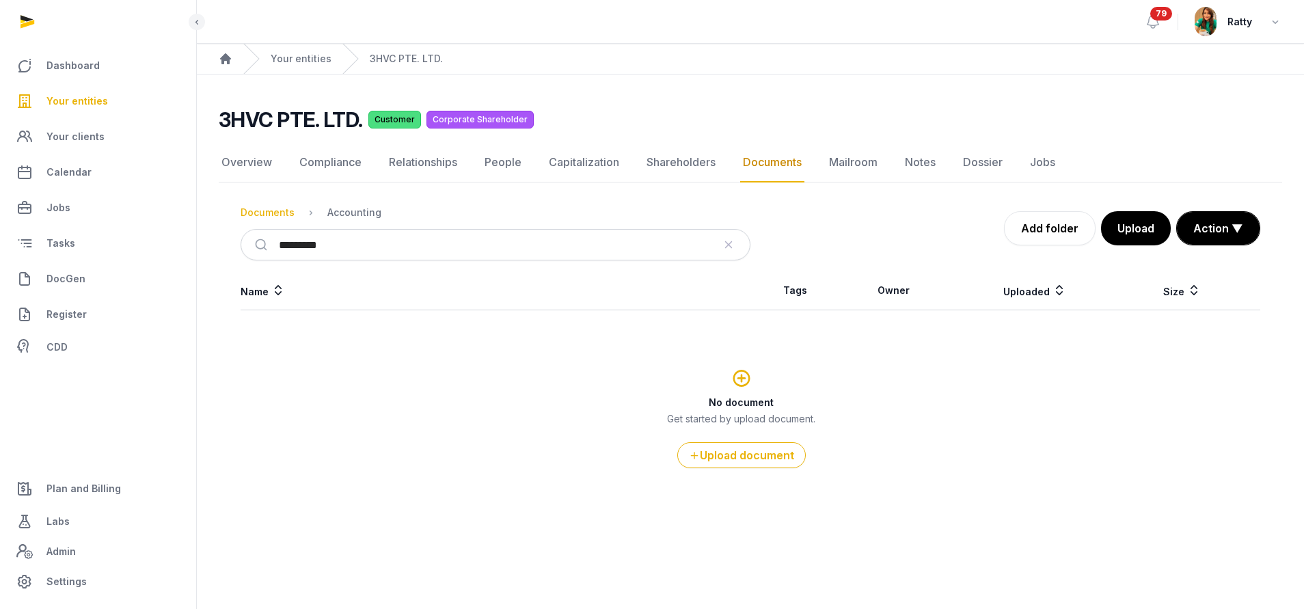
click at [268, 209] on div "Documents" at bounding box center [268, 213] width 54 height 14
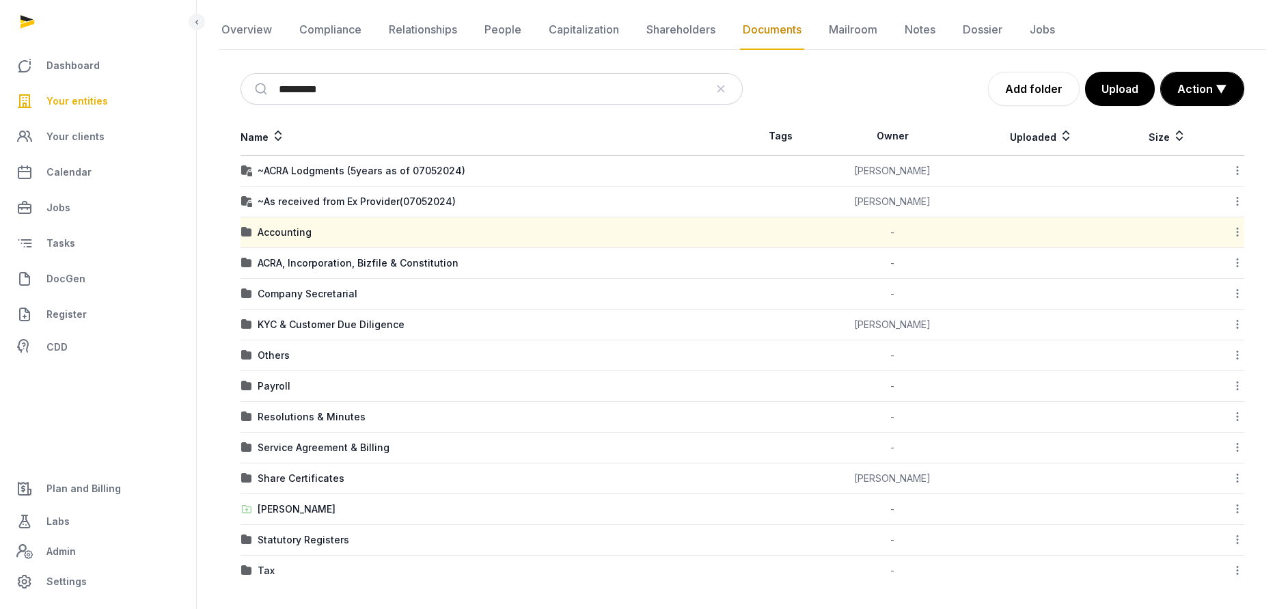
scroll to position [137, 0]
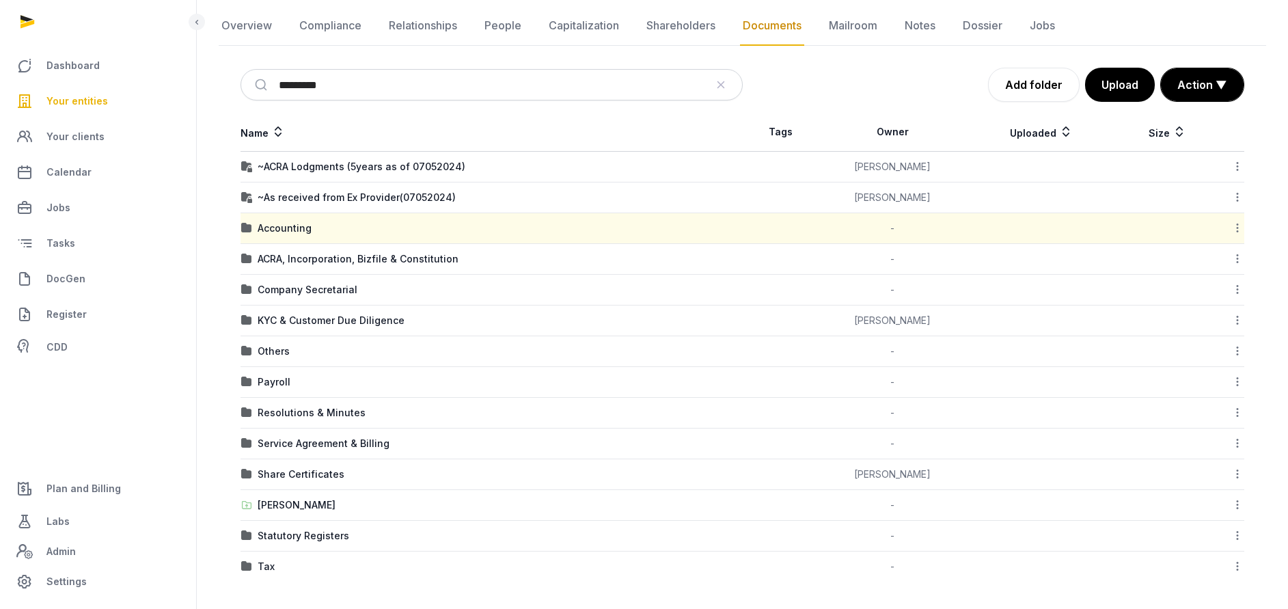
click at [308, 248] on td "ACRA, Incorporation, Bizfile & Constitution" at bounding box center [492, 259] width 502 height 31
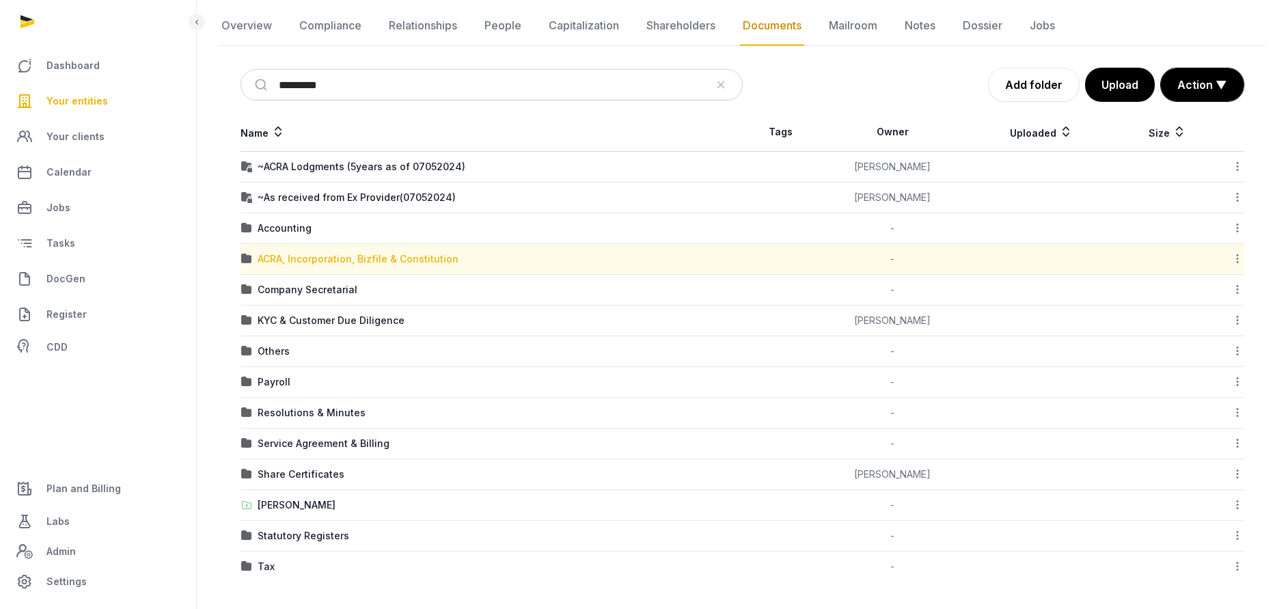
click at [294, 258] on div "ACRA, Incorporation, Bizfile & Constitution" at bounding box center [358, 259] width 201 height 14
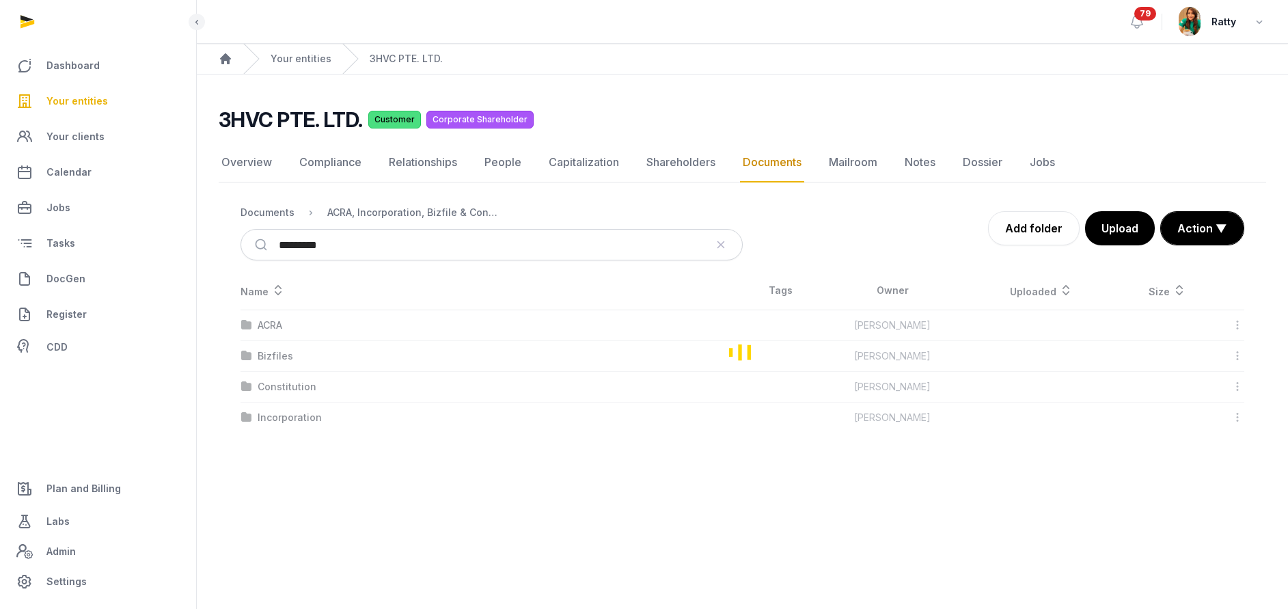
scroll to position [0, 0]
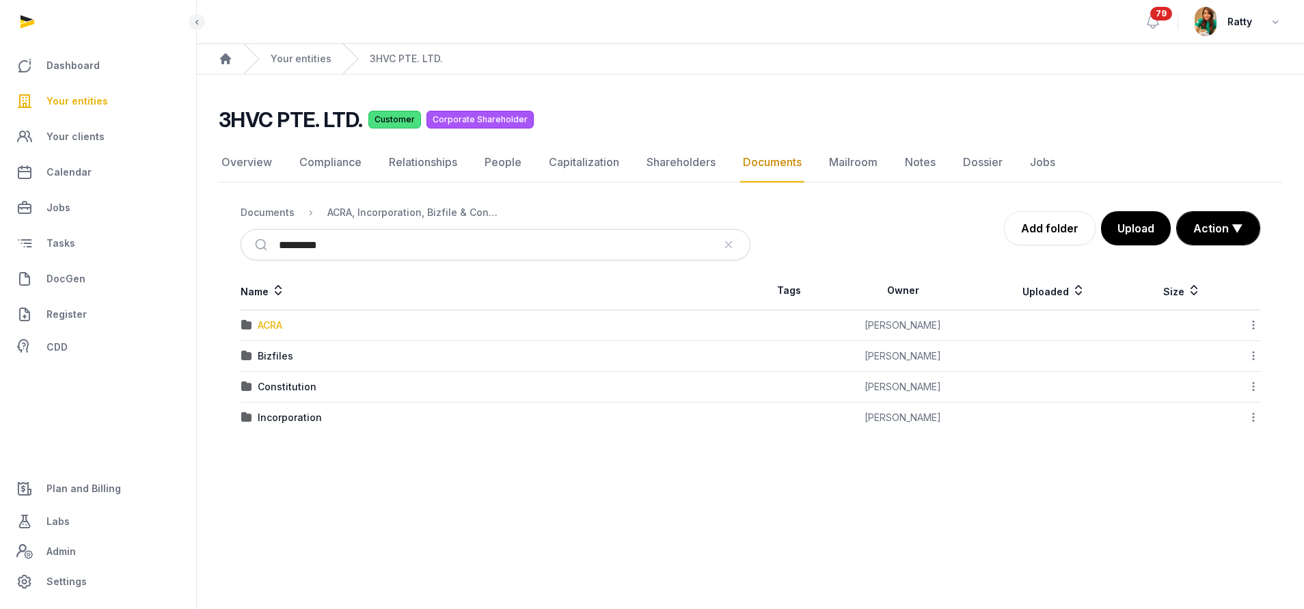
click at [264, 328] on div "ACRA" at bounding box center [270, 325] width 25 height 14
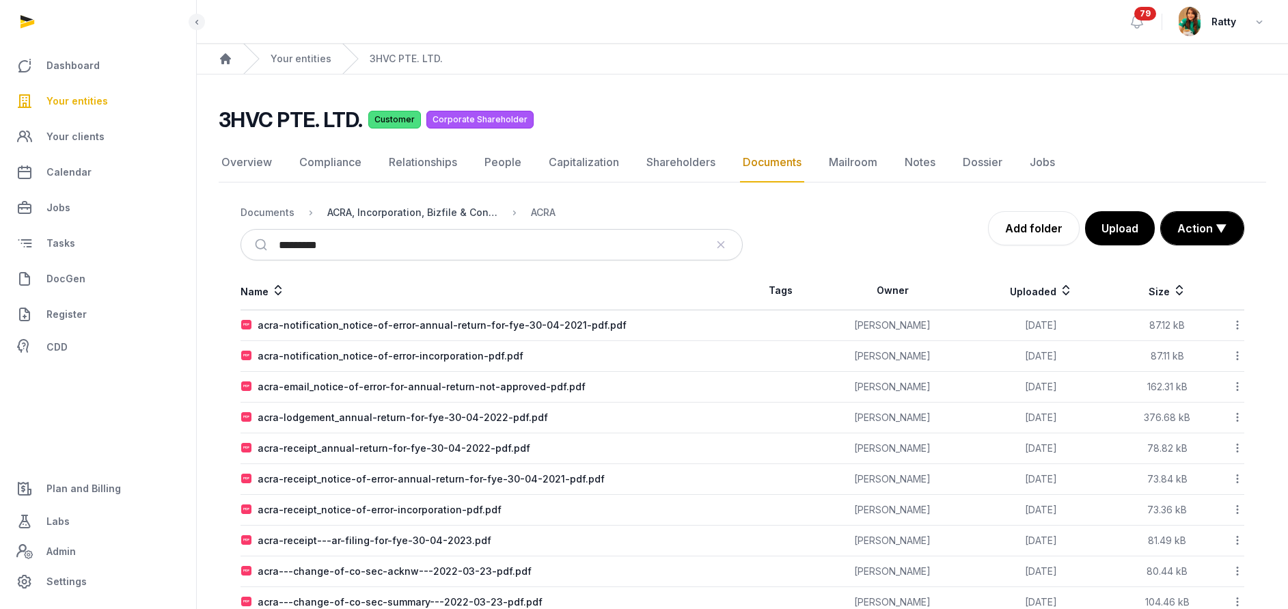
click at [387, 217] on div "ACRA, Incorporation, Bizfile & Constitution" at bounding box center [412, 213] width 171 height 14
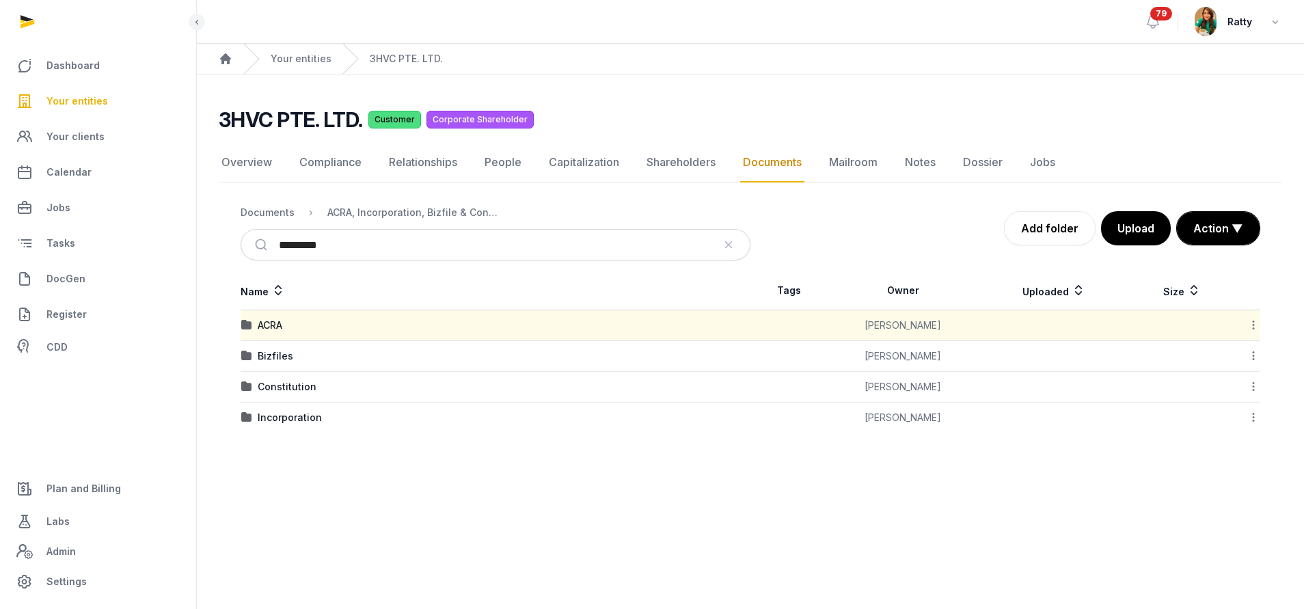
click at [262, 360] on div "Bizfiles" at bounding box center [276, 356] width 36 height 14
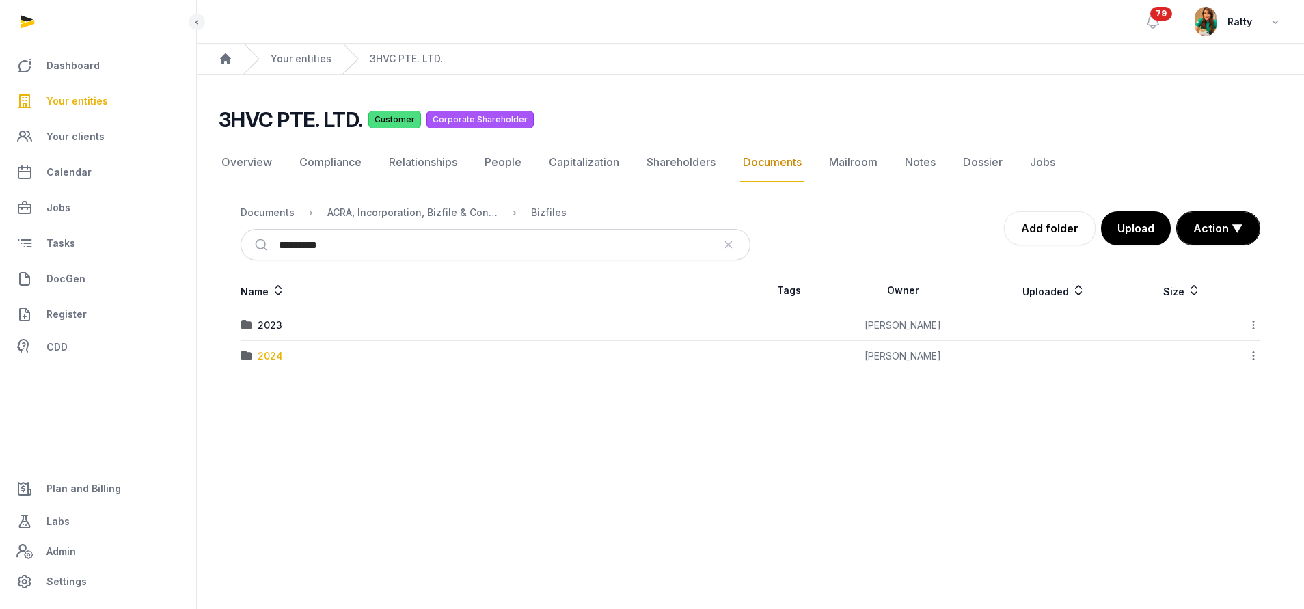
click at [260, 357] on div "2024" at bounding box center [270, 356] width 25 height 14
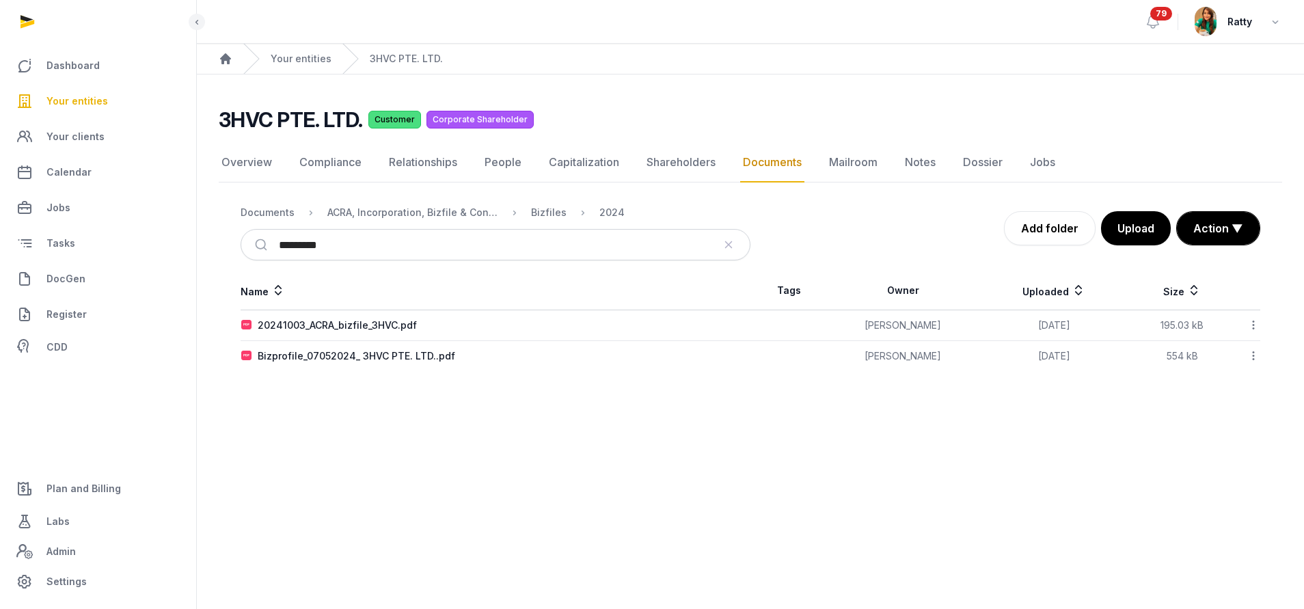
click at [1252, 319] on icon at bounding box center [1253, 325] width 12 height 14
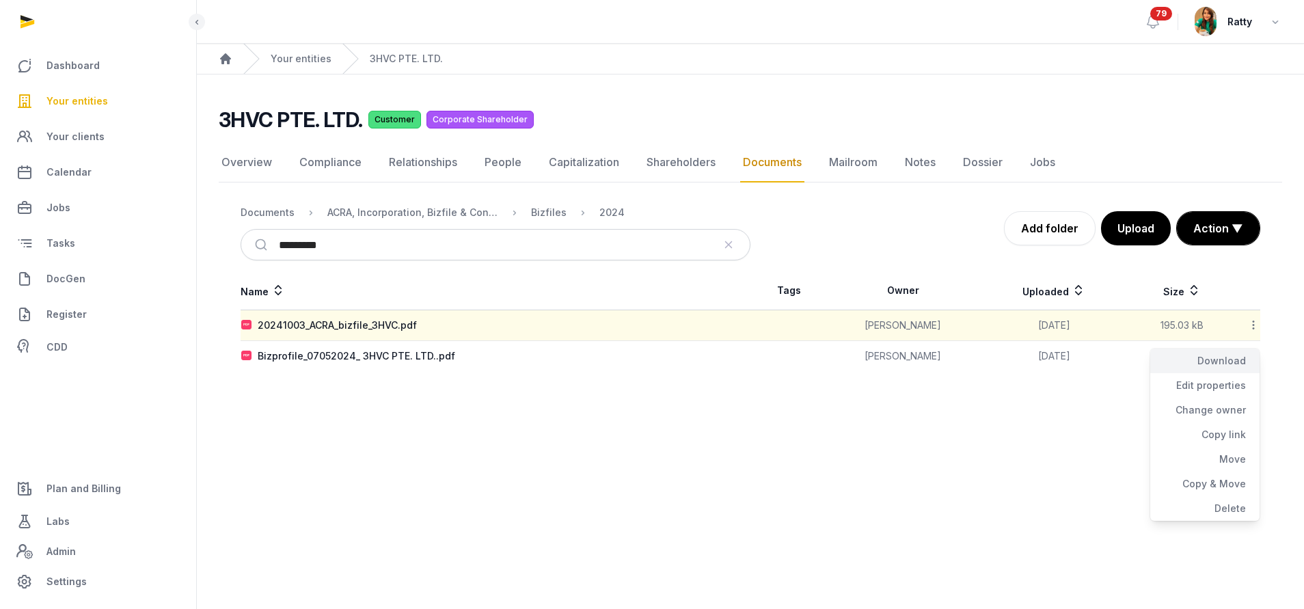
click at [1197, 353] on div "Download" at bounding box center [1204, 360] width 109 height 25
click at [288, 216] on div "Documents" at bounding box center [268, 213] width 54 height 14
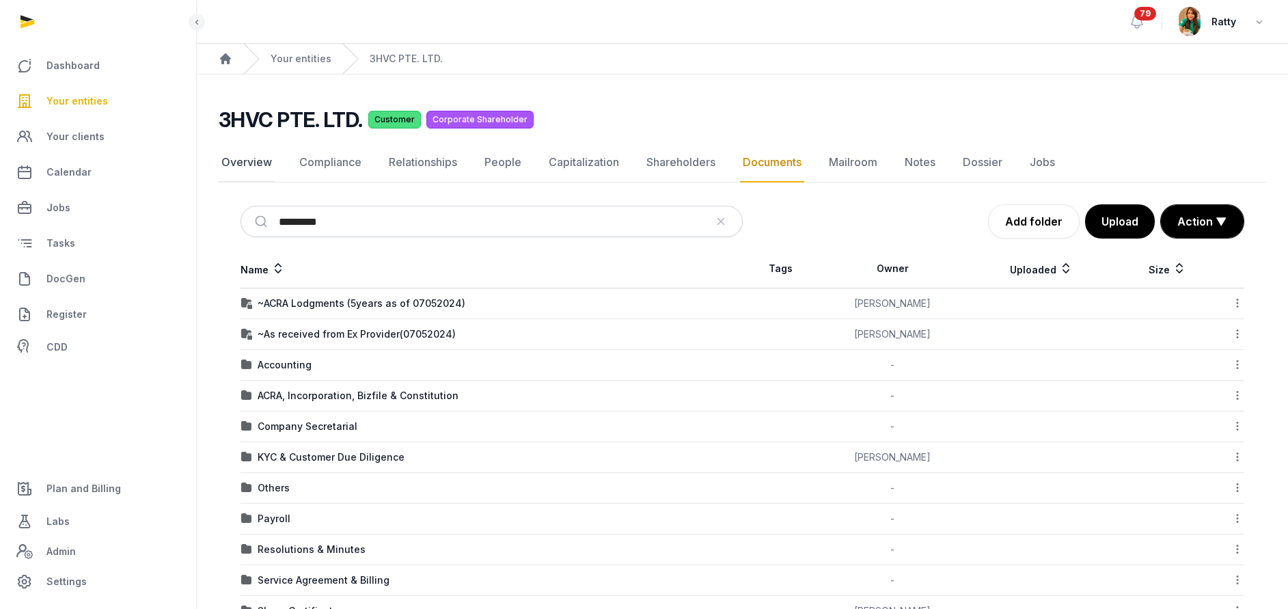
click at [267, 163] on link "Overview" at bounding box center [247, 163] width 56 height 40
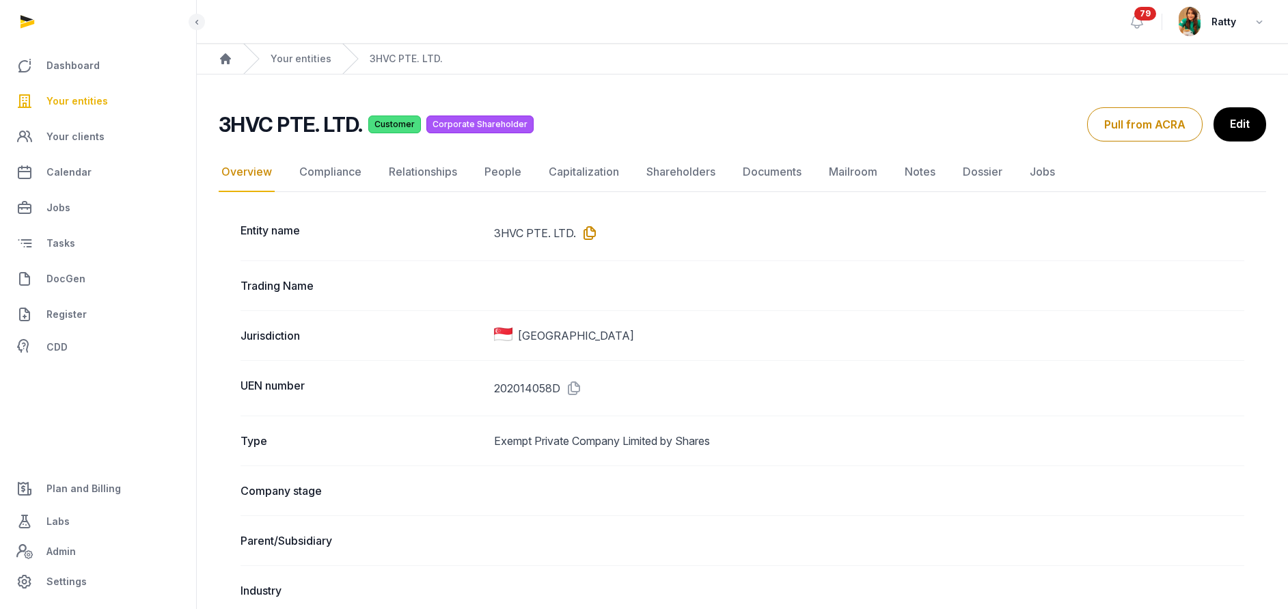
click at [594, 232] on icon at bounding box center [587, 233] width 22 height 22
click at [100, 94] on span "Your entities" at bounding box center [76, 101] width 61 height 16
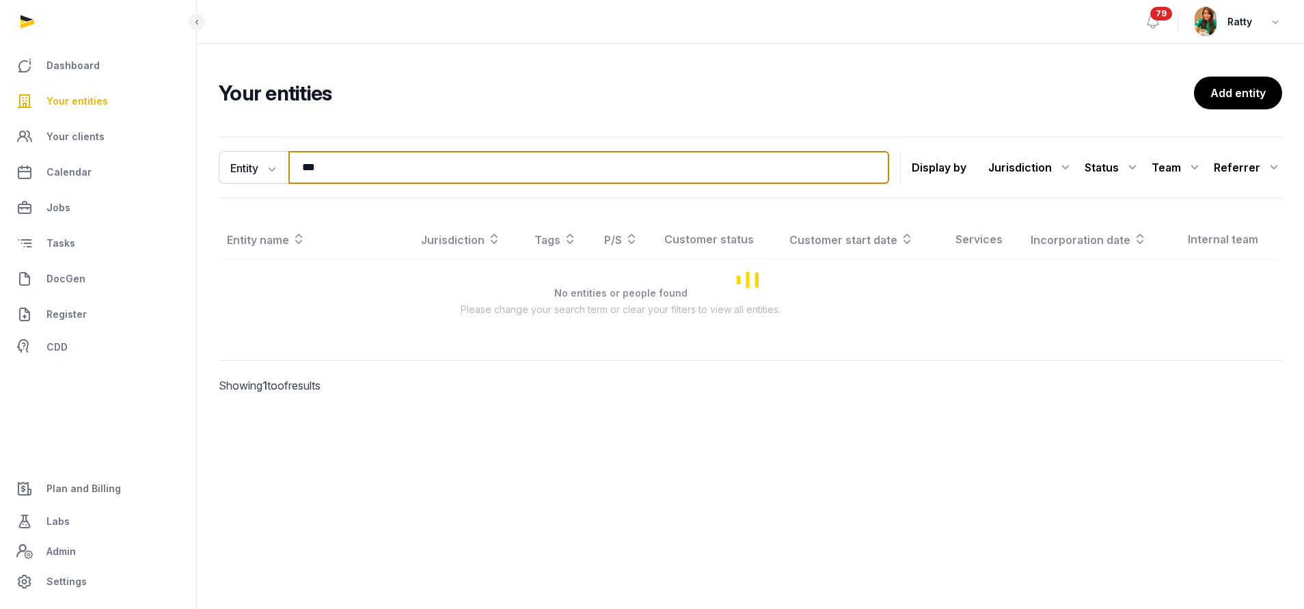
drag, startPoint x: 356, startPoint y: 171, endPoint x: 8, endPoint y: 171, distance: 348.5
click at [8, 171] on div "Dashboard Your entities Your clients Calendar Jobs Tasks DocGen Register CDD Pl…" at bounding box center [652, 304] width 1304 height 609
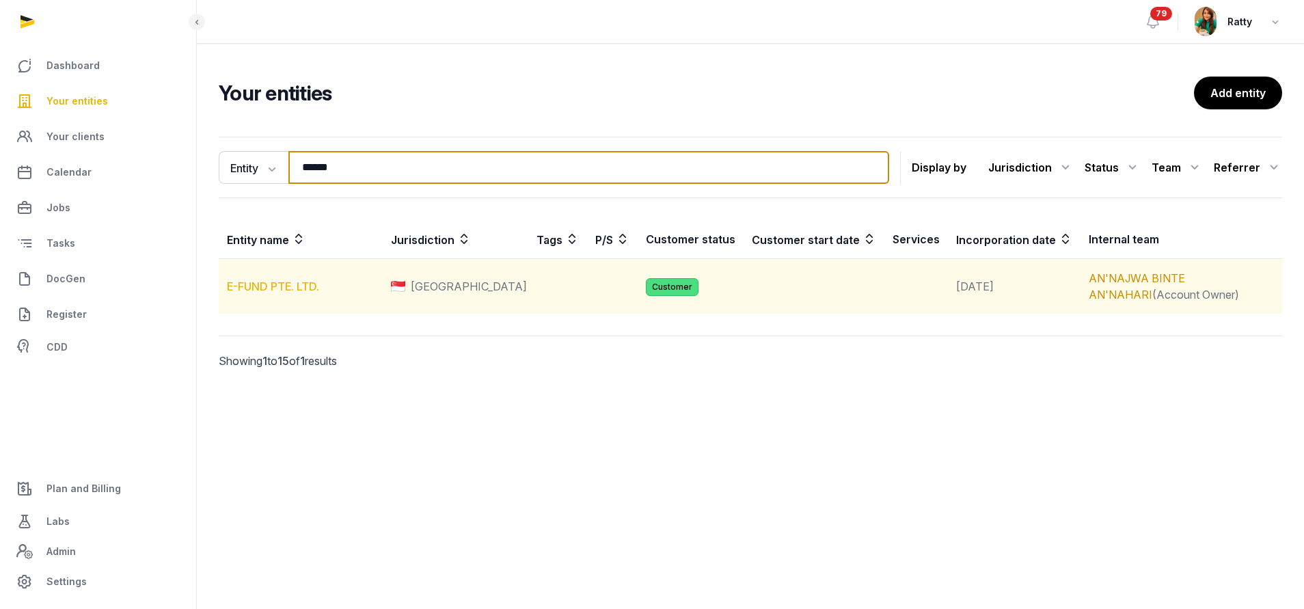
type input "******"
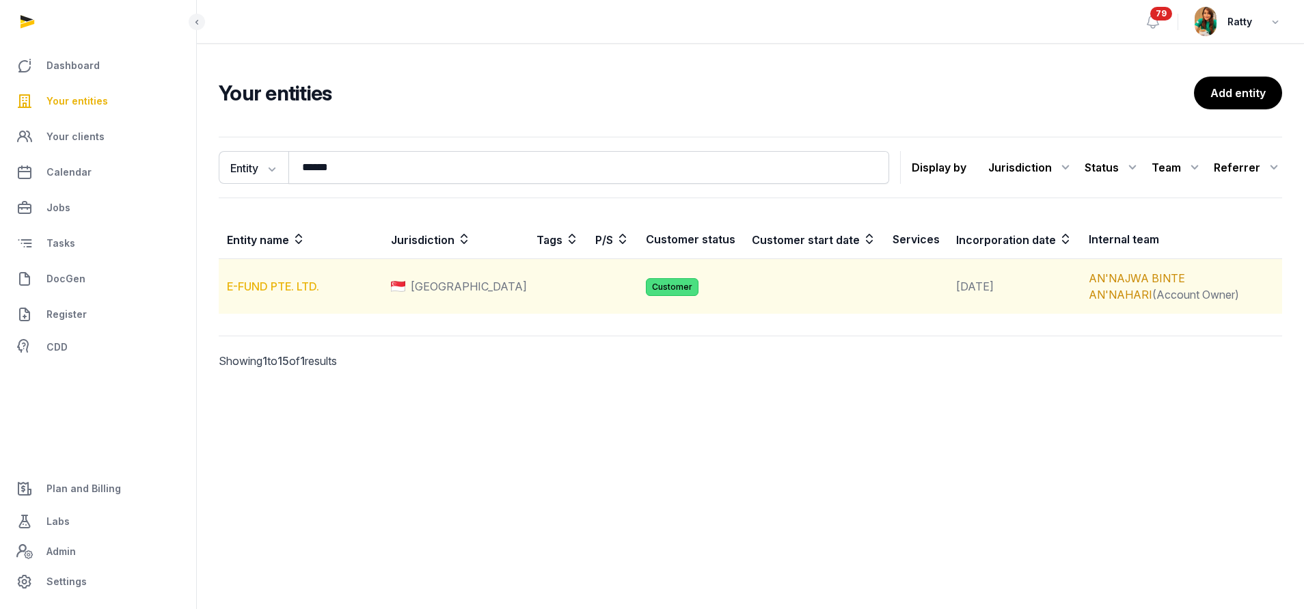
click at [253, 282] on link "E-FUND PTE. LTD." at bounding box center [273, 286] width 92 height 14
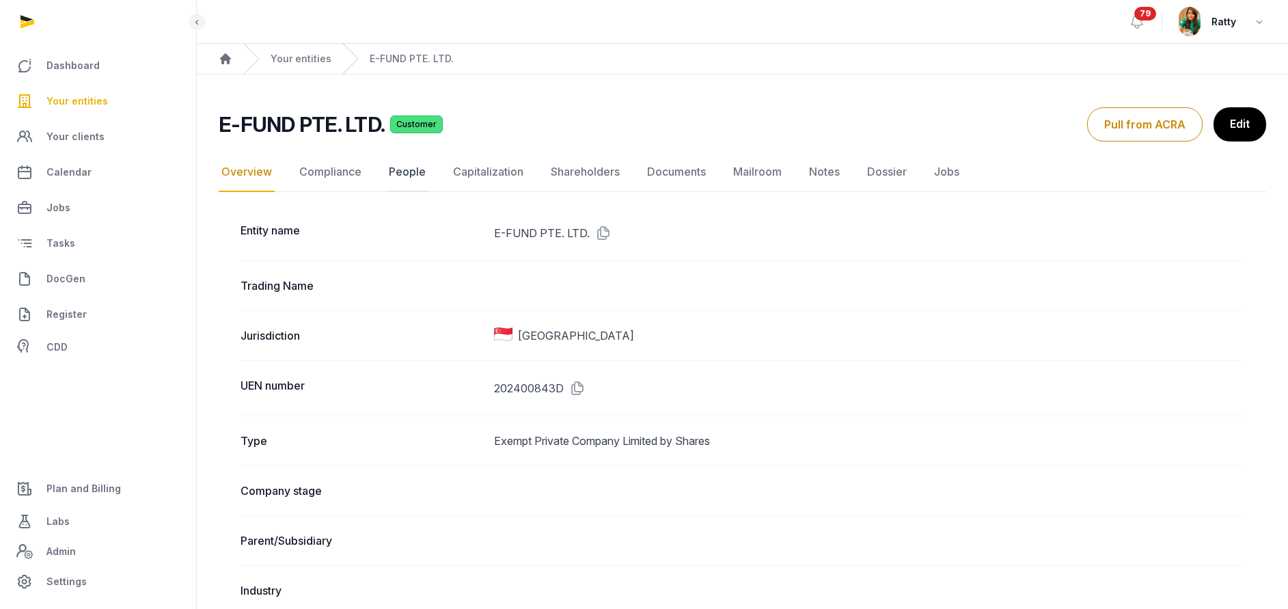
click at [405, 170] on link "People" at bounding box center [407, 172] width 42 height 40
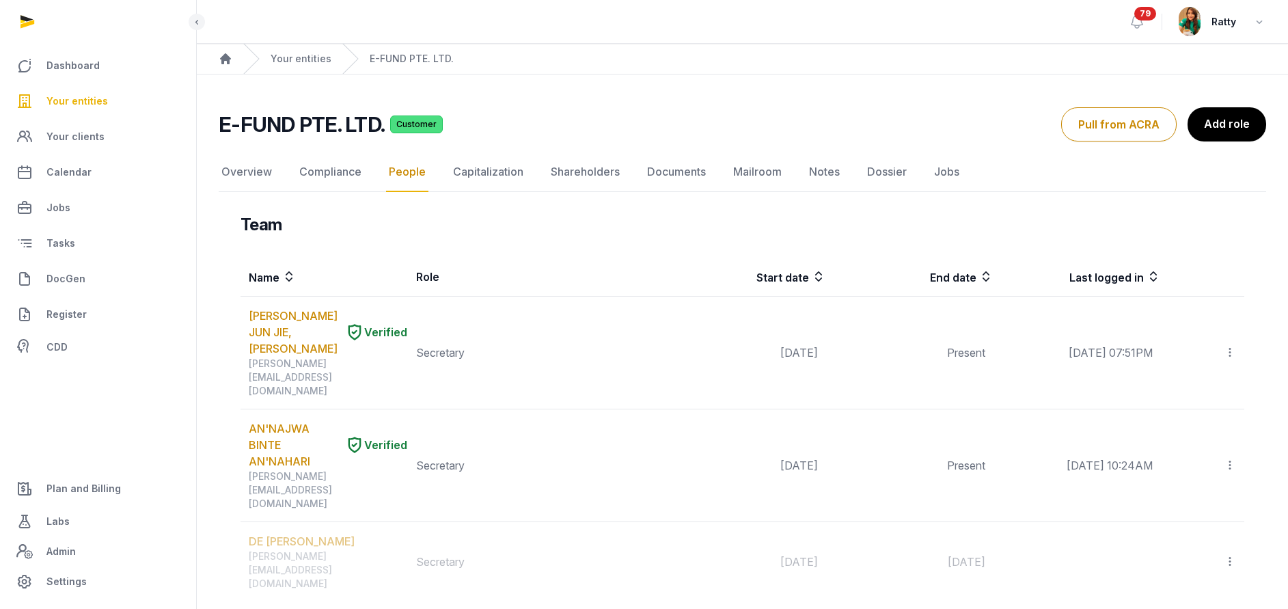
click at [1140, 7] on span "79" at bounding box center [1145, 14] width 22 height 14
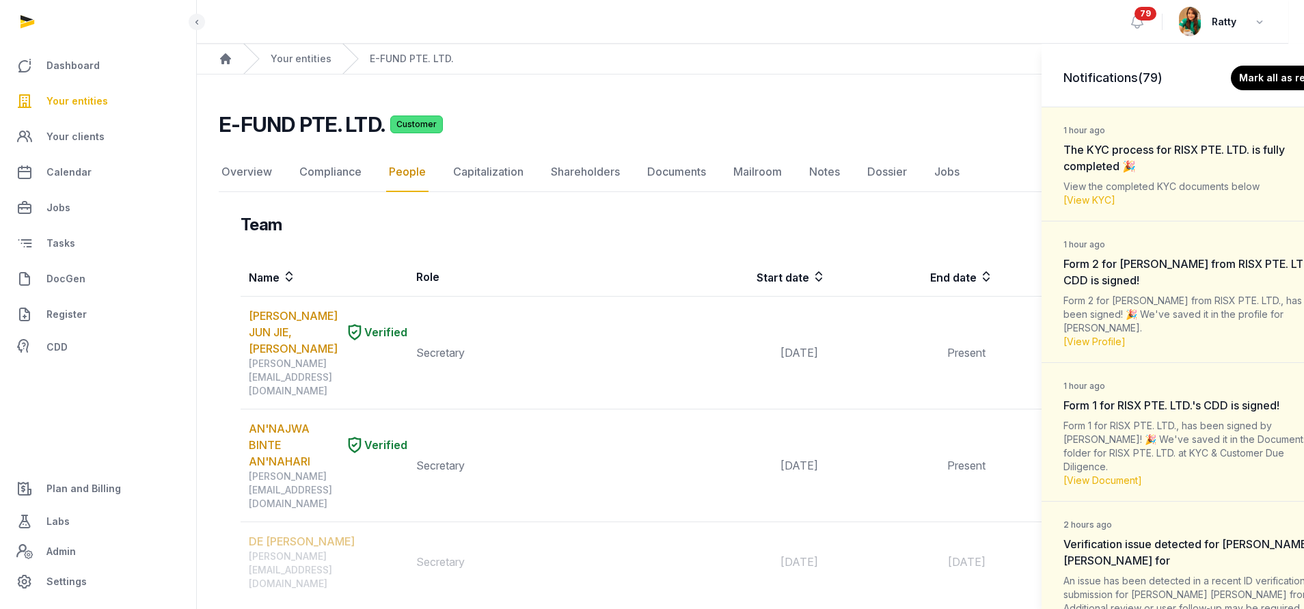
click at [1157, 174] on dt "1 hour ago The KYC process for RISX PTE. LTD. is fully completed 🎉" at bounding box center [1194, 147] width 262 height 53
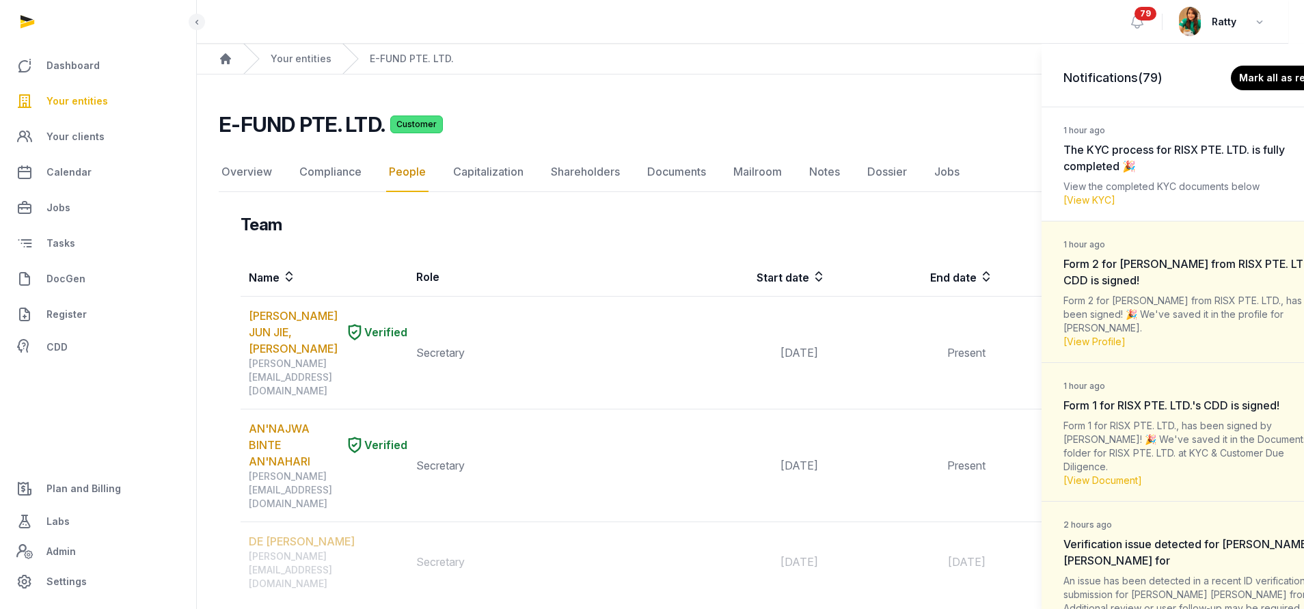
click at [1194, 297] on div "Form 2 for MARK JAMES from RISX PTE. LTD., has been signed! 🎉 We've saved it in…" at bounding box center [1194, 321] width 262 height 55
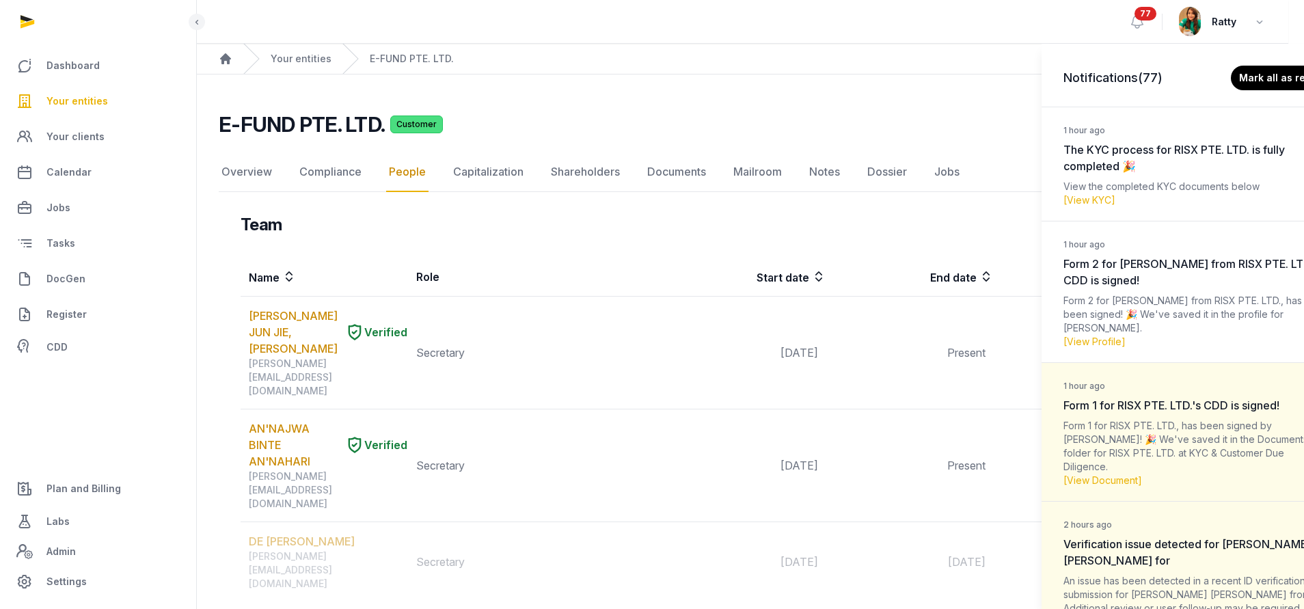
click at [607, 127] on div "Notifications (77) Mark all as read 1 hour ago The KYC process for RISX PTE. LT…" at bounding box center [652, 304] width 1304 height 609
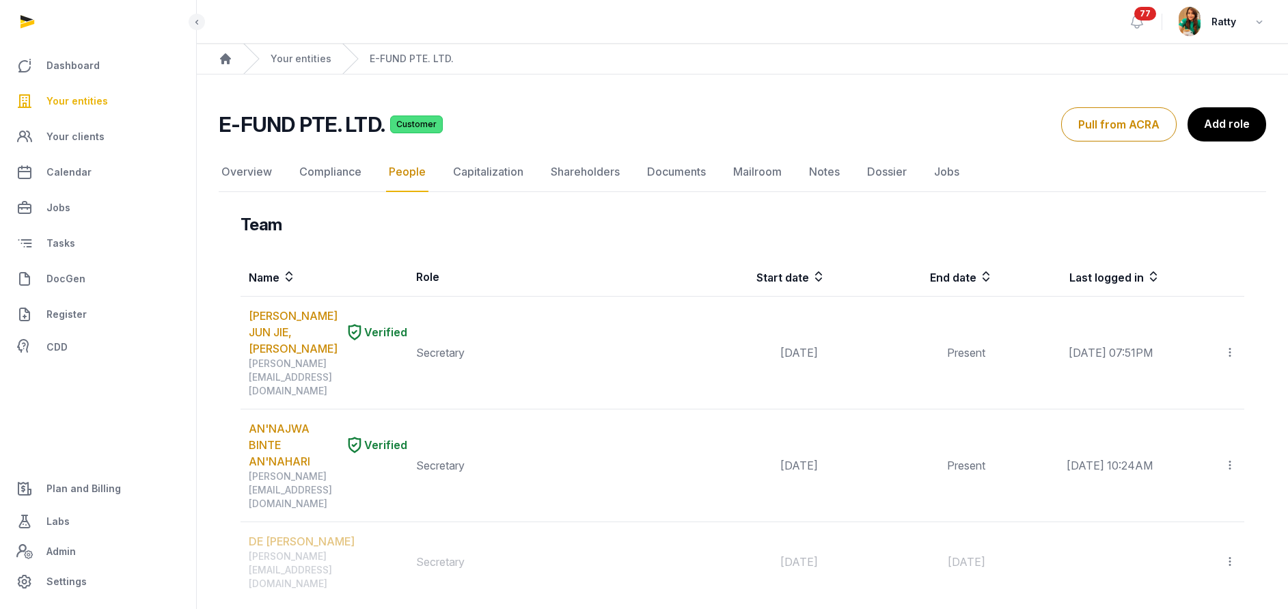
click at [1139, 10] on span "77" at bounding box center [1145, 14] width 22 height 14
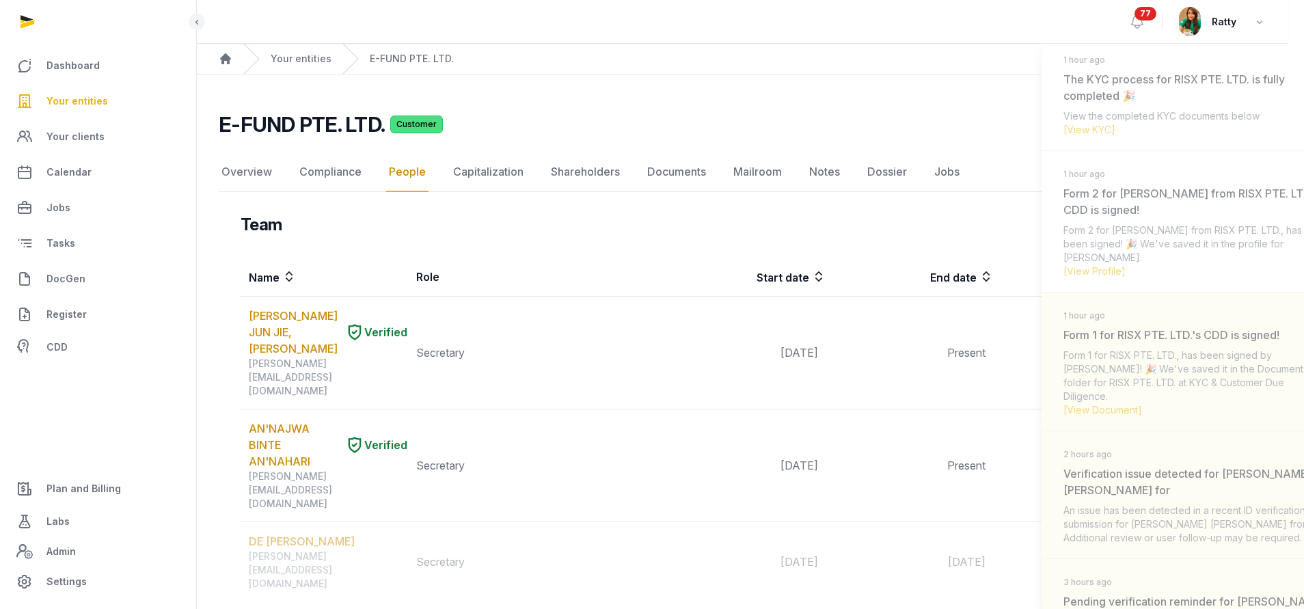
scroll to position [102, 0]
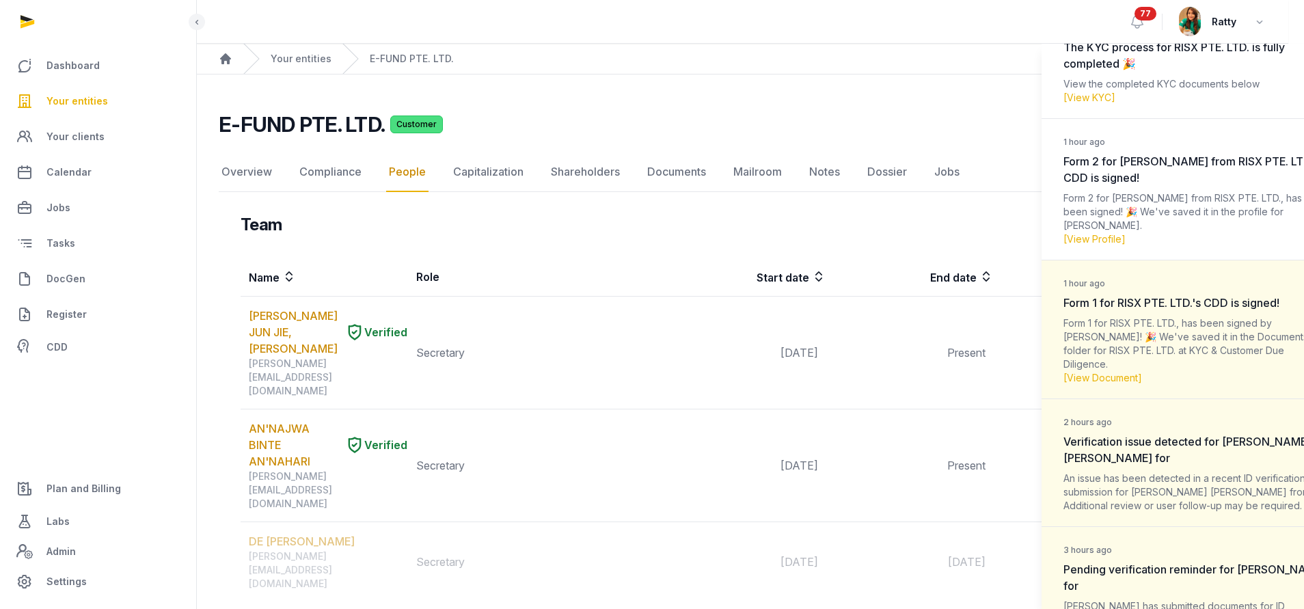
click at [1177, 344] on div "Form 1 for RISX PTE. LTD., has been signed by MARK JAMES! 🎉 We've saved it in t…" at bounding box center [1194, 350] width 262 height 68
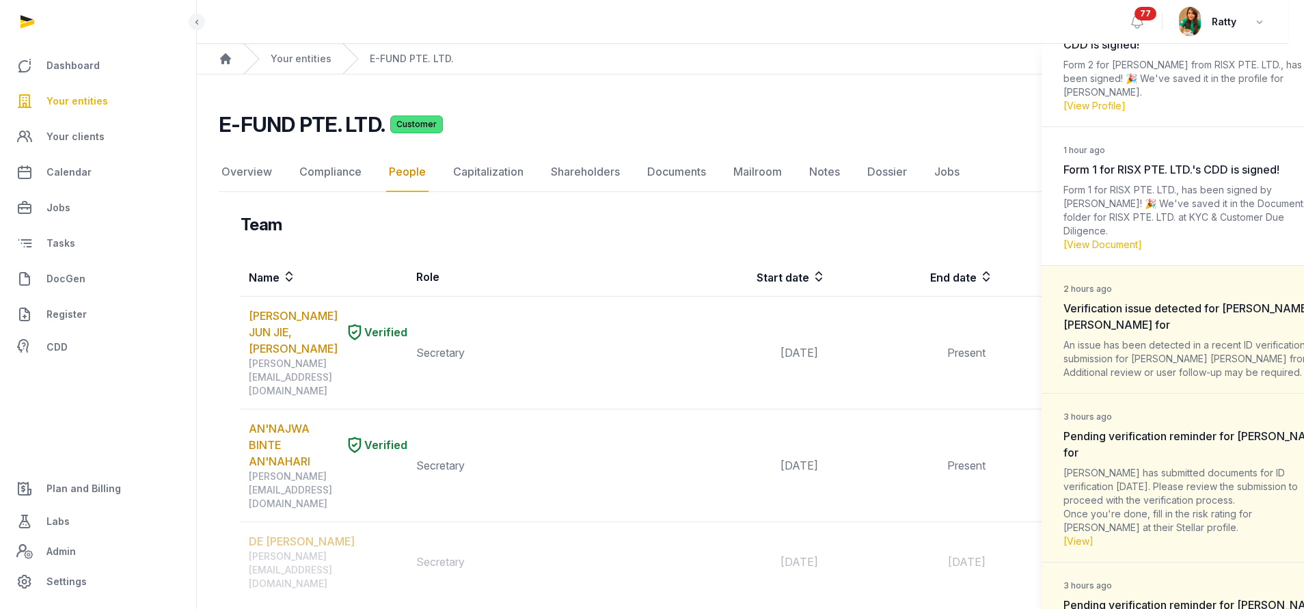
scroll to position [307, 0]
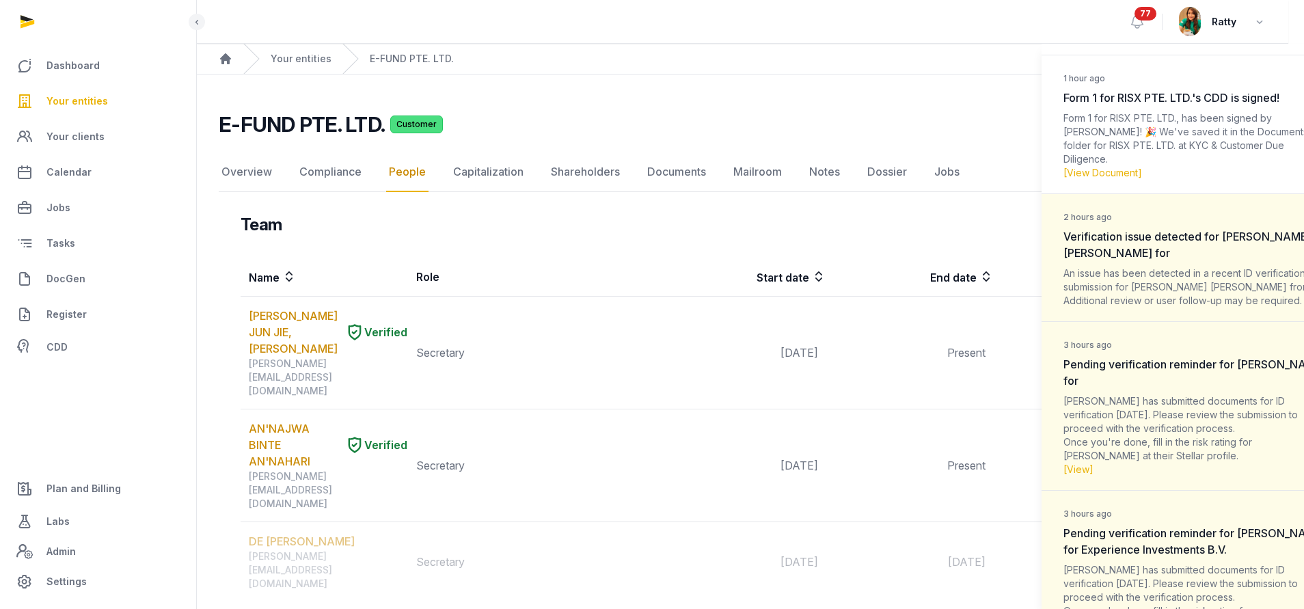
click at [1177, 208] on dt "2 hours ago Verification issue detected for Mark James Cowan for" at bounding box center [1194, 234] width 262 height 53
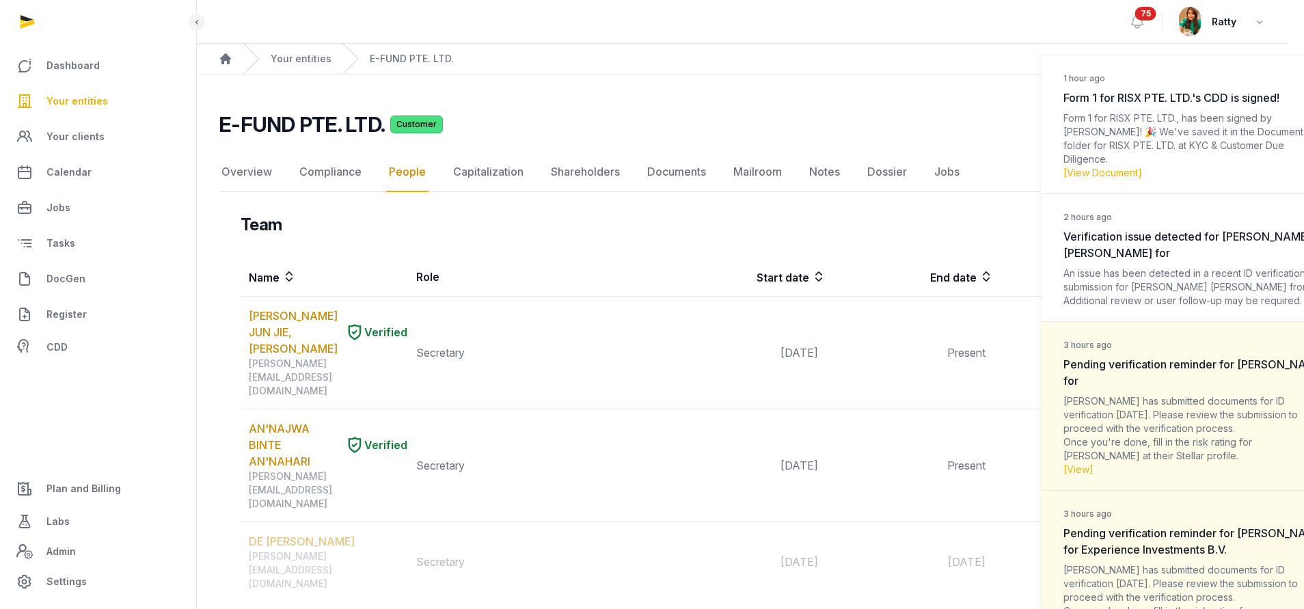
click at [1164, 394] on div "JELLE WICHERT has submitted documents for ID verification 1 month ago. Please r…" at bounding box center [1194, 435] width 262 height 82
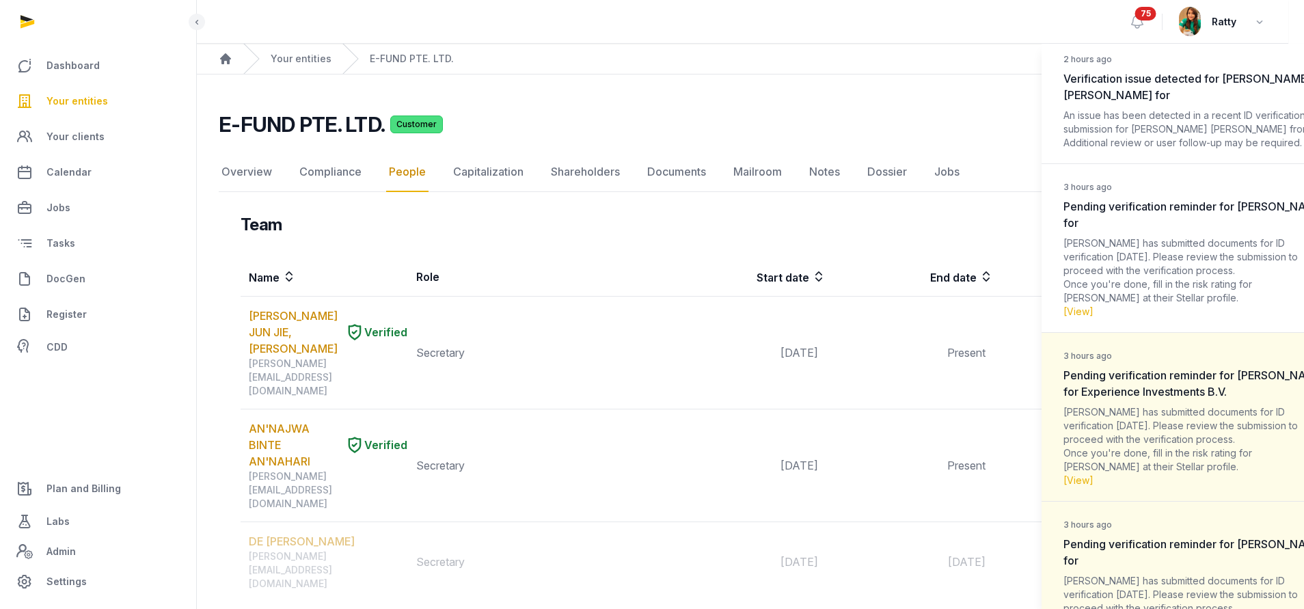
scroll to position [512, 0]
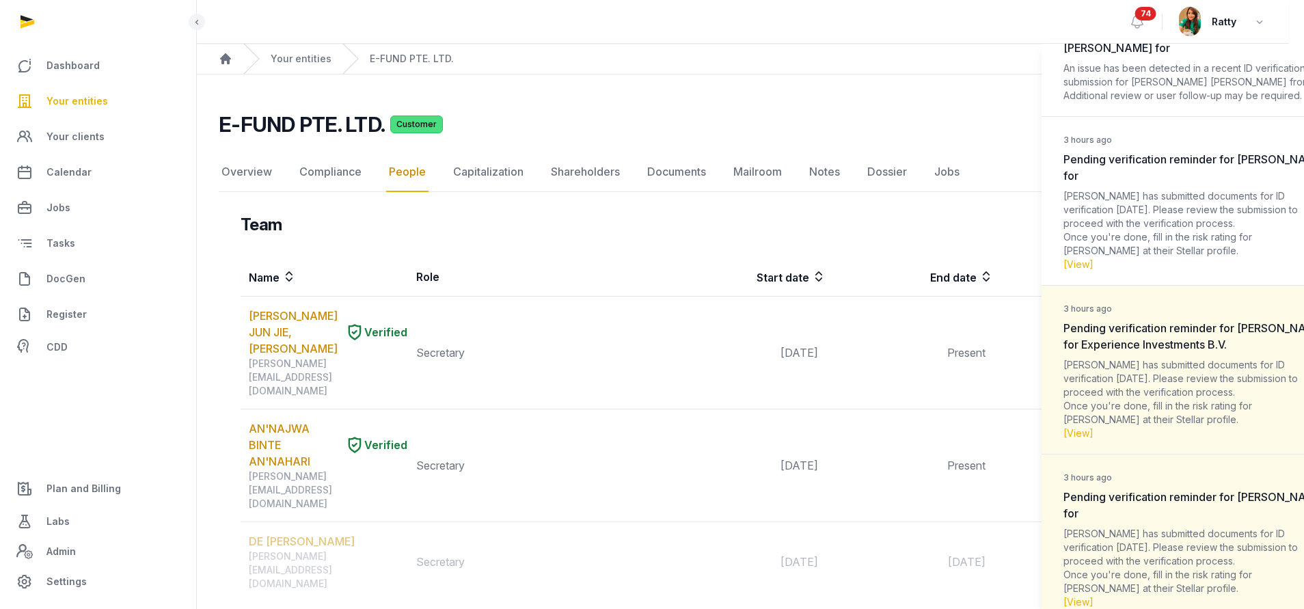
click at [1166, 381] on div "JELLE WICHERT has submitted documents for ID verification 1 month ago. Please r…" at bounding box center [1194, 399] width 262 height 82
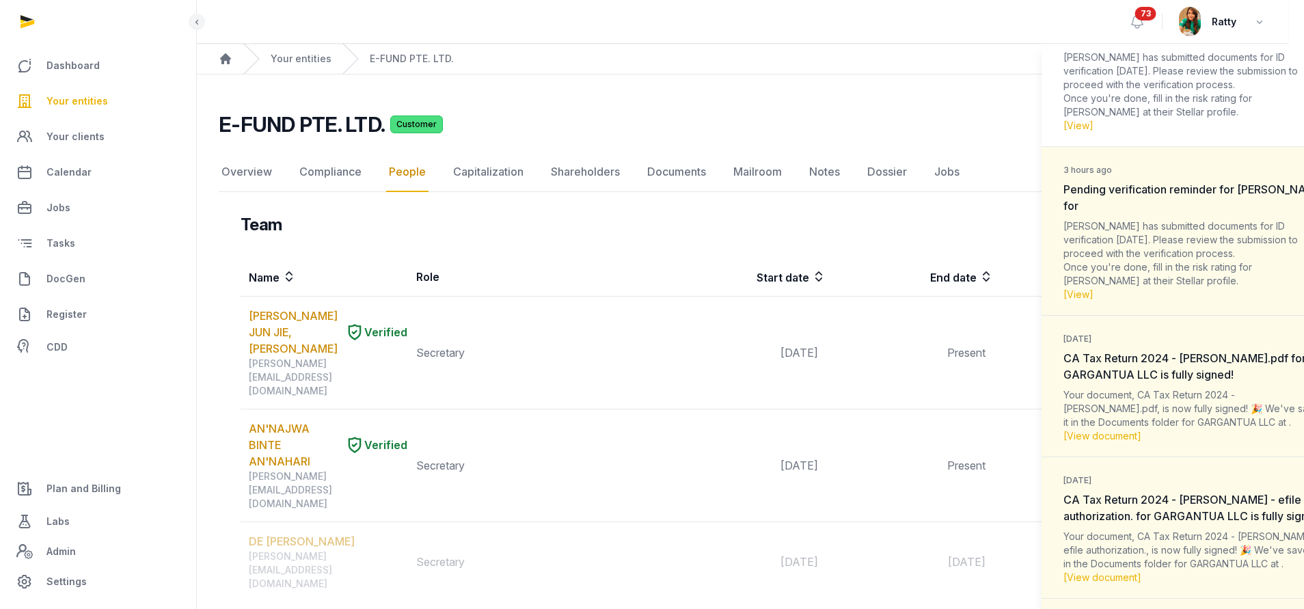
scroll to position [922, 0]
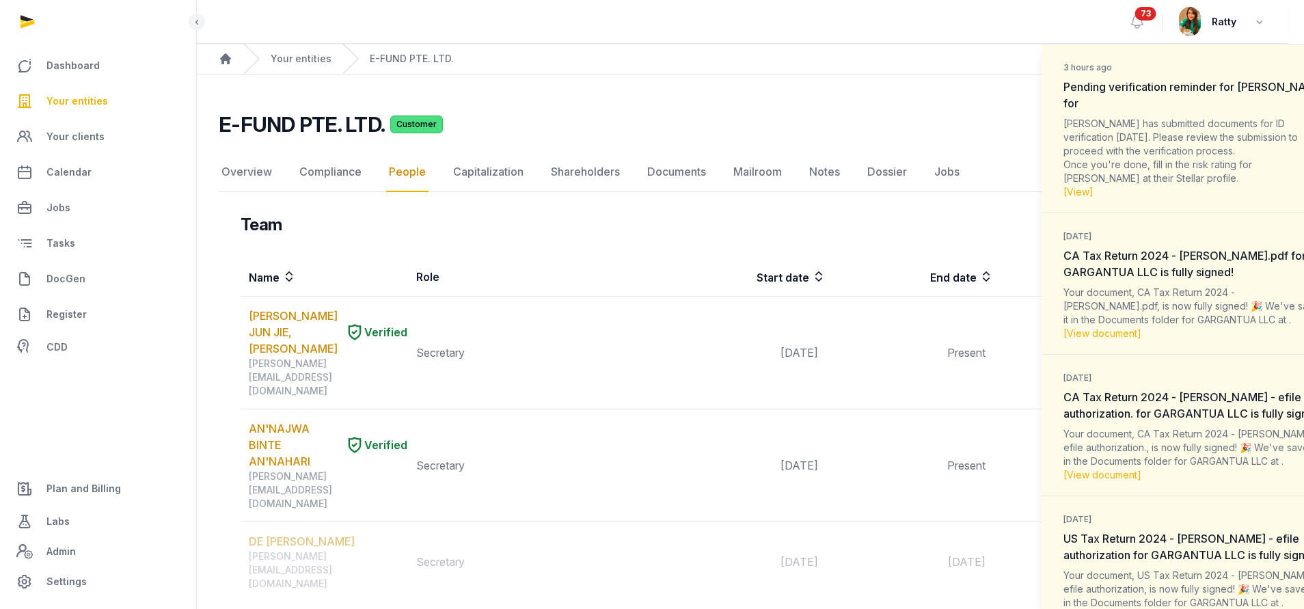
click at [1192, 270] on div "2 days ago CA Tax Return 2024 - Kim Nick.pdf for GARGANTUA LLC is fully signed!…" at bounding box center [1194, 283] width 306 height 141
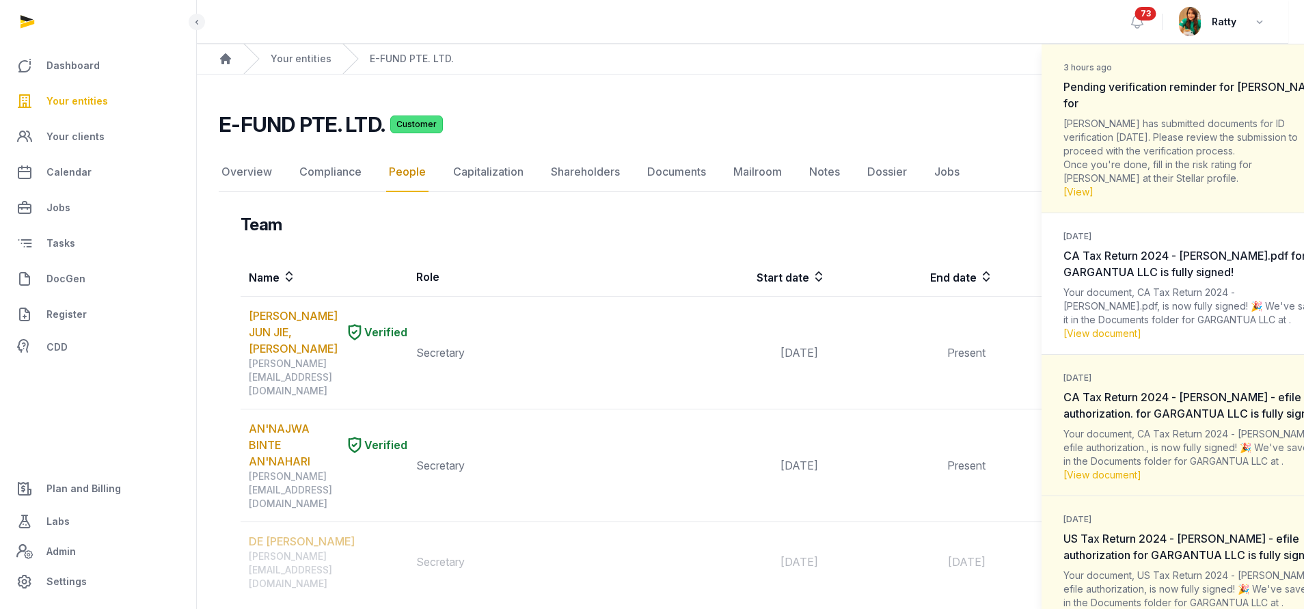
click at [1206, 398] on span "CA Tax Return 2024 - Kim Nick - efile authorization. for GARGANTUA LLC is fully…" at bounding box center [1193, 405] width 260 height 30
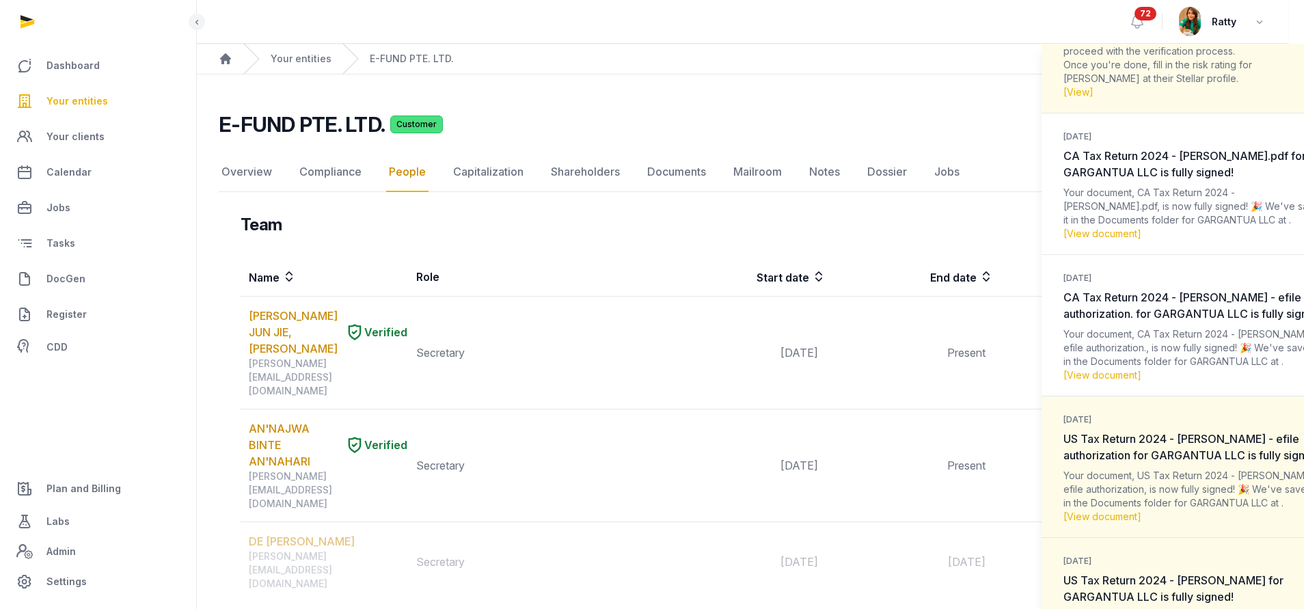
scroll to position [1127, 0]
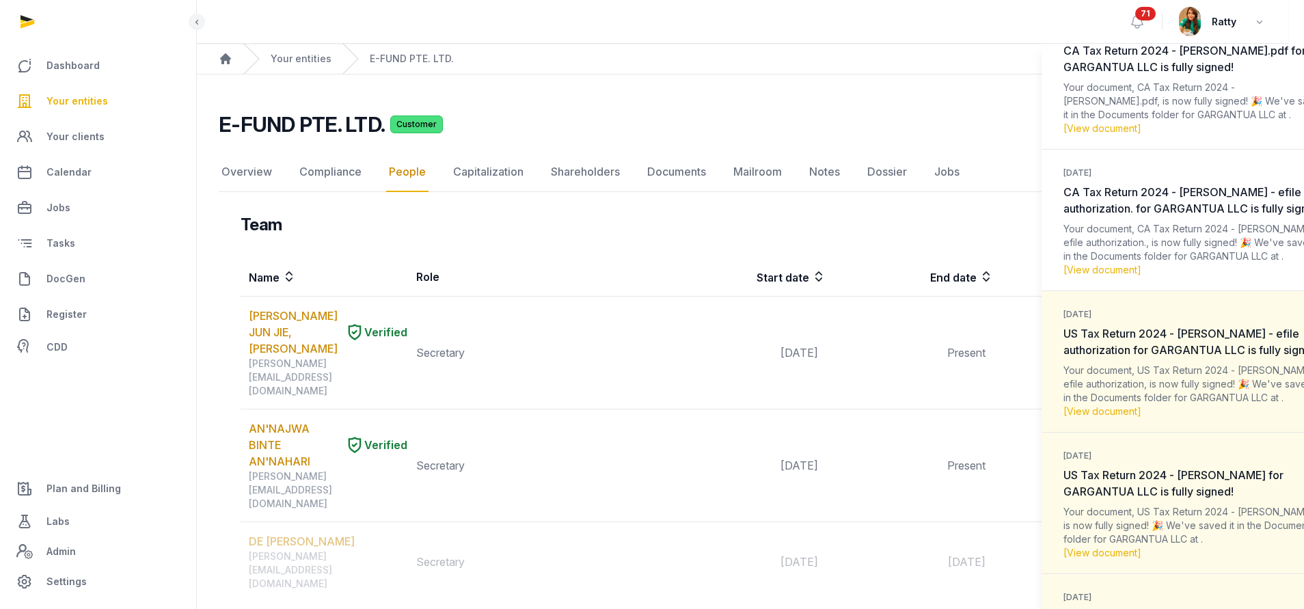
click at [1186, 340] on span "US Tax Return 2024 - Kim Nick - efile authorization for GARGANTUA LLC is fully …" at bounding box center [1192, 342] width 258 height 30
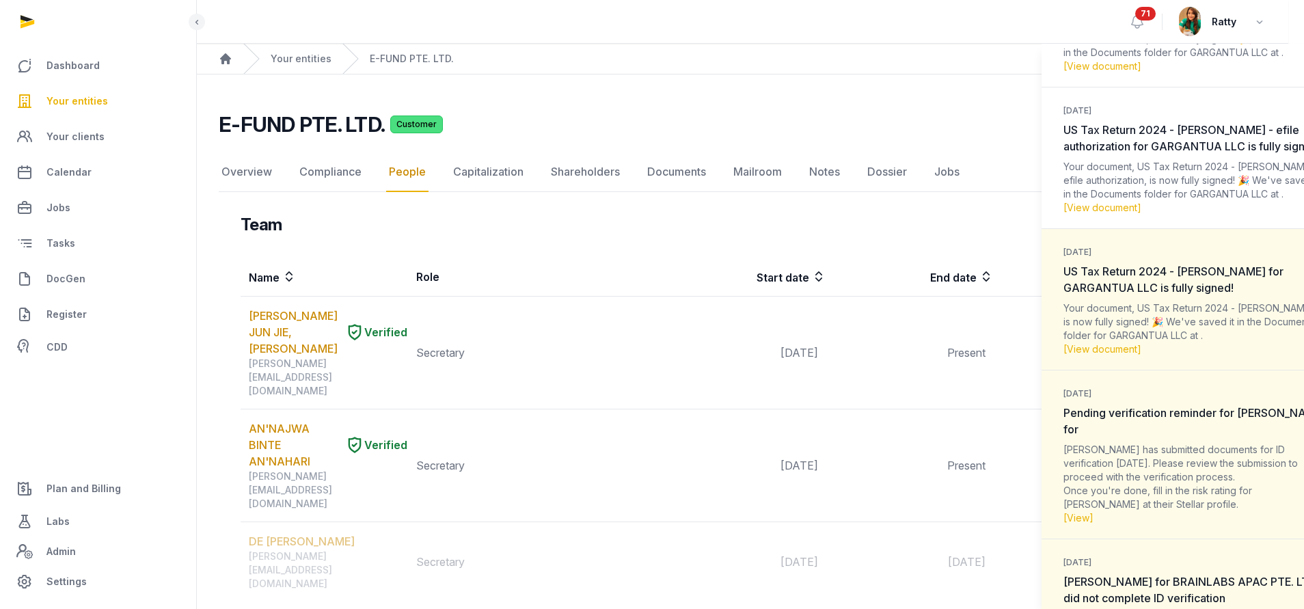
scroll to position [1332, 0]
click at [1184, 320] on div "Your document, US Tax Return 2024 - Kim Nick, is now fully signed! 🎉 We've save…" at bounding box center [1194, 327] width 262 height 55
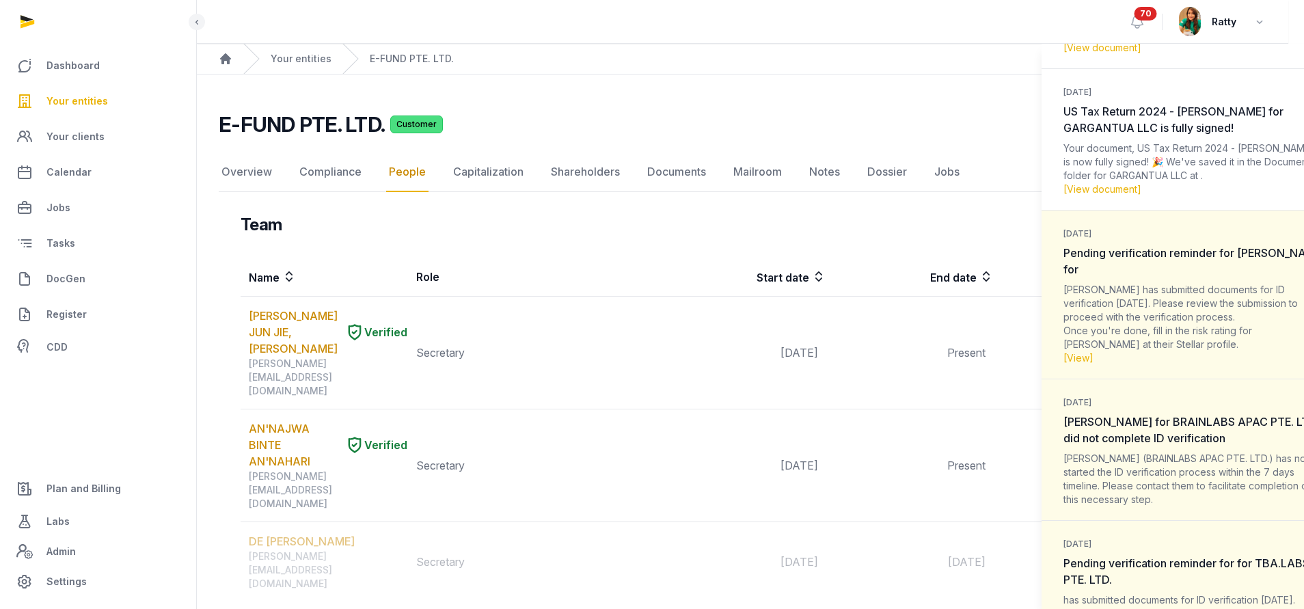
scroll to position [1537, 0]
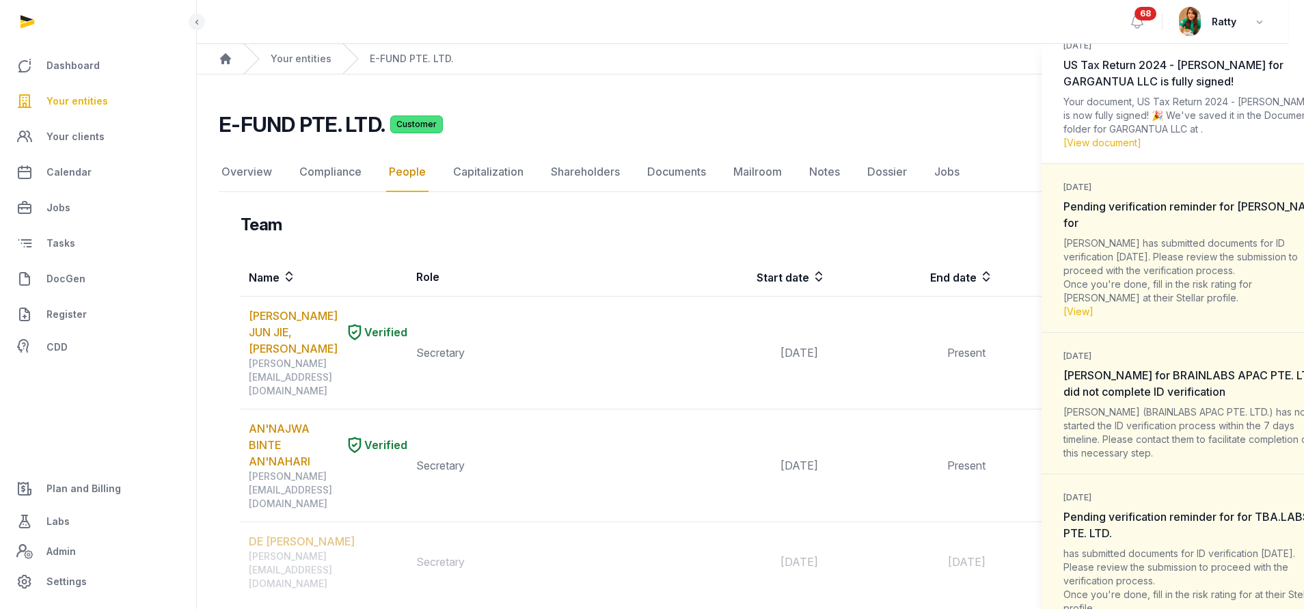
click at [67, 97] on div "Notifications (68) Mark all as read 1 hour ago The KYC process for RISX PTE. LT…" at bounding box center [652, 304] width 1304 height 609
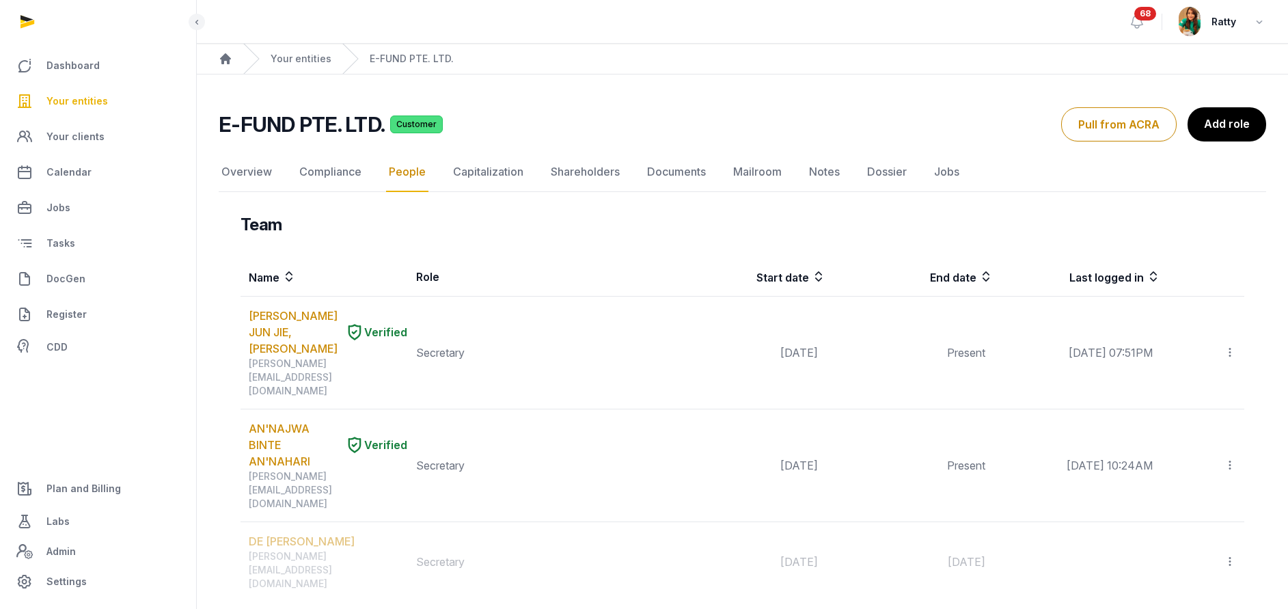
click at [96, 103] on span "Your entities" at bounding box center [76, 101] width 61 height 16
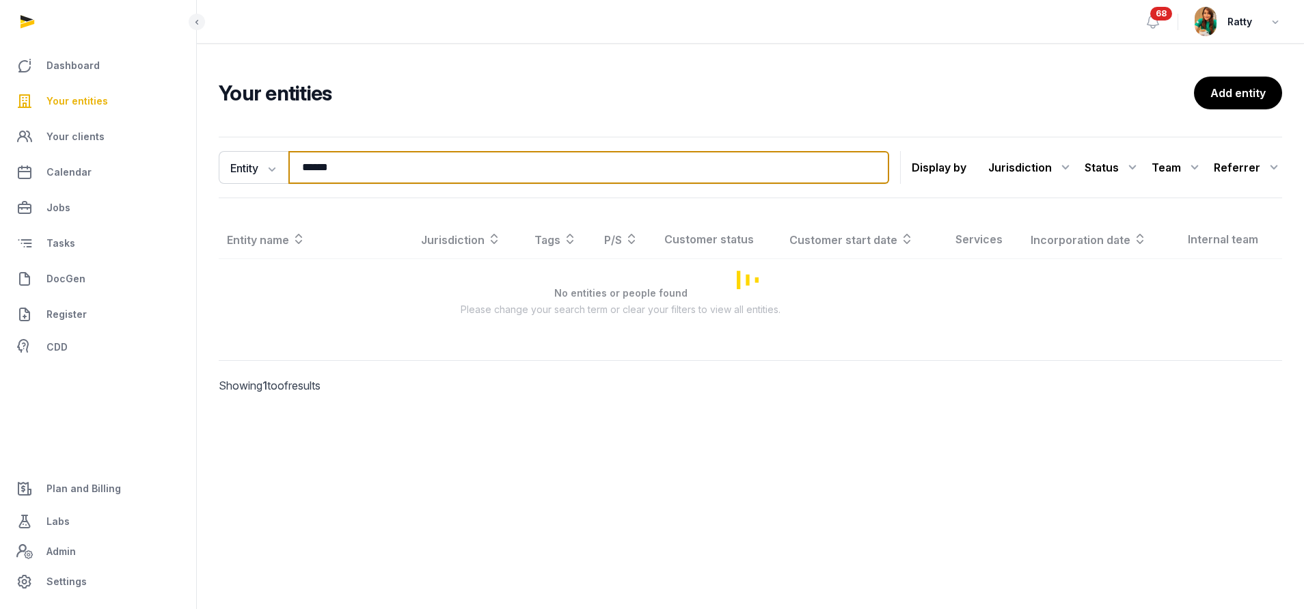
drag, startPoint x: 391, startPoint y: 171, endPoint x: -223, endPoint y: 124, distance: 616.0
click at [0, 124] on html "Dashboard Your entities Your clients Calendar Jobs Tasks DocGen Register CDD Pl…" at bounding box center [652, 304] width 1304 height 609
type input "*"
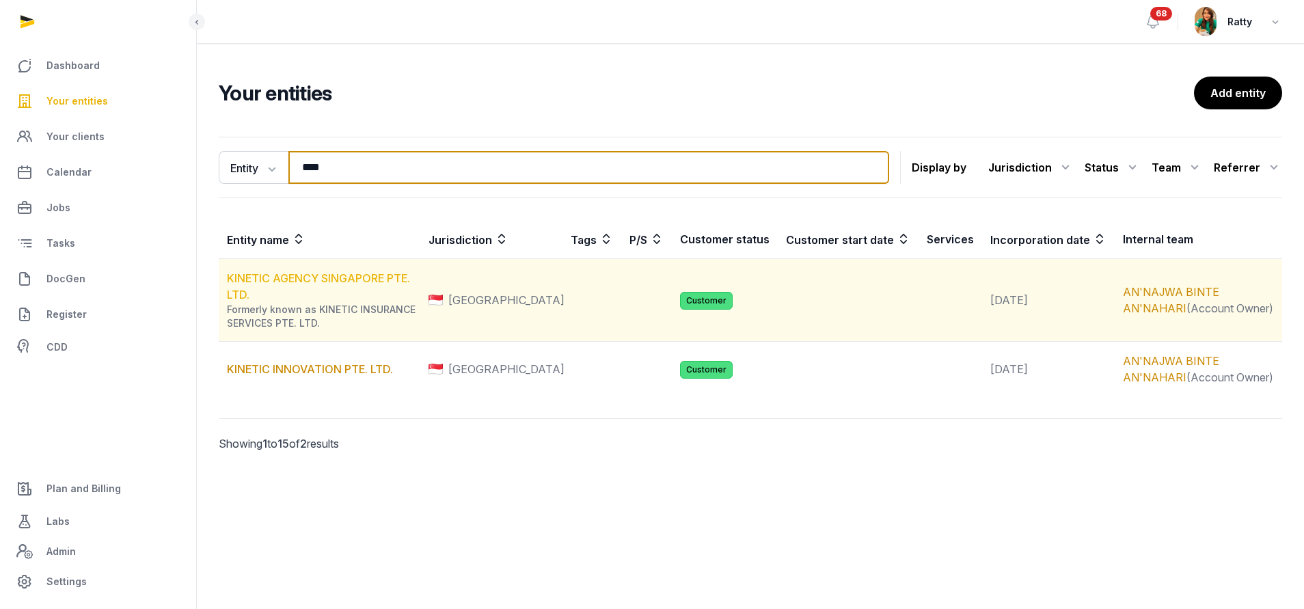
type input "****"
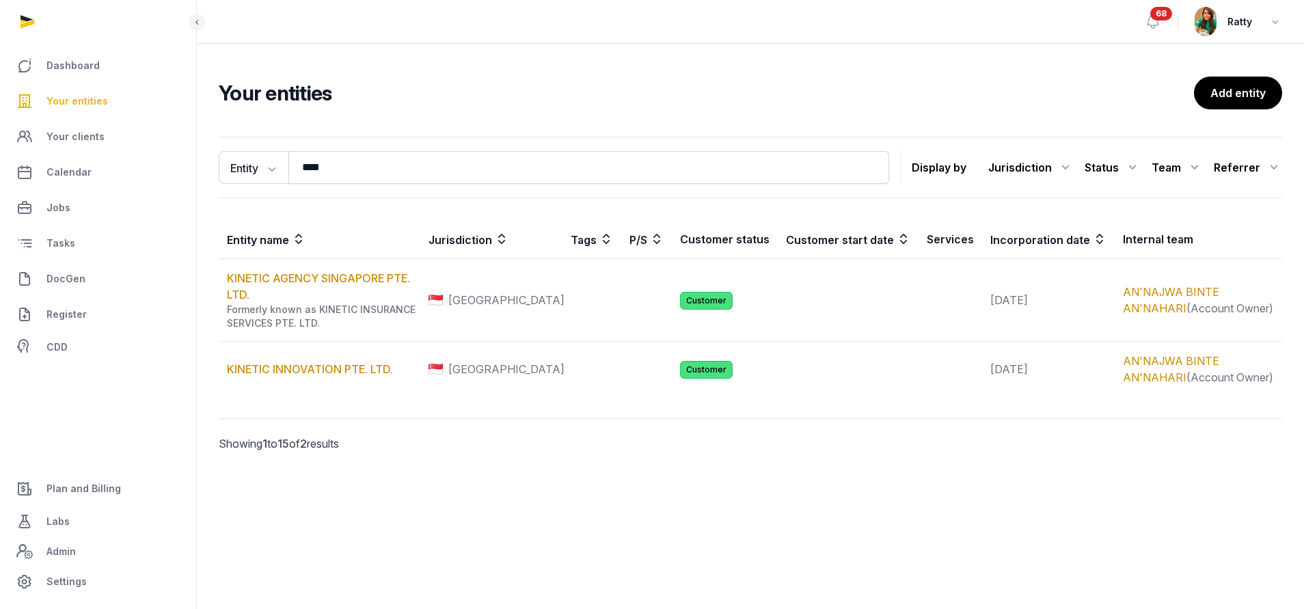
click at [89, 104] on span "Your entities" at bounding box center [76, 101] width 61 height 16
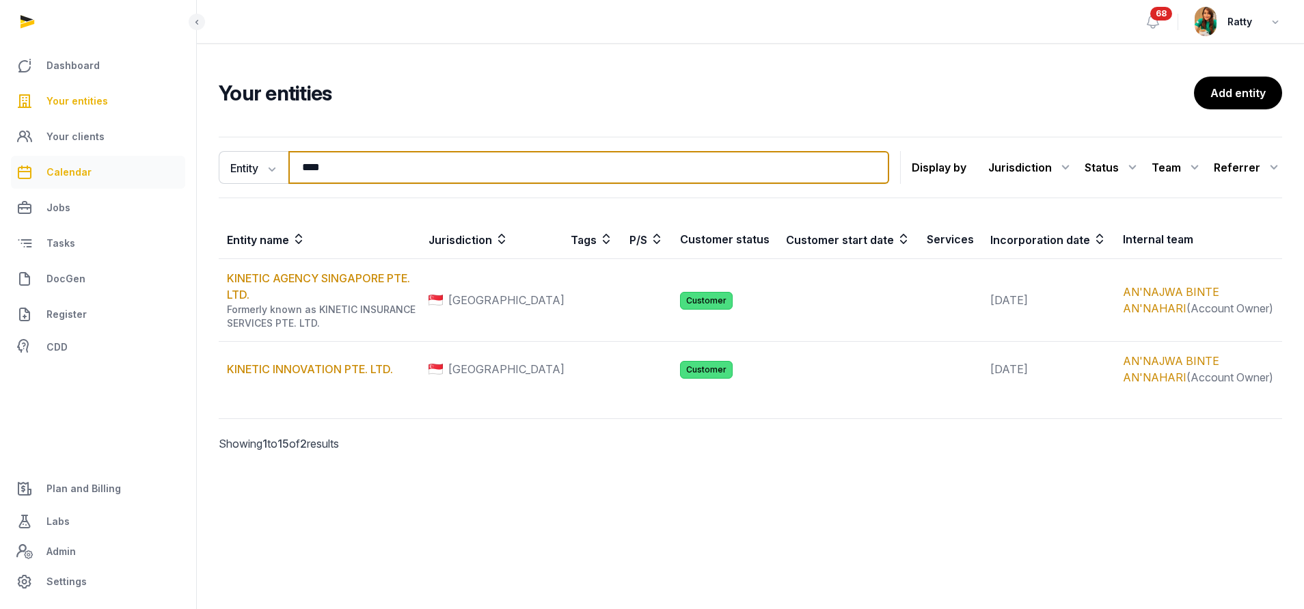
drag, startPoint x: 338, startPoint y: 165, endPoint x: 163, endPoint y: 180, distance: 175.6
click at [163, 180] on div "Dashboard Your entities Your clients Calendar Jobs Tasks DocGen Register CDD Pl…" at bounding box center [652, 304] width 1304 height 609
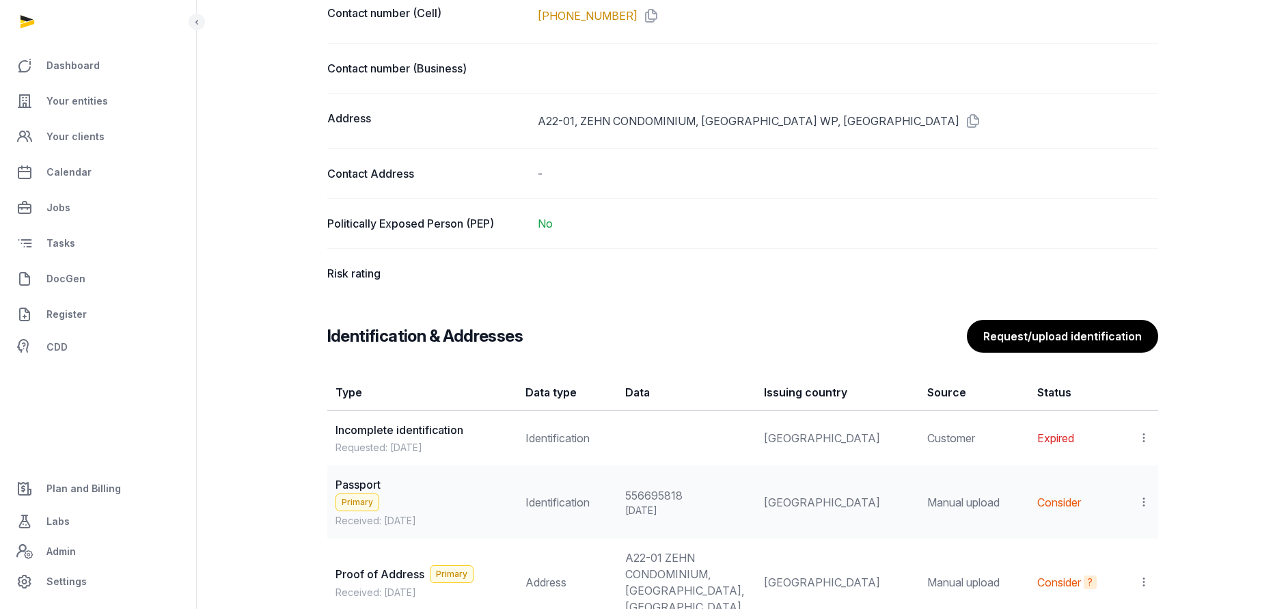
scroll to position [1332, 0]
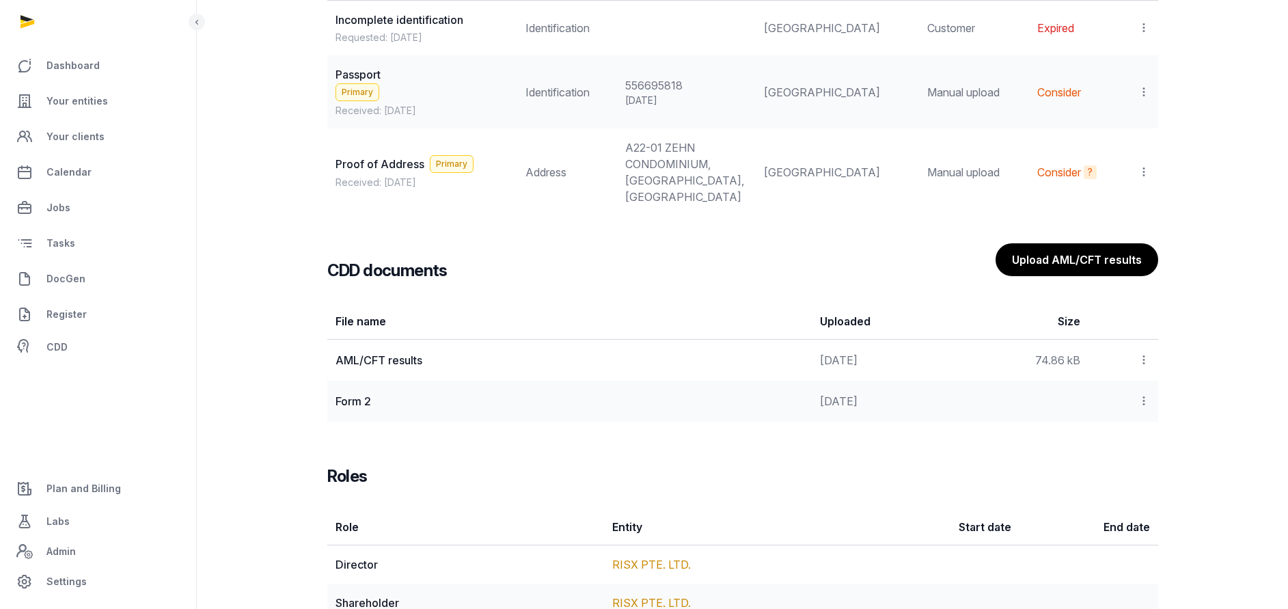
click at [1143, 408] on icon at bounding box center [1144, 401] width 12 height 14
click at [1122, 450] on div "View" at bounding box center [1095, 437] width 109 height 27
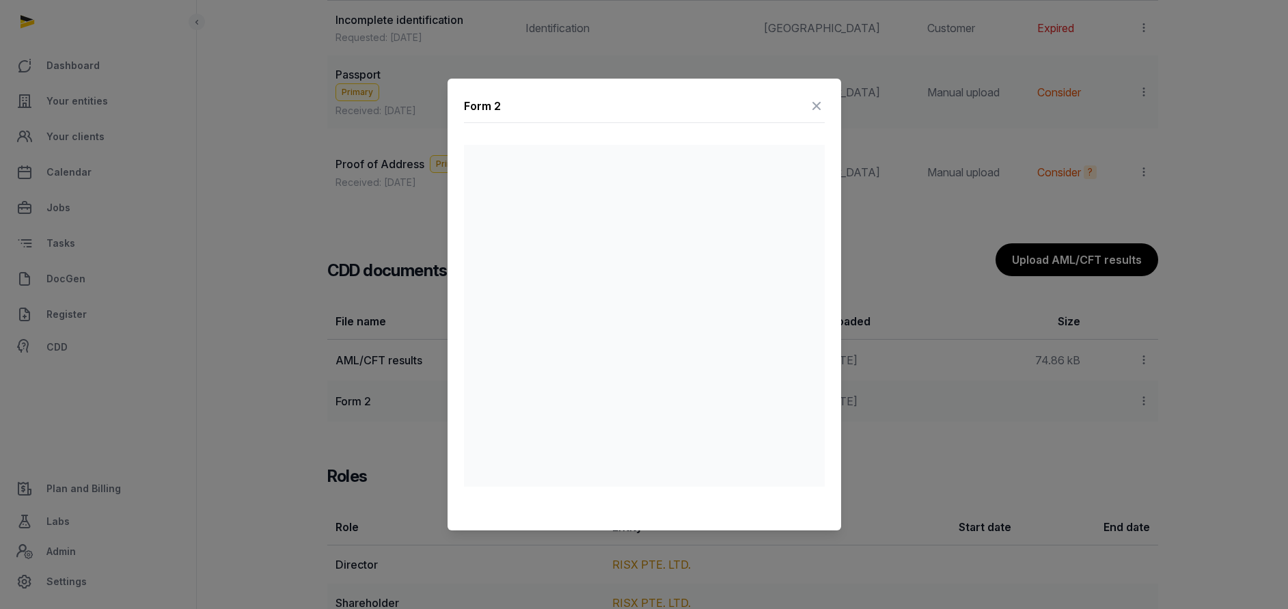
click at [820, 105] on icon at bounding box center [816, 106] width 16 height 22
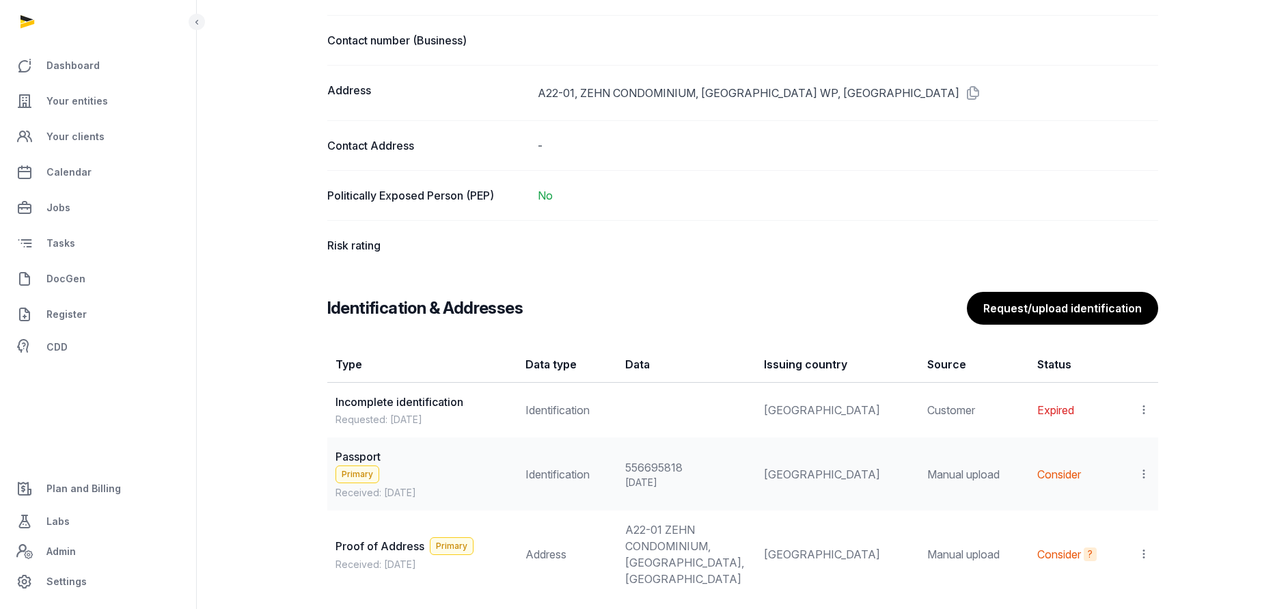
scroll to position [820, 0]
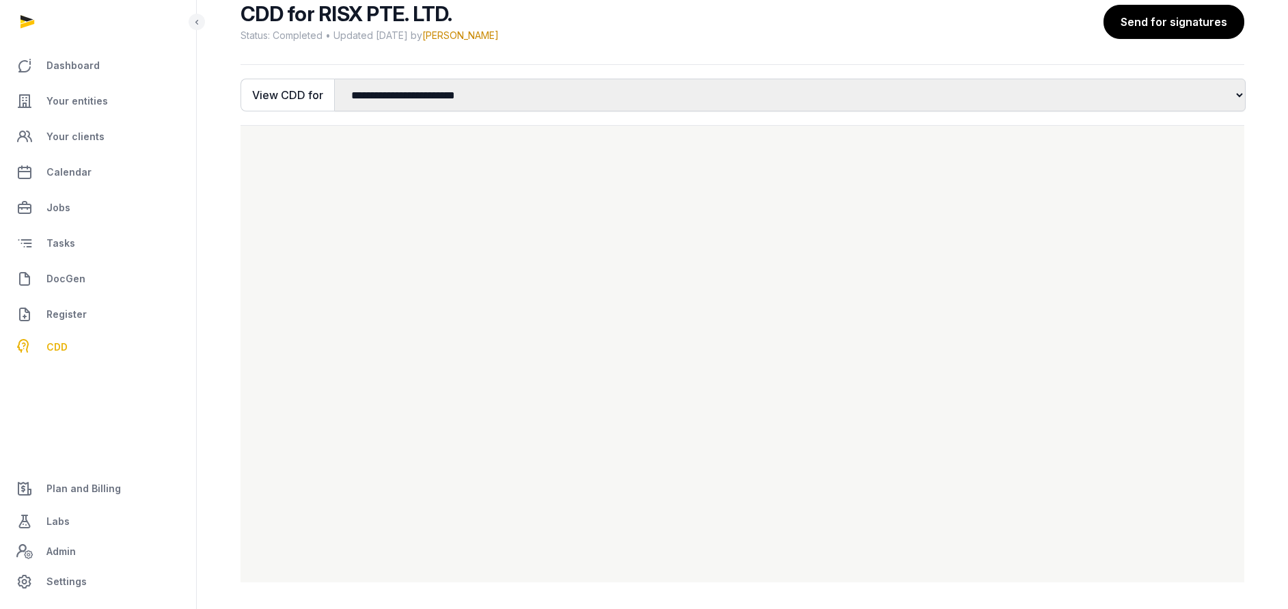
scroll to position [107, 0]
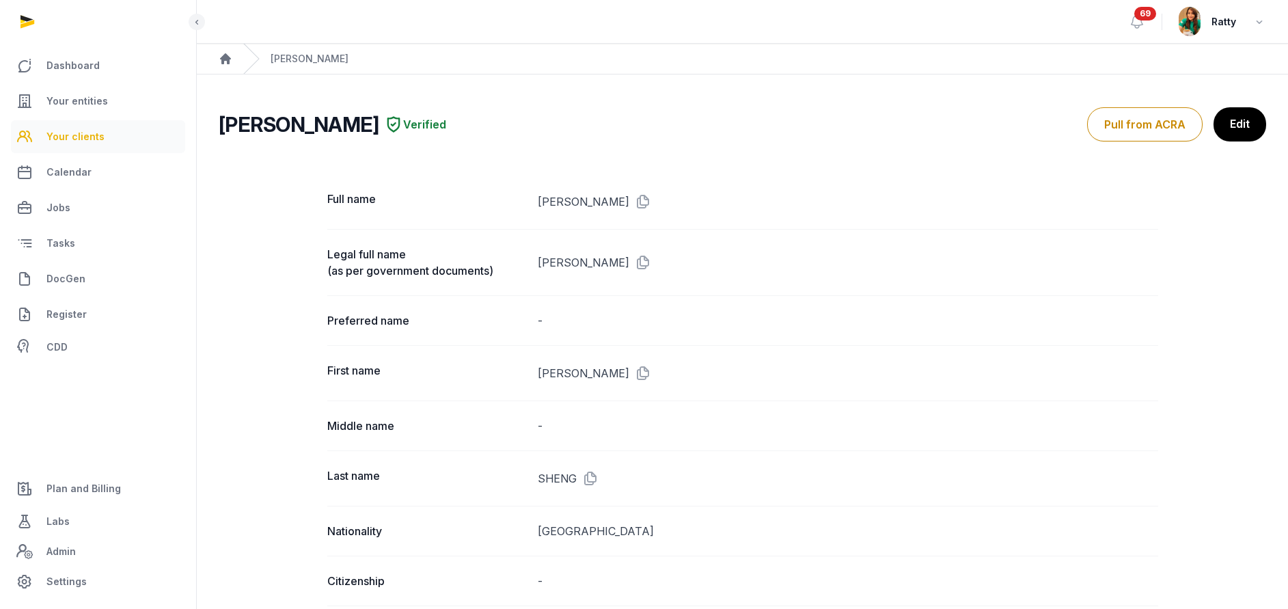
click at [59, 121] on link "Your clients" at bounding box center [98, 136] width 174 height 33
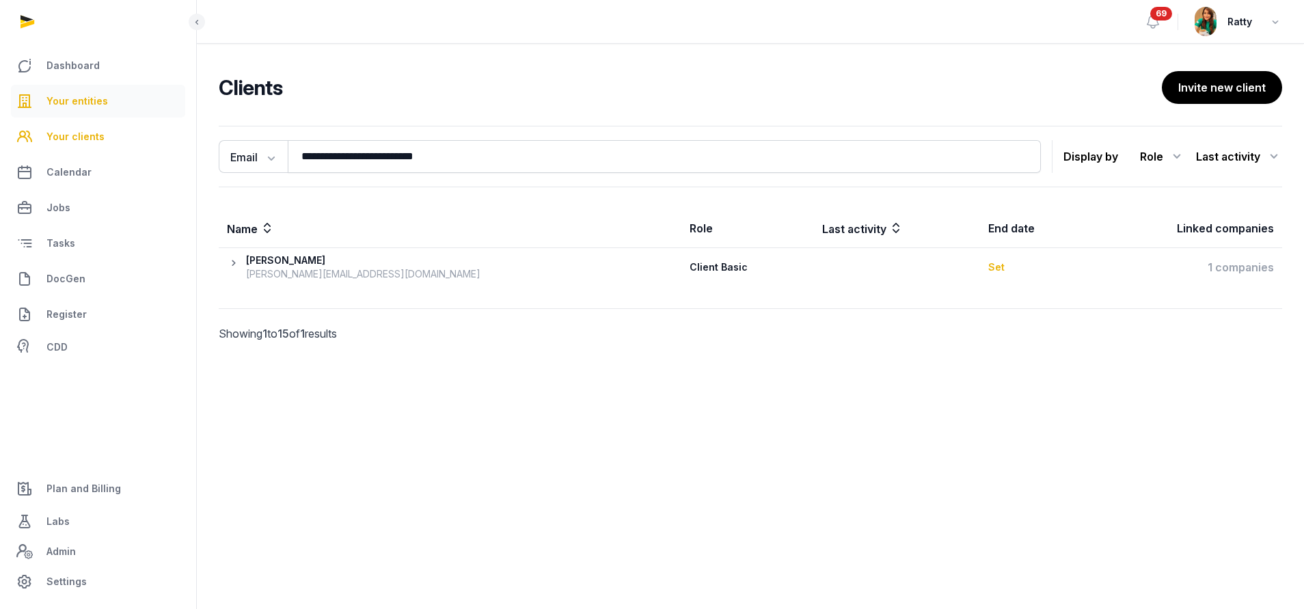
click at [70, 105] on span "Your entities" at bounding box center [76, 101] width 61 height 16
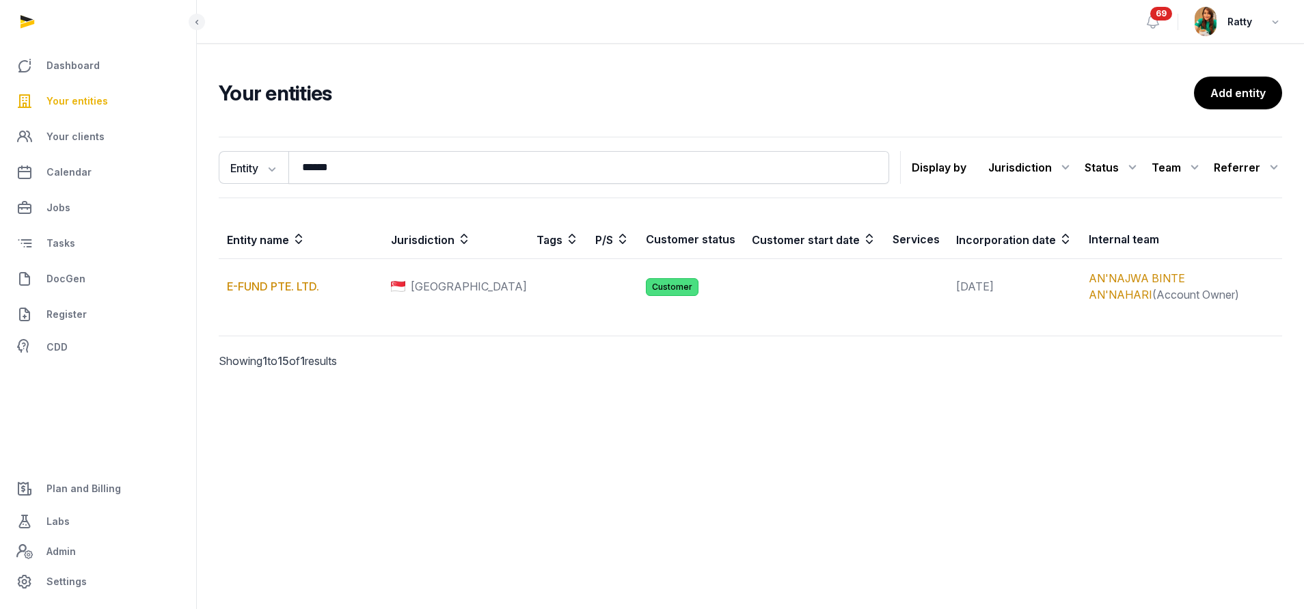
click at [74, 94] on span "Your entities" at bounding box center [76, 101] width 61 height 16
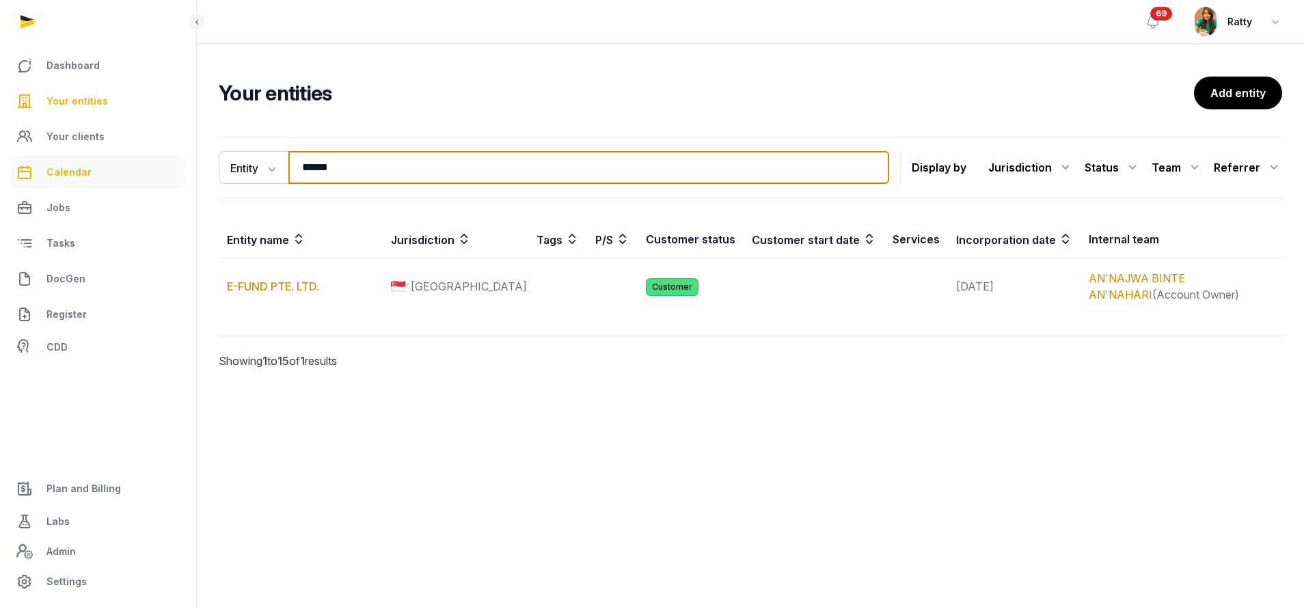
drag, startPoint x: 354, startPoint y: 171, endPoint x: 15, endPoint y: 163, distance: 339.0
click at [20, 167] on div "Dashboard Your entities Your clients Calendar Jobs Tasks DocGen Register CDD Pl…" at bounding box center [652, 304] width 1304 height 609
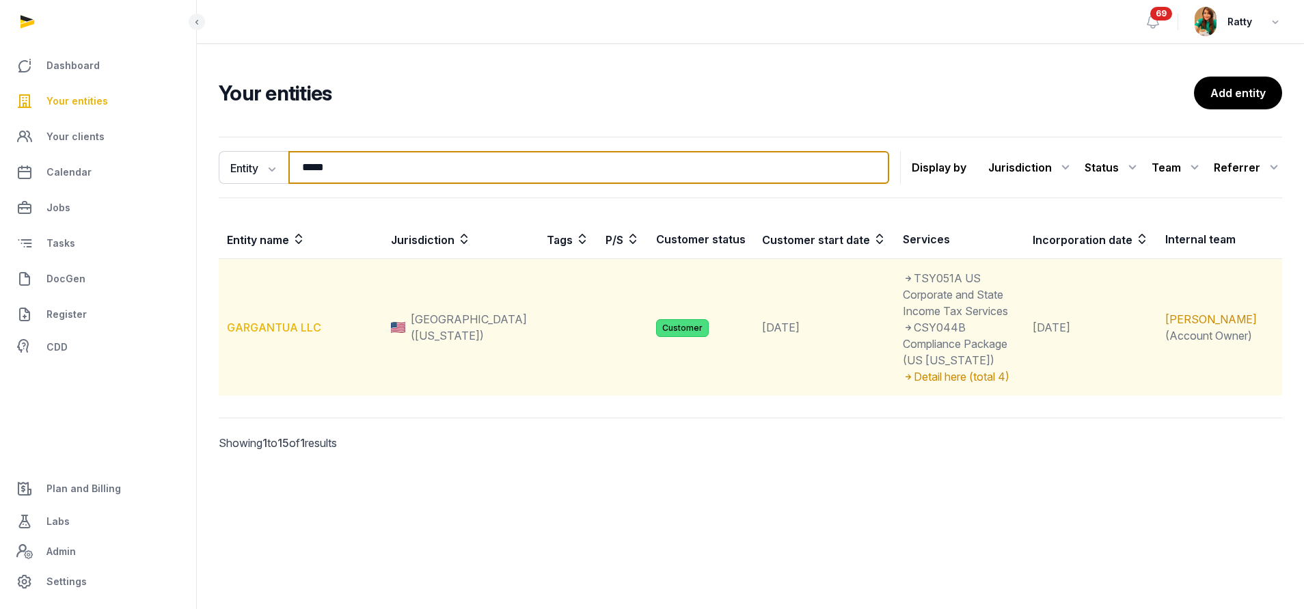
type input "*****"
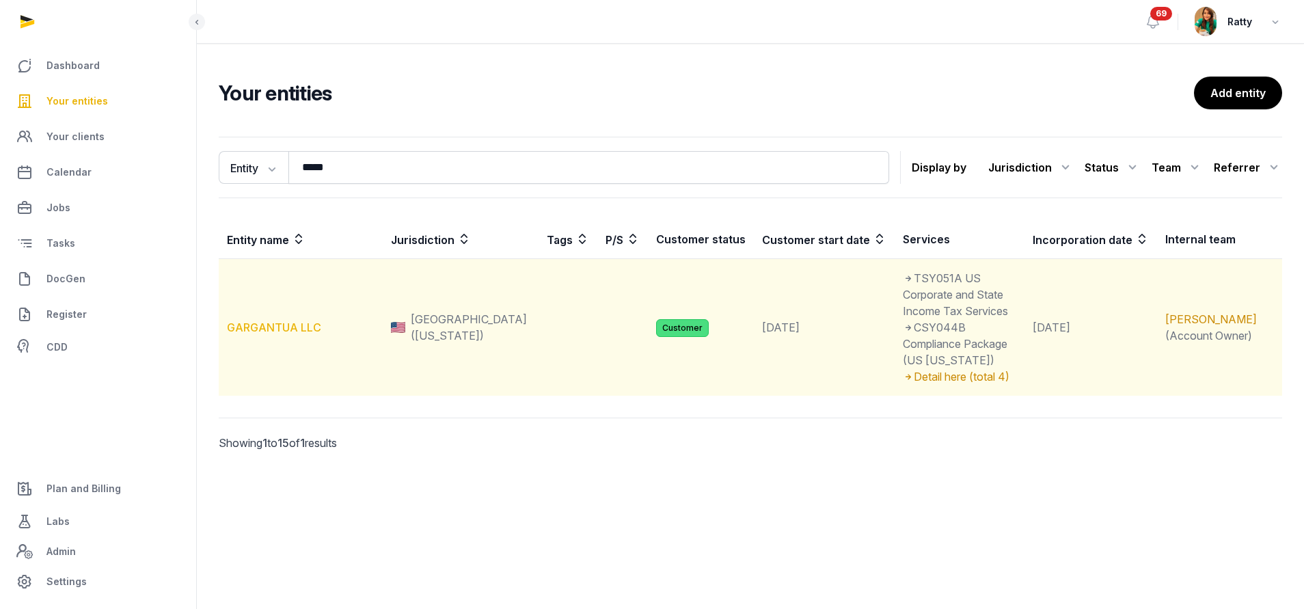
click at [283, 320] on link "GARGANTUA LLC" at bounding box center [274, 327] width 94 height 14
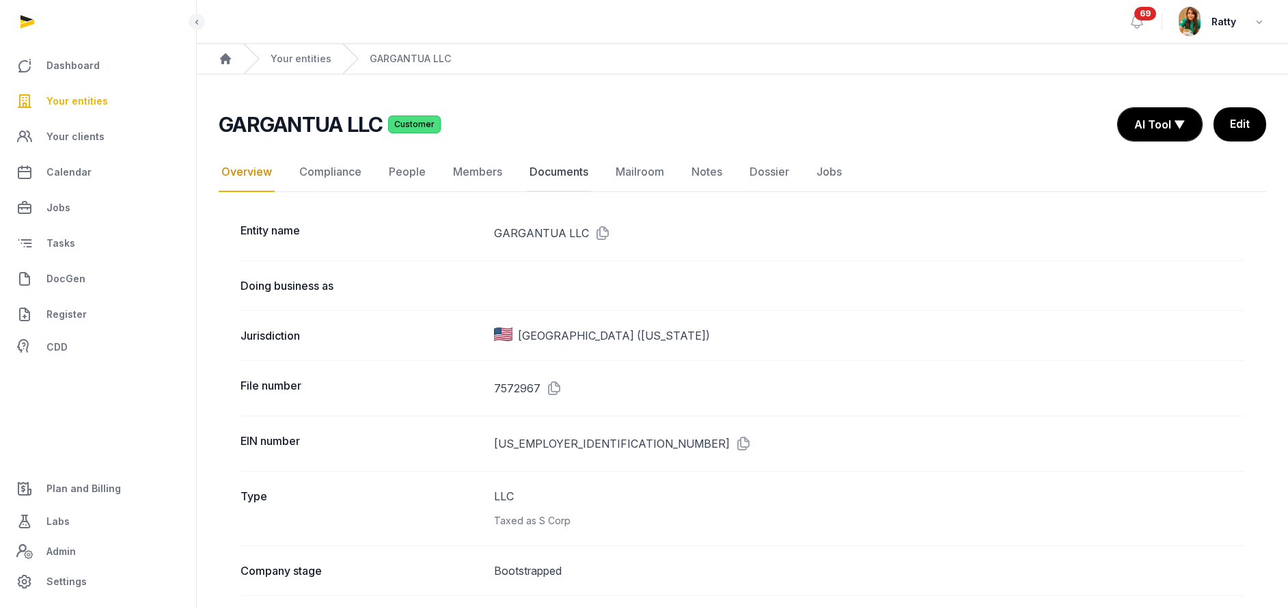
click at [555, 174] on link "Documents" at bounding box center [559, 172] width 64 height 40
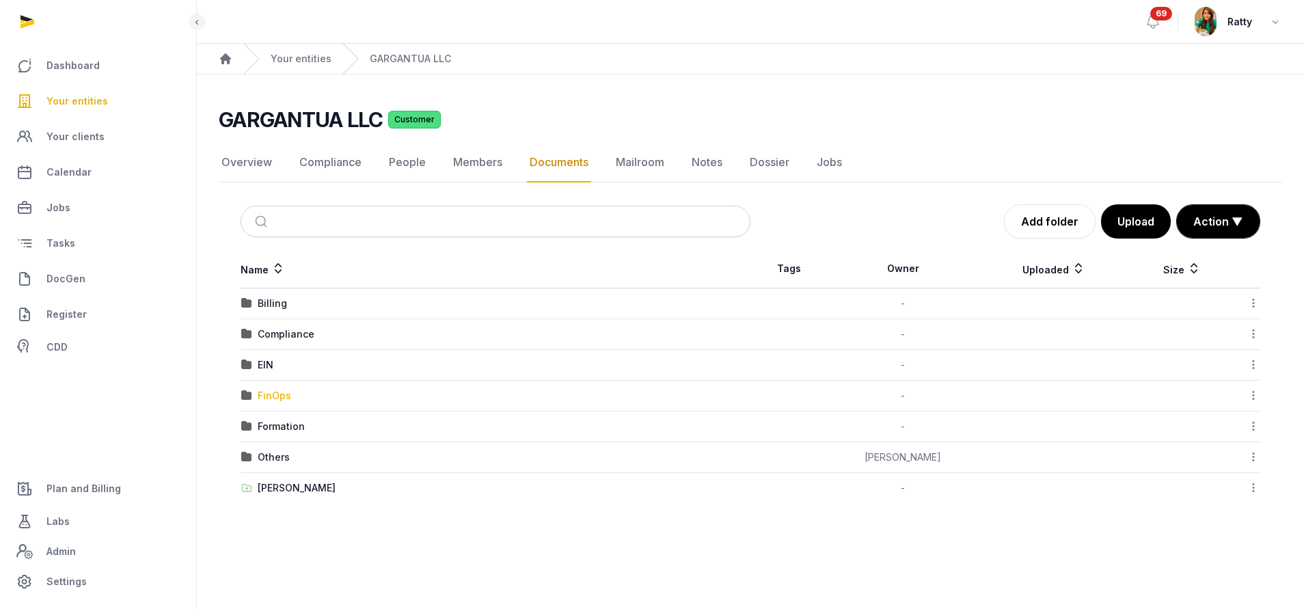
click at [266, 393] on div "FinOps" at bounding box center [274, 396] width 33 height 14
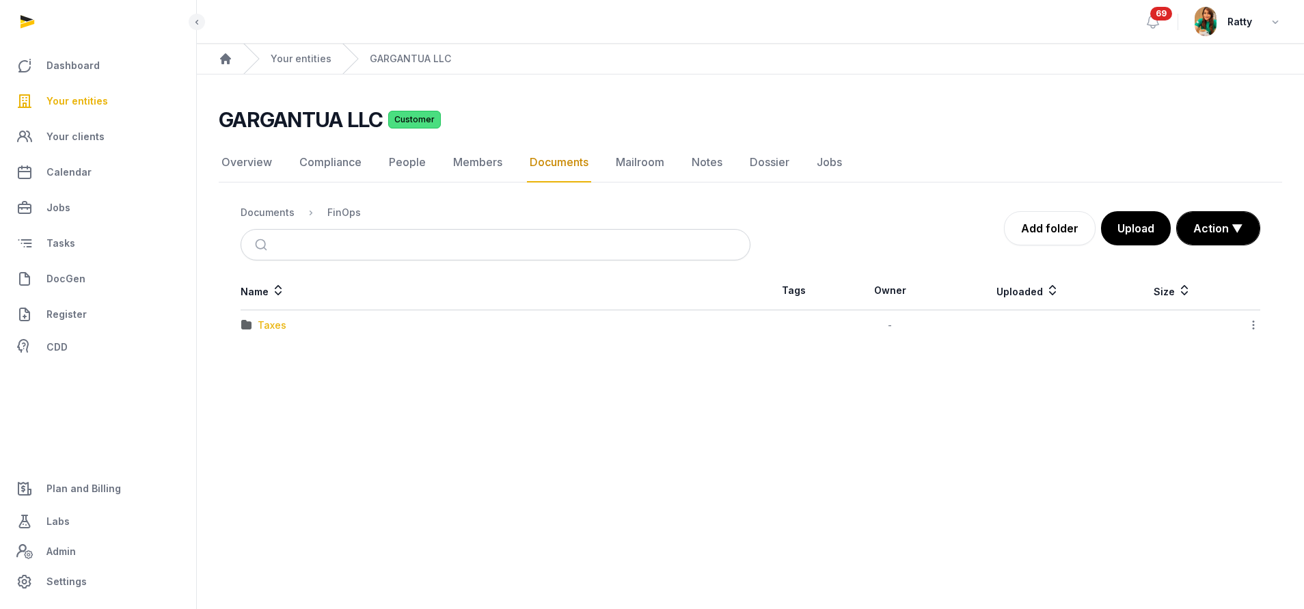
click at [263, 324] on div "Taxes" at bounding box center [272, 325] width 29 height 14
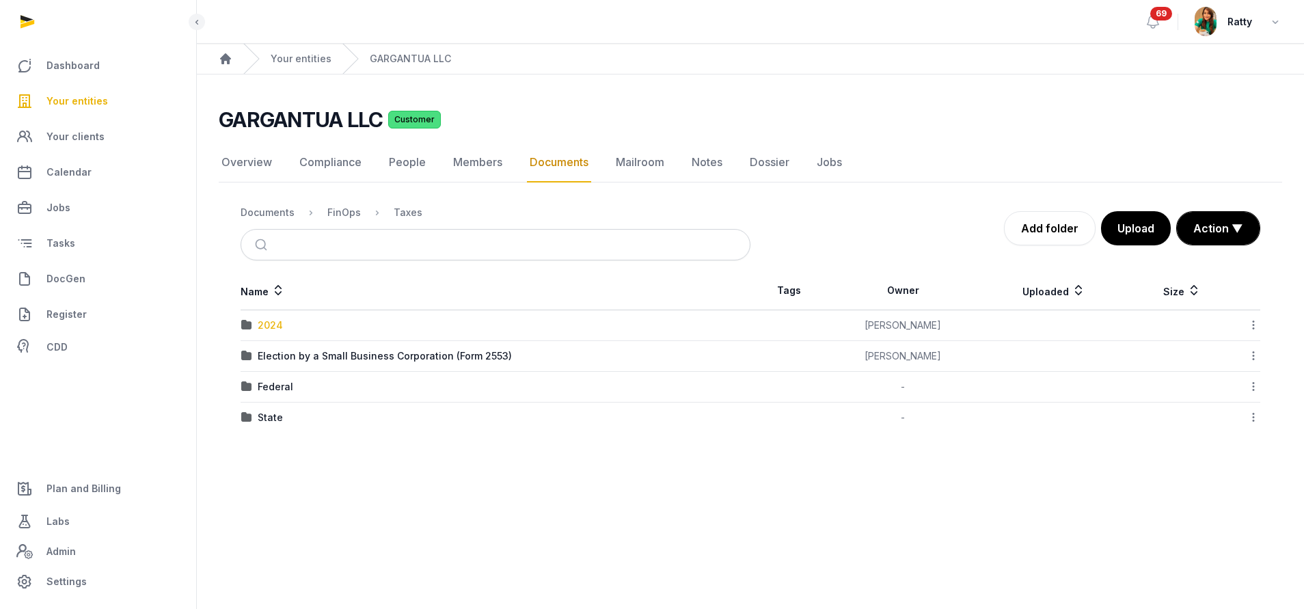
click at [263, 324] on div "2024" at bounding box center [270, 325] width 25 height 14
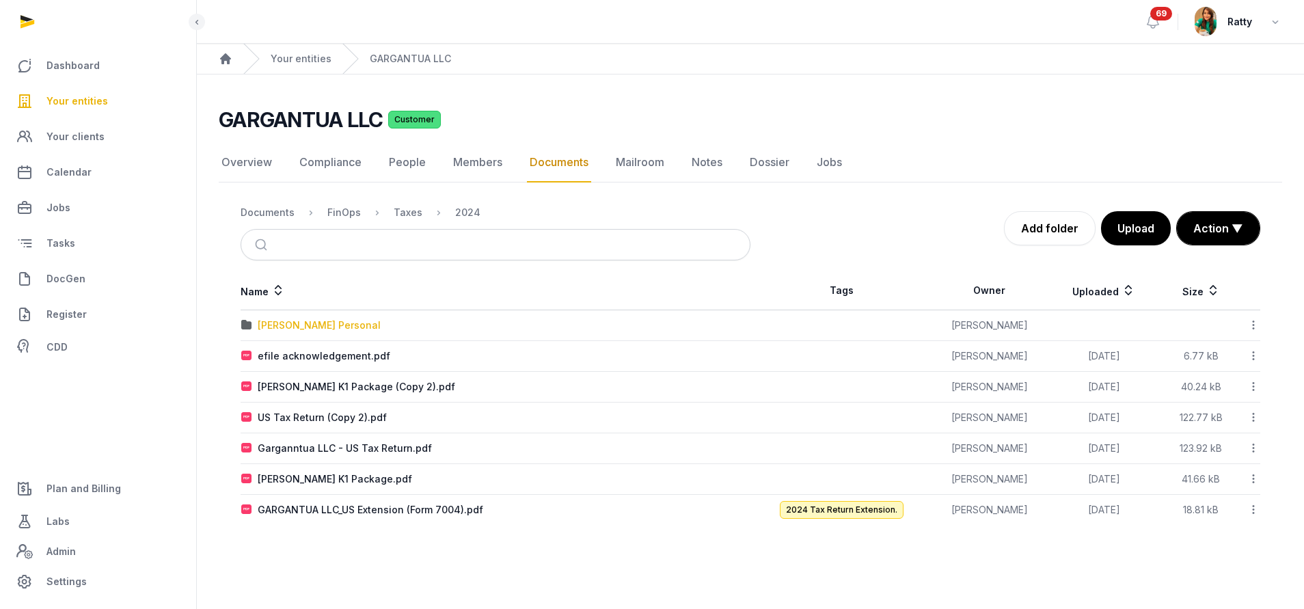
click at [298, 324] on div "Nick Kim Personal" at bounding box center [319, 325] width 123 height 14
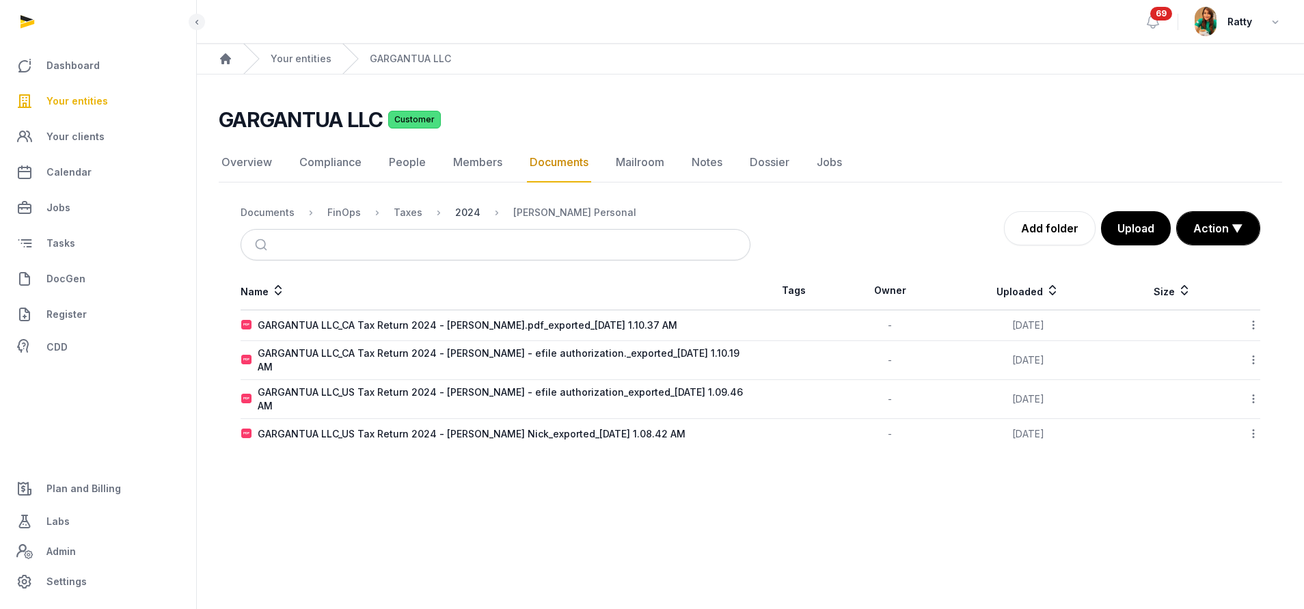
click at [469, 212] on div "2024" at bounding box center [467, 213] width 25 height 14
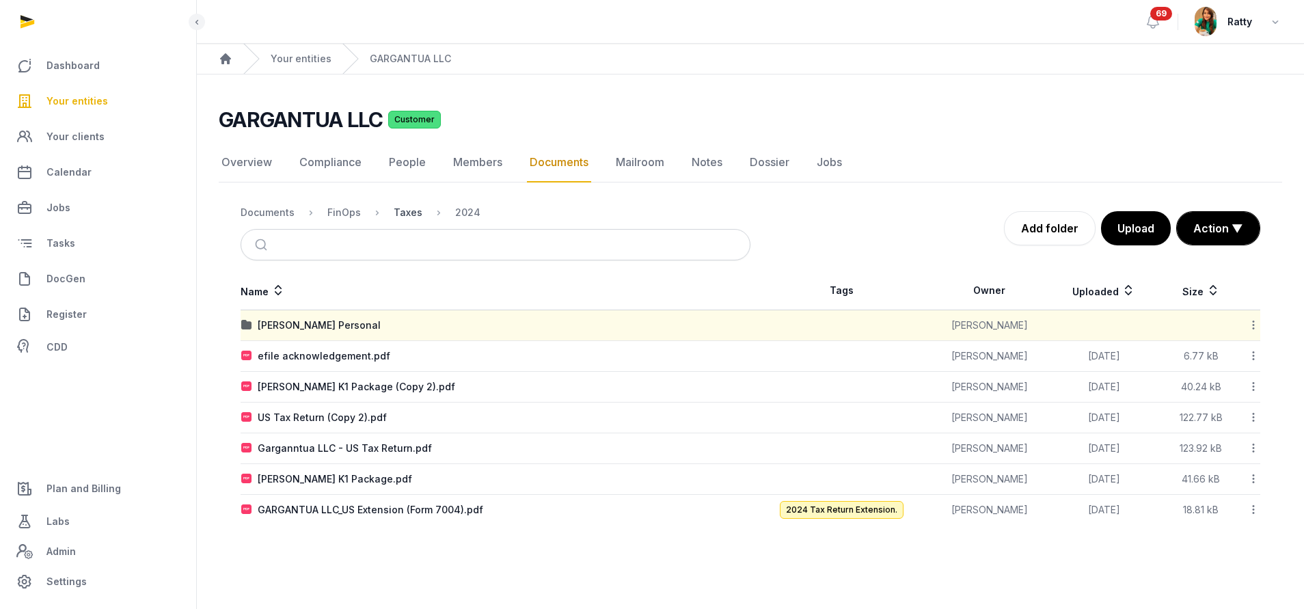
click at [413, 206] on div "Taxes" at bounding box center [408, 213] width 29 height 14
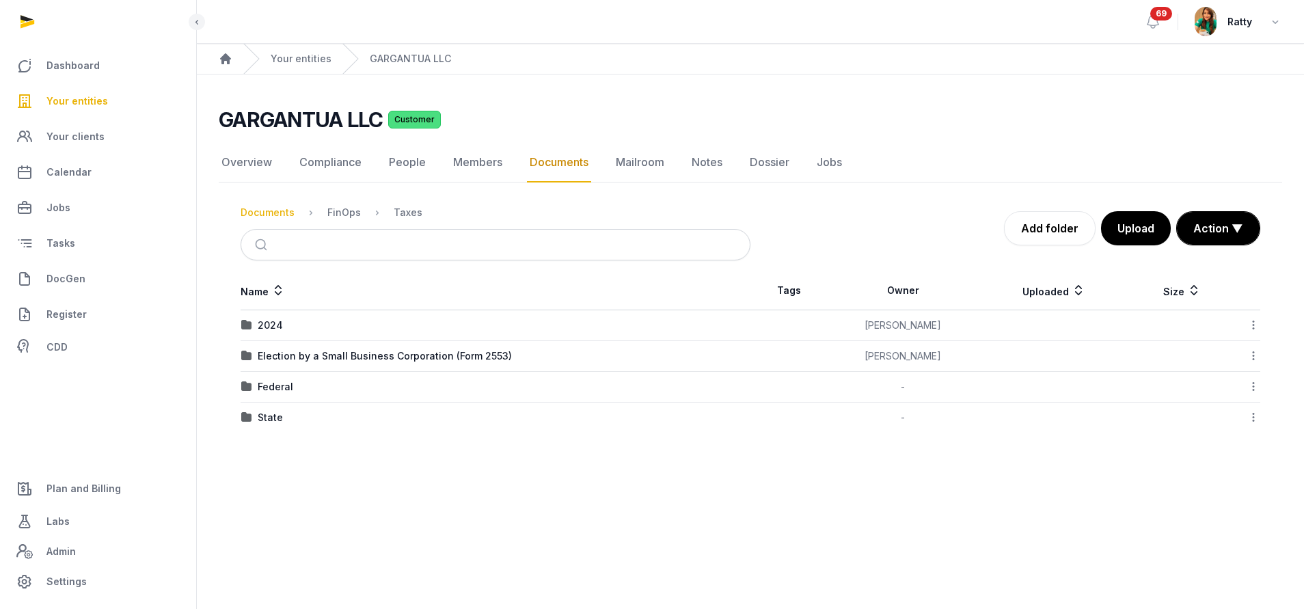
click at [275, 210] on div "Documents" at bounding box center [268, 213] width 54 height 14
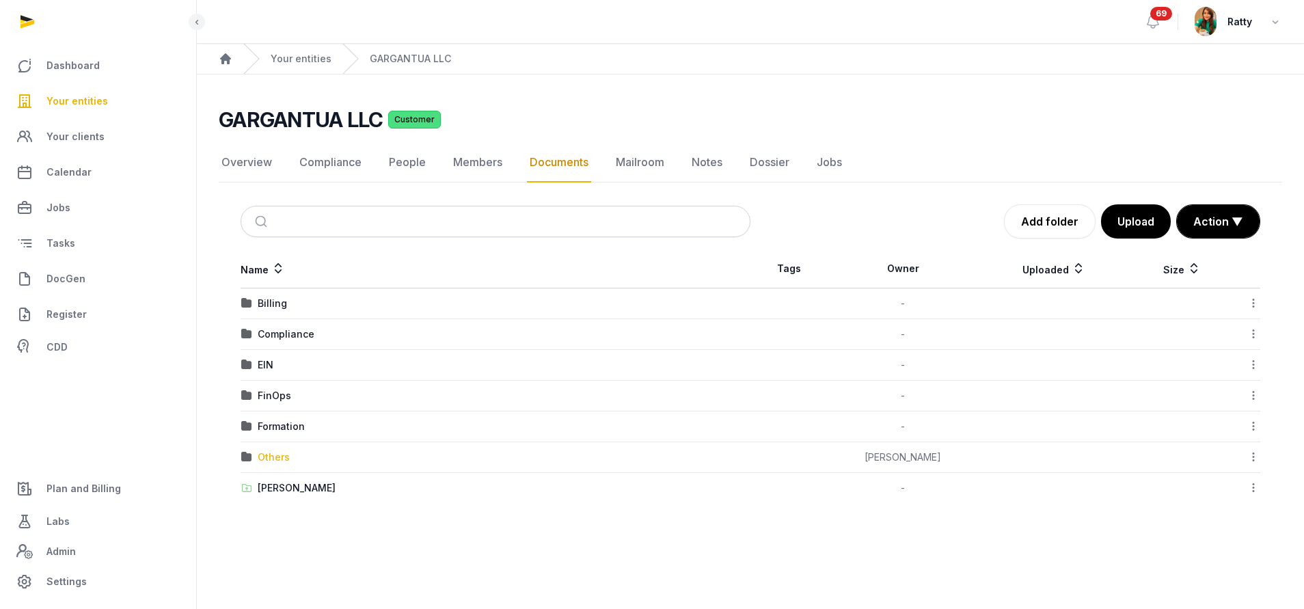
click at [278, 456] on div "Others" at bounding box center [274, 457] width 32 height 14
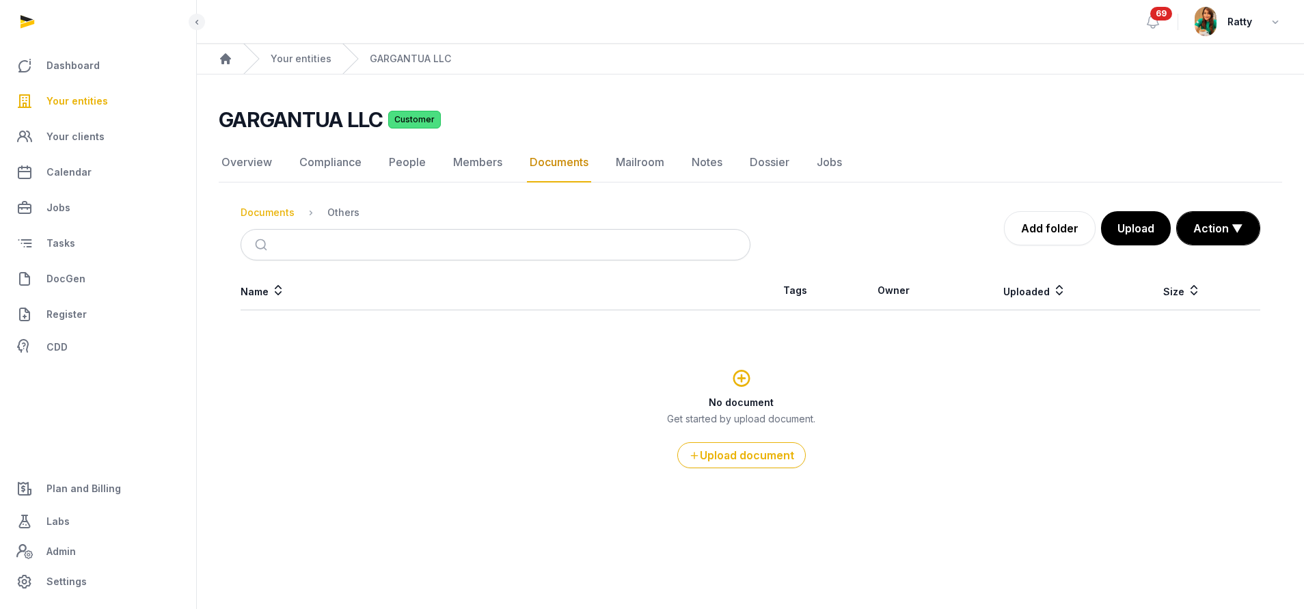
click at [258, 206] on div "Documents" at bounding box center [268, 213] width 54 height 14
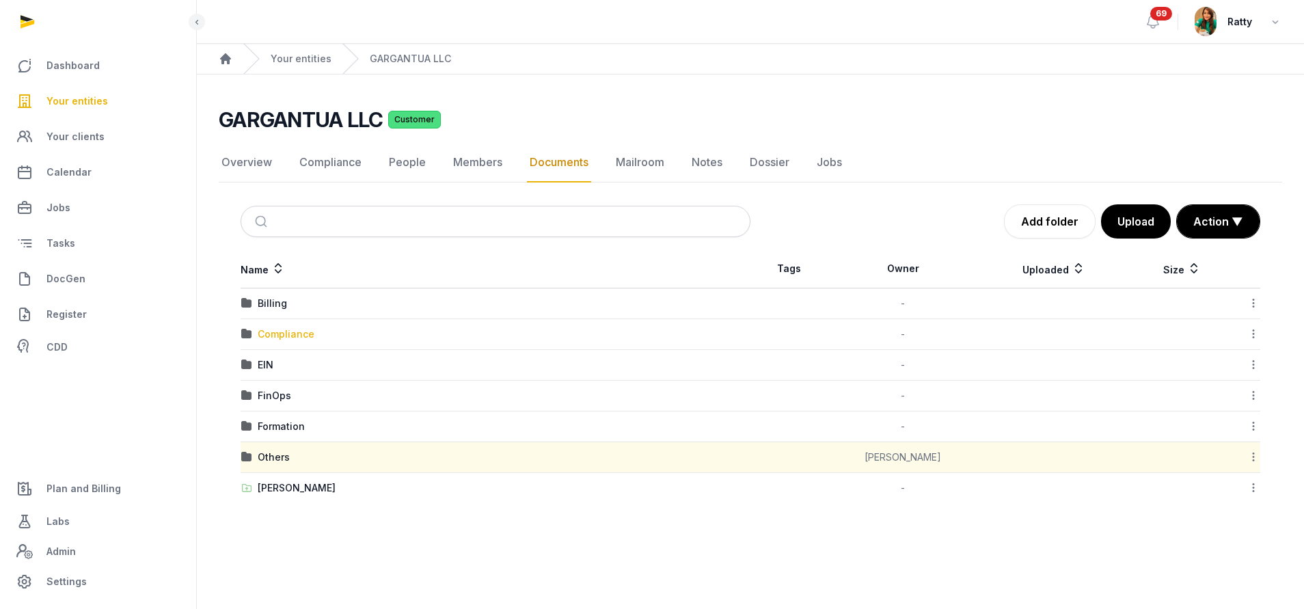
click at [286, 333] on div "Compliance" at bounding box center [286, 334] width 57 height 14
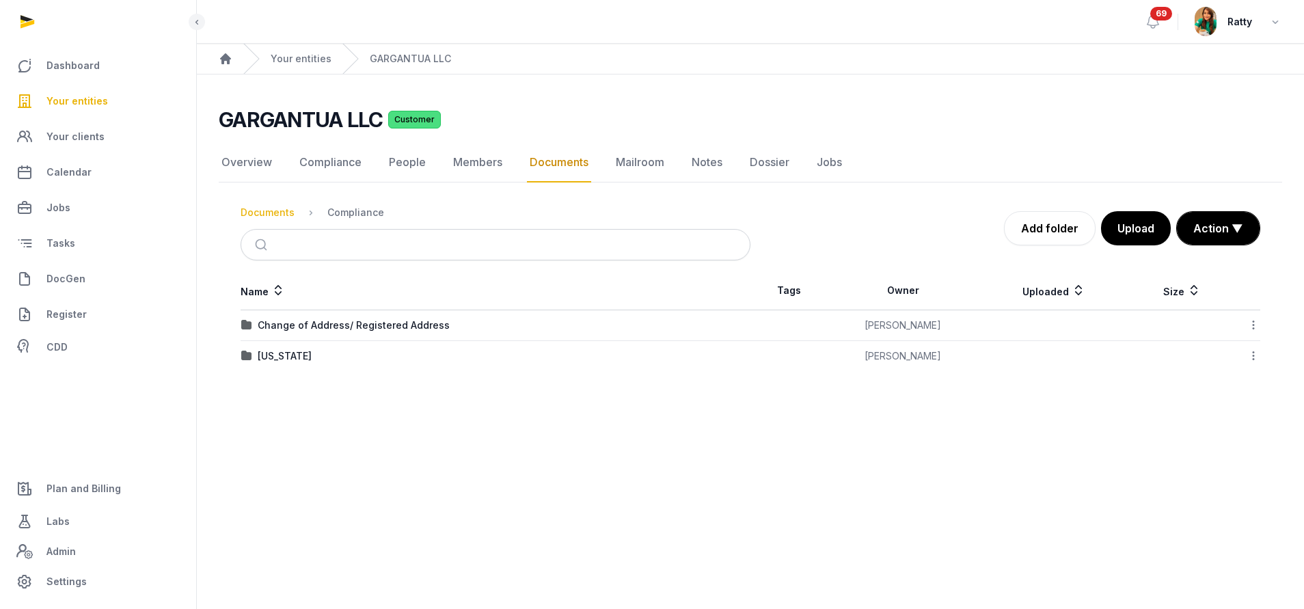
click at [275, 213] on div "Documents" at bounding box center [268, 213] width 54 height 14
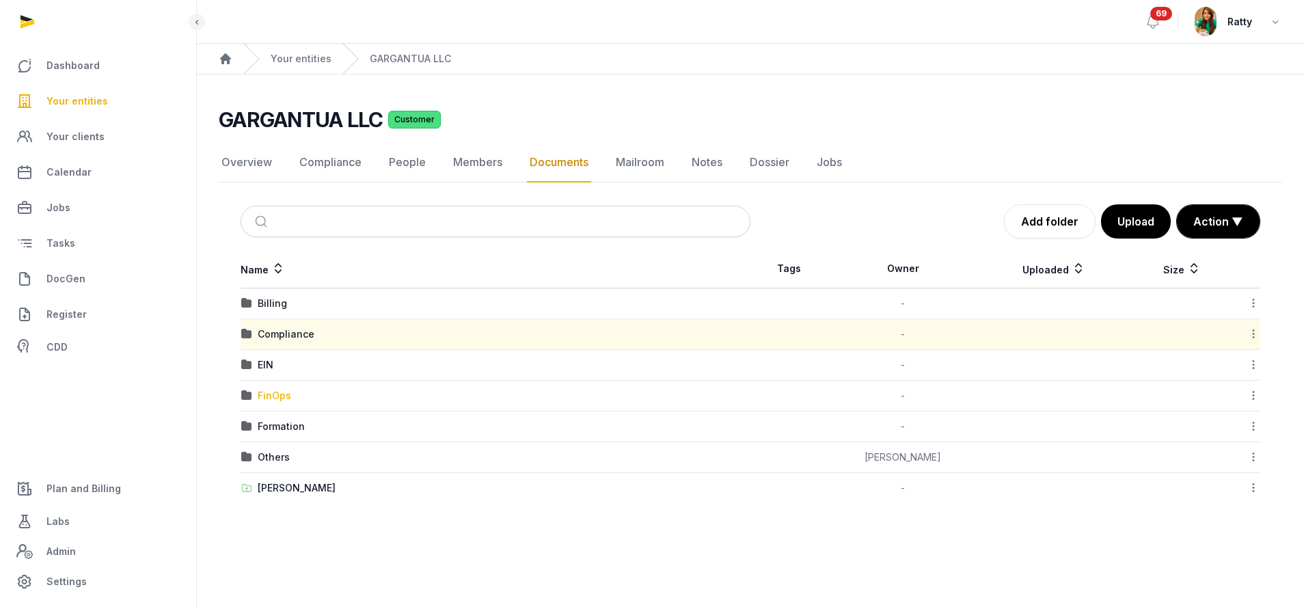
click at [267, 395] on div "FinOps" at bounding box center [274, 396] width 33 height 14
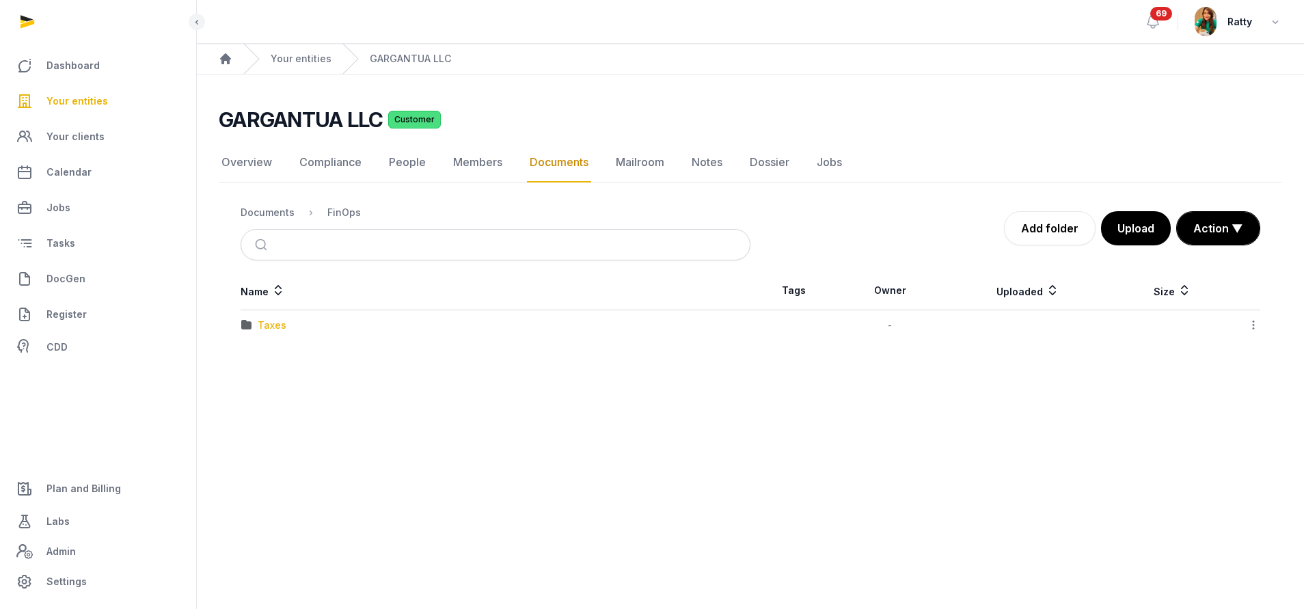
click at [279, 323] on div "Taxes" at bounding box center [272, 325] width 29 height 14
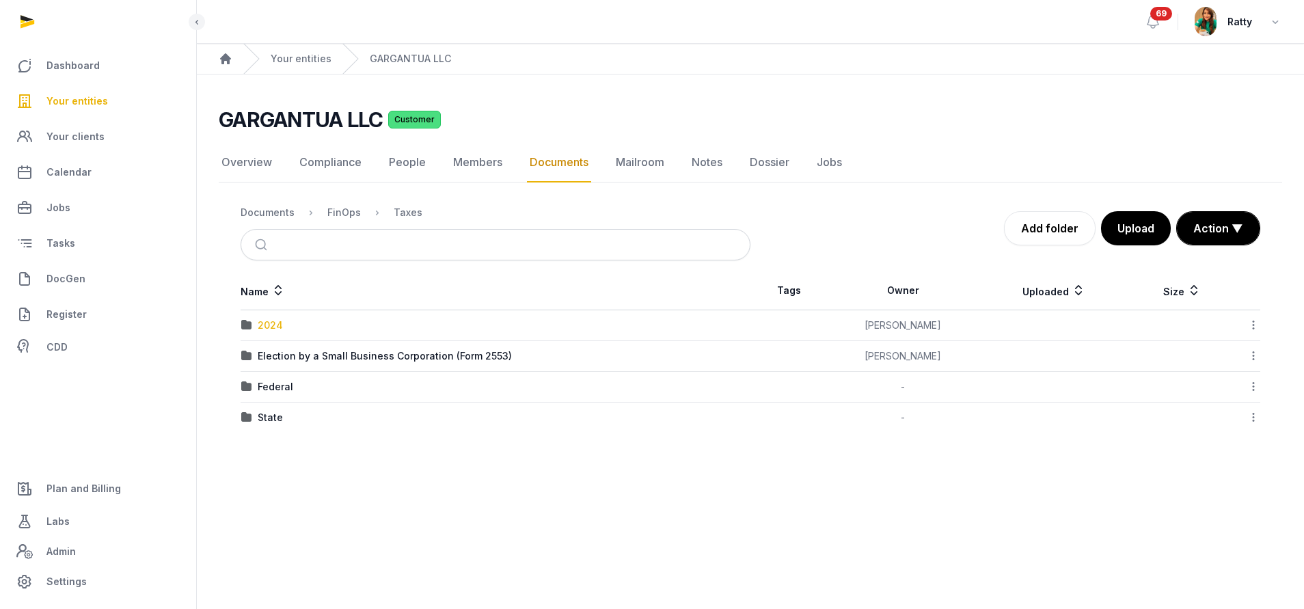
click at [271, 323] on div "2024" at bounding box center [270, 325] width 25 height 14
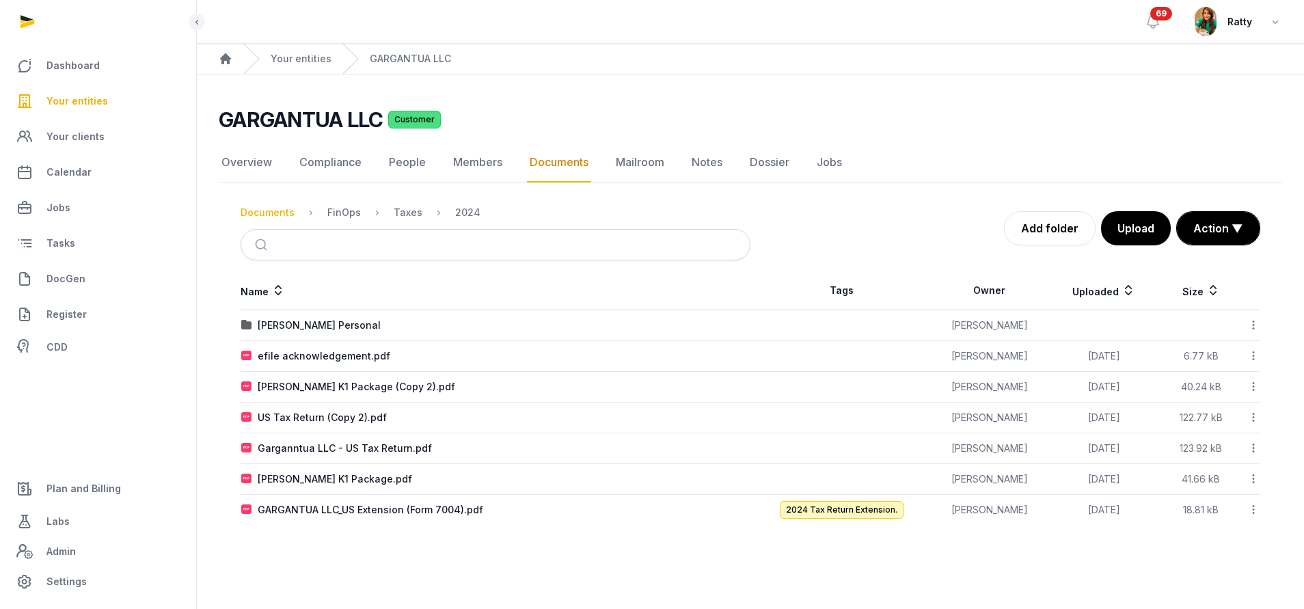
click at [263, 208] on div "Documents" at bounding box center [268, 213] width 54 height 14
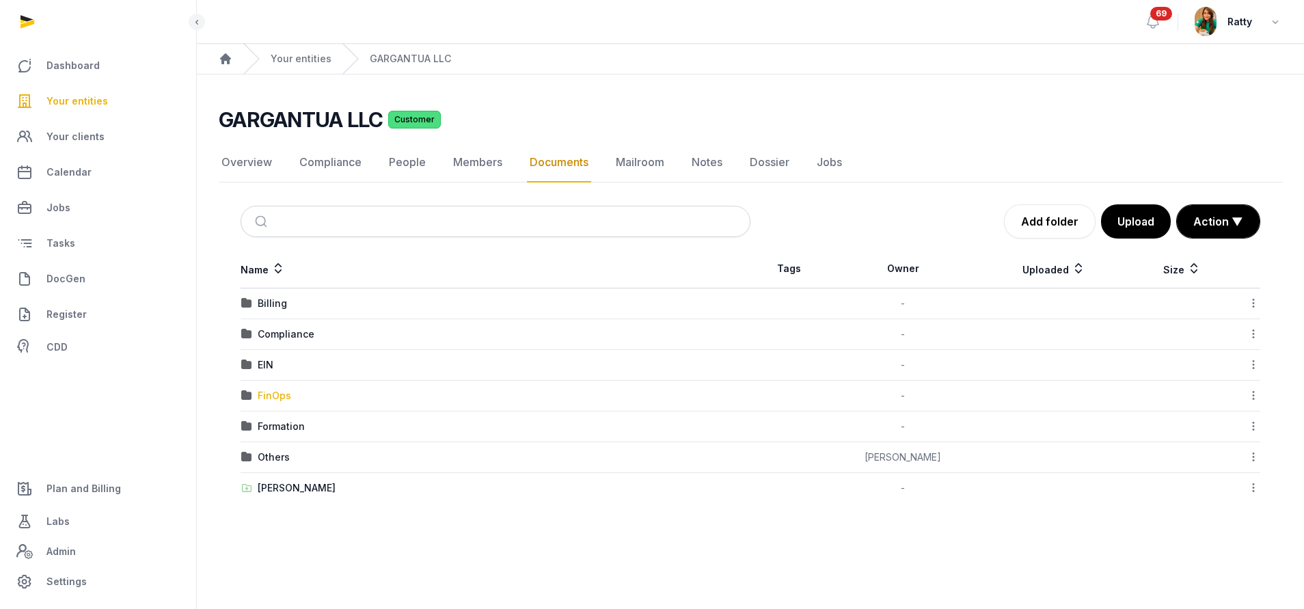
click at [275, 394] on div "FinOps" at bounding box center [274, 396] width 33 height 14
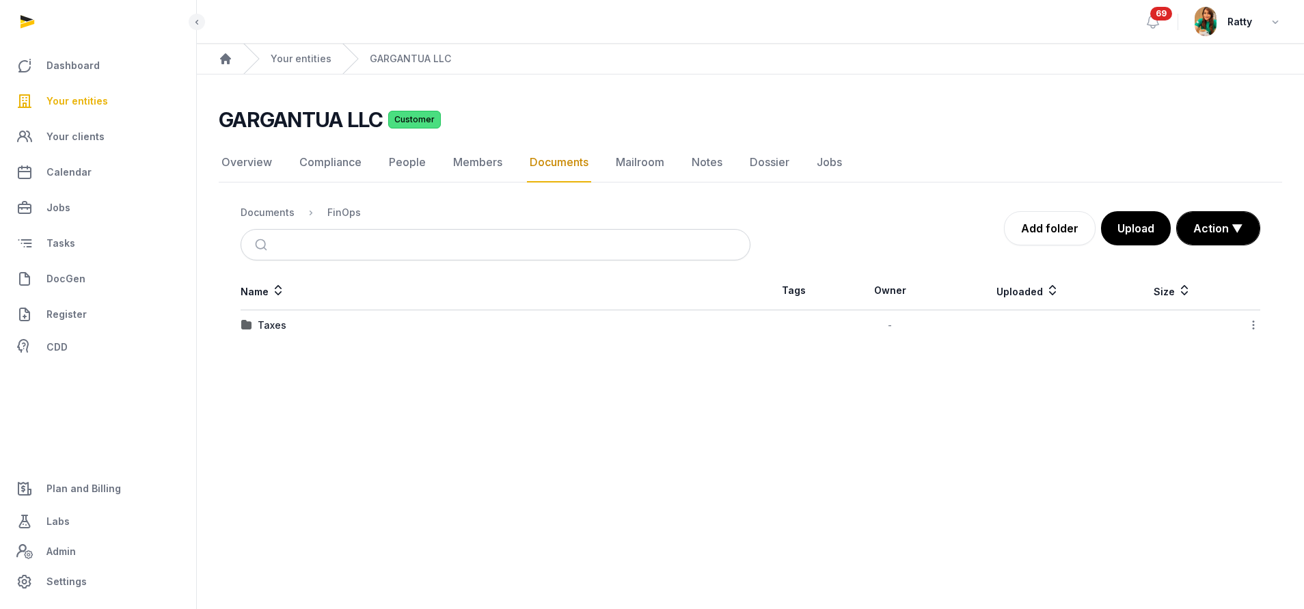
click at [273, 323] on div "Taxes" at bounding box center [272, 325] width 29 height 14
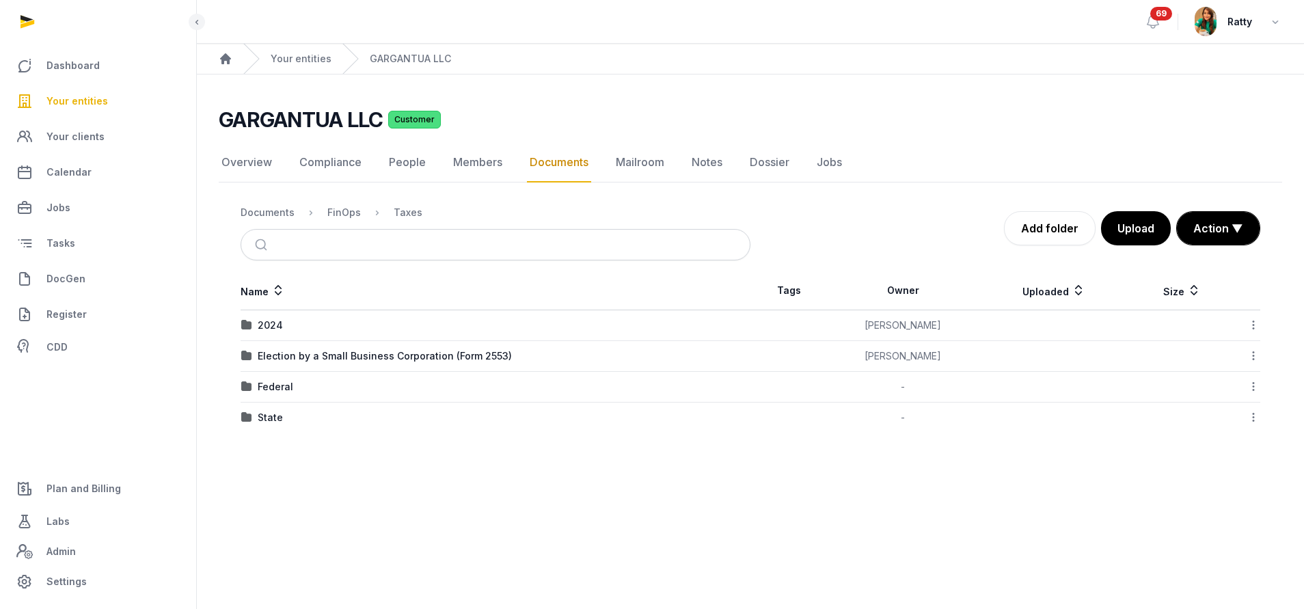
click at [273, 323] on div "2024" at bounding box center [270, 325] width 25 height 14
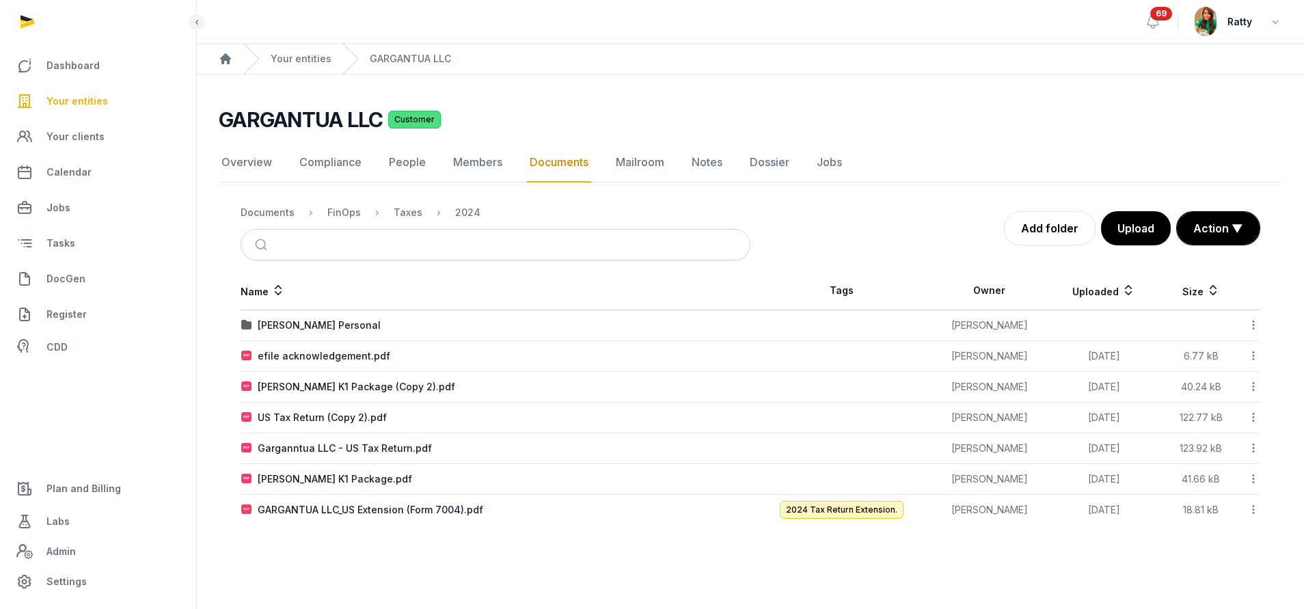
click at [273, 323] on div "Nick Kim Personal" at bounding box center [319, 325] width 123 height 14
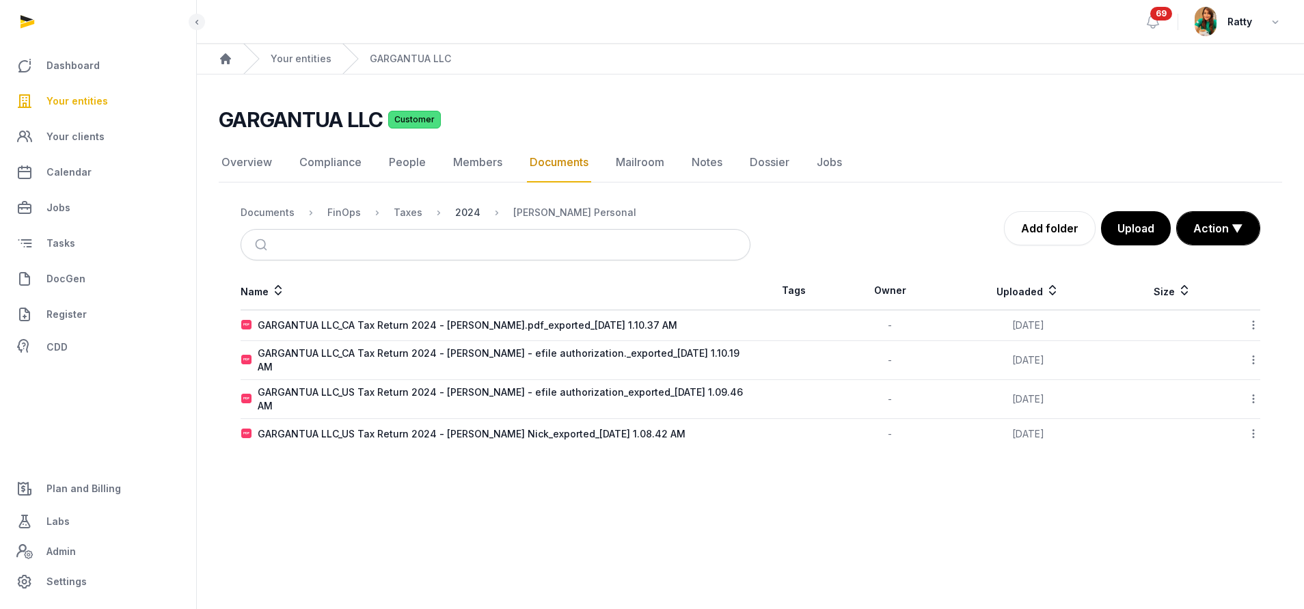
click at [471, 210] on div "2024" at bounding box center [467, 213] width 25 height 14
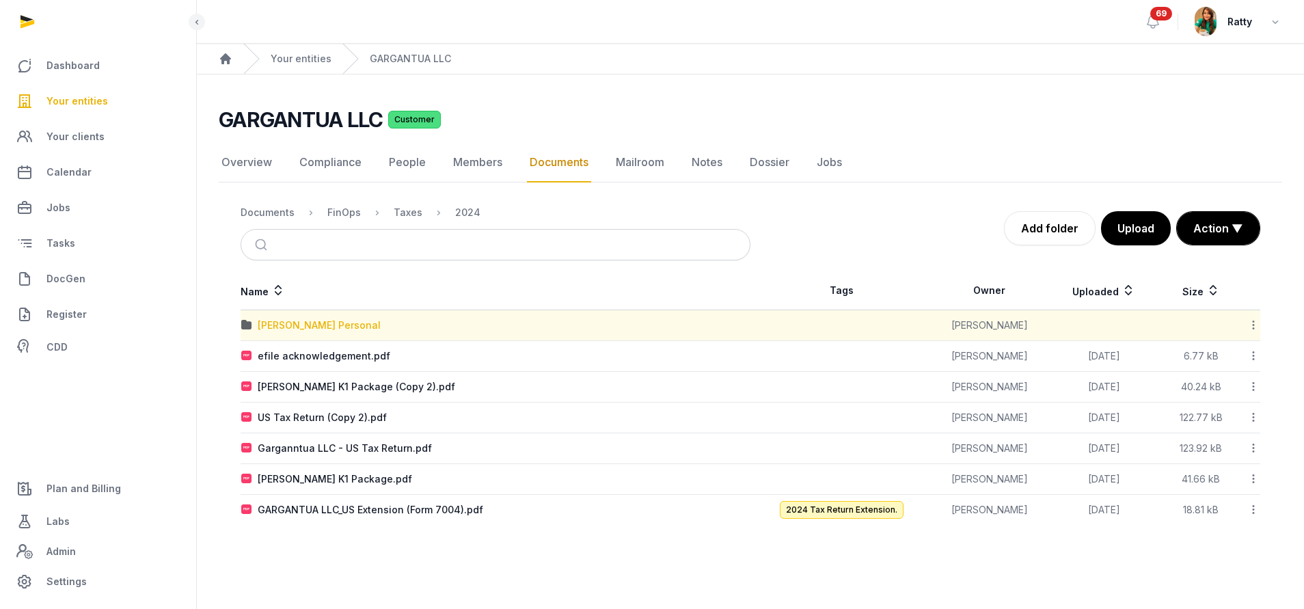
click at [314, 324] on div "Nick Kim Personal" at bounding box center [319, 325] width 123 height 14
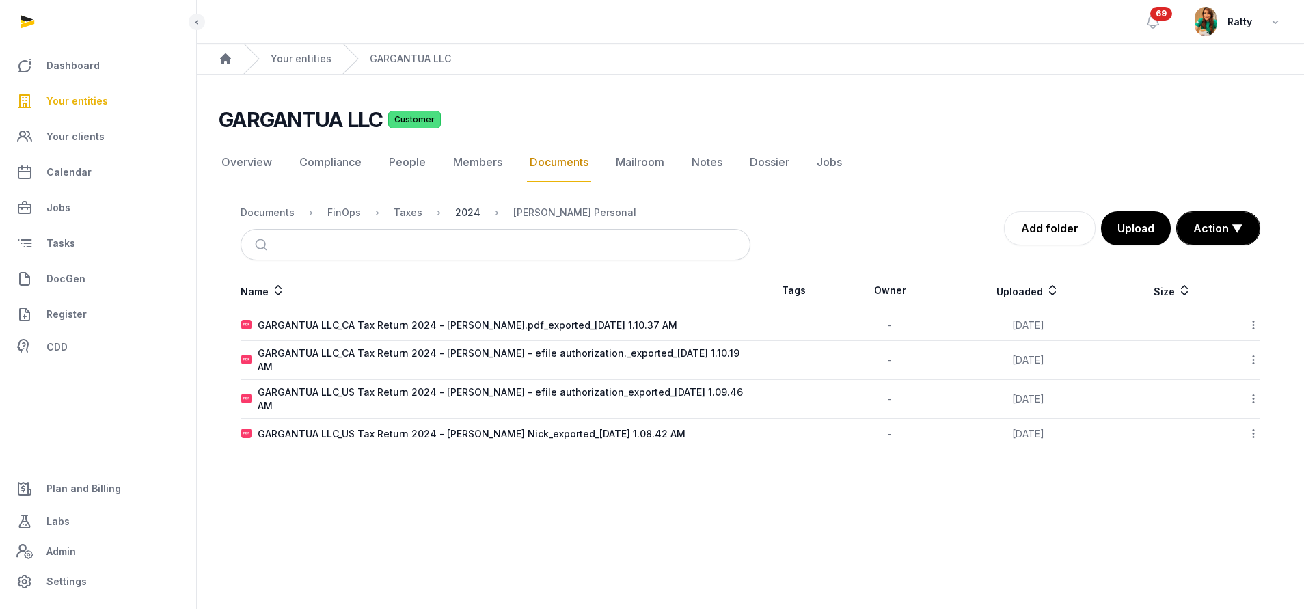
click at [474, 211] on div "2024" at bounding box center [467, 213] width 25 height 14
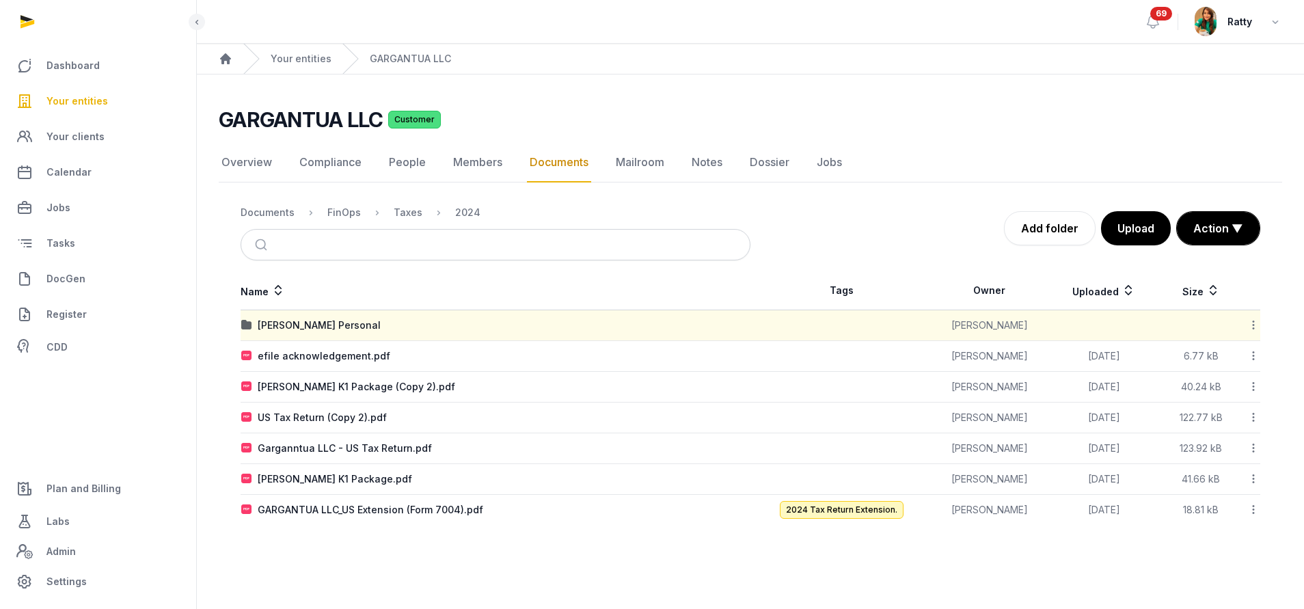
click at [1254, 324] on icon at bounding box center [1253, 325] width 12 height 14
click at [1216, 435] on div "Copy link" at bounding box center [1204, 434] width 109 height 25
click at [347, 165] on link "Compliance" at bounding box center [331, 163] width 68 height 40
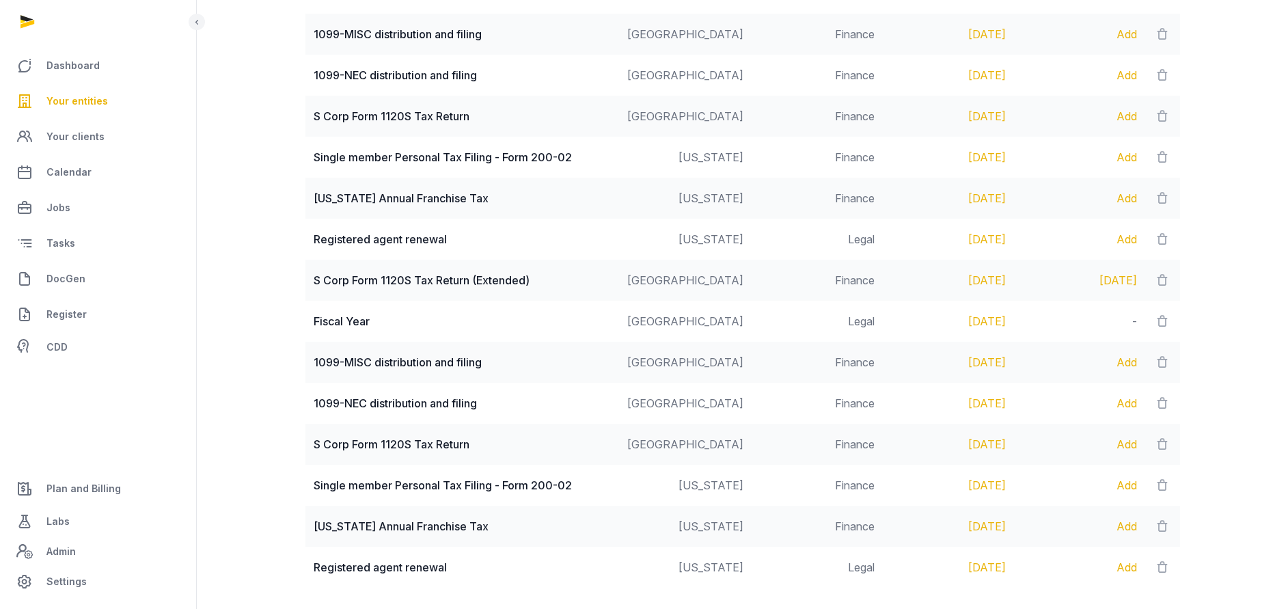
scroll to position [788, 0]
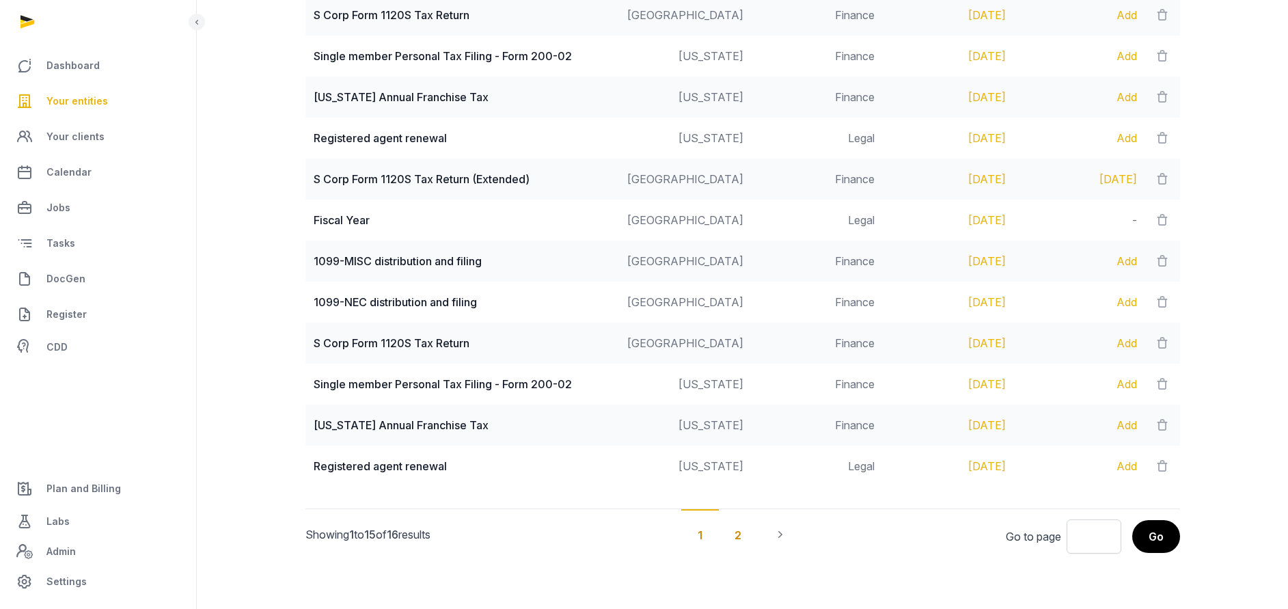
click at [743, 532] on div "2" at bounding box center [738, 534] width 40 height 51
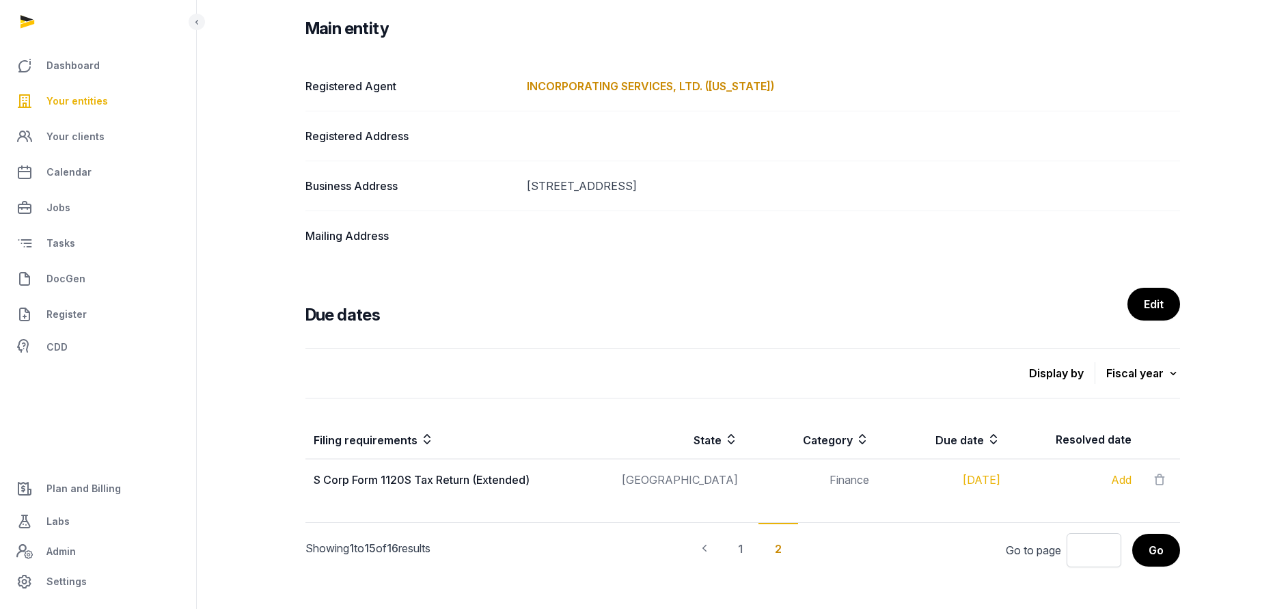
scroll to position [214, 0]
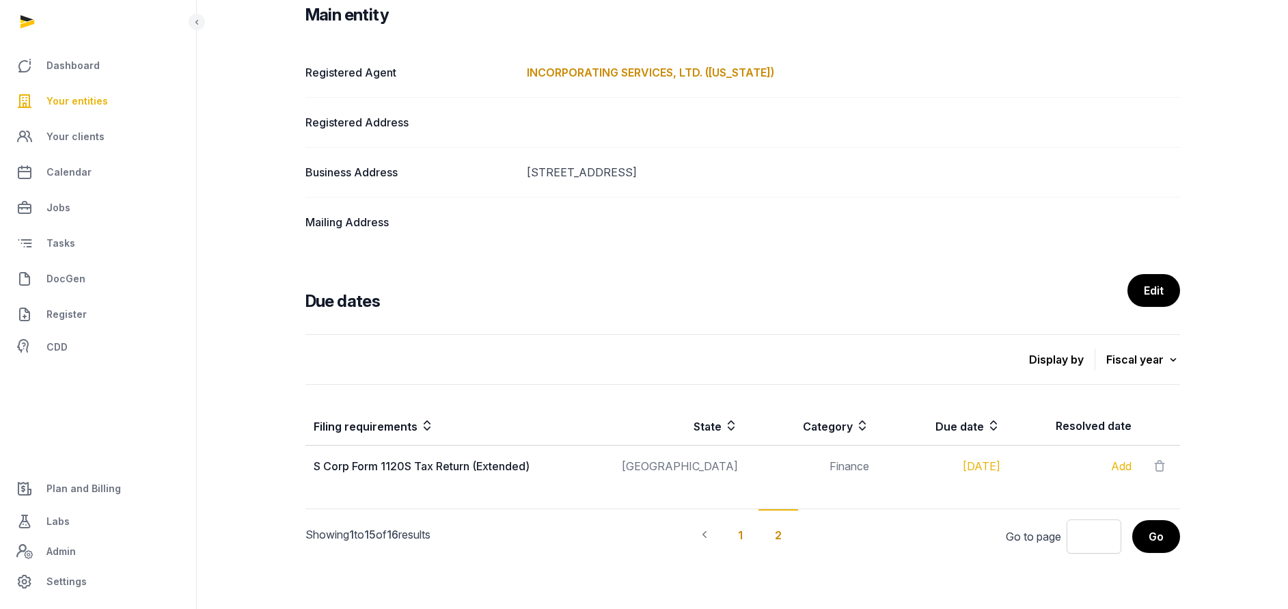
click at [739, 532] on div "1" at bounding box center [741, 534] width 38 height 51
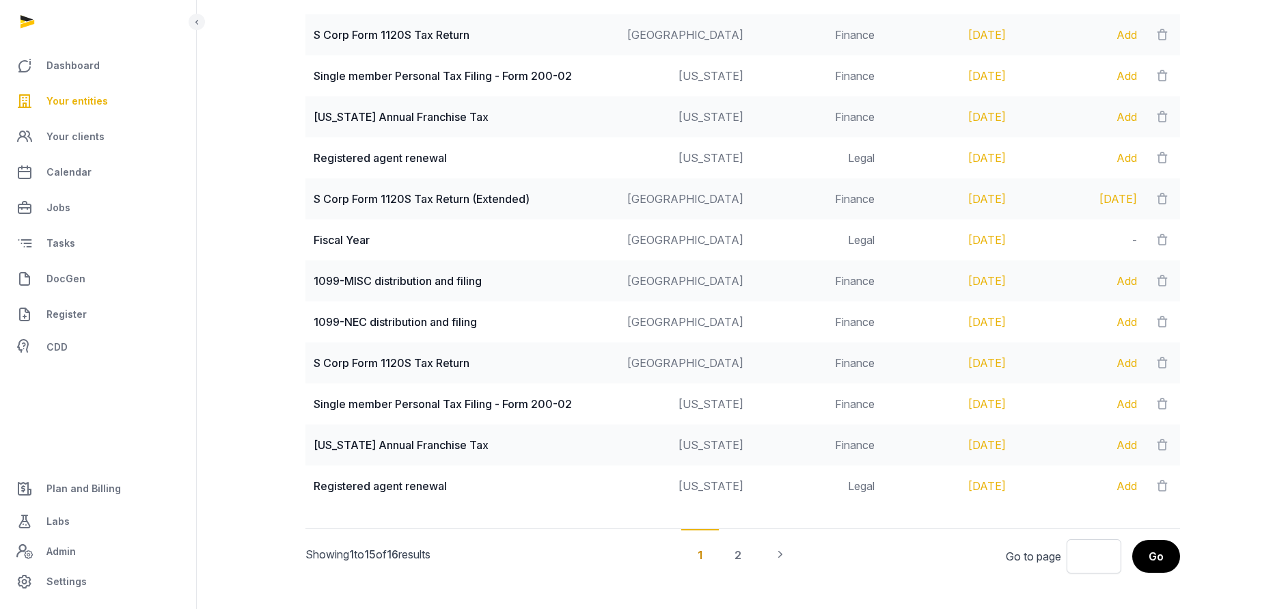
scroll to position [788, 0]
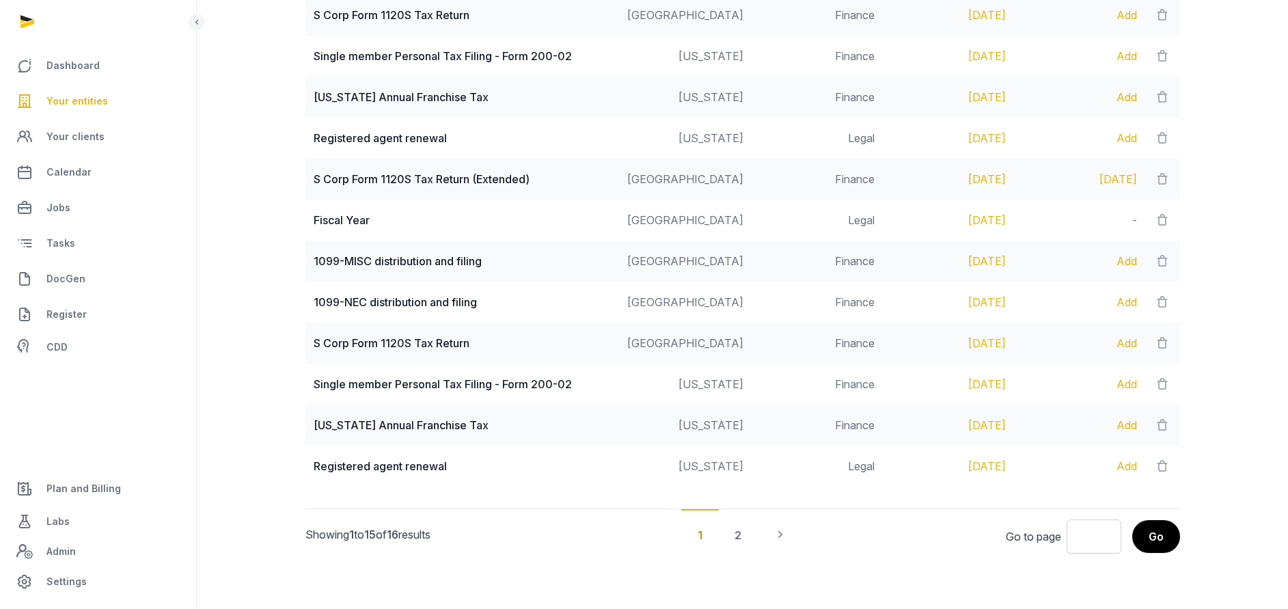
click at [75, 96] on span "Your entities" at bounding box center [76, 101] width 61 height 16
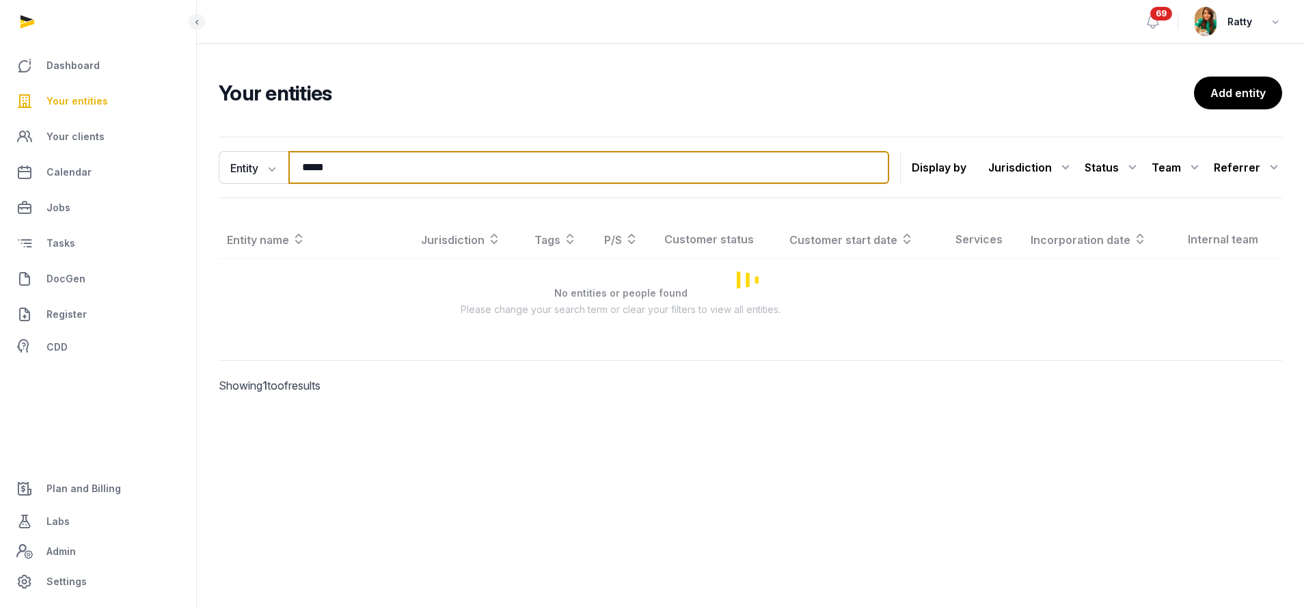
drag, startPoint x: 350, startPoint y: 164, endPoint x: -44, endPoint y: 169, distance: 394.3
click at [0, 169] on html "Dashboard Your entities Your clients Calendar Jobs Tasks DocGen Register CDD Pl…" at bounding box center [652, 304] width 1304 height 609
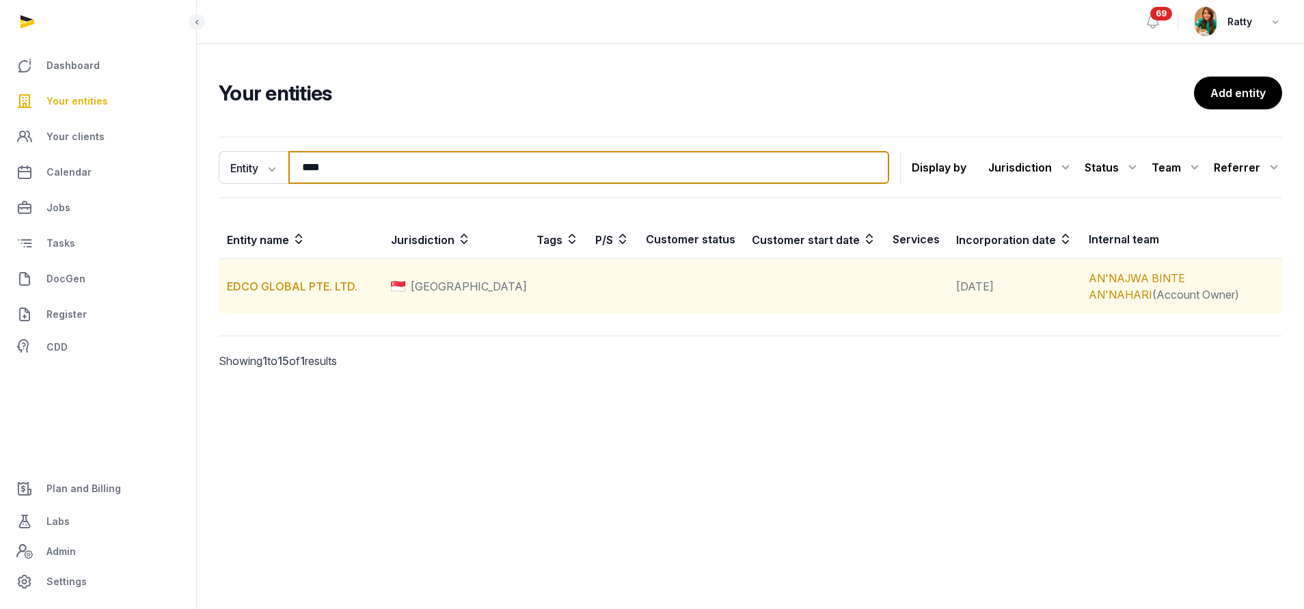
type input "****"
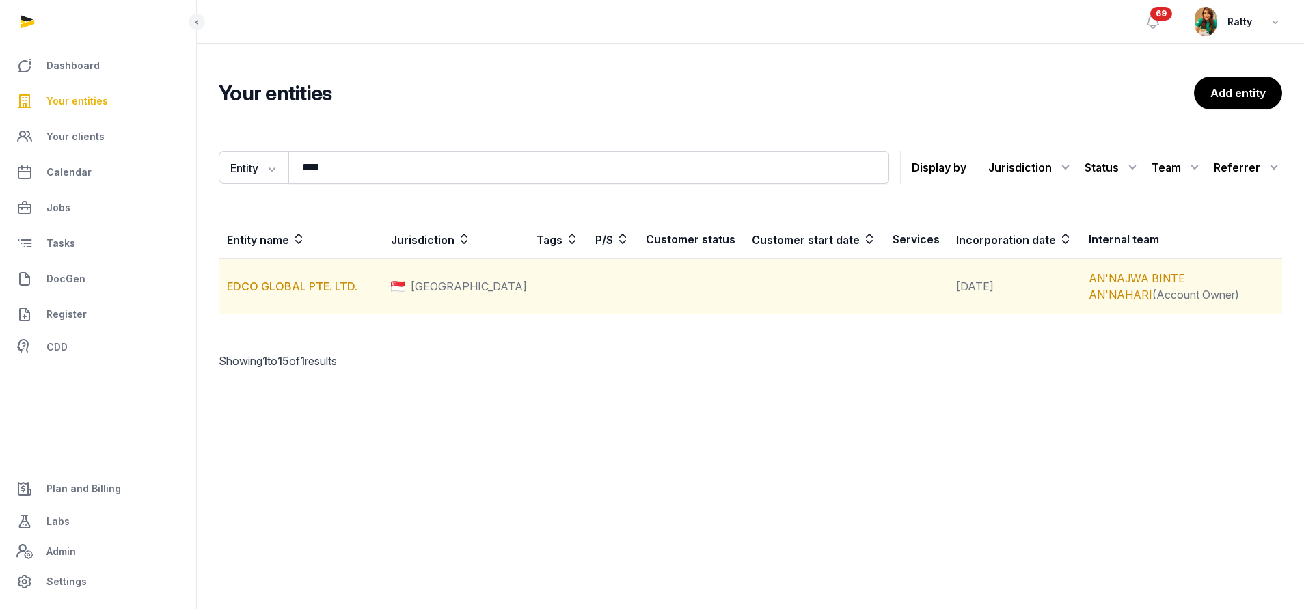
click at [288, 300] on td "EDCO GLOBAL PTE. LTD." at bounding box center [301, 286] width 164 height 55
click at [290, 294] on td "EDCO GLOBAL PTE. LTD." at bounding box center [301, 286] width 164 height 55
click at [295, 284] on link "EDCO GLOBAL PTE. LTD." at bounding box center [292, 286] width 131 height 14
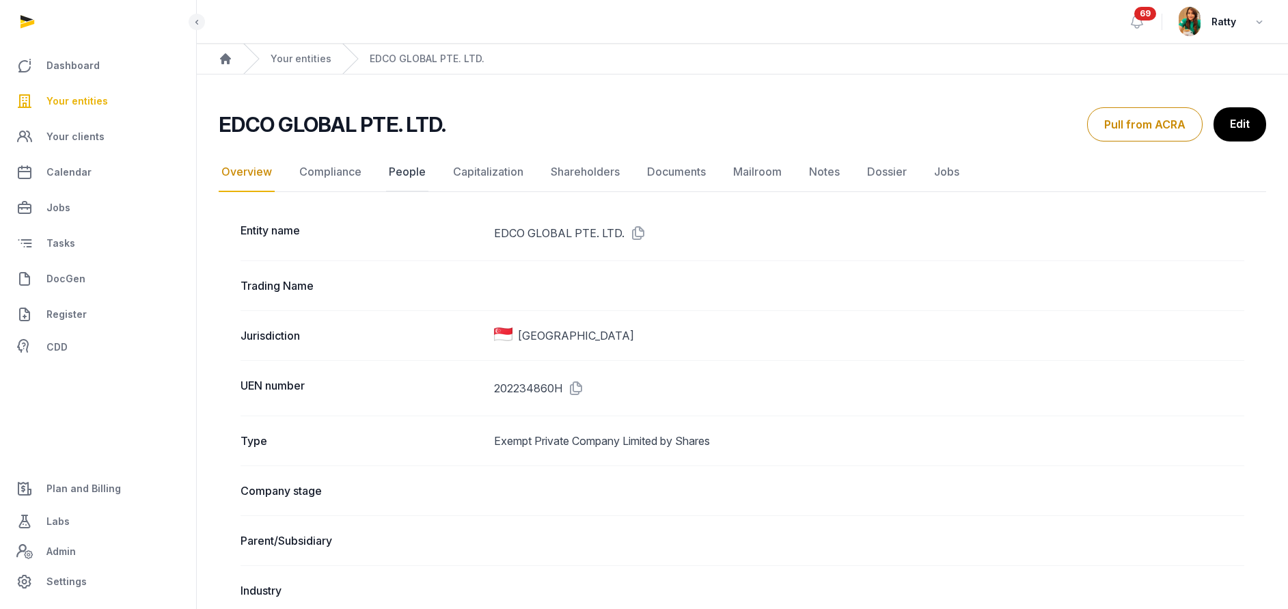
click at [399, 170] on link "People" at bounding box center [407, 172] width 42 height 40
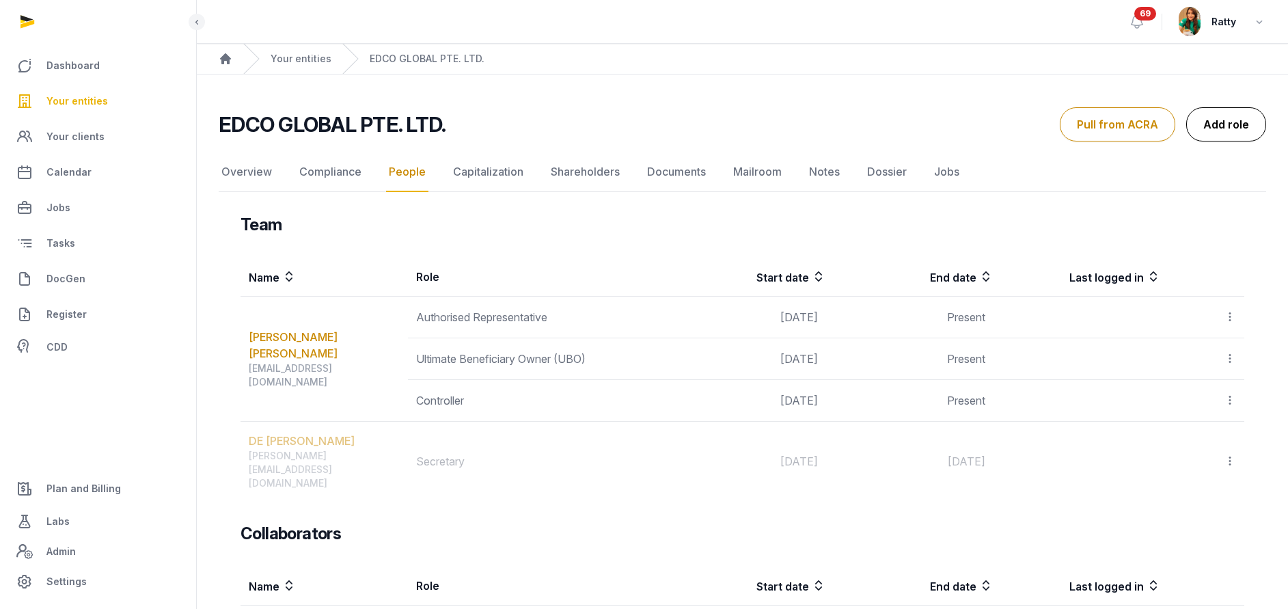
click at [1235, 124] on link "Add role" at bounding box center [1226, 124] width 80 height 34
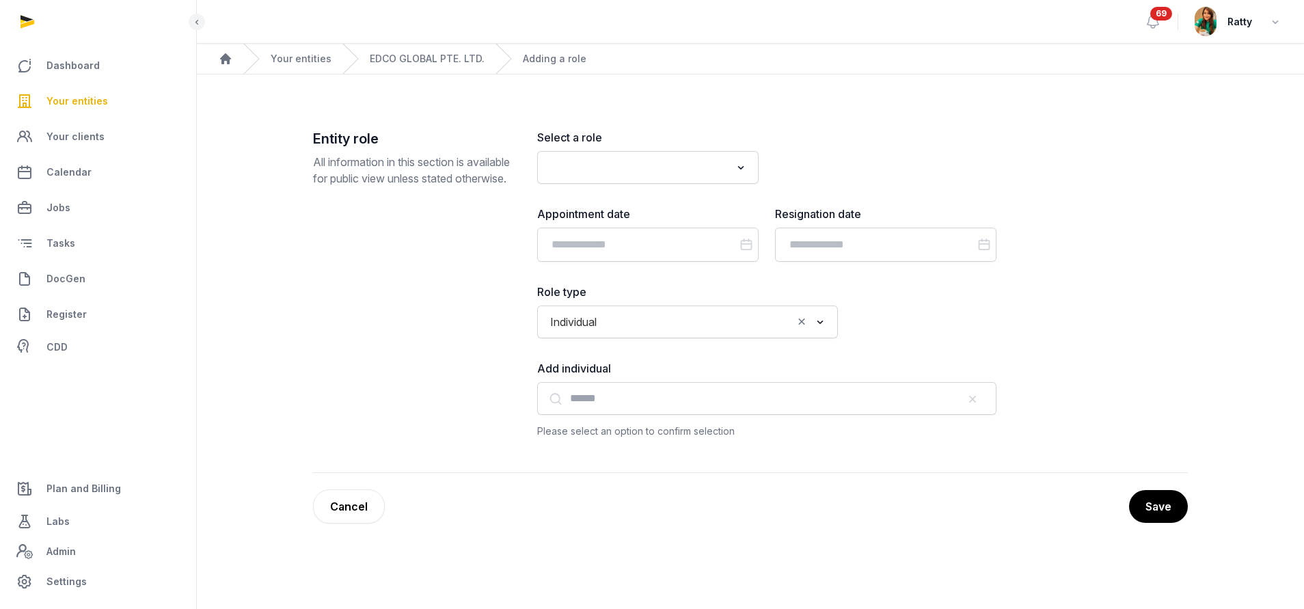
click at [439, 44] on div "EDCO GLOBAL PTE. LTD." at bounding box center [413, 59] width 142 height 30
click at [422, 63] on link "EDCO GLOBAL PTE. LTD." at bounding box center [427, 59] width 115 height 14
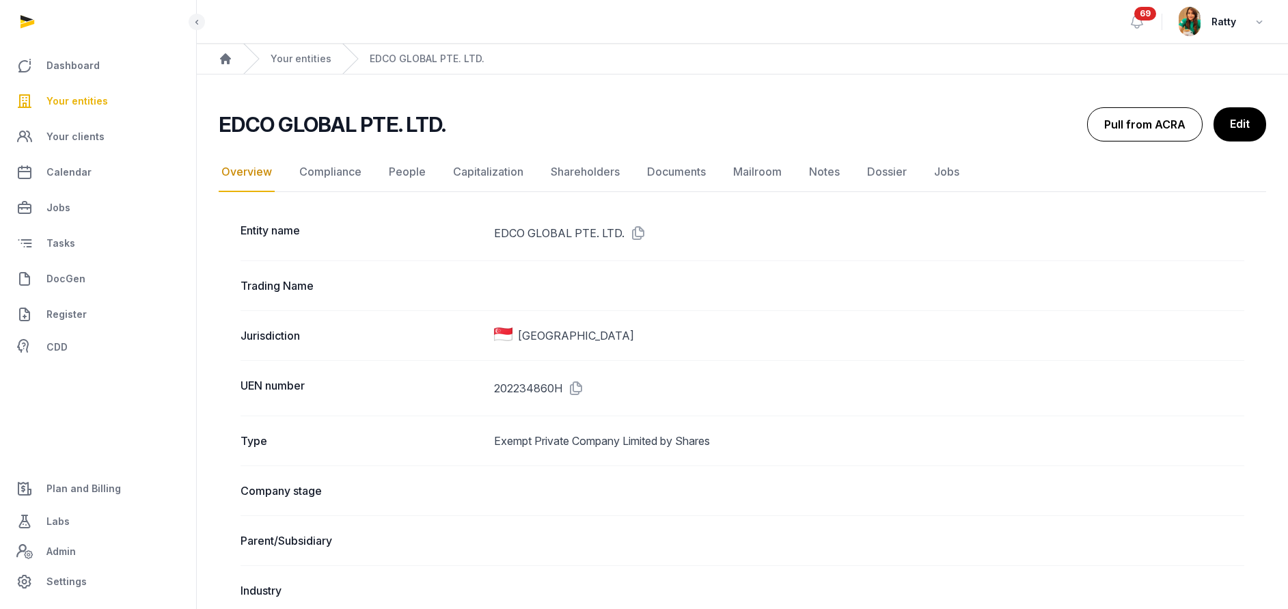
click at [1129, 111] on button "Pull from ACRA" at bounding box center [1144, 124] width 115 height 34
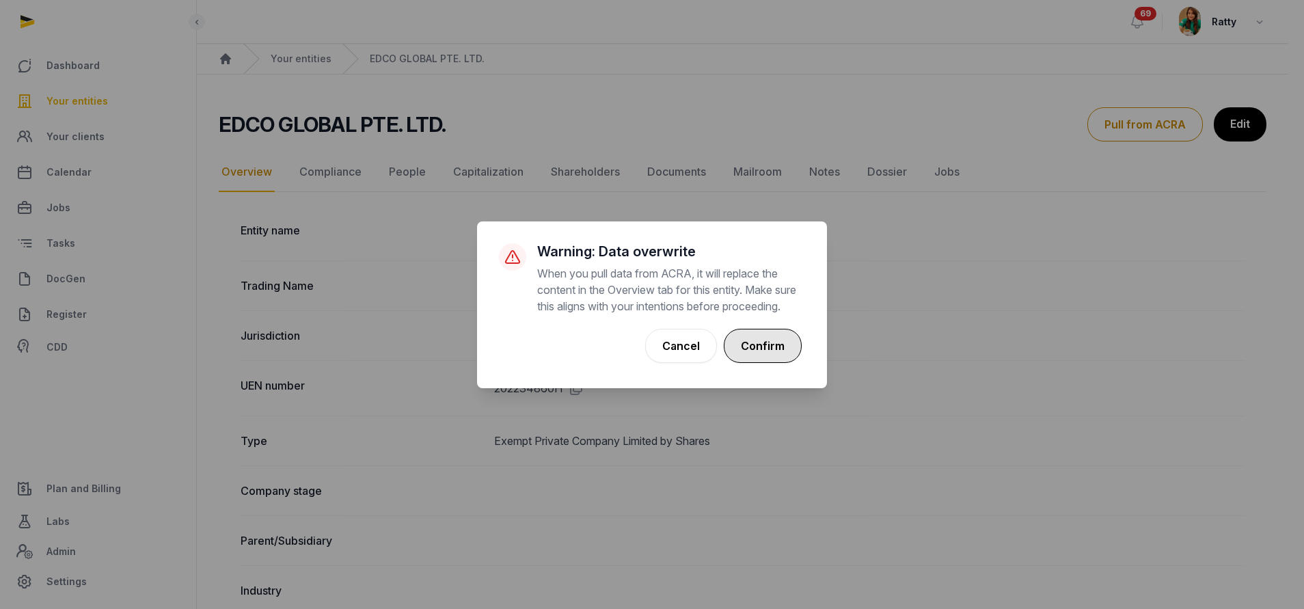
click at [752, 355] on button "Confirm" at bounding box center [763, 346] width 78 height 34
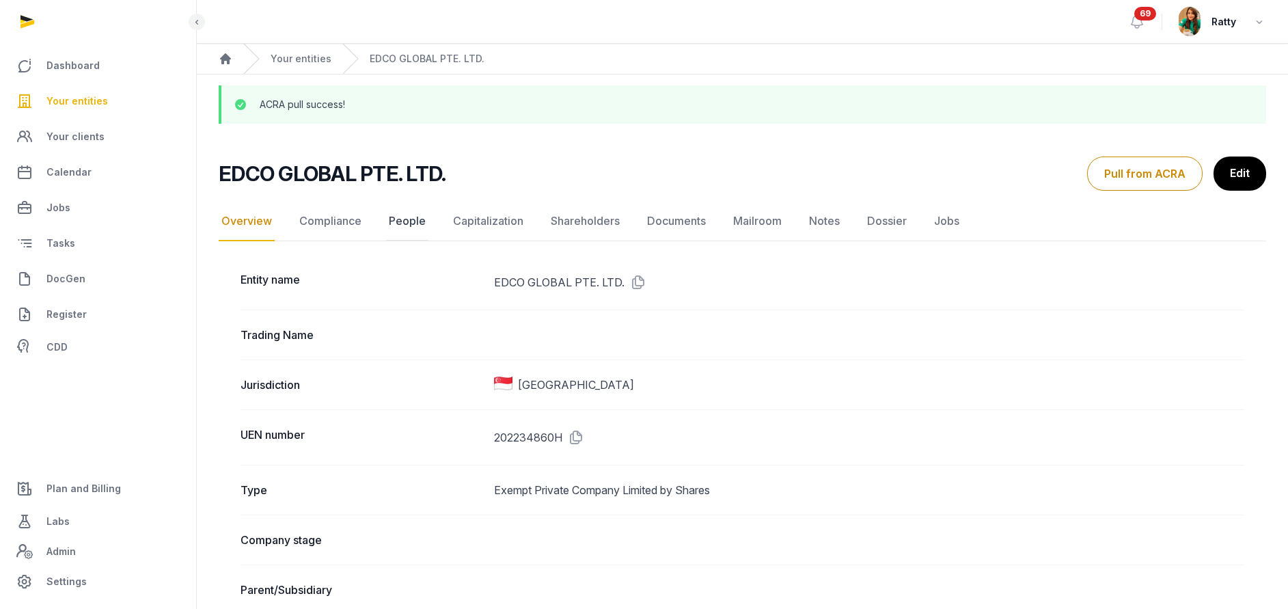
click at [391, 229] on link "People" at bounding box center [407, 222] width 42 height 40
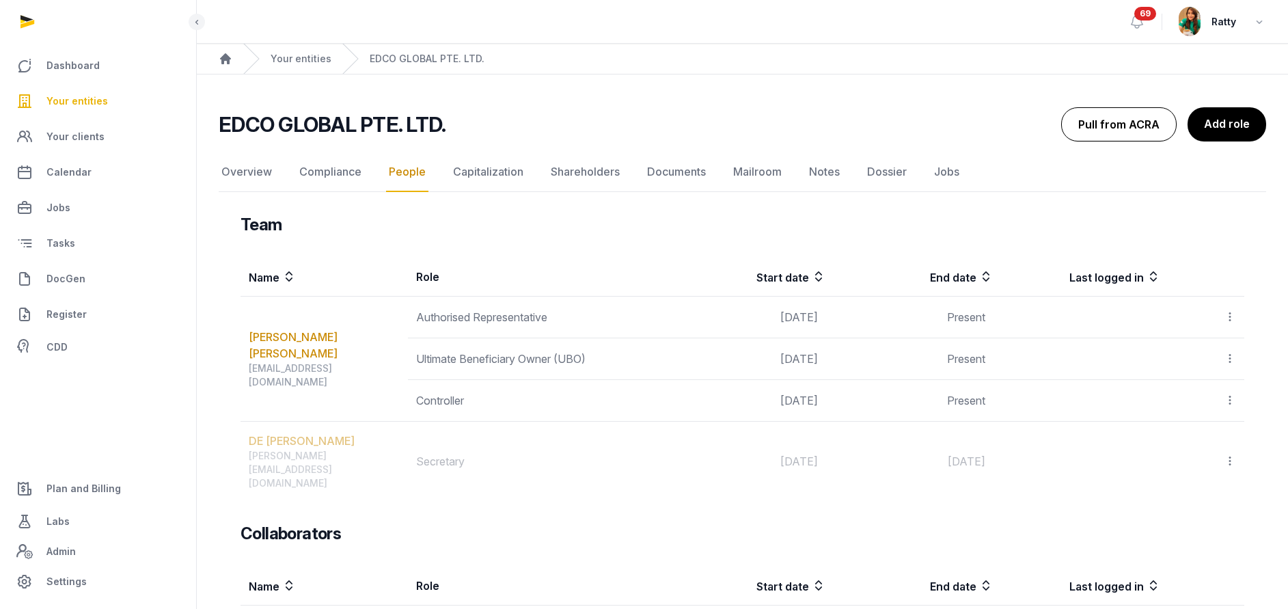
click at [1122, 126] on button "Pull from ACRA" at bounding box center [1118, 124] width 115 height 34
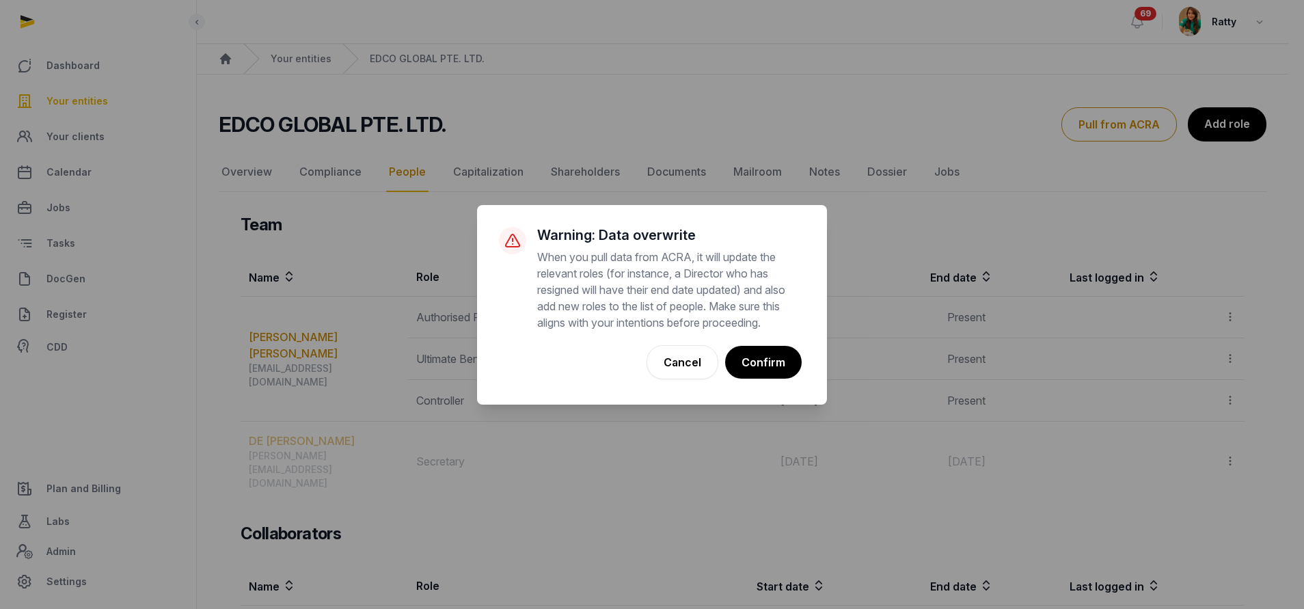
click at [771, 381] on div "Cancel No Confirm" at bounding box center [652, 362] width 306 height 41
click at [773, 374] on button "Confirm" at bounding box center [763, 362] width 78 height 34
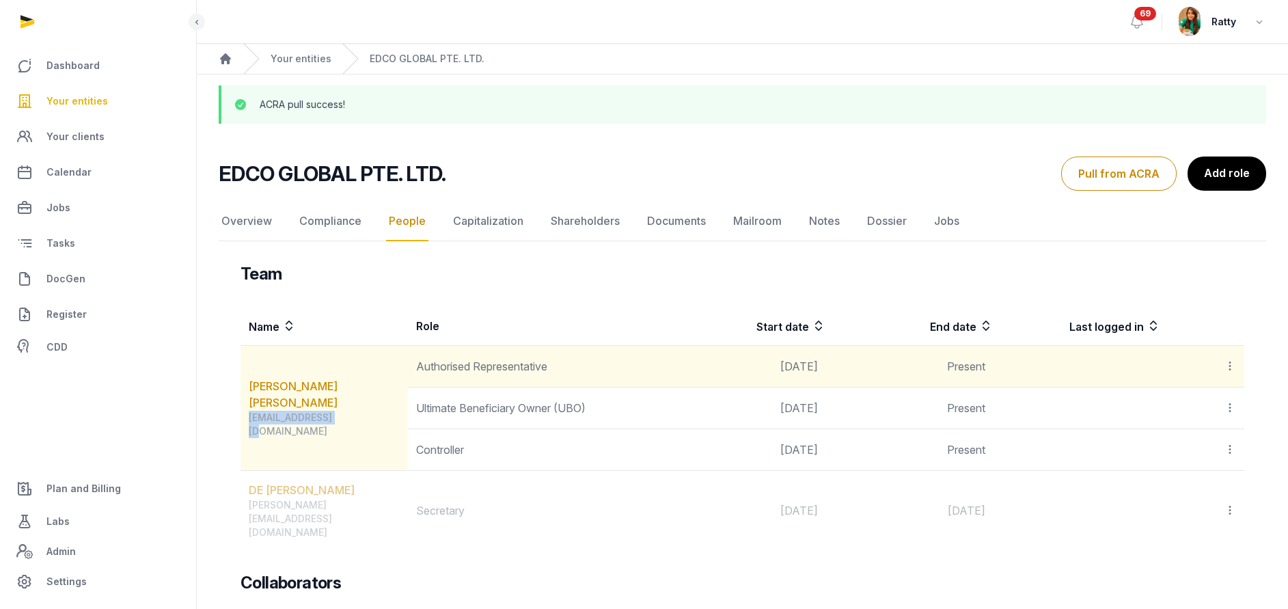
drag, startPoint x: 344, startPoint y: 412, endPoint x: 251, endPoint y: 430, distance: 94.6
click at [251, 430] on td "LOI KOK TUANG EUGENE 8822gli@gmail.com" at bounding box center [324, 408] width 167 height 125
copy div "[EMAIL_ADDRESS][DOMAIN_NAME]"
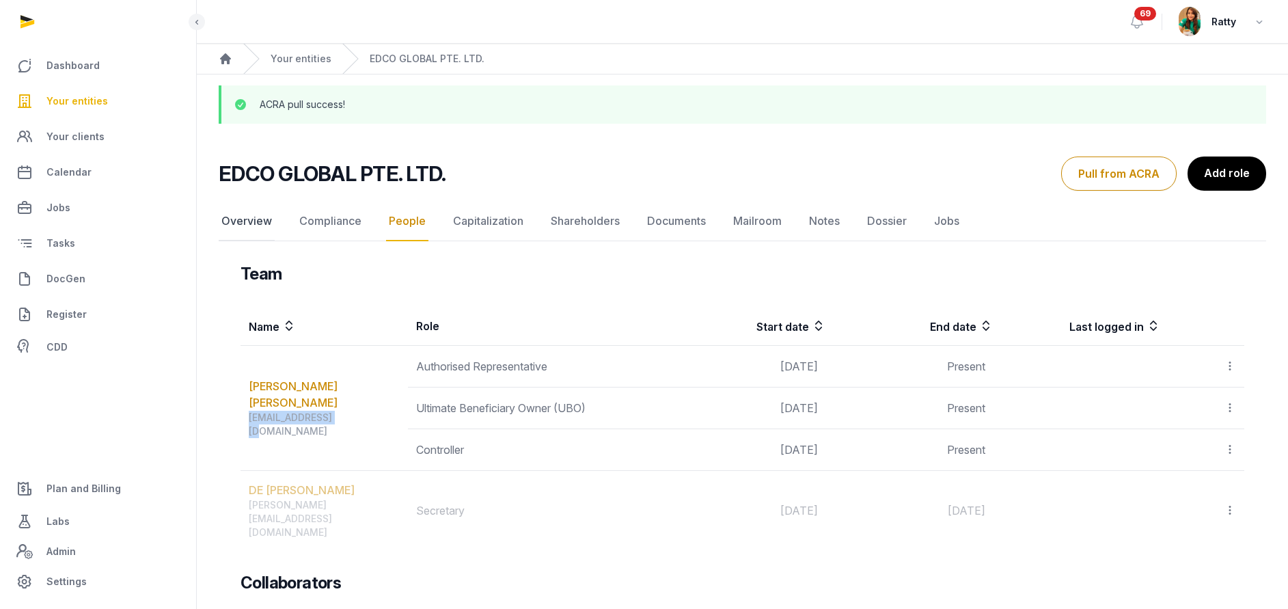
click at [227, 225] on link "Overview" at bounding box center [247, 222] width 56 height 40
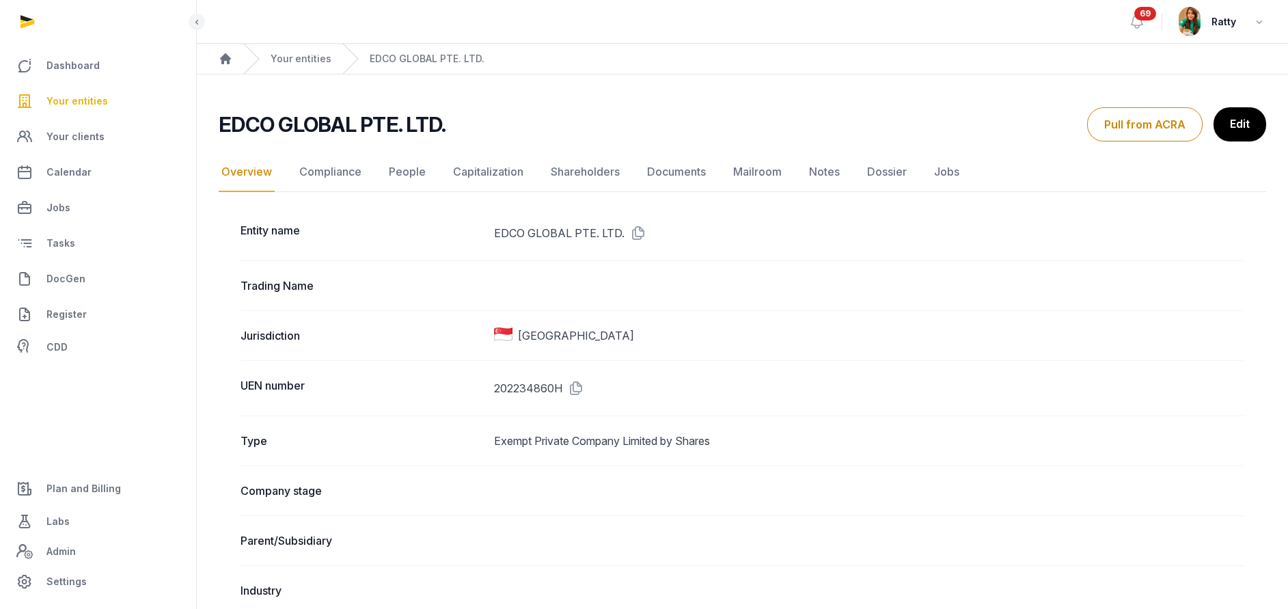
click at [968, 262] on div "Trading Name" at bounding box center [743, 285] width 1004 height 50
click at [1240, 123] on link "Edit" at bounding box center [1239, 124] width 54 height 34
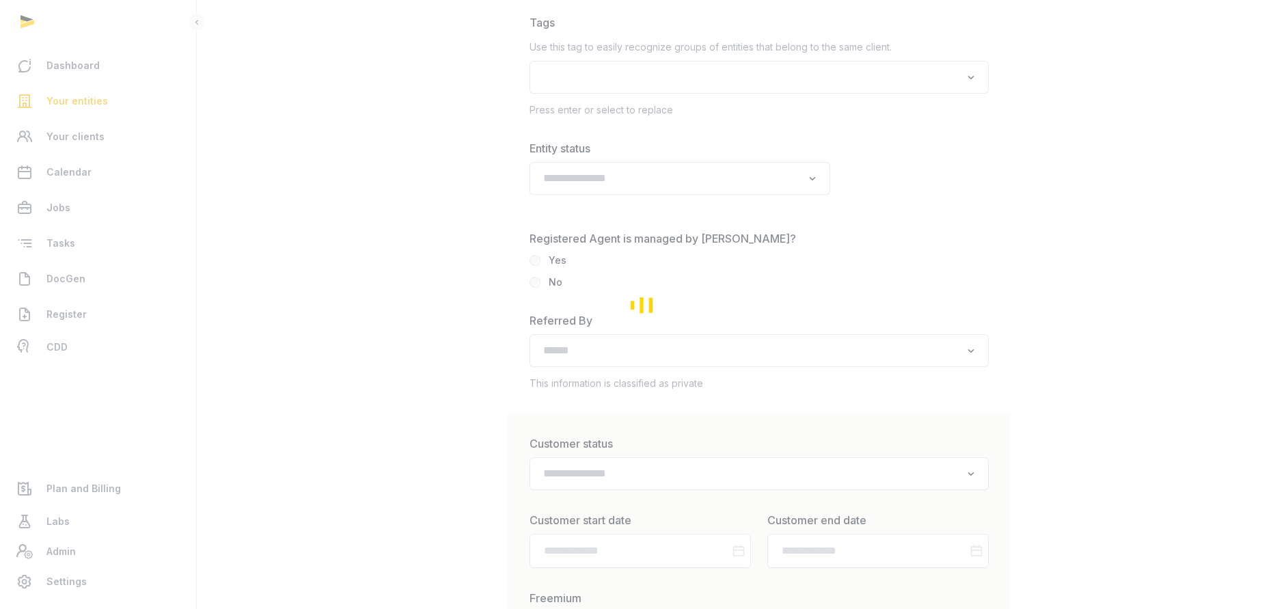
type input "**********"
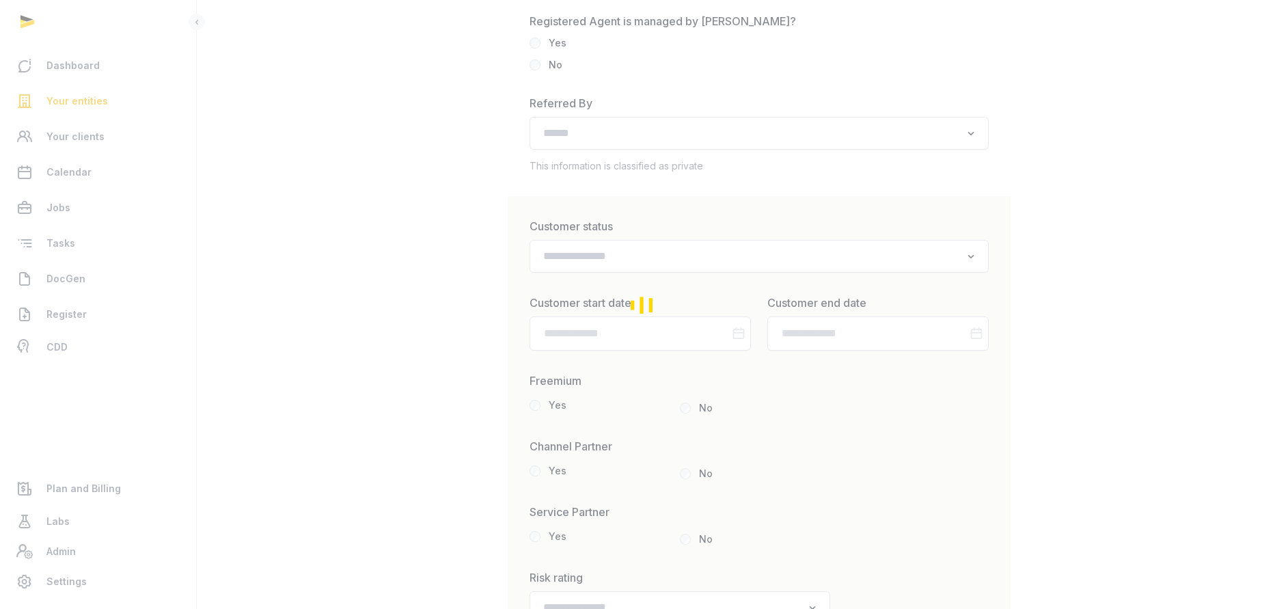
scroll to position [2050, 0]
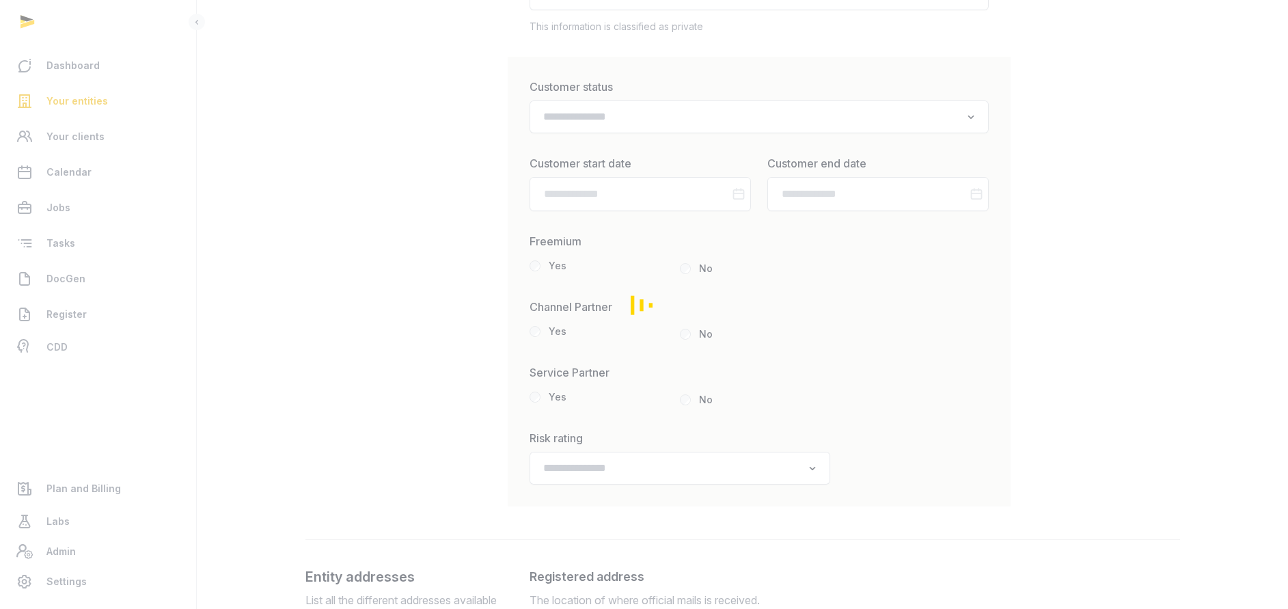
click at [632, 121] on div "Loading" at bounding box center [644, 304] width 1288 height 609
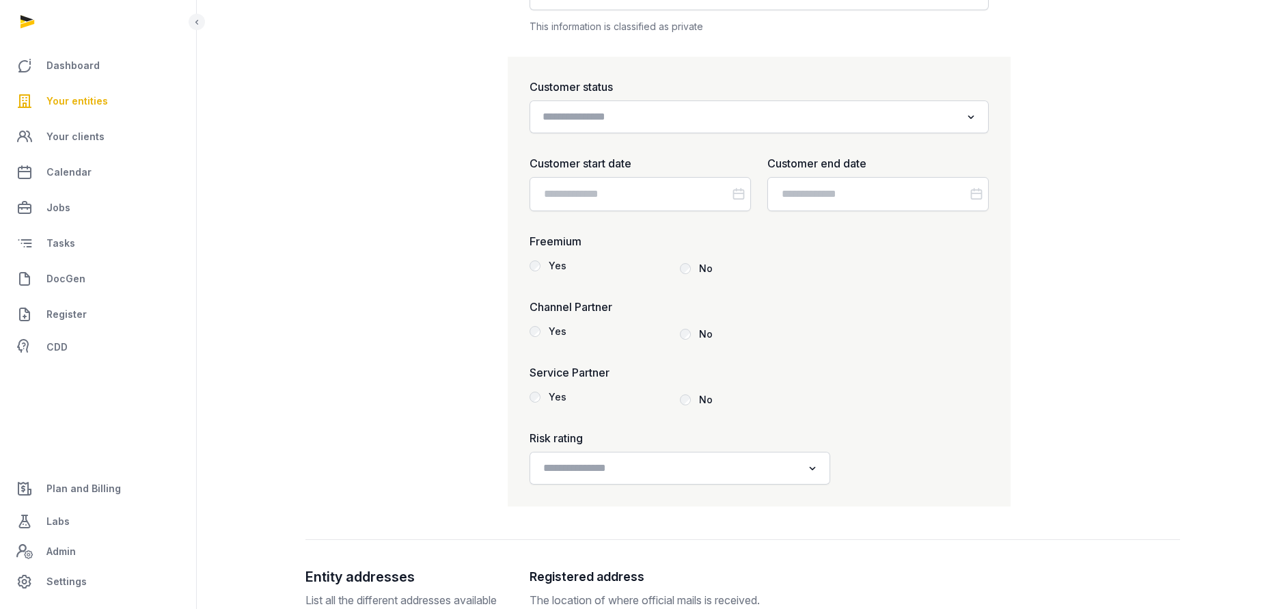
click at [640, 118] on input "Search for option" at bounding box center [749, 116] width 423 height 19
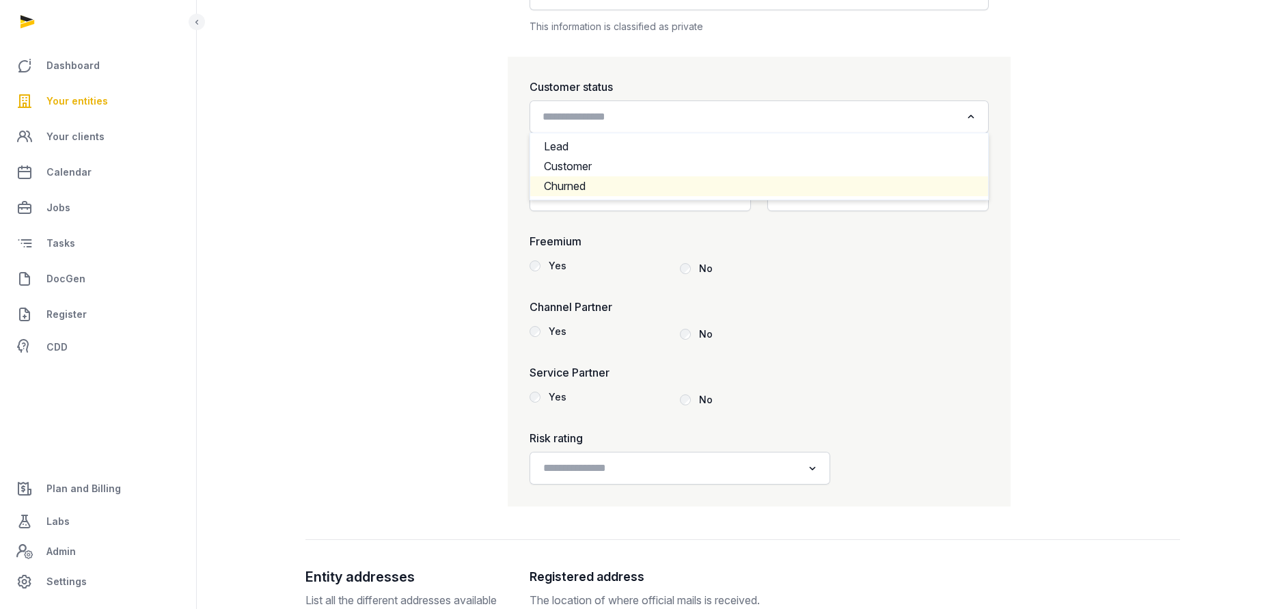
click at [560, 182] on li "Churned" at bounding box center [759, 186] width 458 height 20
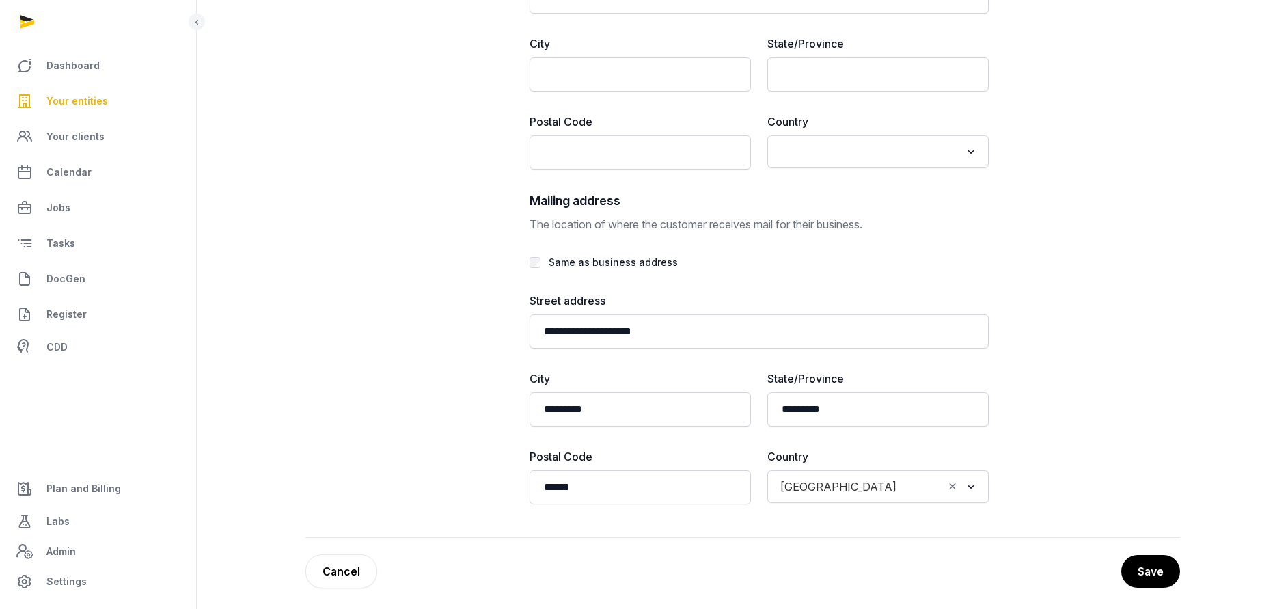
scroll to position [3105, 0]
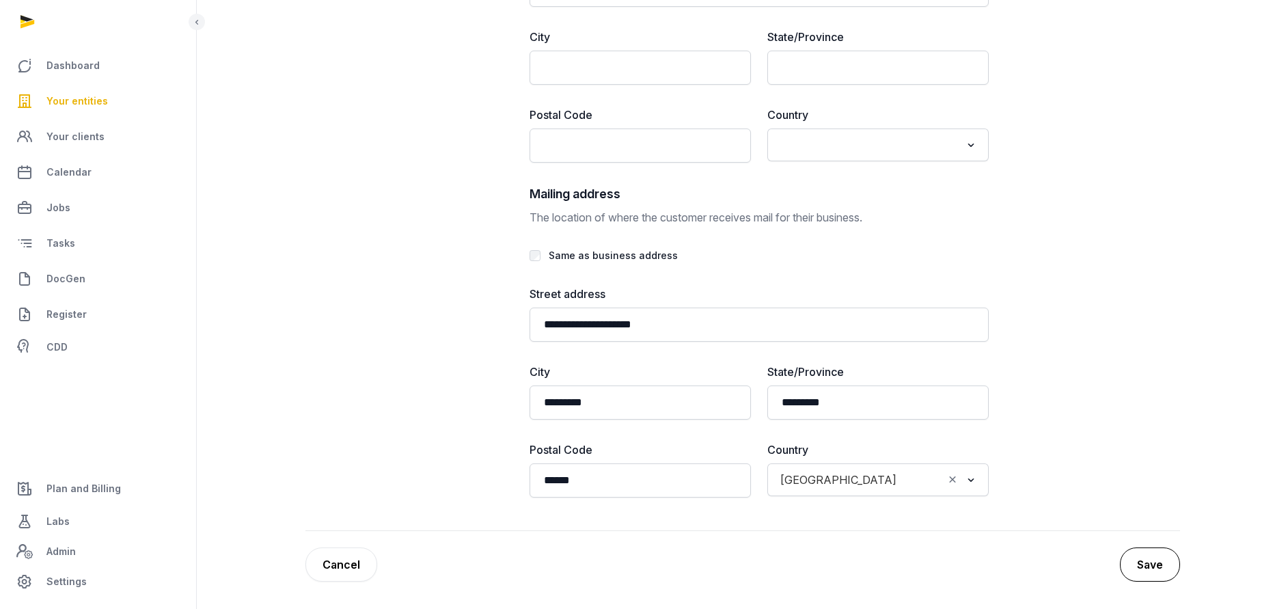
click at [1147, 563] on button "Save" at bounding box center [1150, 564] width 60 height 34
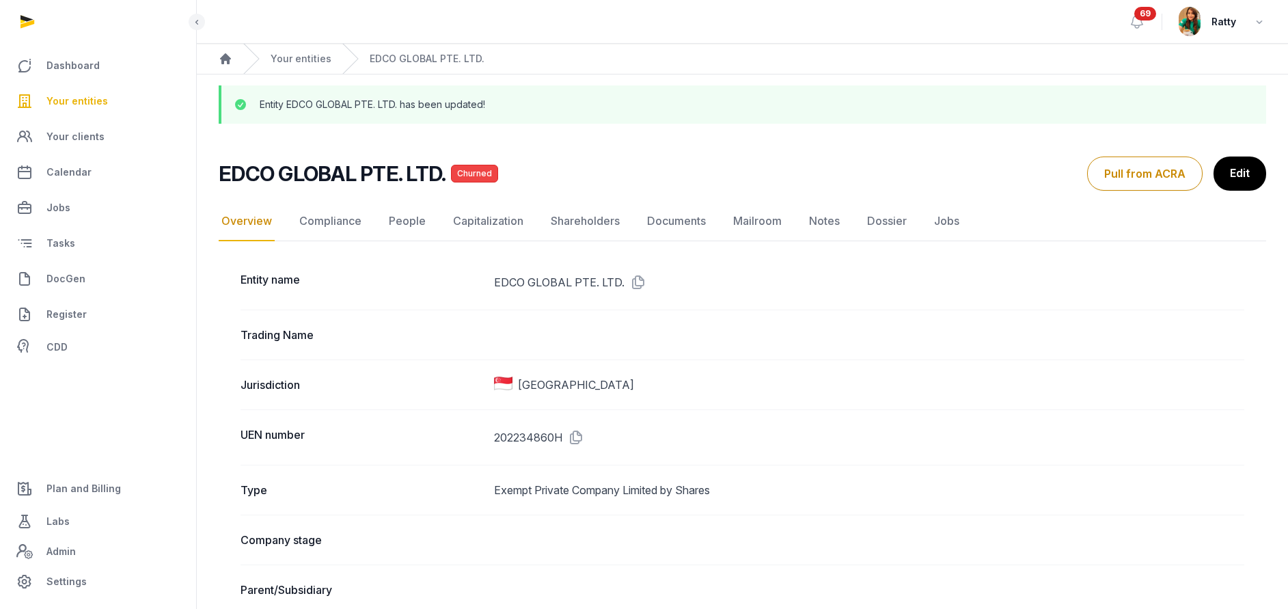
click at [63, 107] on span "Your entities" at bounding box center [76, 101] width 61 height 16
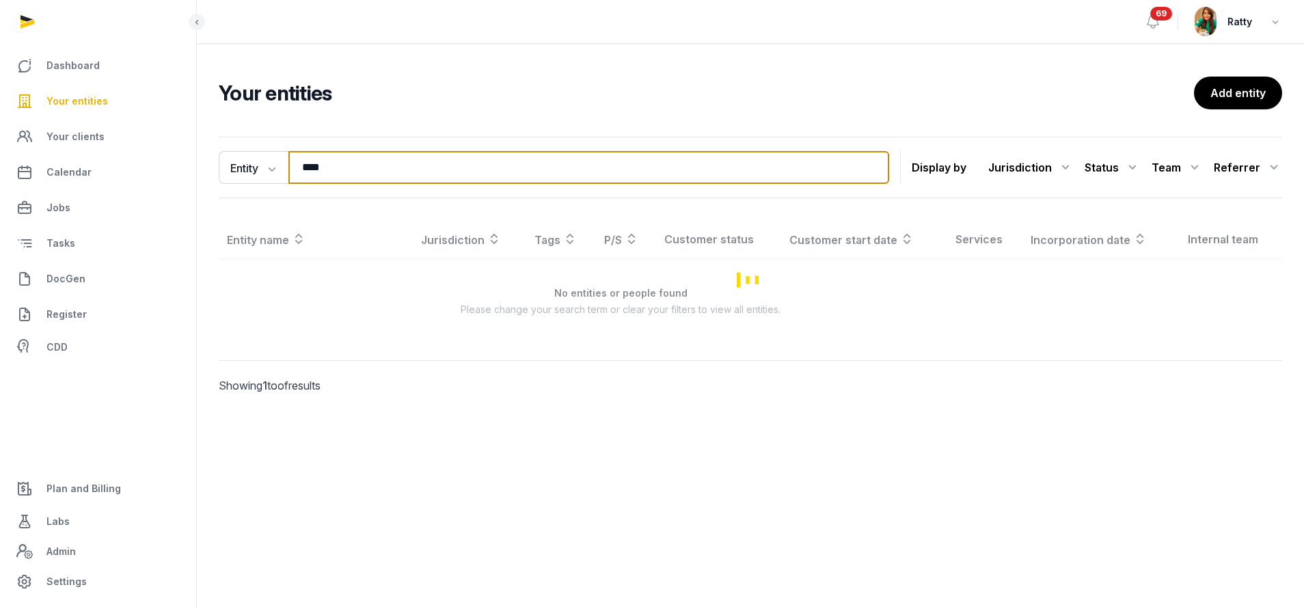
drag, startPoint x: 353, startPoint y: 165, endPoint x: -29, endPoint y: 241, distance: 390.1
click at [0, 241] on html "Dashboard Your entities Your clients Calendar Jobs Tasks DocGen Register CDD Pl…" at bounding box center [652, 304] width 1304 height 609
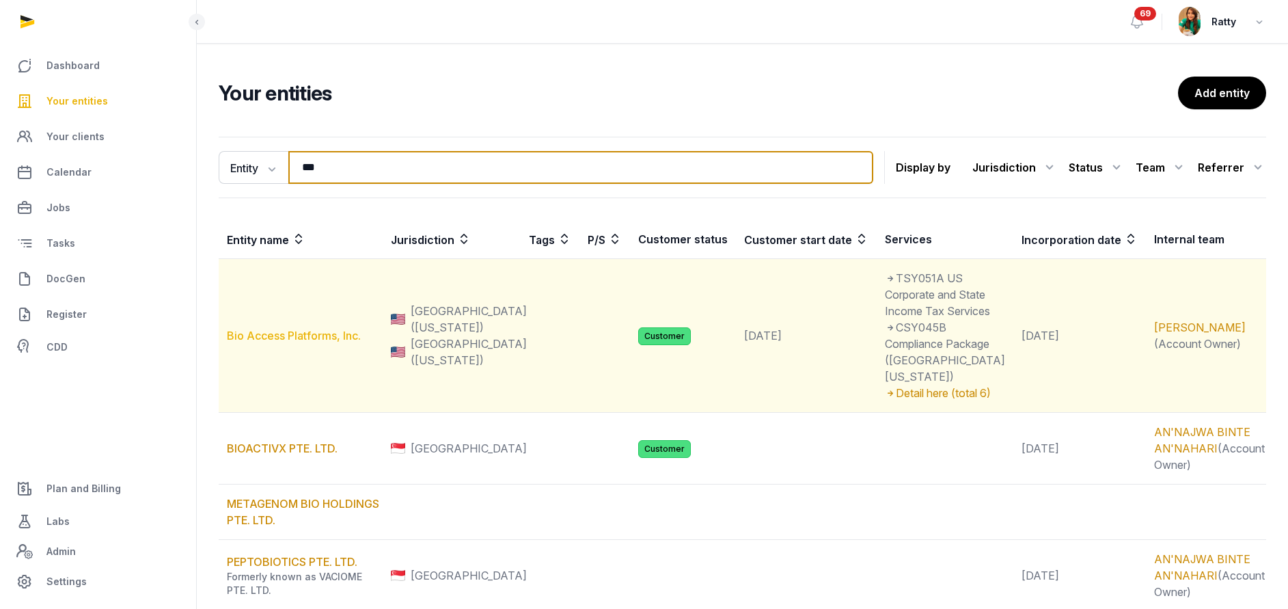
type input "***"
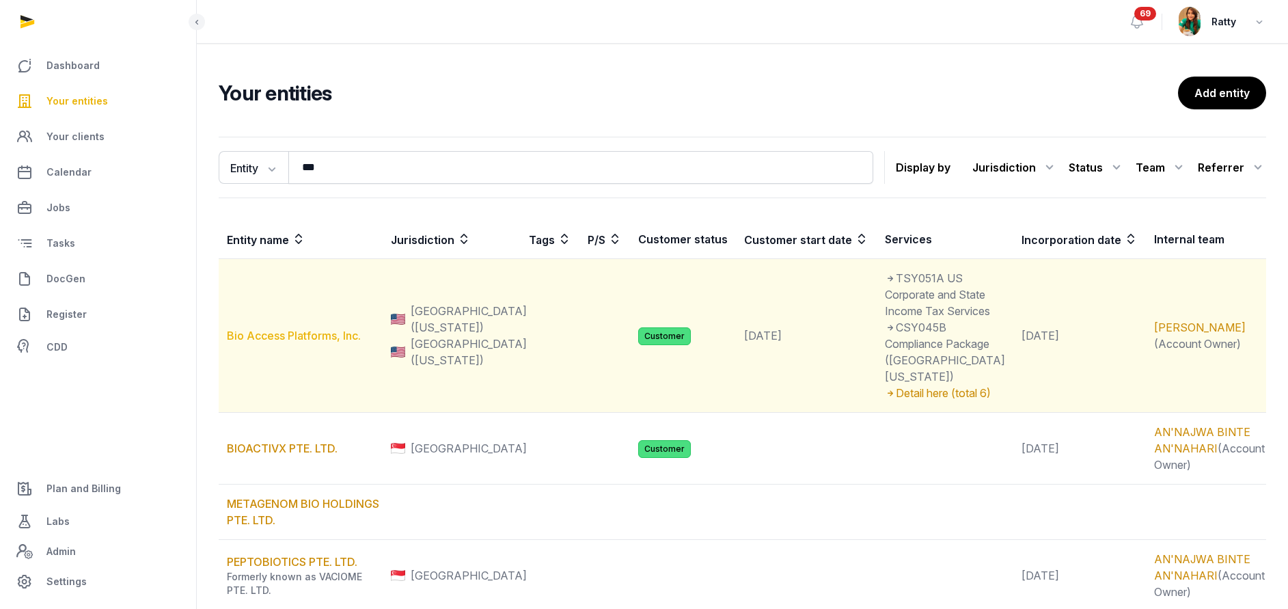
click at [286, 329] on link "Bio Access Platforms, Inc." at bounding box center [294, 336] width 134 height 14
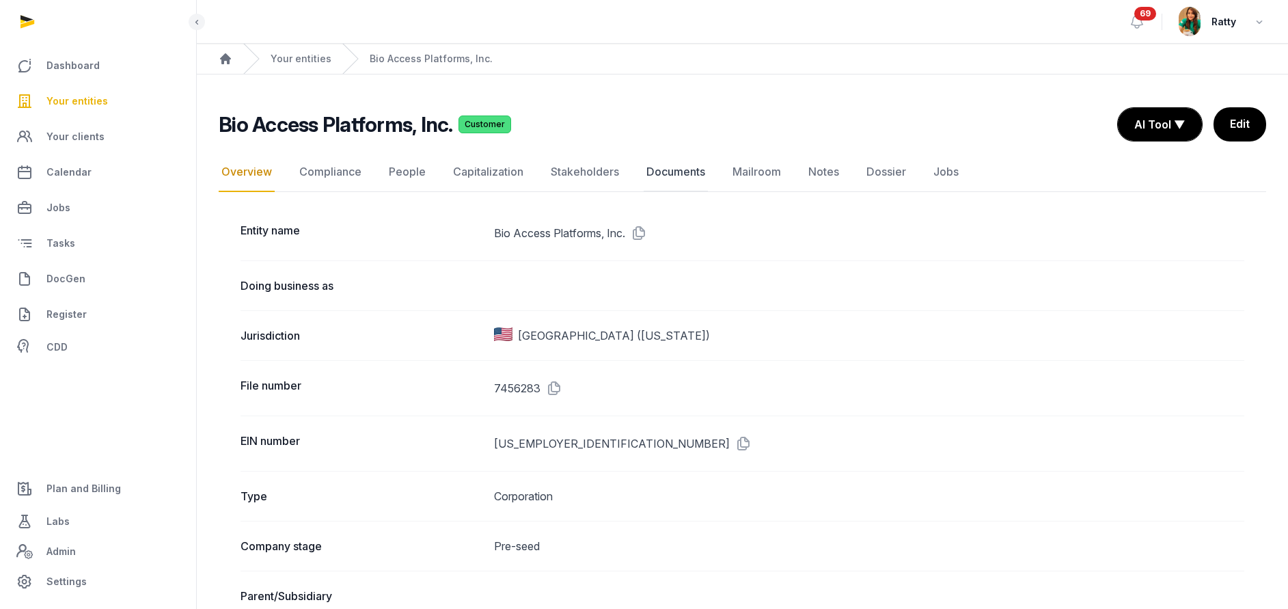
click at [689, 176] on link "Documents" at bounding box center [676, 172] width 64 height 40
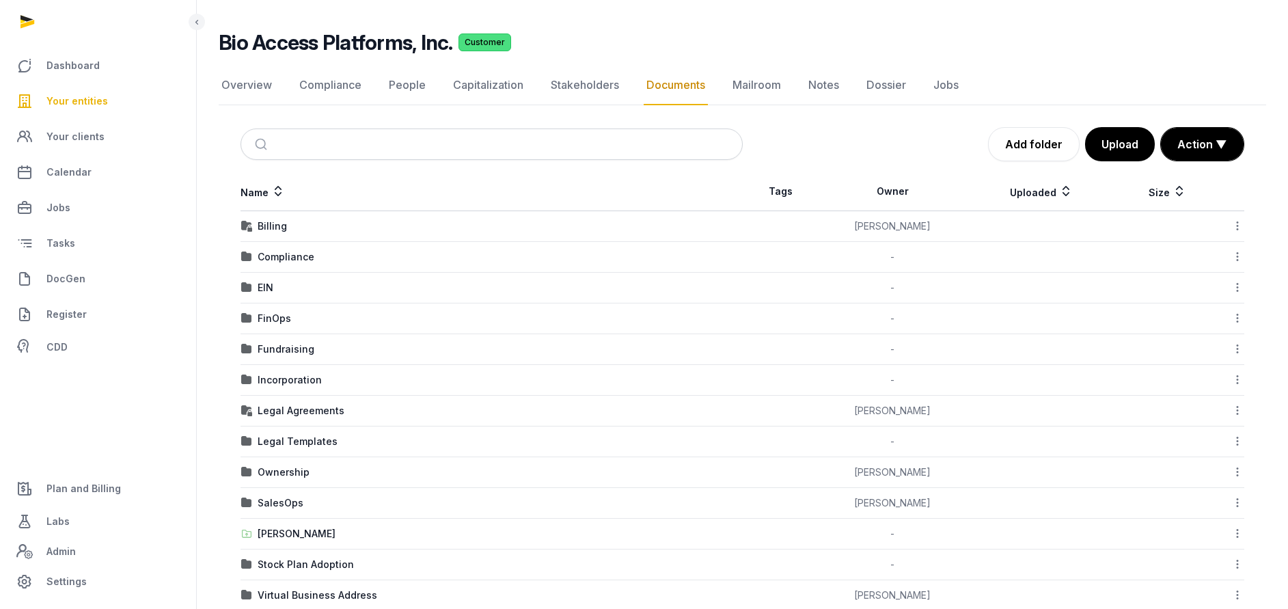
scroll to position [106, 0]
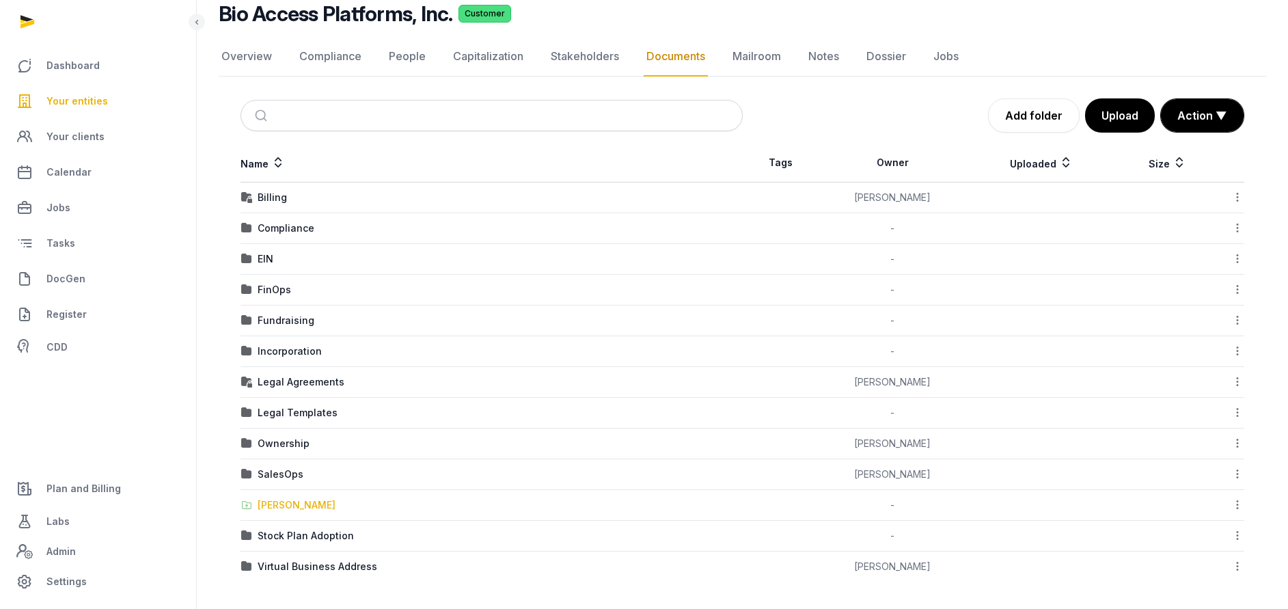
click at [283, 510] on div "[PERSON_NAME]" at bounding box center [297, 505] width 78 height 14
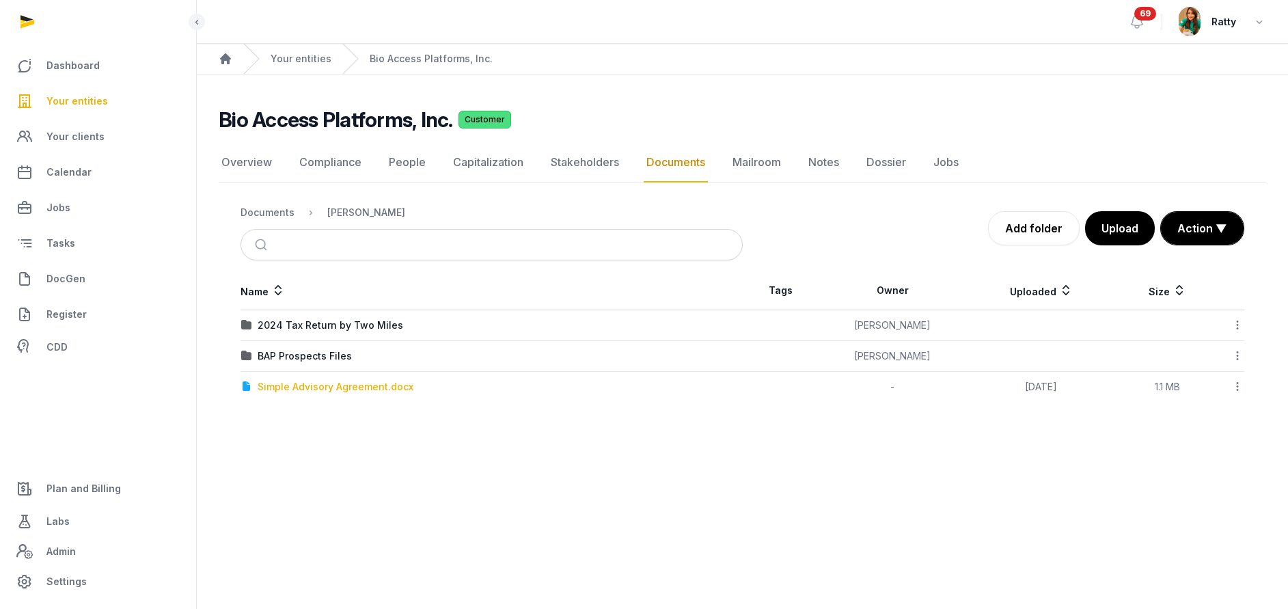
scroll to position [0, 0]
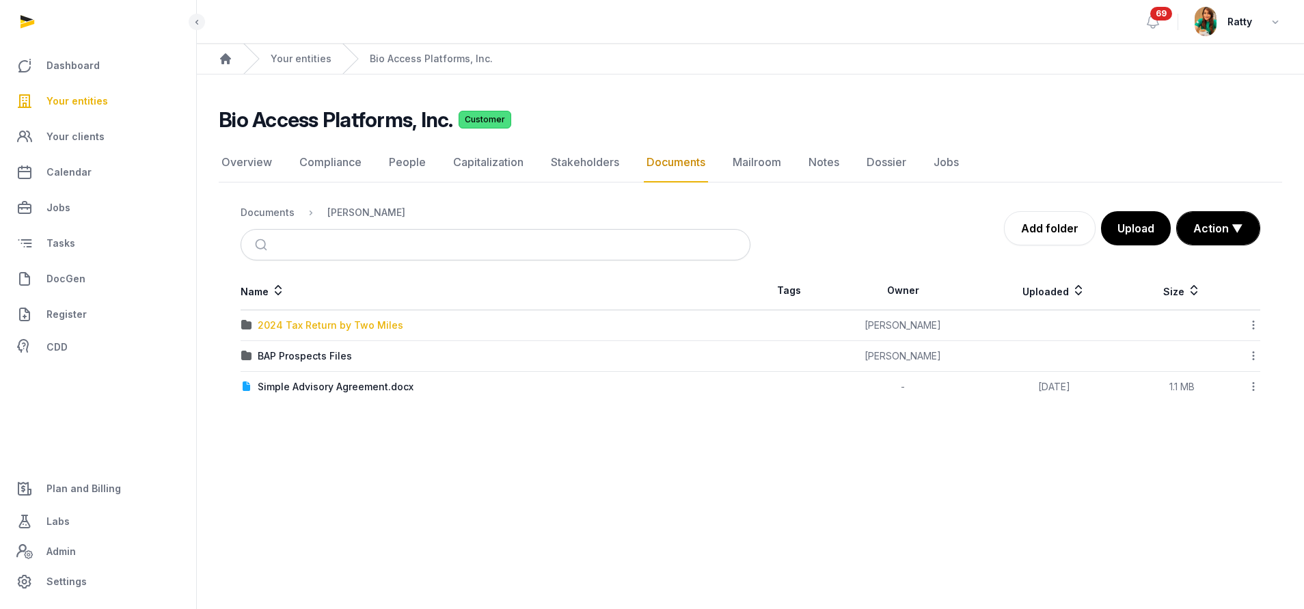
click at [302, 324] on div "2024 Tax Return by Two Miles" at bounding box center [331, 325] width 146 height 14
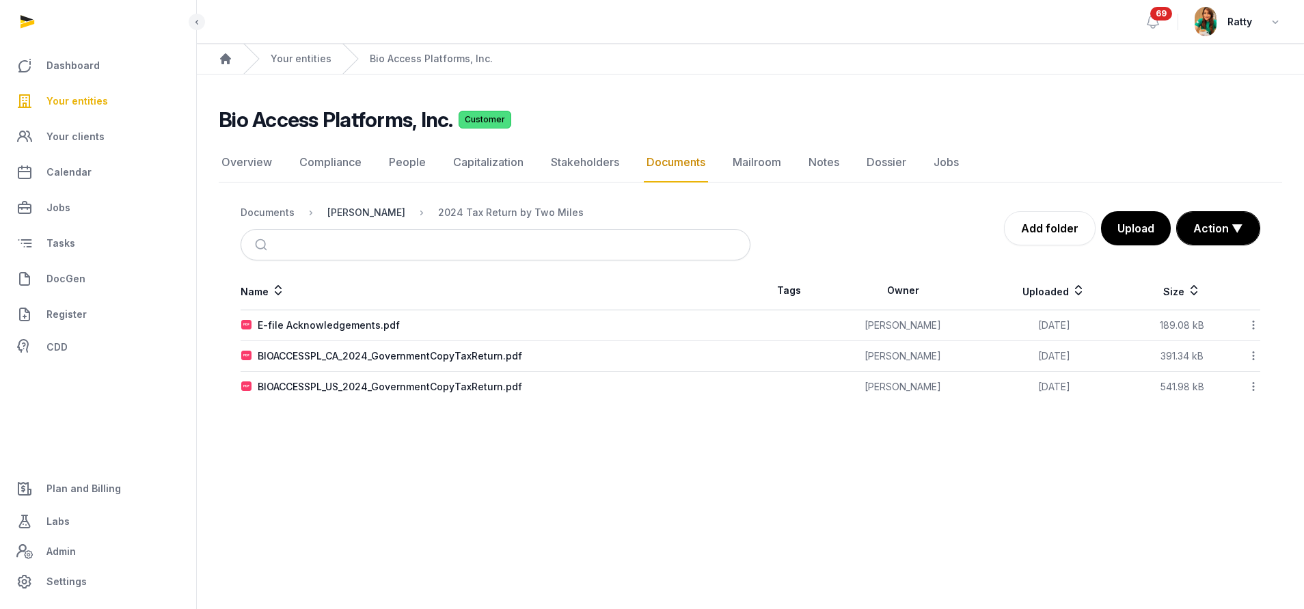
click at [342, 215] on div "[PERSON_NAME]" at bounding box center [366, 213] width 78 height 14
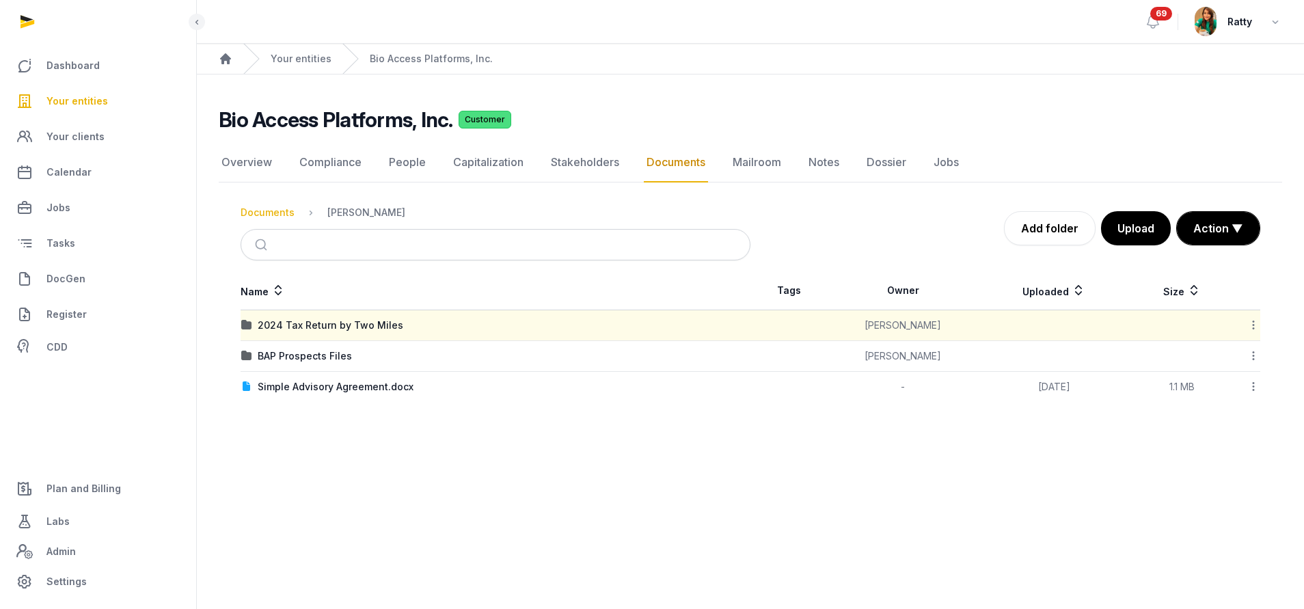
click at [259, 211] on div "Documents" at bounding box center [268, 213] width 54 height 14
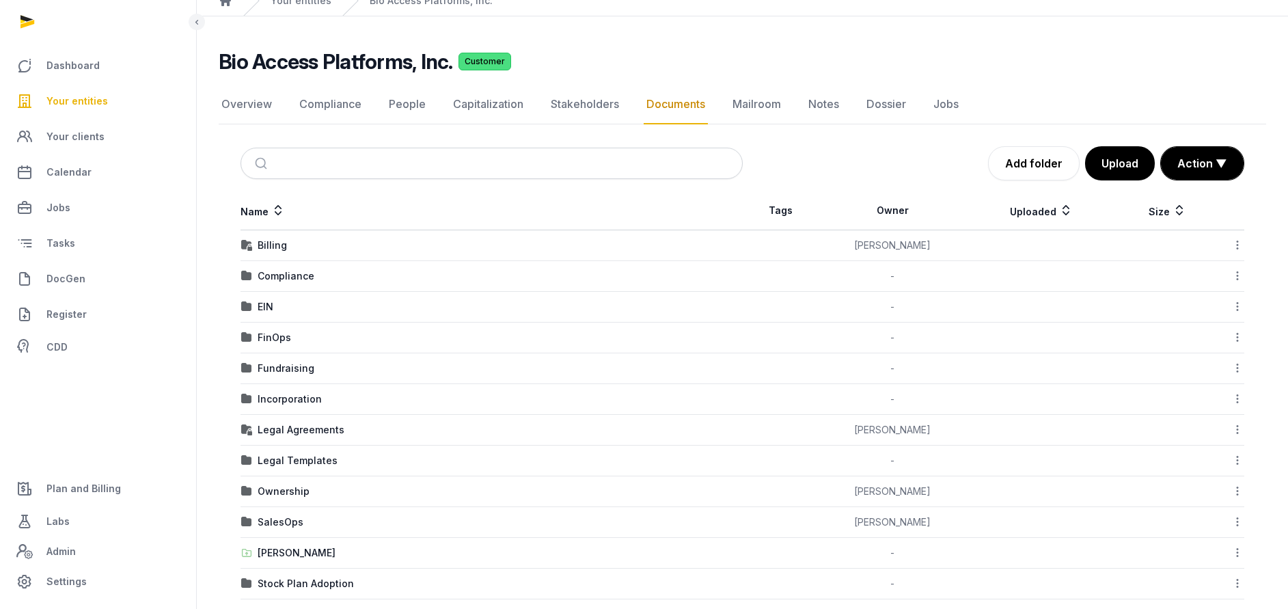
scroll to position [106, 0]
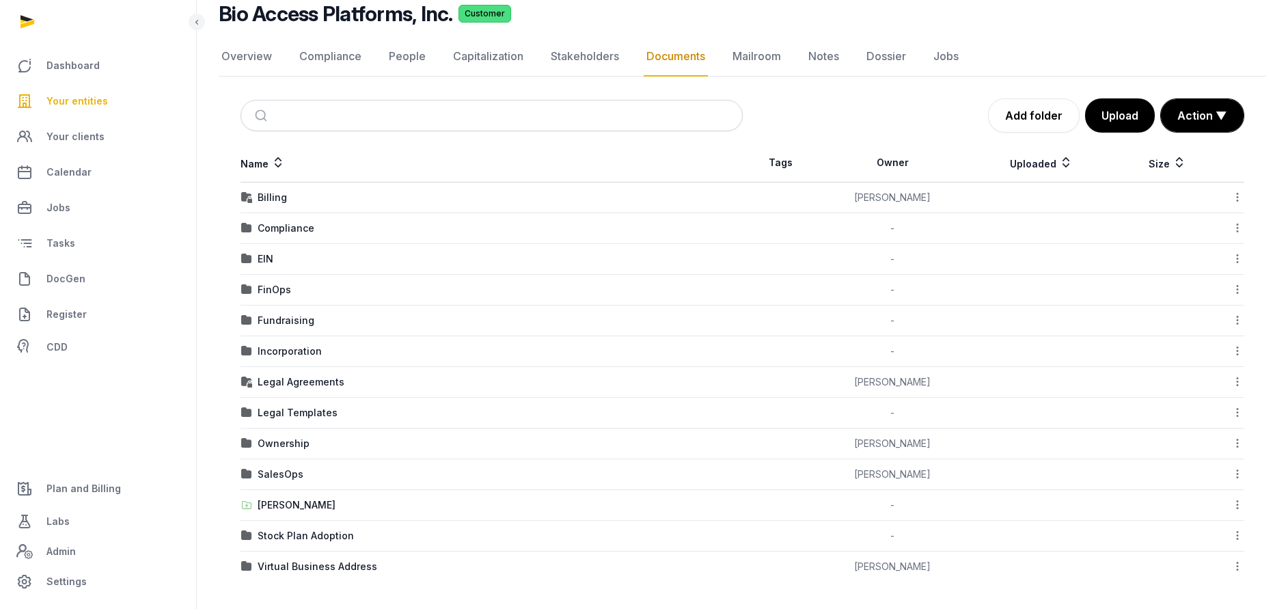
click at [255, 287] on div "FinOps" at bounding box center [491, 290] width 501 height 14
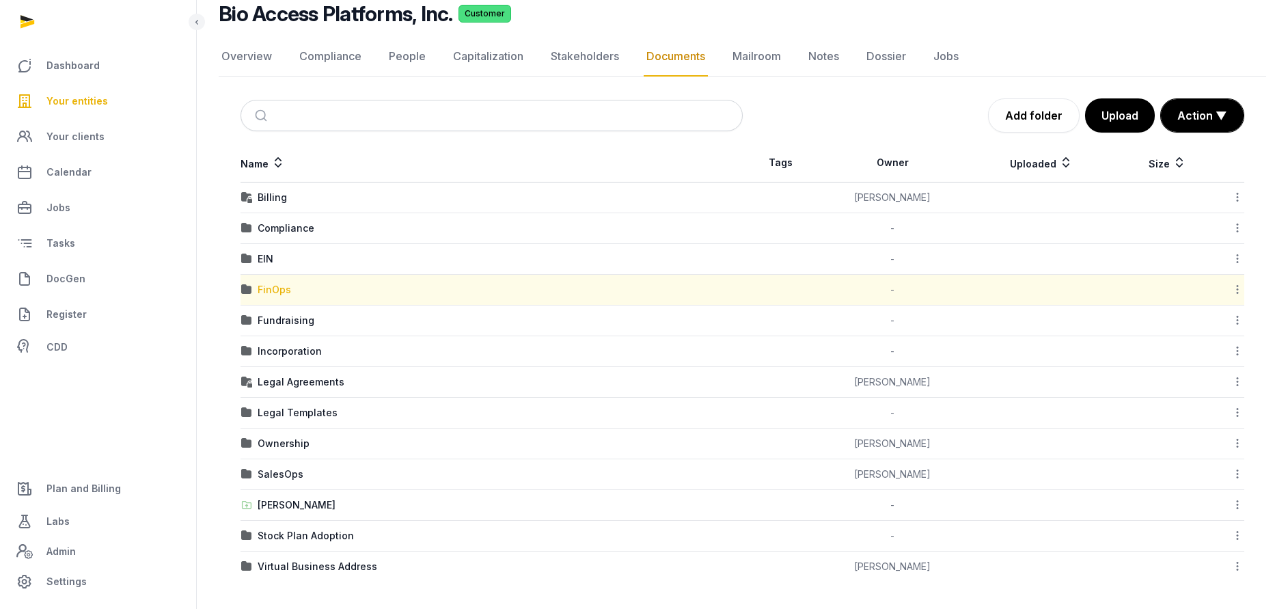
click at [260, 286] on div "FinOps" at bounding box center [274, 290] width 33 height 14
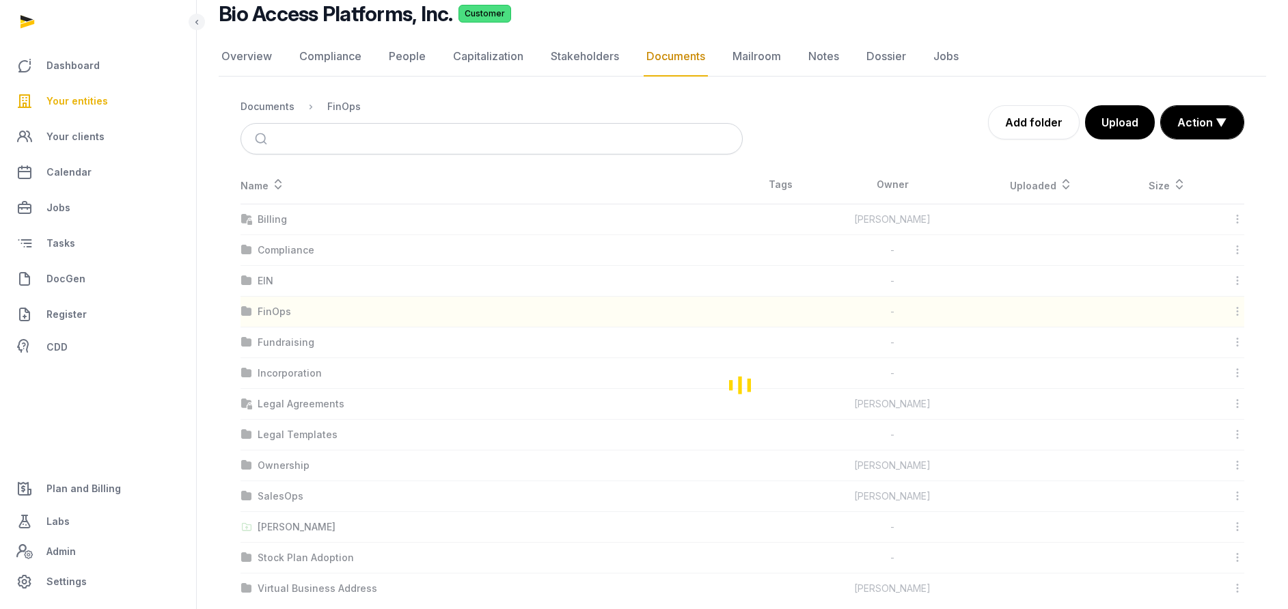
scroll to position [0, 0]
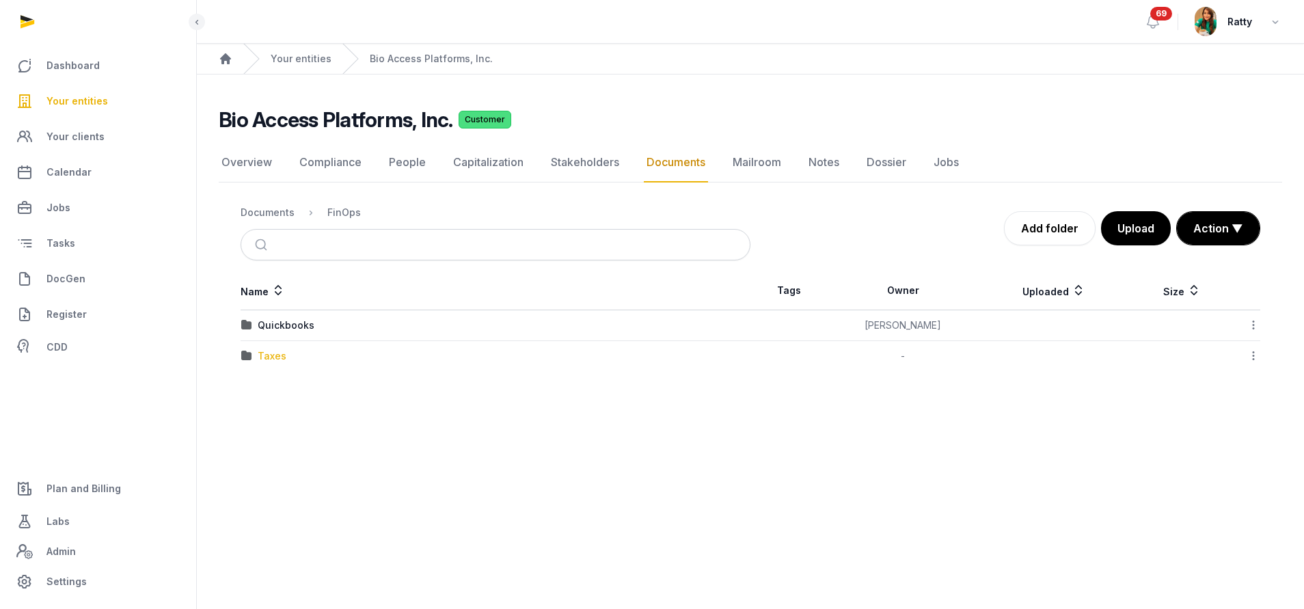
click at [281, 354] on div "Taxes" at bounding box center [272, 356] width 29 height 14
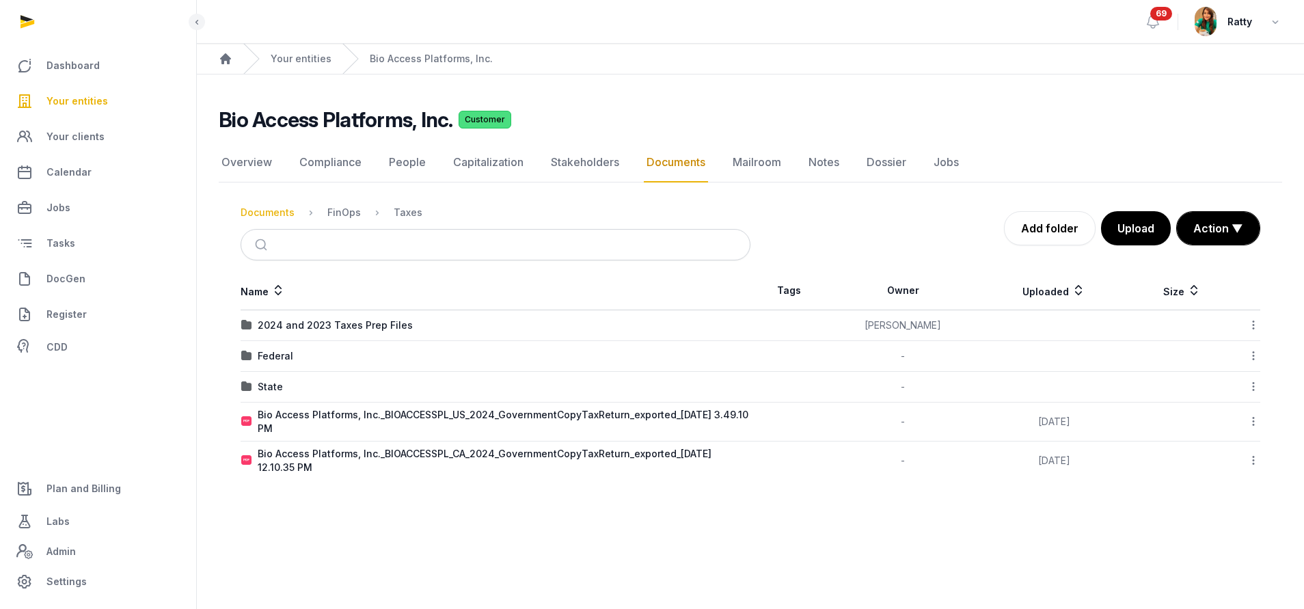
click at [256, 213] on div "Documents" at bounding box center [268, 213] width 54 height 14
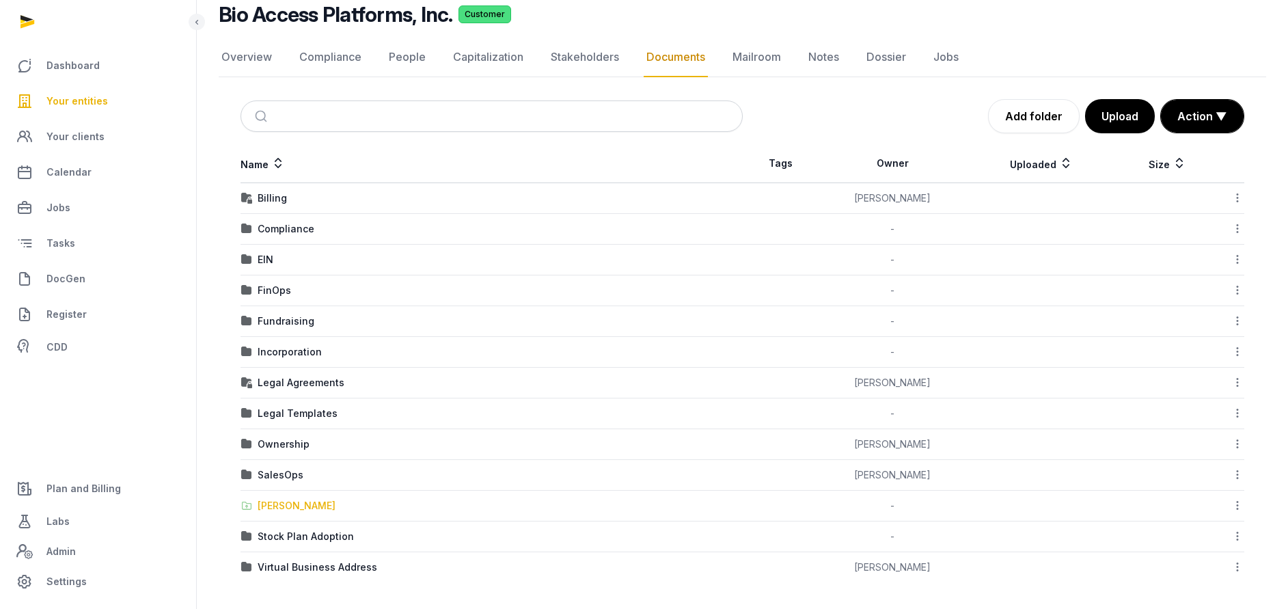
scroll to position [106, 0]
click at [281, 475] on div "SalesOps" at bounding box center [281, 474] width 46 height 14
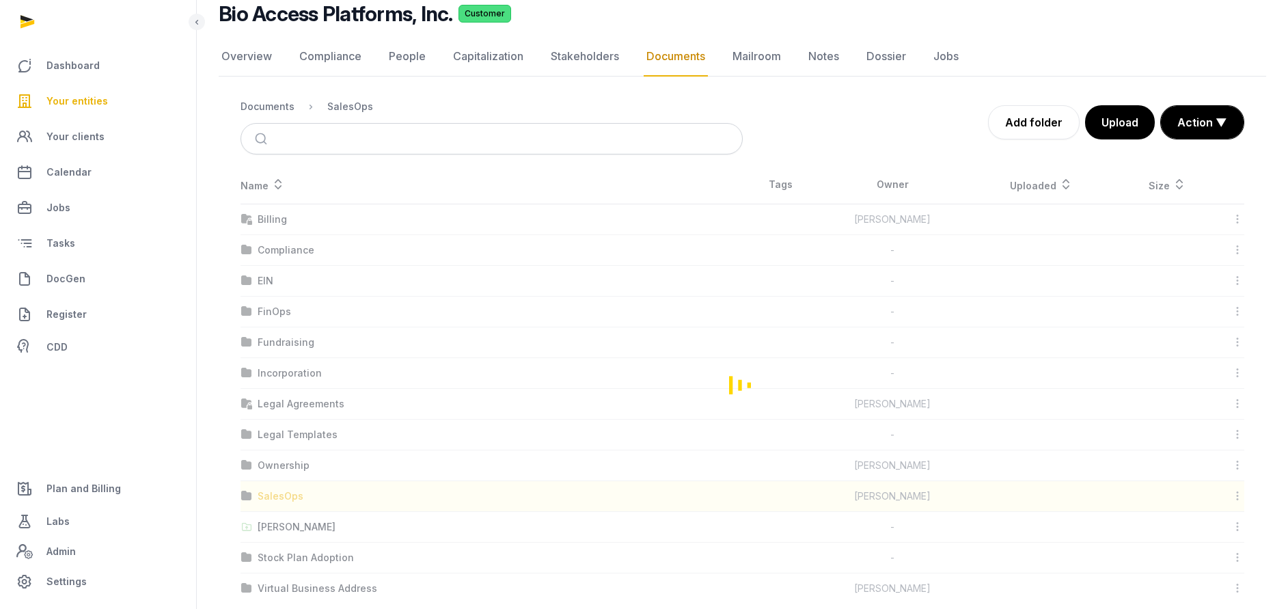
scroll to position [0, 0]
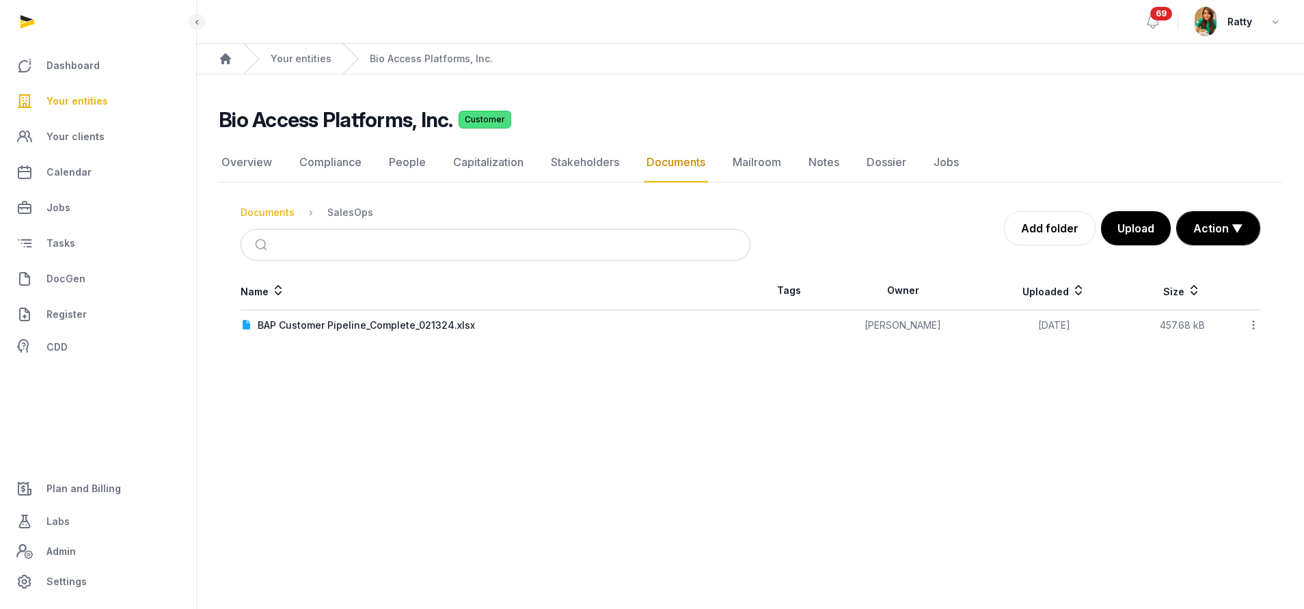
click at [280, 211] on div "Documents" at bounding box center [268, 213] width 54 height 14
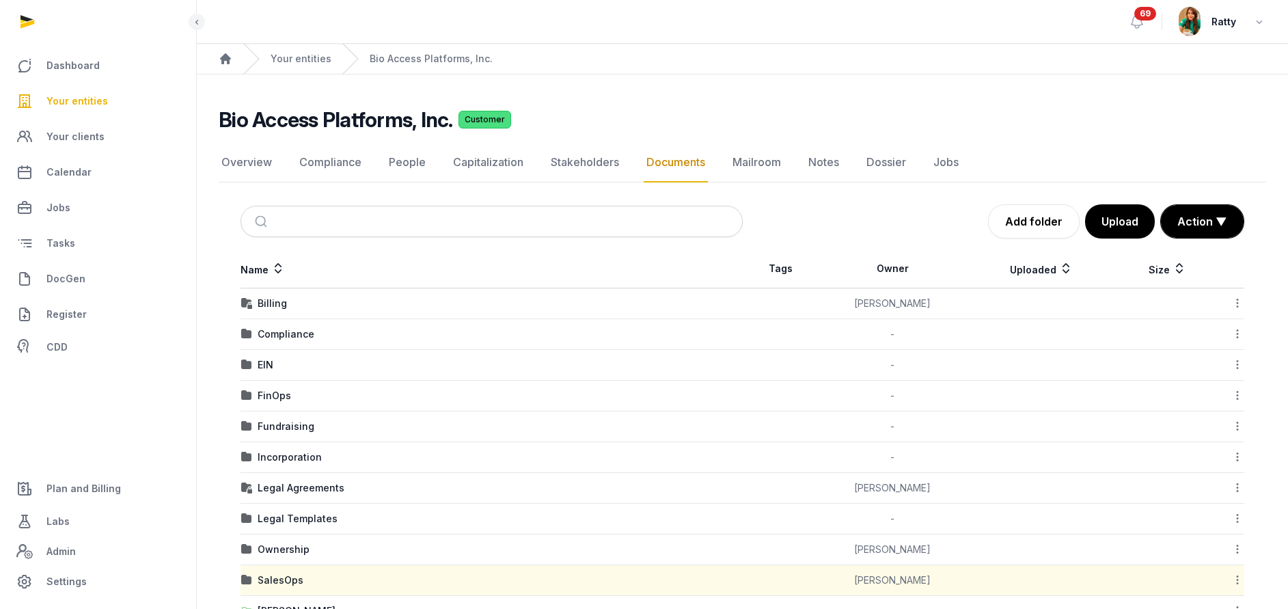
scroll to position [106, 0]
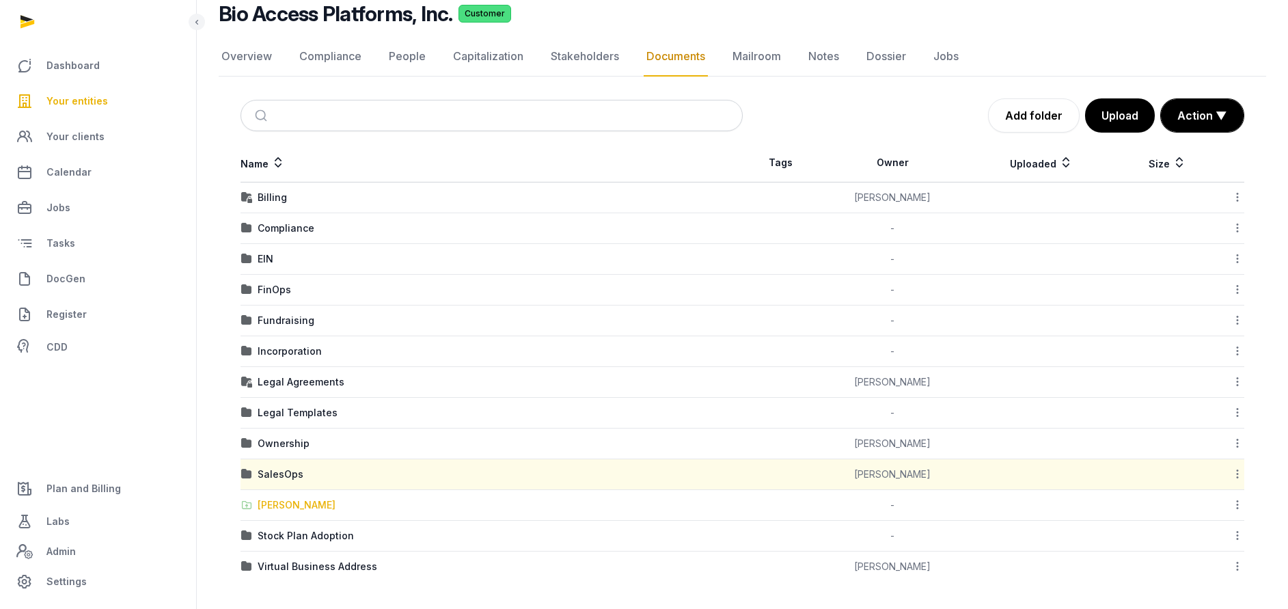
click at [266, 506] on div "[PERSON_NAME]" at bounding box center [297, 505] width 78 height 14
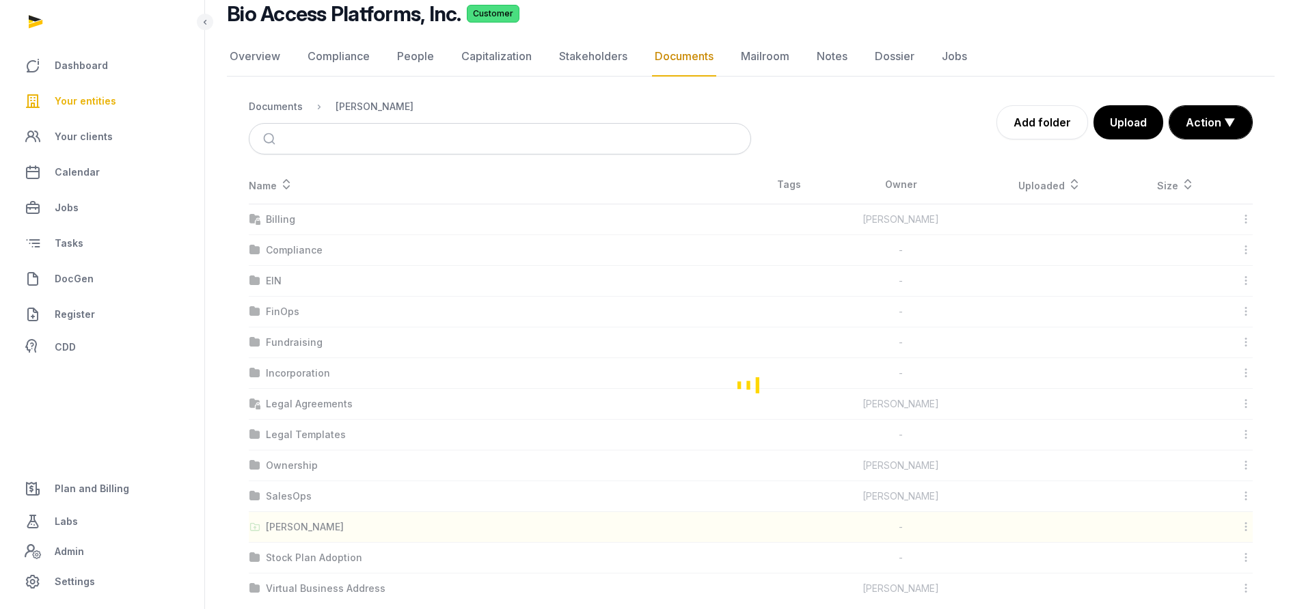
scroll to position [0, 0]
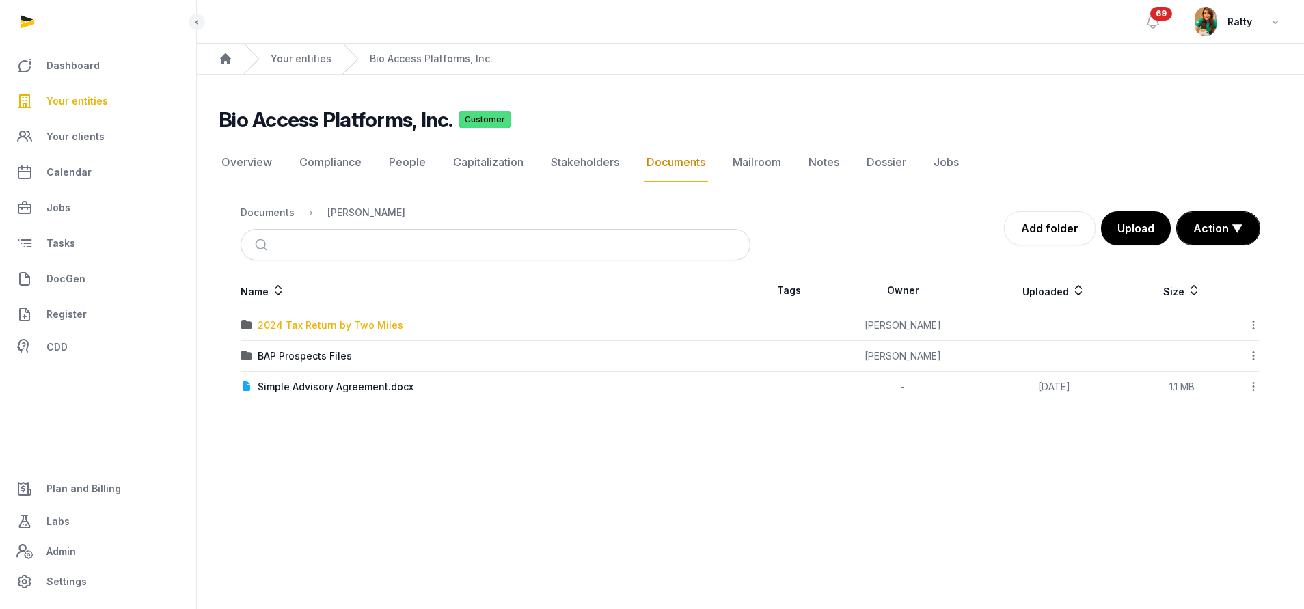
click at [305, 326] on div "2024 Tax Return by Two Miles" at bounding box center [331, 325] width 146 height 14
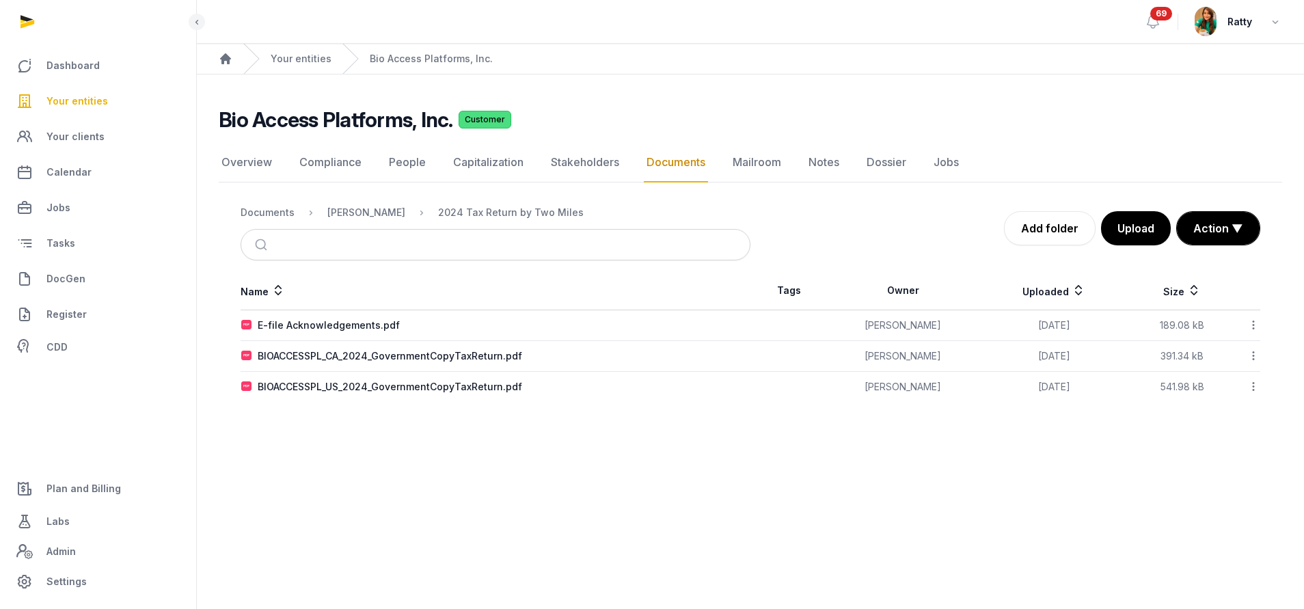
click at [1252, 327] on icon at bounding box center [1253, 325] width 12 height 14
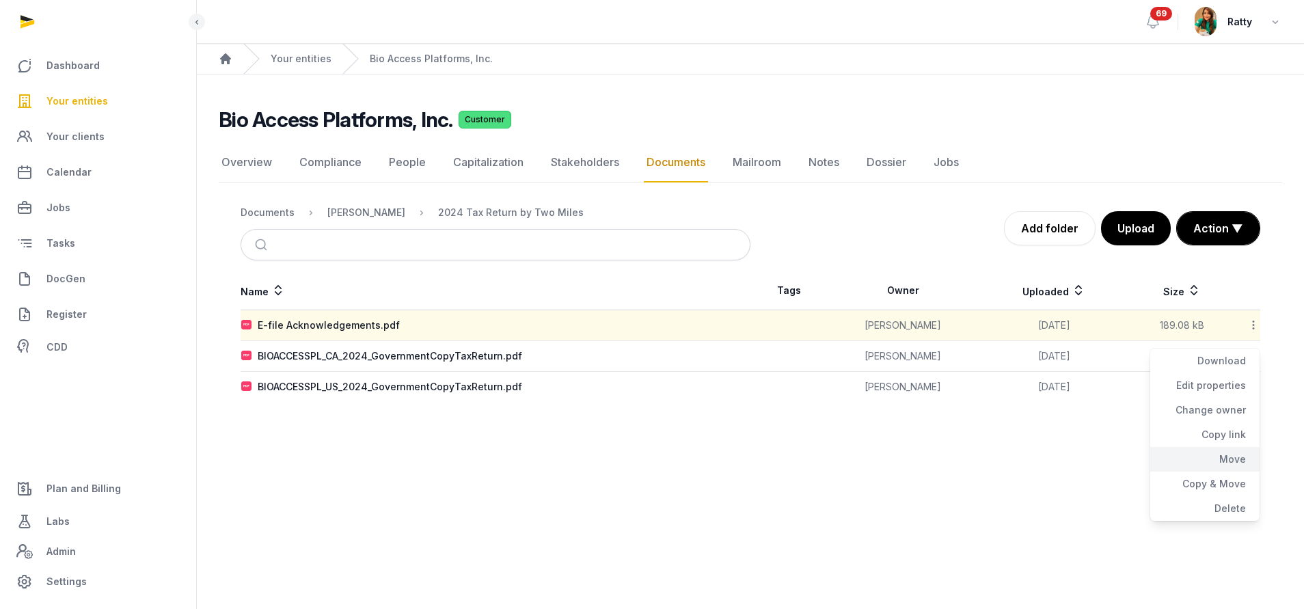
click at [1239, 450] on div "Move" at bounding box center [1204, 459] width 109 height 25
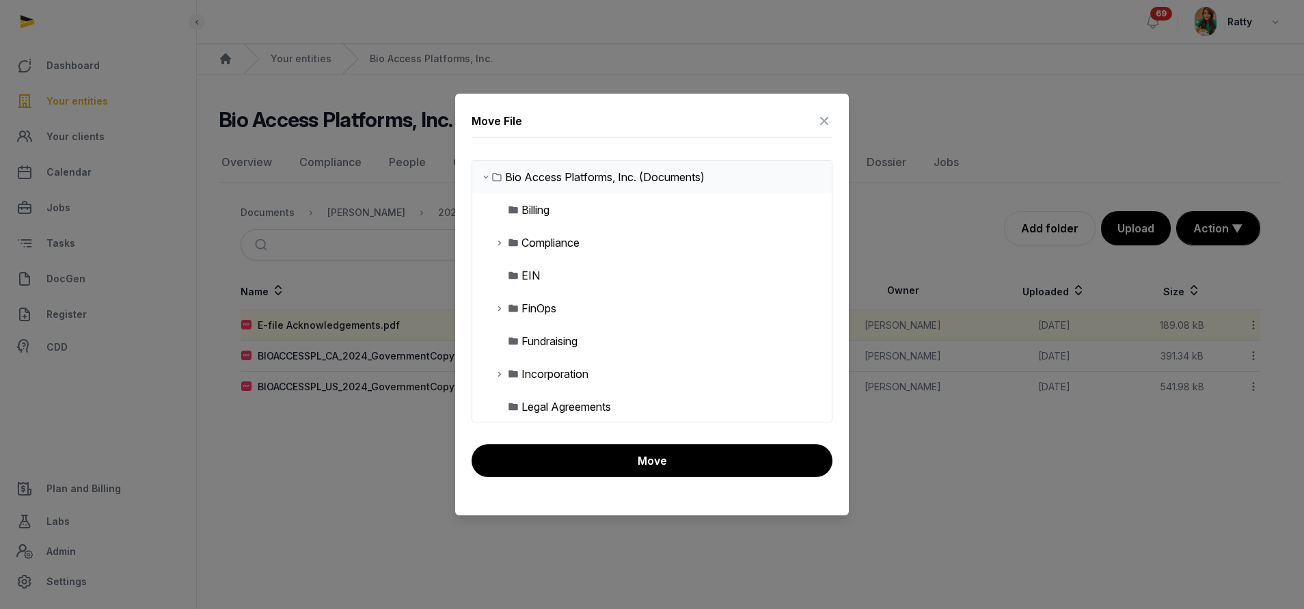
click at [500, 307] on icon at bounding box center [499, 308] width 11 height 16
click at [510, 372] on icon at bounding box center [510, 374] width 11 height 16
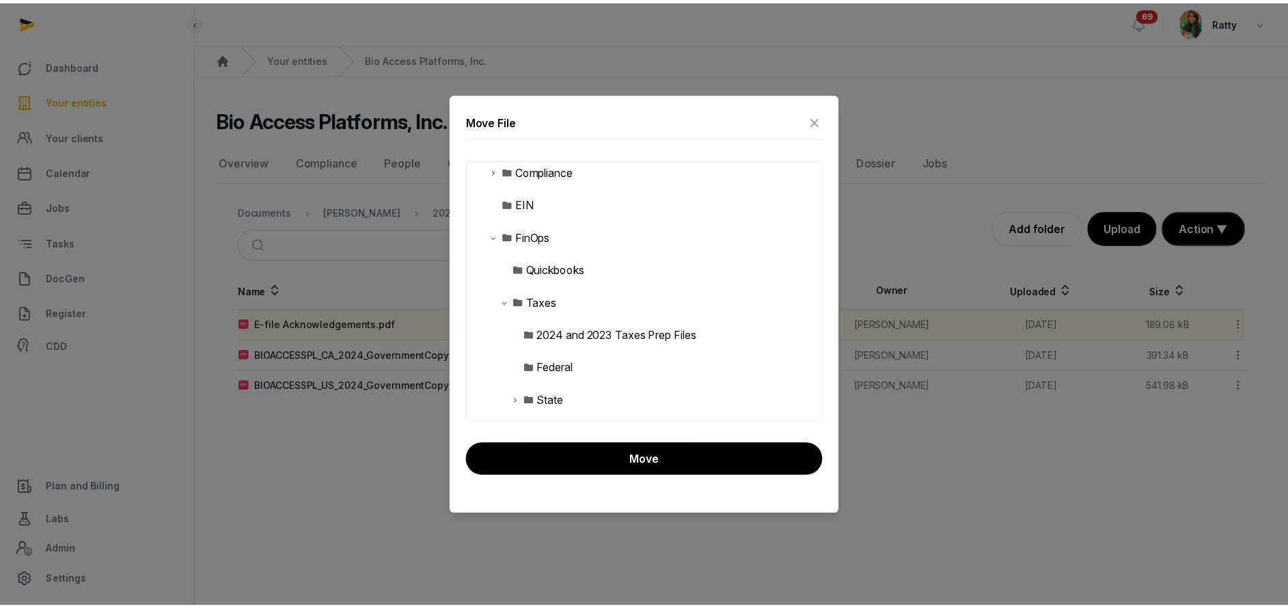
scroll to position [102, 0]
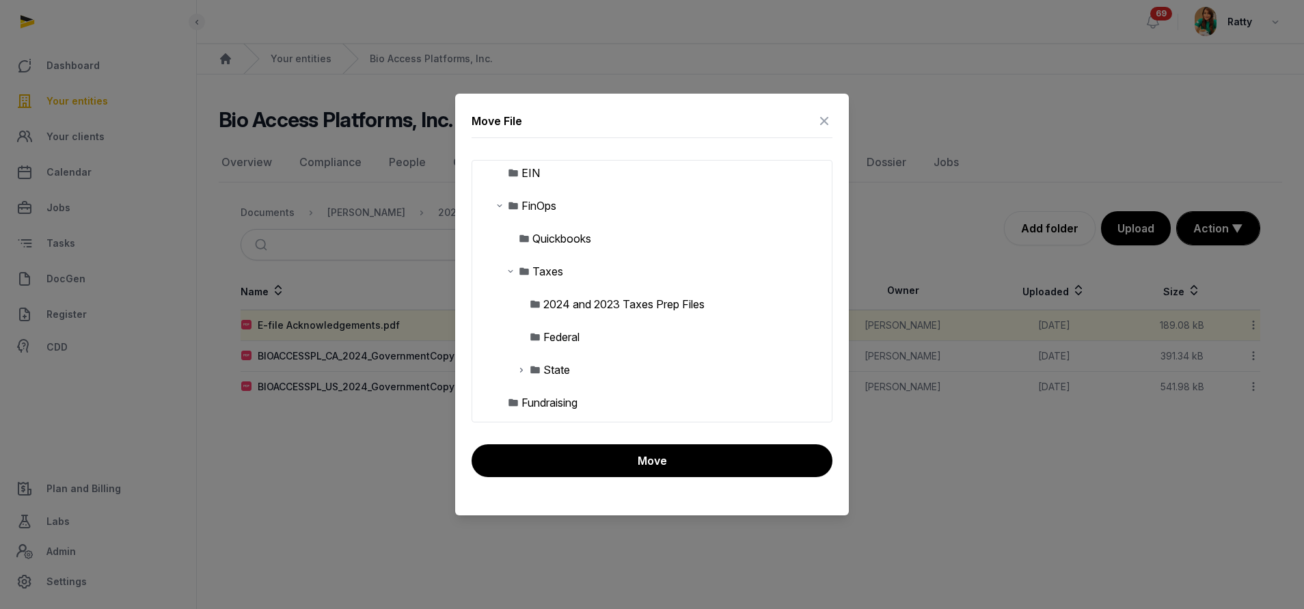
click at [542, 275] on div "Taxes" at bounding box center [547, 271] width 31 height 16
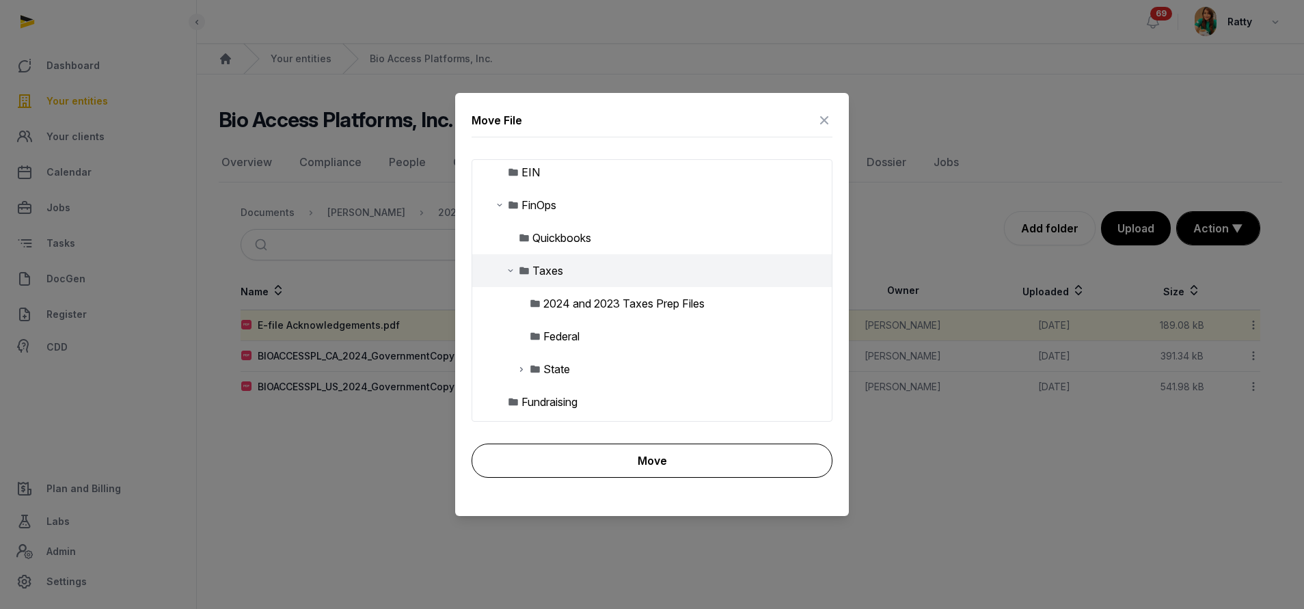
click at [676, 463] on button "Move" at bounding box center [651, 460] width 361 height 34
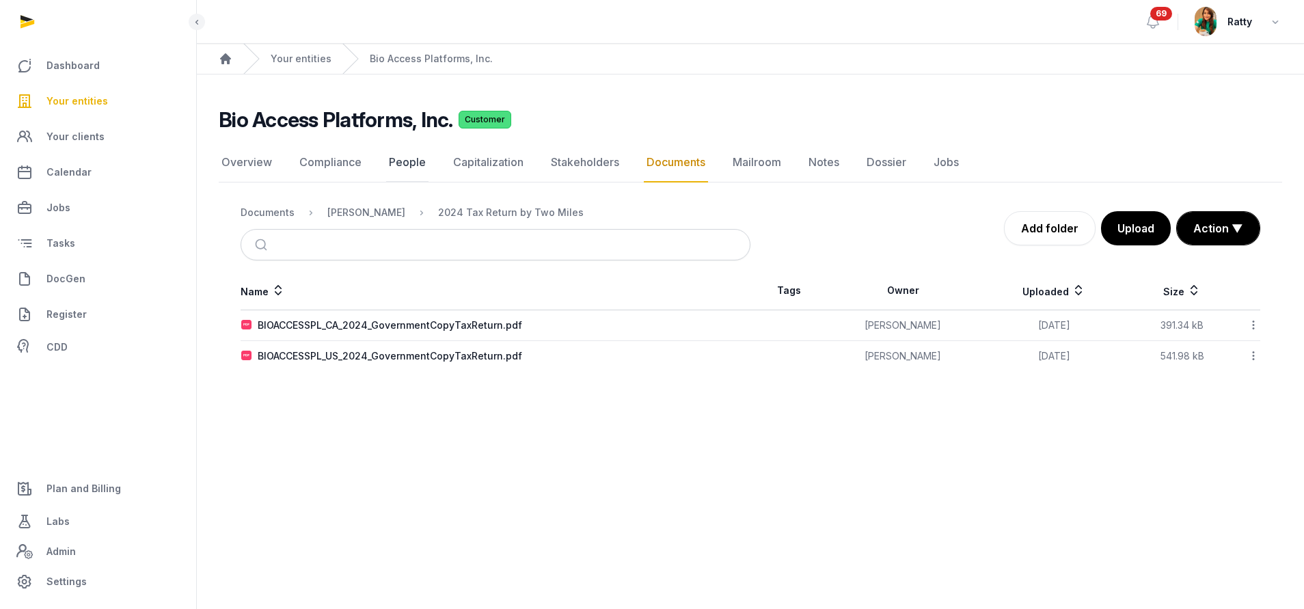
click at [397, 162] on link "People" at bounding box center [407, 163] width 42 height 40
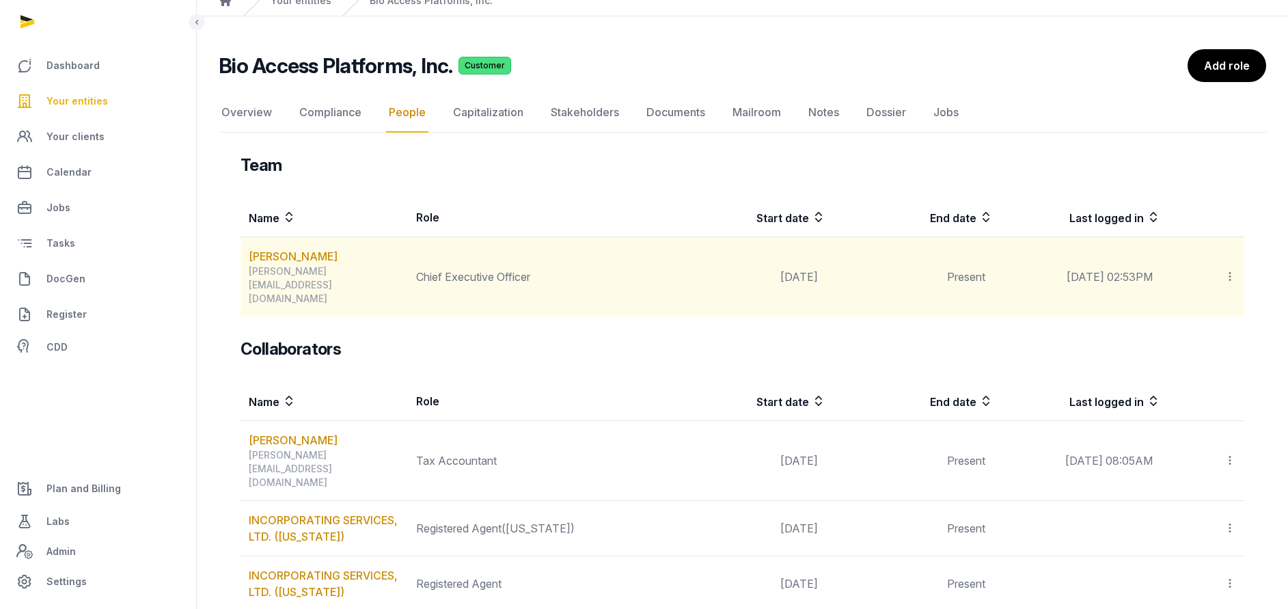
scroll to position [102, 0]
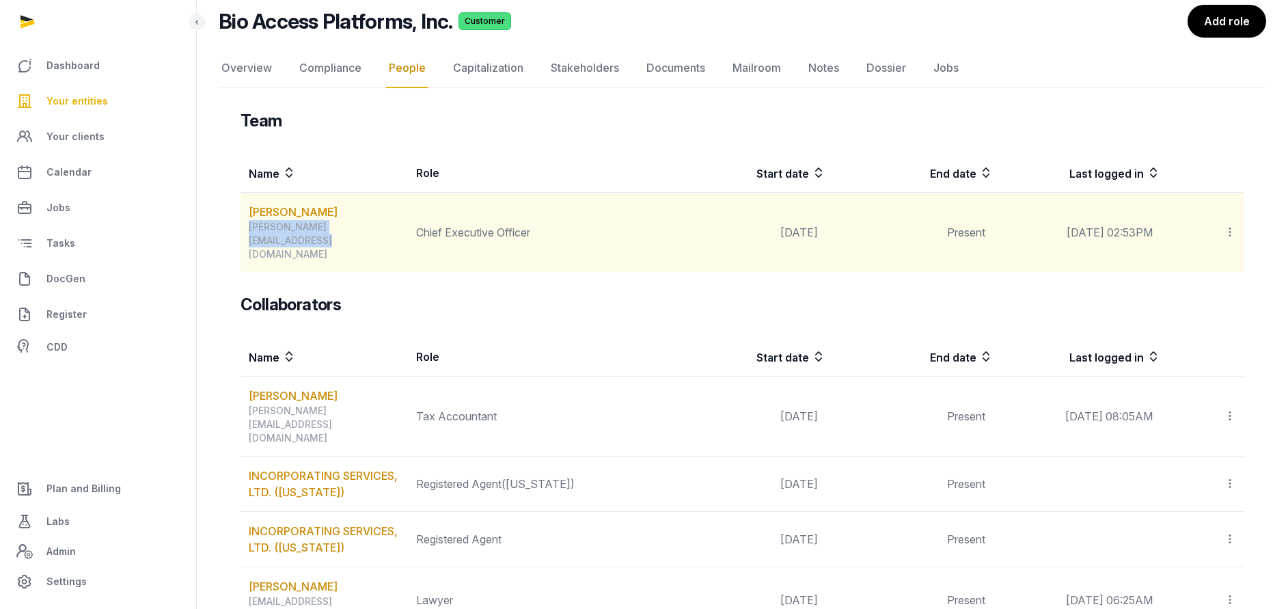
drag, startPoint x: 407, startPoint y: 229, endPoint x: 245, endPoint y: 234, distance: 161.3
click at [245, 234] on td "Armen Solakhyan armen@bioaccessplatforms.com" at bounding box center [324, 233] width 167 height 80
copy div "armen@bioaccessplatforms.com"
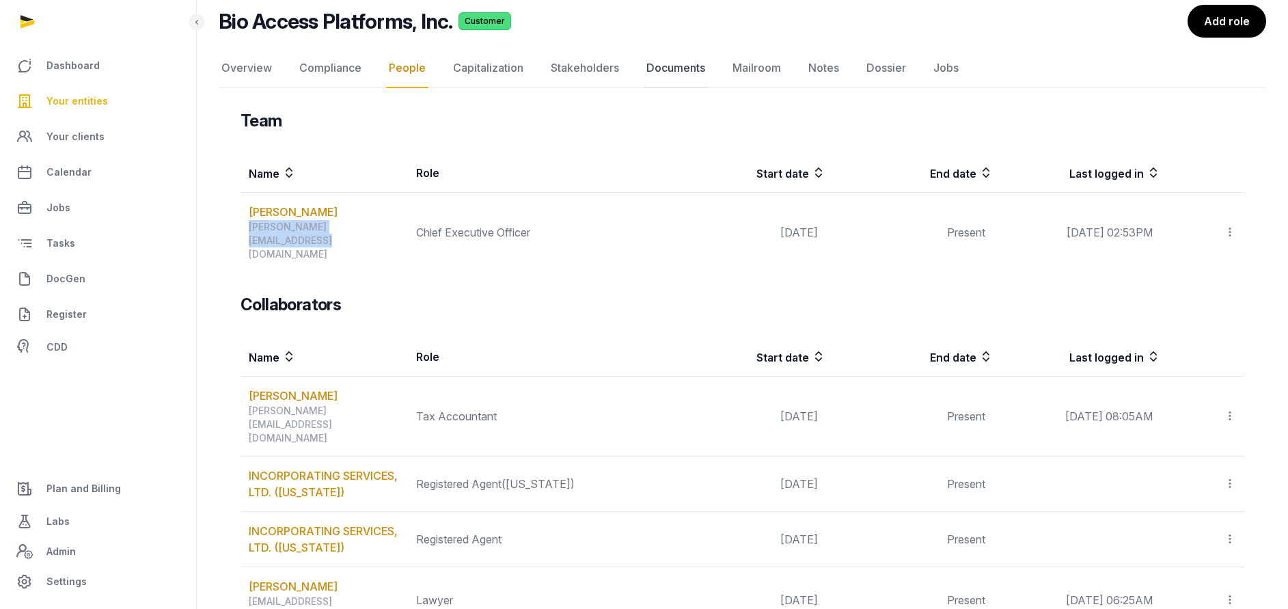
click at [687, 70] on link "Documents" at bounding box center [676, 69] width 64 height 40
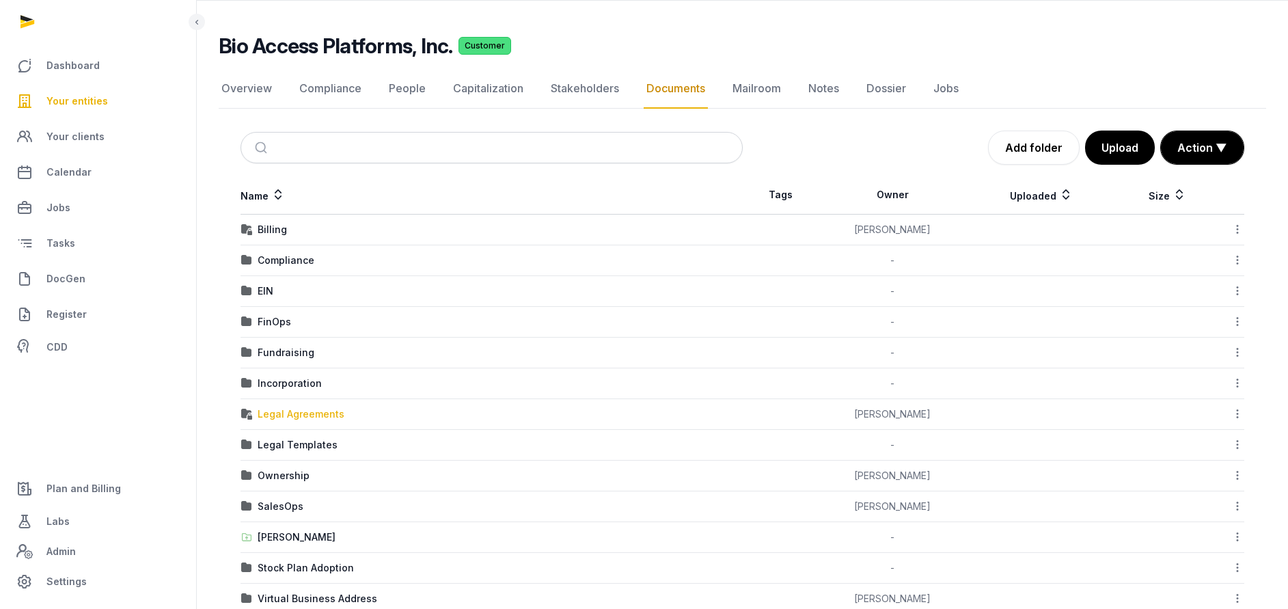
scroll to position [106, 0]
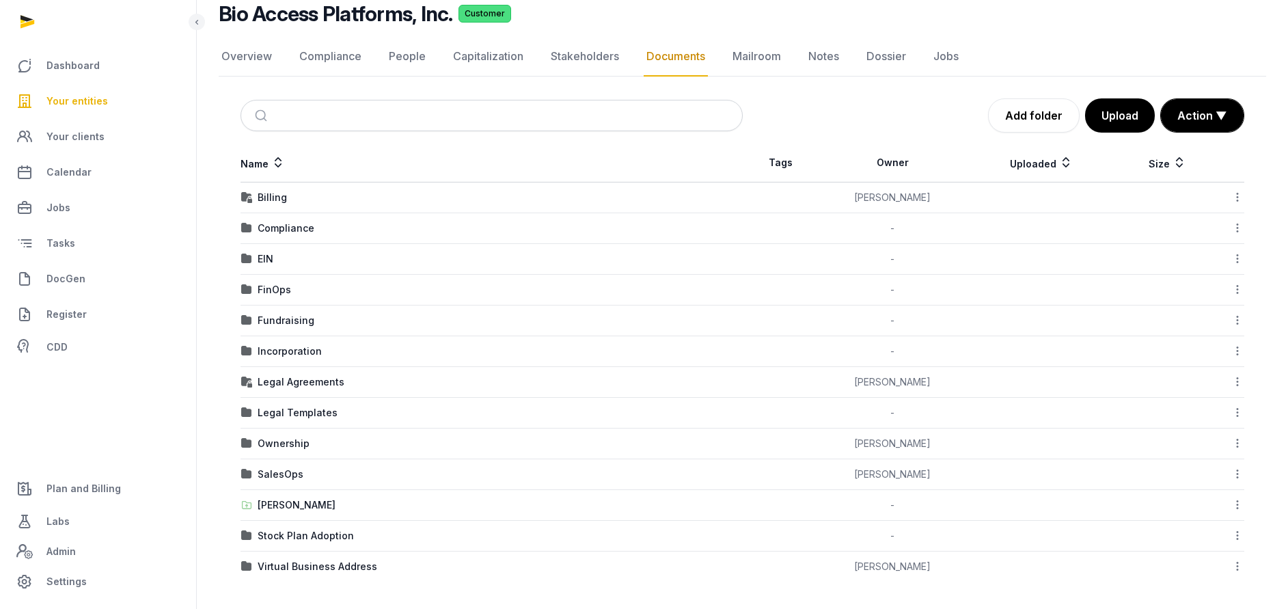
click at [278, 282] on td "FinOps" at bounding box center [492, 290] width 502 height 31
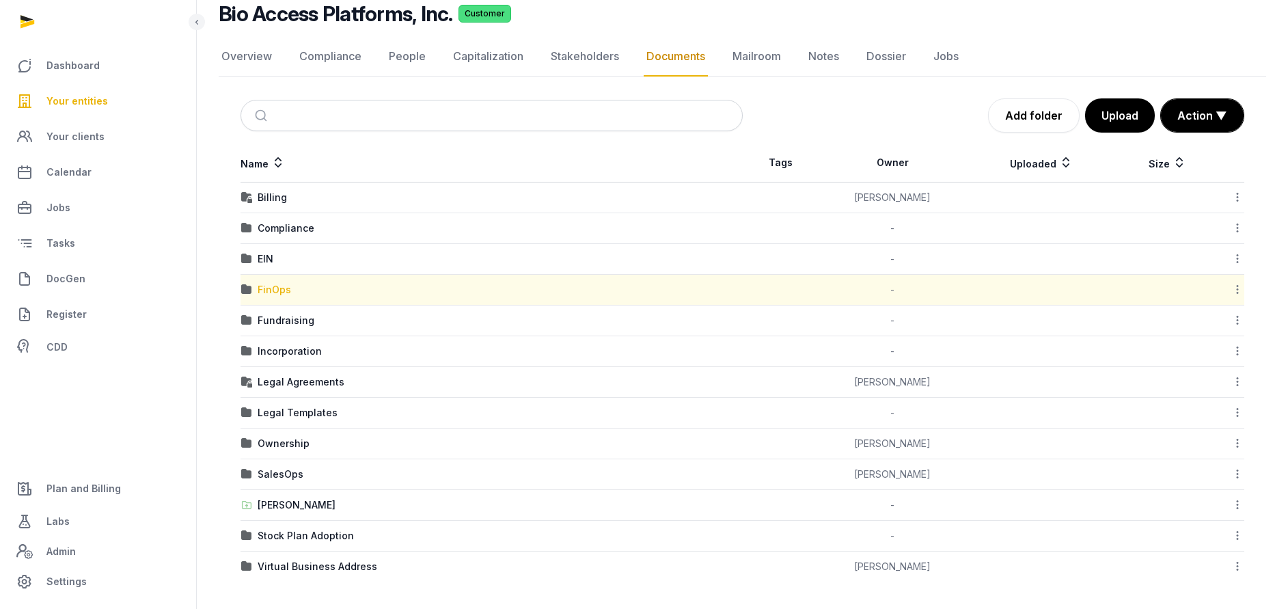
click at [273, 287] on div "FinOps" at bounding box center [274, 290] width 33 height 14
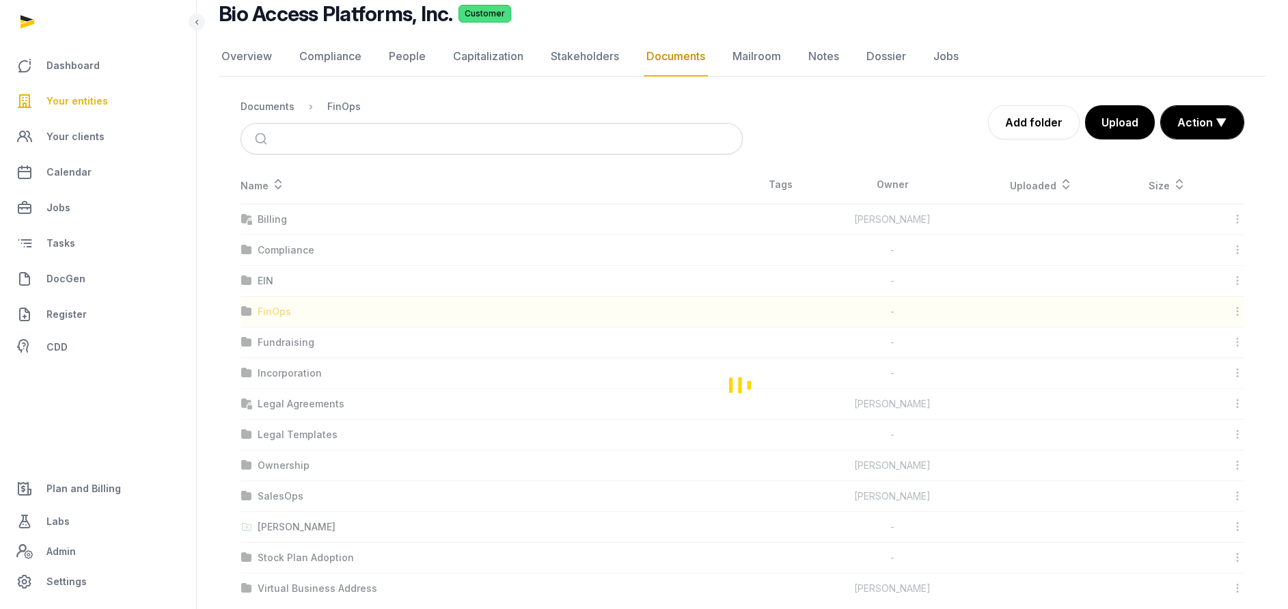
scroll to position [0, 0]
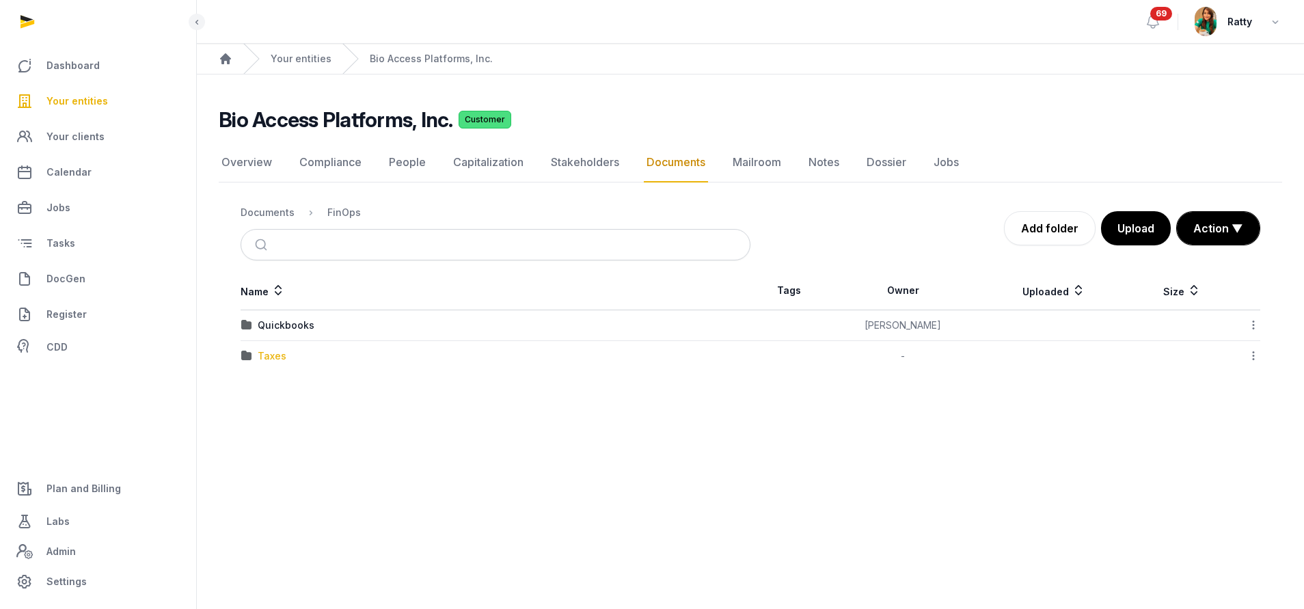
click at [269, 355] on div "Taxes" at bounding box center [272, 356] width 29 height 14
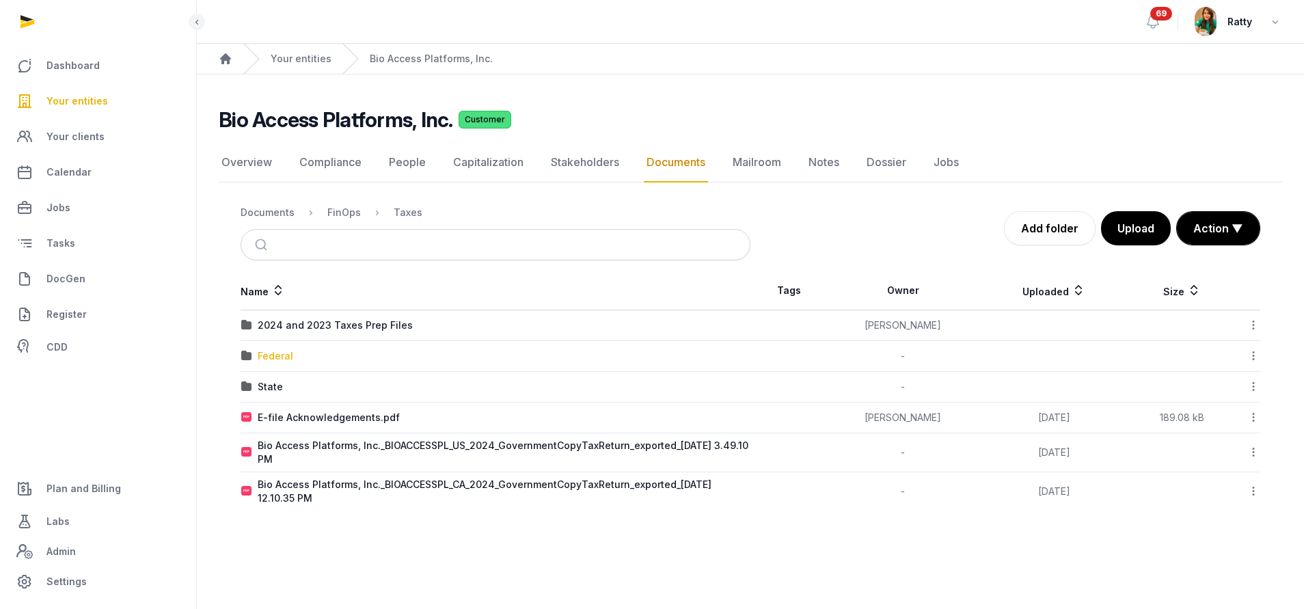
click at [284, 359] on div "Federal" at bounding box center [276, 356] width 36 height 14
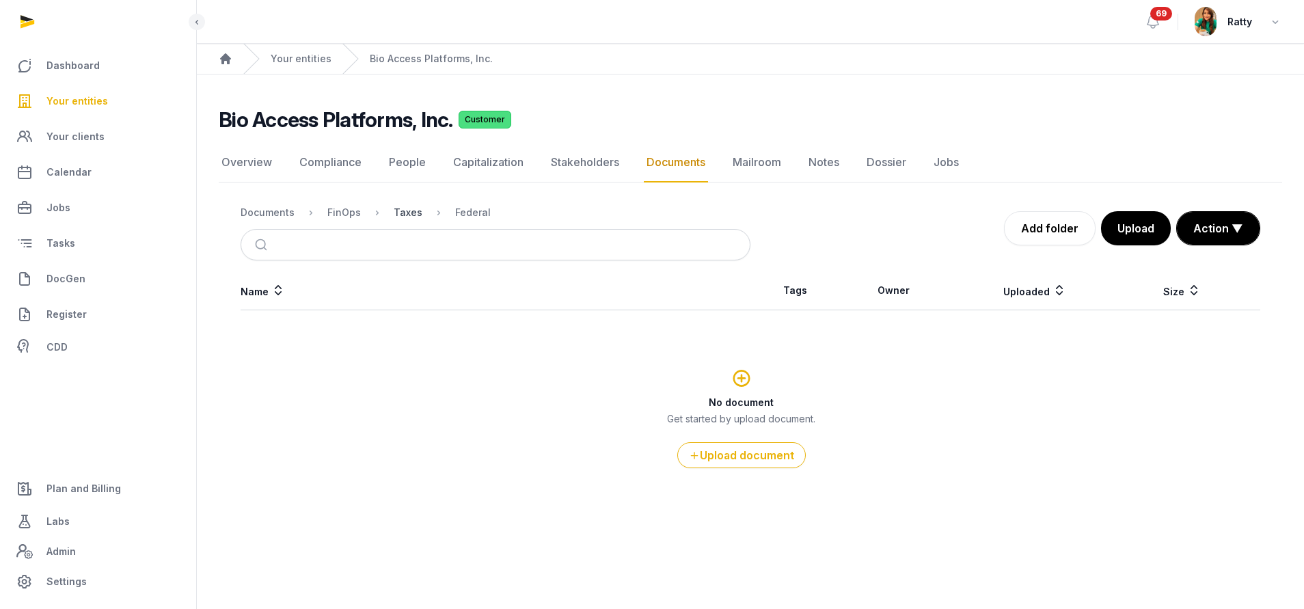
click at [417, 210] on div "Taxes" at bounding box center [408, 213] width 29 height 14
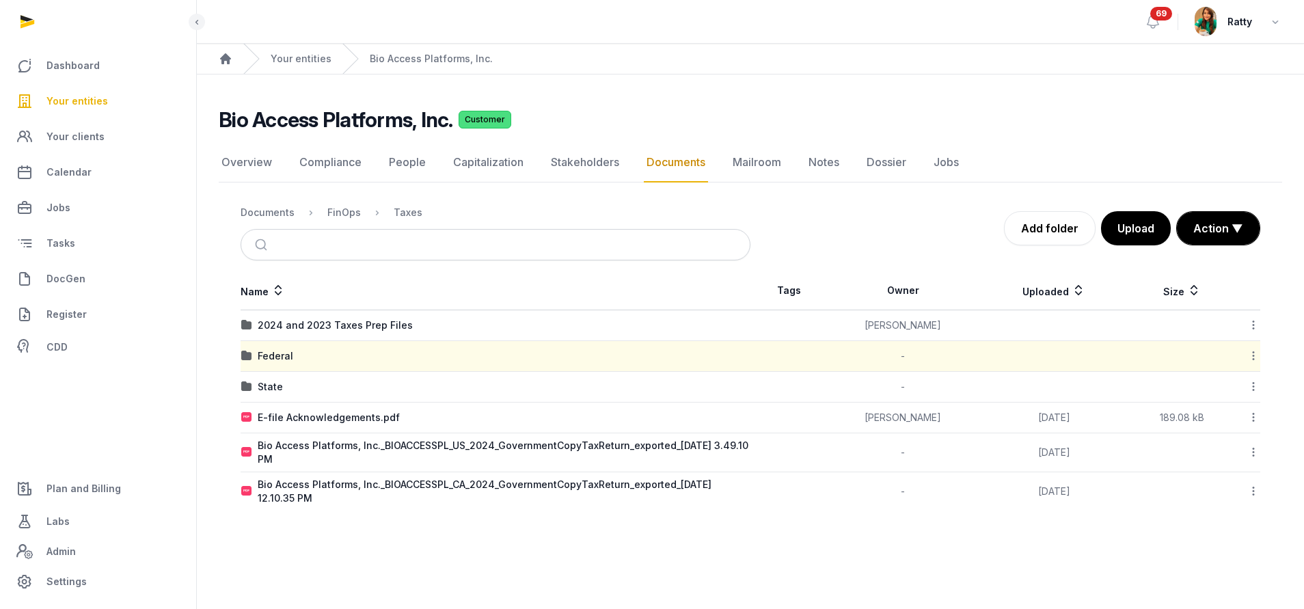
click at [1252, 351] on icon at bounding box center [1253, 355] width 12 height 14
click at [1220, 538] on div "Delete" at bounding box center [1204, 539] width 109 height 25
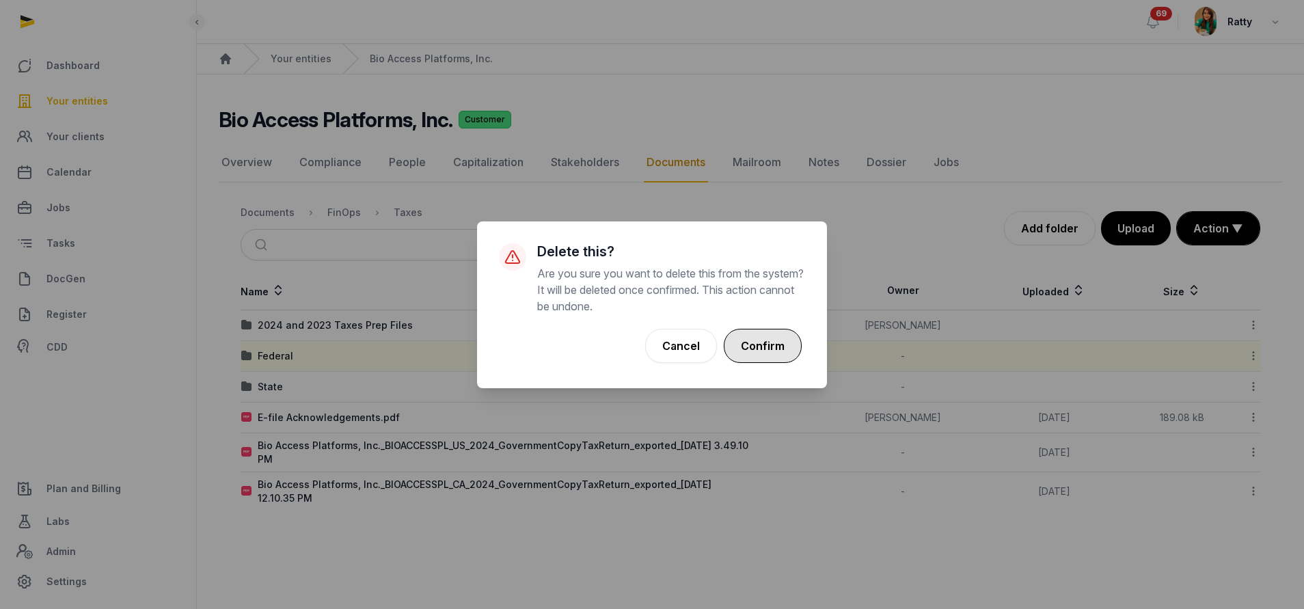
click at [767, 351] on button "Confirm" at bounding box center [763, 346] width 78 height 34
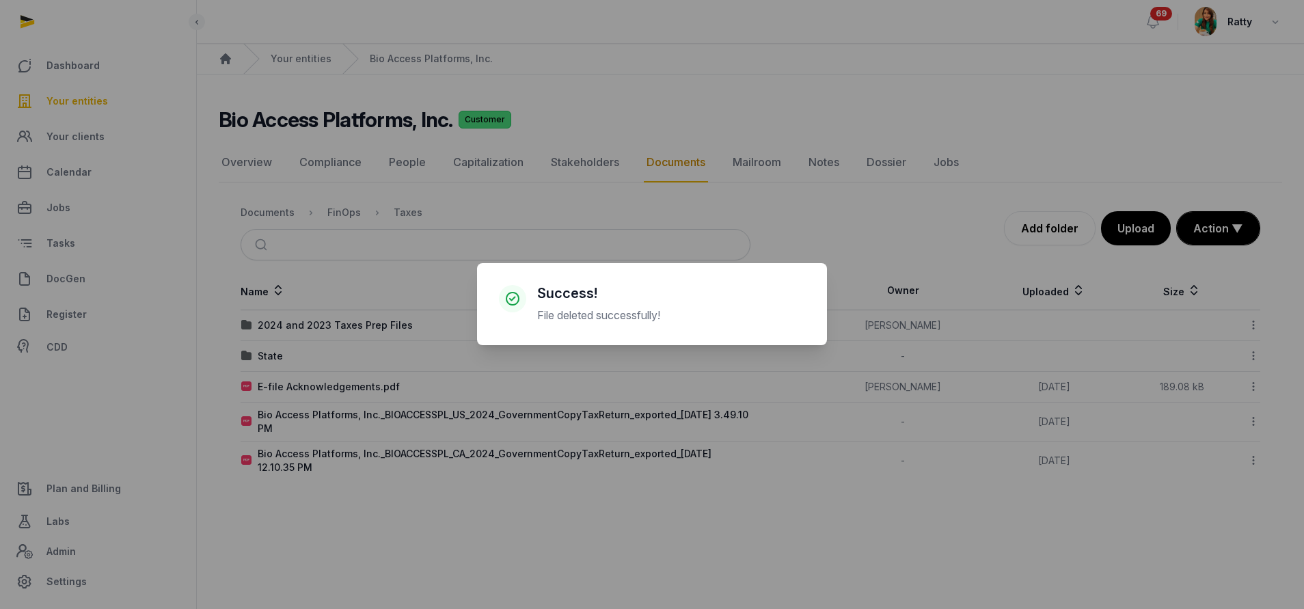
click at [272, 357] on div "× Success! File deleted successfully! Cancel No OK" at bounding box center [652, 304] width 1304 height 609
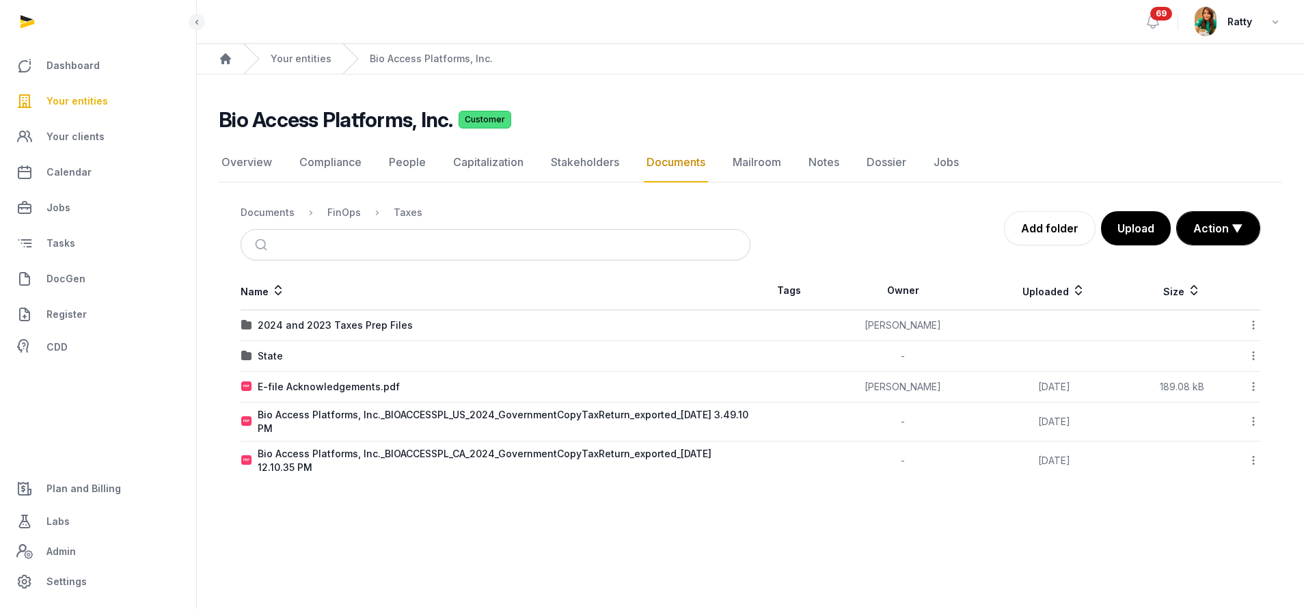
click at [275, 351] on div "State" at bounding box center [270, 356] width 25 height 14
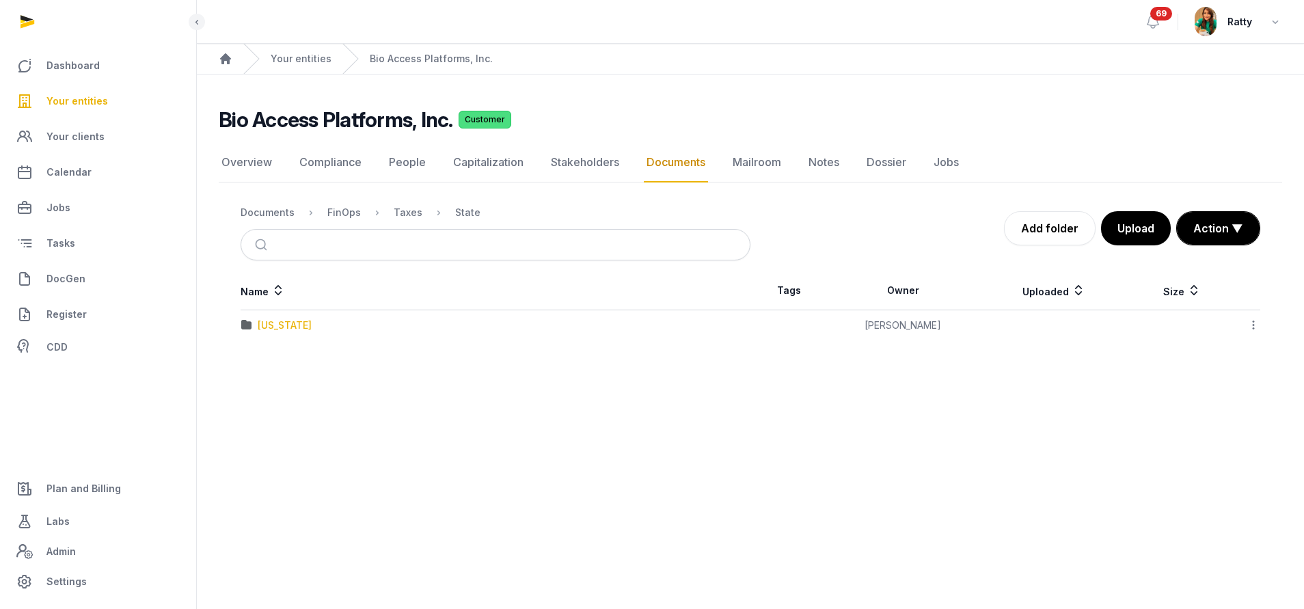
click at [278, 325] on div "Delaware" at bounding box center [285, 325] width 54 height 14
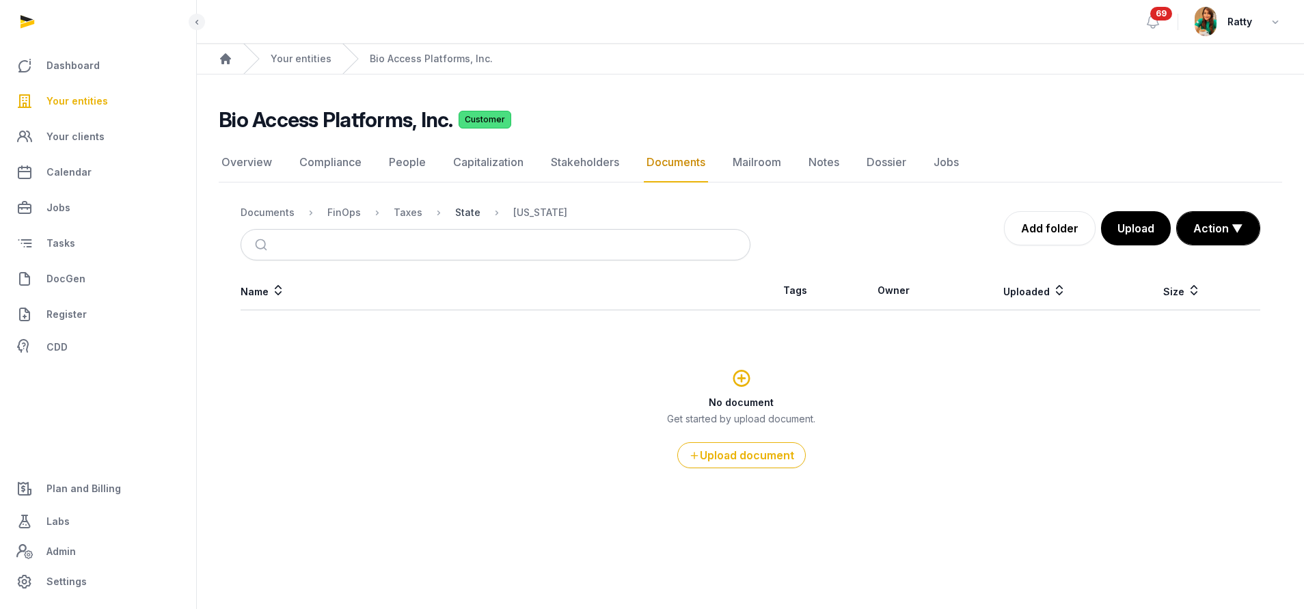
click at [463, 208] on div "State" at bounding box center [467, 213] width 25 height 14
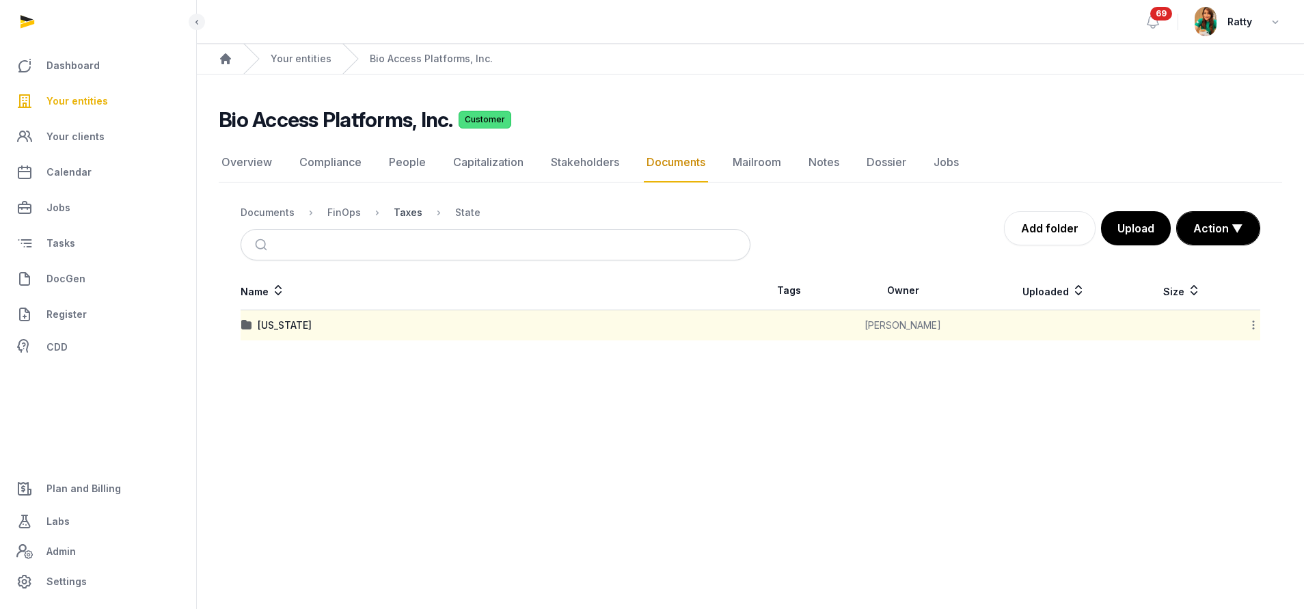
click at [402, 211] on div "Taxes" at bounding box center [408, 213] width 29 height 14
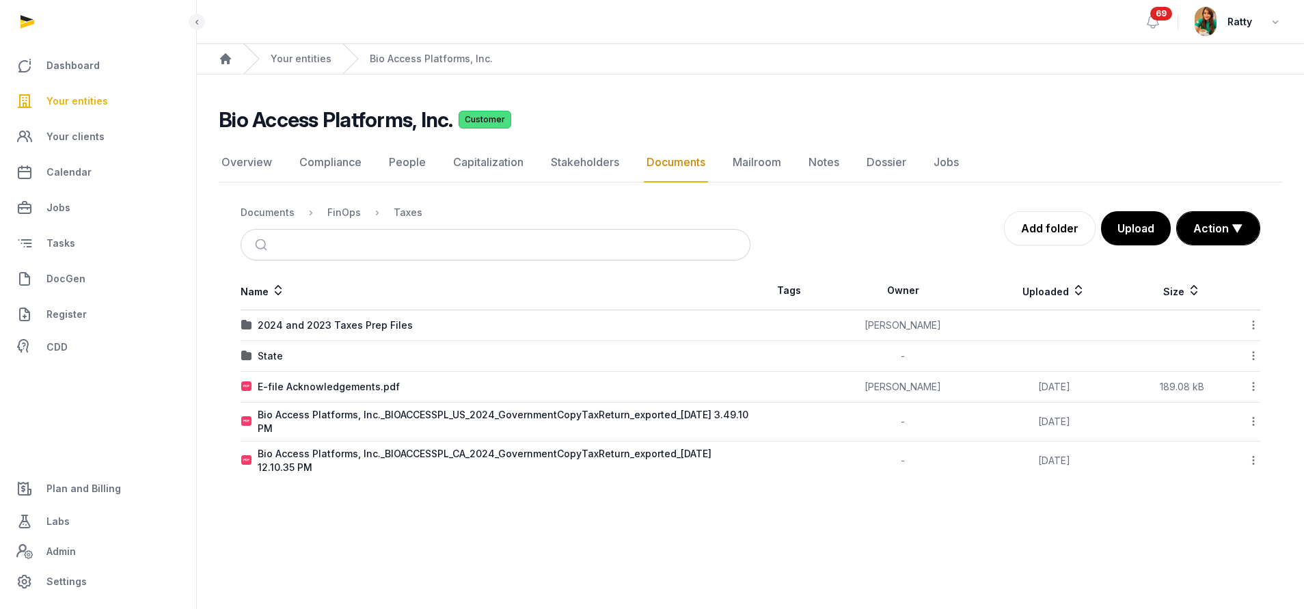
click at [1250, 354] on icon at bounding box center [1253, 355] width 12 height 14
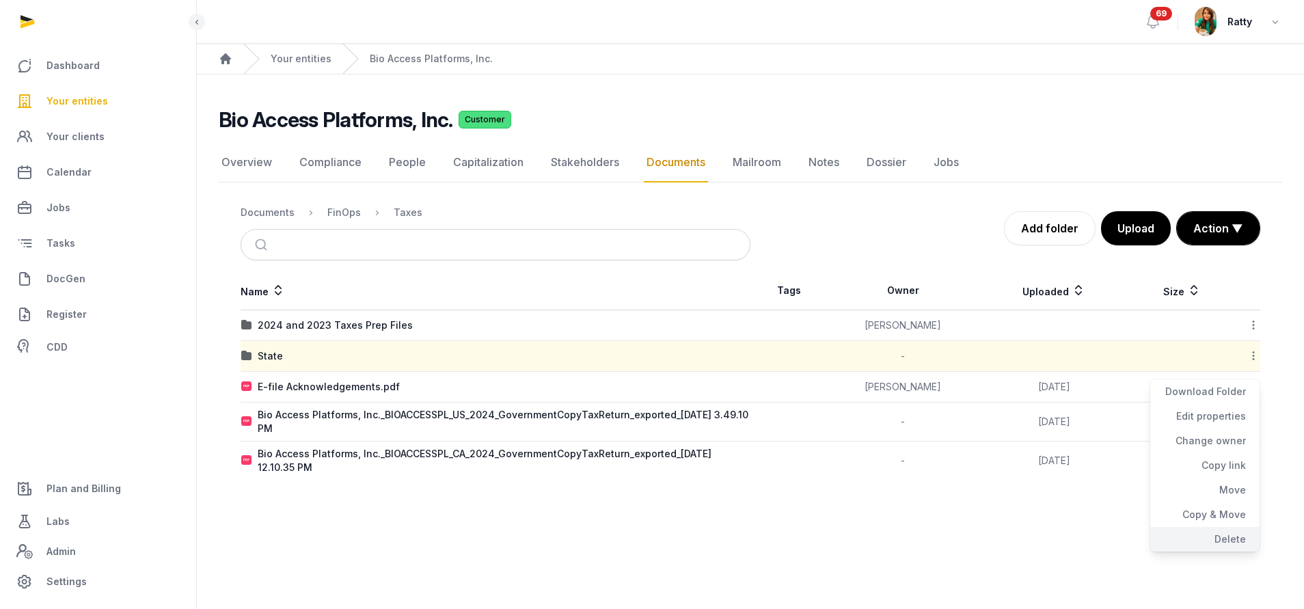
click at [1220, 537] on div "Delete" at bounding box center [1204, 539] width 109 height 25
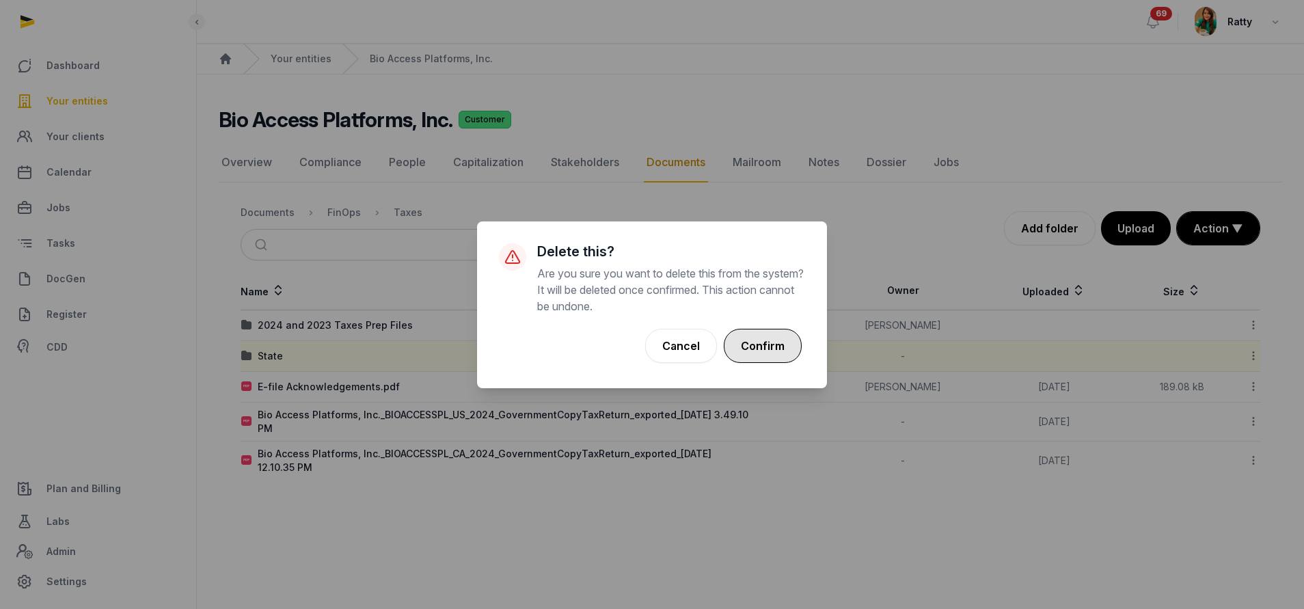
click at [737, 332] on button "Confirm" at bounding box center [763, 346] width 78 height 34
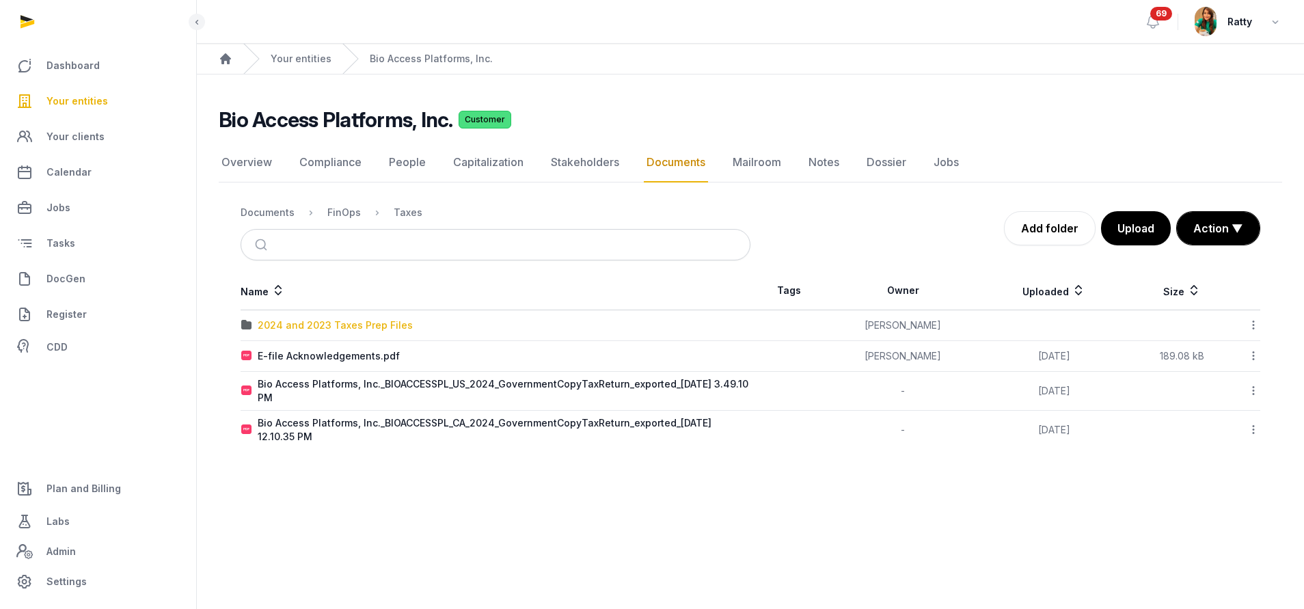
click at [305, 319] on div "2024 and 2023 Taxes Prep Files" at bounding box center [335, 325] width 155 height 14
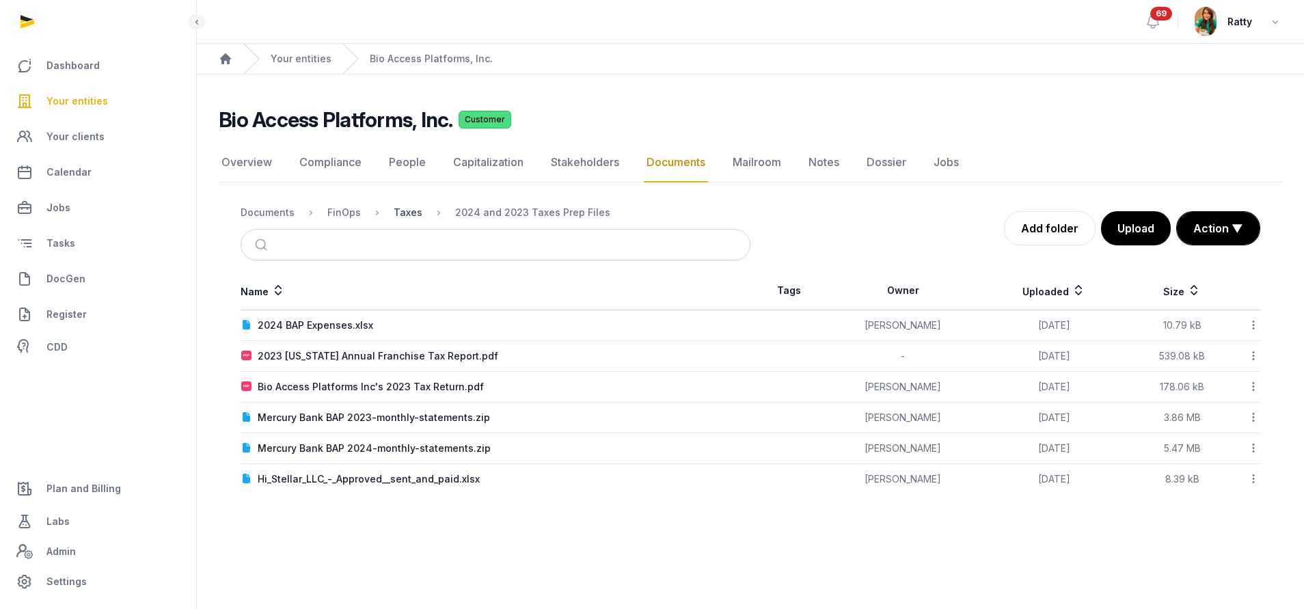
click at [415, 216] on div "Taxes" at bounding box center [408, 213] width 29 height 14
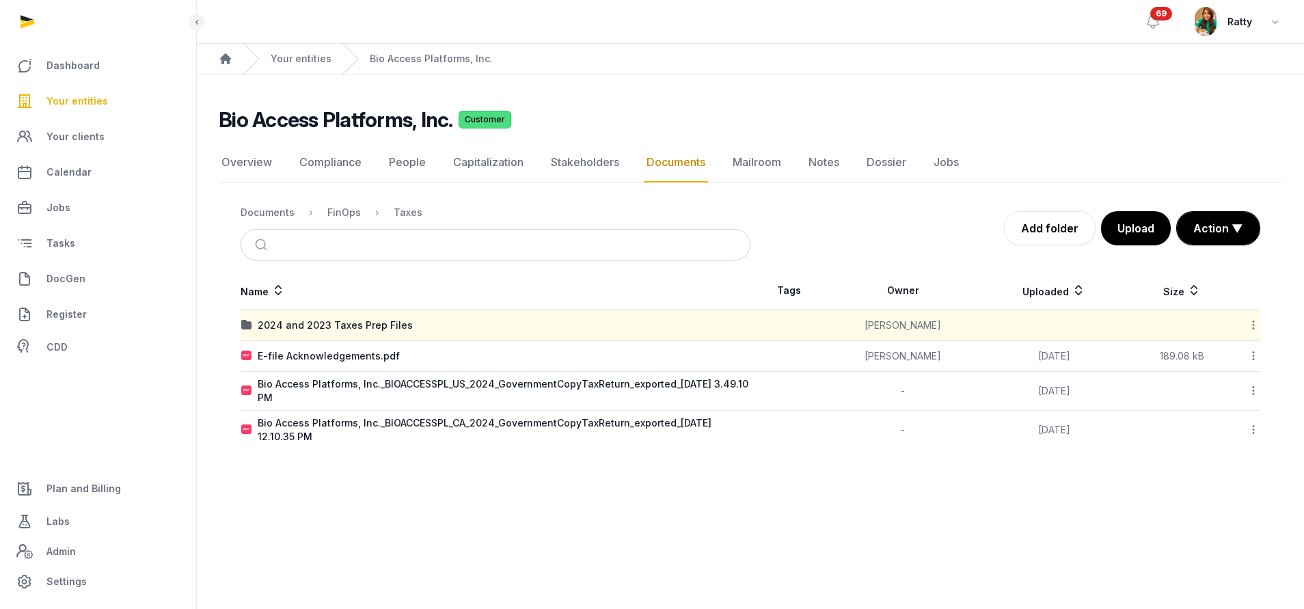
click at [1254, 355] on icon at bounding box center [1253, 355] width 12 height 14
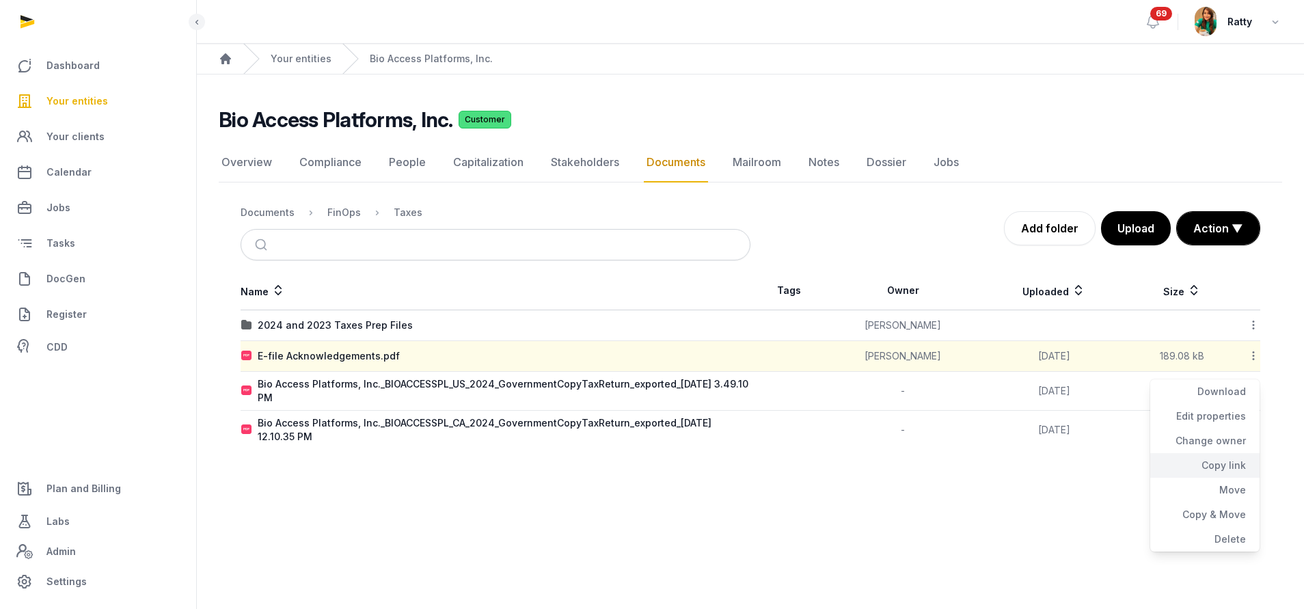
click at [1223, 466] on div "Copy link" at bounding box center [1204, 465] width 109 height 25
click at [261, 213] on div "Documents" at bounding box center [268, 213] width 54 height 14
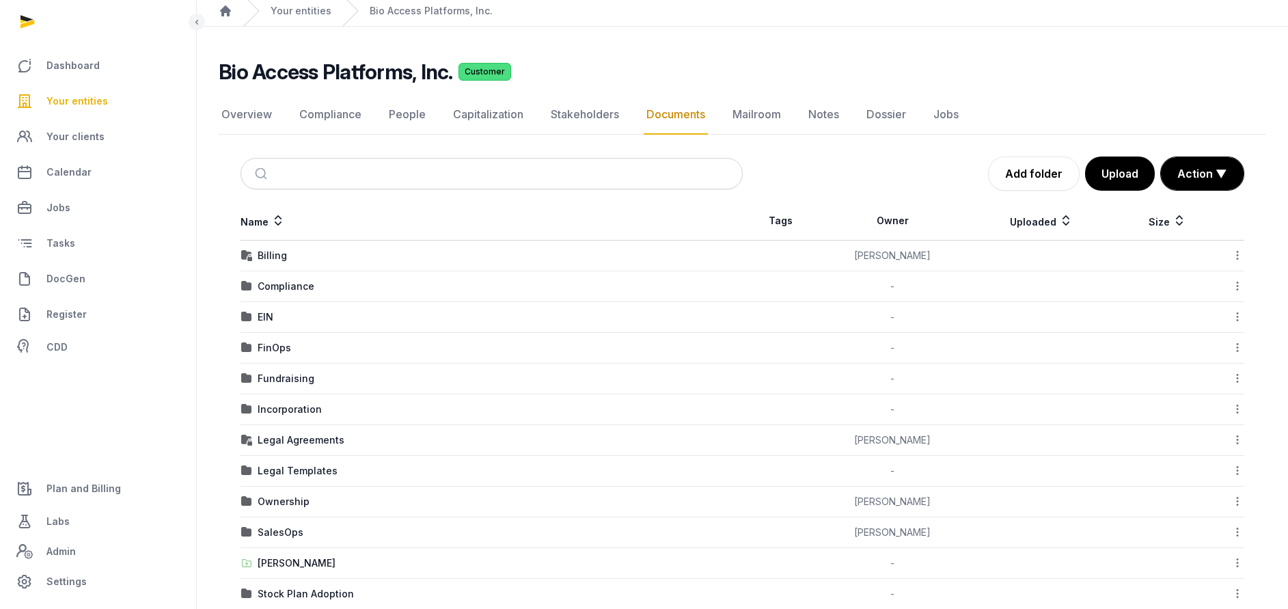
scroll to position [106, 0]
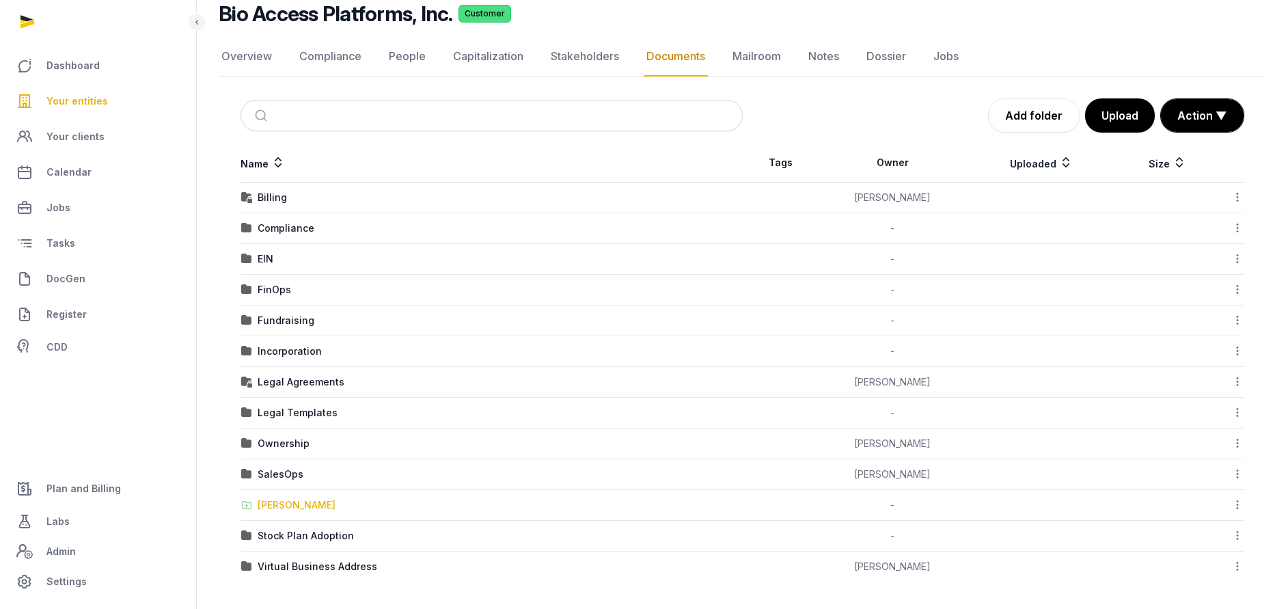
click at [282, 504] on div "[PERSON_NAME]" at bounding box center [297, 505] width 78 height 14
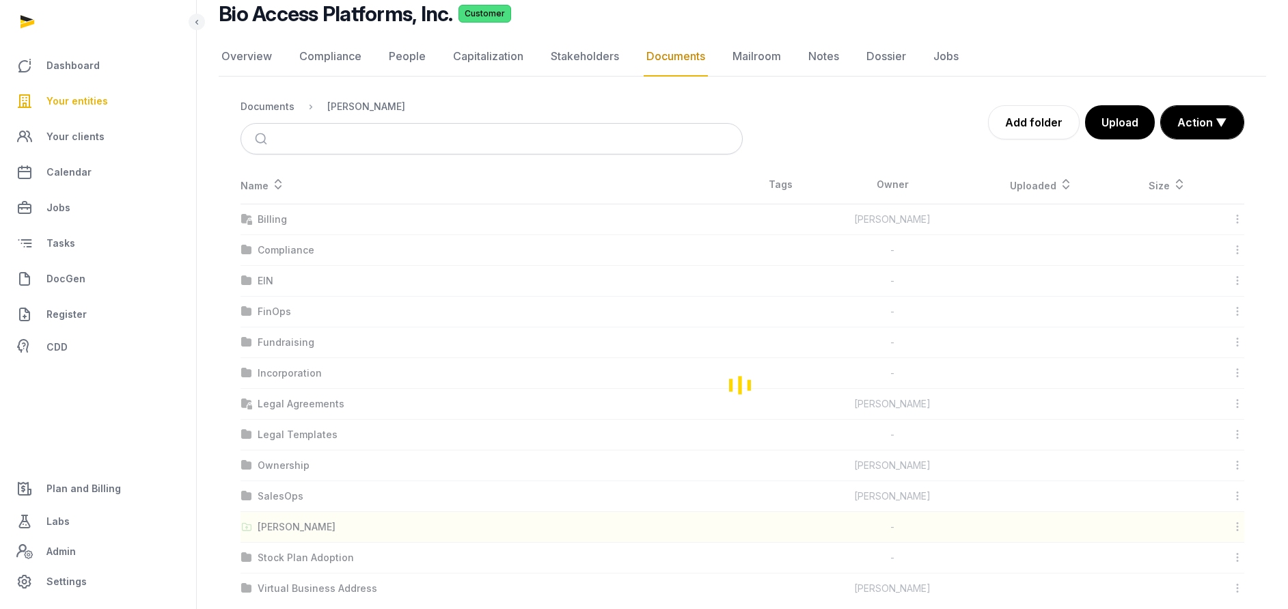
scroll to position [0, 0]
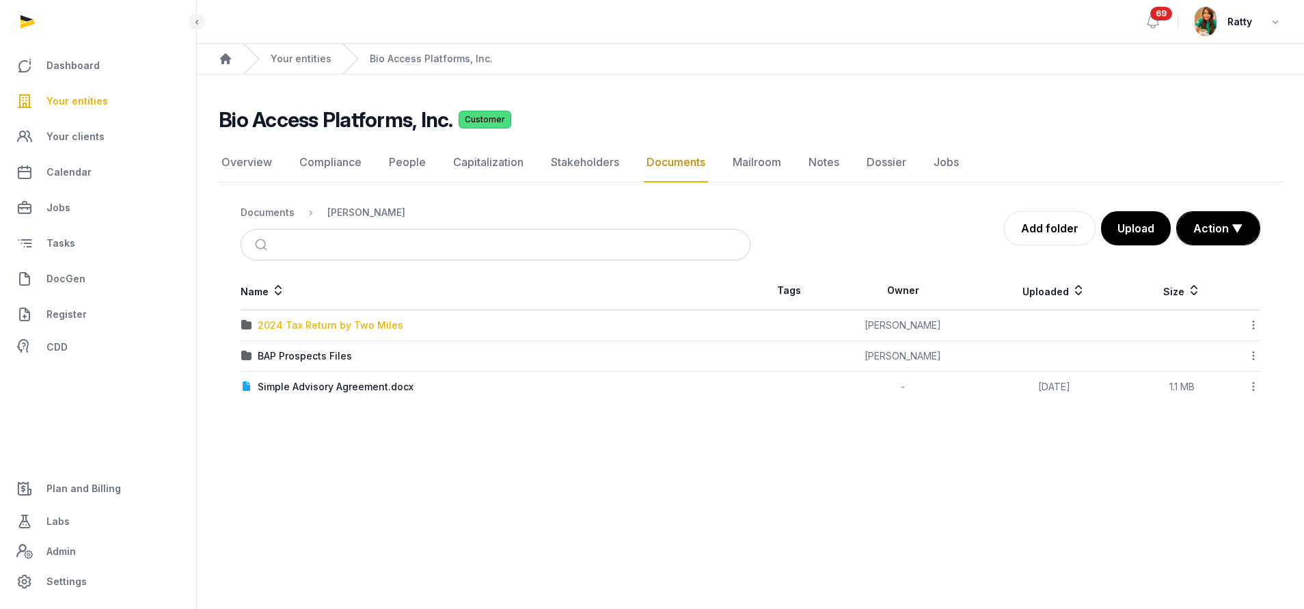
click at [306, 327] on div "2024 Tax Return by Two Miles" at bounding box center [331, 325] width 146 height 14
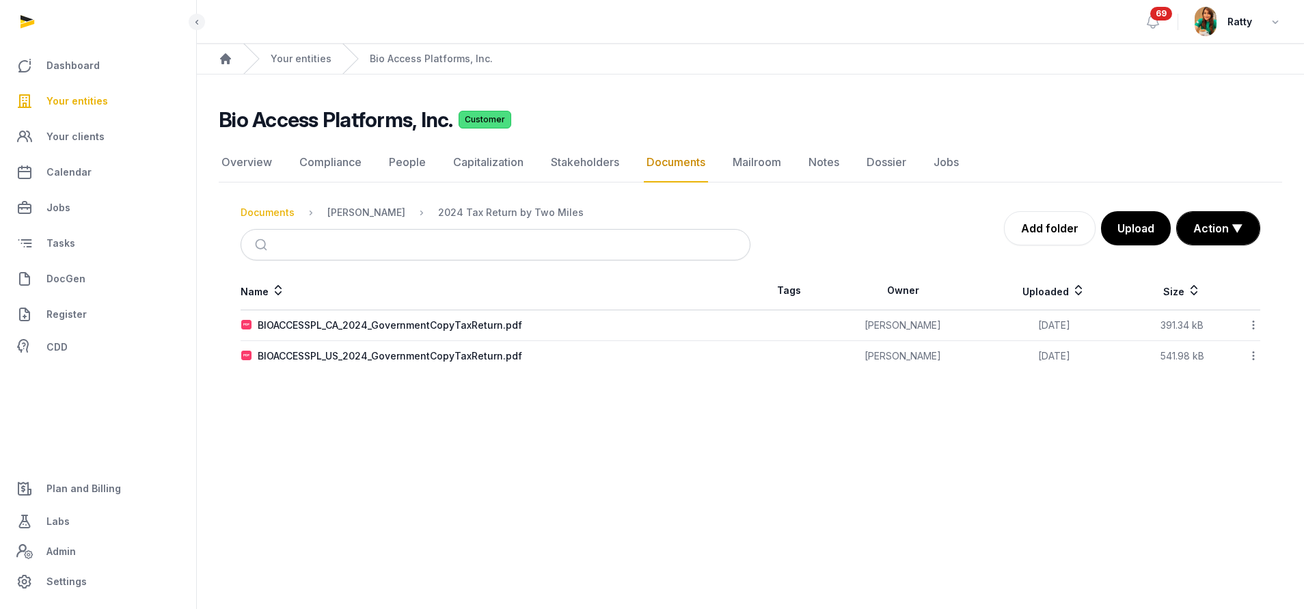
click at [275, 218] on div "Documents" at bounding box center [268, 213] width 54 height 14
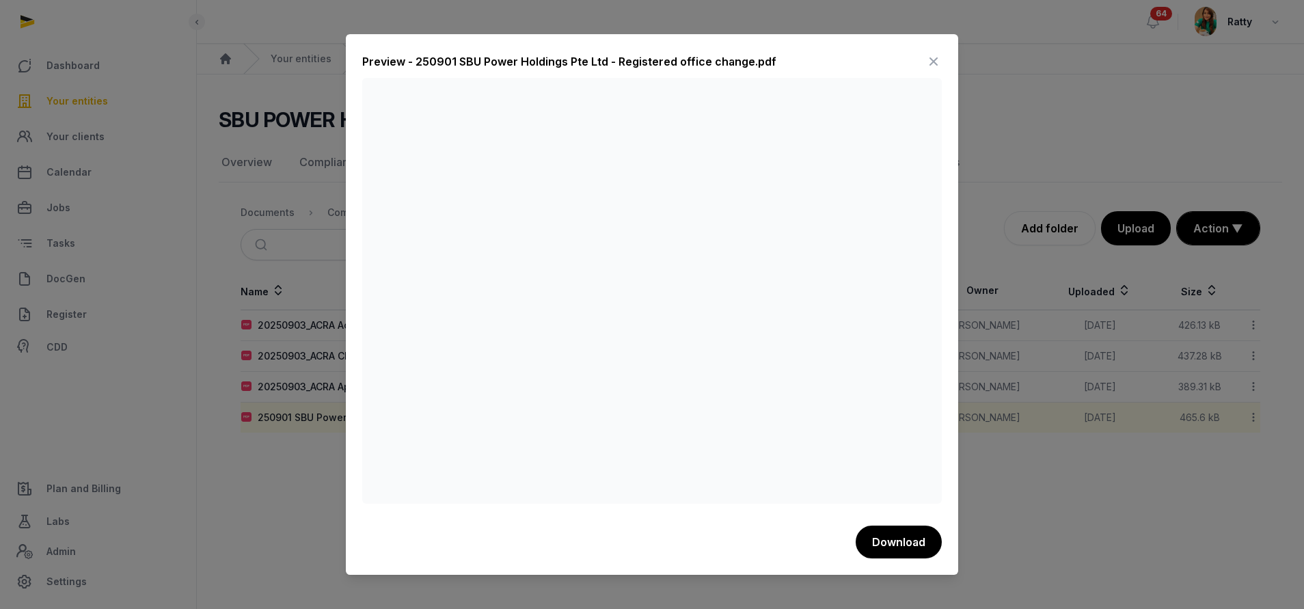
click at [931, 58] on icon at bounding box center [933, 62] width 16 height 22
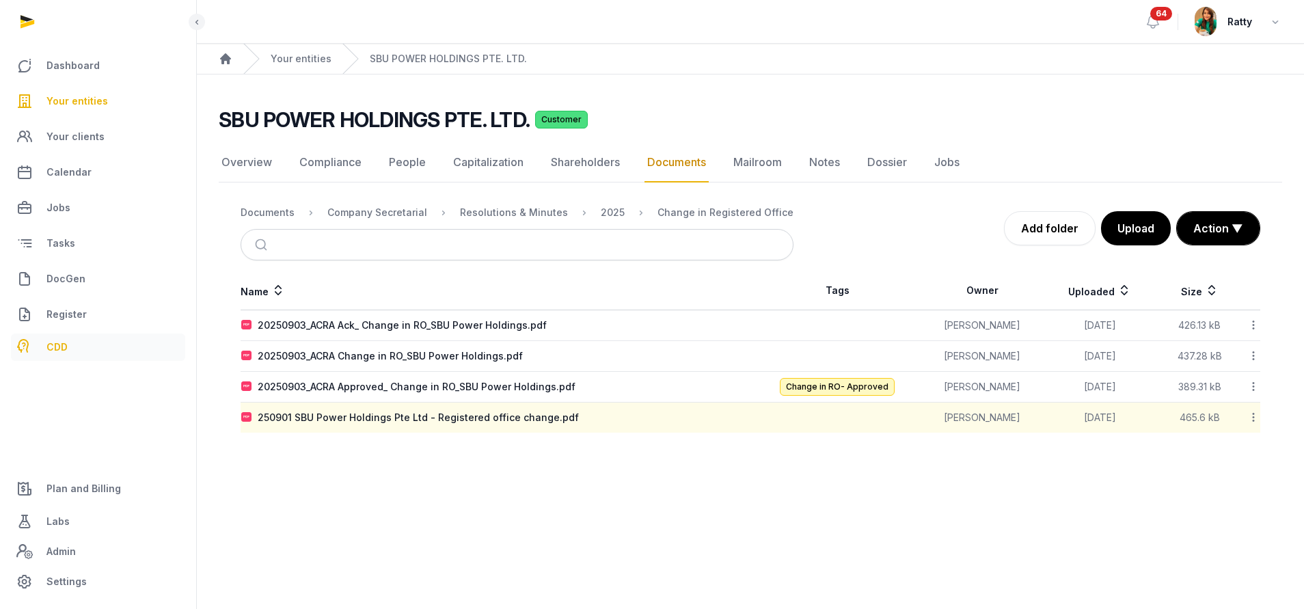
click at [55, 346] on span "CDD" at bounding box center [56, 347] width 21 height 16
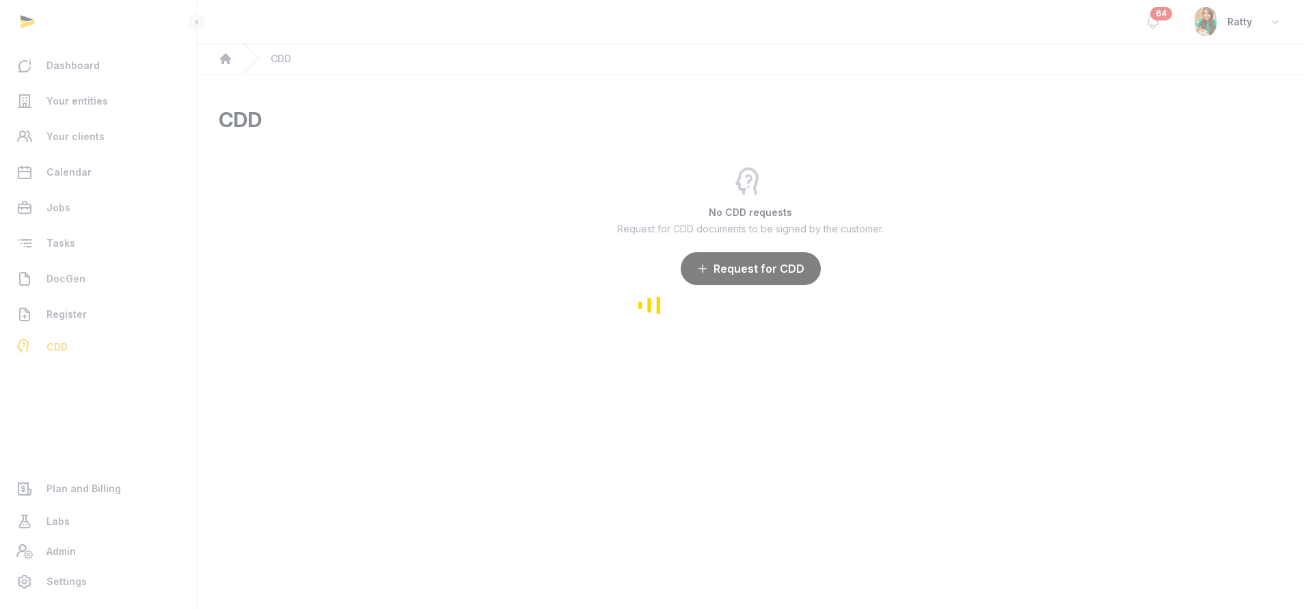
click at [64, 273] on div "Loading" at bounding box center [652, 304] width 1304 height 609
click at [68, 281] on div "Loading" at bounding box center [652, 304] width 1304 height 609
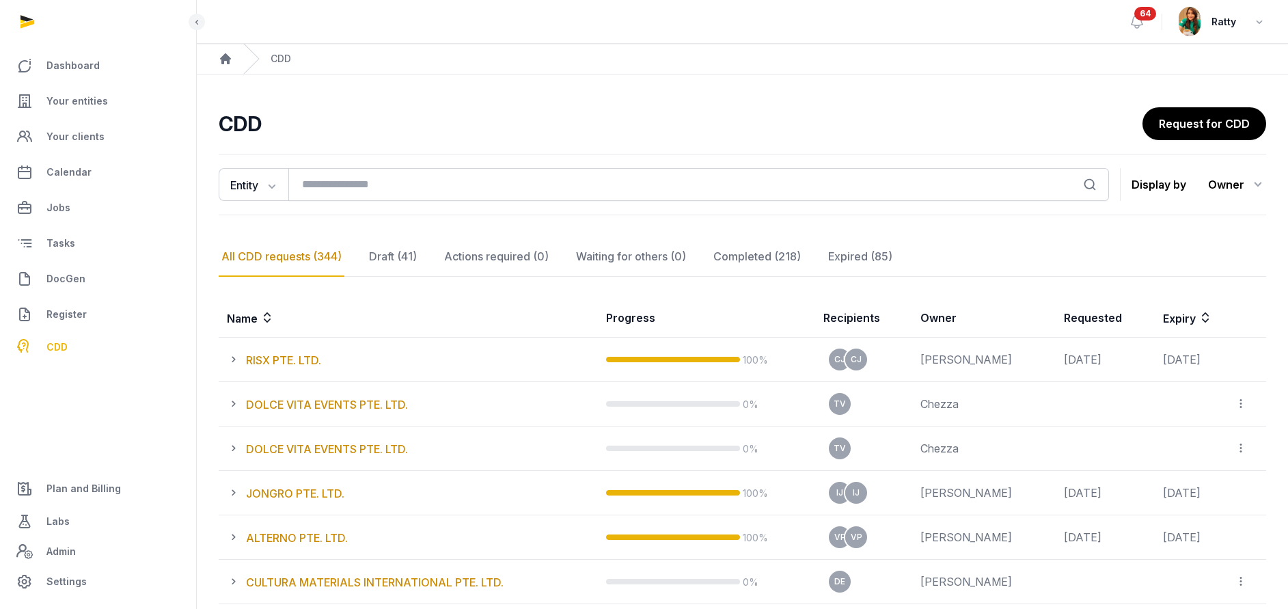
click at [66, 277] on span "DocGen" at bounding box center [65, 279] width 39 height 16
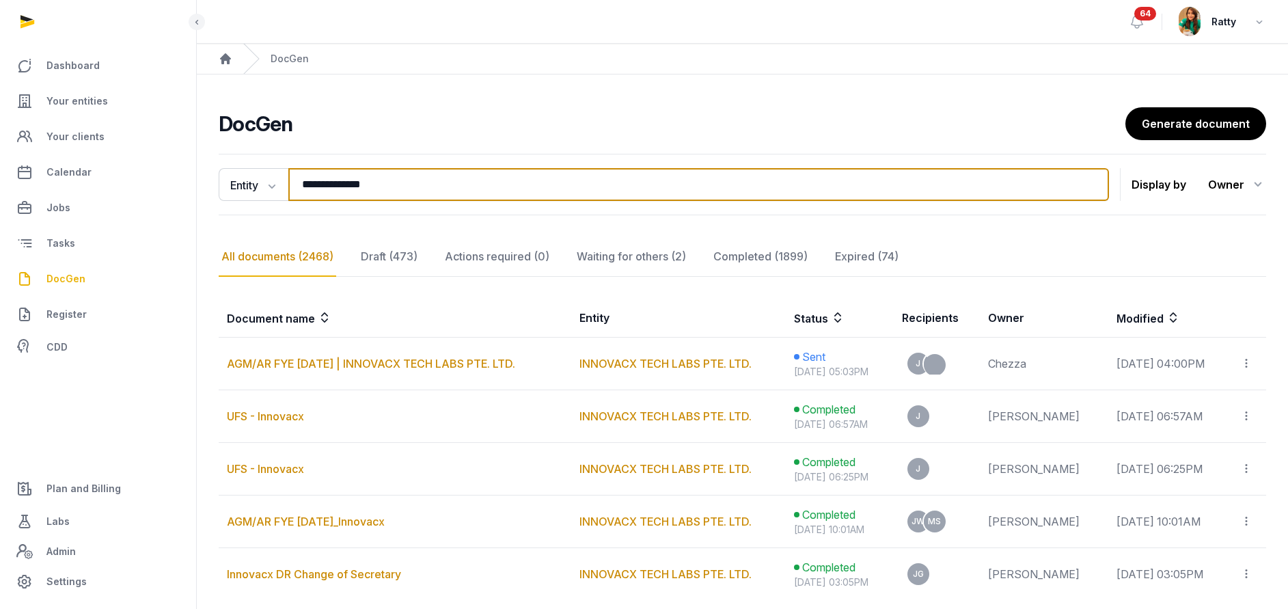
drag, startPoint x: 405, startPoint y: 187, endPoint x: -94, endPoint y: 176, distance: 498.9
click at [0, 176] on html "**********" at bounding box center [644, 360] width 1288 height 721
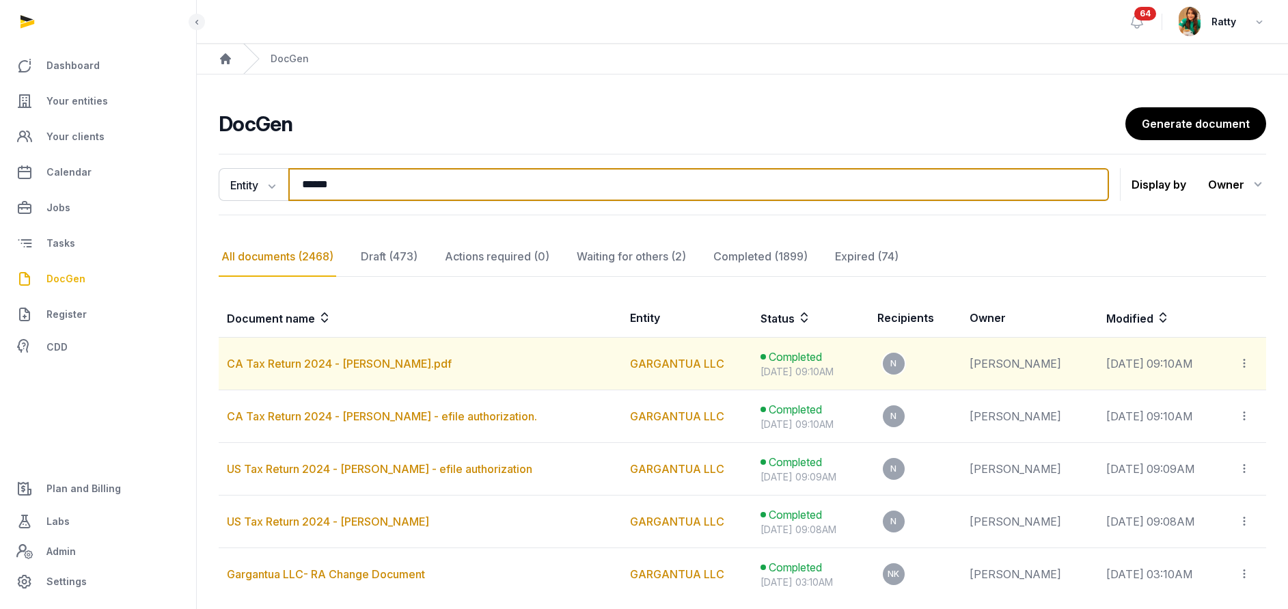
scroll to position [112, 0]
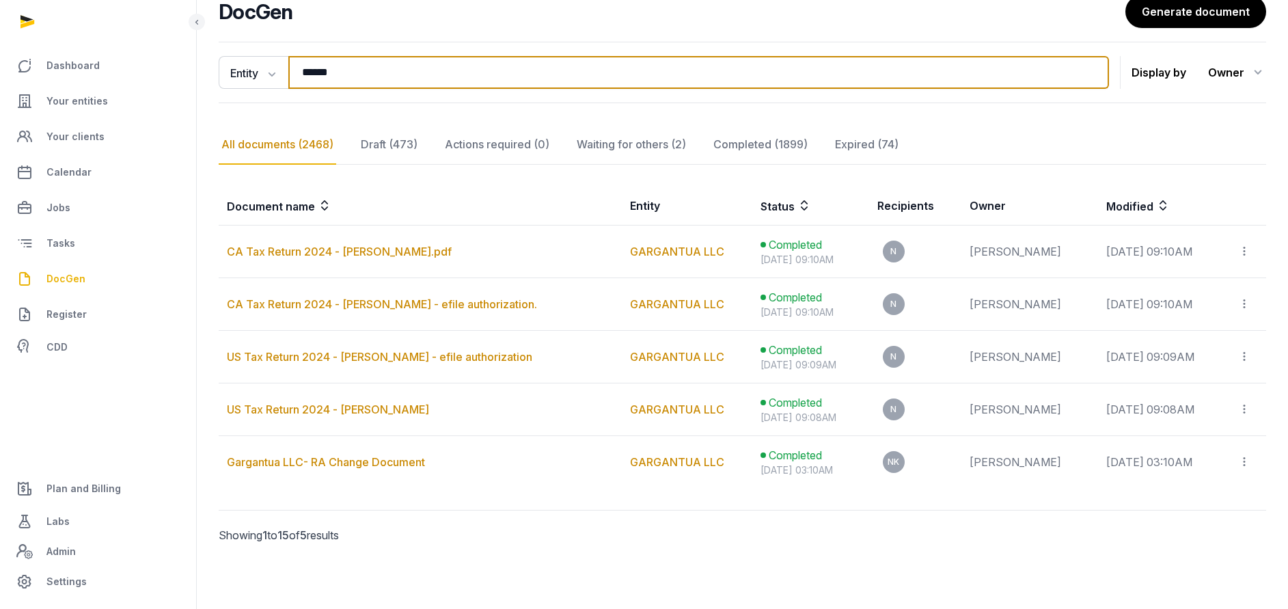
type input "******"
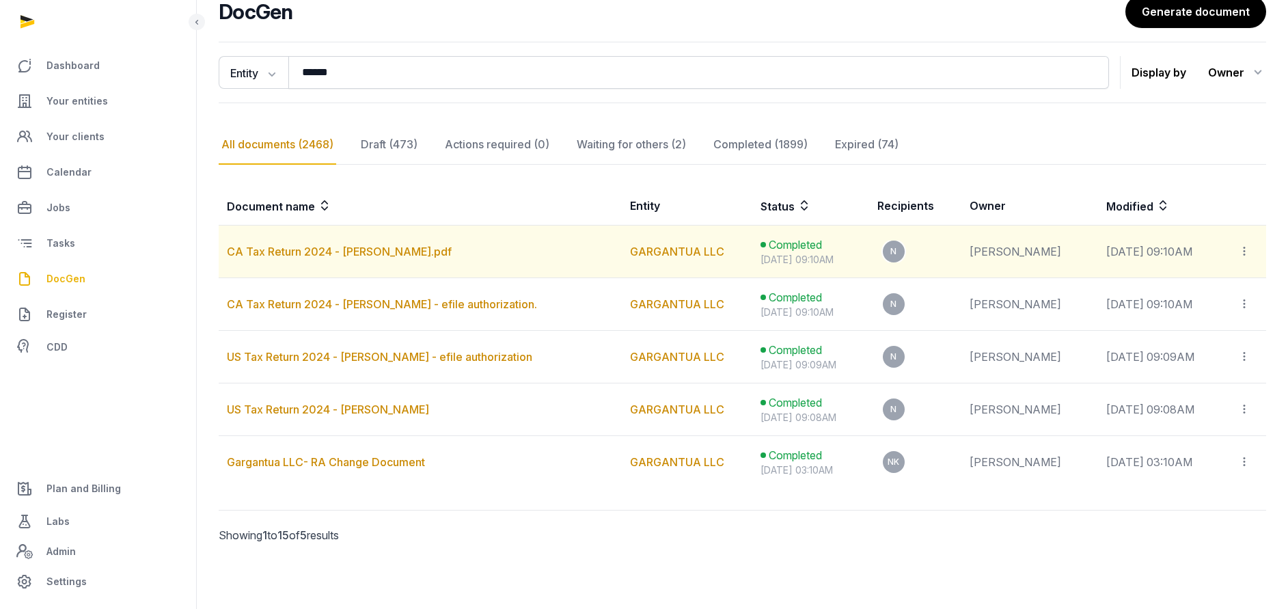
click at [1242, 255] on icon at bounding box center [1244, 251] width 12 height 14
click at [1166, 294] on span "View in Entity Documents" at bounding box center [1160, 289] width 126 height 14
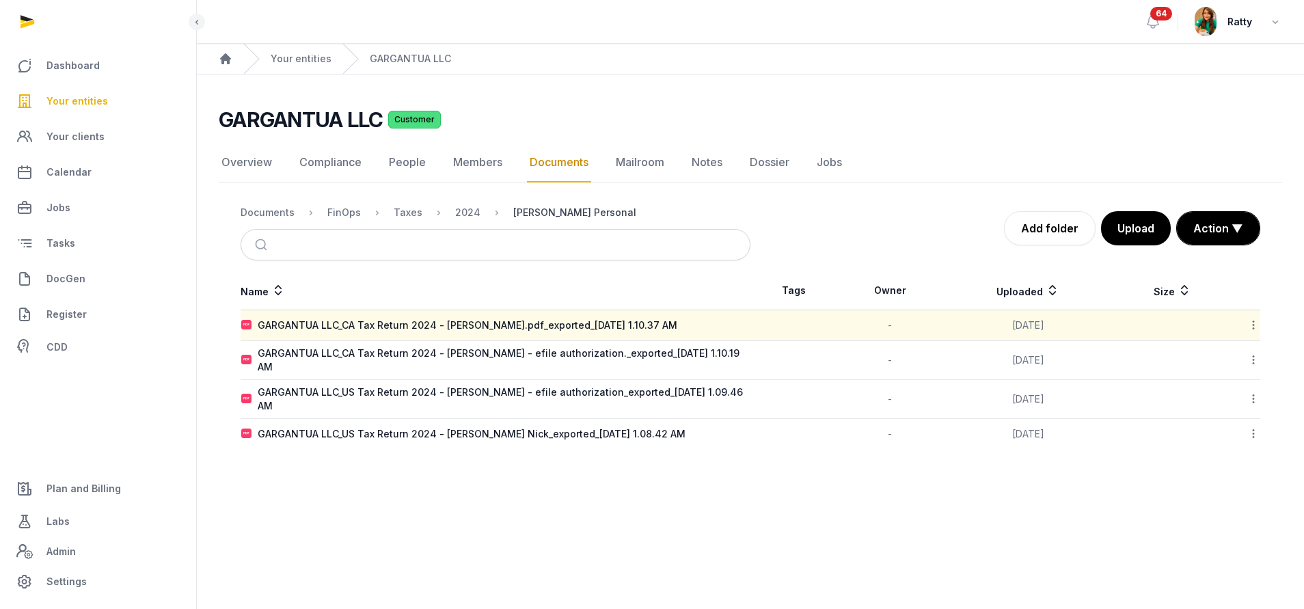
click at [546, 215] on div "[PERSON_NAME] Personal" at bounding box center [574, 213] width 123 height 14
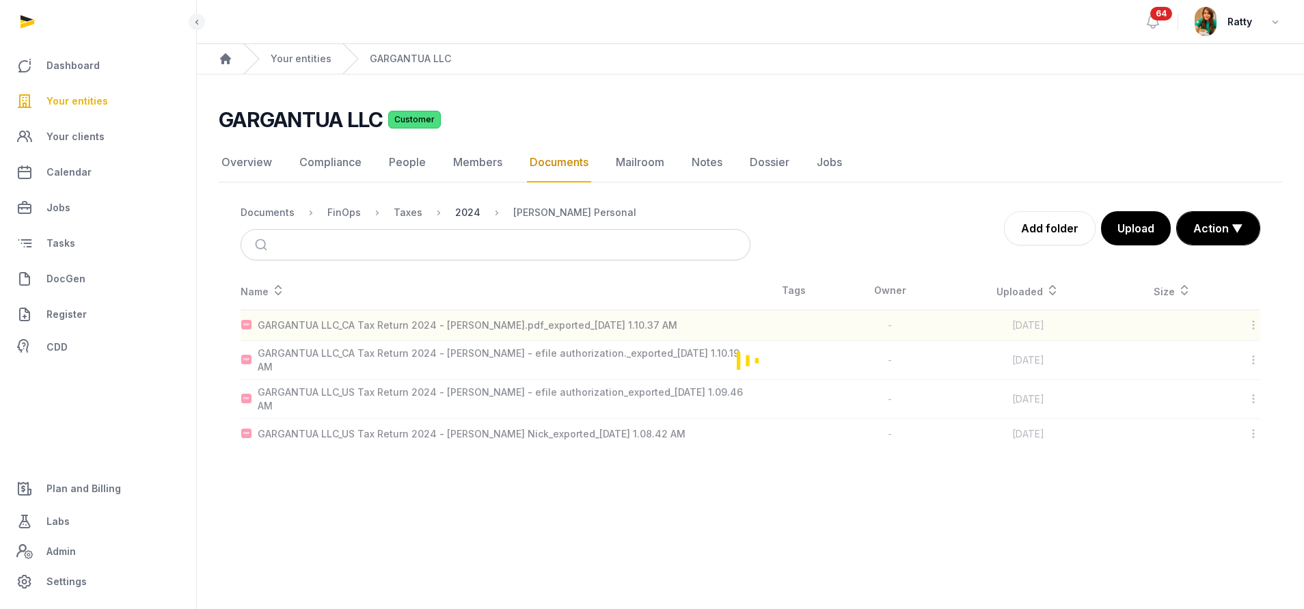
click at [469, 213] on div "2024" at bounding box center [467, 213] width 25 height 14
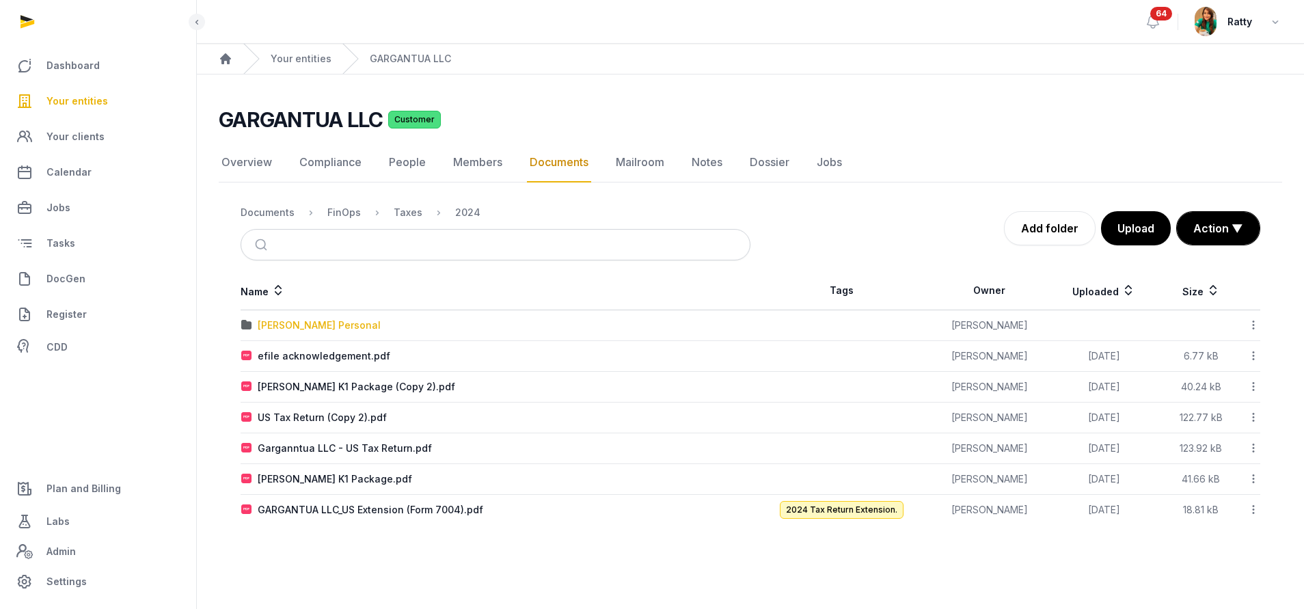
click at [308, 327] on div "[PERSON_NAME] Personal" at bounding box center [319, 325] width 123 height 14
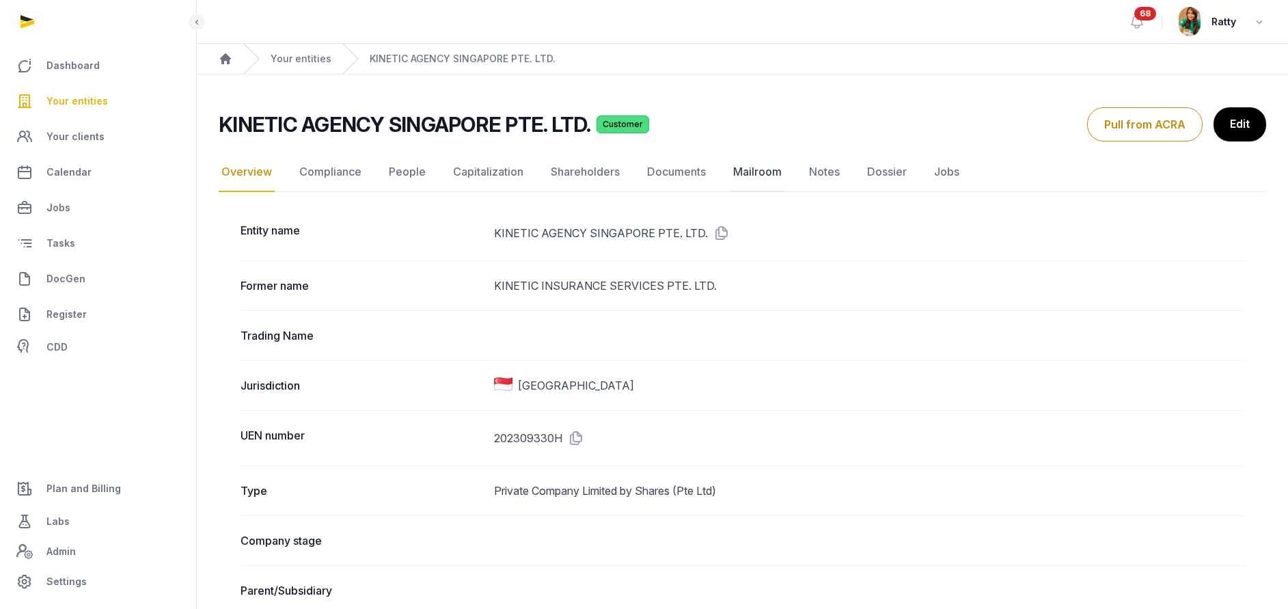
click at [756, 174] on link "Mailroom" at bounding box center [757, 172] width 54 height 40
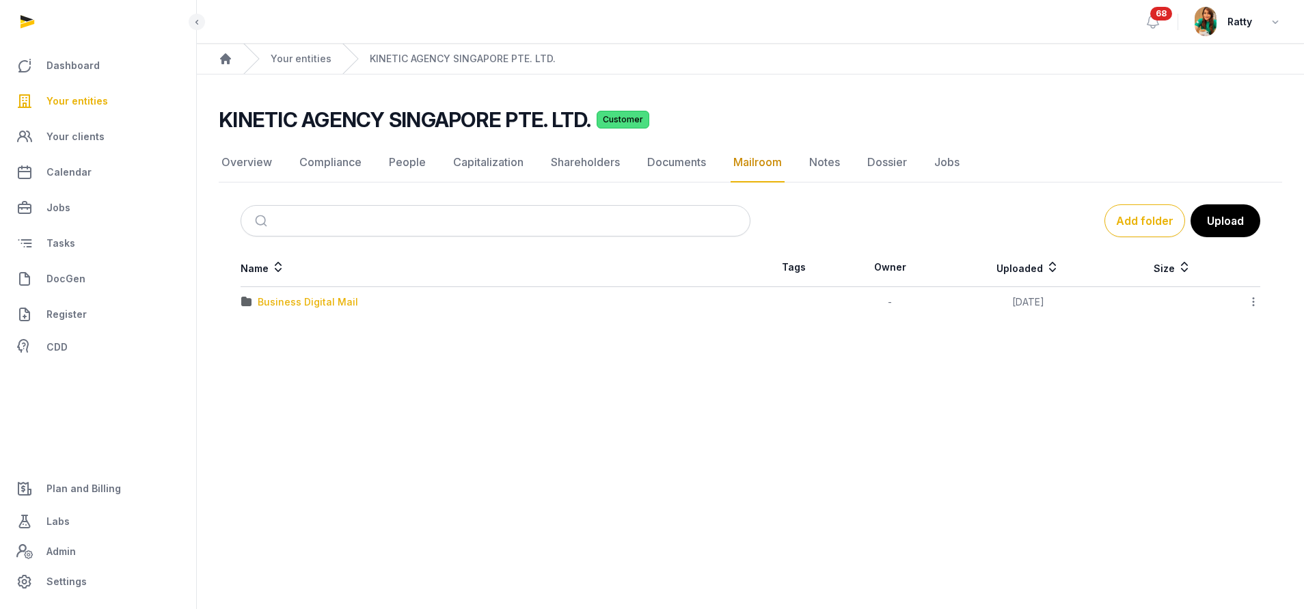
click at [302, 301] on div "Business Digital Mail" at bounding box center [308, 302] width 100 height 14
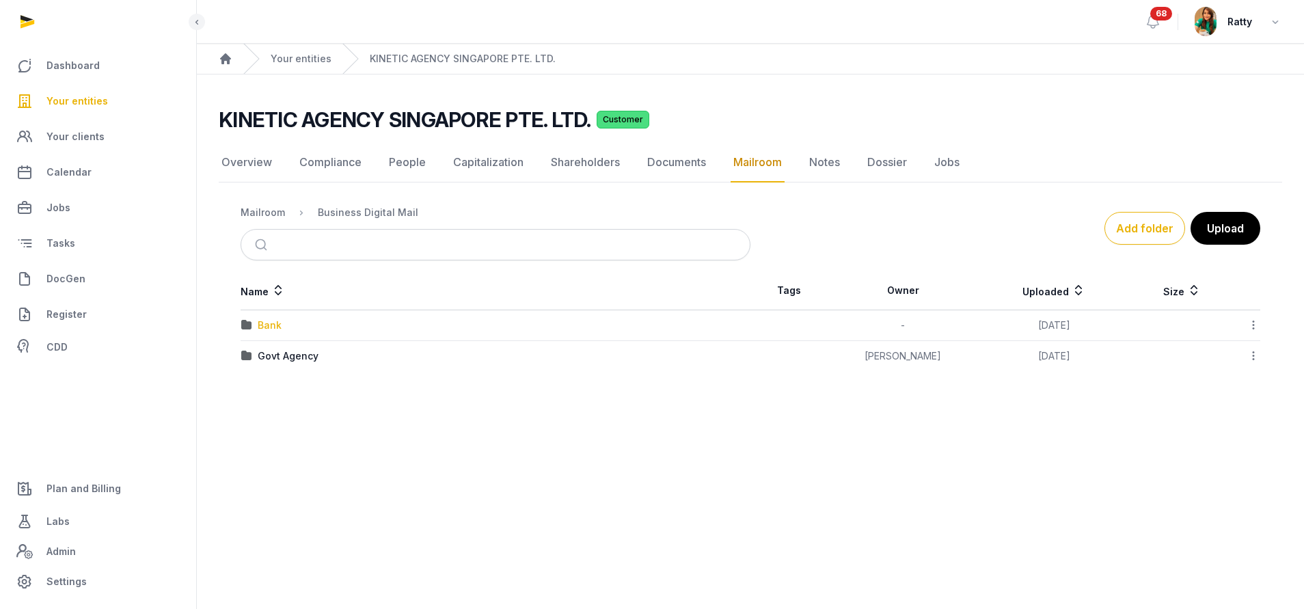
click at [275, 327] on div "Bank" at bounding box center [270, 325] width 24 height 14
click at [275, 327] on div "UOB" at bounding box center [268, 325] width 20 height 14
click at [275, 327] on div "2025" at bounding box center [270, 325] width 24 height 14
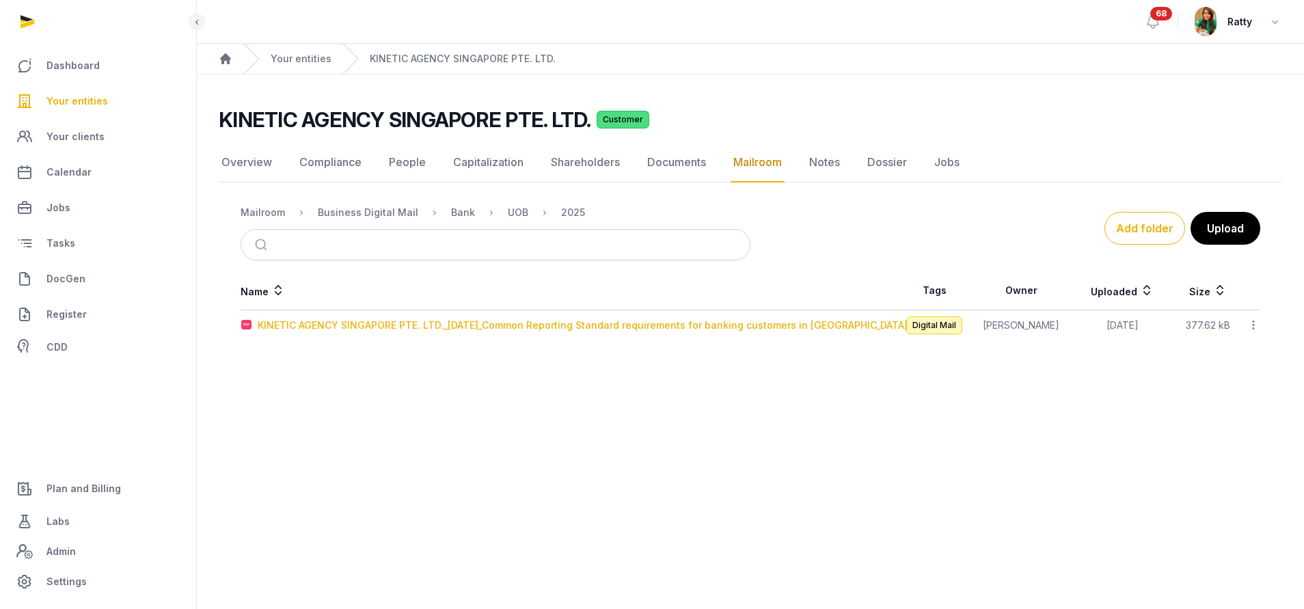
click at [325, 327] on div "KINETIC AGENCY SINGAPORE PTE. LTD._[DATE]_Common Reporting Standard requirement…" at bounding box center [583, 325] width 650 height 14
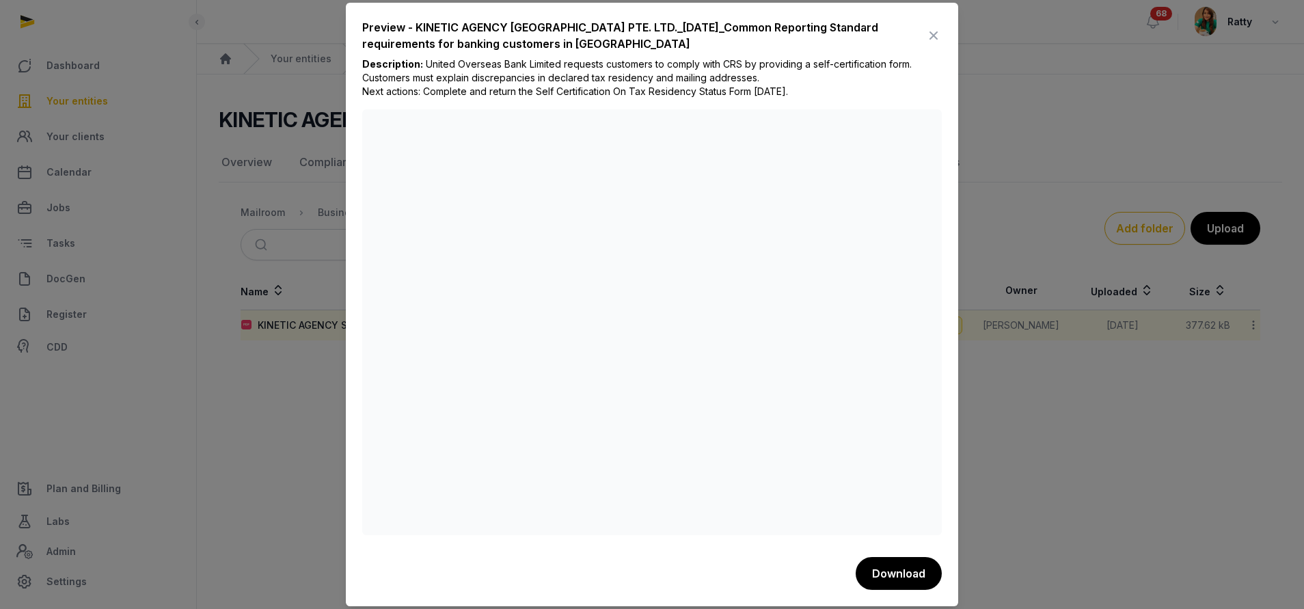
click at [929, 32] on icon at bounding box center [933, 36] width 16 height 22
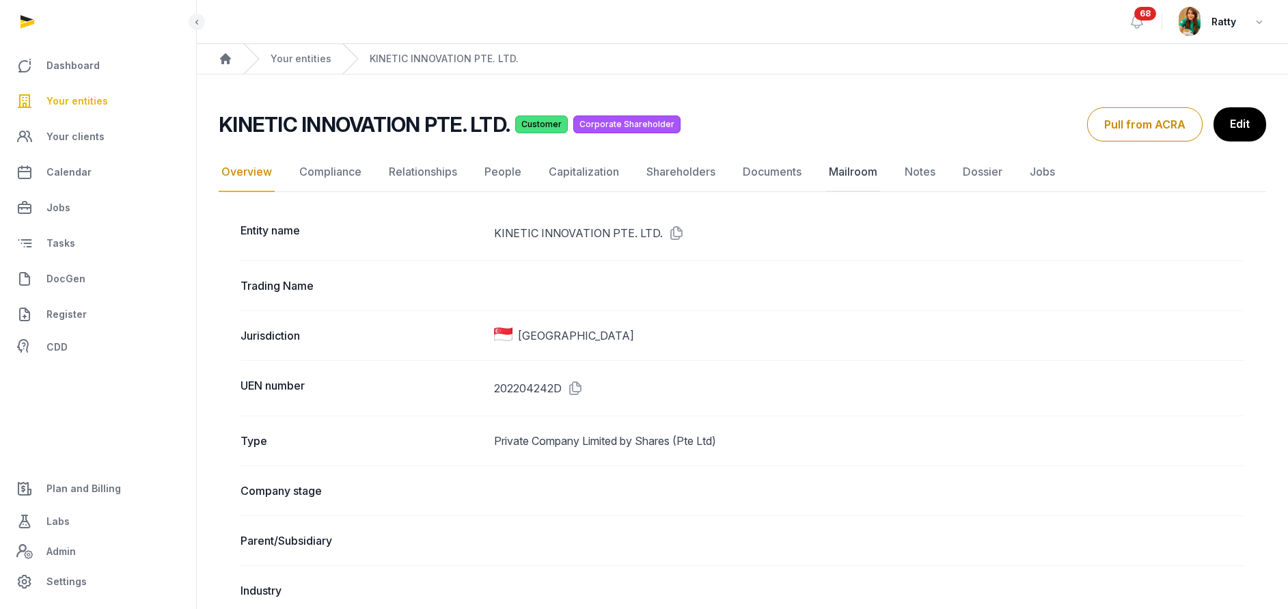
click at [847, 167] on link "Mailroom" at bounding box center [853, 172] width 54 height 40
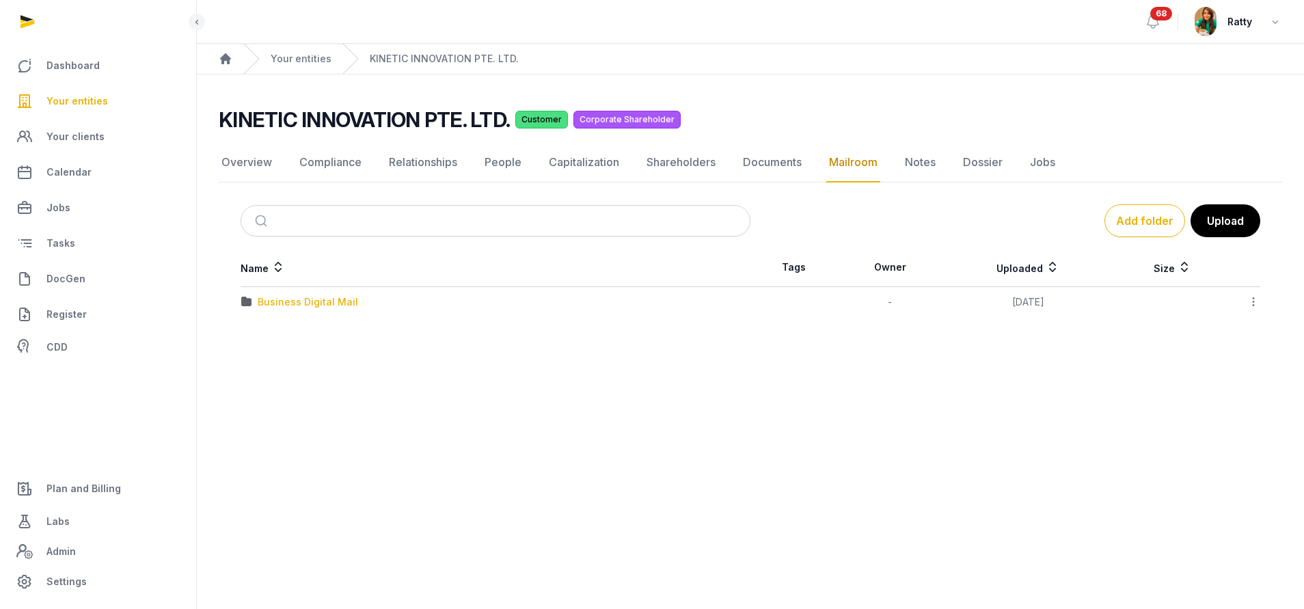
click at [286, 306] on div "Business Digital Mail" at bounding box center [308, 302] width 100 height 14
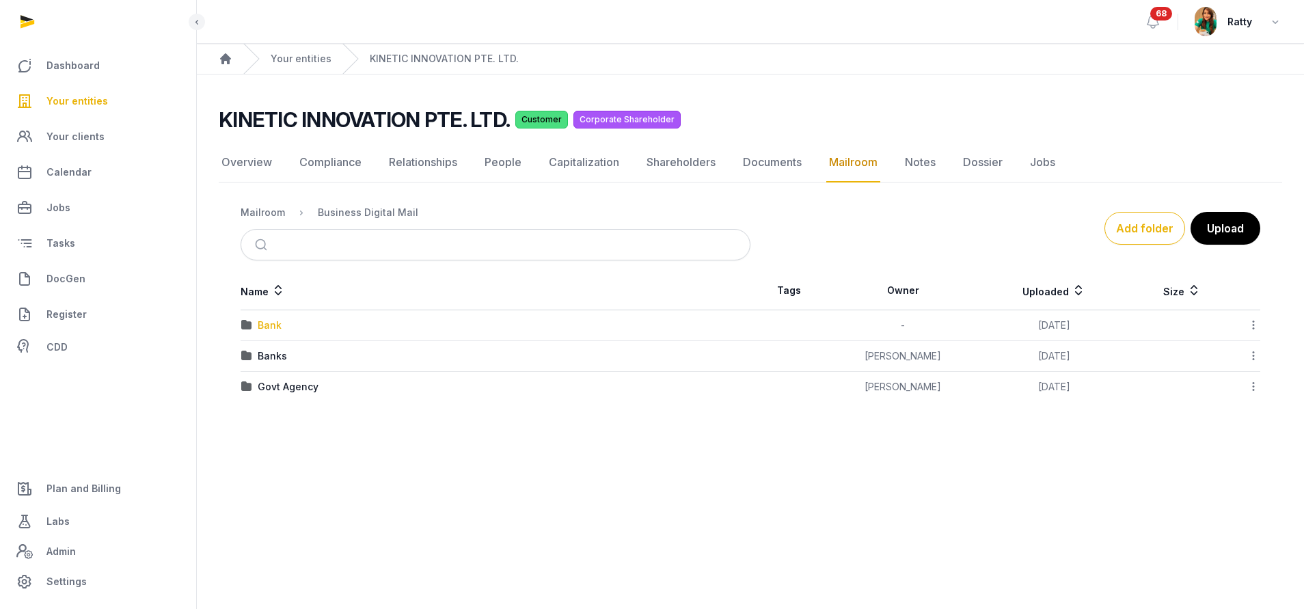
click at [273, 324] on div "Bank" at bounding box center [270, 325] width 24 height 14
click at [273, 324] on div "UOB" at bounding box center [268, 325] width 20 height 14
click at [273, 324] on div "2025" at bounding box center [270, 325] width 24 height 14
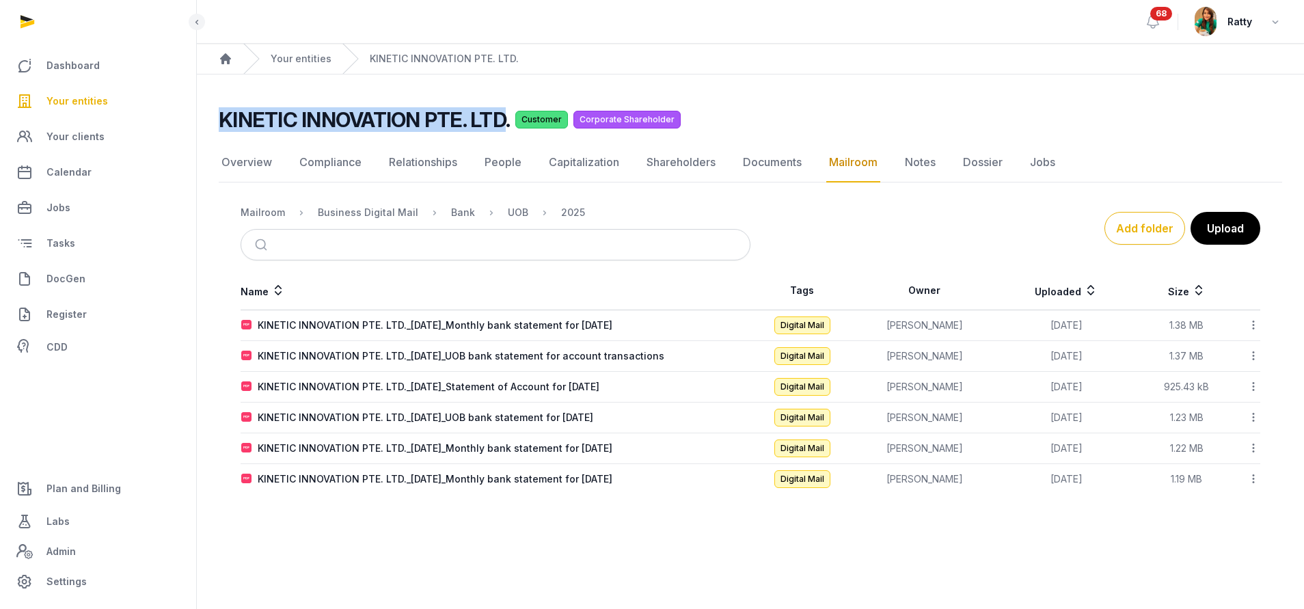
drag, startPoint x: 217, startPoint y: 113, endPoint x: 503, endPoint y: 124, distance: 285.8
click at [503, 124] on div "KINETIC INNOVATION PTE. LTD. Customer Corporate Shareholder Mailroom Overview C…" at bounding box center [750, 300] width 1107 height 387
copy h2 "KINETIC INNOVATION PTE. LTD"
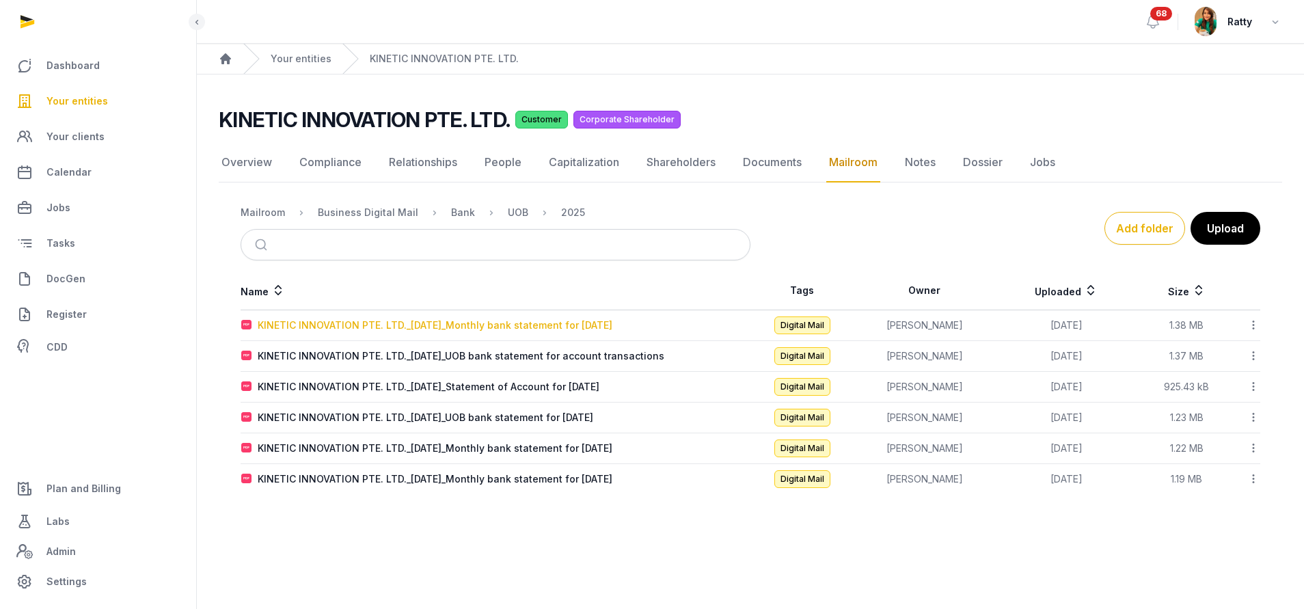
click at [365, 324] on div "KINETIC INNOVATION PTE. LTD._[DATE]_Monthly bank statement for [DATE]" at bounding box center [435, 325] width 355 height 14
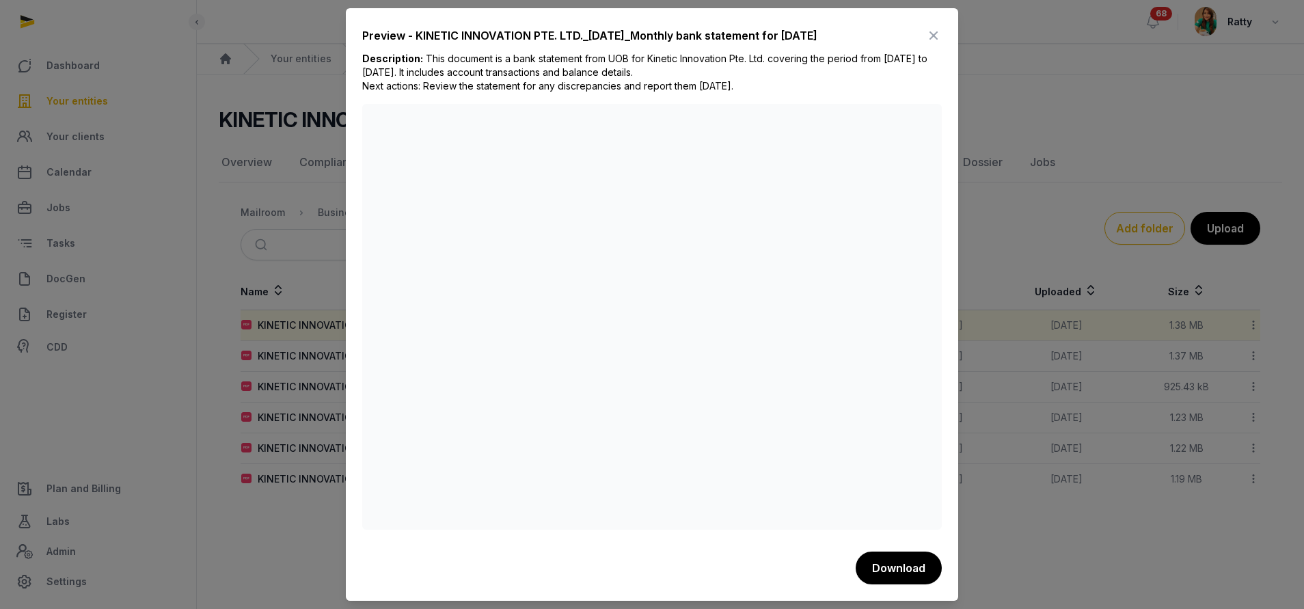
click at [935, 35] on icon at bounding box center [933, 36] width 16 height 22
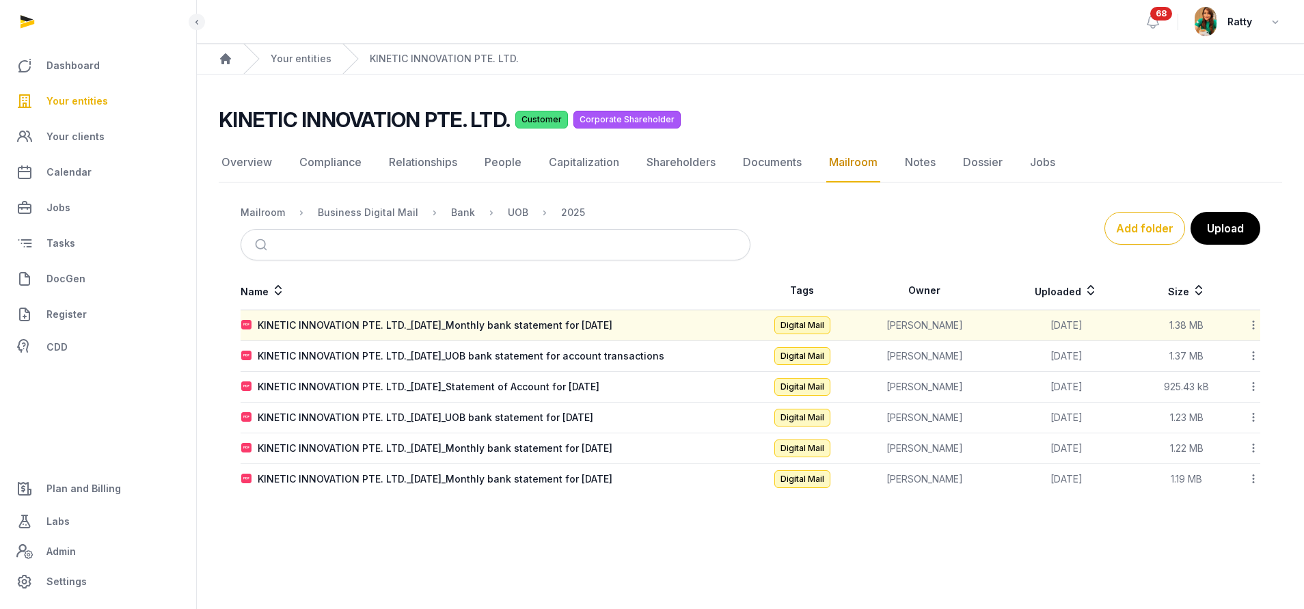
click at [353, 348] on td "KINETIC INNOVATION PTE. LTD._[DATE]_UOB bank statement for account transactions" at bounding box center [496, 356] width 510 height 31
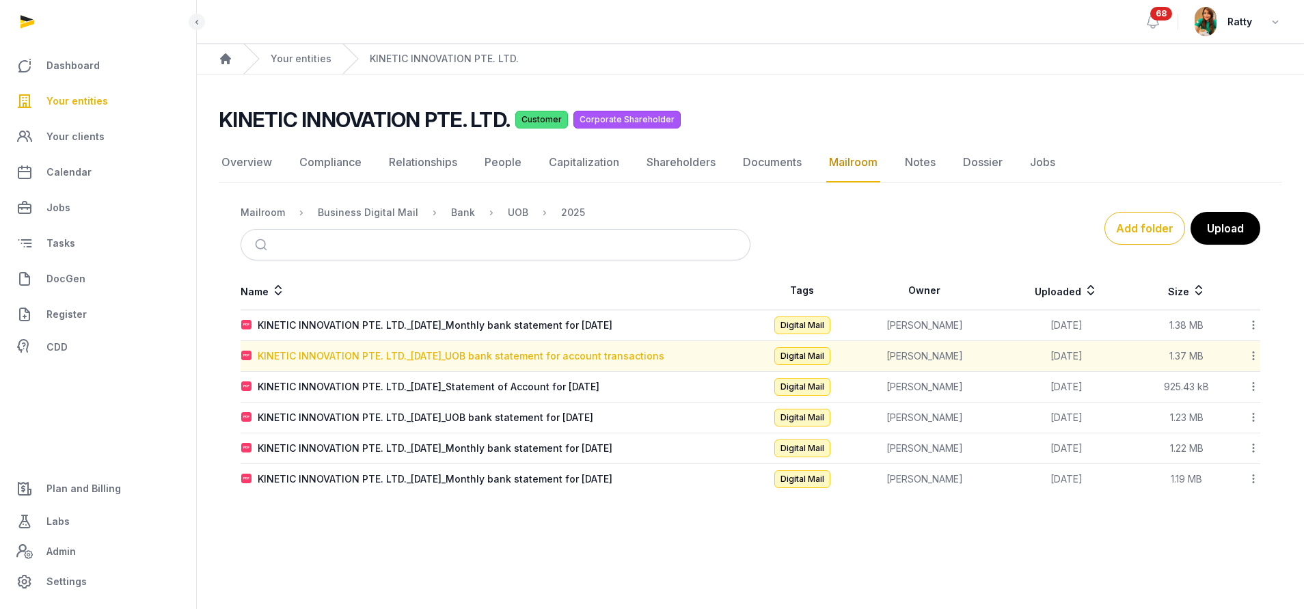
click at [355, 359] on div "KINETIC INNOVATION PTE. LTD._[DATE]_UOB bank statement for account transactions" at bounding box center [461, 356] width 407 height 14
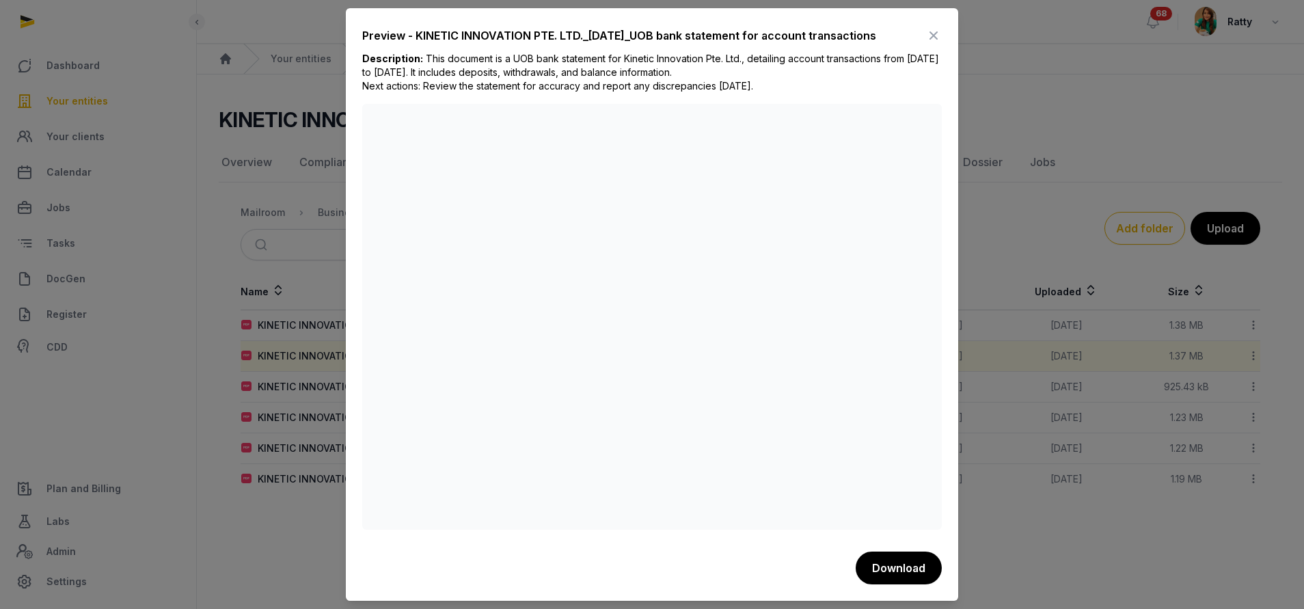
click at [930, 34] on icon at bounding box center [933, 36] width 16 height 22
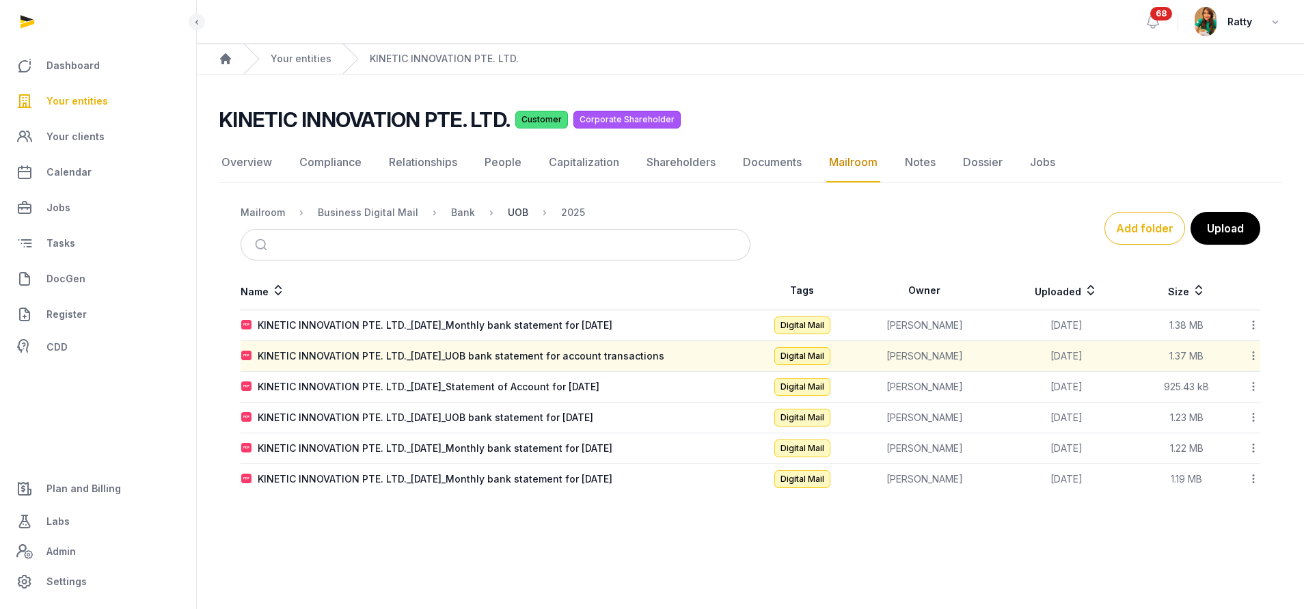
click at [510, 214] on div "UOB" at bounding box center [518, 213] width 20 height 14
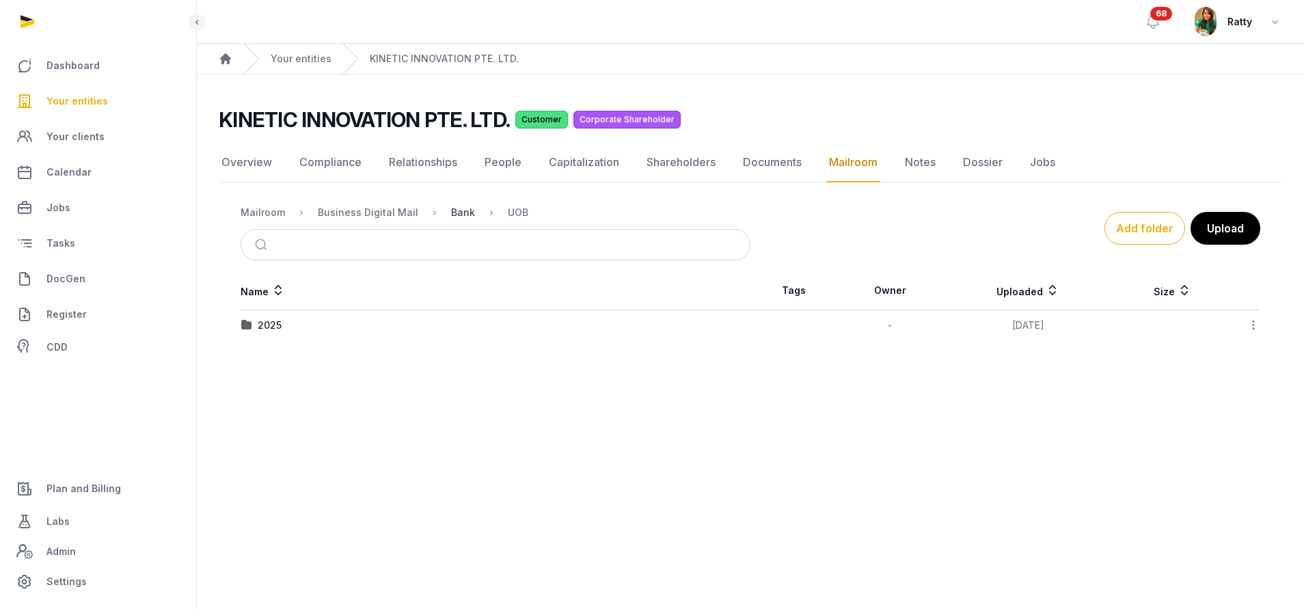
click at [461, 213] on div "Bank" at bounding box center [463, 213] width 24 height 14
click at [368, 217] on div "Business Digital Mail" at bounding box center [368, 213] width 100 height 14
click at [266, 355] on div "Banks" at bounding box center [272, 356] width 29 height 14
click at [271, 323] on div "UOB" at bounding box center [268, 325] width 20 height 14
click at [272, 355] on div "2025" at bounding box center [270, 356] width 24 height 14
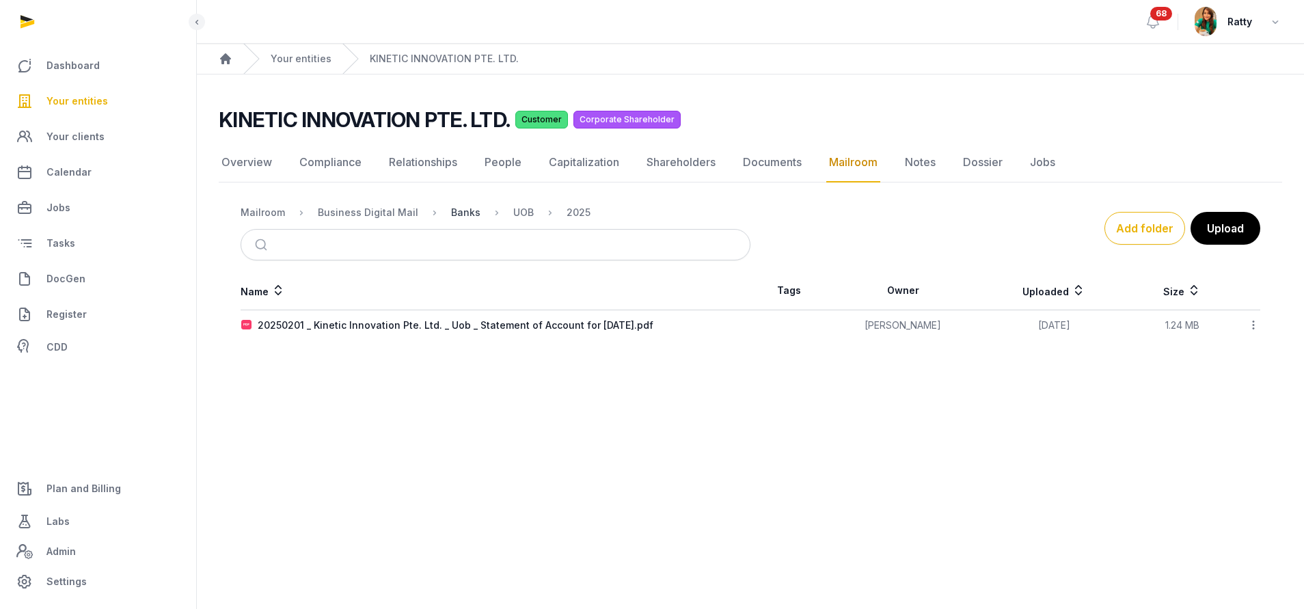
click at [465, 211] on div "Banks" at bounding box center [465, 213] width 29 height 14
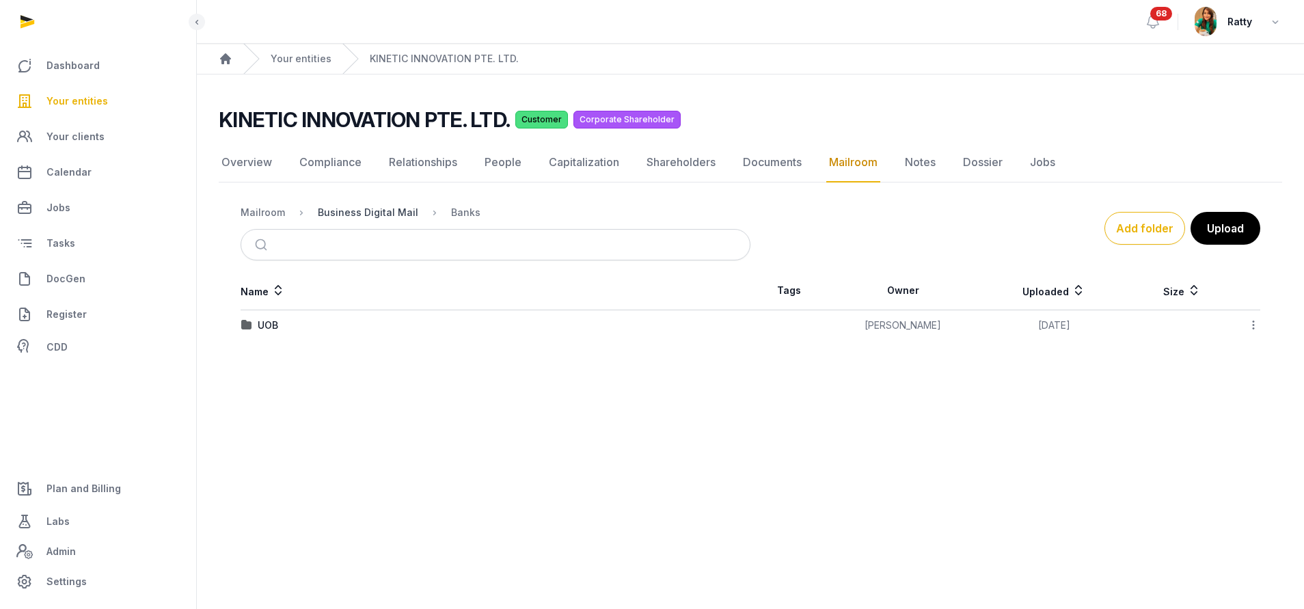
click at [361, 214] on div "Business Digital Mail" at bounding box center [368, 213] width 100 height 14
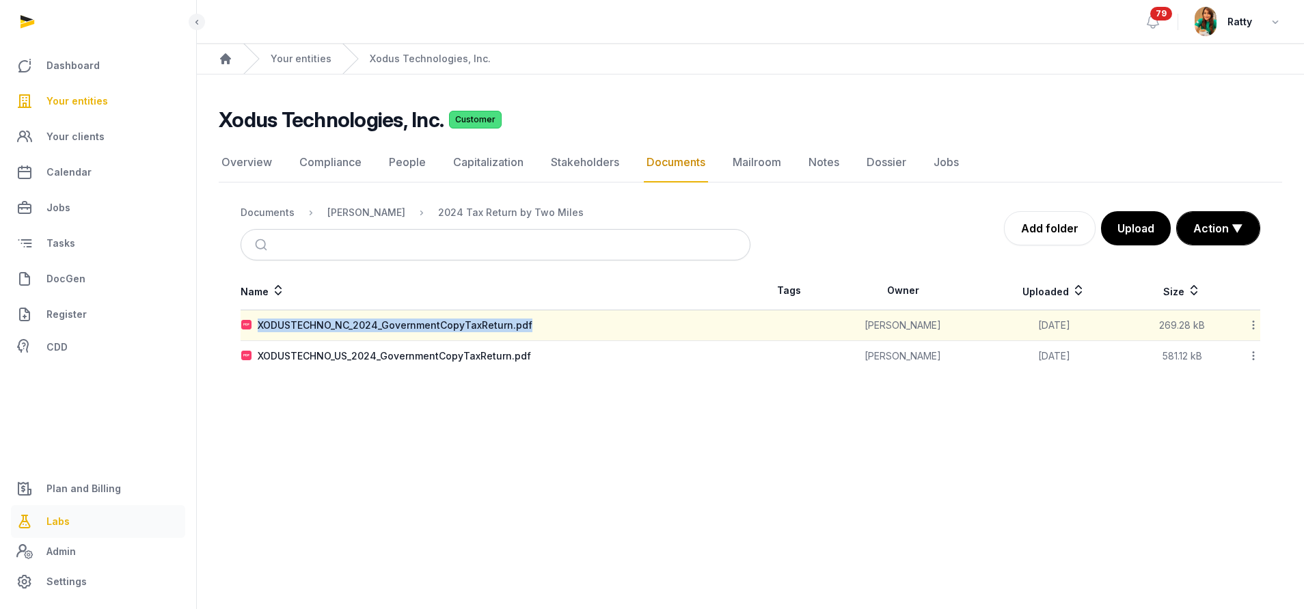
click at [59, 515] on span "Labs" at bounding box center [57, 521] width 23 height 16
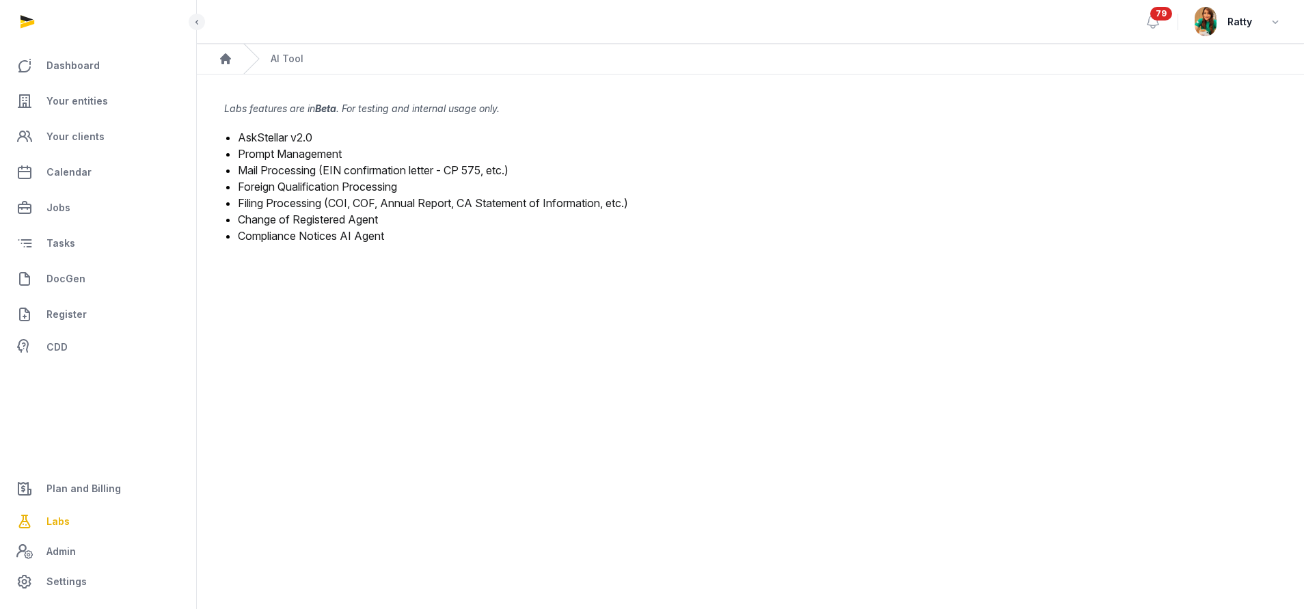
click at [273, 176] on link "Mail Processing (EIN confirmation letter - CP 575, etc.)" at bounding box center [373, 170] width 271 height 14
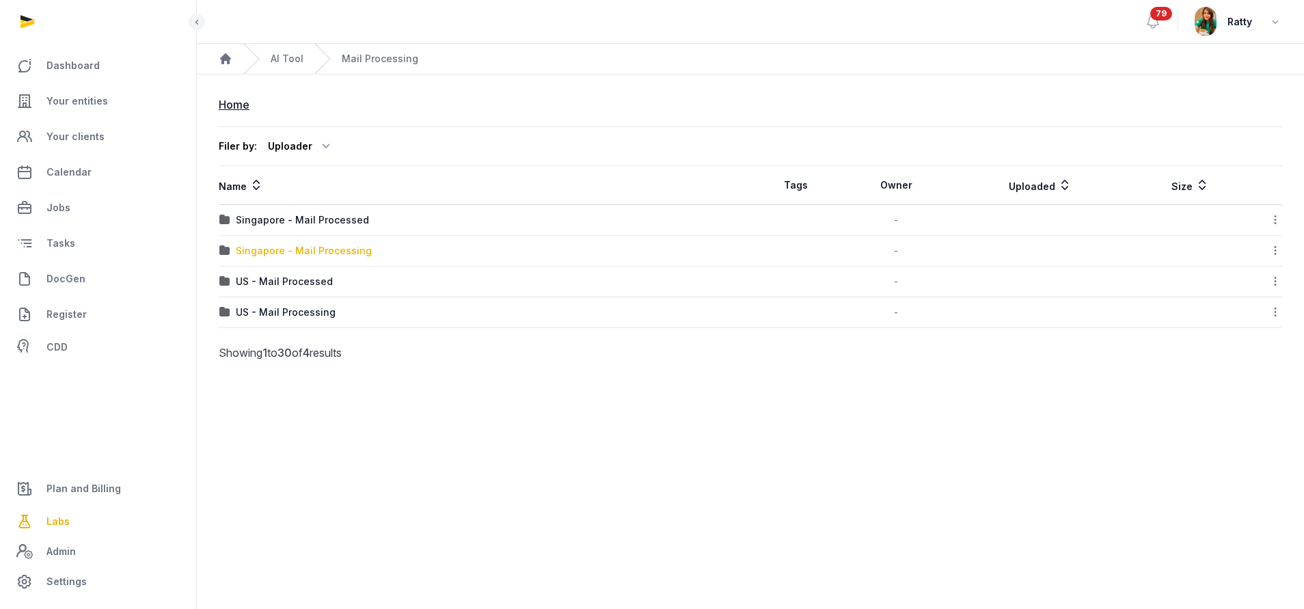
click at [288, 248] on div "Singapore - Mail Processing" at bounding box center [304, 251] width 136 height 14
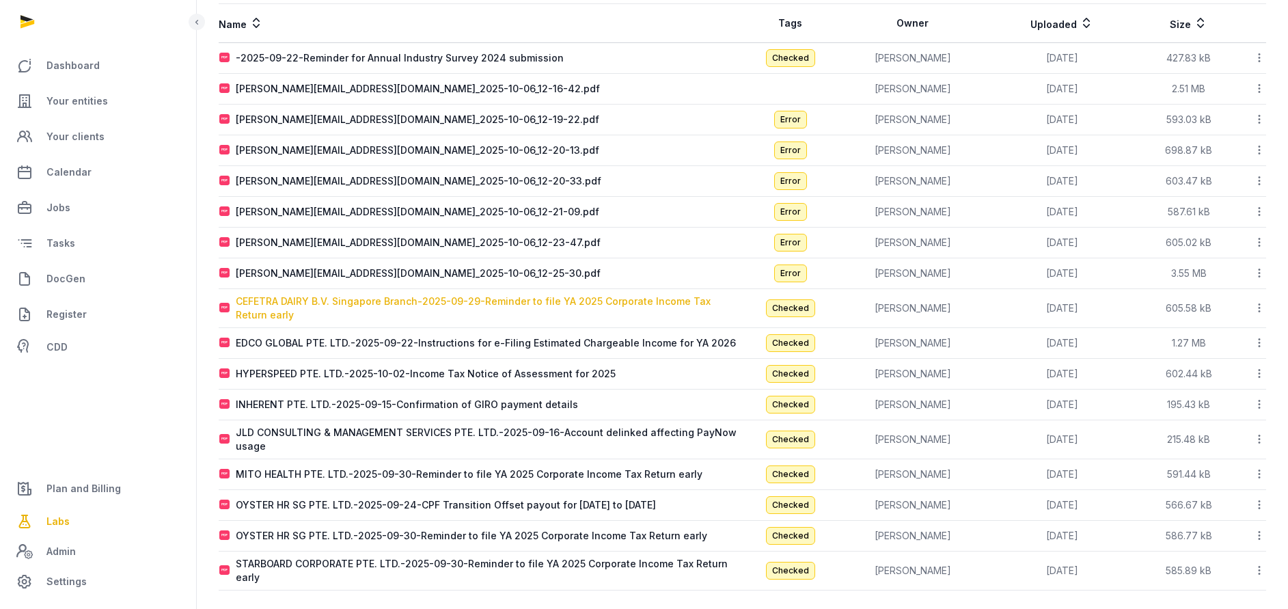
scroll to position [205, 0]
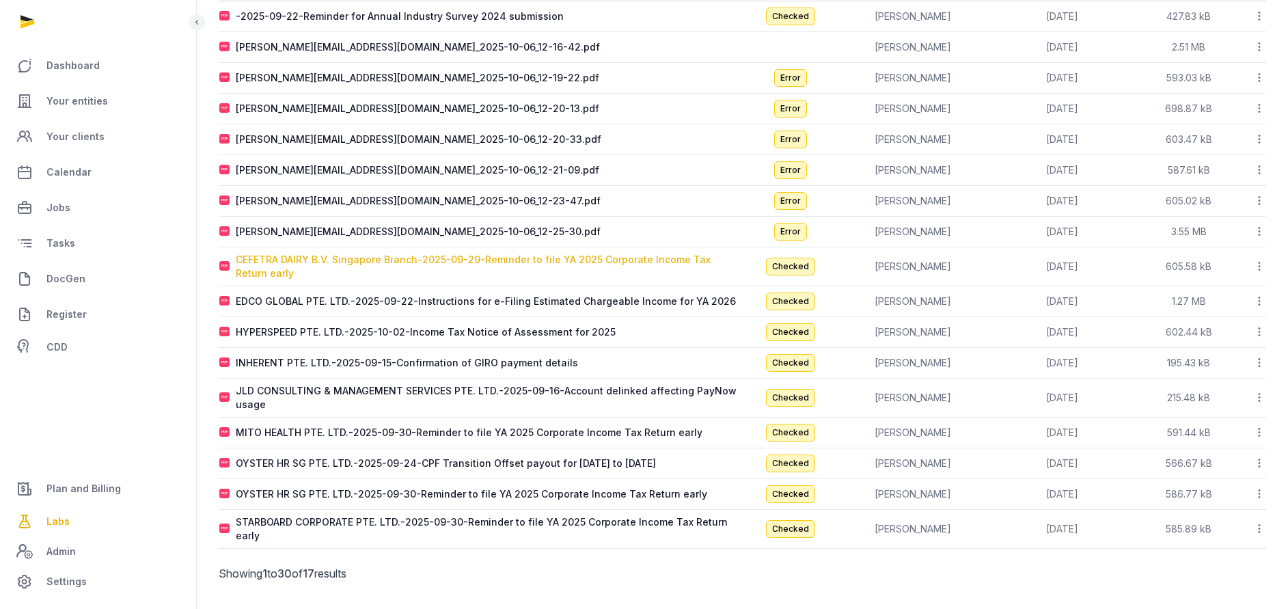
click at [387, 254] on div "CEFETRA DAIRY B.V. Singapore Branch-2025-09-29-Reminder to file YA 2025 Corpora…" at bounding box center [489, 266] width 506 height 27
type input "**********"
type textarea "**********"
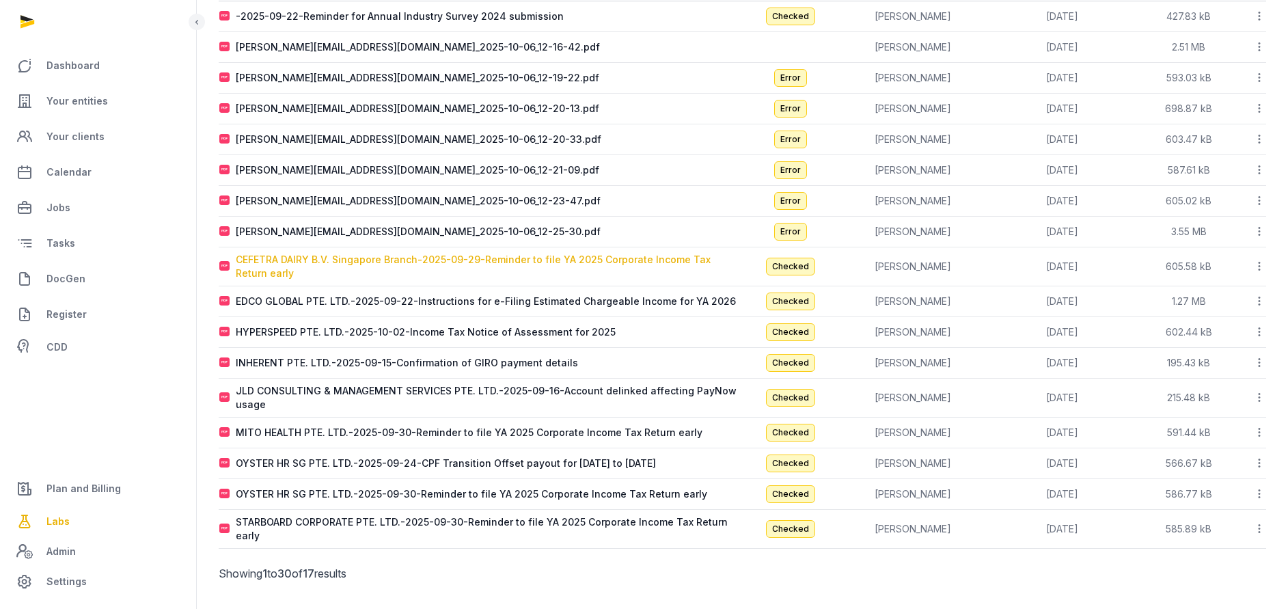
type input "**********"
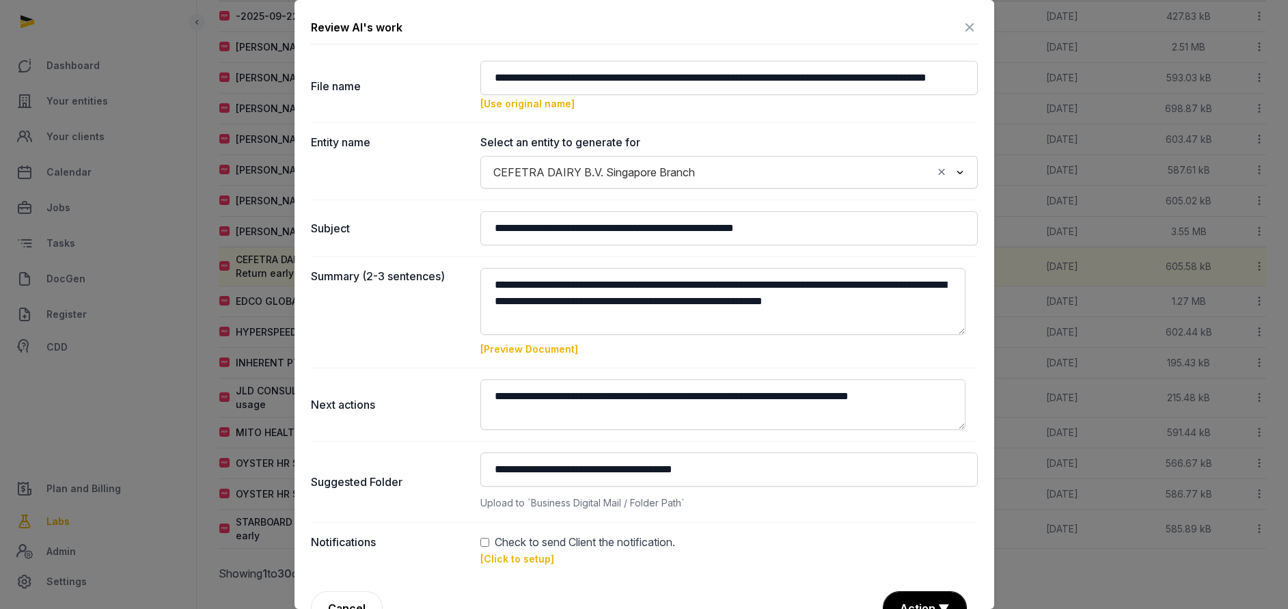
click at [517, 561] on link "[Click to setup]" at bounding box center [517, 559] width 74 height 12
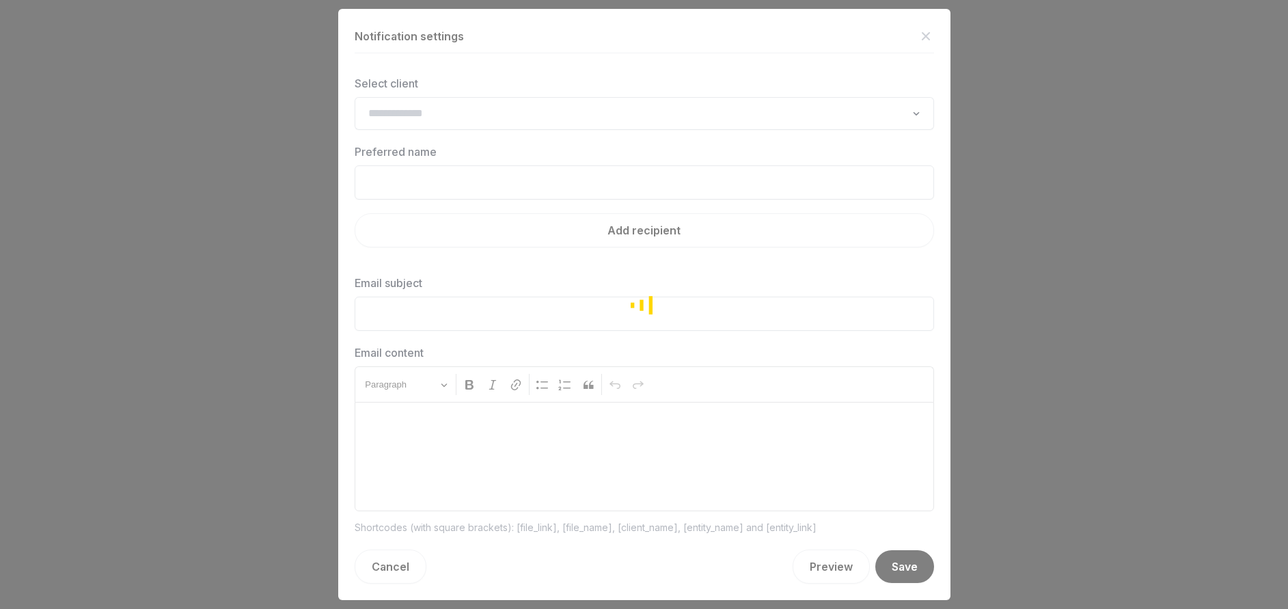
type input "**********"
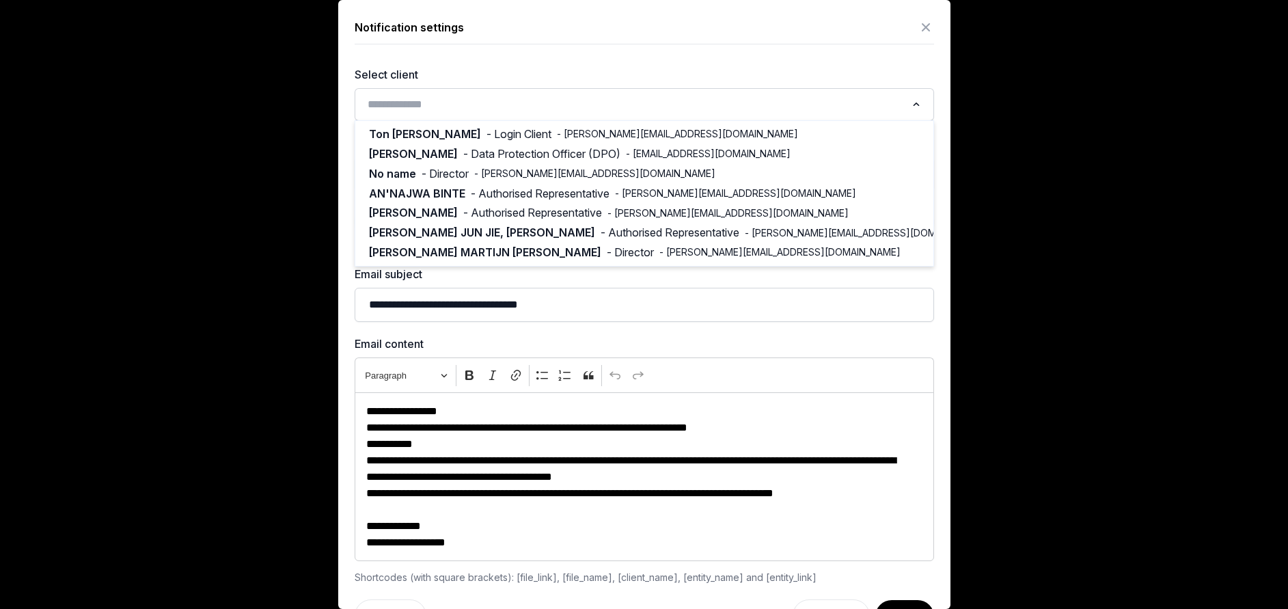
click at [424, 107] on input "Search for option" at bounding box center [634, 104] width 543 height 19
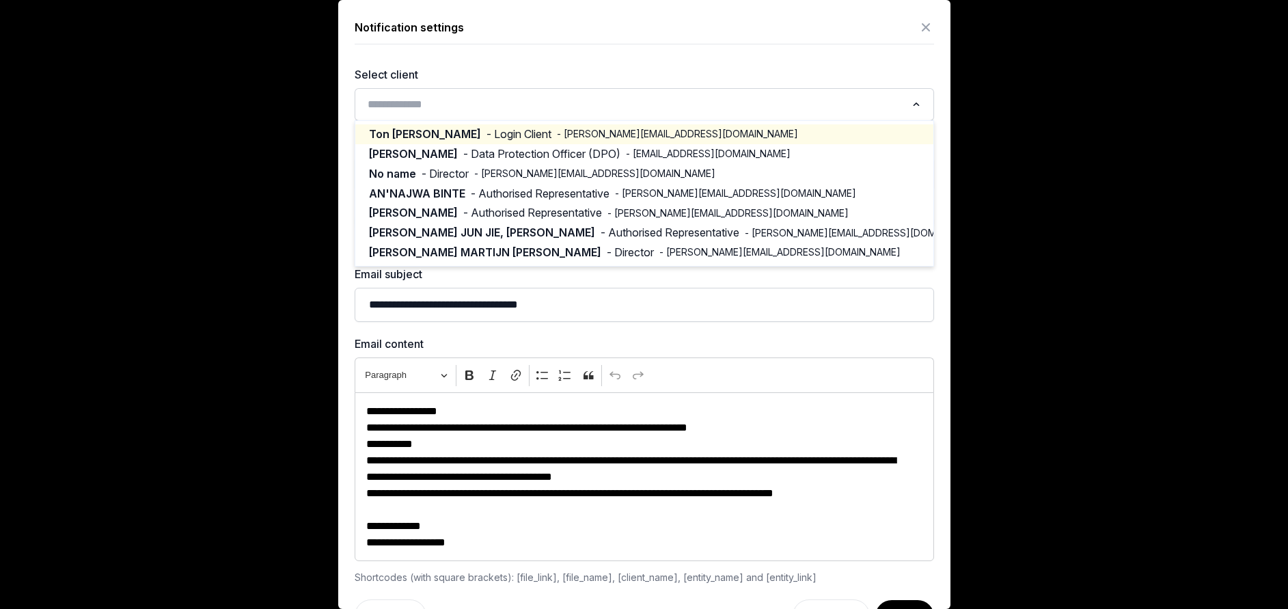
click at [487, 137] on span "- Login Client" at bounding box center [519, 134] width 65 height 16
type input "********"
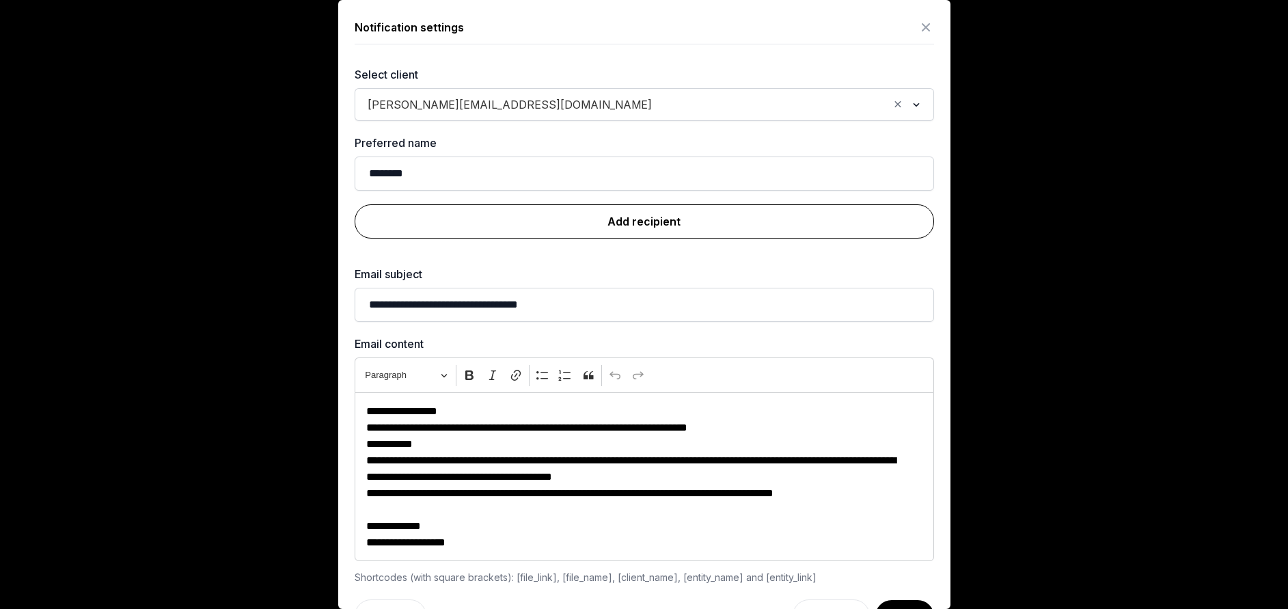
click at [644, 234] on link "Add recipient" at bounding box center [644, 221] width 579 height 34
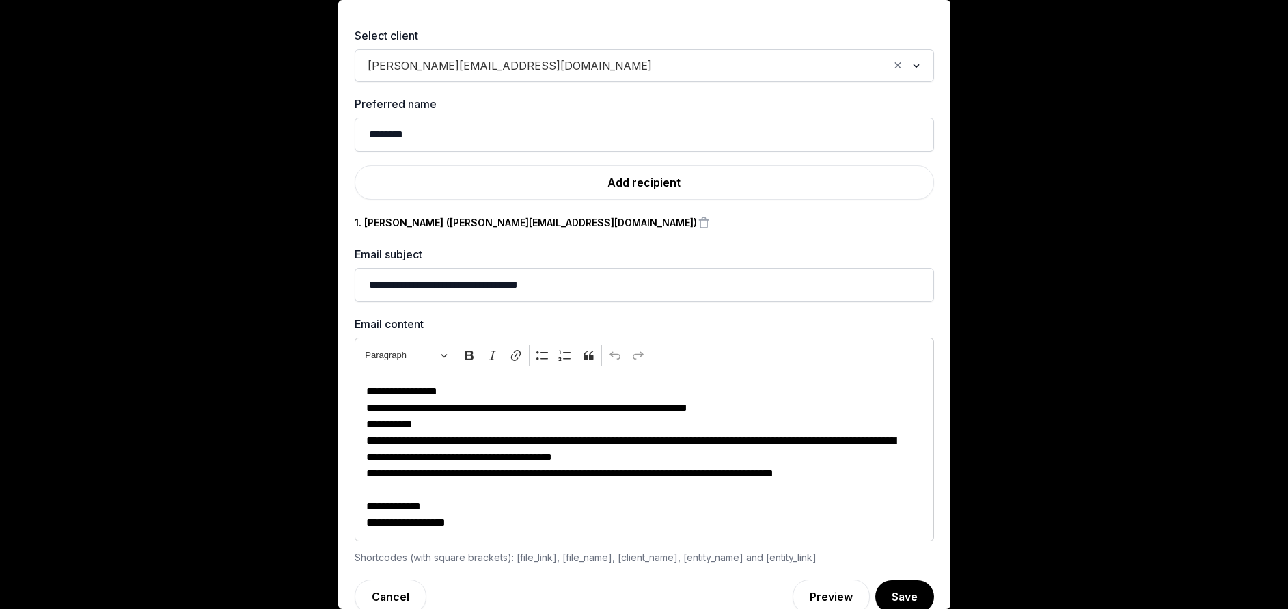
scroll to position [60, 0]
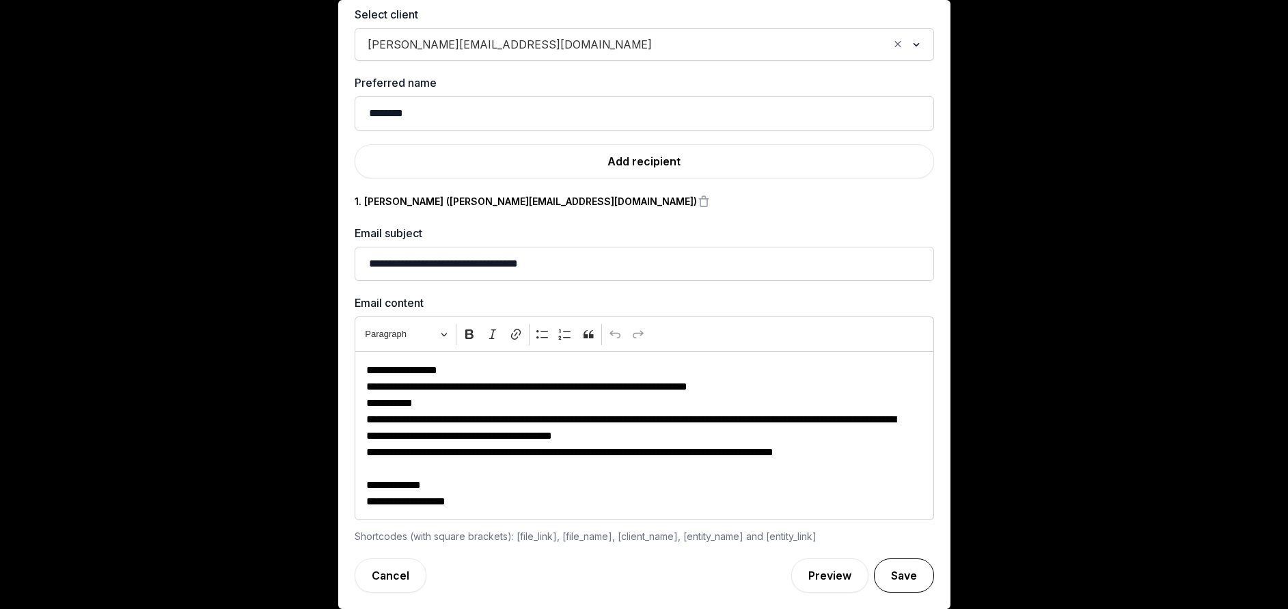
click at [881, 571] on button "Save" at bounding box center [904, 575] width 60 height 34
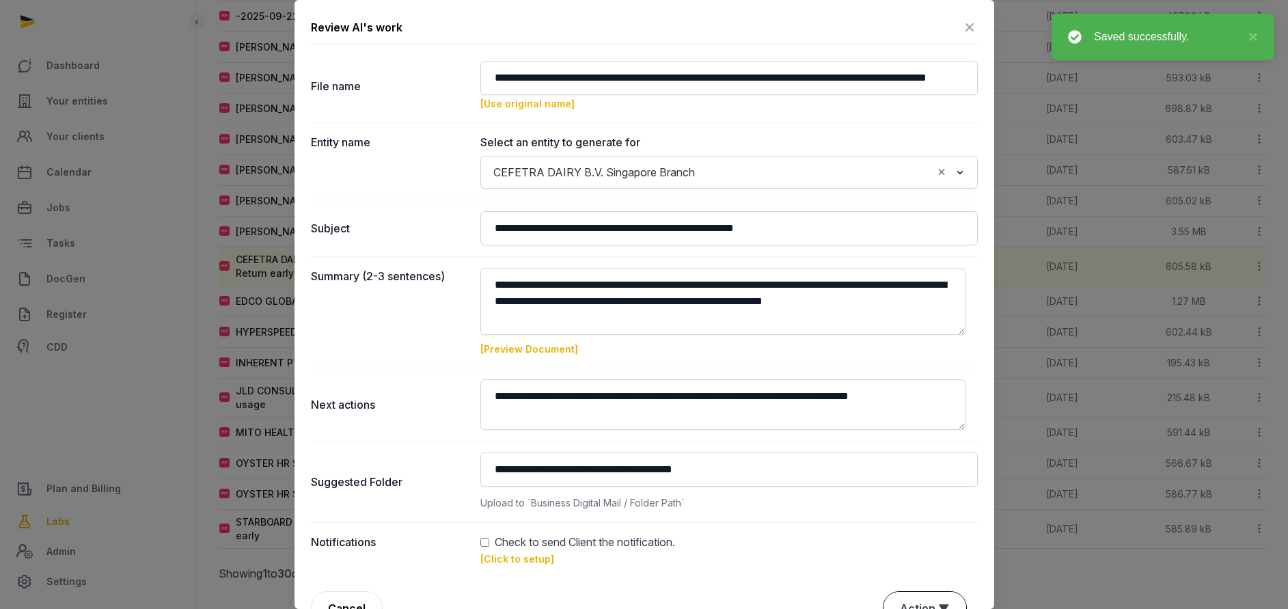
click at [888, 599] on button "Action ▼" at bounding box center [924, 608] width 83 height 33
click at [882, 532] on div "Approve" at bounding box center [922, 529] width 109 height 27
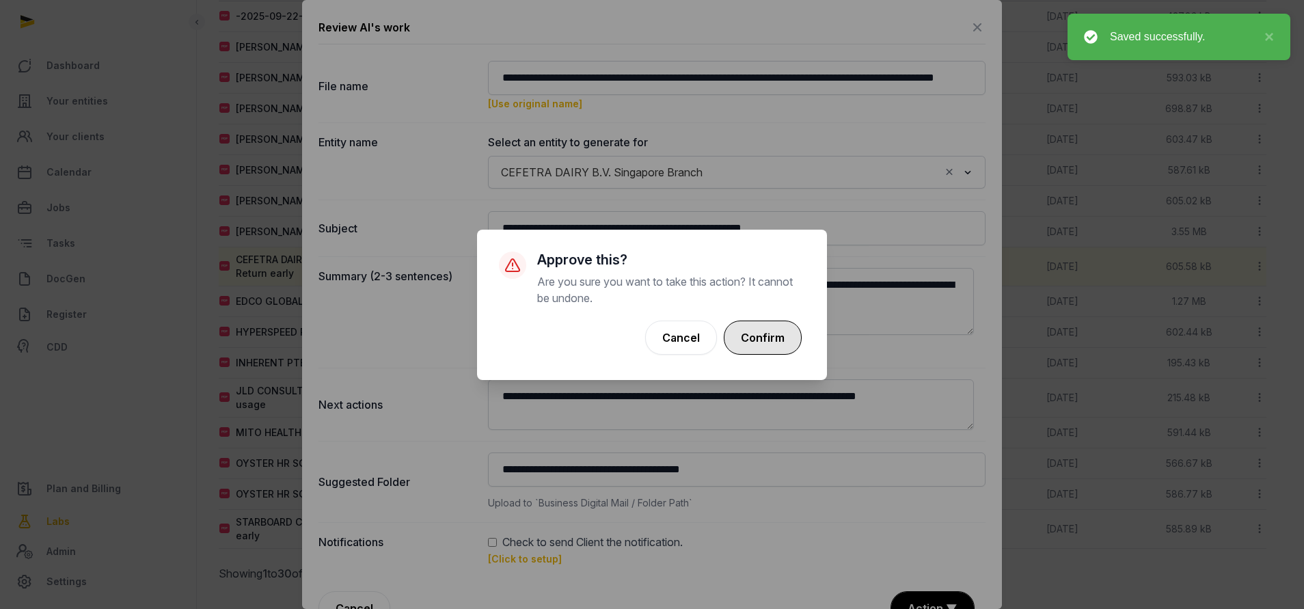
click at [767, 337] on button "Confirm" at bounding box center [763, 337] width 78 height 34
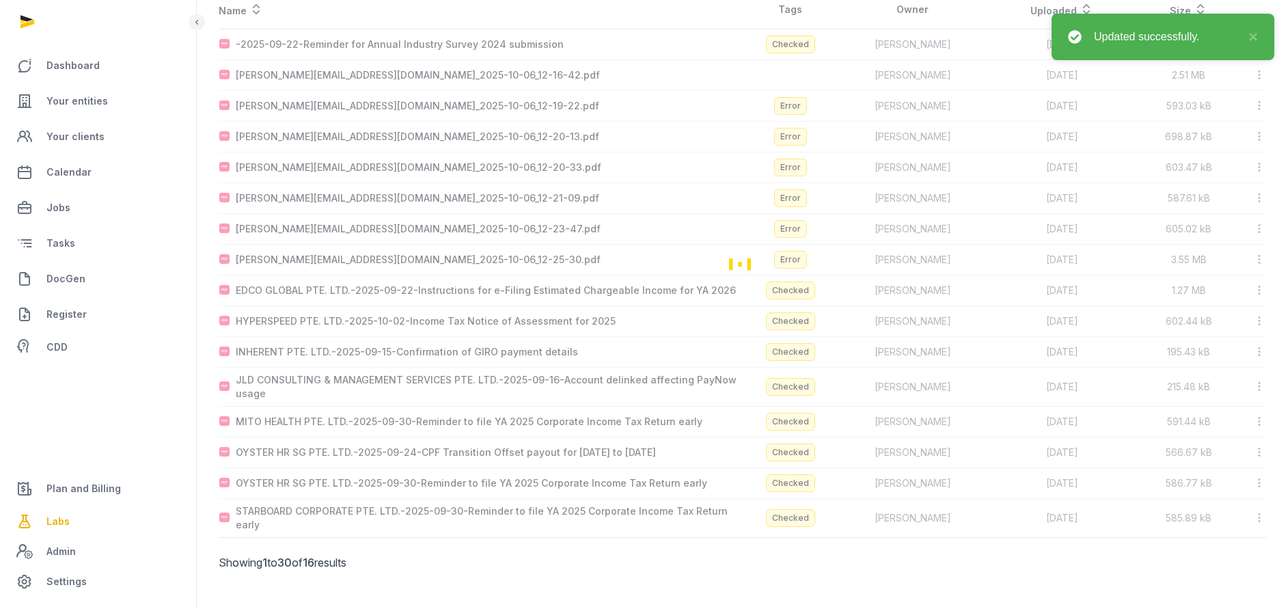
scroll to position [169, 0]
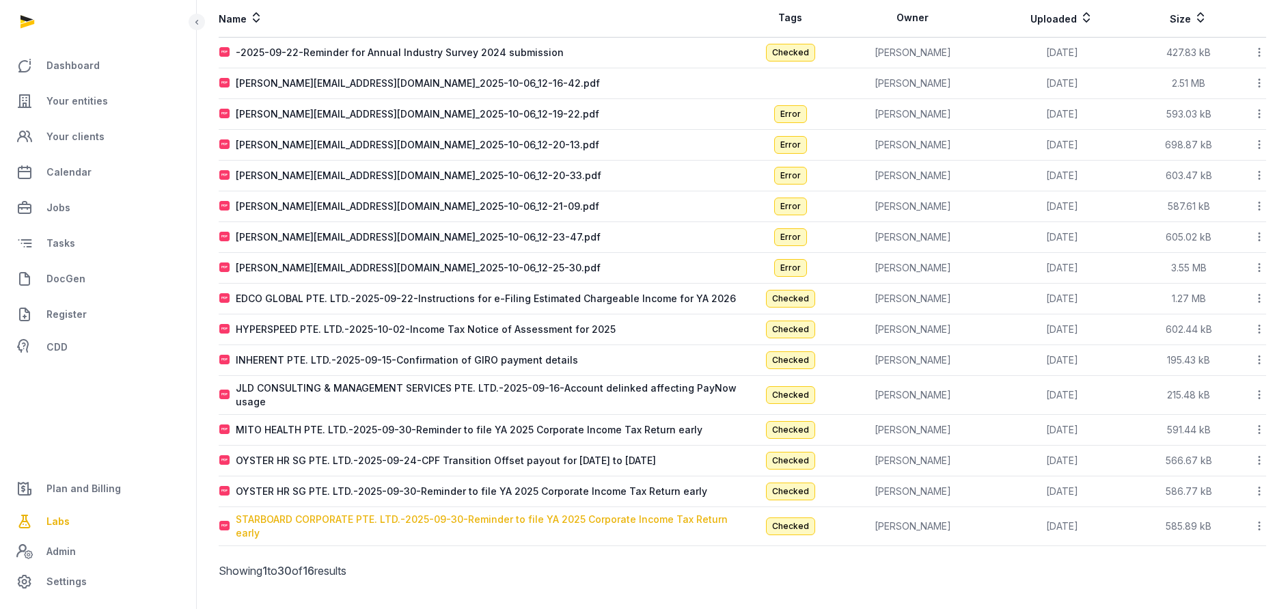
click at [422, 521] on div "STARBOARD CORPORATE PTE. LTD.-2025-09-30-Reminder to file YA 2025 Corporate Inc…" at bounding box center [489, 525] width 506 height 27
type input "**********"
type textarea "**********"
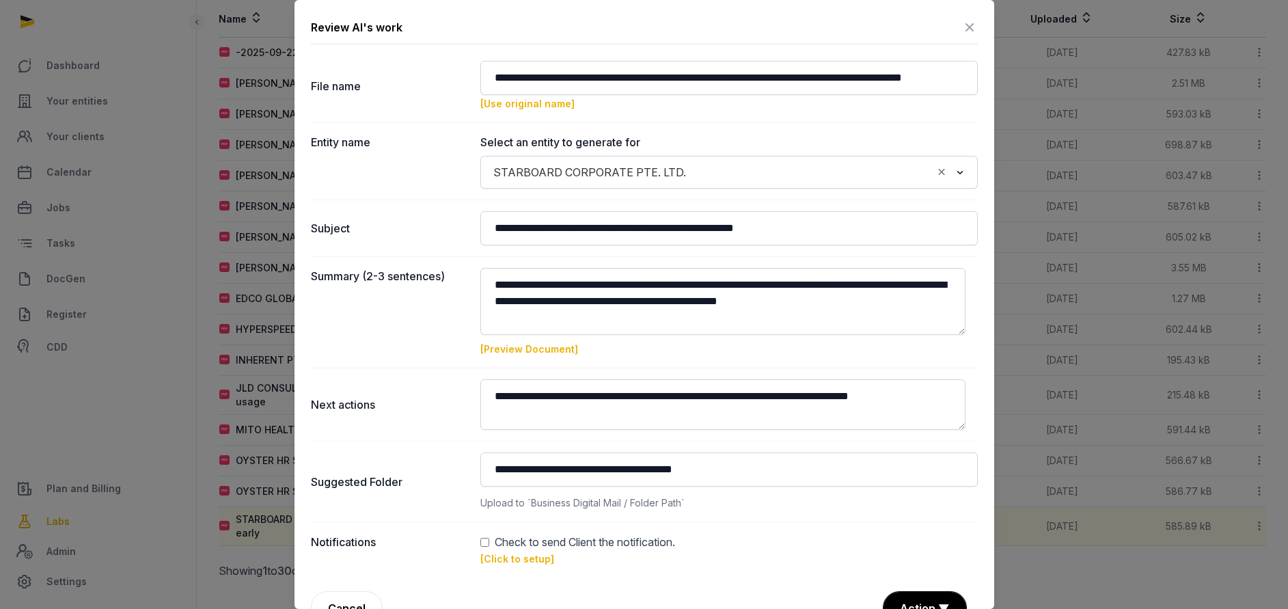
click at [504, 559] on link "[Click to setup]" at bounding box center [517, 559] width 74 height 12
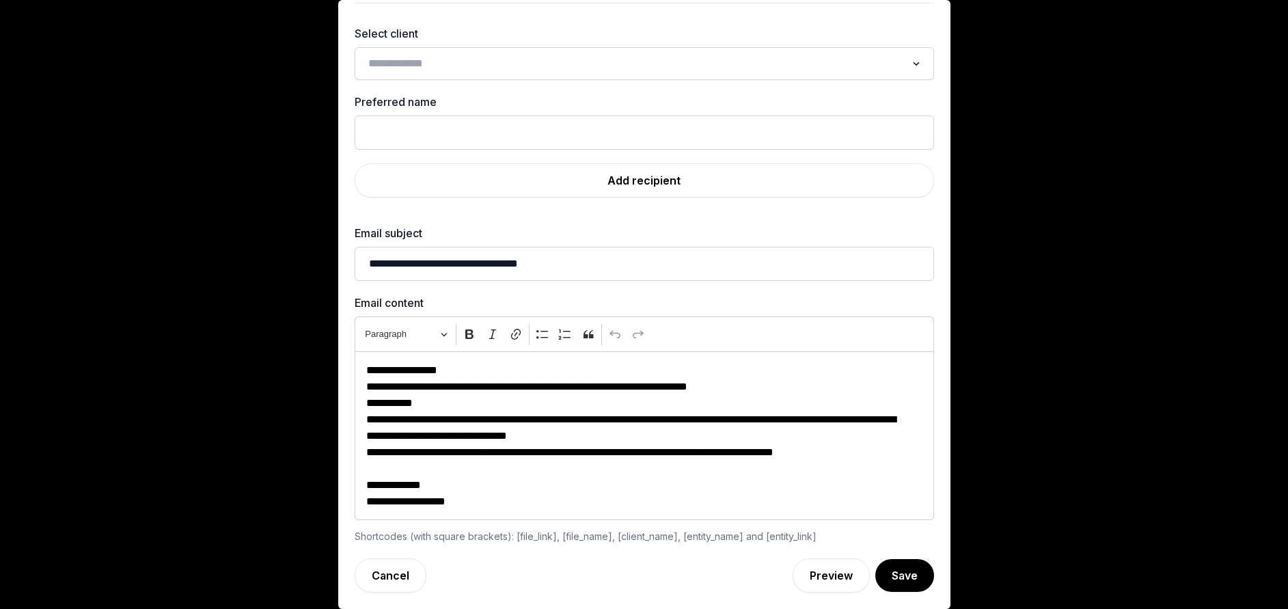
scroll to position [41, 0]
click at [480, 50] on div "Loading..." at bounding box center [644, 63] width 579 height 33
click at [454, 68] on input "Search for option" at bounding box center [634, 63] width 543 height 19
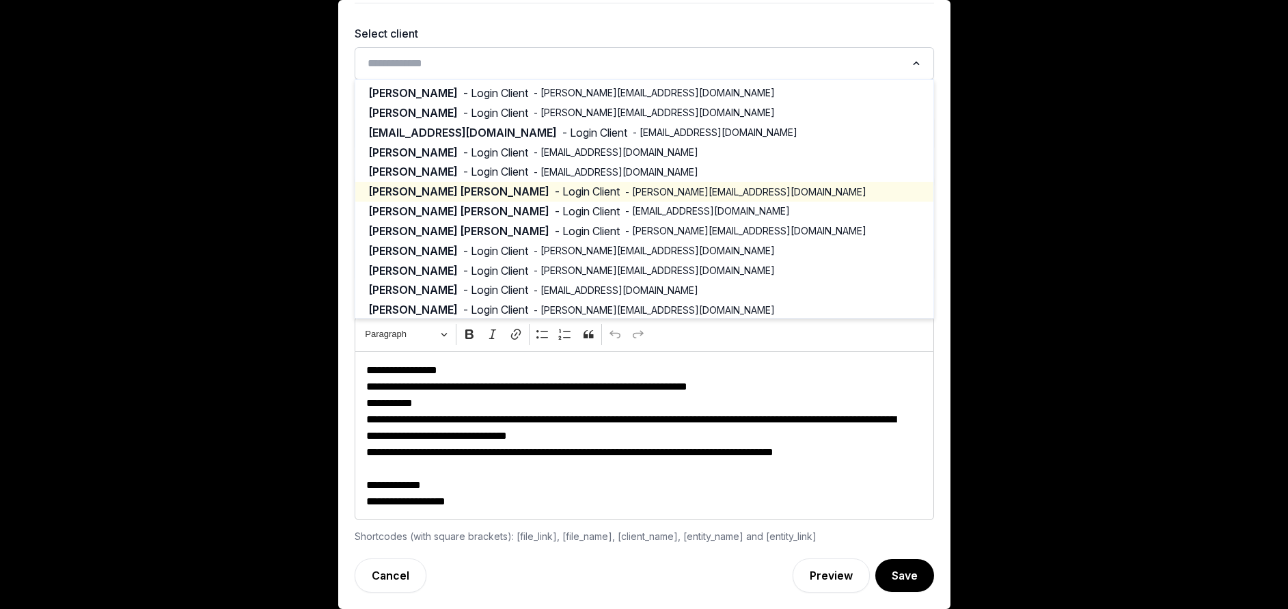
click at [455, 195] on span "[PERSON_NAME] [PERSON_NAME]" at bounding box center [459, 192] width 180 height 16
type input "**********"
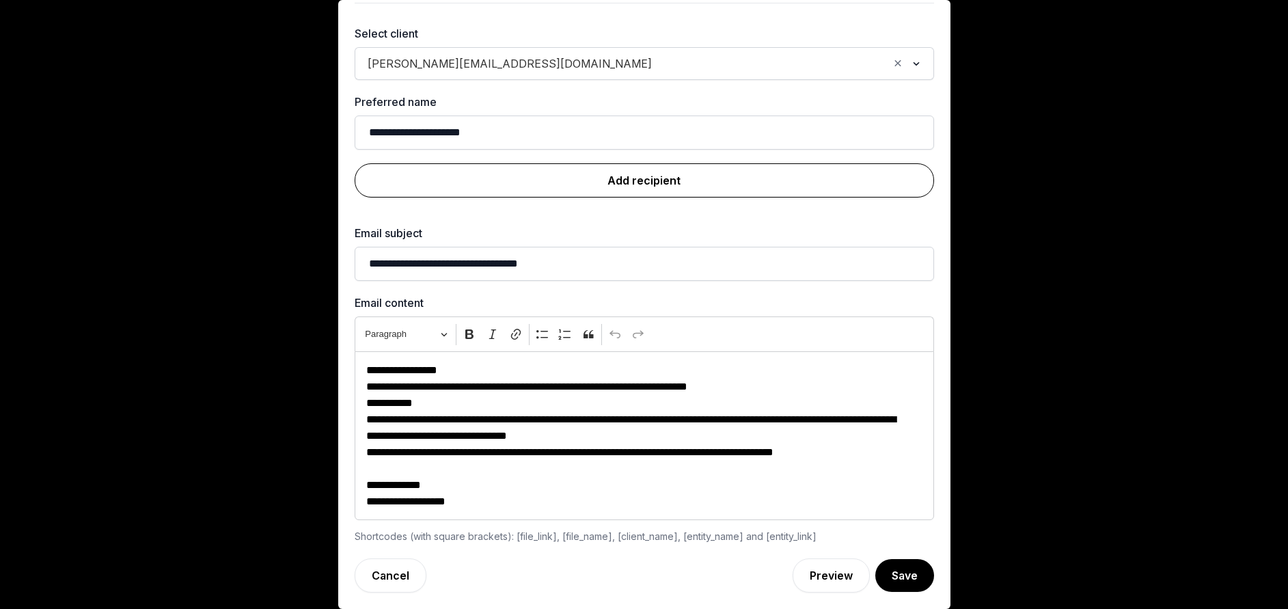
click at [547, 172] on link "Add recipient" at bounding box center [644, 180] width 579 height 34
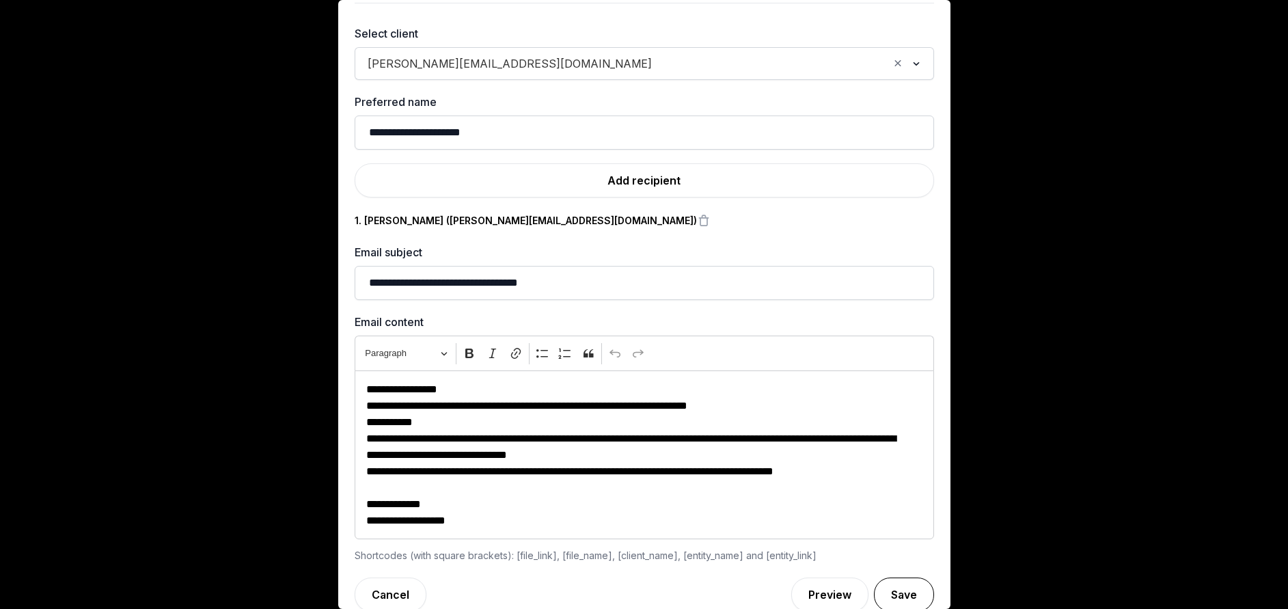
click at [875, 605] on button "Save" at bounding box center [904, 594] width 60 height 34
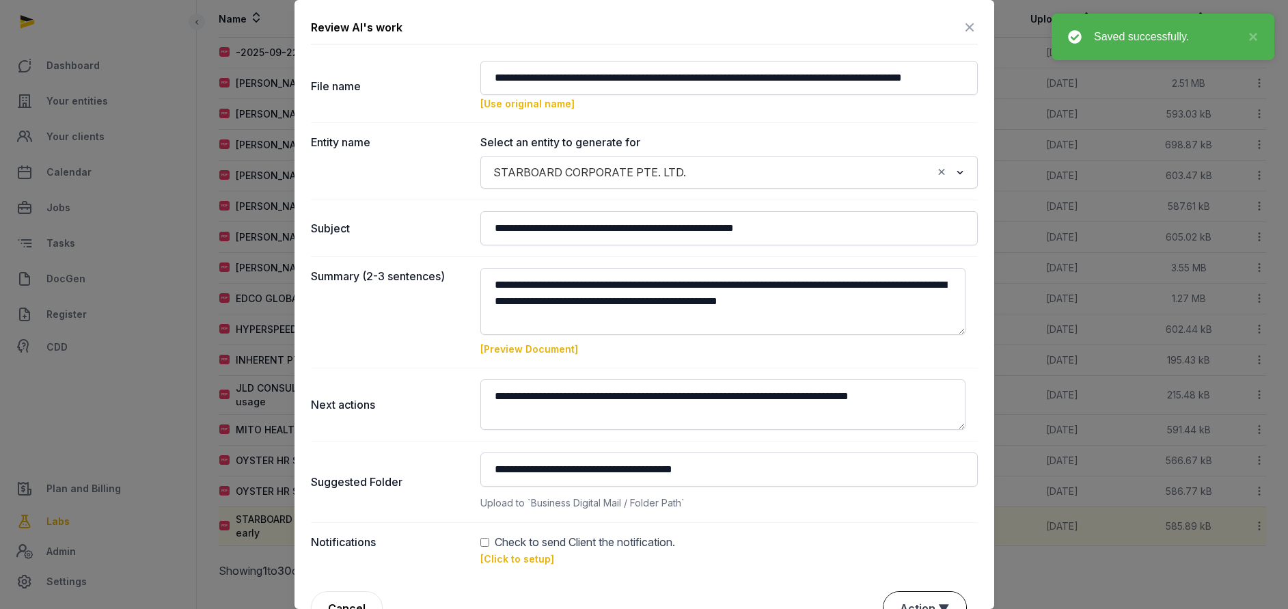
click at [894, 592] on button "Action ▼" at bounding box center [924, 608] width 83 height 33
click at [890, 536] on div "Approve" at bounding box center [922, 529] width 109 height 27
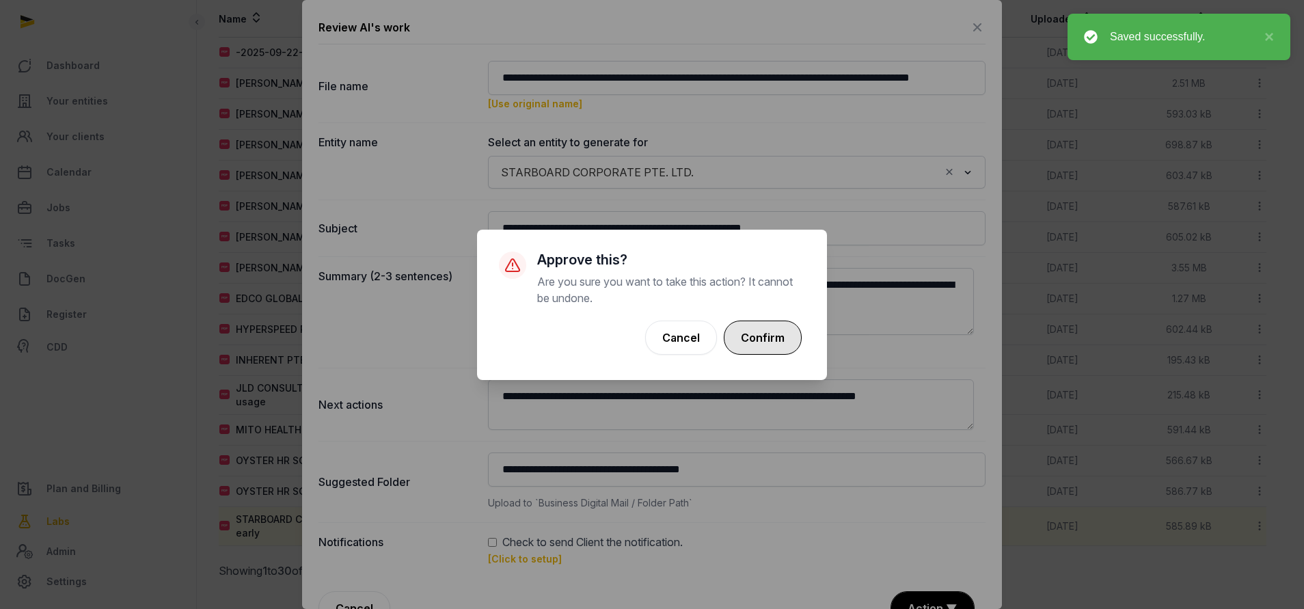
click at [776, 327] on button "Confirm" at bounding box center [763, 337] width 78 height 34
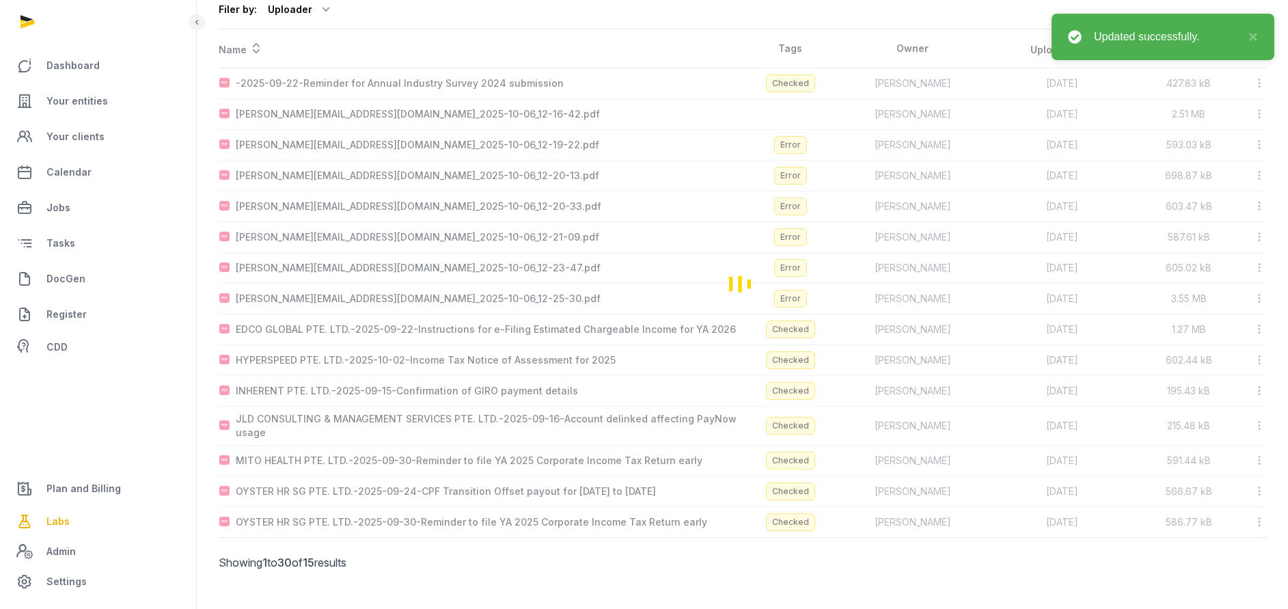
scroll to position [138, 0]
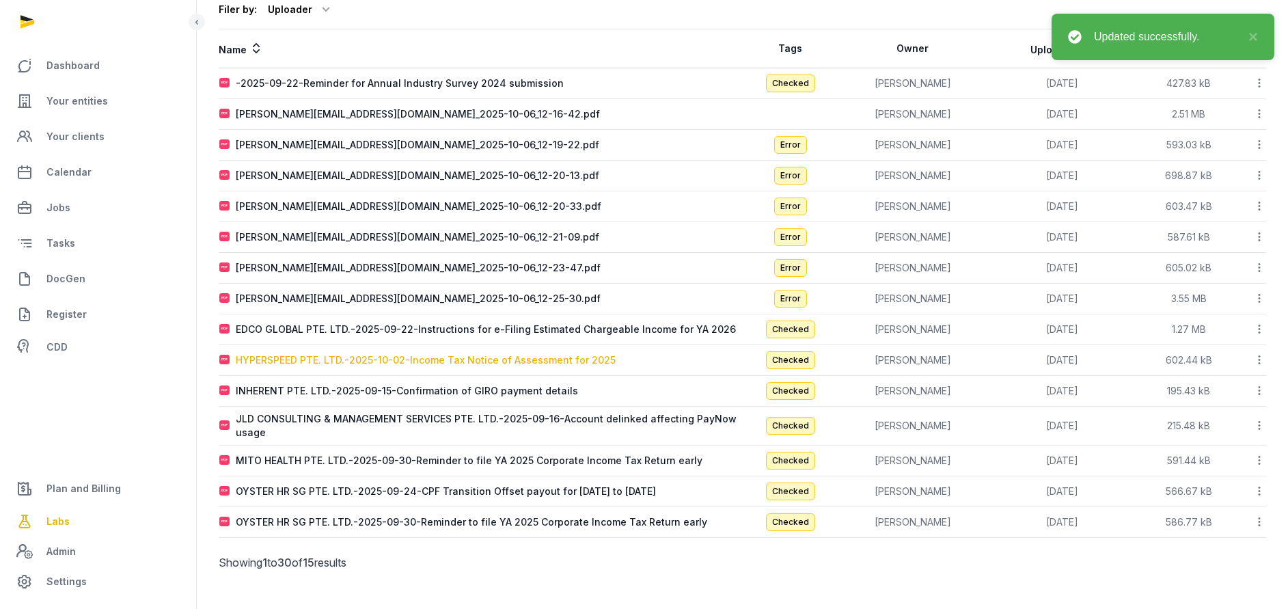
click at [317, 359] on div "HYPERSPEED PTE. LTD.-2025-10-02-Income Tax Notice of Assessment for 2025" at bounding box center [426, 360] width 380 height 14
type input "**********"
type textarea "**********"
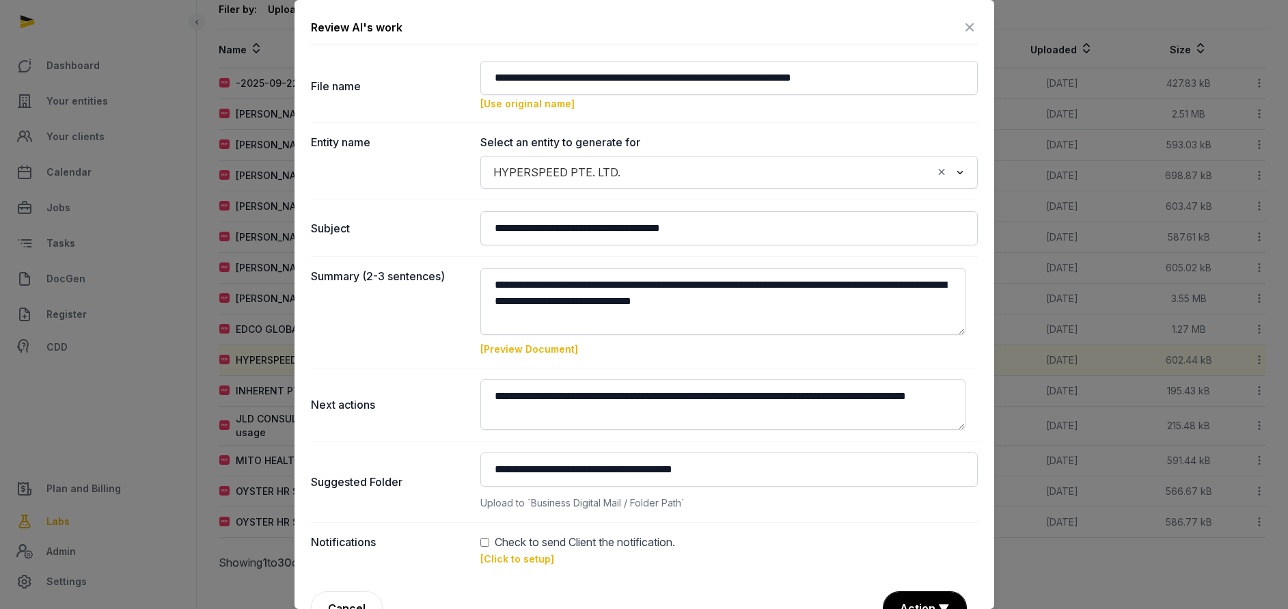
click at [510, 558] on link "[Click to setup]" at bounding box center [517, 559] width 74 height 12
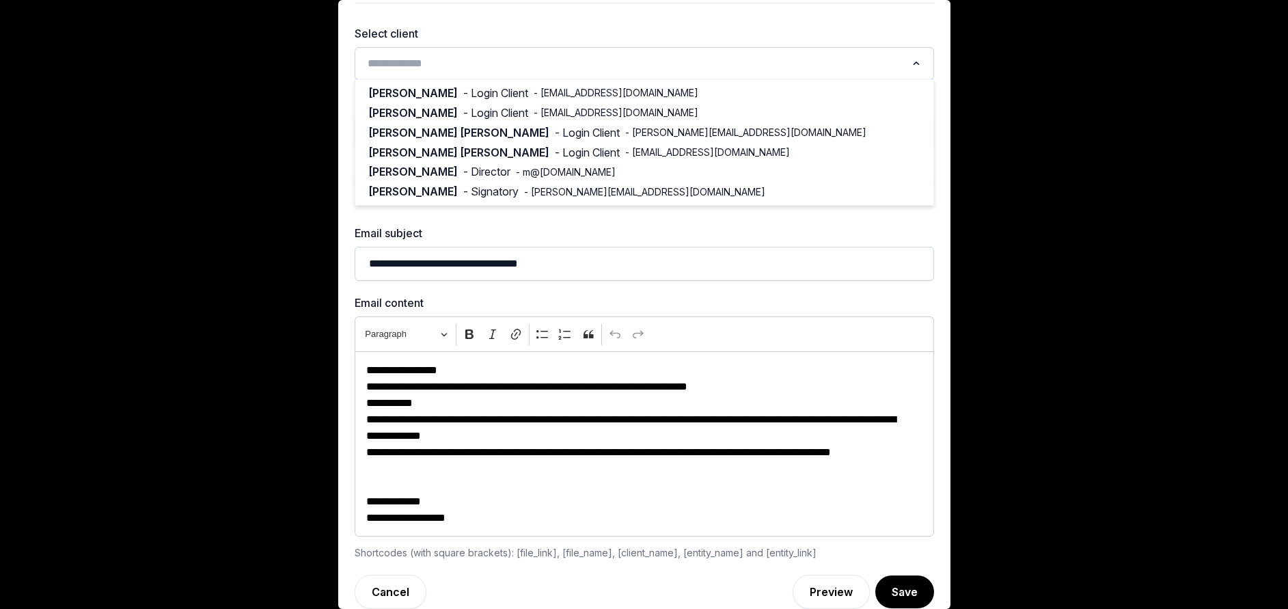
click at [495, 61] on input "Search for option" at bounding box center [634, 63] width 543 height 19
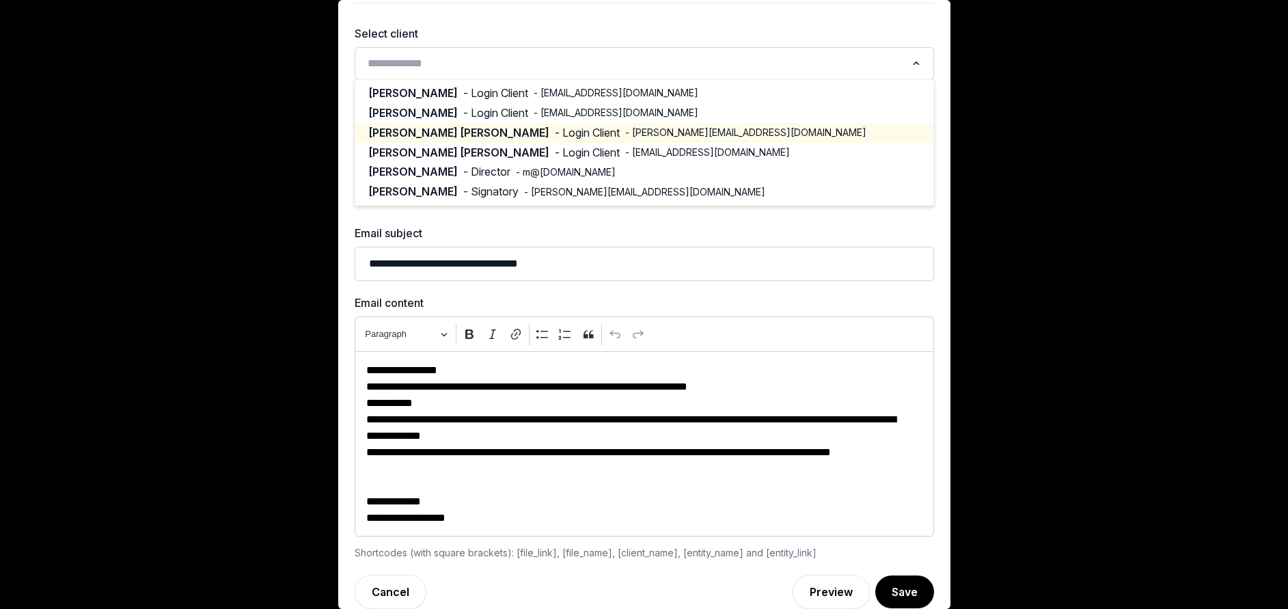
click at [456, 137] on span "[PERSON_NAME] [PERSON_NAME]" at bounding box center [459, 133] width 180 height 16
type input "**********"
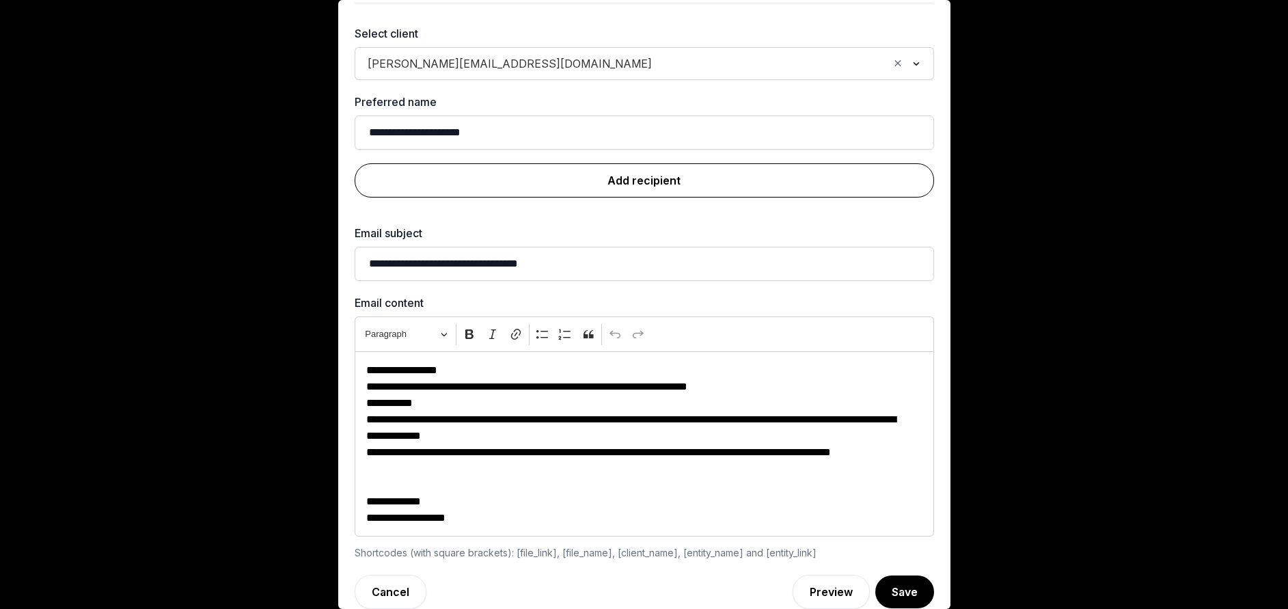
click at [607, 185] on link "Add recipient" at bounding box center [644, 180] width 579 height 34
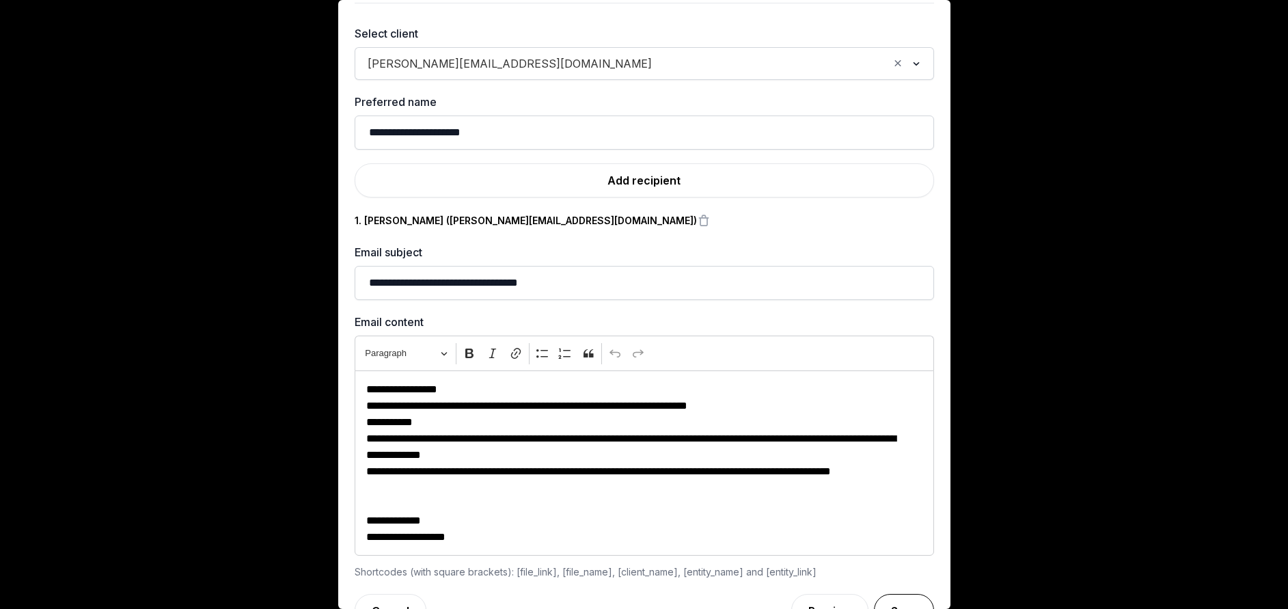
click at [879, 597] on button "Save" at bounding box center [904, 611] width 60 height 34
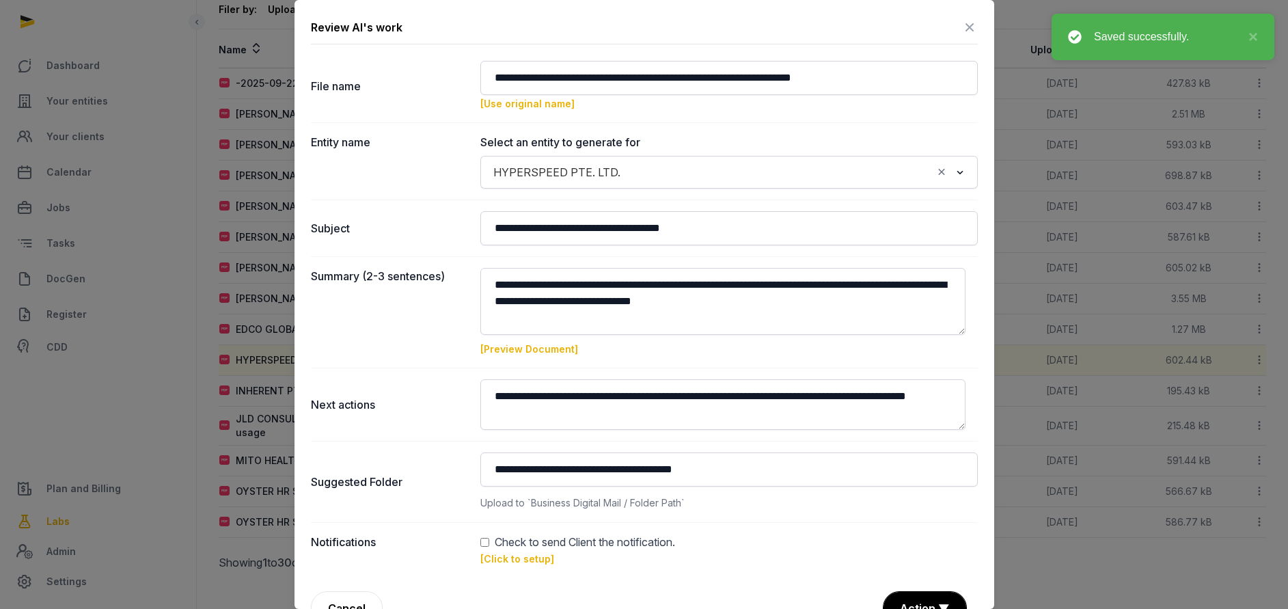
click at [897, 599] on button "Action ▼" at bounding box center [924, 608] width 83 height 33
click at [883, 527] on div "Approve" at bounding box center [922, 529] width 109 height 27
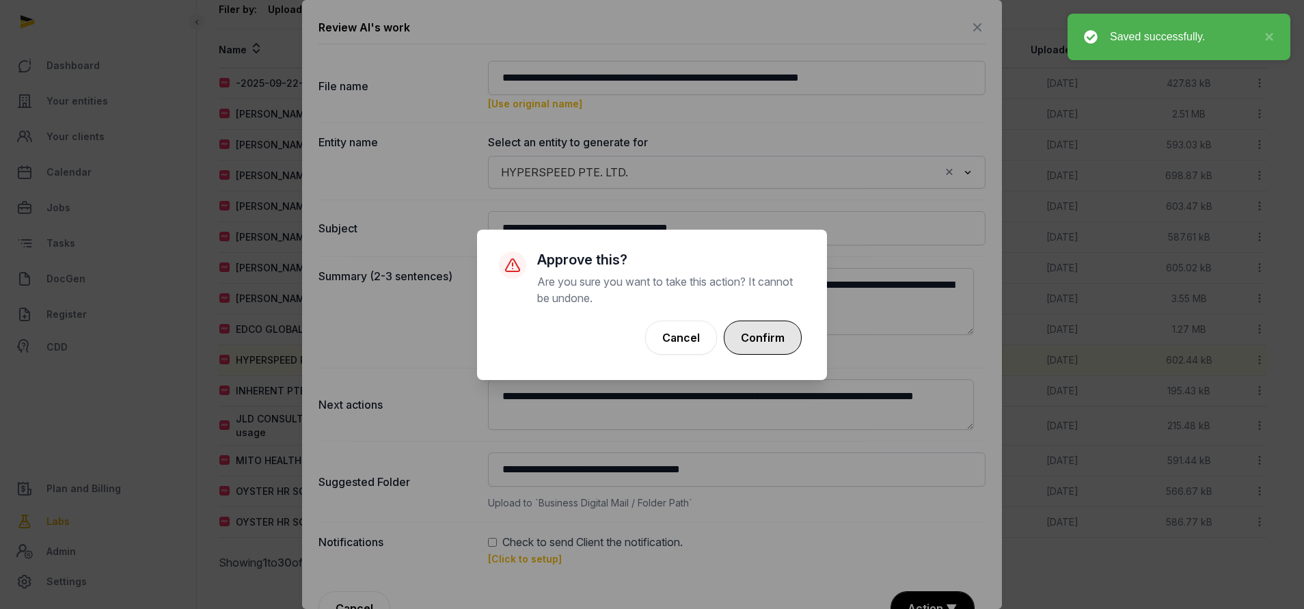
click at [771, 338] on button "Confirm" at bounding box center [763, 337] width 78 height 34
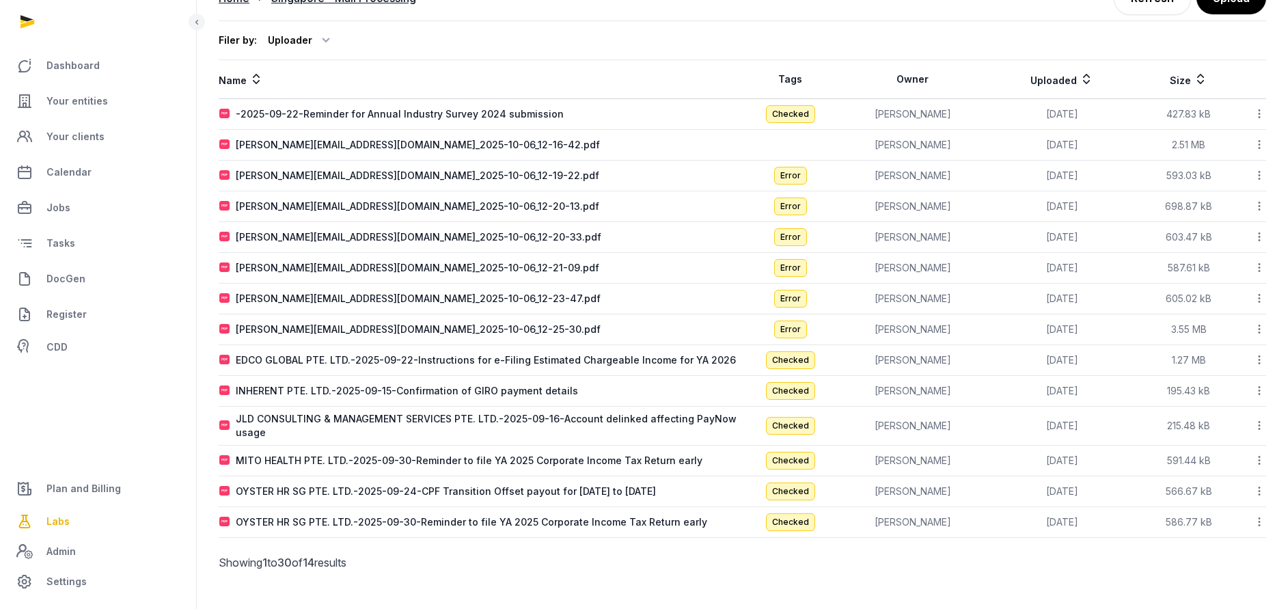
scroll to position [107, 0]
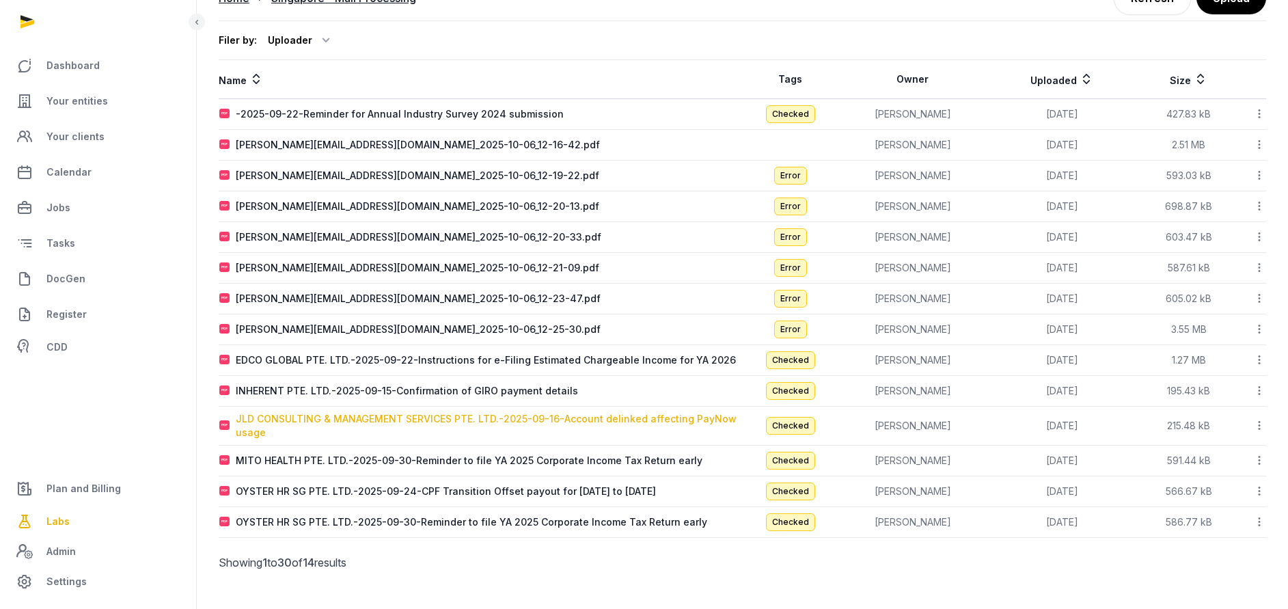
click at [314, 415] on div "JLD CONSULTING & MANAGEMENT SERVICES PTE. LTD.-2025-09-16-Account delinked affe…" at bounding box center [489, 425] width 506 height 27
type input "**********"
type textarea "**********"
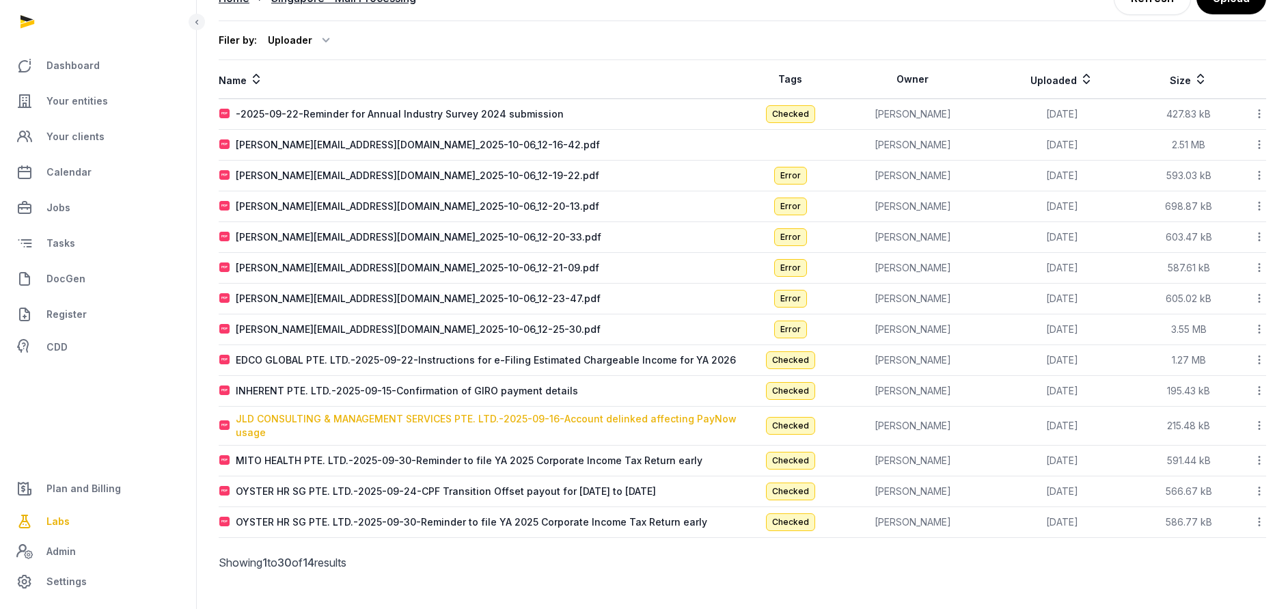
type input "**********"
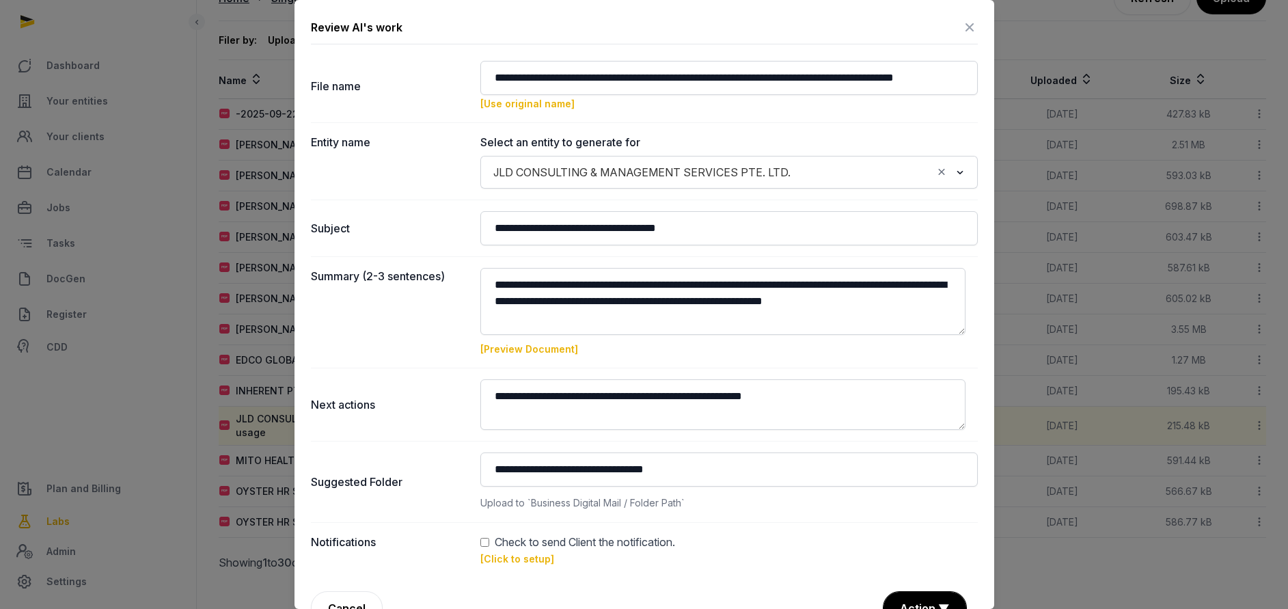
click at [497, 558] on link "[Click to setup]" at bounding box center [517, 559] width 74 height 12
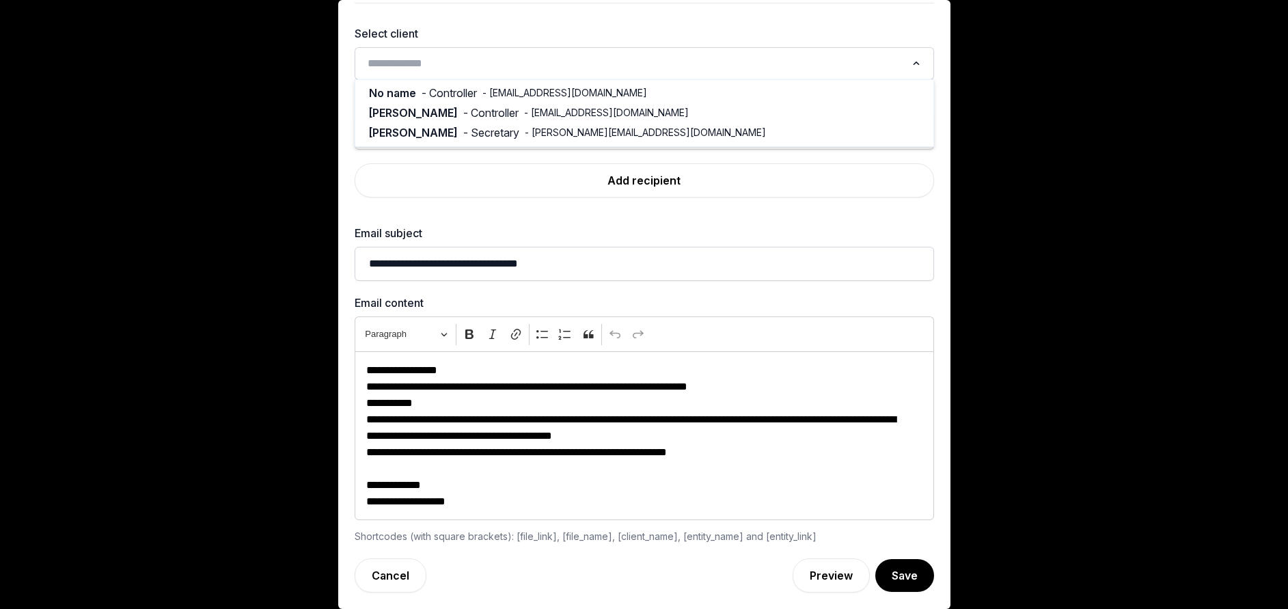
click at [439, 66] on input "Search for option" at bounding box center [634, 63] width 543 height 19
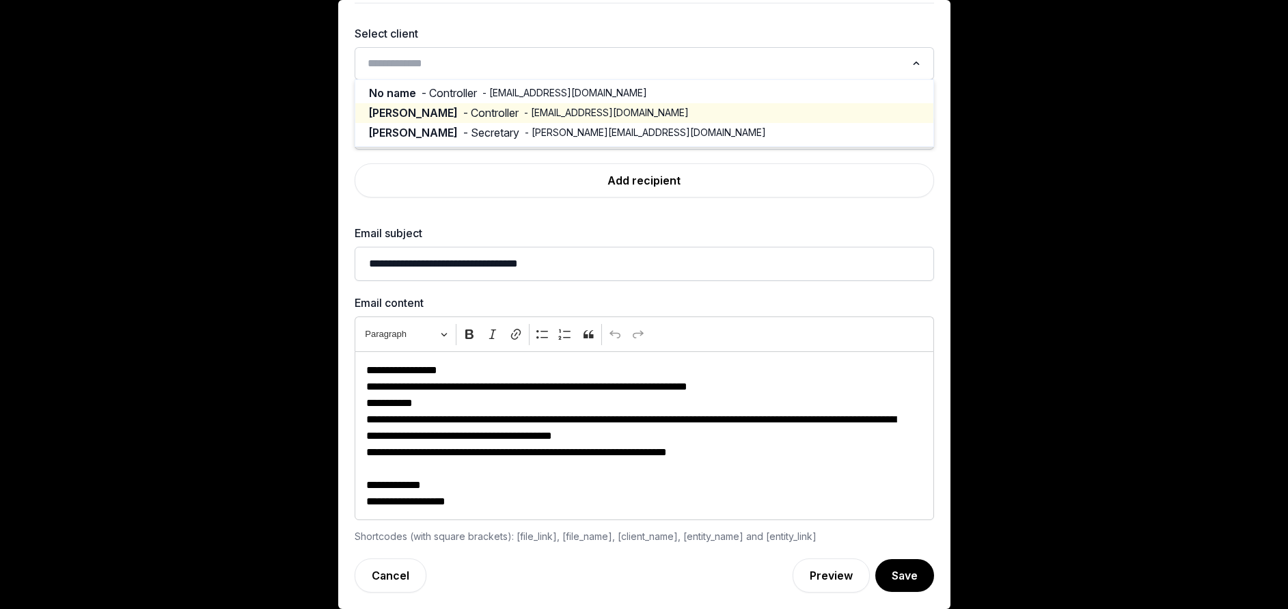
click at [482, 104] on li "[PERSON_NAME] - Controller - [EMAIL_ADDRESS][DOMAIN_NAME]" at bounding box center [644, 113] width 578 height 20
type input "***"
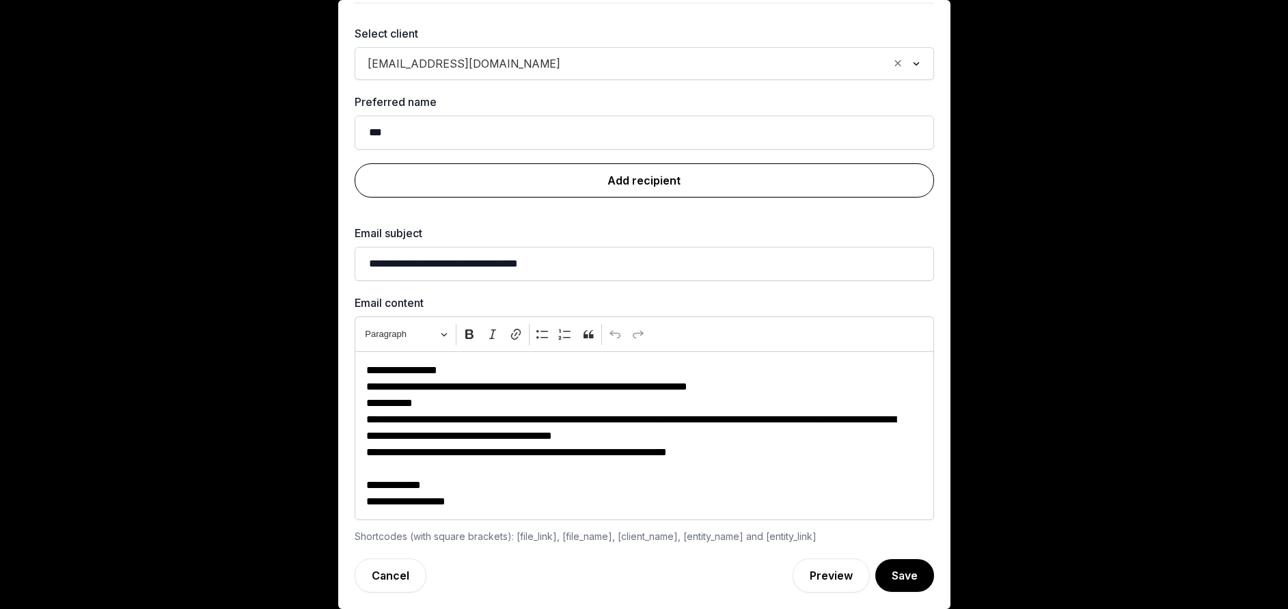
click at [616, 184] on link "Add recipient" at bounding box center [644, 180] width 579 height 34
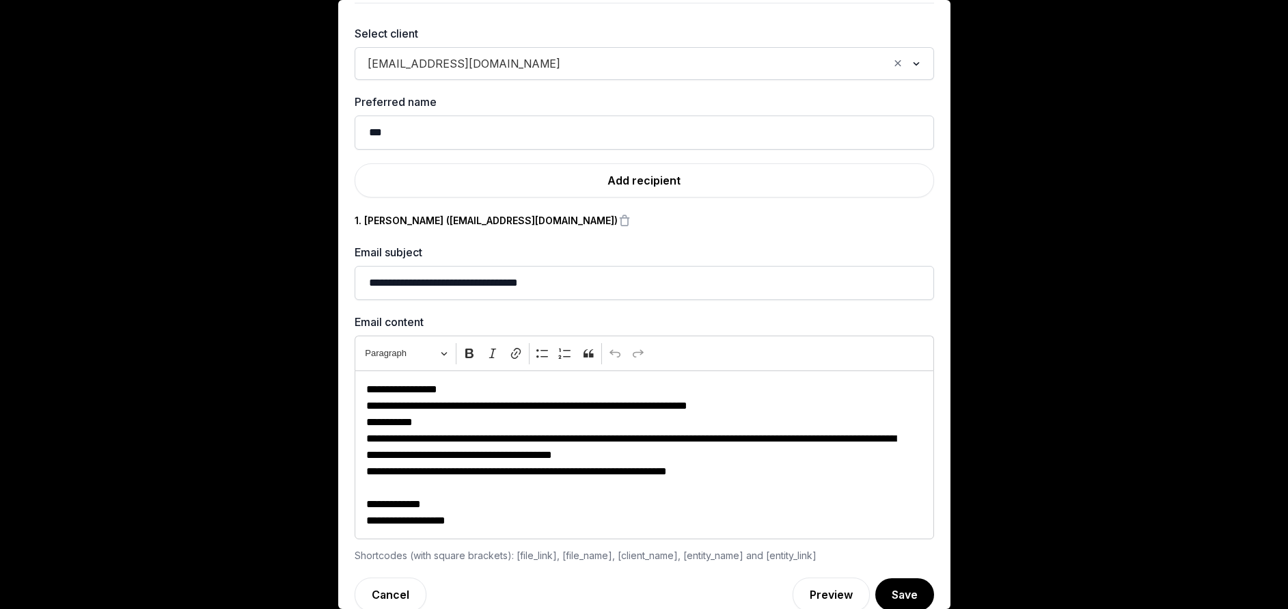
scroll to position [60, 0]
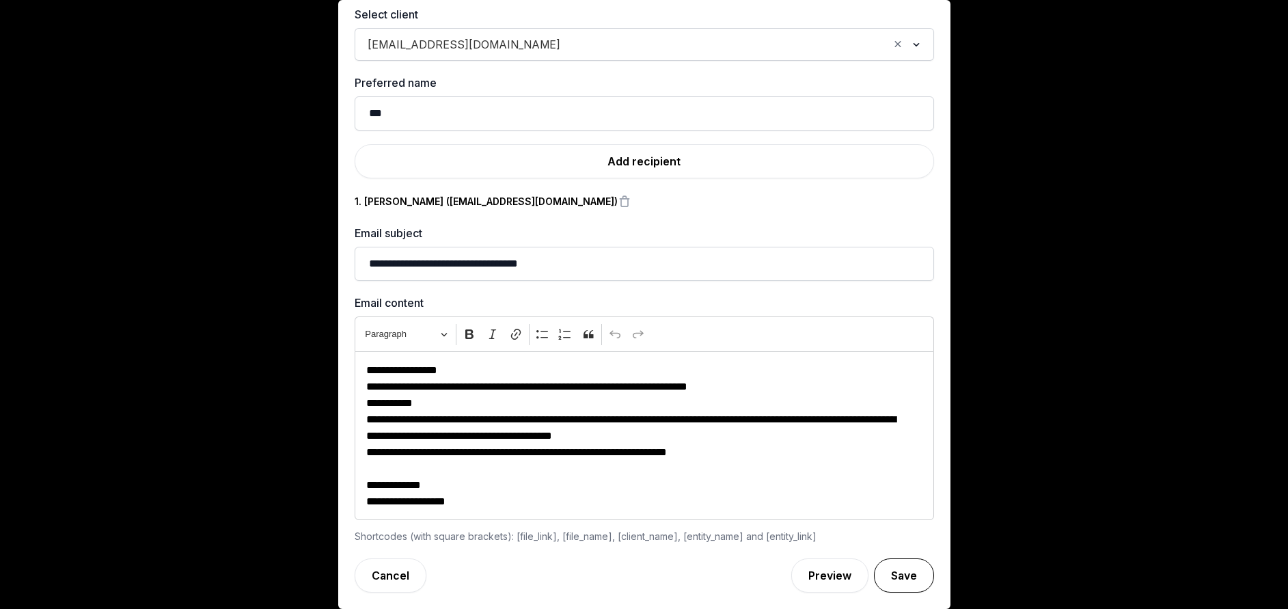
click at [881, 568] on button "Save" at bounding box center [904, 575] width 60 height 34
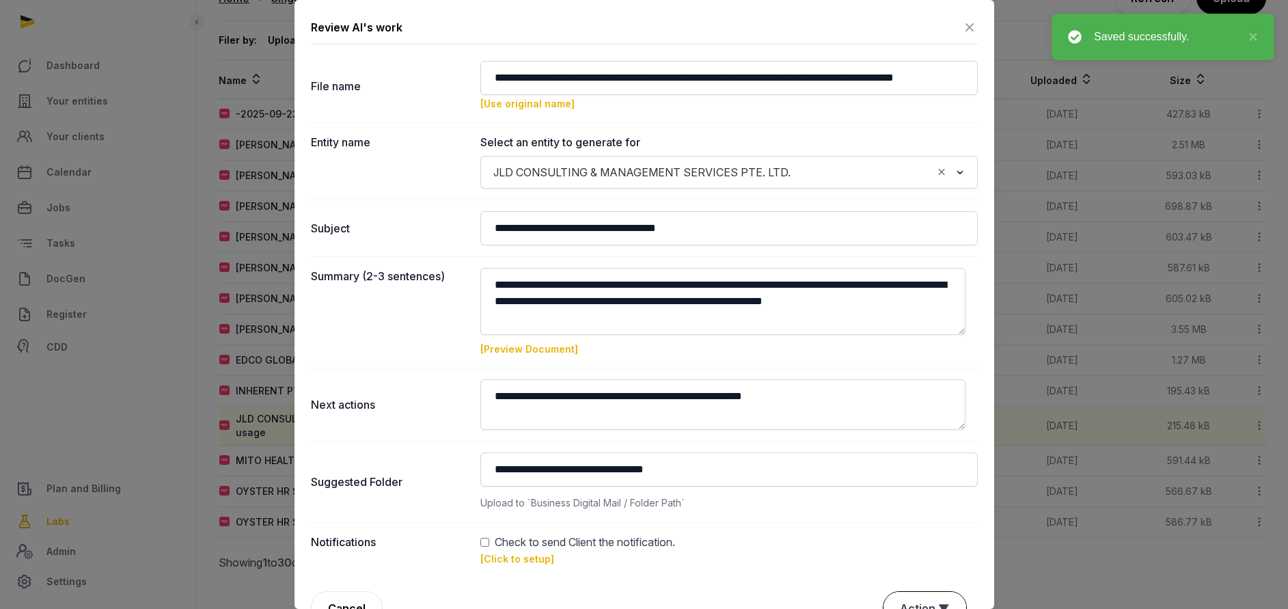
click at [916, 601] on button "Action ▼" at bounding box center [924, 608] width 83 height 33
click at [886, 536] on div "Approve" at bounding box center [922, 529] width 109 height 27
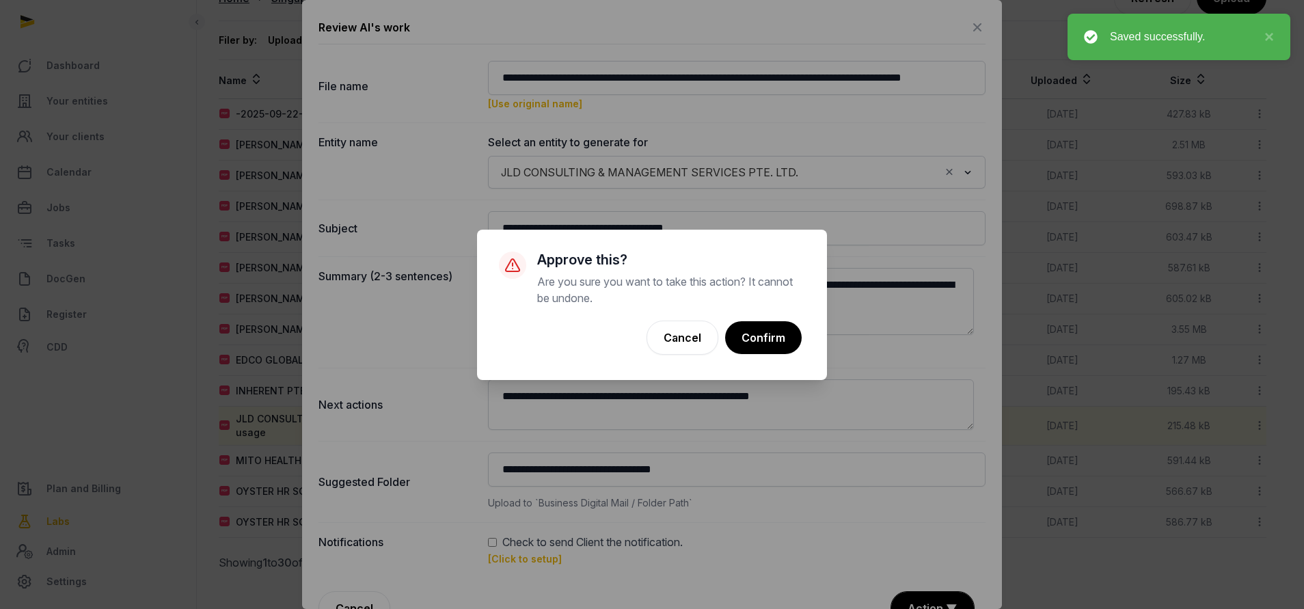
click at [771, 364] on div "× Approve this? Are you sure you want to take this action? It cannot be undone.…" at bounding box center [652, 305] width 350 height 150
click at [765, 343] on button "Confirm" at bounding box center [763, 337] width 78 height 34
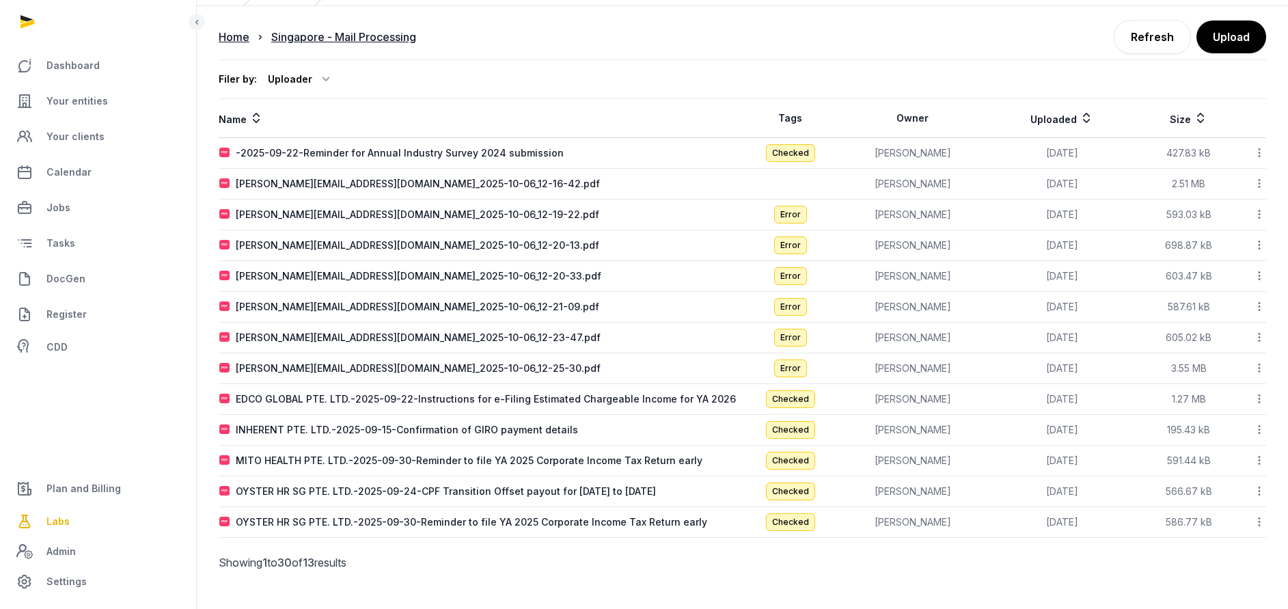
scroll to position [68, 0]
click at [318, 397] on div "EDCO GLOBAL PTE. LTD.-2025-09-22-Instructions for e-Filing Estimated Chargeable…" at bounding box center [486, 399] width 500 height 14
type input "**********"
type textarea "**********"
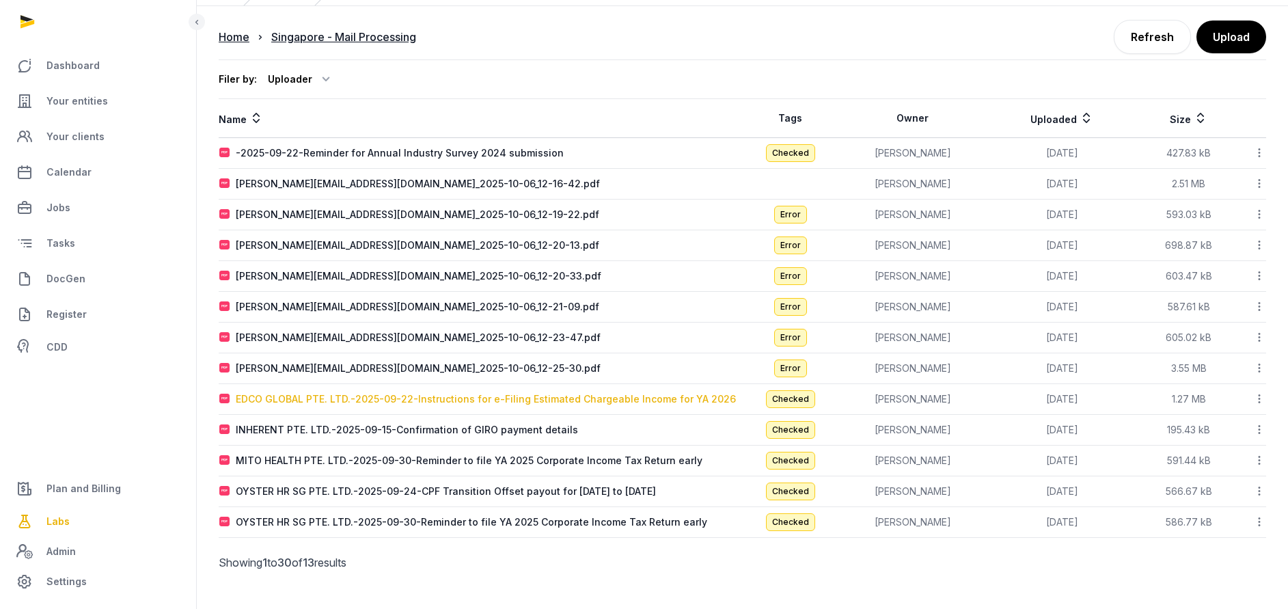
type textarea "**********"
type input "**********"
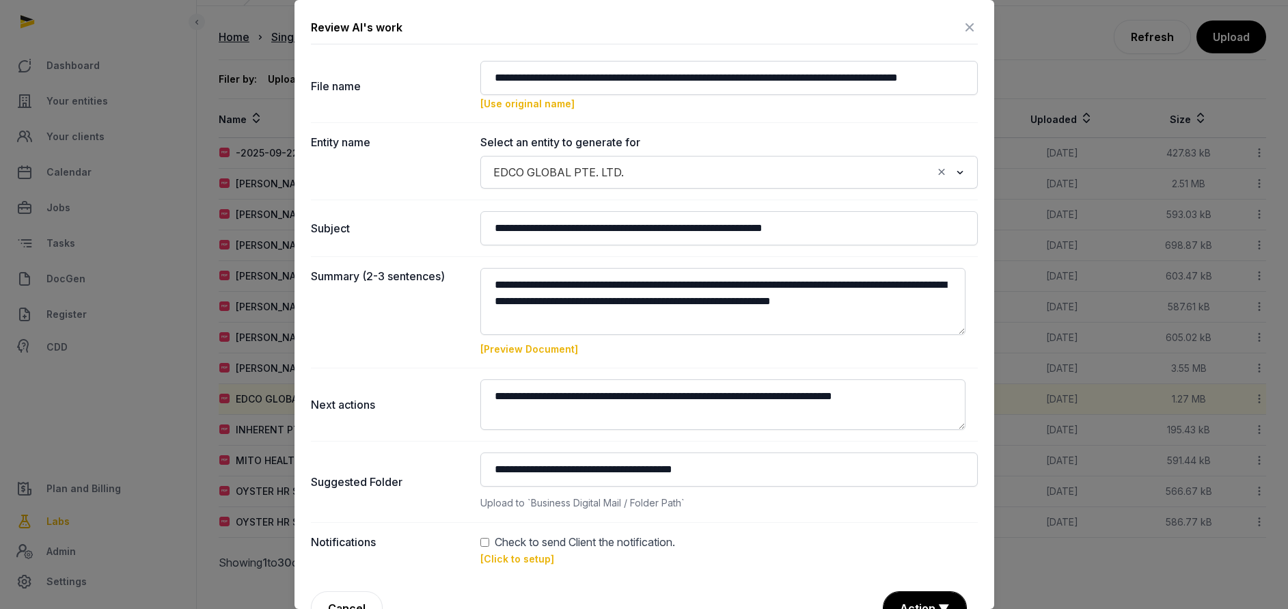
click at [510, 556] on link "[Click to setup]" at bounding box center [517, 559] width 74 height 12
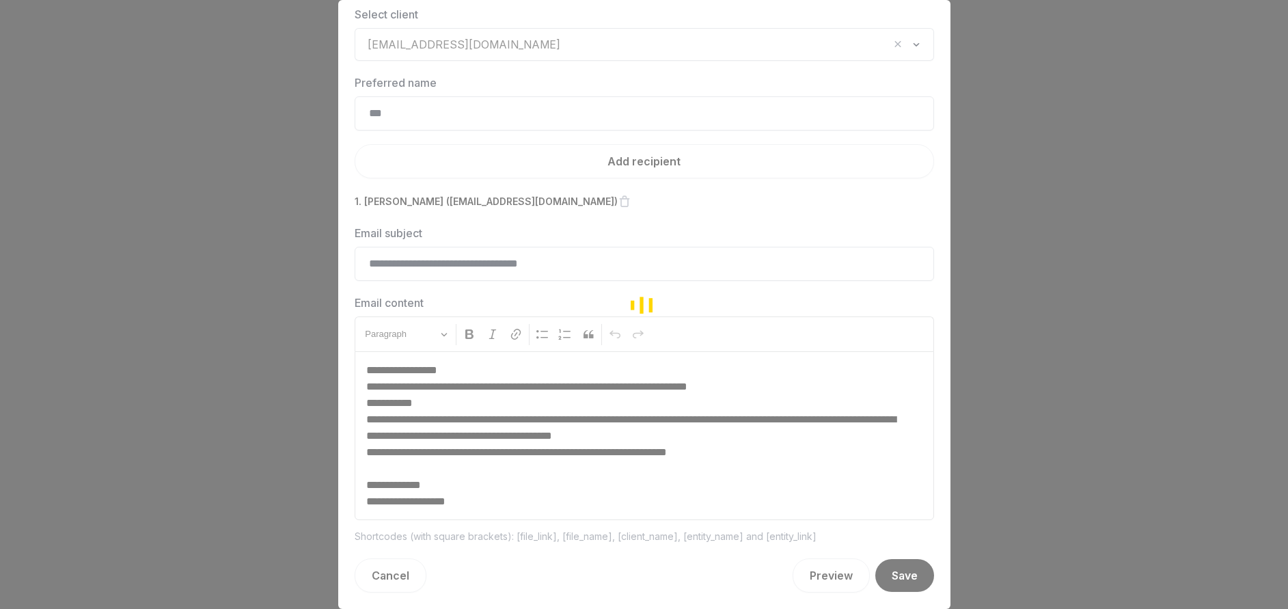
click at [468, 44] on div "Loading" at bounding box center [644, 304] width 1288 height 609
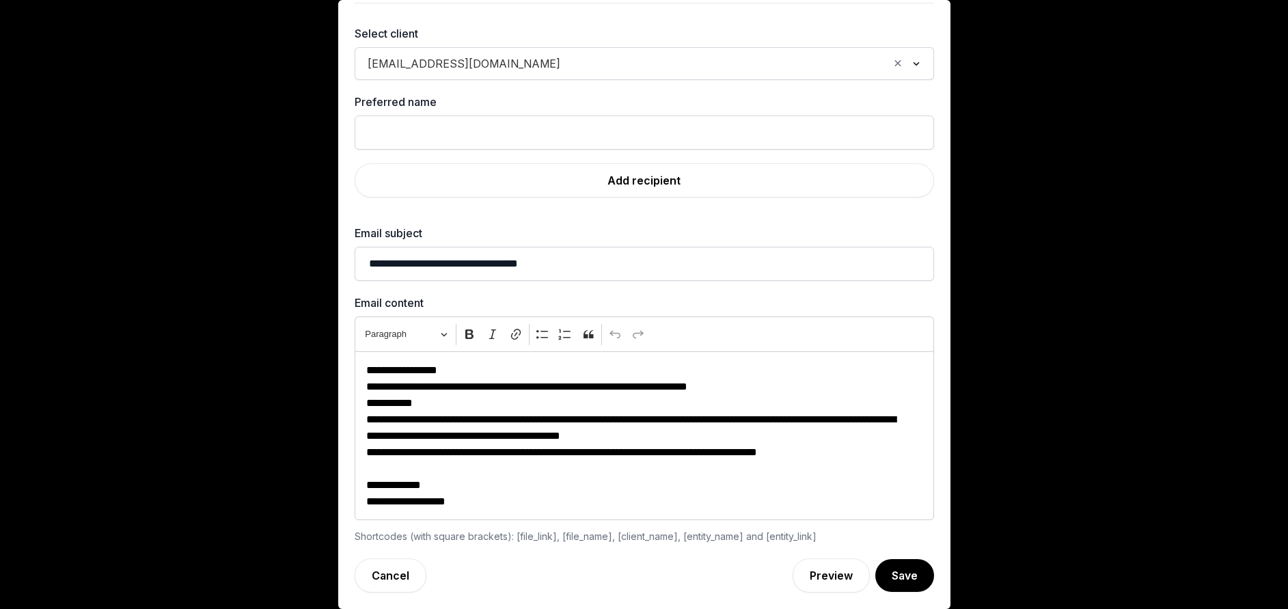
scroll to position [41, 0]
click at [642, 183] on link "Add recipient" at bounding box center [644, 180] width 579 height 34
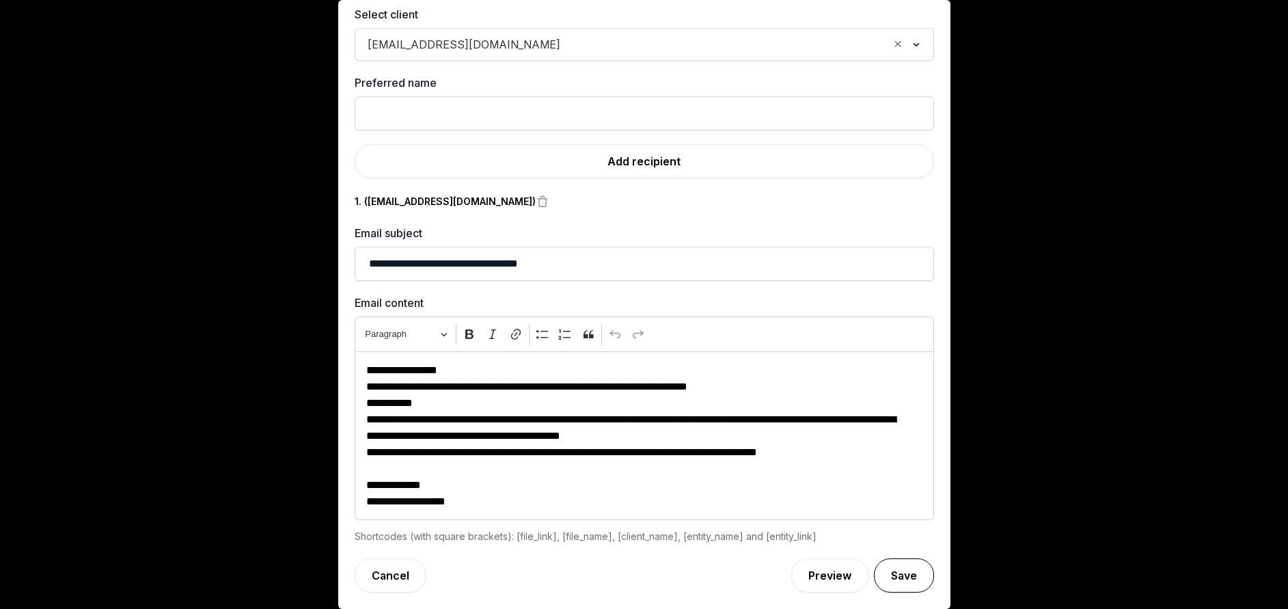
click at [880, 575] on button "Save" at bounding box center [904, 575] width 60 height 34
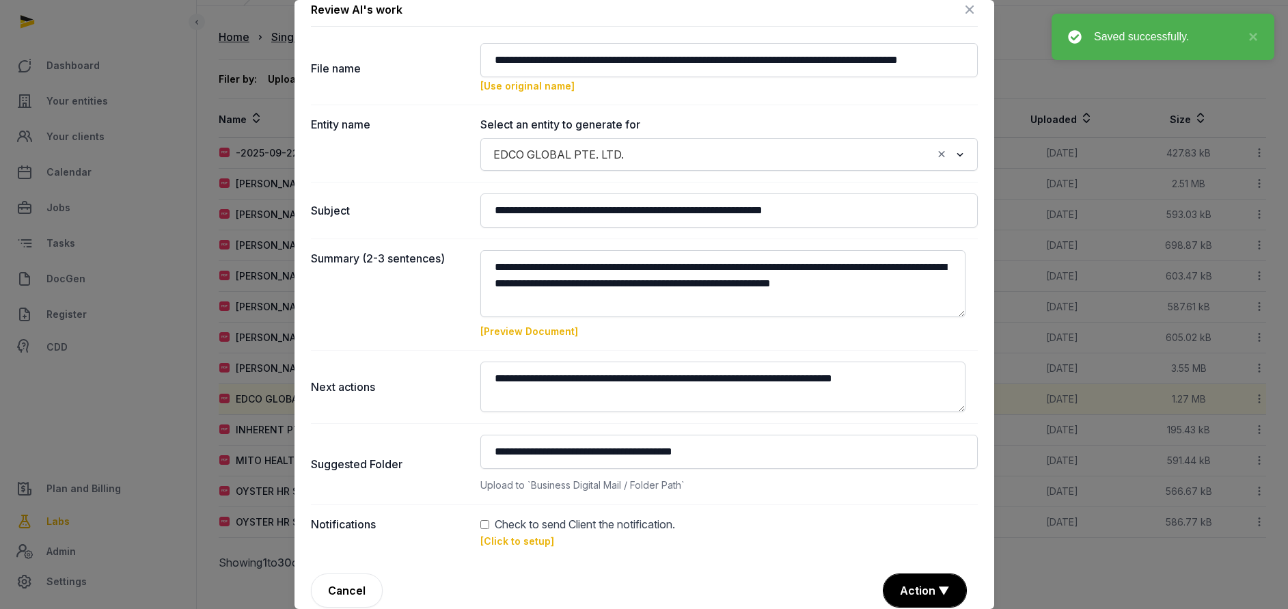
scroll to position [33, 0]
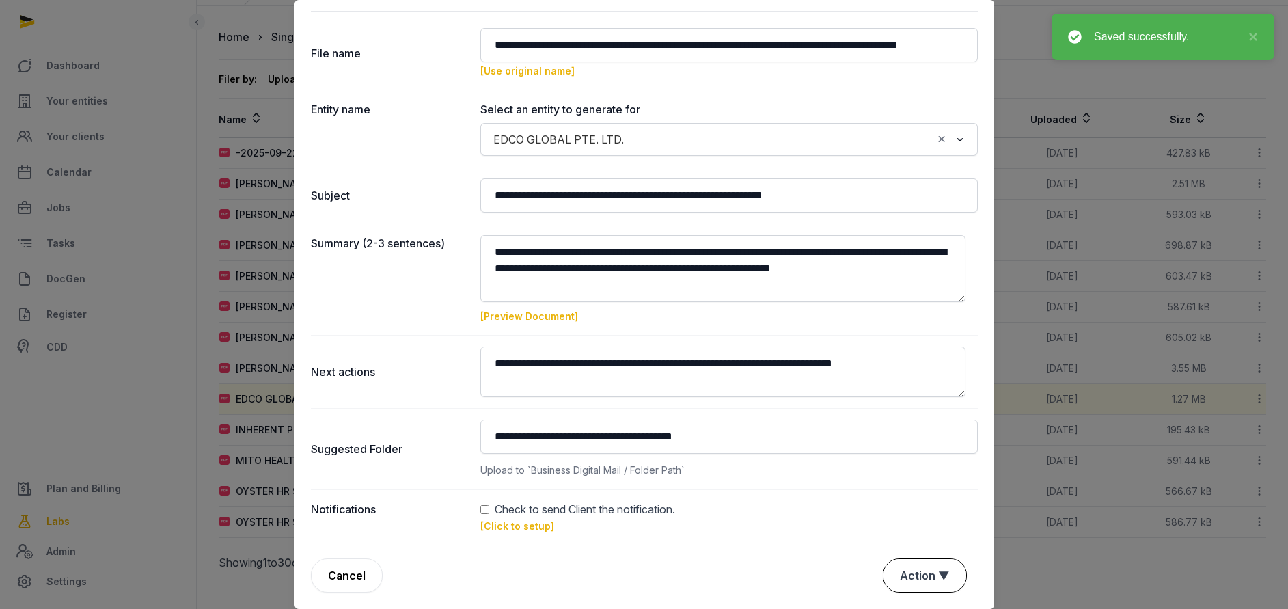
click at [895, 578] on button "Action ▼" at bounding box center [924, 575] width 83 height 33
click at [889, 499] on div "Approve" at bounding box center [922, 496] width 109 height 27
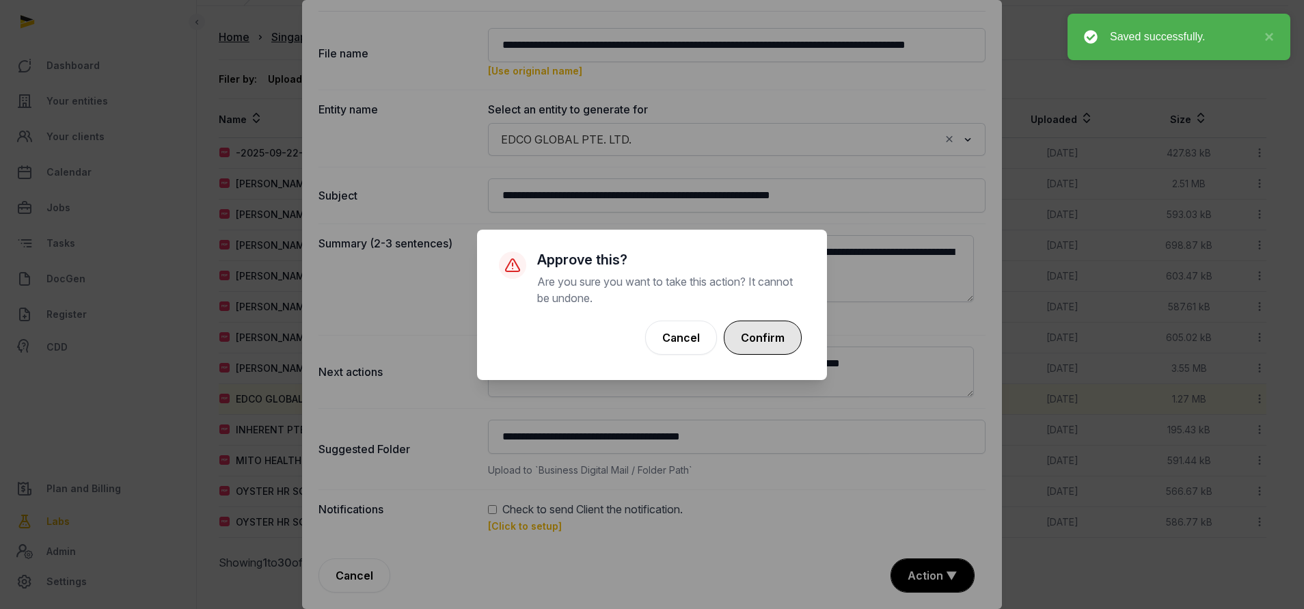
click at [778, 344] on button "Confirm" at bounding box center [763, 337] width 78 height 34
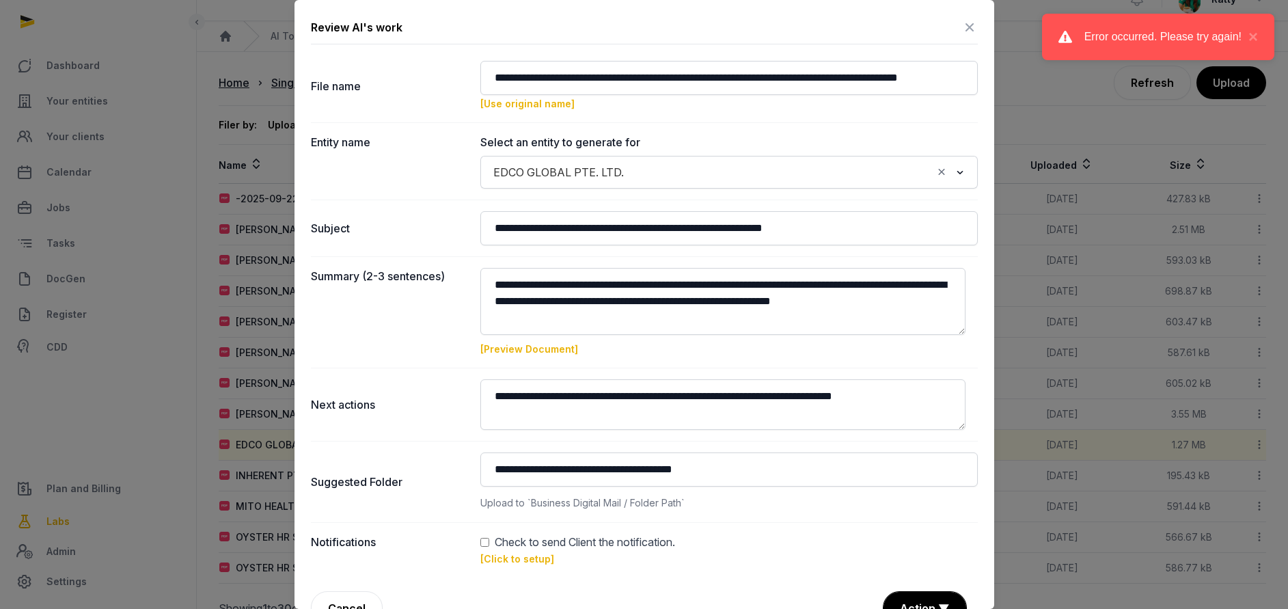
scroll to position [0, 0]
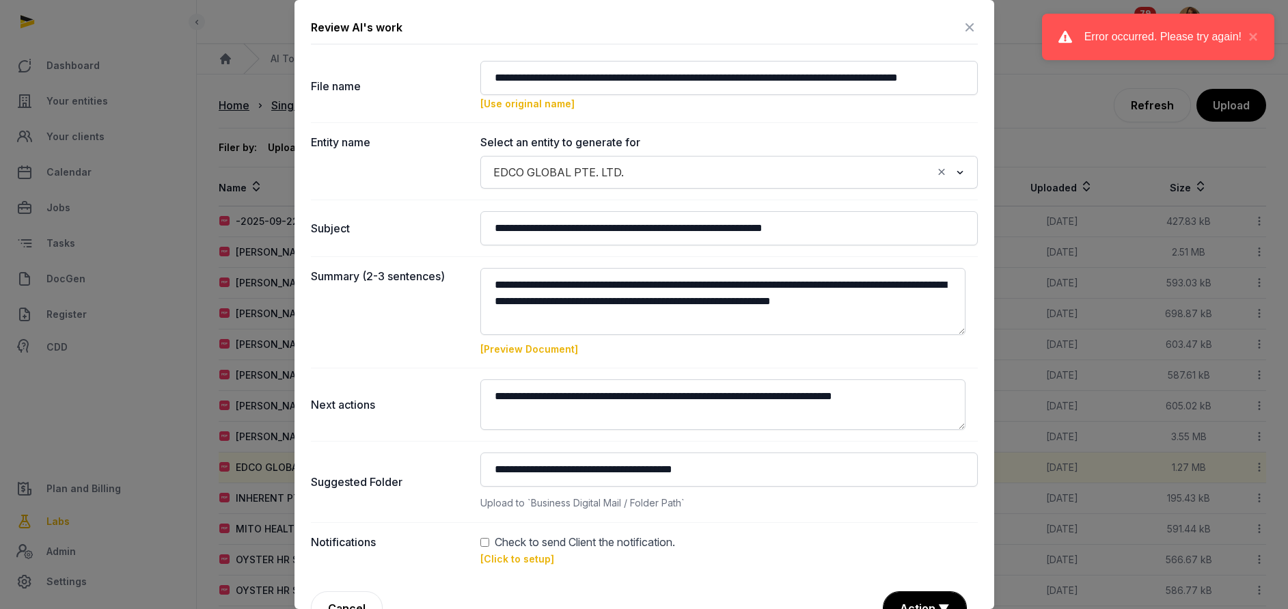
click at [510, 556] on link "[Click to setup]" at bounding box center [517, 559] width 74 height 12
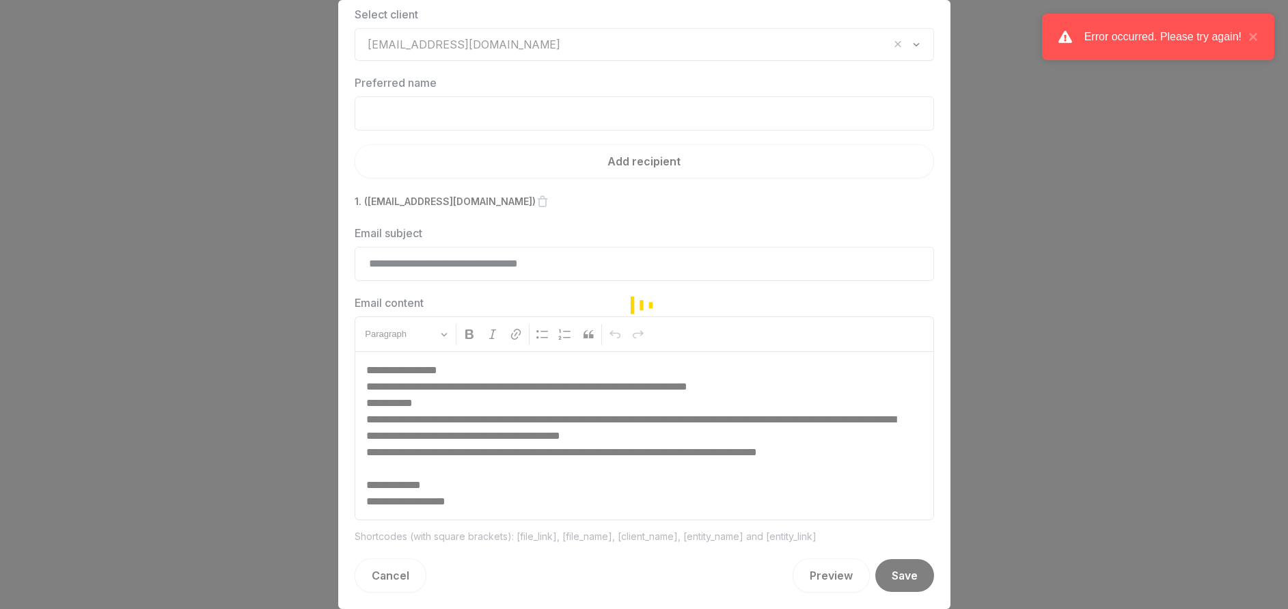
click at [486, 33] on div "[EMAIL_ADDRESS][DOMAIN_NAME]" at bounding box center [625, 43] width 528 height 22
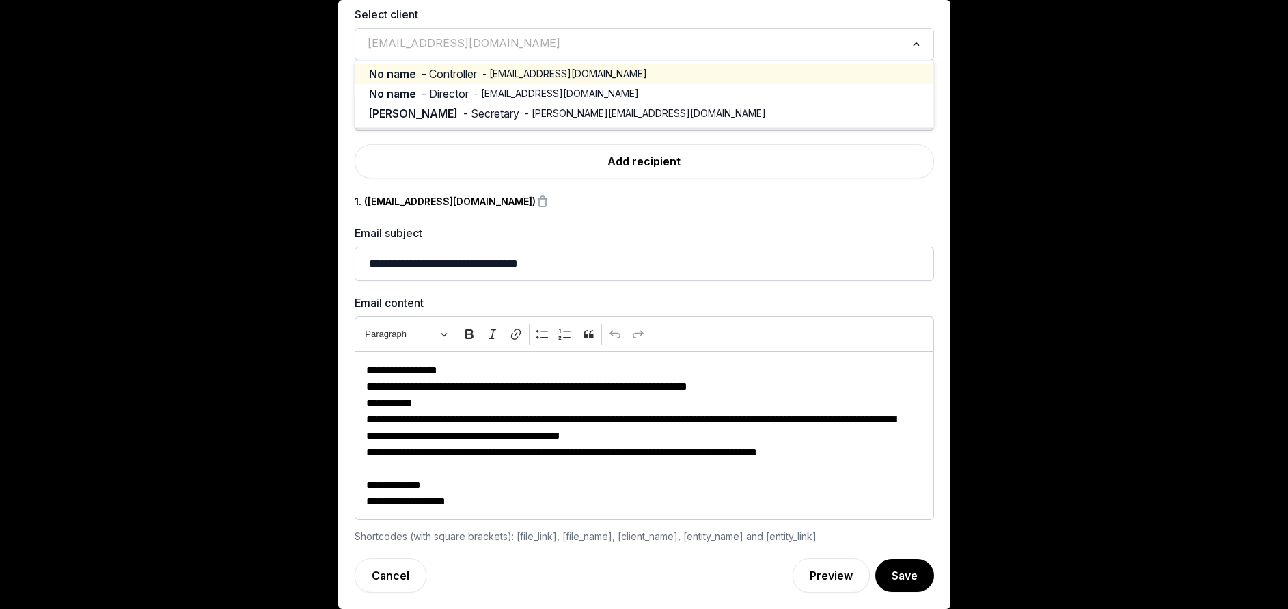
click at [500, 70] on span "- [EMAIL_ADDRESS][DOMAIN_NAME]" at bounding box center [564, 74] width 165 height 14
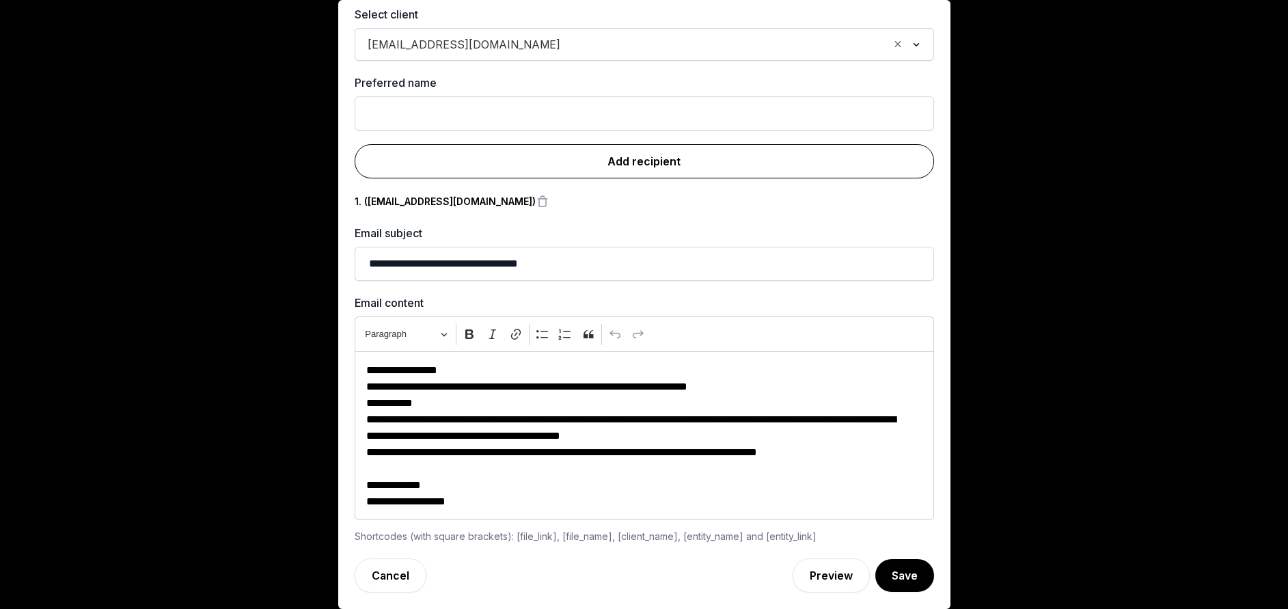
click at [629, 163] on link "Add recipient" at bounding box center [644, 161] width 579 height 34
click at [627, 160] on link "Add recipient" at bounding box center [644, 161] width 579 height 34
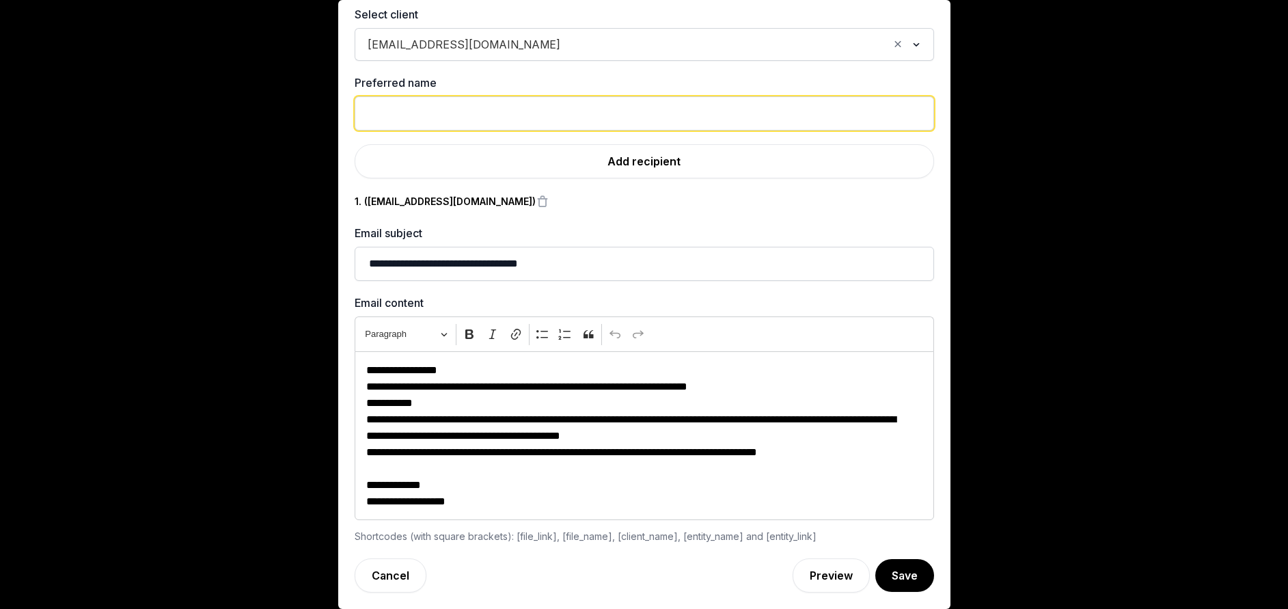
click at [530, 112] on input "text" at bounding box center [644, 113] width 579 height 34
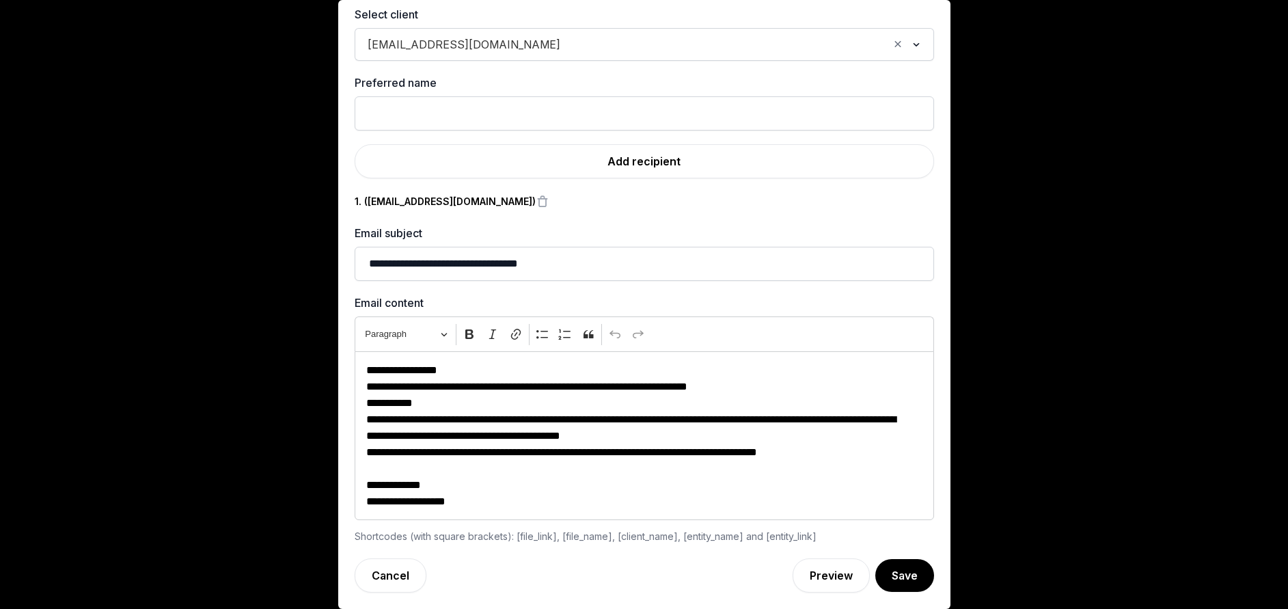
click at [832, 23] on div "Select client [EMAIL_ADDRESS][DOMAIN_NAME] Loading..." at bounding box center [644, 33] width 579 height 55
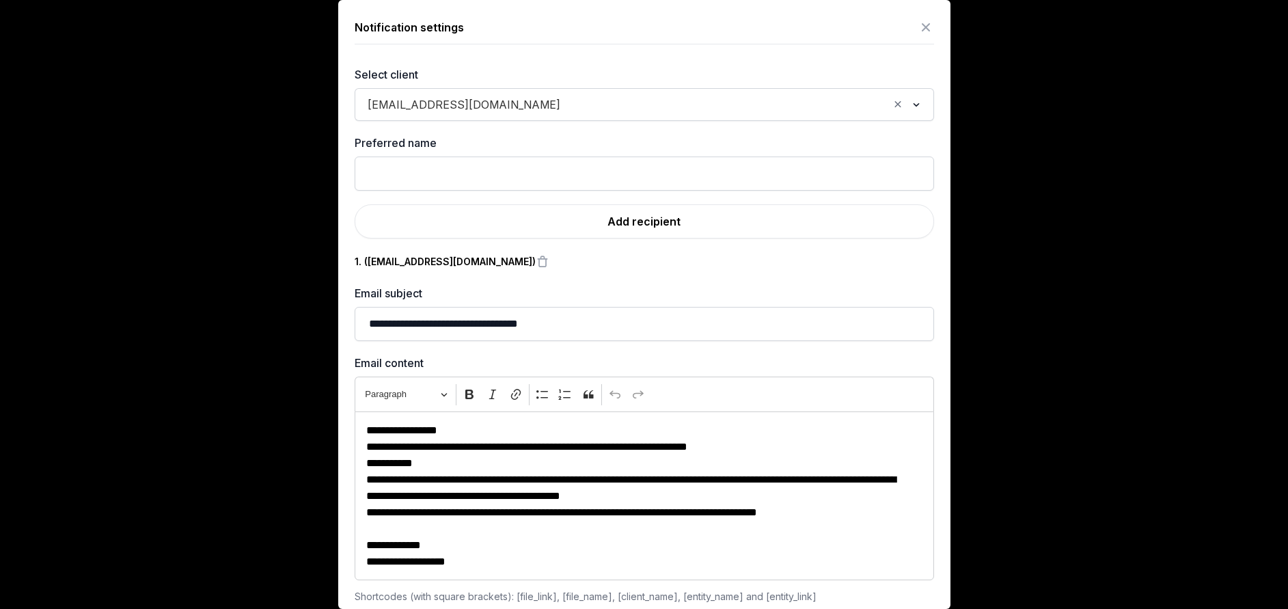
click at [918, 29] on icon at bounding box center [926, 27] width 16 height 22
